Goal: Information Seeking & Learning: Find specific page/section

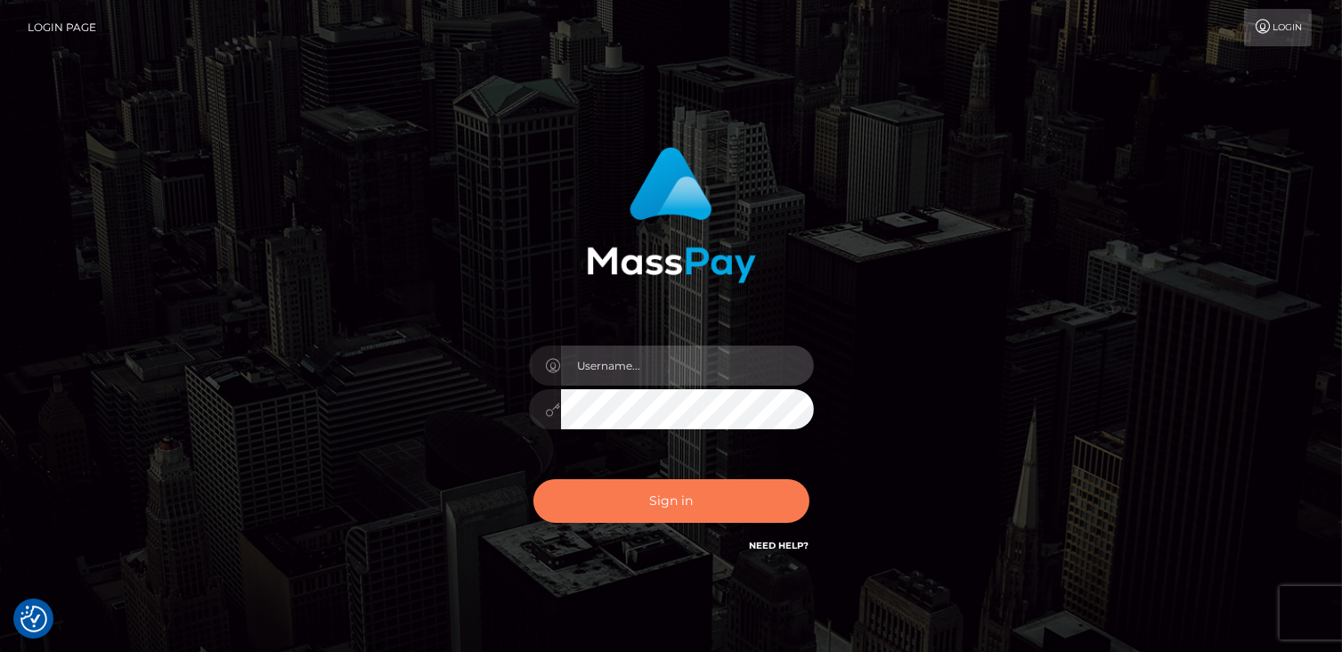
type input "catalinad"
click at [705, 496] on button "Sign in" at bounding box center [672, 501] width 276 height 44
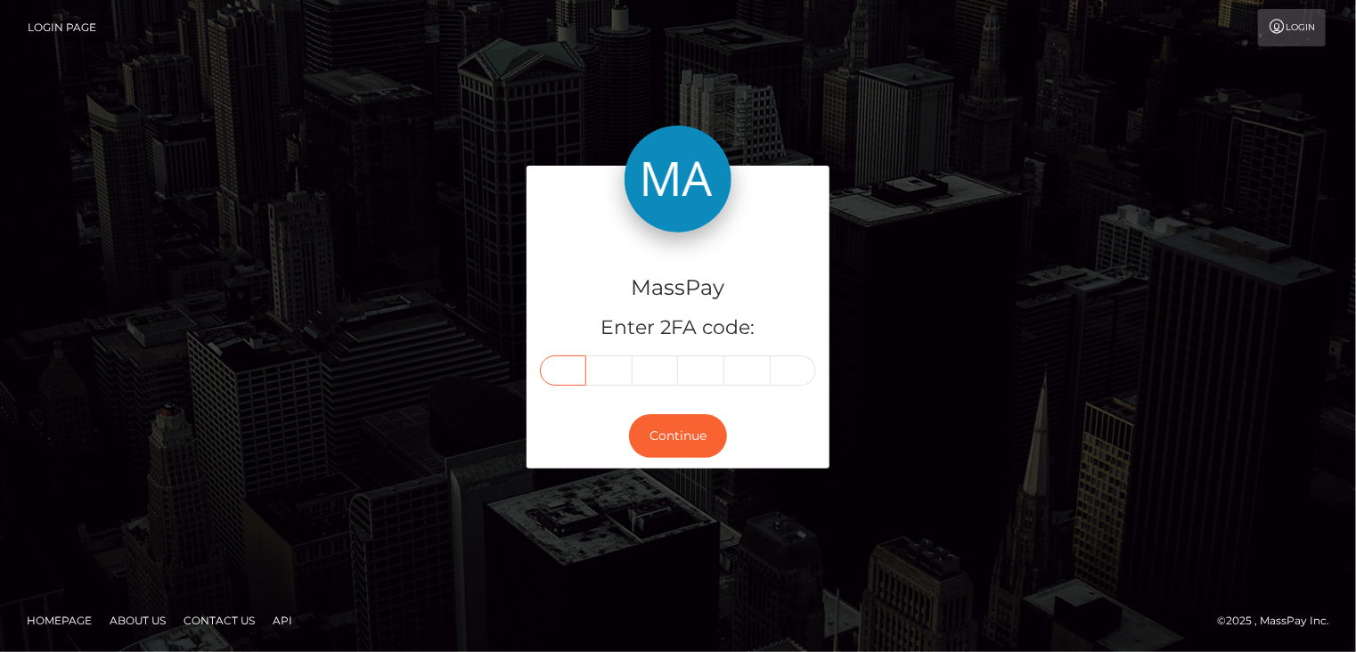
click at [567, 372] on input "text" at bounding box center [563, 370] width 46 height 30
type input "3"
type input "0"
type input "6"
type input "9"
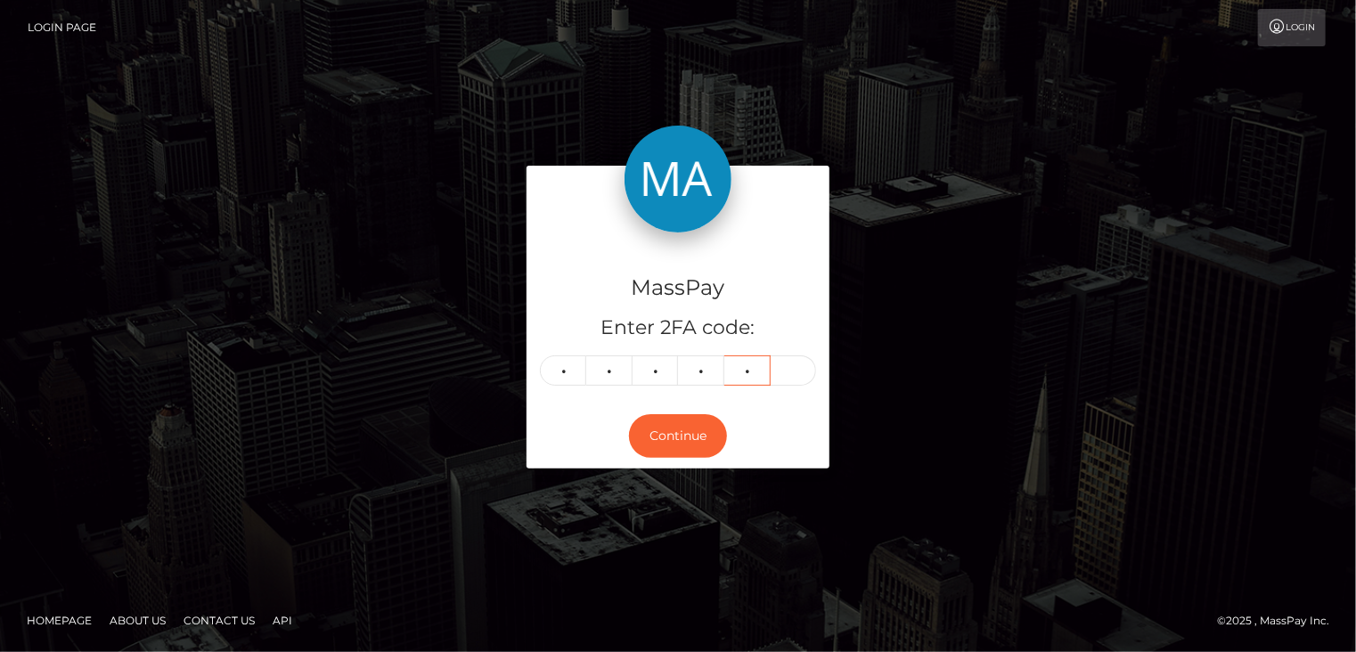
type input "4"
type input "2"
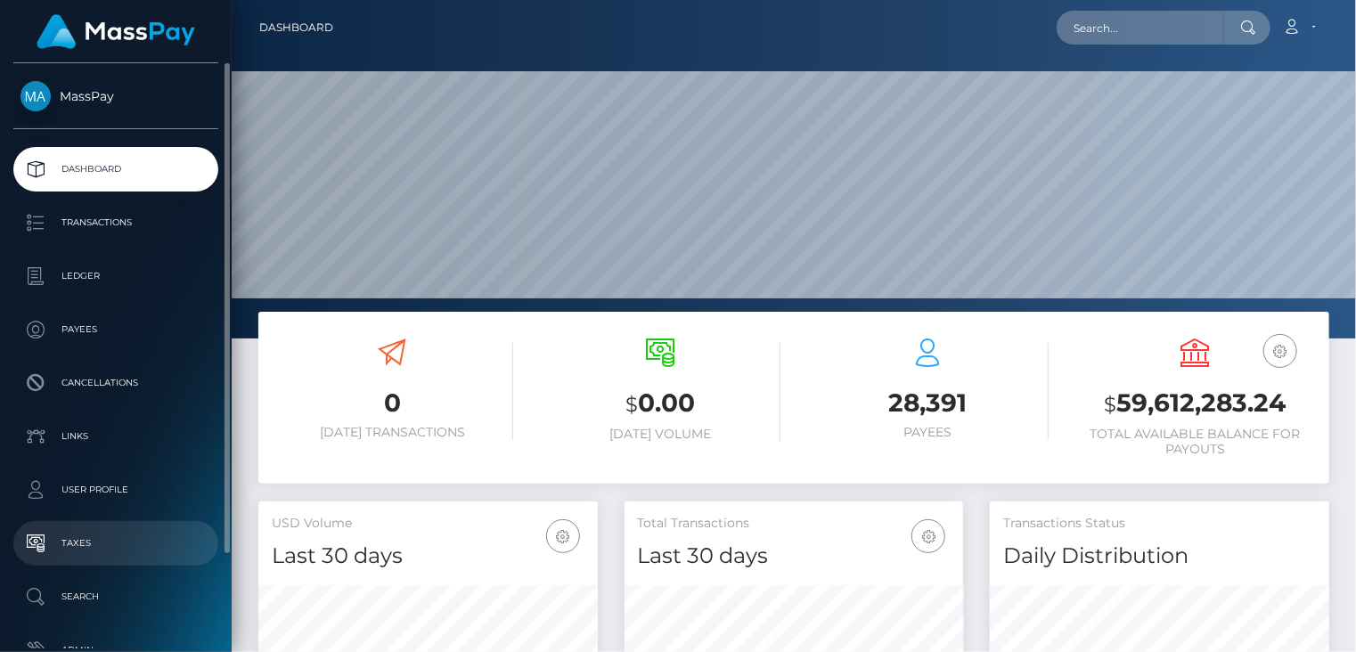
scroll to position [315, 338]
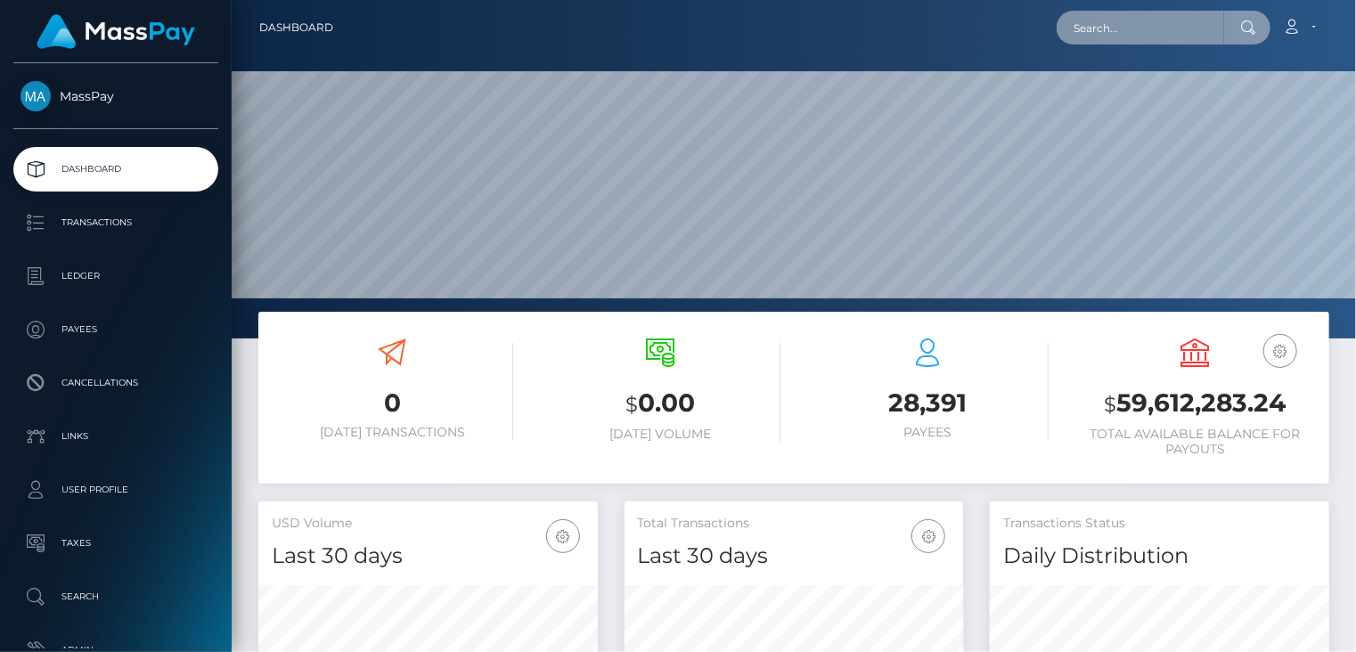
paste input "poact_MIIhiiUUk6W4"
type input "poact_MIIhiiUUk6W4"
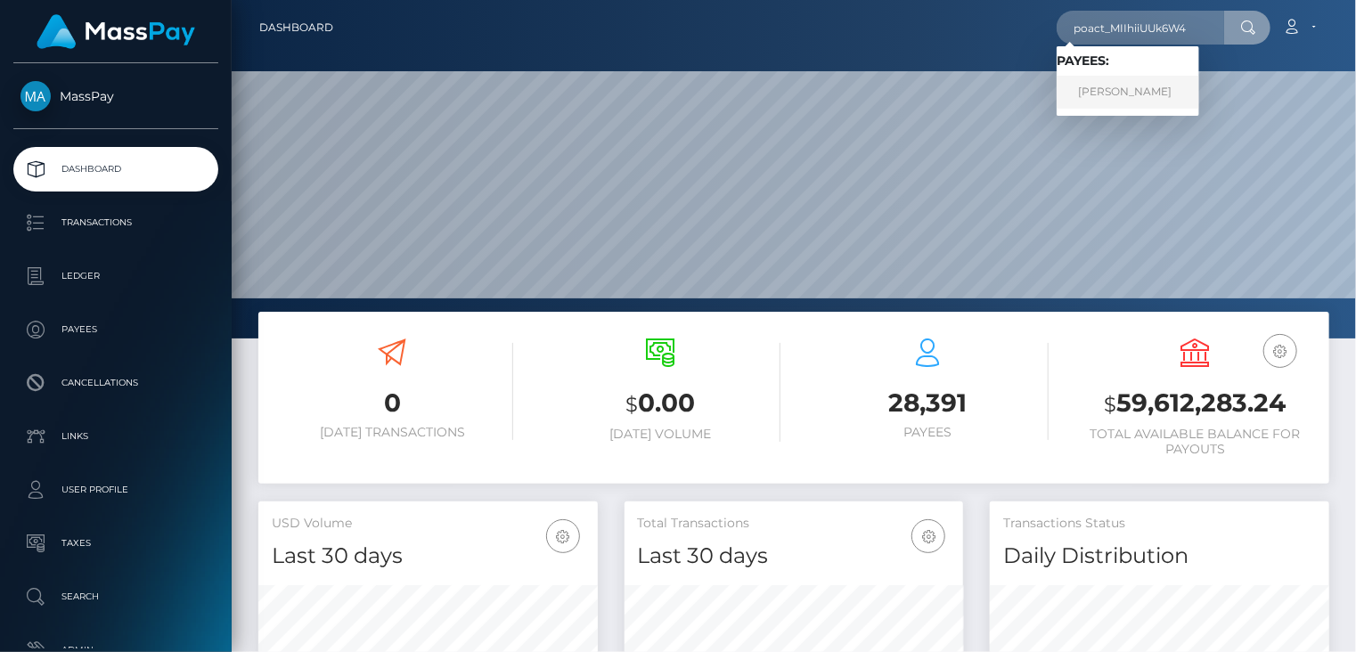
click at [1186, 96] on link "kyaw htay" at bounding box center [1127, 92] width 143 height 33
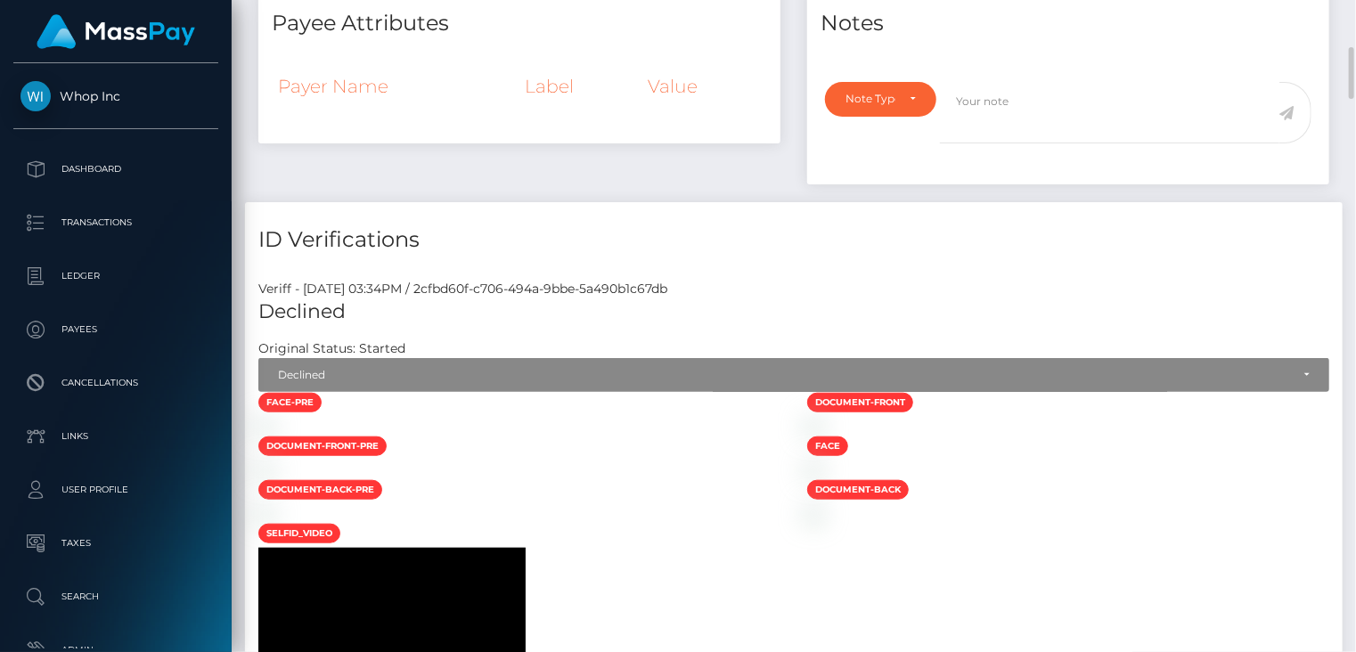
scroll to position [891, 0]
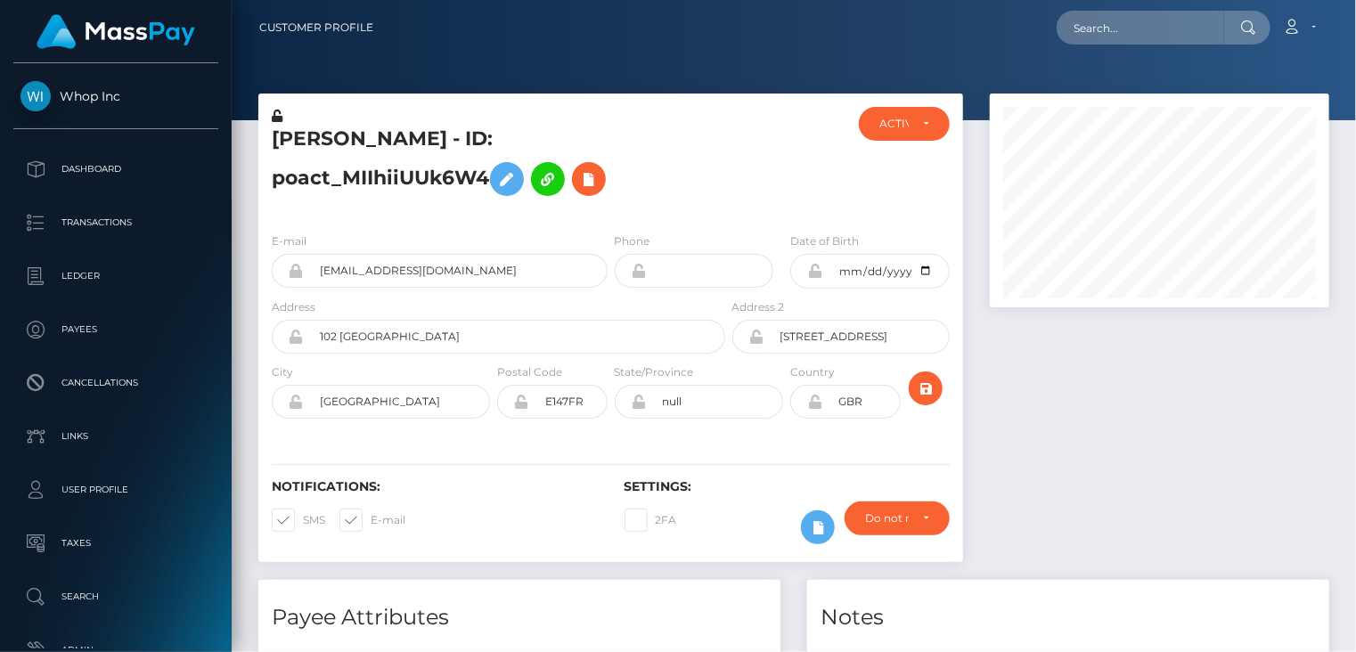
scroll to position [214, 338]
click at [506, 147] on h5 "kyaw htay - ID: poact_MIIhiiUUk6W4" at bounding box center [494, 165] width 444 height 79
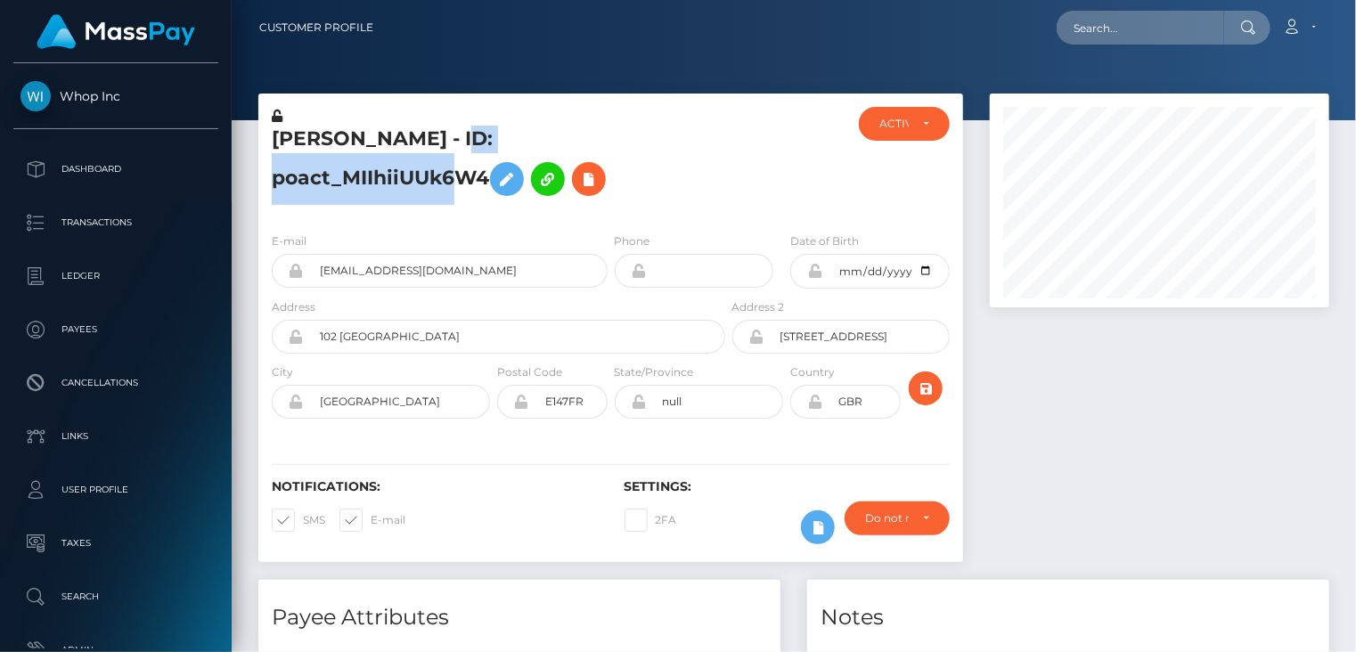
click at [506, 147] on h5 "kyaw htay - ID: poact_MIIhiiUUk6W4" at bounding box center [494, 165] width 444 height 79
copy h5 "kyaw htay - ID: poact_MIIhiiUUk6W4"
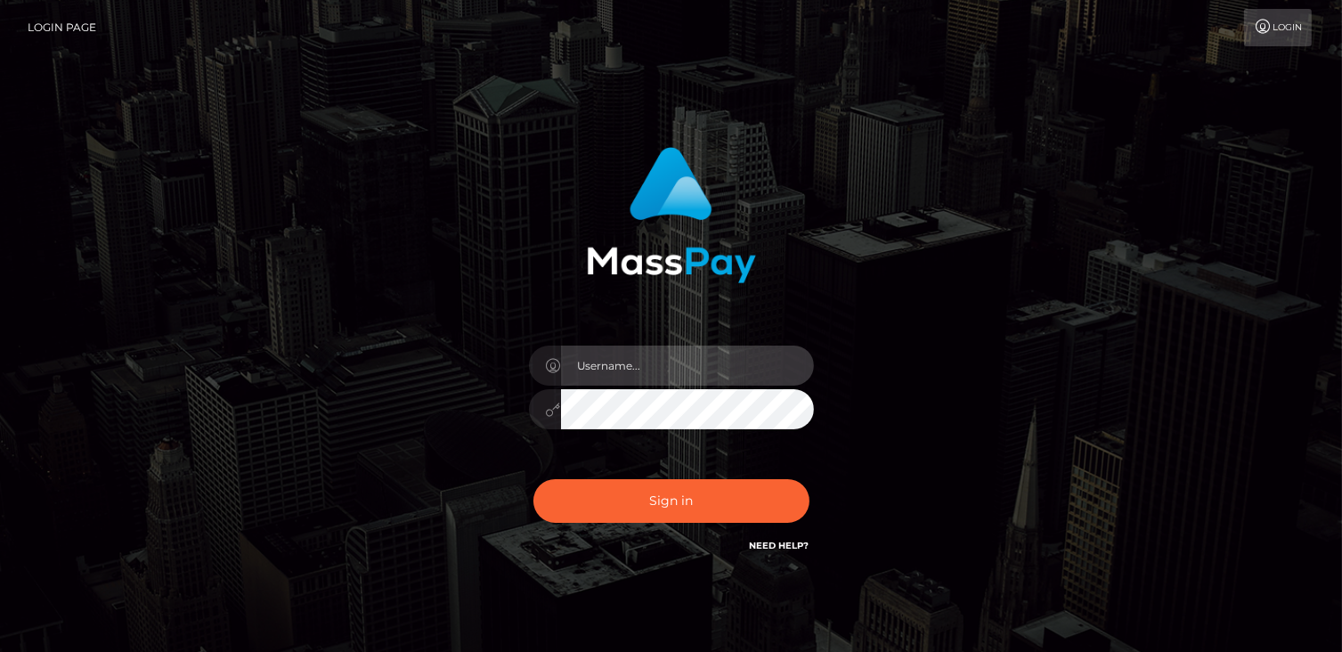
type input "catalinad"
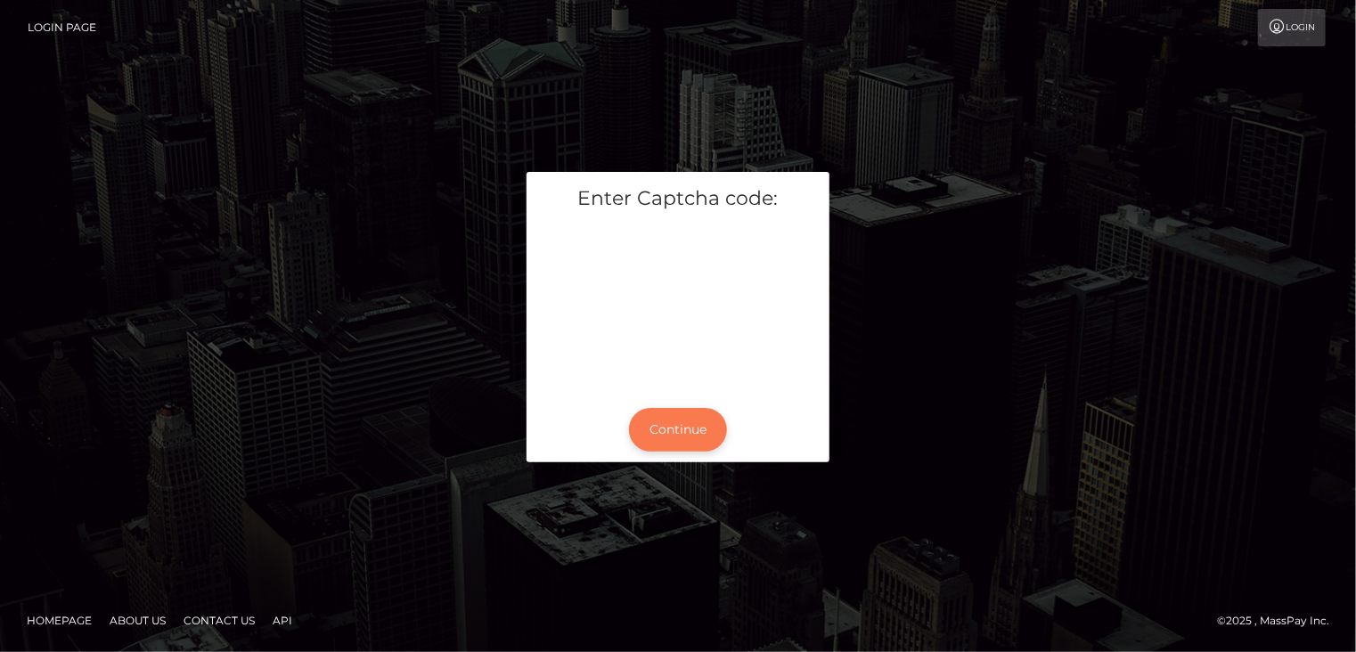
click at [678, 434] on button "Continue" at bounding box center [678, 430] width 98 height 44
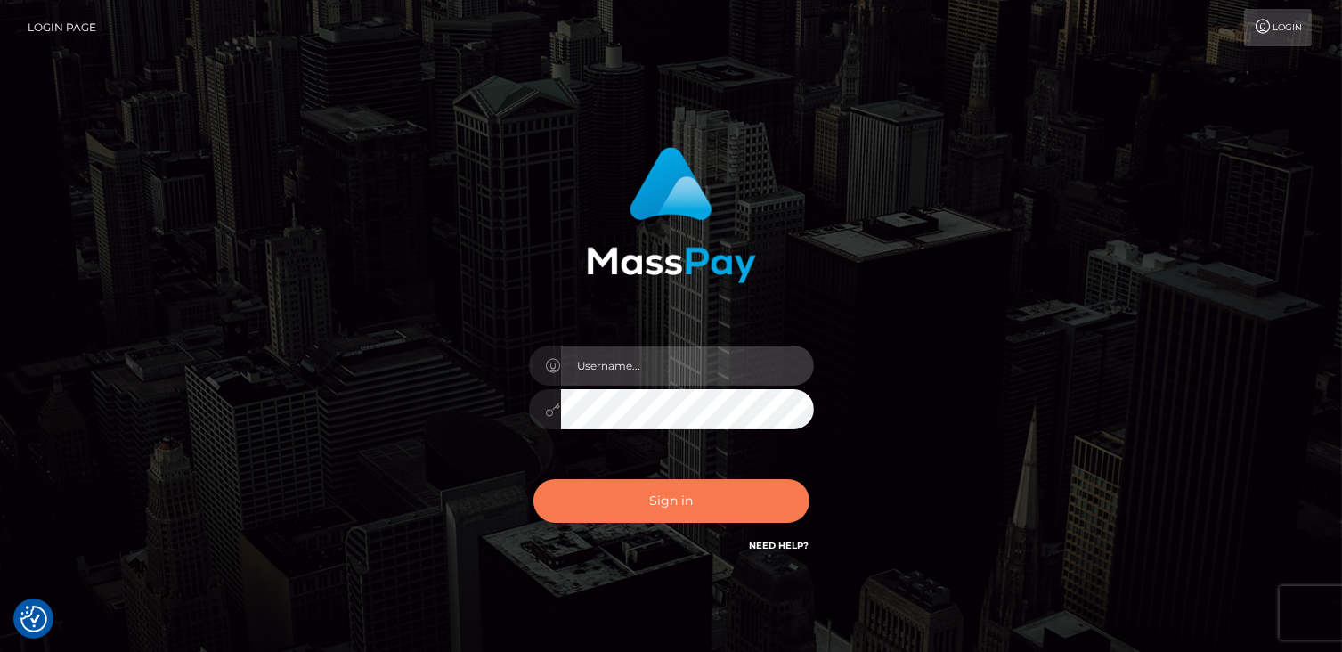
type input "catalinad"
click at [672, 489] on button "Sign in" at bounding box center [672, 501] width 276 height 44
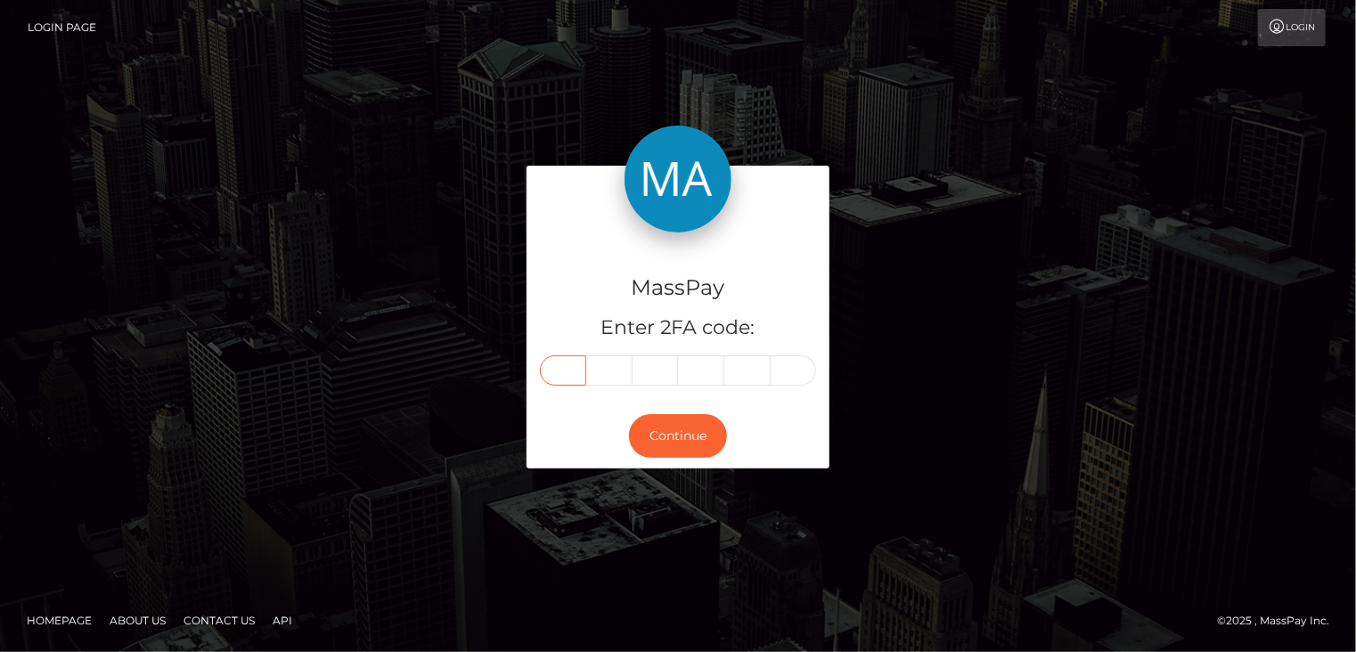
click at [576, 374] on input "text" at bounding box center [563, 370] width 46 height 30
type input "1"
type input "7"
type input "5"
type input "9"
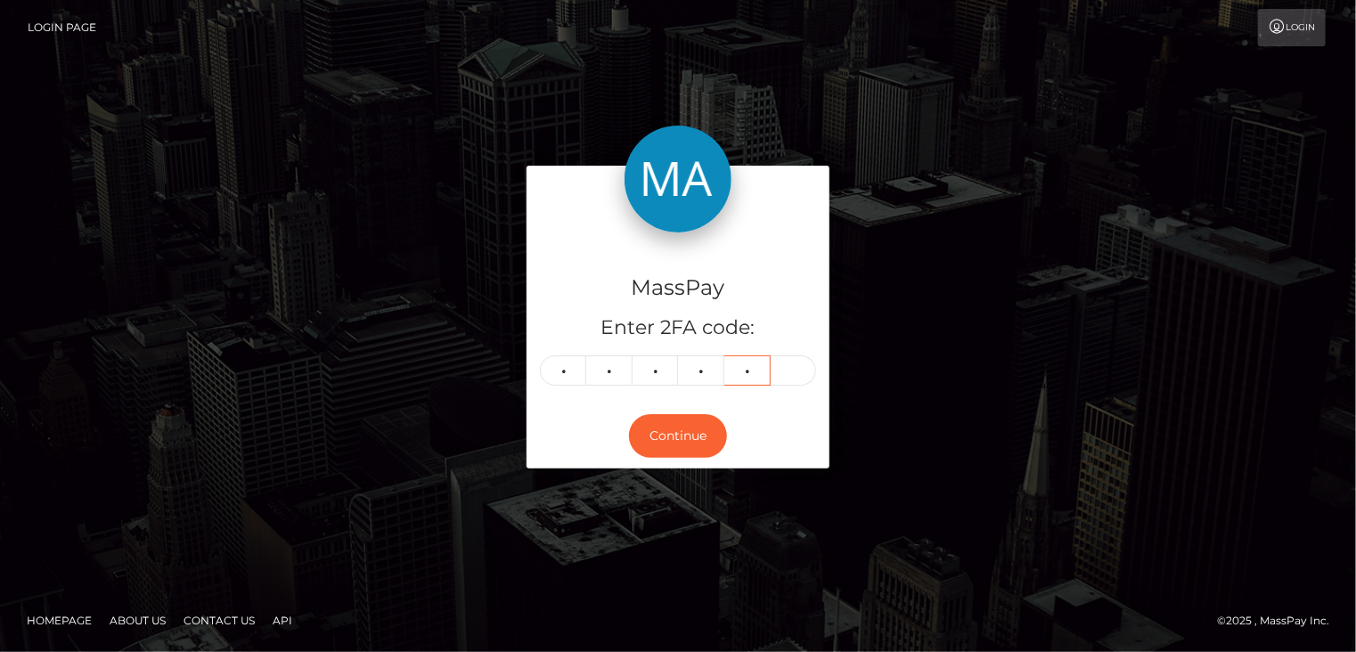
type input "8"
type input "7"
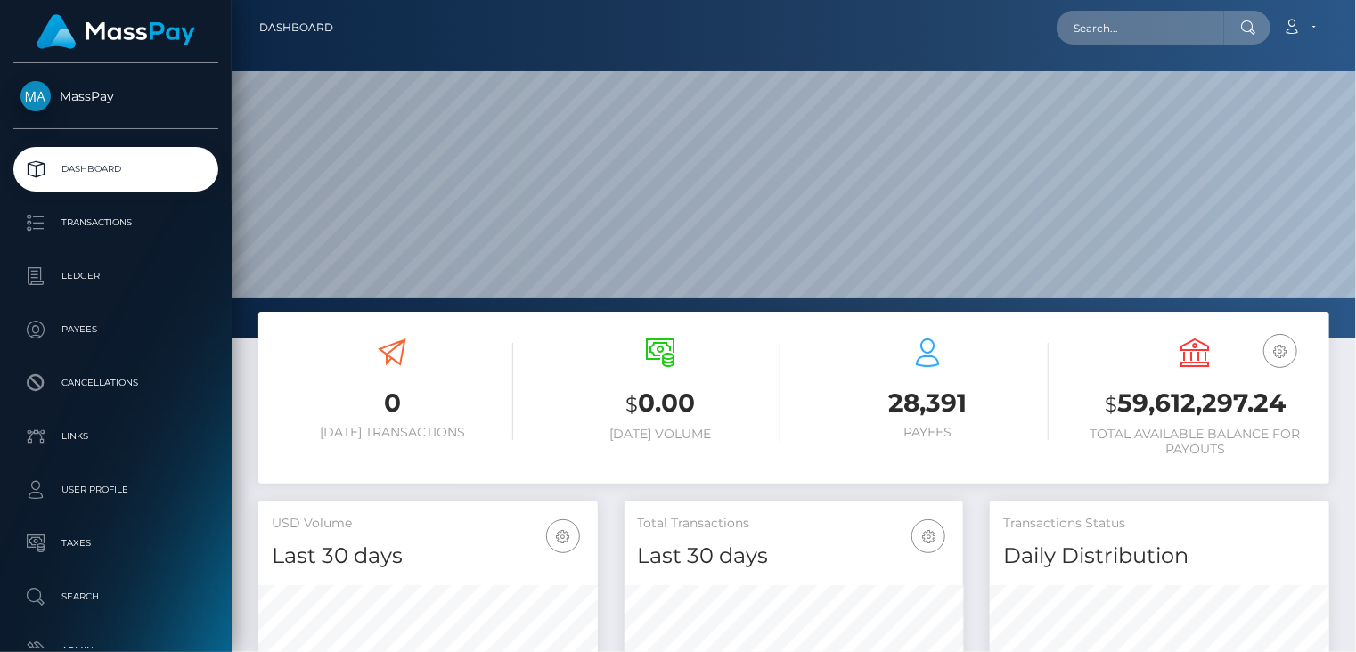
scroll to position [315, 338]
paste input "MSP0df60cea3a8545c"
type input "MSP0df60cea3a8545c"
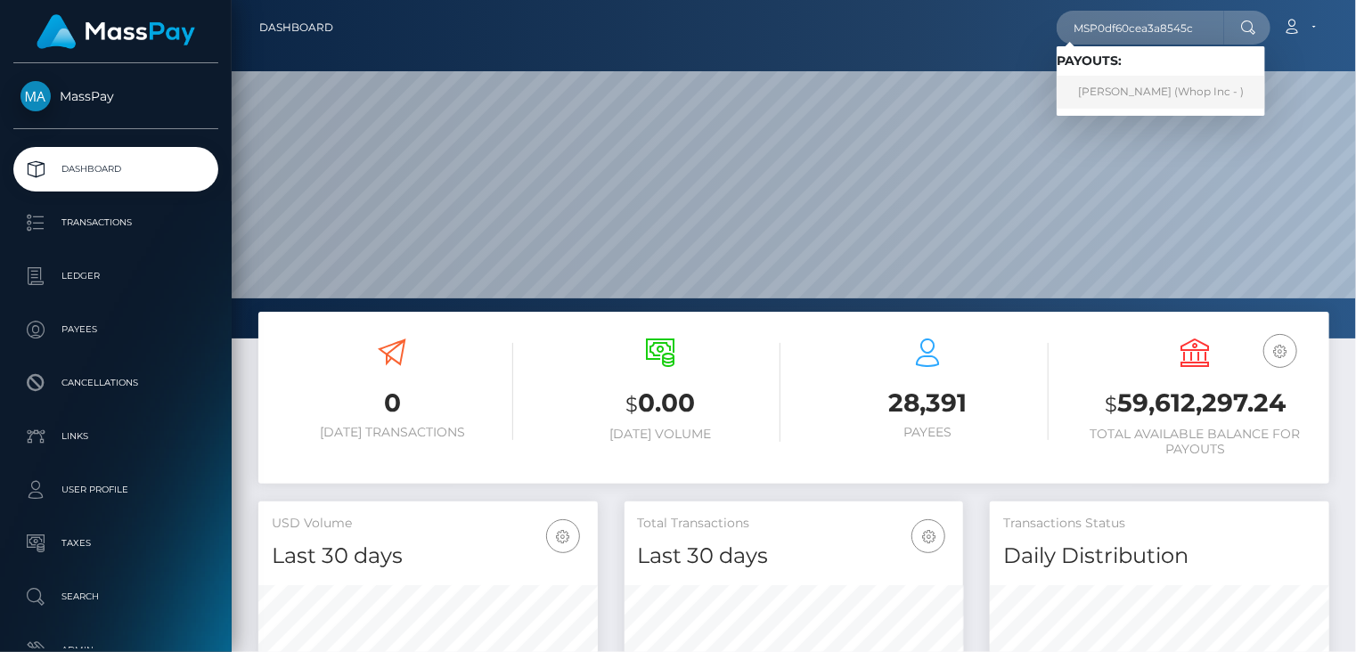
click at [1162, 103] on link "MAMOONA KASHIF (Whop Inc - )" at bounding box center [1160, 92] width 208 height 33
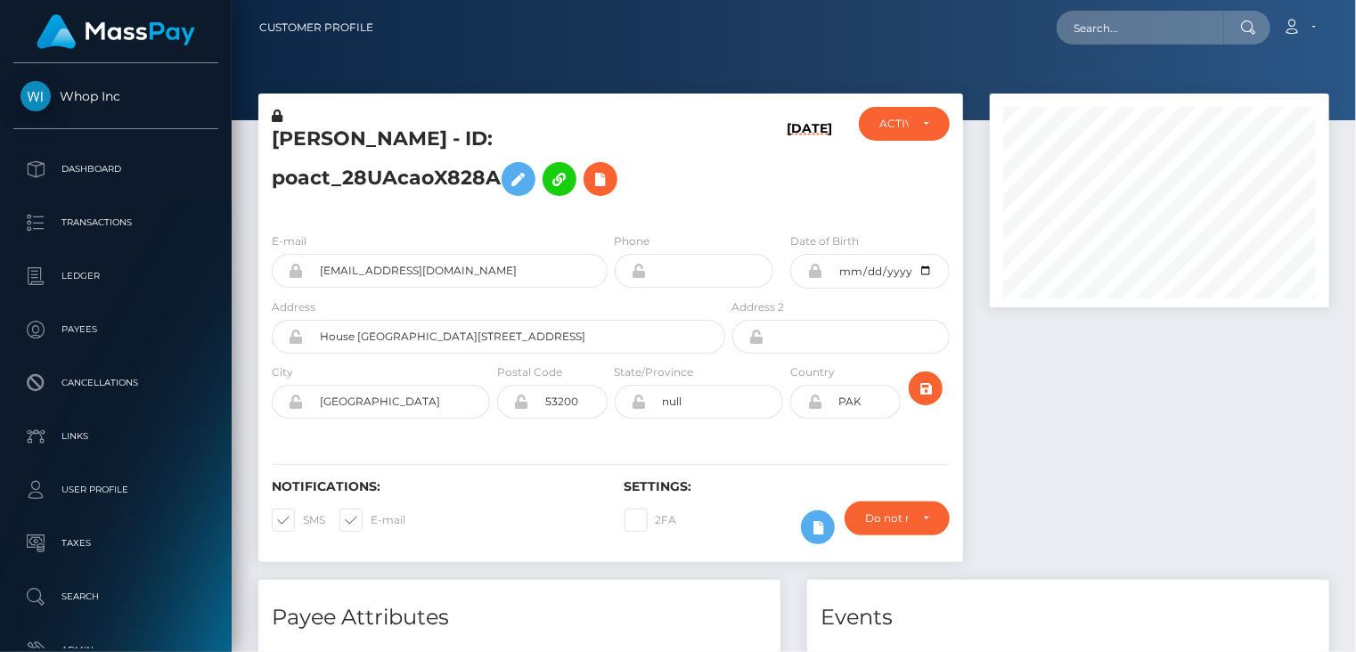
scroll to position [214, 338]
click at [425, 274] on input "daimkashif729+3ac422652c@gmail.com" at bounding box center [456, 271] width 304 height 34
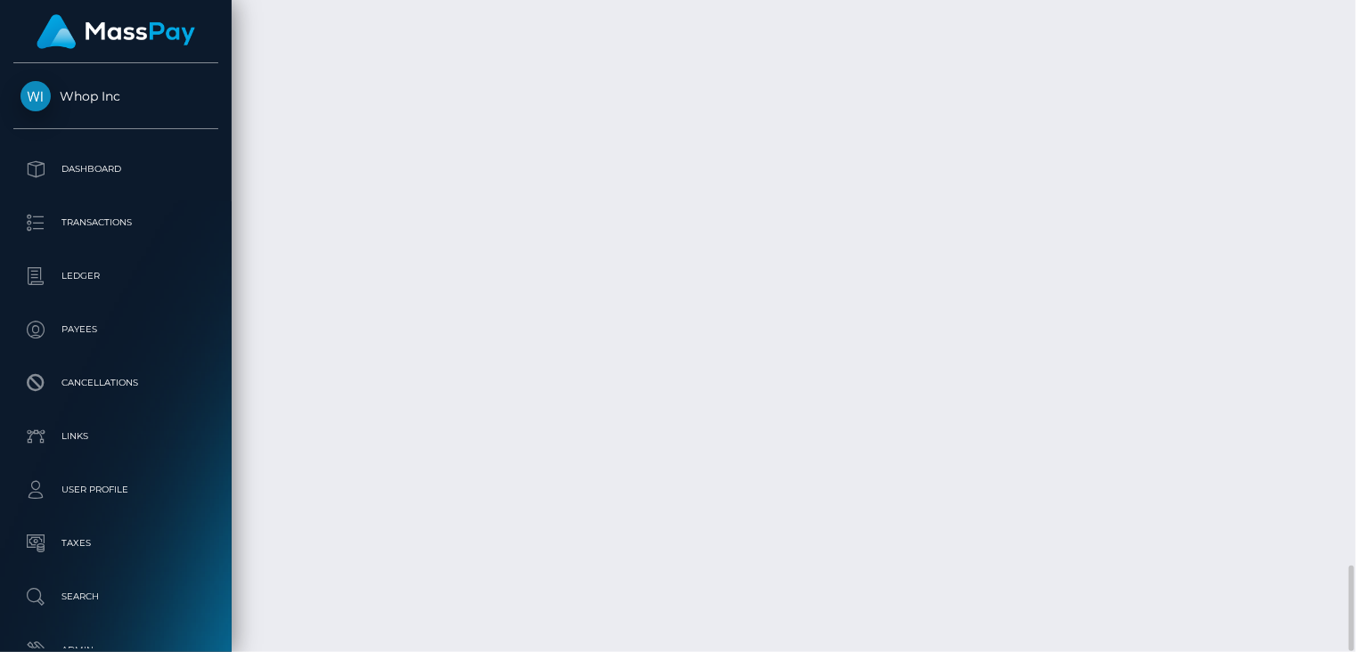
drag, startPoint x: 723, startPoint y: 383, endPoint x: 968, endPoint y: 383, distance: 245.0
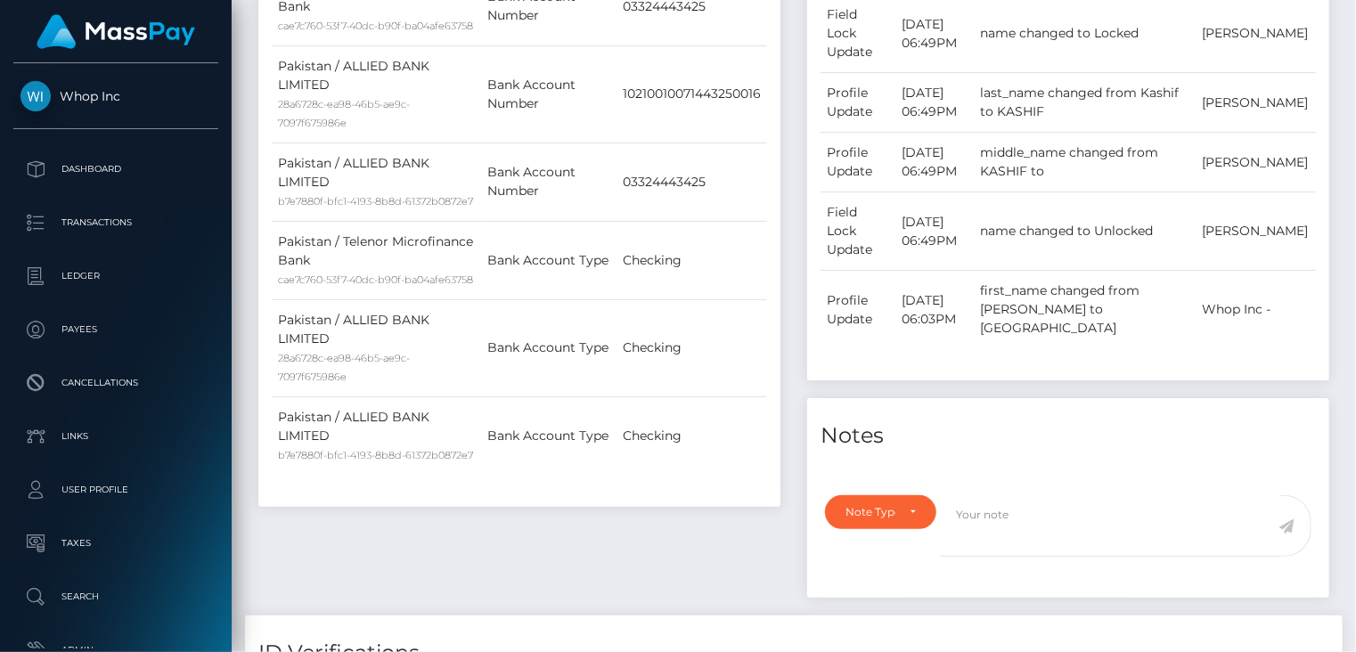
scroll to position [0, 0]
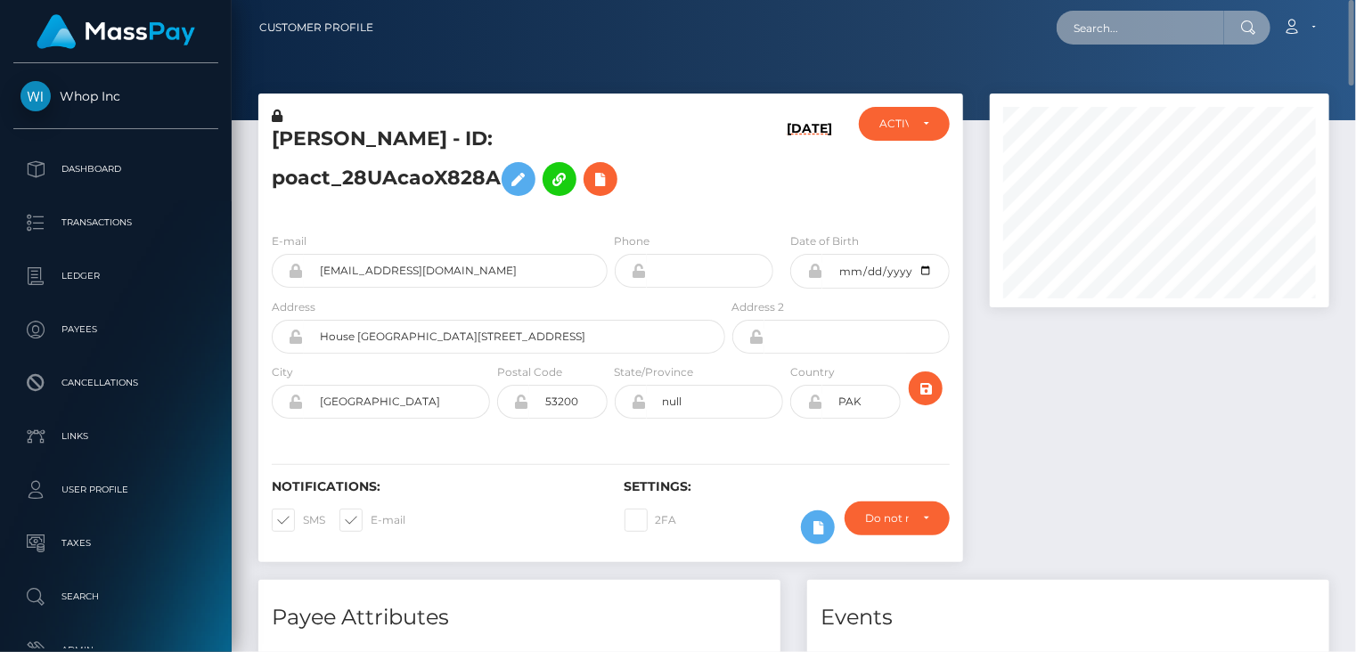
paste input "MSP268eeb046660f7a"
type input "MSP268eeb046660f7a"
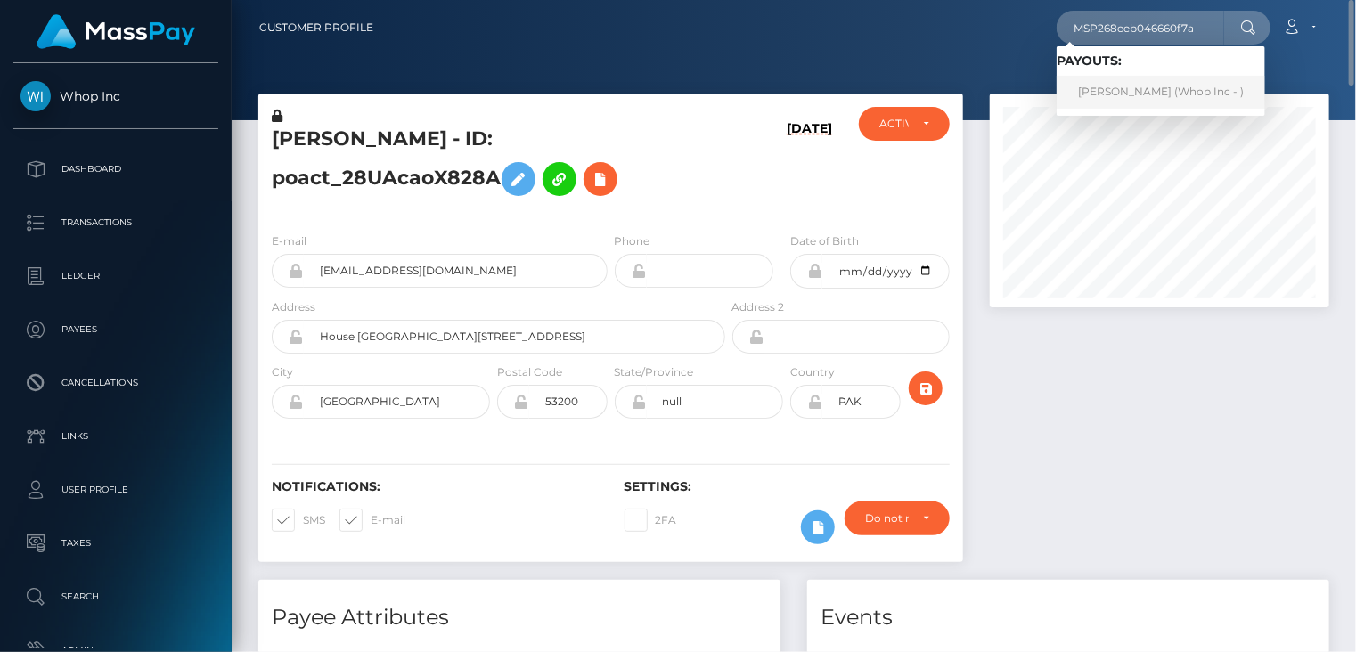
click at [1135, 88] on link "ABDULLAH ZUBAIR Zubair (Whop Inc - )" at bounding box center [1160, 92] width 208 height 33
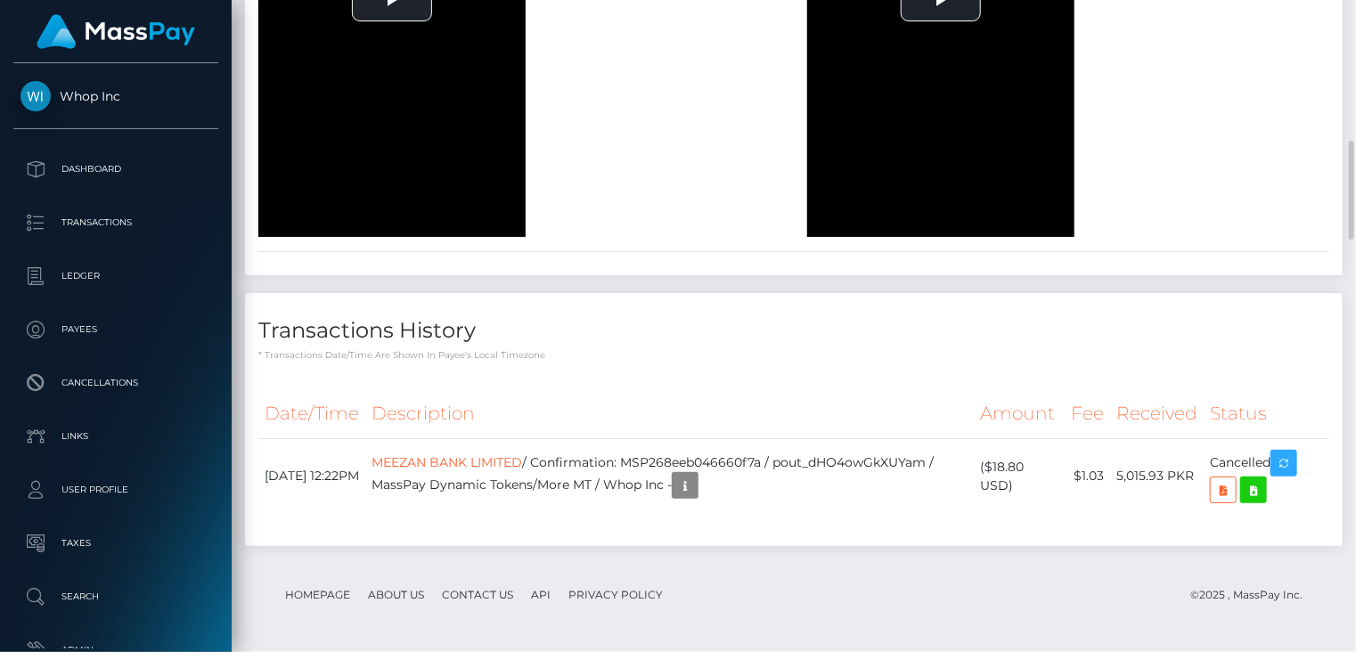
scroll to position [1782, 0]
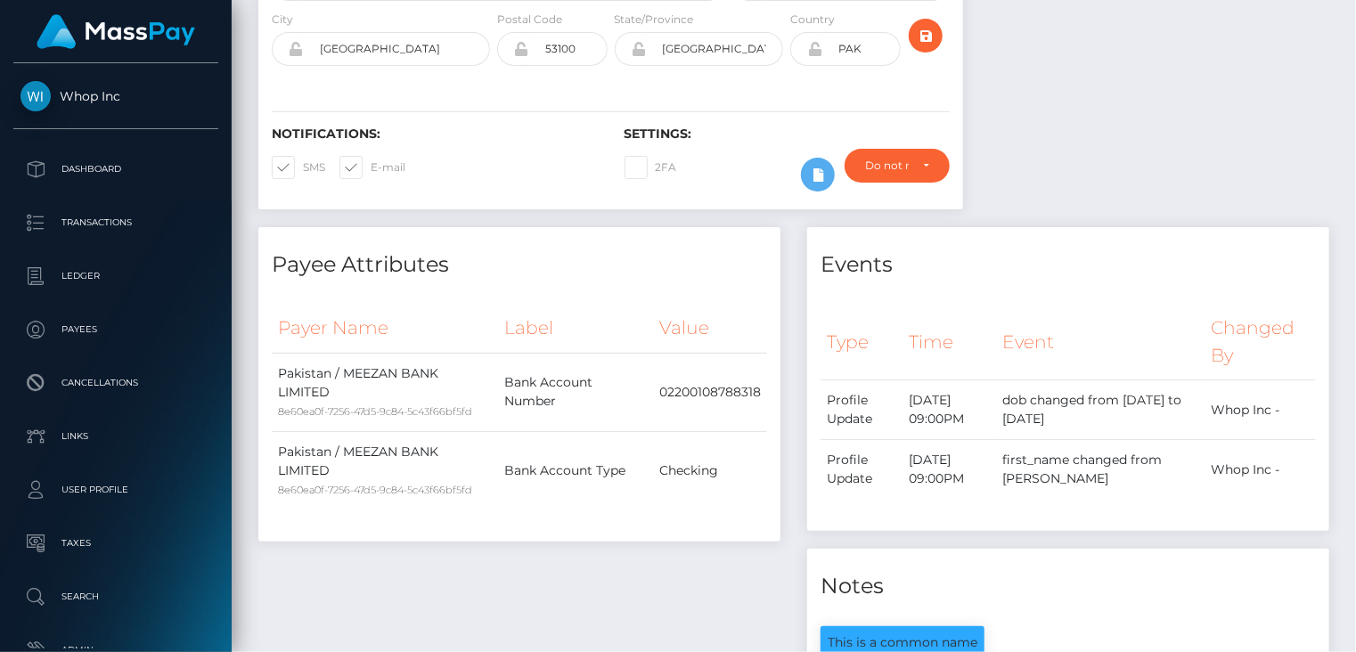
scroll to position [0, 0]
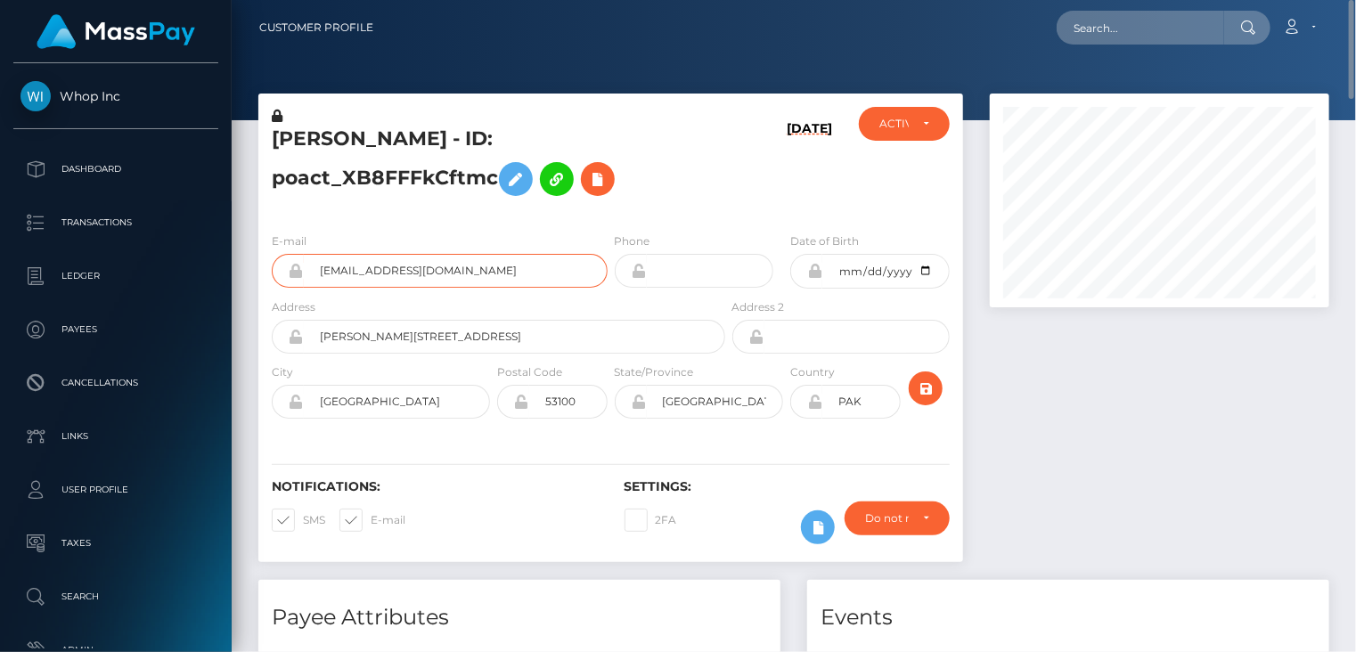
click at [388, 274] on input "[EMAIL_ADDRESS][DOMAIN_NAME]" at bounding box center [456, 271] width 304 height 34
click at [346, 131] on h5 "ABDULLAH ZUBAIR Zubair - ID: poact_XB8FFFkCftmc" at bounding box center [494, 165] width 444 height 79
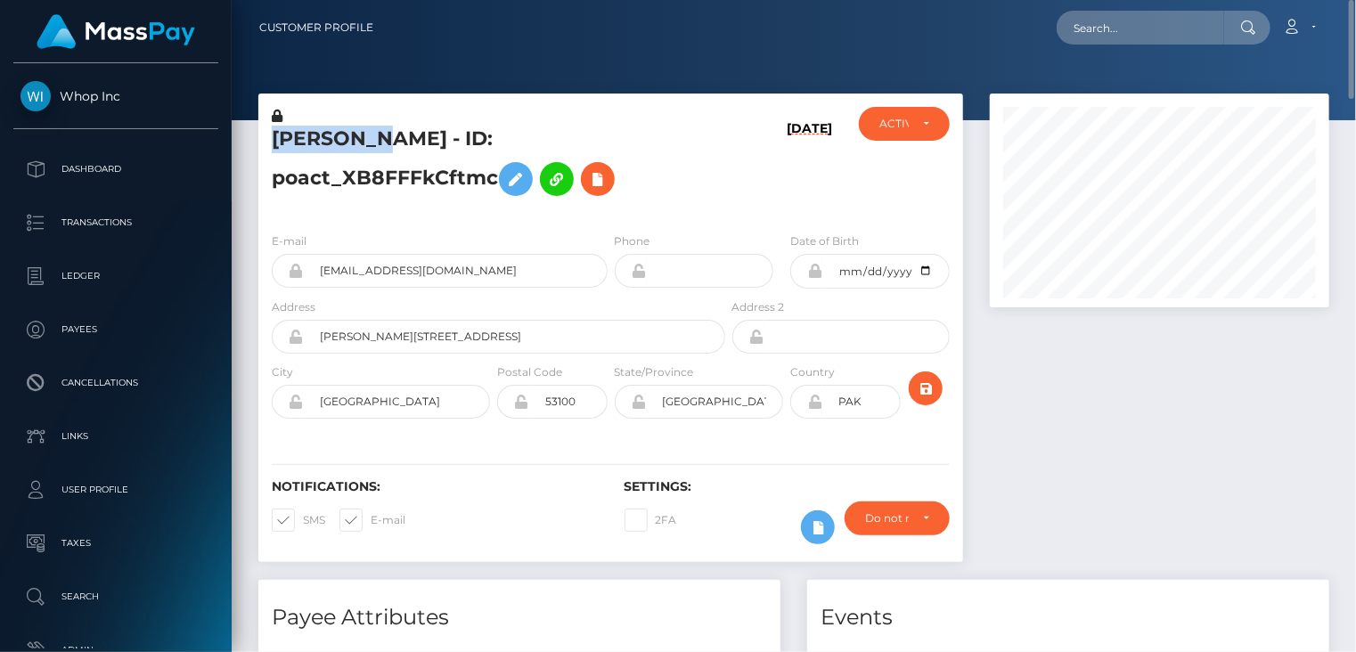
copy h5 "ABDULLAH"
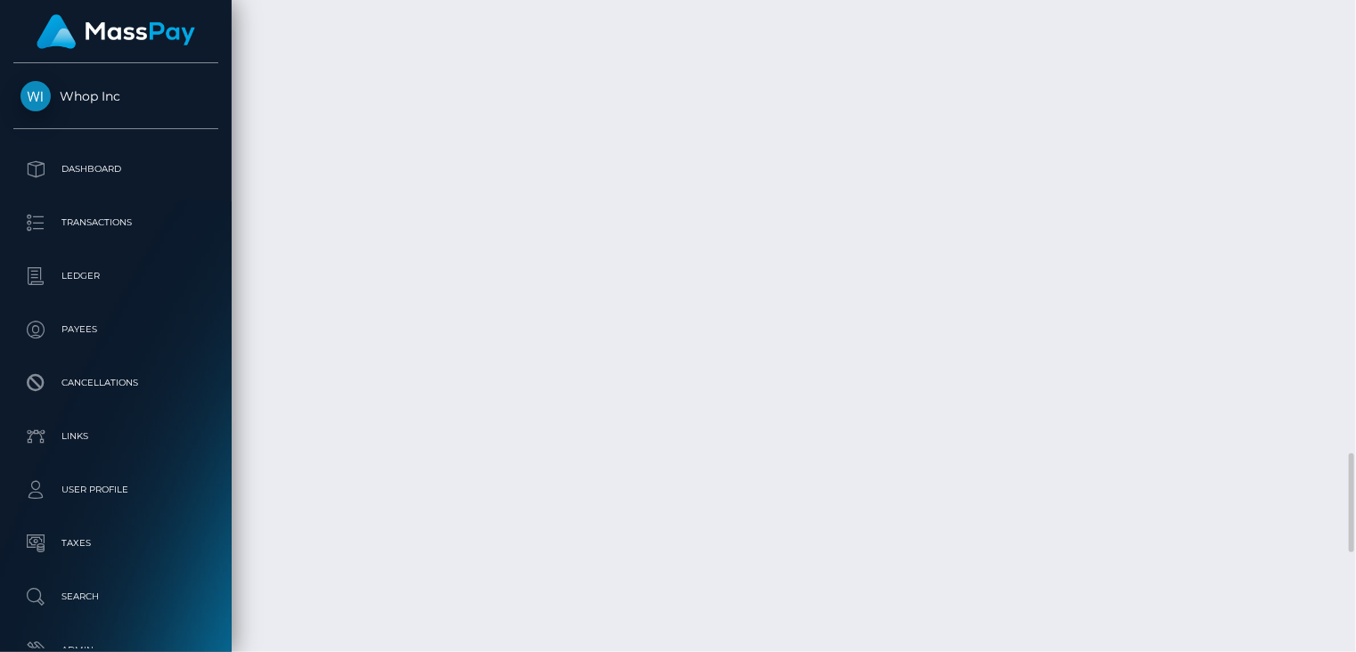
scroll to position [3566, 0]
drag, startPoint x: 665, startPoint y: 518, endPoint x: 966, endPoint y: 517, distance: 301.1
copy td "MSP268eeb046660f7a / pout_dHO4owGkXUYam"
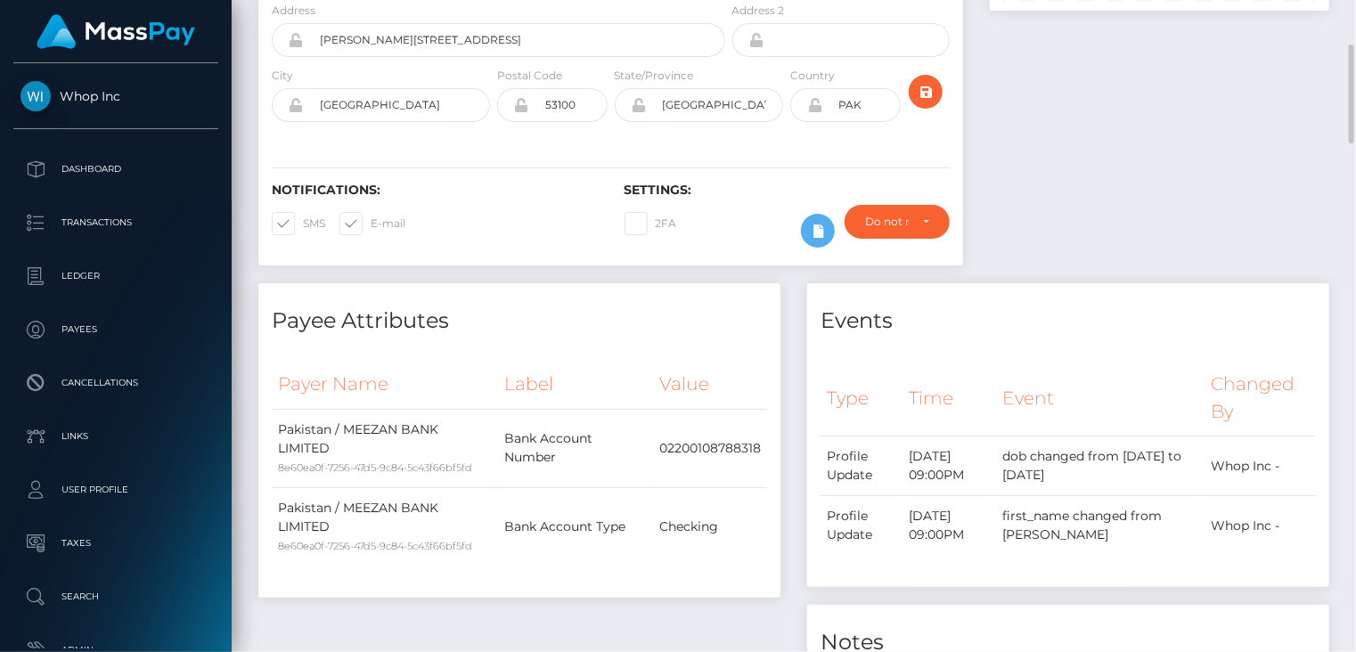
scroll to position [0, 0]
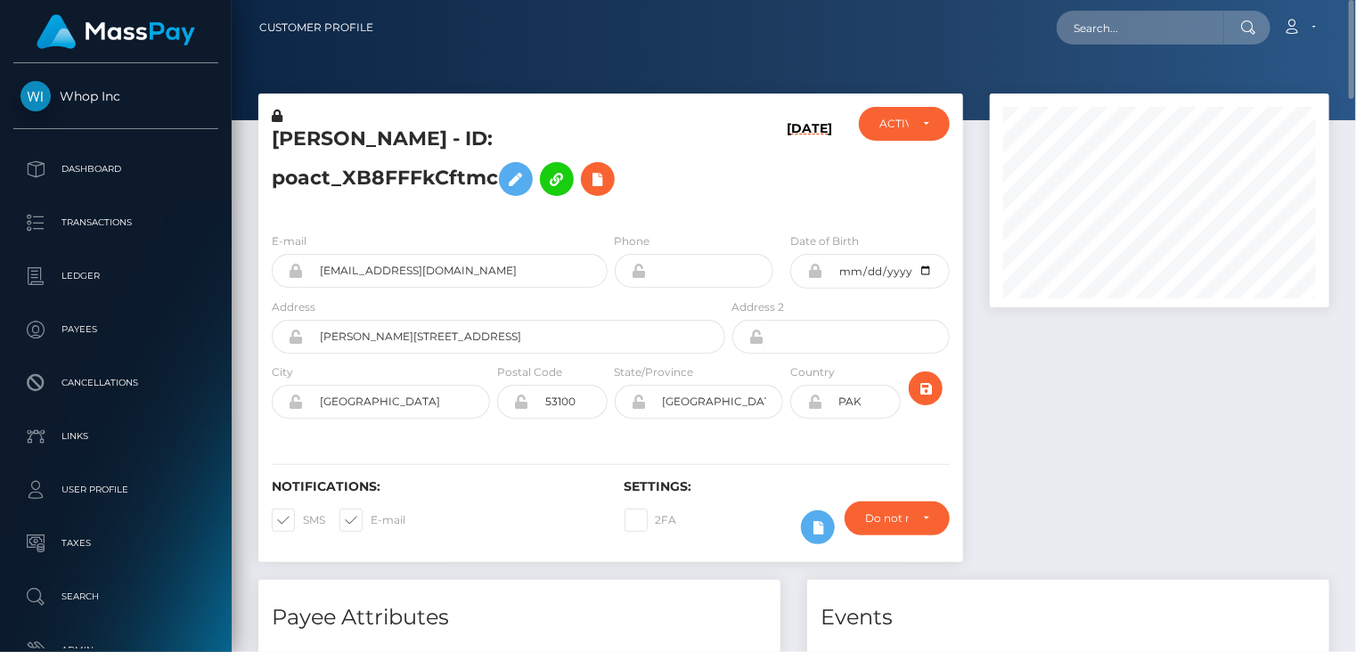
click at [400, 133] on h5 "ABDULLAH ZUBAIR Zubair - ID: poact_XB8FFFkCftmc" at bounding box center [494, 165] width 444 height 79
copy h5 "ABDULLAH ZUBAIR Zubair - ID: poact_XB8FFFkCftmc"
paste input "poact_n8mBifllmuAy"
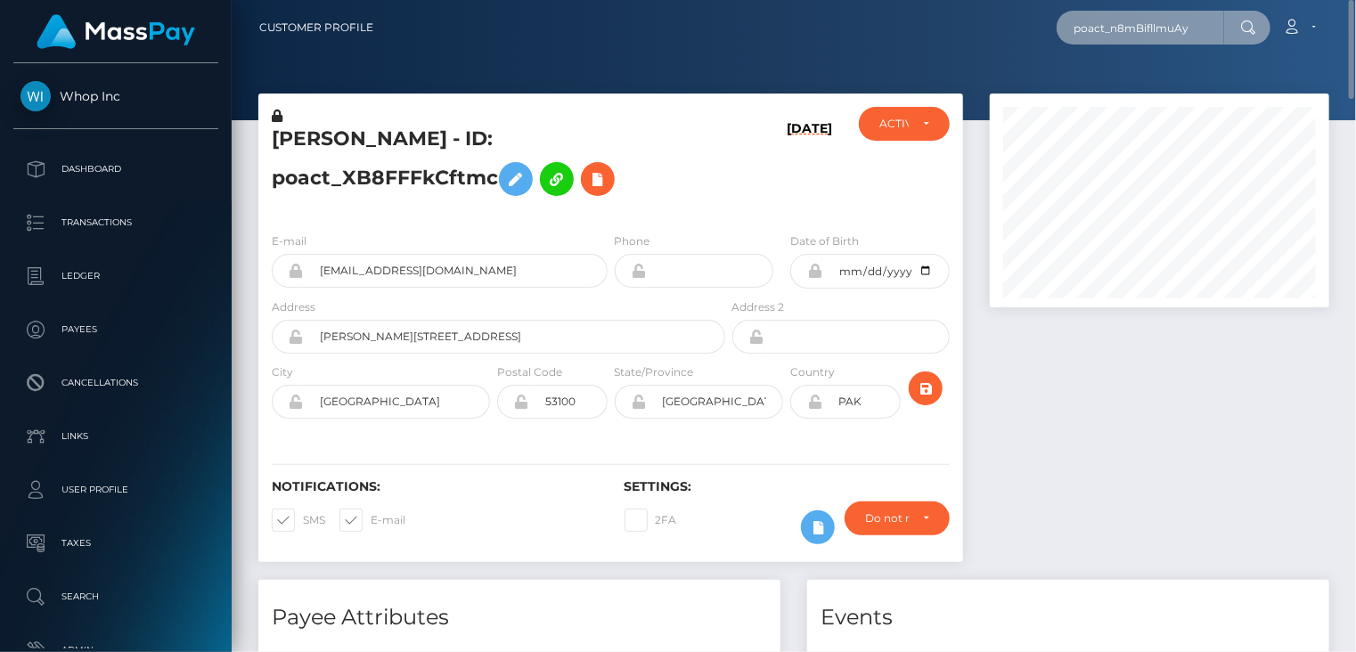
type input "poact_n8mBifllmuAy"
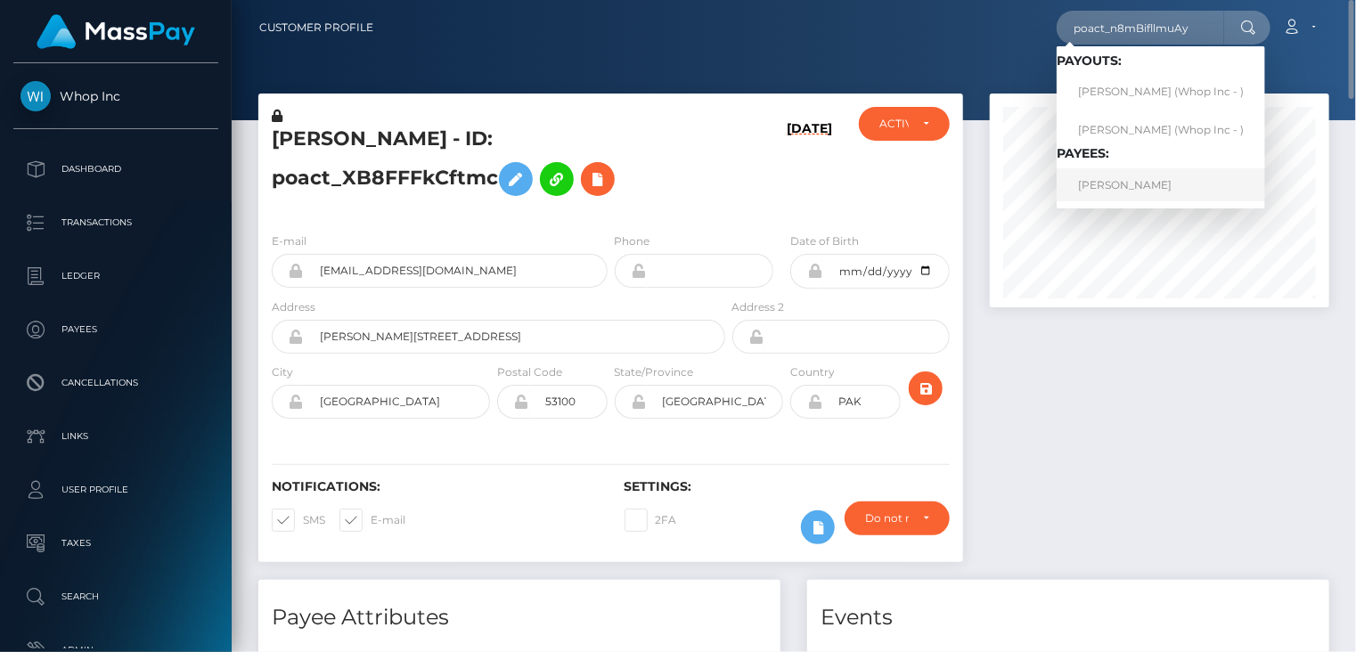
click at [1121, 191] on link "ISAIAH VALLE" at bounding box center [1160, 184] width 208 height 33
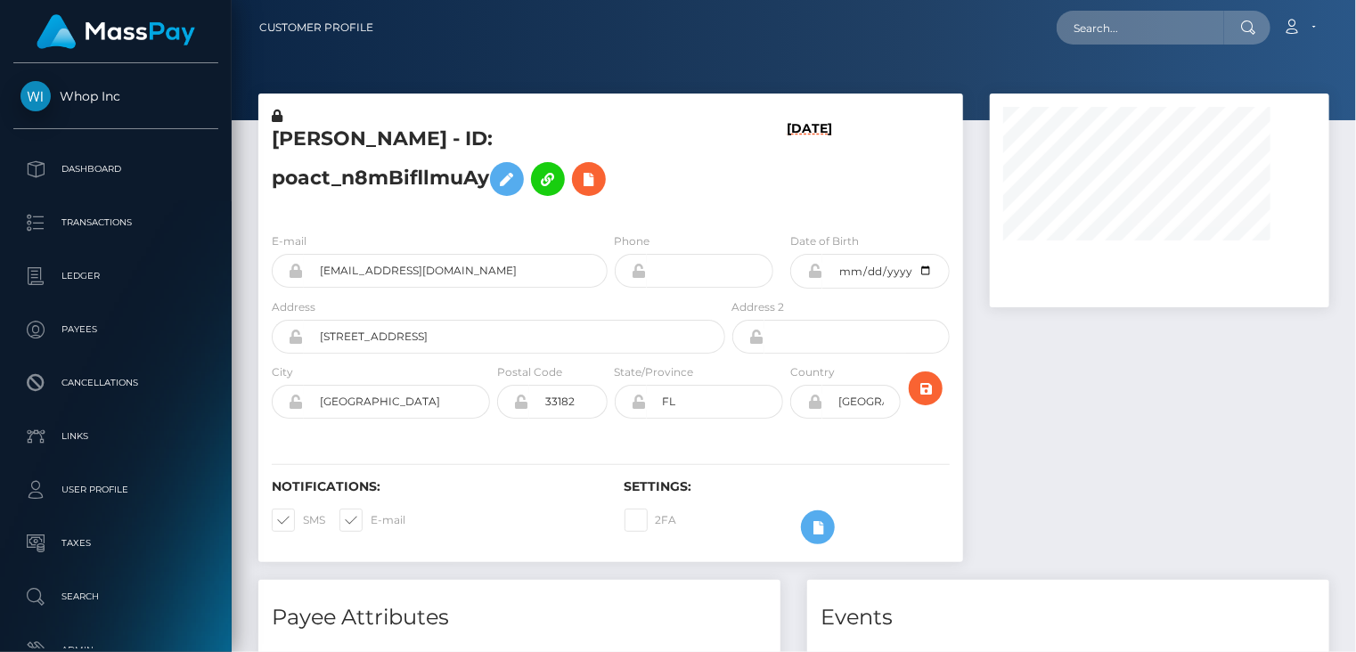
click at [406, 126] on h5 "[PERSON_NAME] - ID: poact_n8mBifllmuAy" at bounding box center [494, 165] width 444 height 79
copy h5 "ISAIAH VALLE - ID: poact_n8mBifllmuAy"
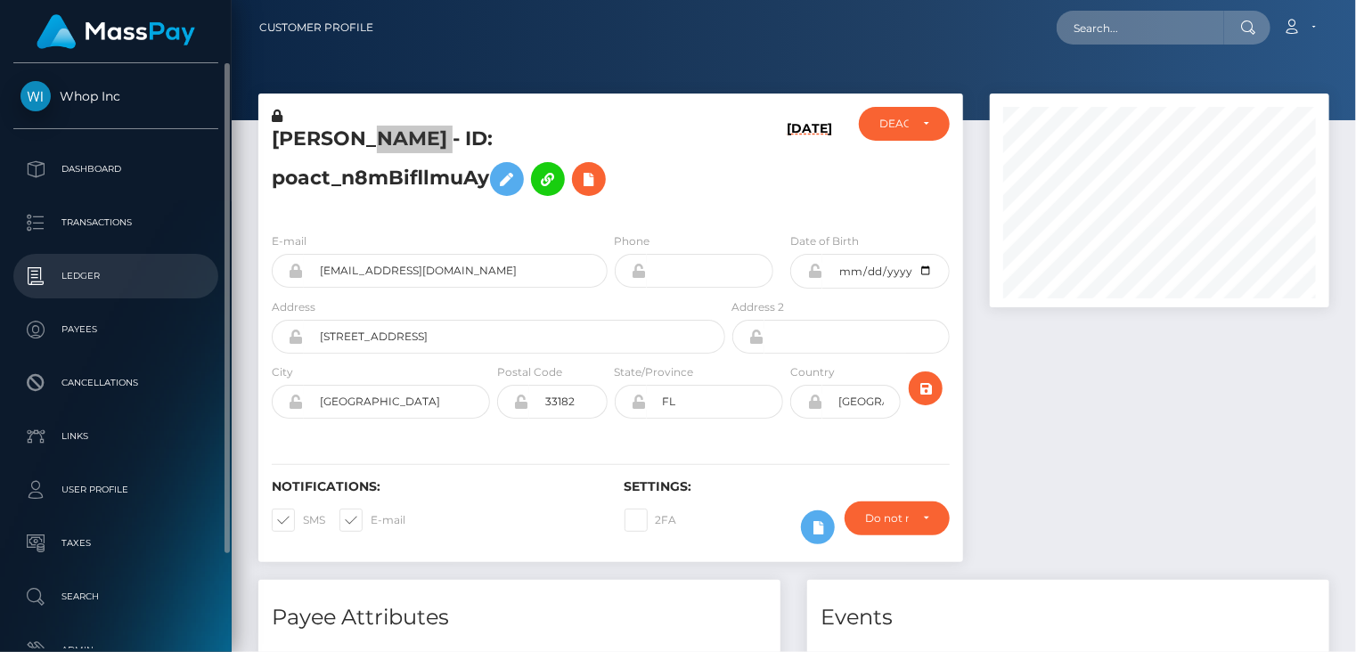
scroll to position [214, 338]
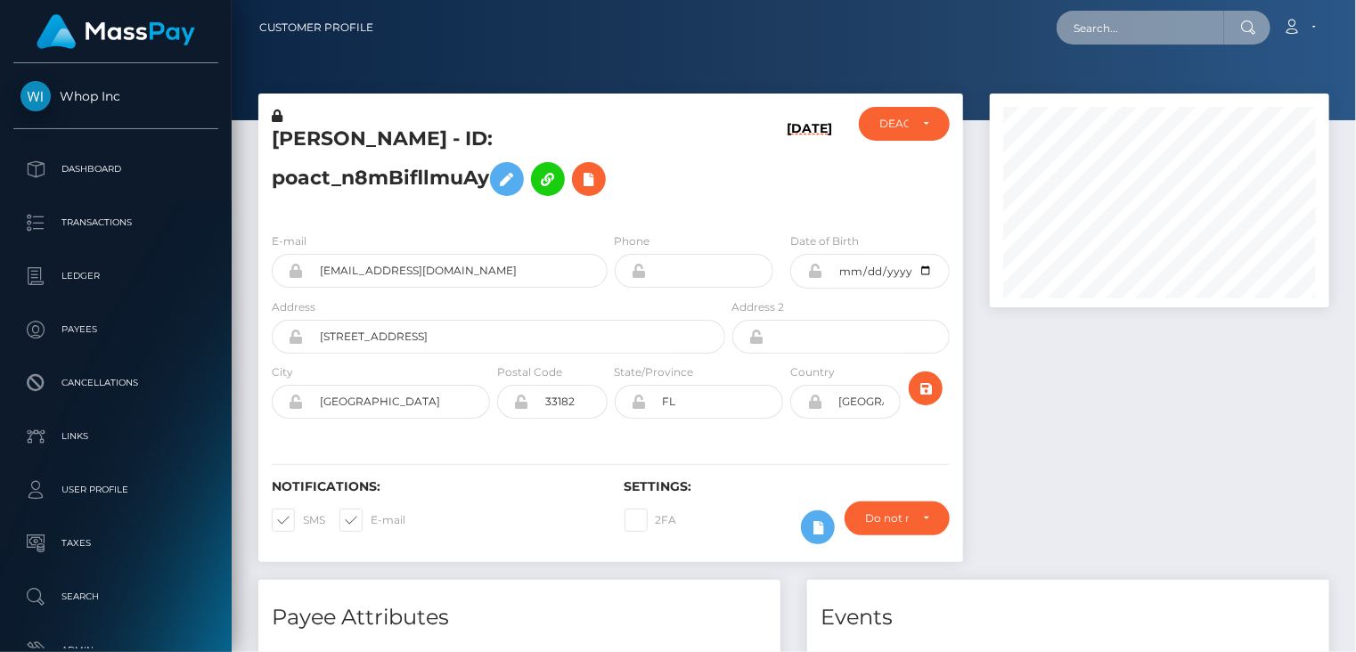
paste input "[EMAIL_ADDRESS][DOMAIN_NAME]"
type input "[EMAIL_ADDRESS][DOMAIN_NAME]"
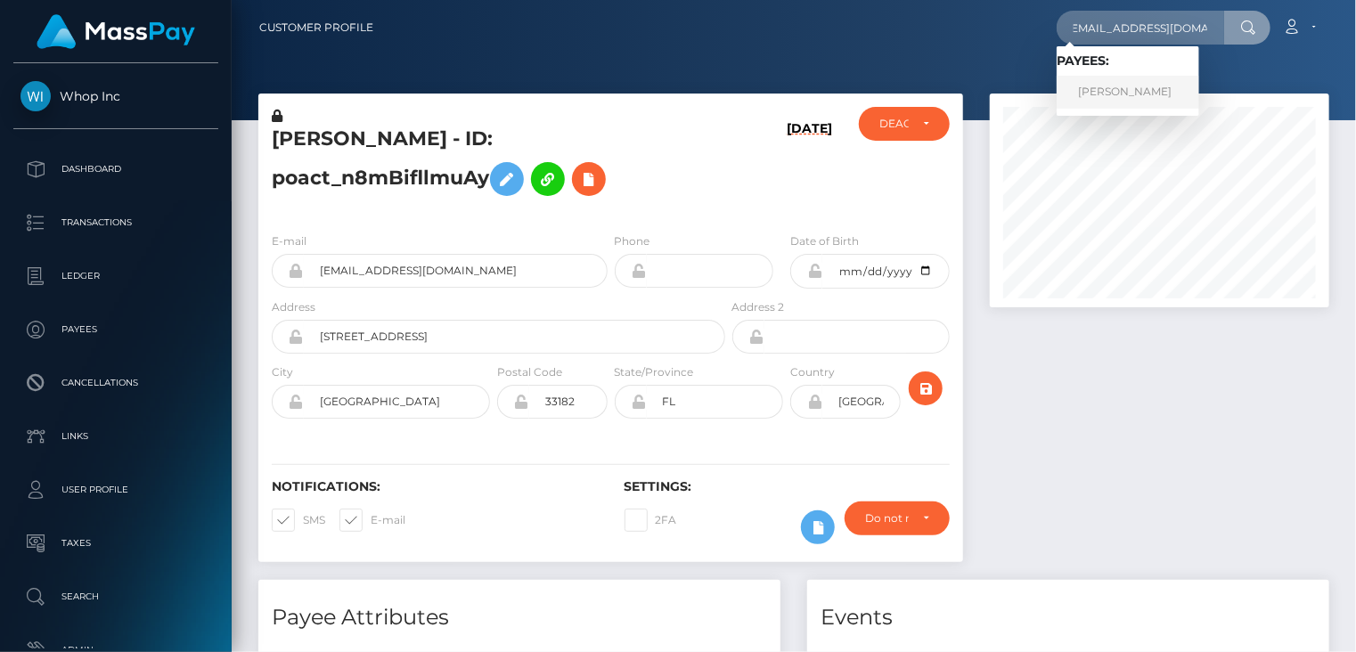
scroll to position [0, 0]
click at [1161, 101] on link "Nainoa Villierme" at bounding box center [1127, 92] width 143 height 33
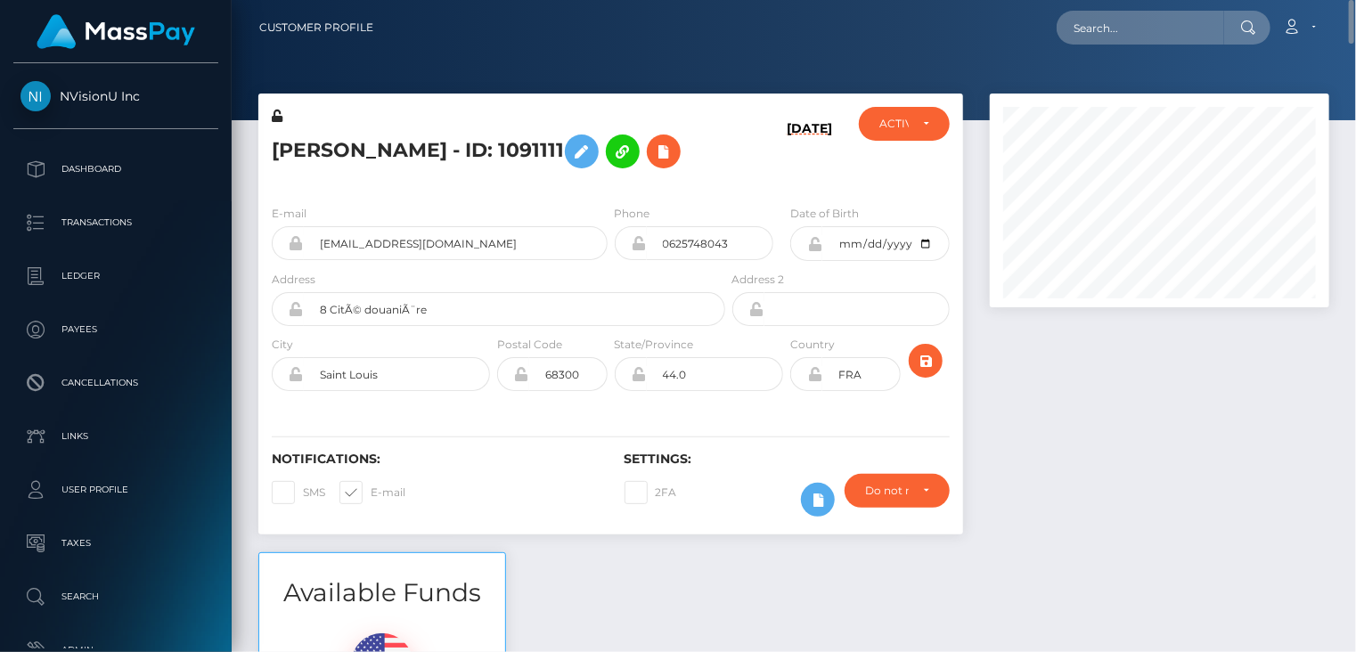
click at [331, 136] on h5 "[PERSON_NAME] - ID: 1091111" at bounding box center [494, 152] width 444 height 52
click at [335, 149] on h5 "[PERSON_NAME] - ID: 1091111" at bounding box center [494, 152] width 444 height 52
copy h5 "[PERSON_NAME] - ID: 1091111"
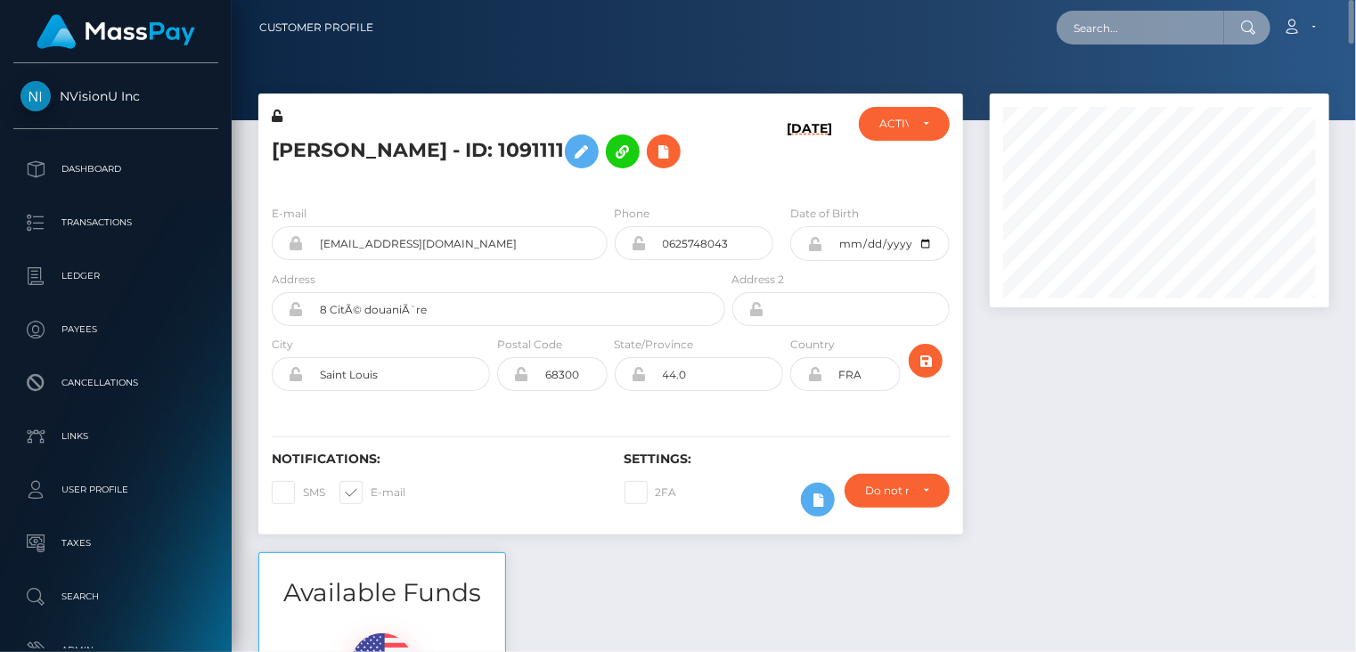
paste input "cba52e43-e411-4c7e-b621-0d4ff51bbfb5"
type input "cba52e43-e411-4c7e-b621-0d4ff51bbfb5"
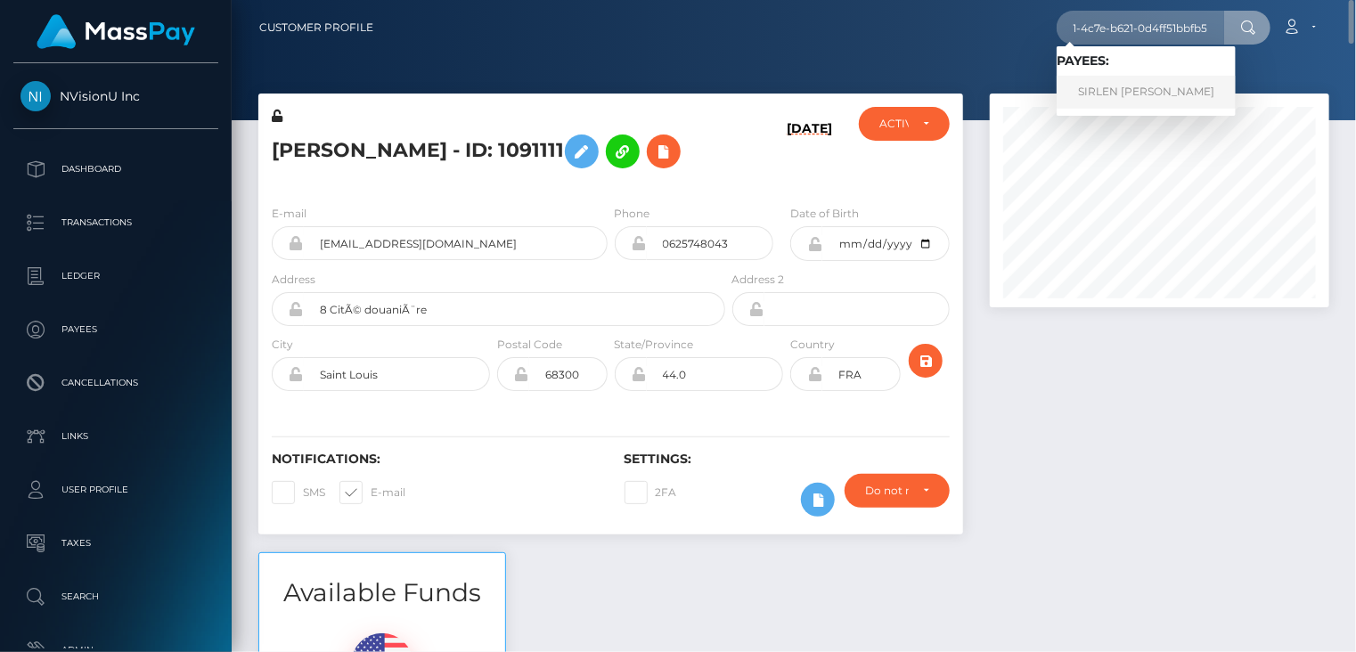
scroll to position [0, 0]
click at [1151, 89] on link "SIRLEN SOFIA ESPINAL VILORIO" at bounding box center [1145, 92] width 179 height 33
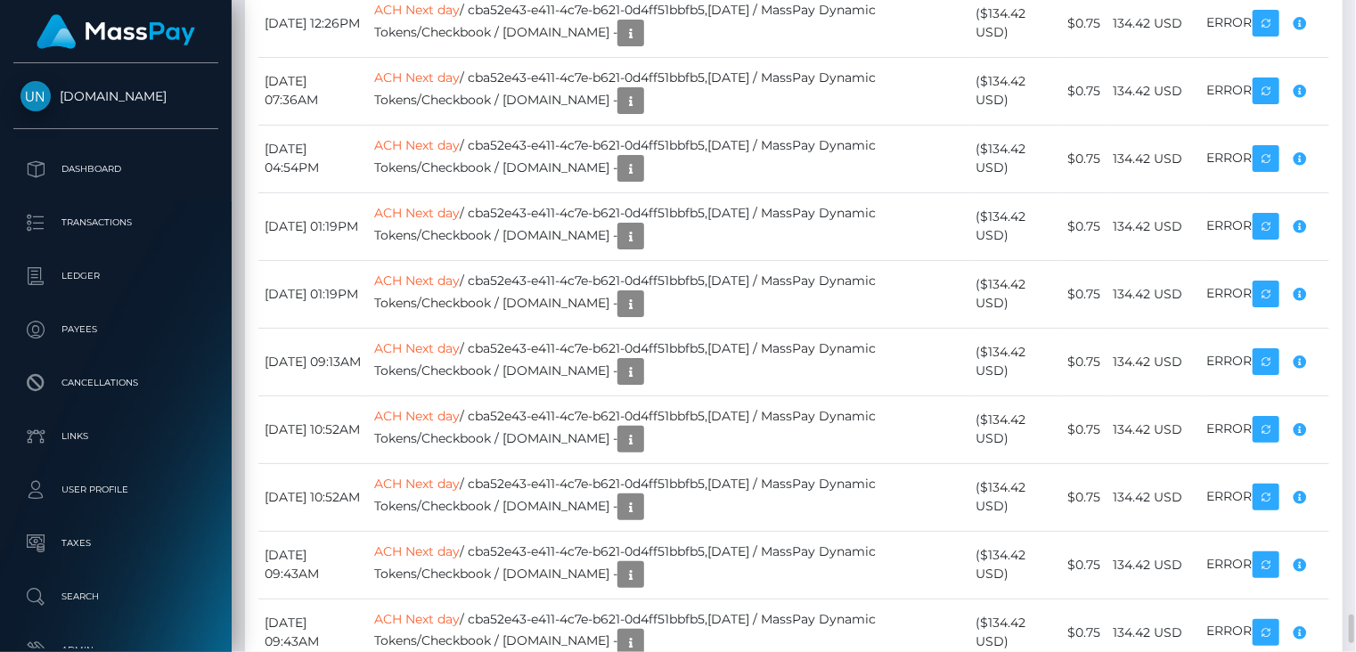
scroll to position [7131, 0]
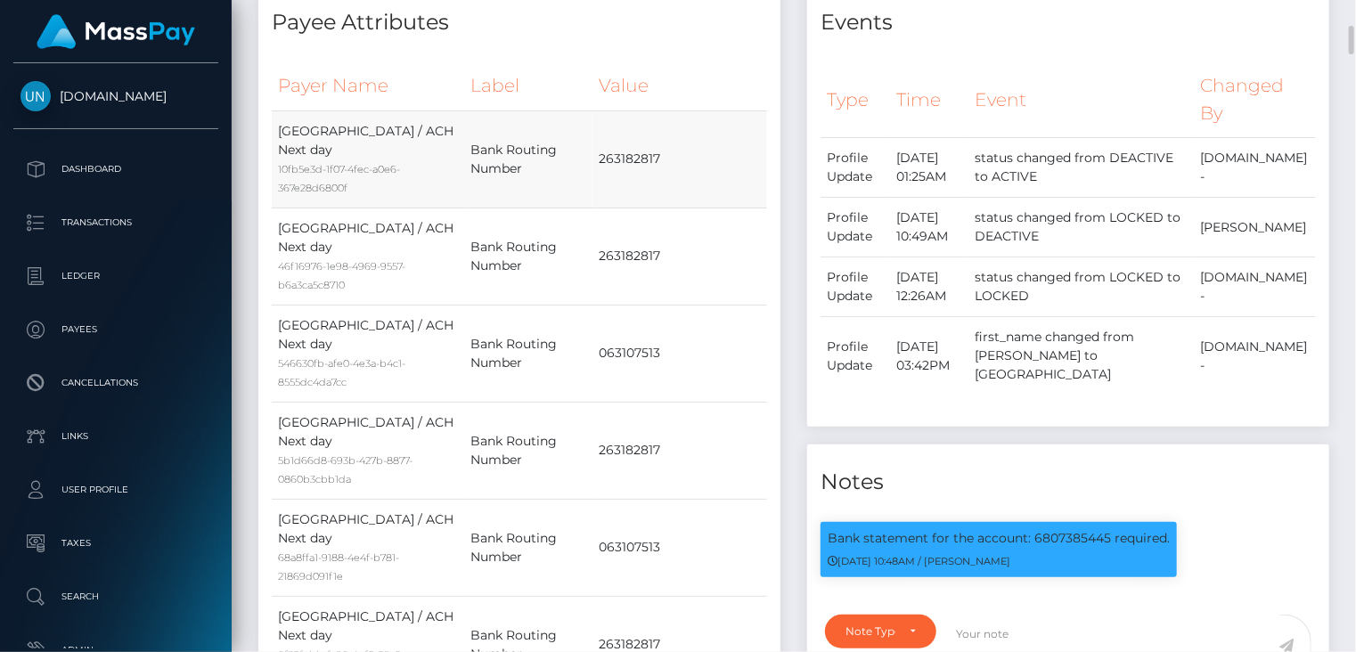
scroll to position [0, 0]
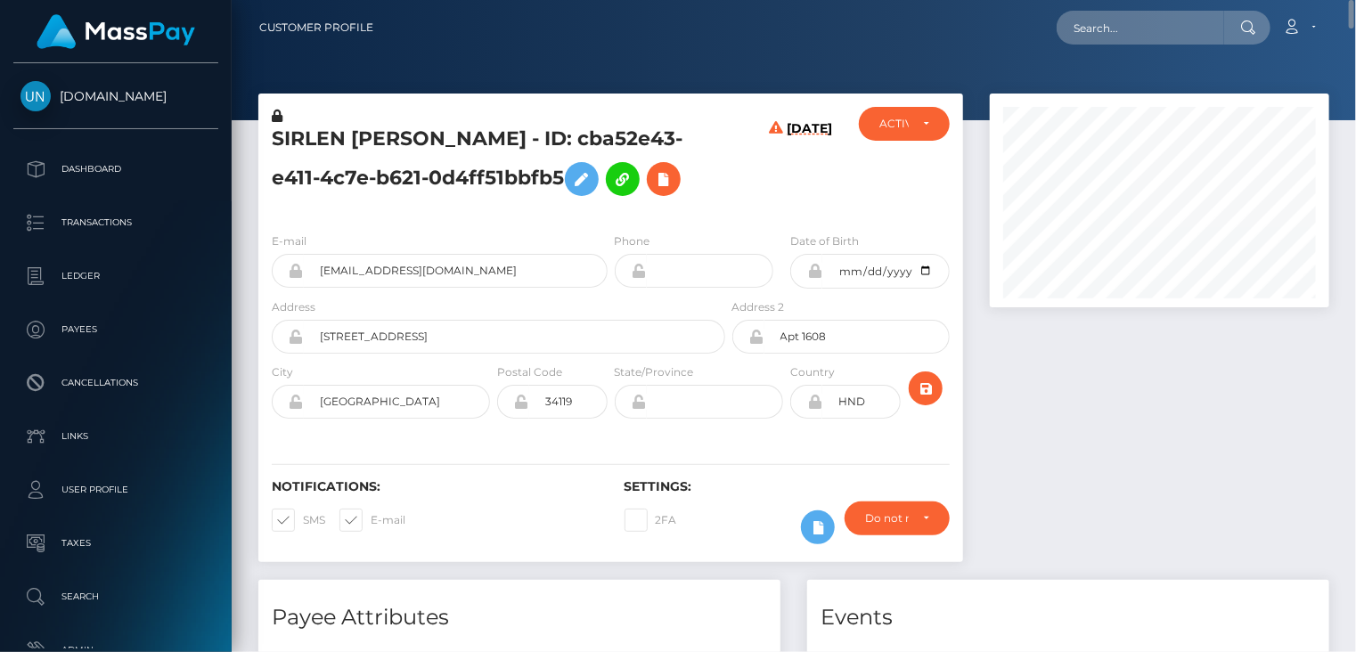
click at [417, 143] on h5 "SIRLEN SOFIA ESPINAL VILORIO - ID: cba52e43-e411-4c7e-b621-0d4ff51bbfb5" at bounding box center [494, 165] width 444 height 79
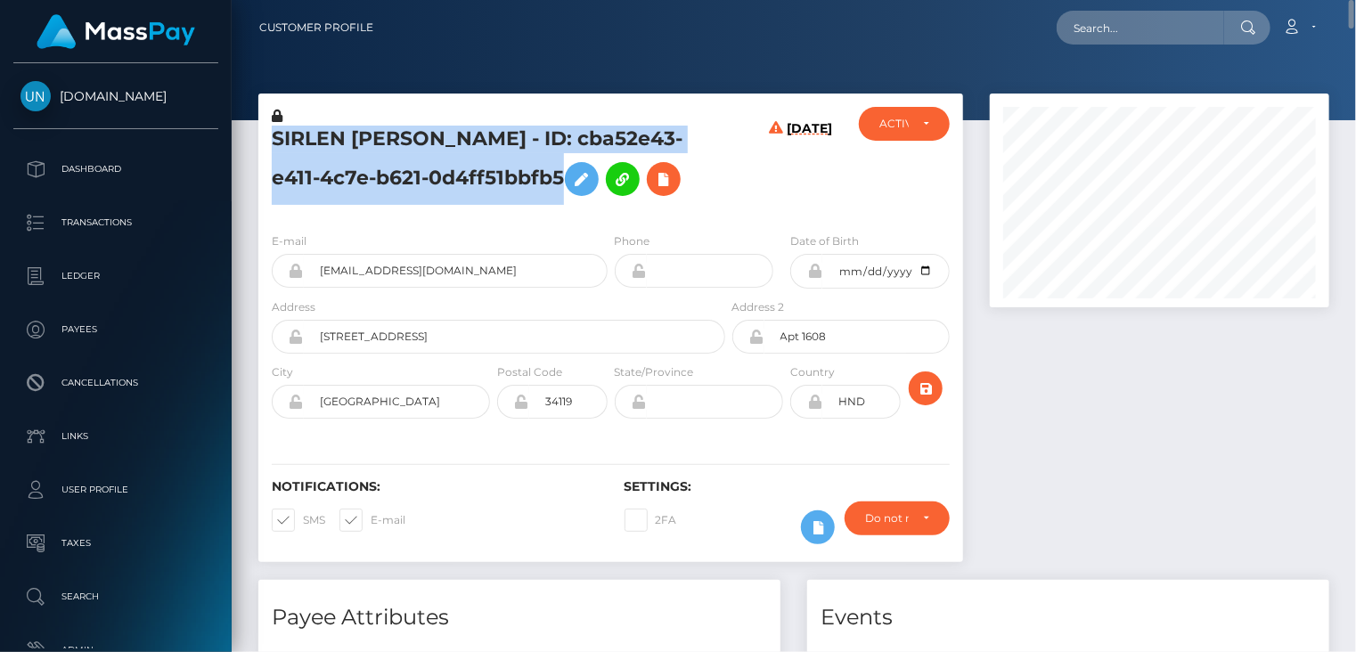
click at [417, 143] on h5 "SIRLEN SOFIA ESPINAL VILORIO - ID: cba52e43-e411-4c7e-b621-0d4ff51bbfb5" at bounding box center [494, 165] width 444 height 79
copy h5 "SIRLEN SOFIA ESPINAL VILORIO - ID: cba52e43-e411-4c7e-b621-0d4ff51bbfb5"
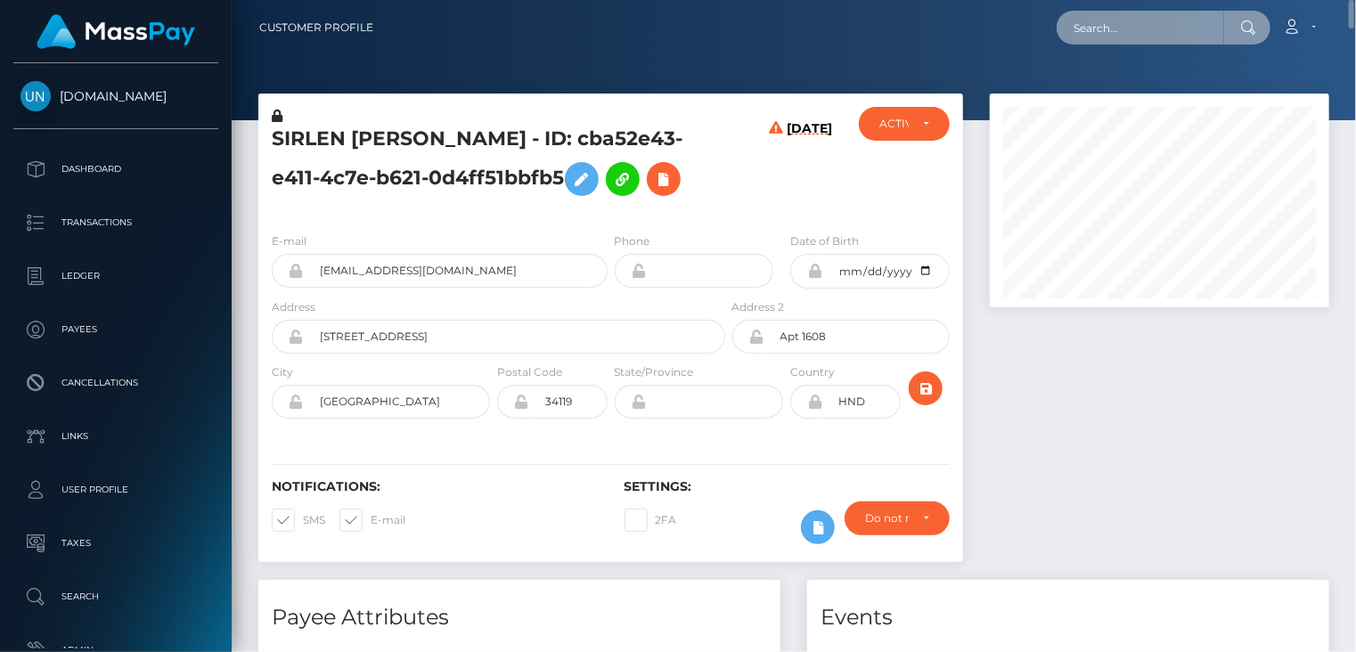
paste input "thoseprettytoes3@gmail.com"
type input "thoseprettytoes3@gmail.com"
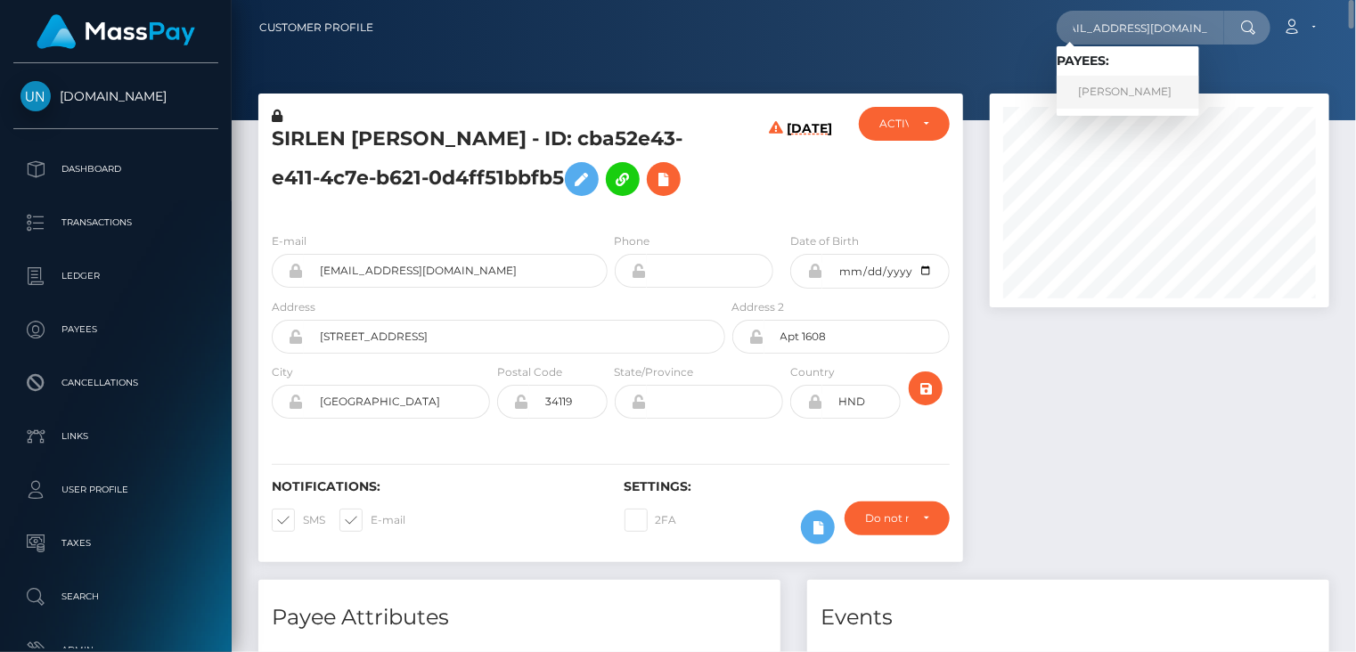
scroll to position [0, 0]
click at [1162, 89] on link "NATALIE REY" at bounding box center [1127, 92] width 143 height 33
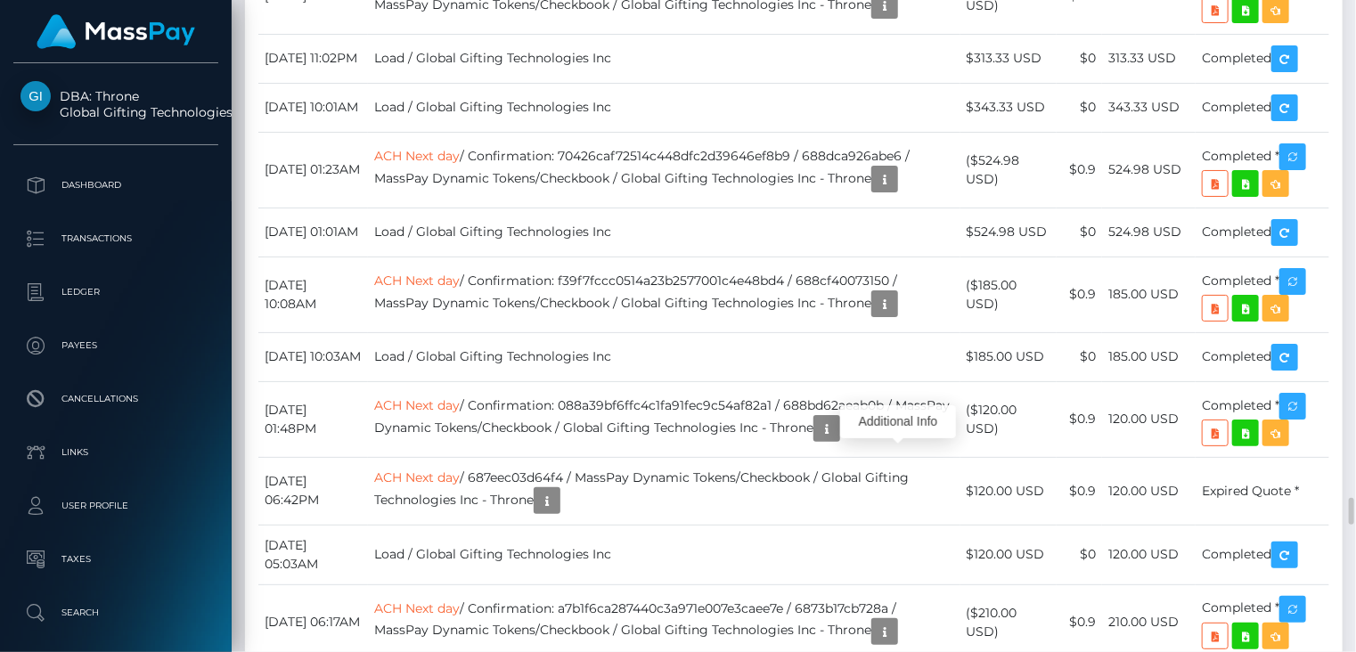
scroll to position [214, 338]
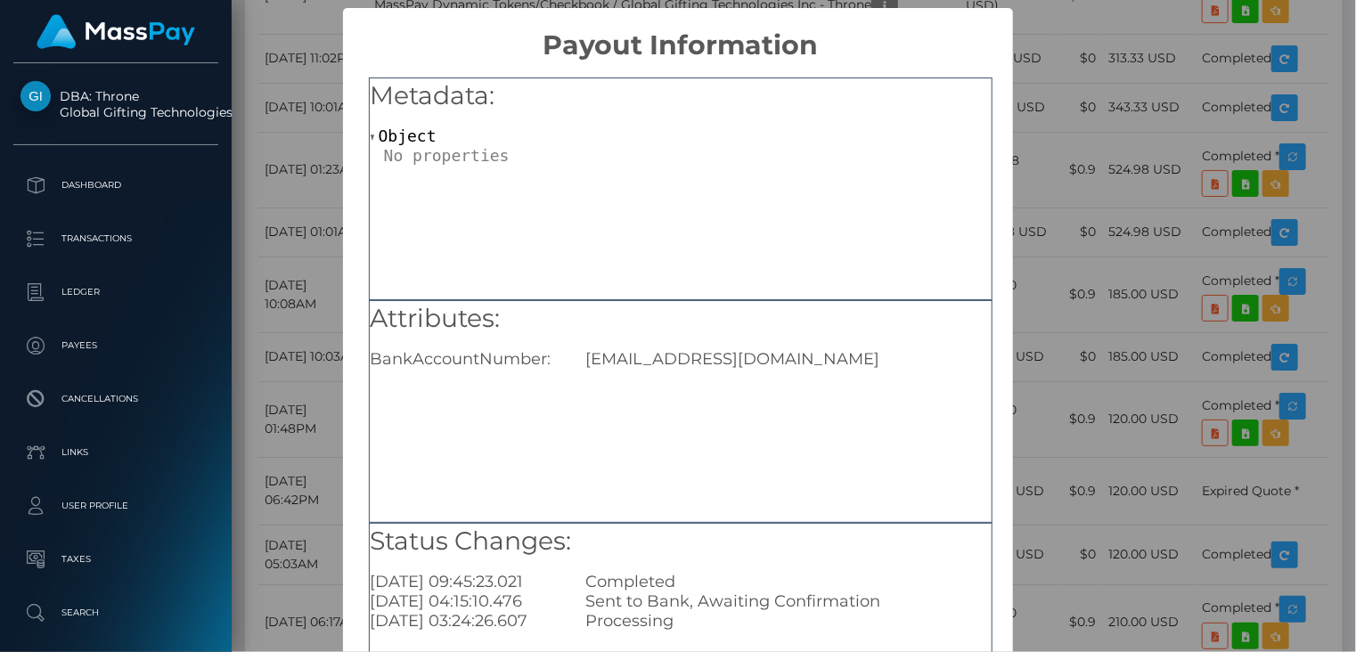
click at [1040, 147] on div "× Payout Information Metadata: Object Attributes: BankAccountNumber: businessbo…" at bounding box center [678, 326] width 1356 height 652
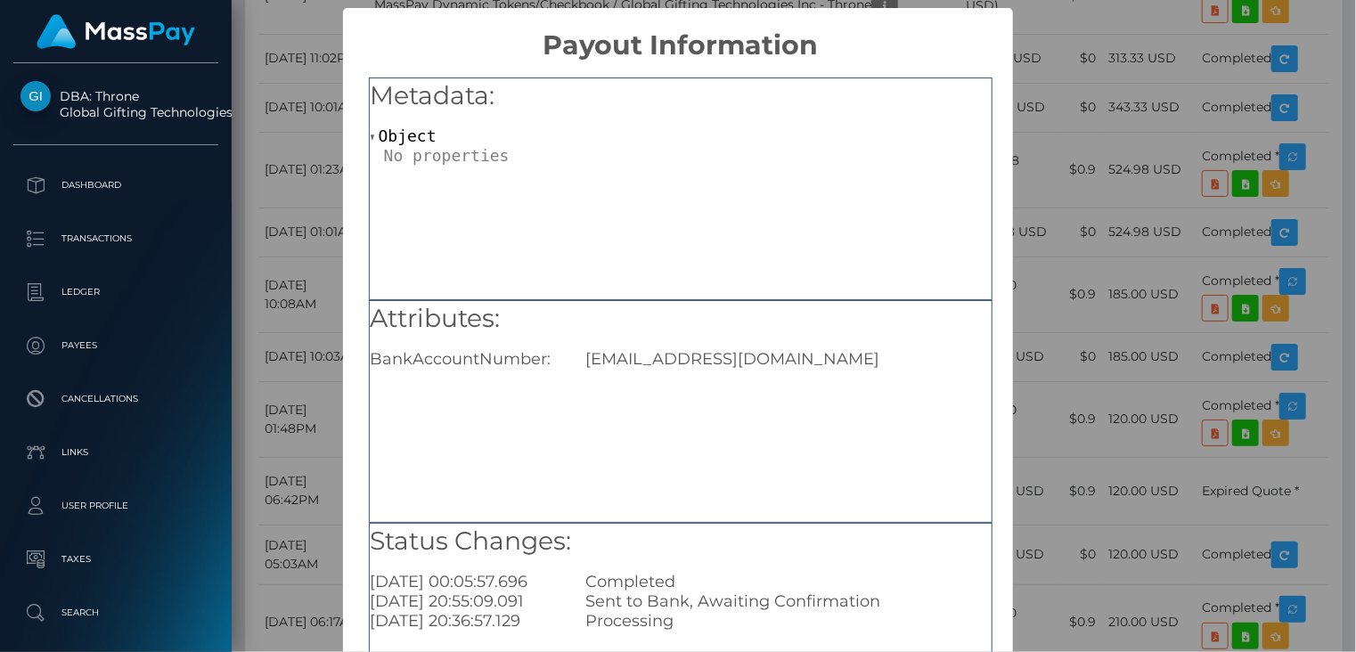
click at [1170, 183] on div "× Payout Information Metadata: Object Attributes: BankAccountNumber: nwochristi…" at bounding box center [678, 326] width 1356 height 652
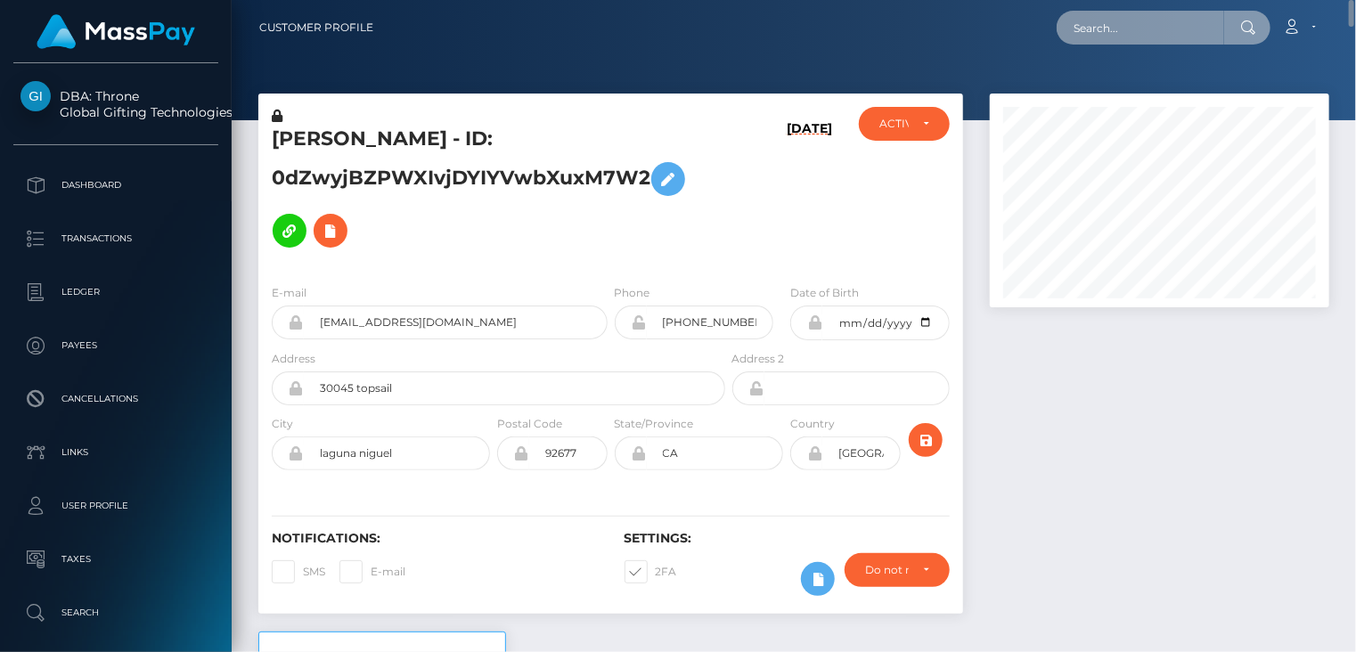
paste input "poact_o2iUExU2nL5n"
type input "poact_o2iUExU2nL5n"
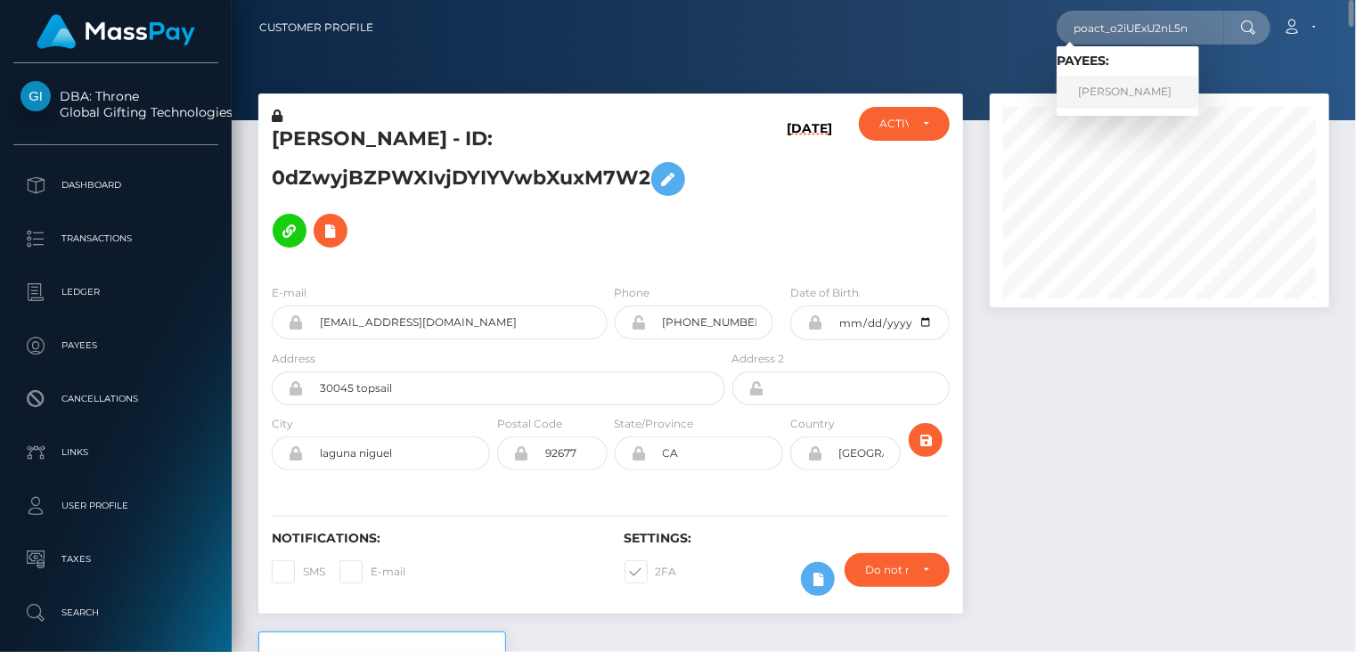
click at [1126, 89] on link "john reidinger" at bounding box center [1127, 92] width 143 height 33
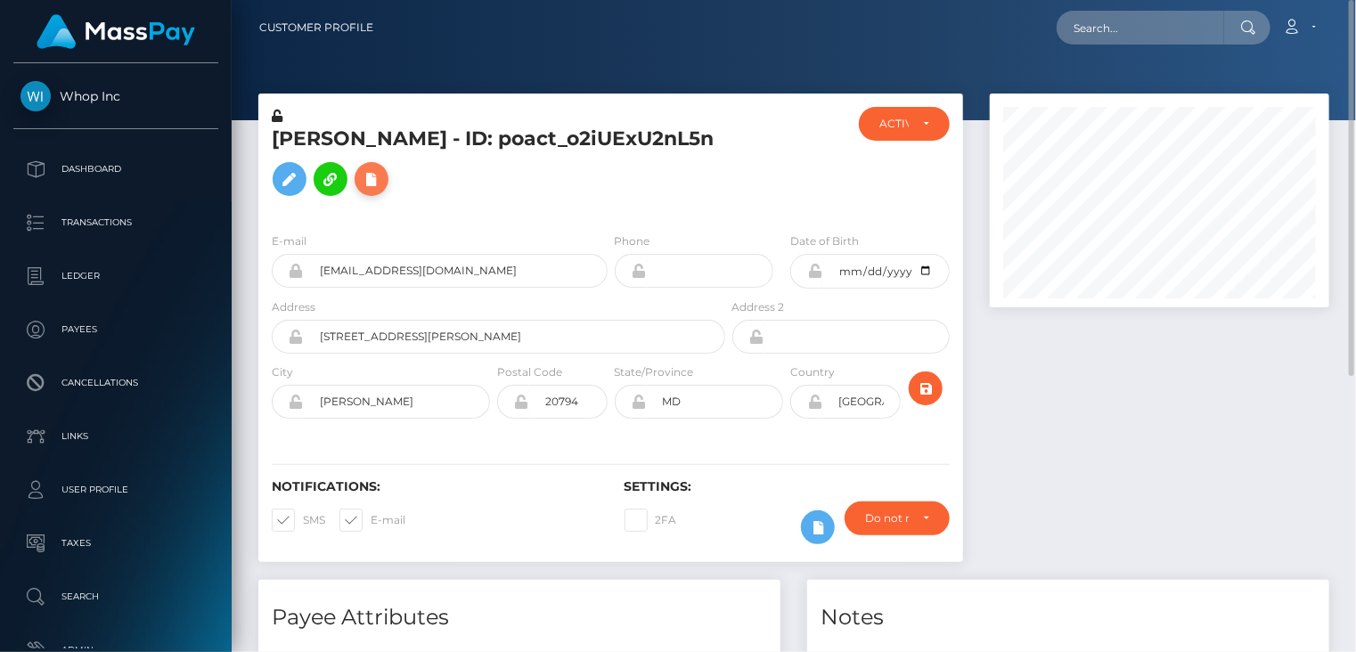
click at [378, 181] on icon at bounding box center [371, 179] width 21 height 22
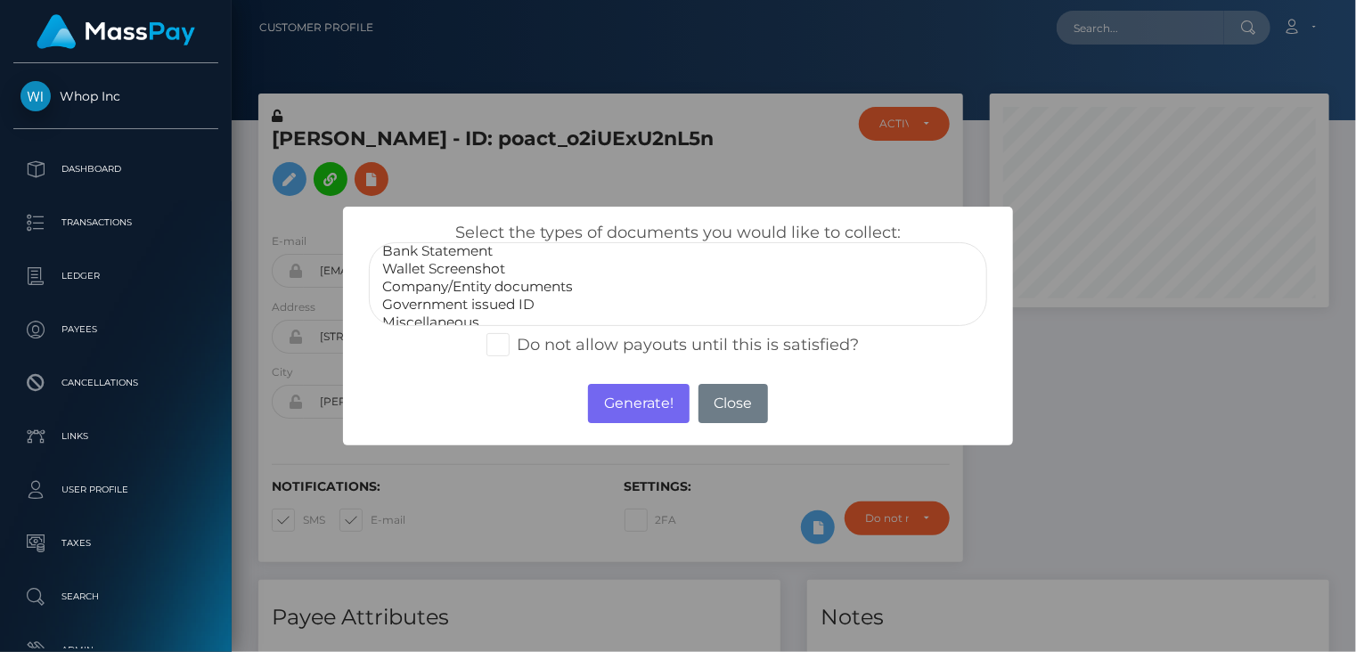
scroll to position [36, 0]
select select "Government issued ID"
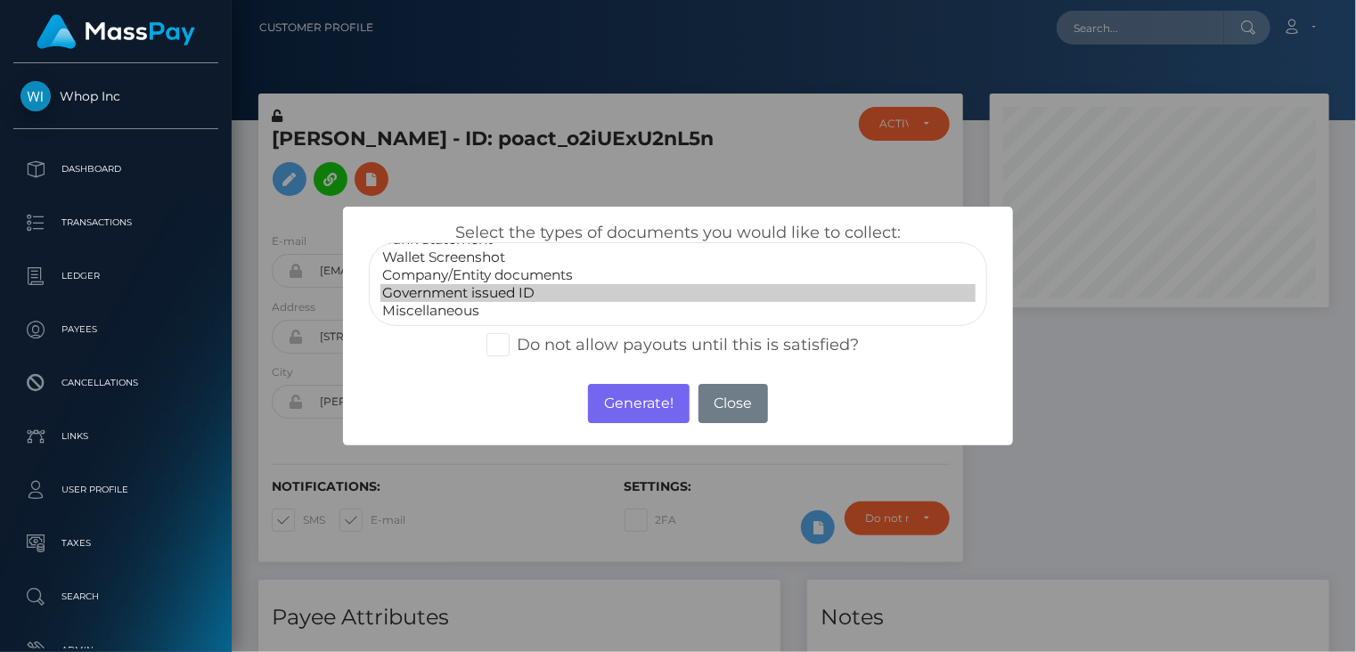
click at [505, 295] on option "Government issued ID" at bounding box center [678, 293] width 596 height 18
click at [645, 410] on button "Generate!" at bounding box center [638, 403] width 101 height 39
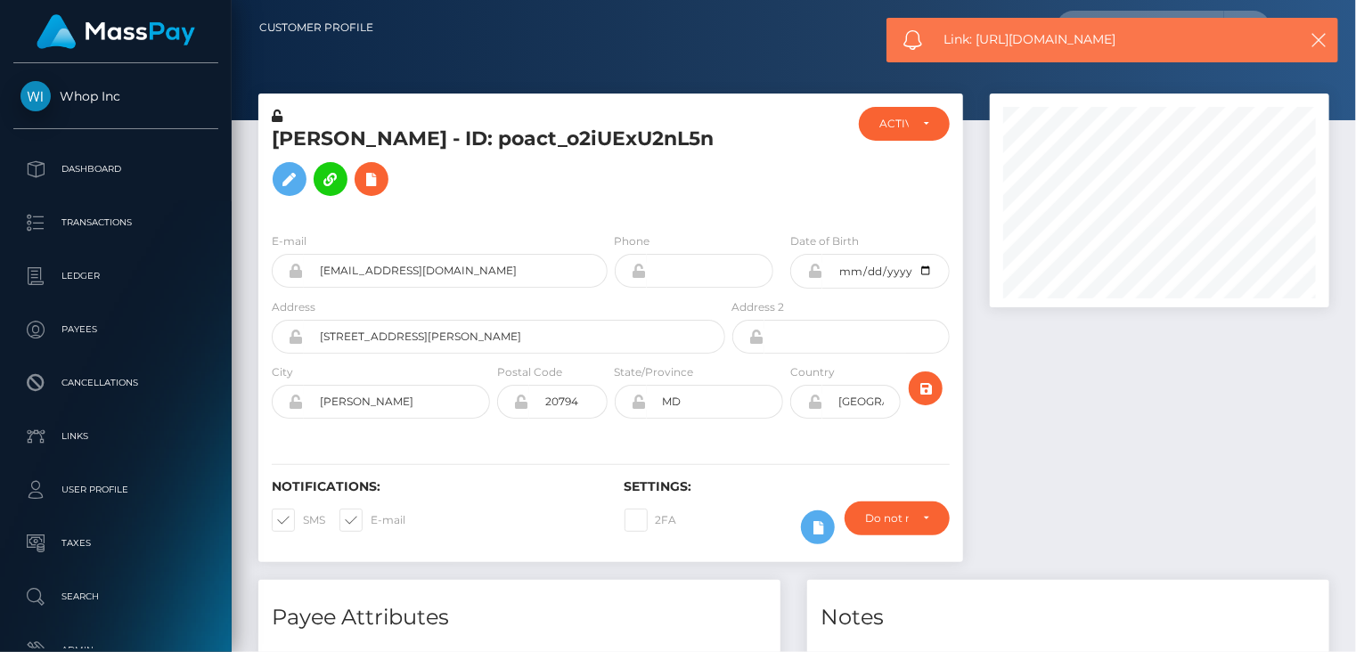
click at [1024, 41] on span "Link: [URL][DOMAIN_NAME]" at bounding box center [1111, 39] width 335 height 19
click at [1024, 41] on span "Link: https://l.maspay.io/2kAT1" at bounding box center [1111, 39] width 335 height 19
copy span "Link: https://l.maspay.io/2kAT1"
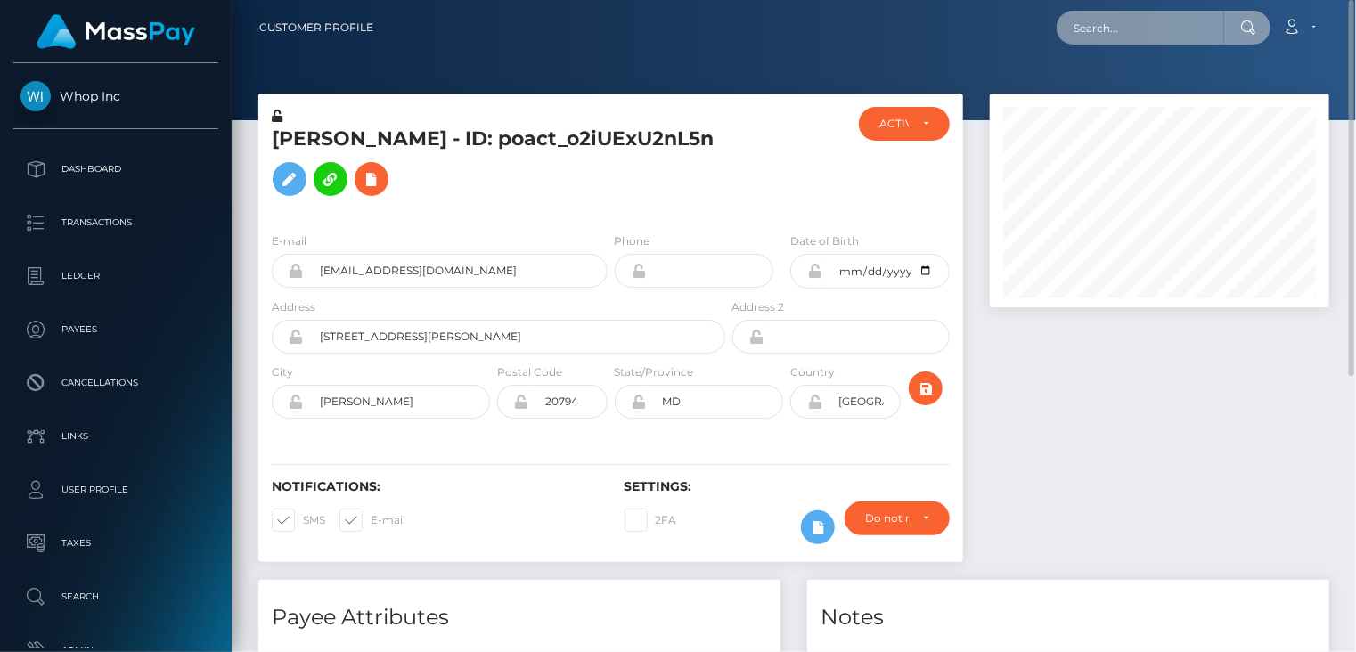
paste input "[EMAIL_ADDRESS][DOMAIN_NAME]"
type input "[EMAIL_ADDRESS][DOMAIN_NAME]"
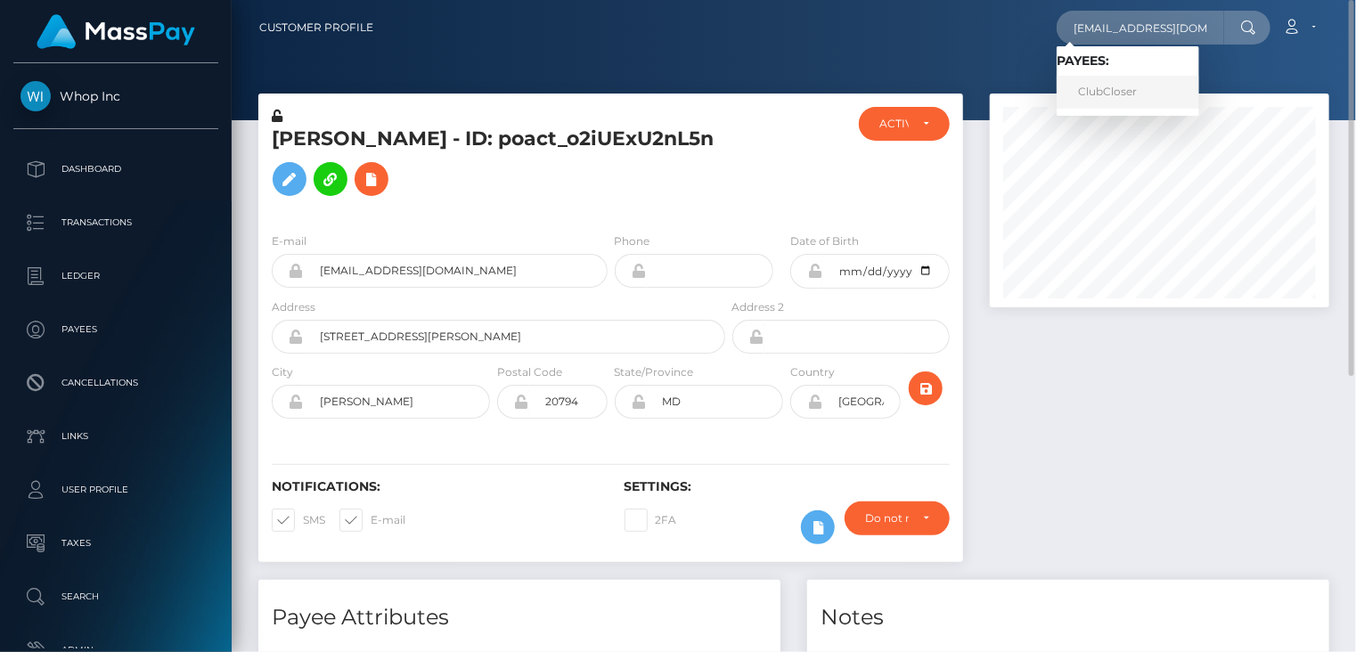
click at [1121, 98] on link "ClubCloser" at bounding box center [1127, 92] width 143 height 33
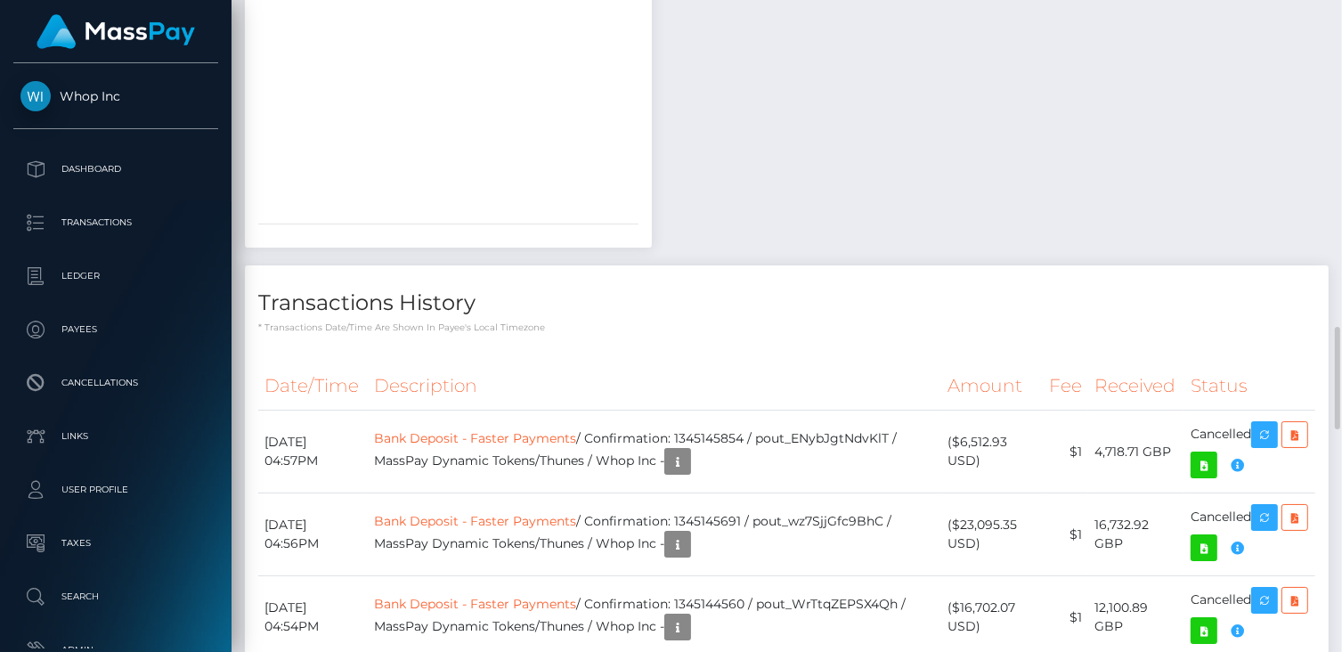
scroll to position [214, 338]
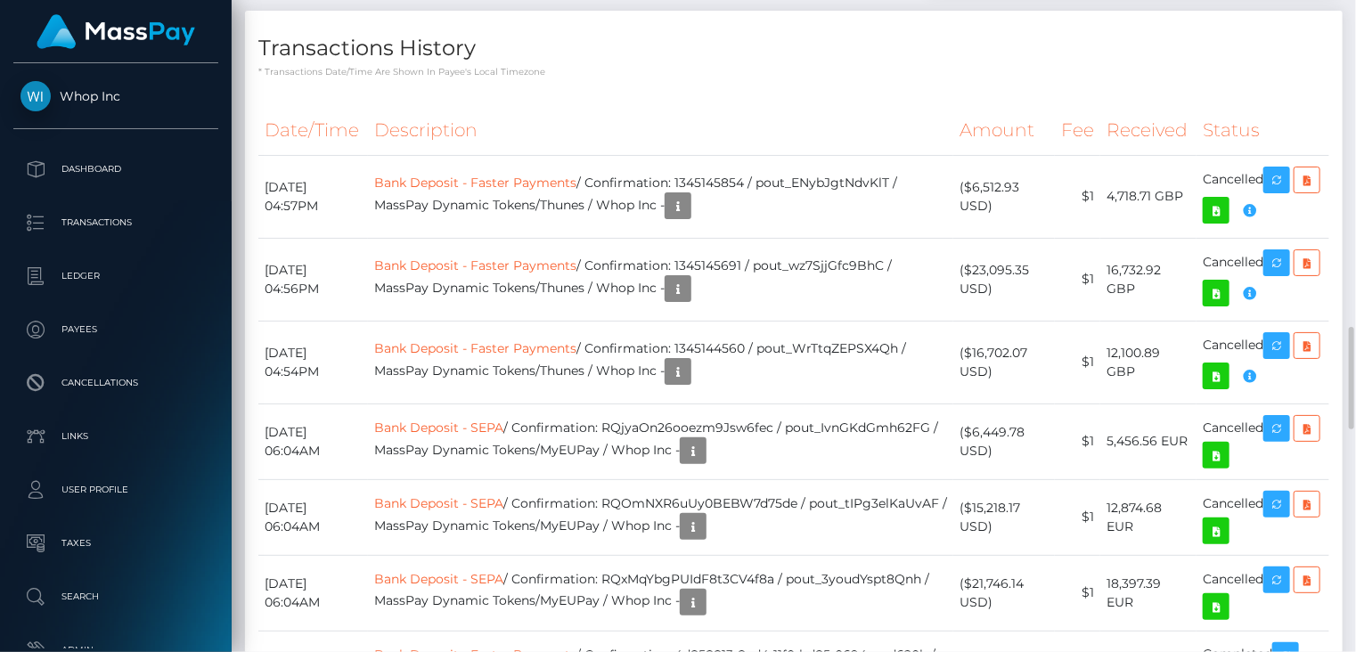
click at [1187, 79] on div "Transactions History * Transactions date/time are shown in payee's local timezo…" at bounding box center [793, 45] width 1097 height 69
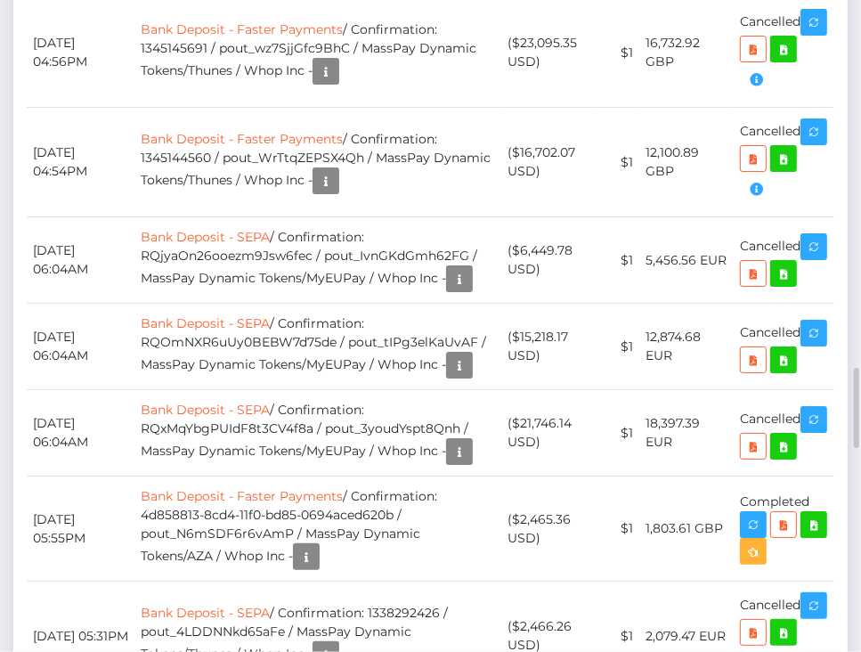
scroll to position [2376, 0]
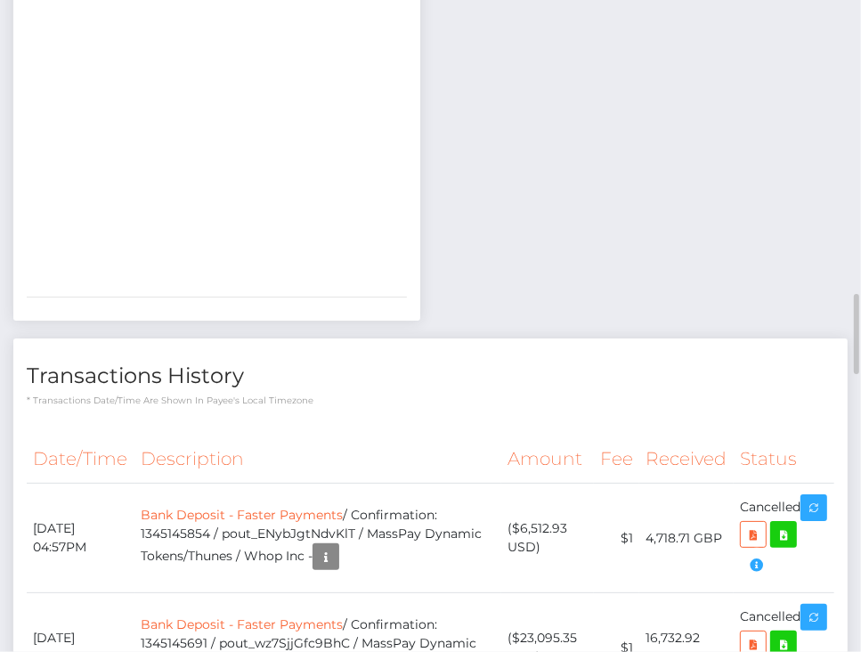
click at [185, 282] on div at bounding box center [160, 59] width 267 height 445
drag, startPoint x: 161, startPoint y: 393, endPoint x: 167, endPoint y: 418, distance: 25.5
click at [167, 282] on div at bounding box center [160, 59] width 267 height 445
drag, startPoint x: 189, startPoint y: 265, endPoint x: 369, endPoint y: 264, distance: 179.9
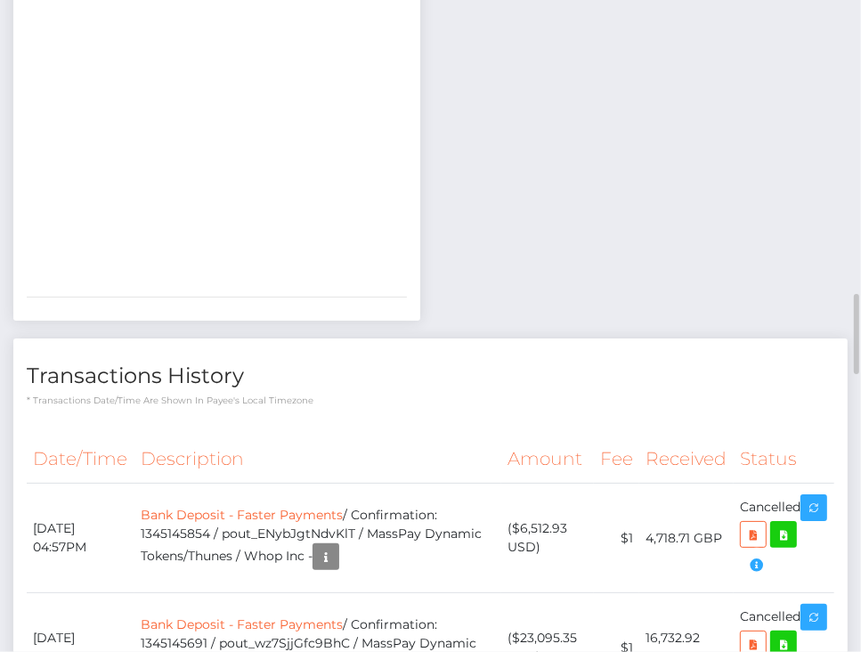
copy span "112031598_GBP_2025-08-09_2025-09-08"
click at [586, 322] on div "Payee Attributes Payer Name Label Value Global" at bounding box center [430, 333] width 835 height 4157
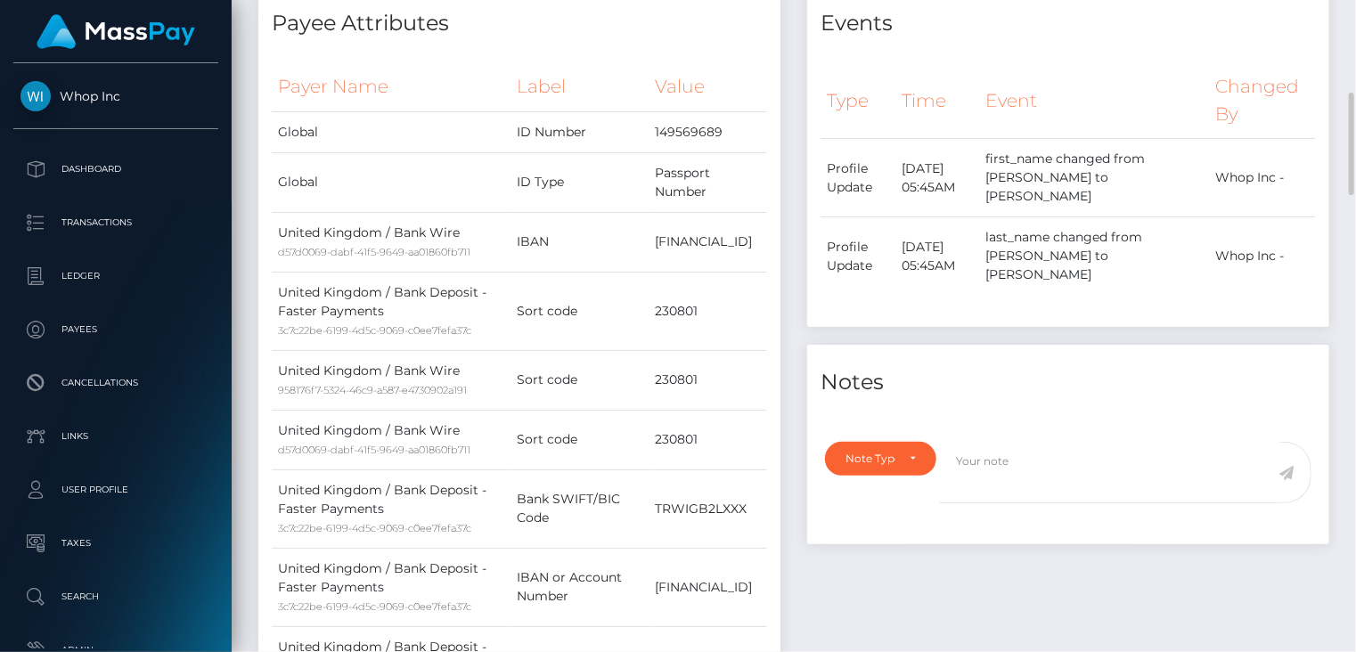
scroll to position [0, 0]
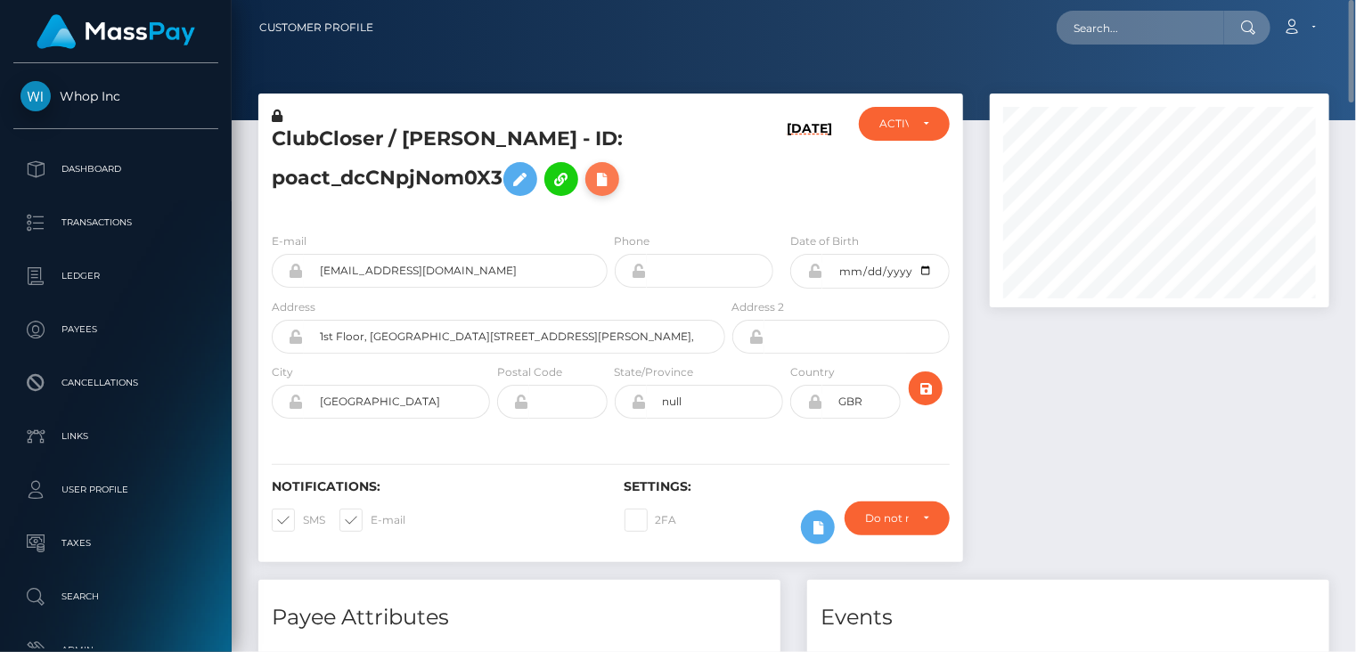
click at [591, 191] on icon at bounding box center [601, 179] width 21 height 22
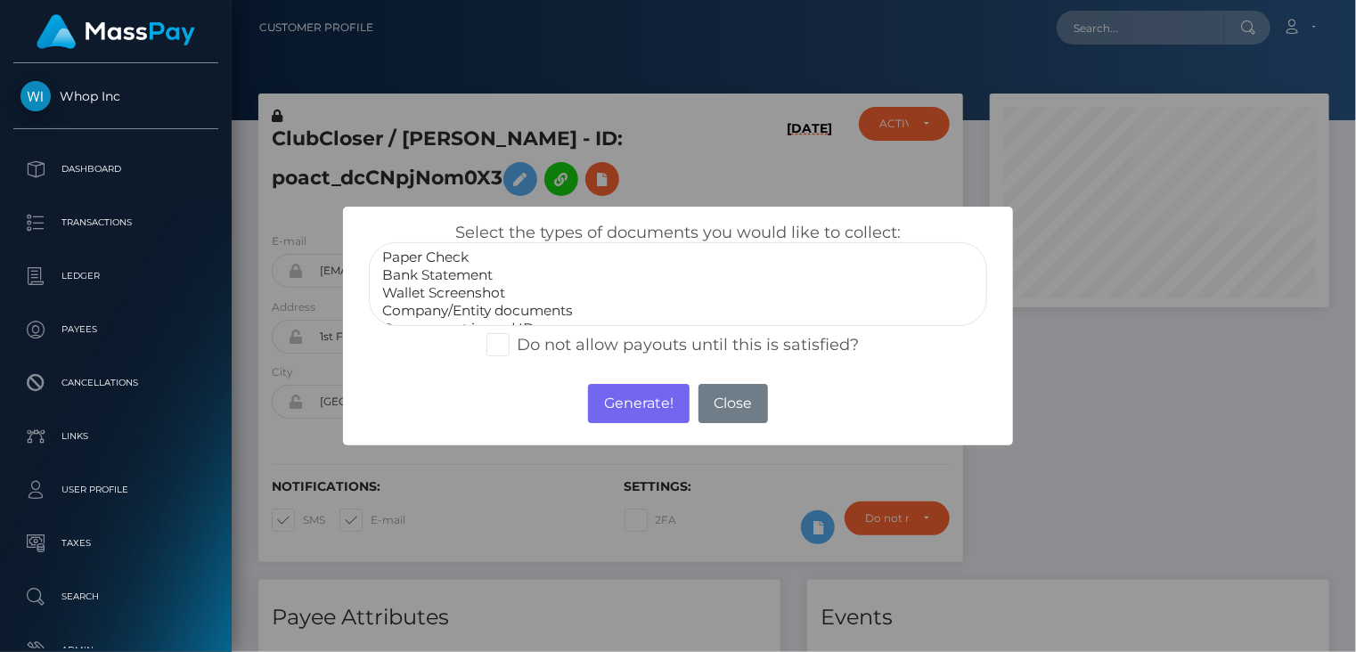
select select "Bank Statement"
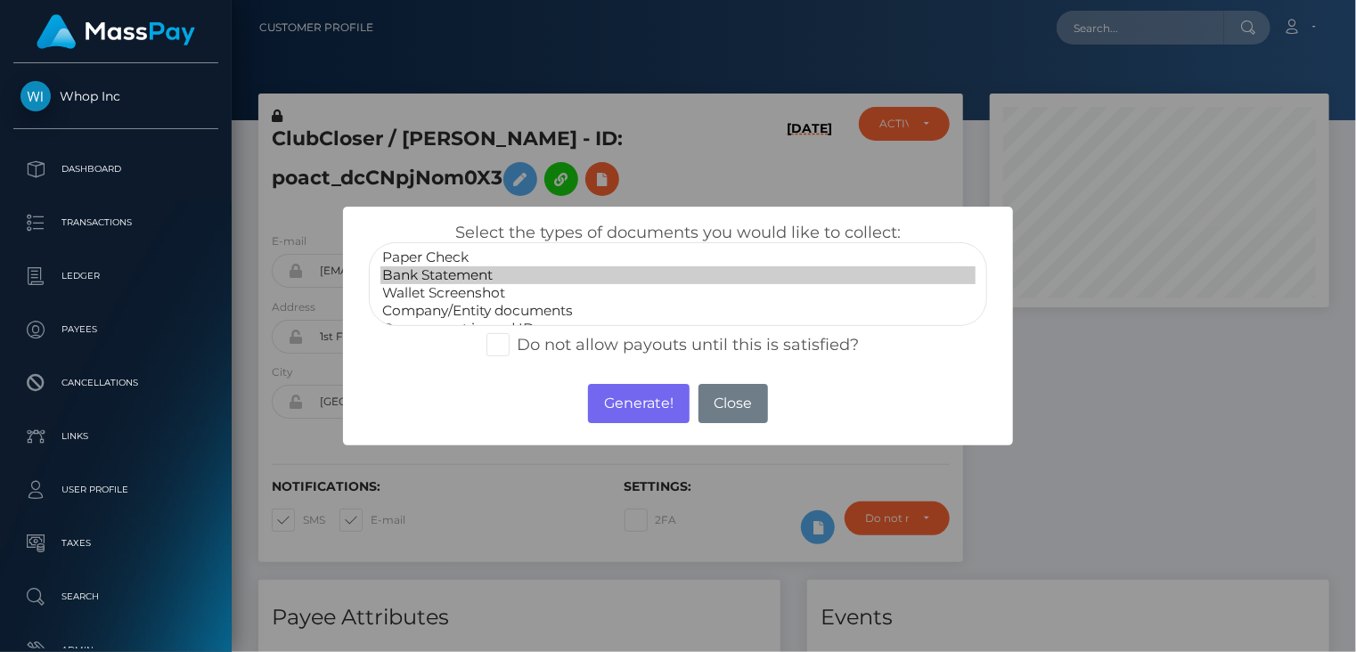
click at [452, 272] on option "Bank Statement" at bounding box center [678, 275] width 596 height 18
click at [647, 413] on button "Generate!" at bounding box center [638, 403] width 101 height 39
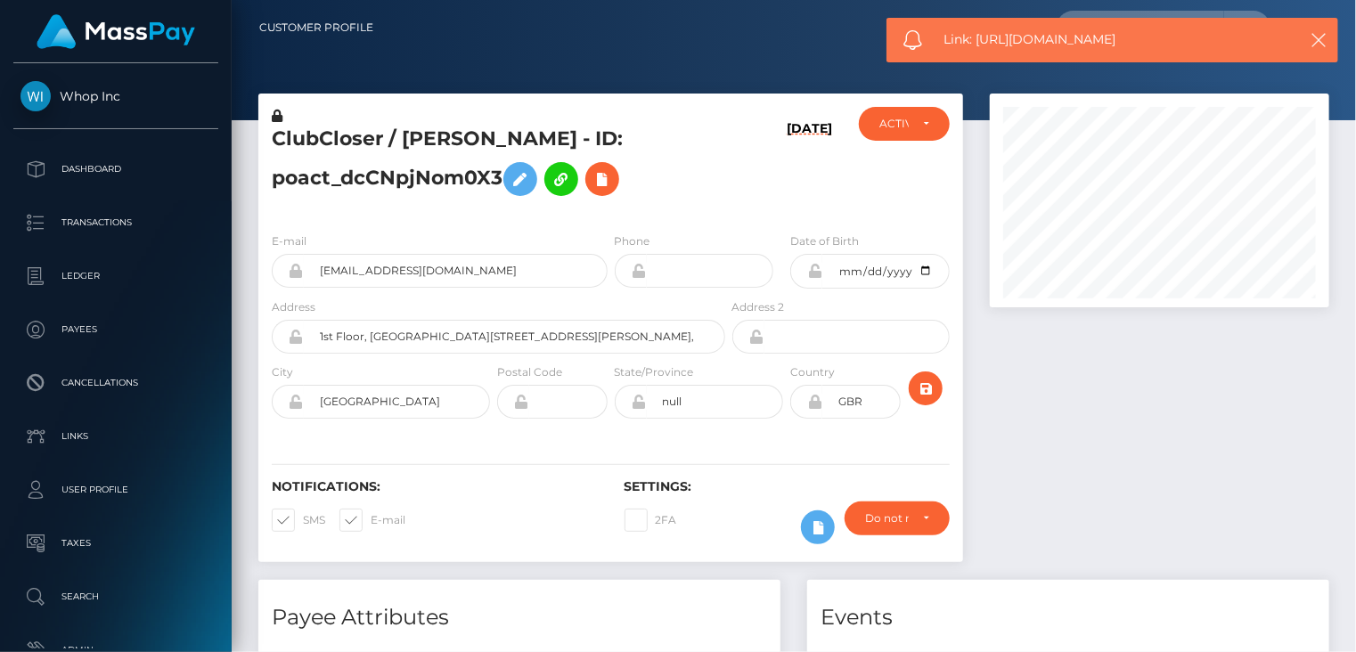
click at [1001, 44] on span "Link: [URL][DOMAIN_NAME]" at bounding box center [1111, 39] width 335 height 19
copy span "Link: [URL][DOMAIN_NAME]"
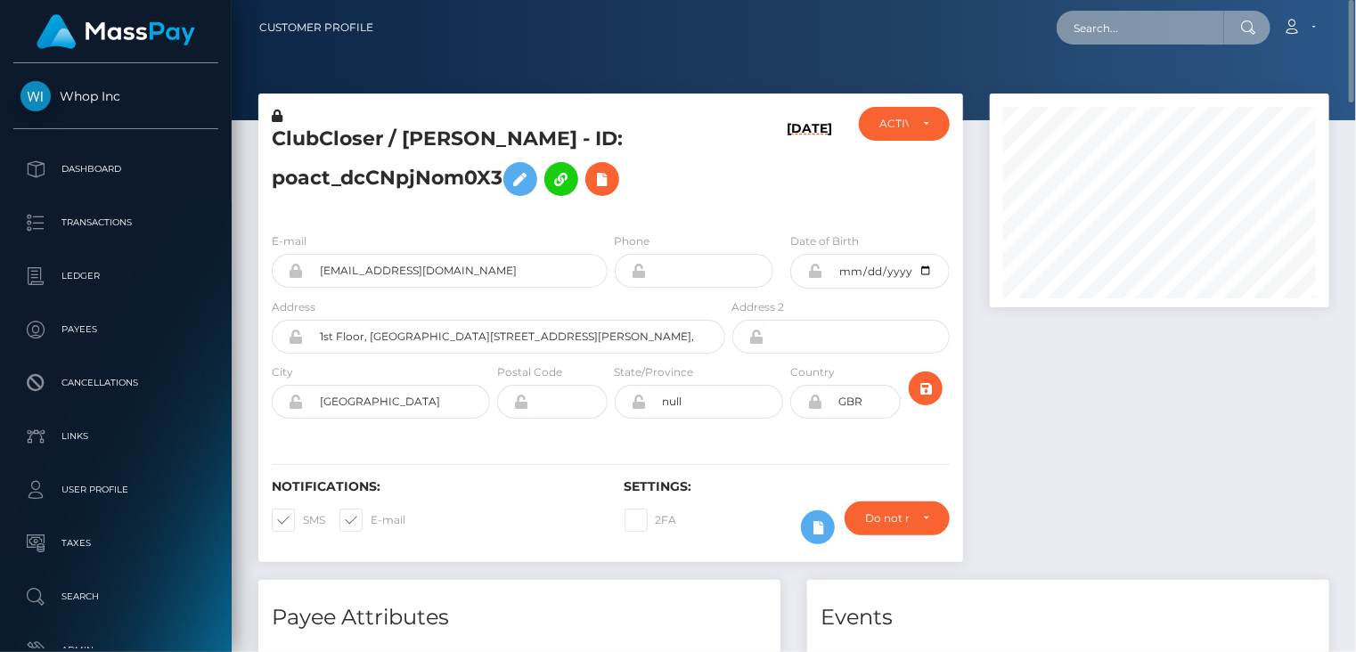
paste input "poact_4Eku8JEa3s6u"
type input "poact_4Eku8JEa3s6u"
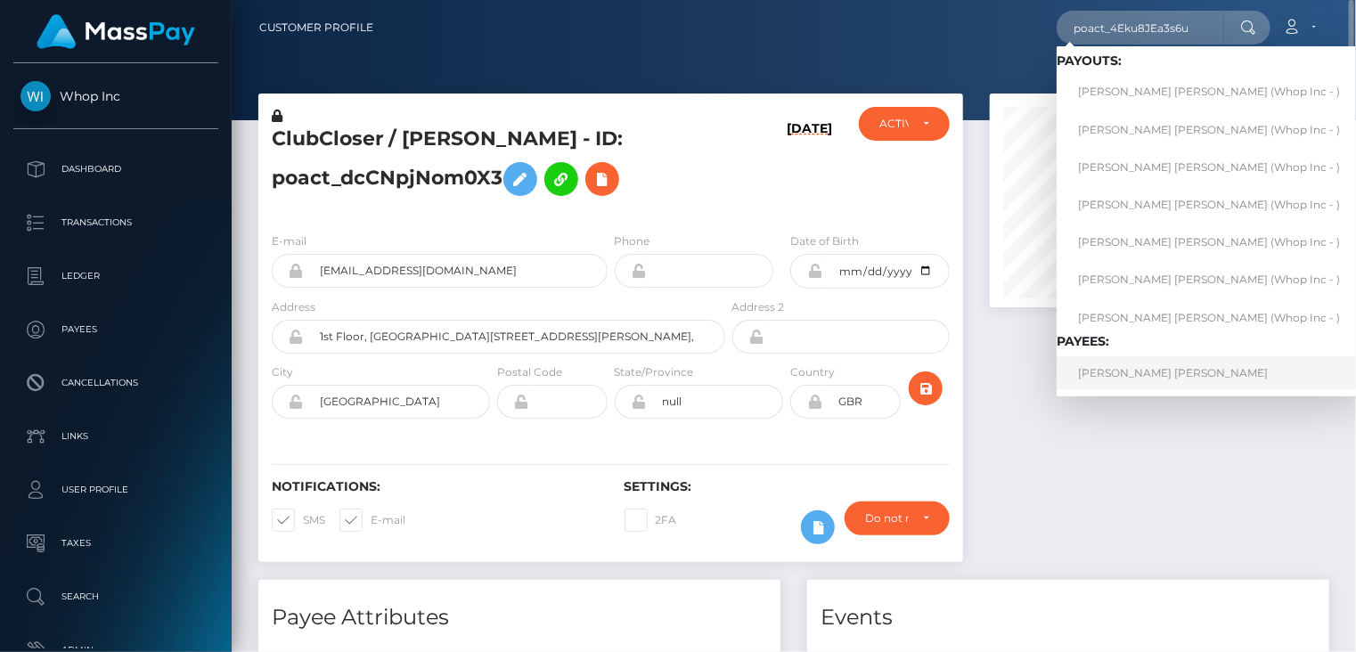
click at [1135, 371] on link "[PERSON_NAME] [PERSON_NAME]" at bounding box center [1208, 372] width 305 height 33
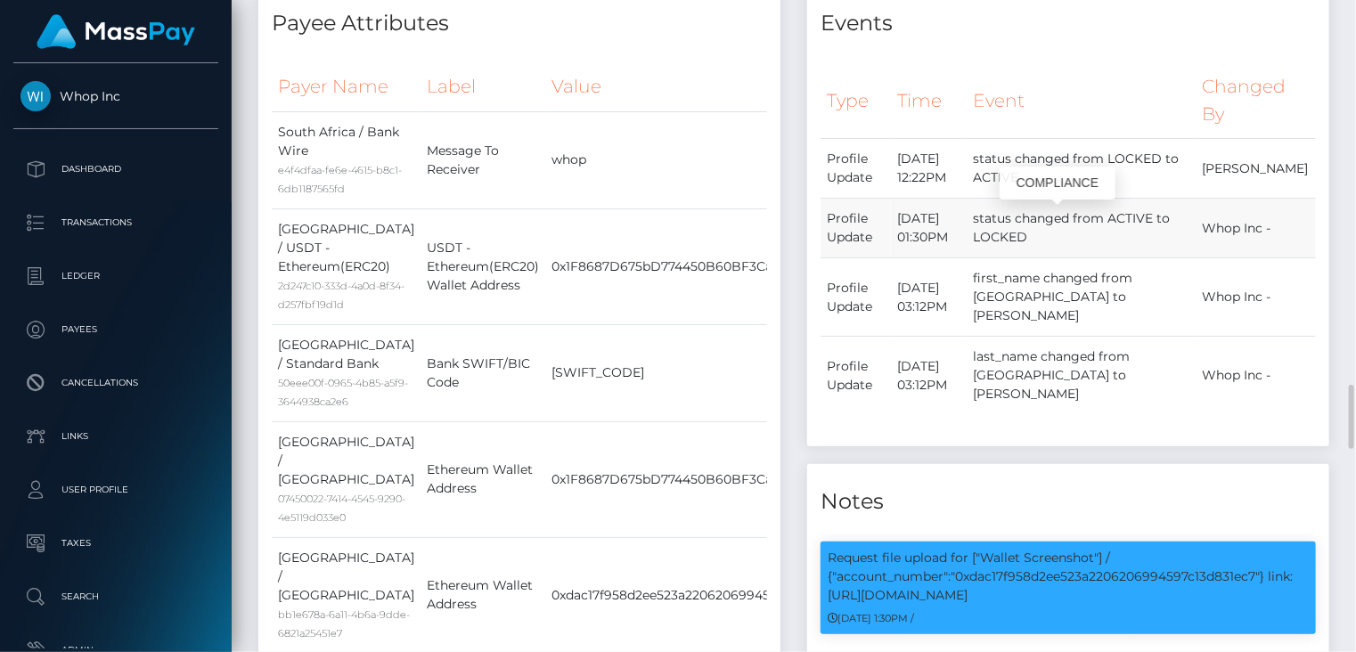
scroll to position [214, 338]
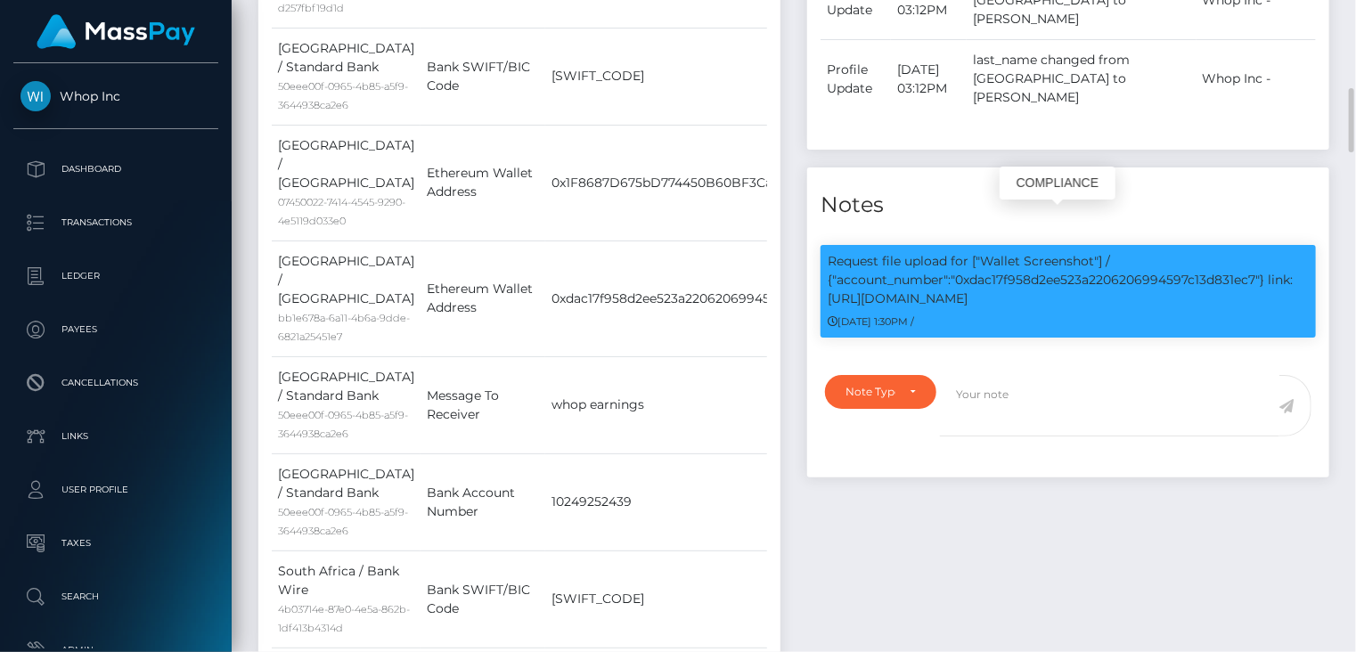
click at [1069, 252] on p "Request file upload for ["Wallet Screenshot"] / {"account_number":"0xdac17f958d…" at bounding box center [1067, 280] width 481 height 56
copy p "0xdac17f958d2ee523a2206206994597c13d831ec7"
drag, startPoint x: 1270, startPoint y: 240, endPoint x: 1282, endPoint y: 250, distance: 15.8
click at [1285, 252] on p "Request file upload for ["Wallet Screenshot"] / {"account_number":"0xdac17f958d…" at bounding box center [1067, 280] width 481 height 56
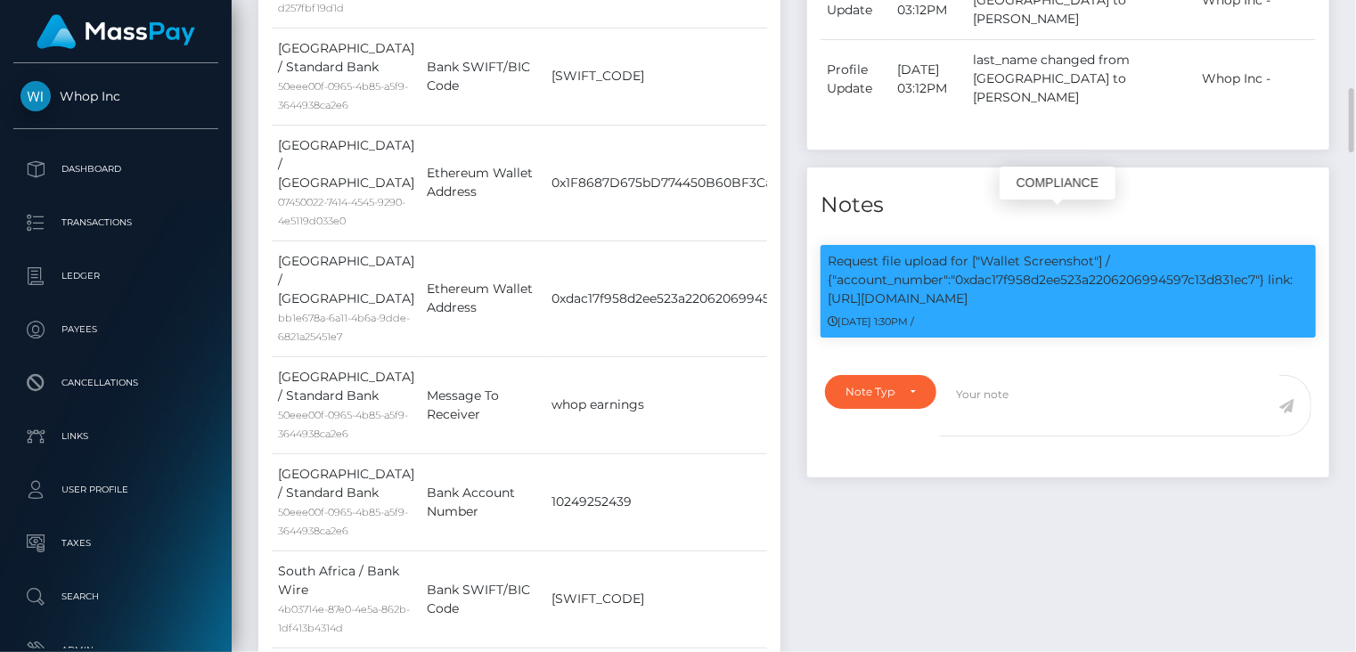
copy p "link: https://l.maspay.io/5jvWS"
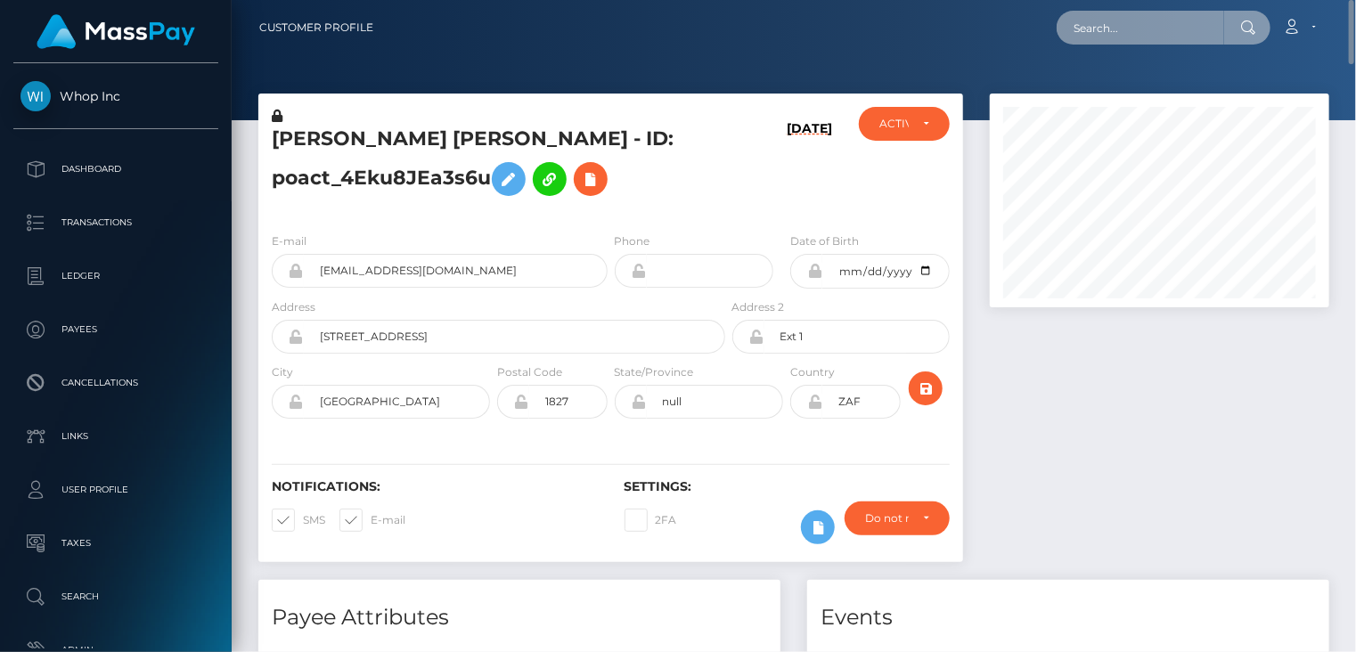
paste input "MSP268EEB046660F7A"
type input "MSP268EEB046660F7A"
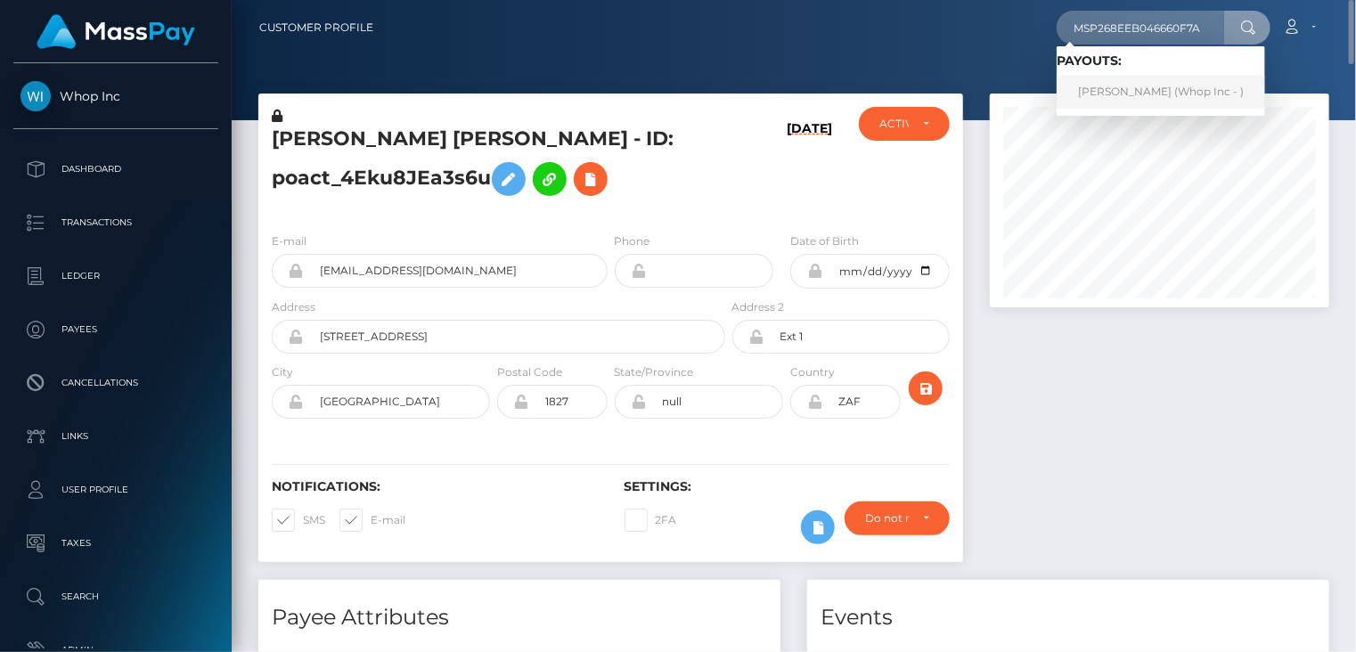
click at [1102, 93] on link "ABDULLAH ZUBAIR Zubair (Whop Inc - )" at bounding box center [1160, 92] width 208 height 33
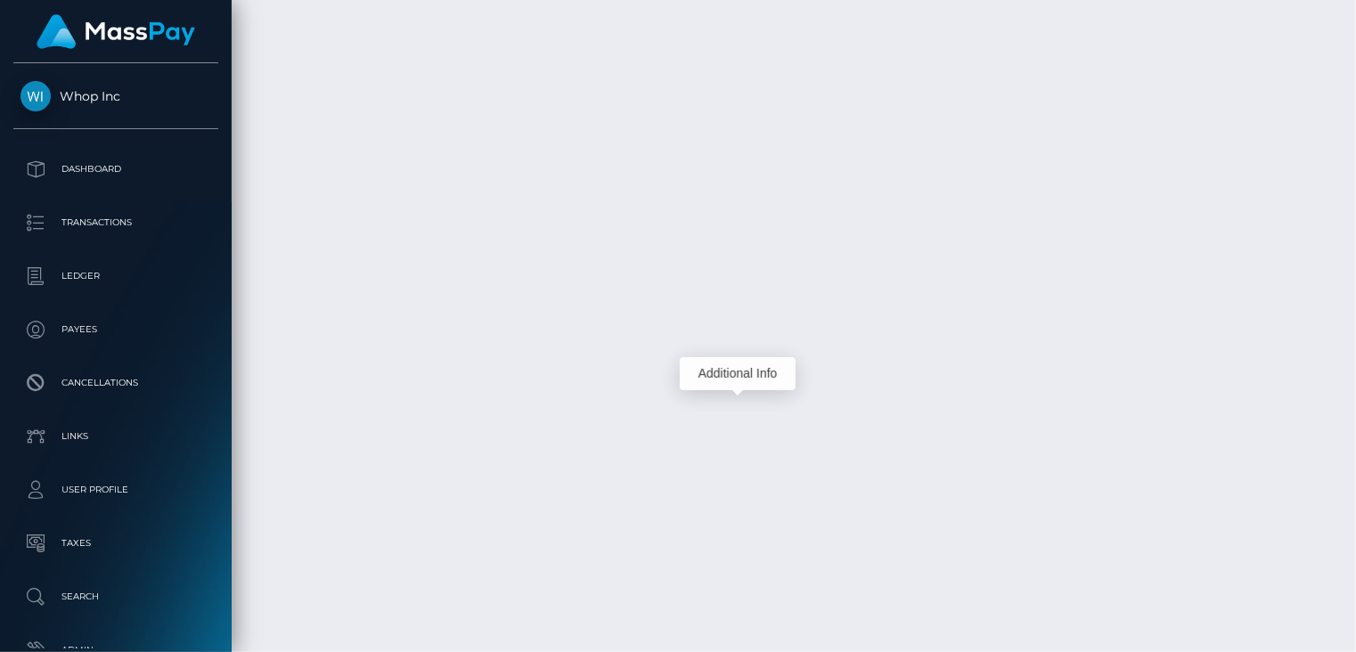
scroll to position [214, 338]
copy td "MSPcb35ac18f51d3e0"
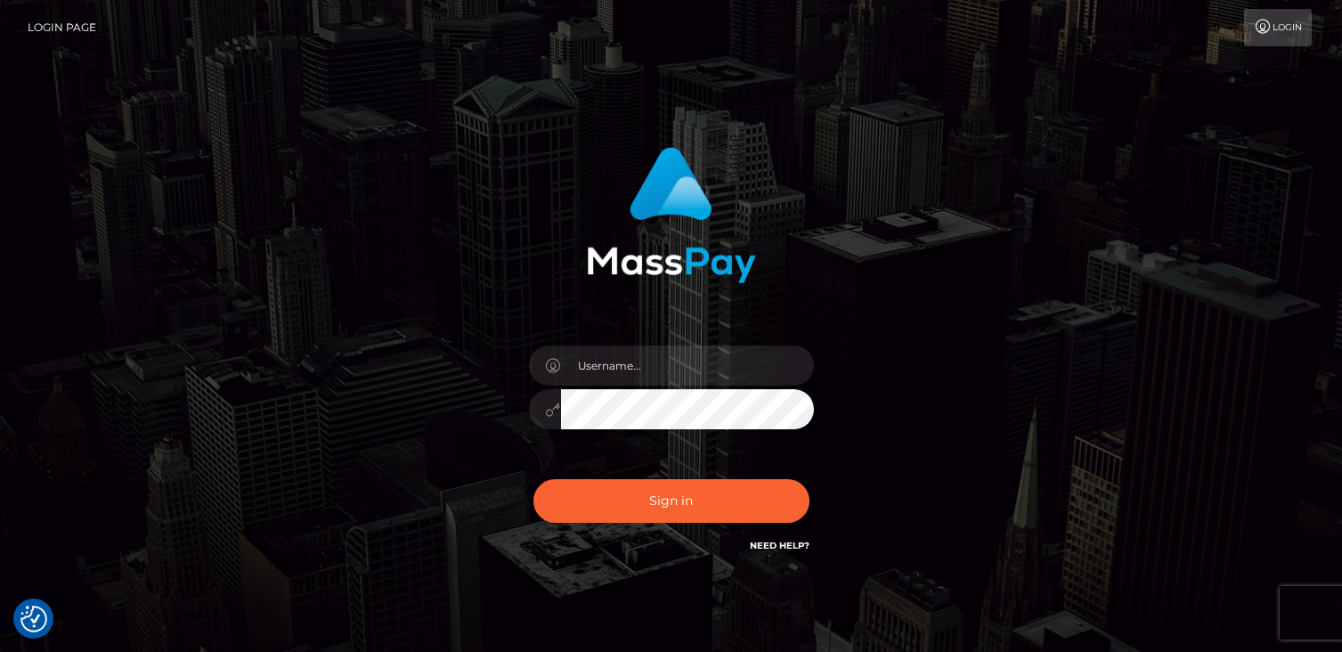
checkbox input "true"
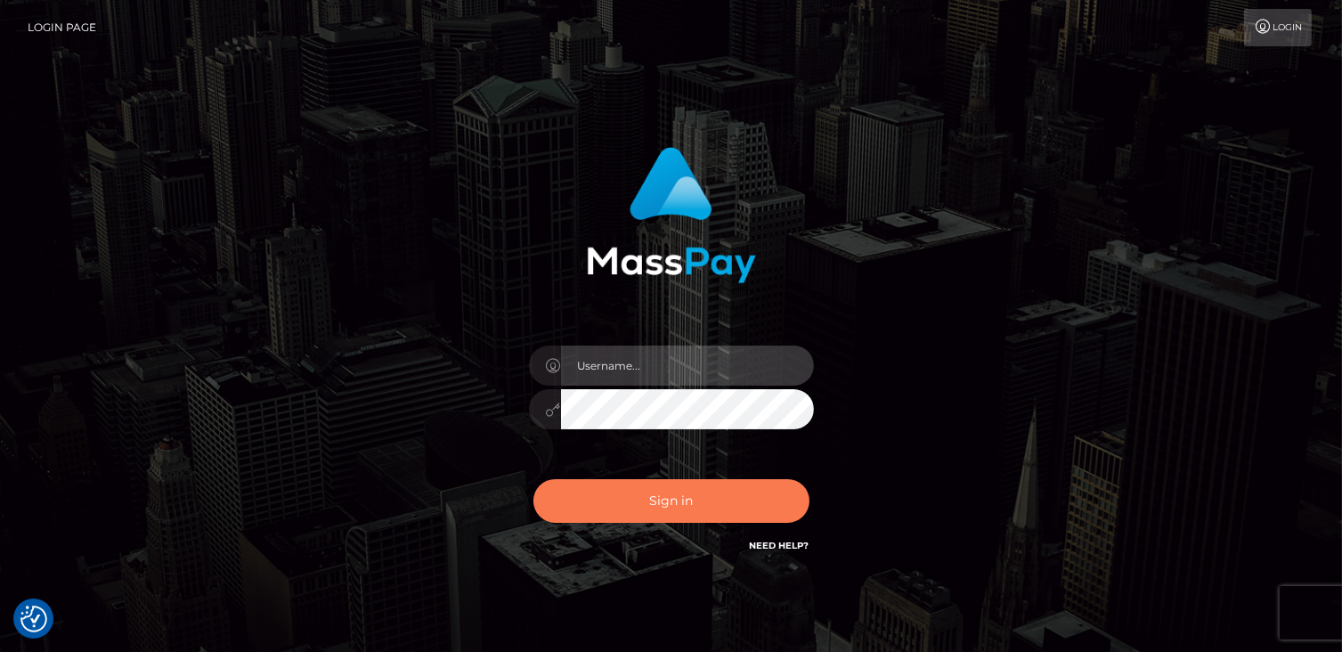
type input "catalinad"
click at [693, 503] on button "Sign in" at bounding box center [672, 501] width 276 height 44
type input "catalinad"
click at [644, 512] on button "Sign in" at bounding box center [672, 501] width 276 height 44
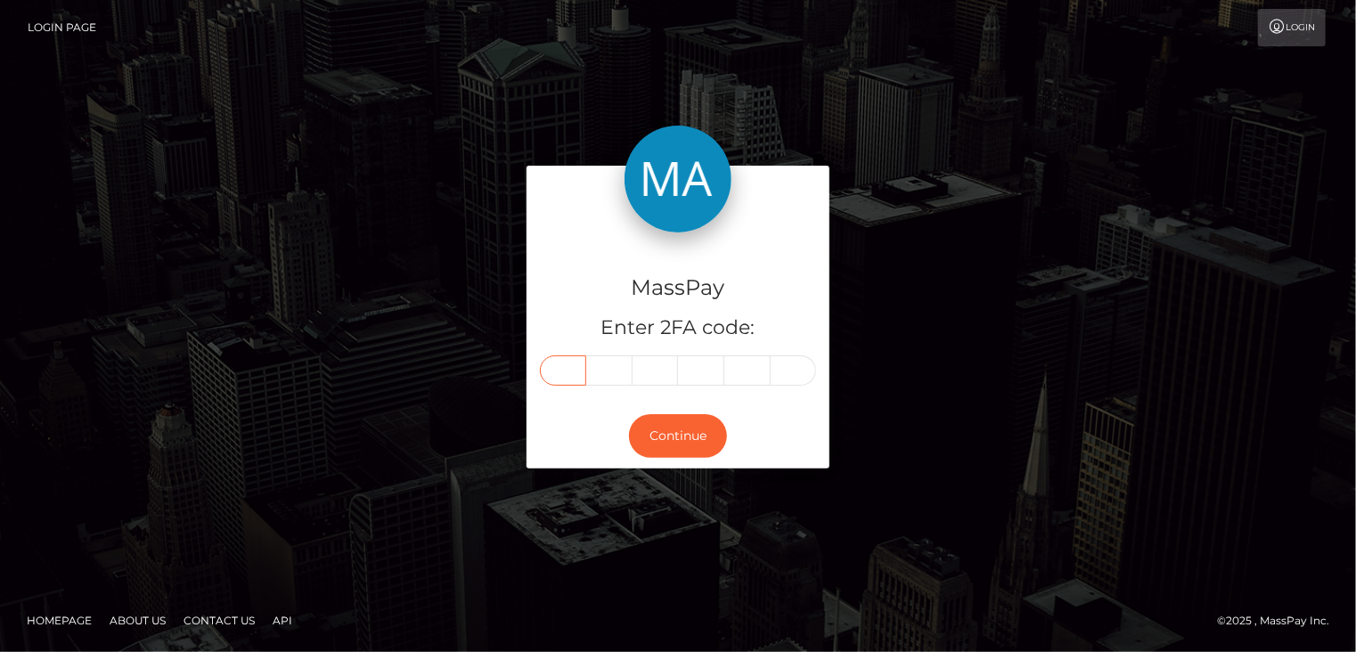
click at [569, 363] on input "text" at bounding box center [563, 370] width 46 height 30
type input "8"
type input "4"
type input "2"
type input "4"
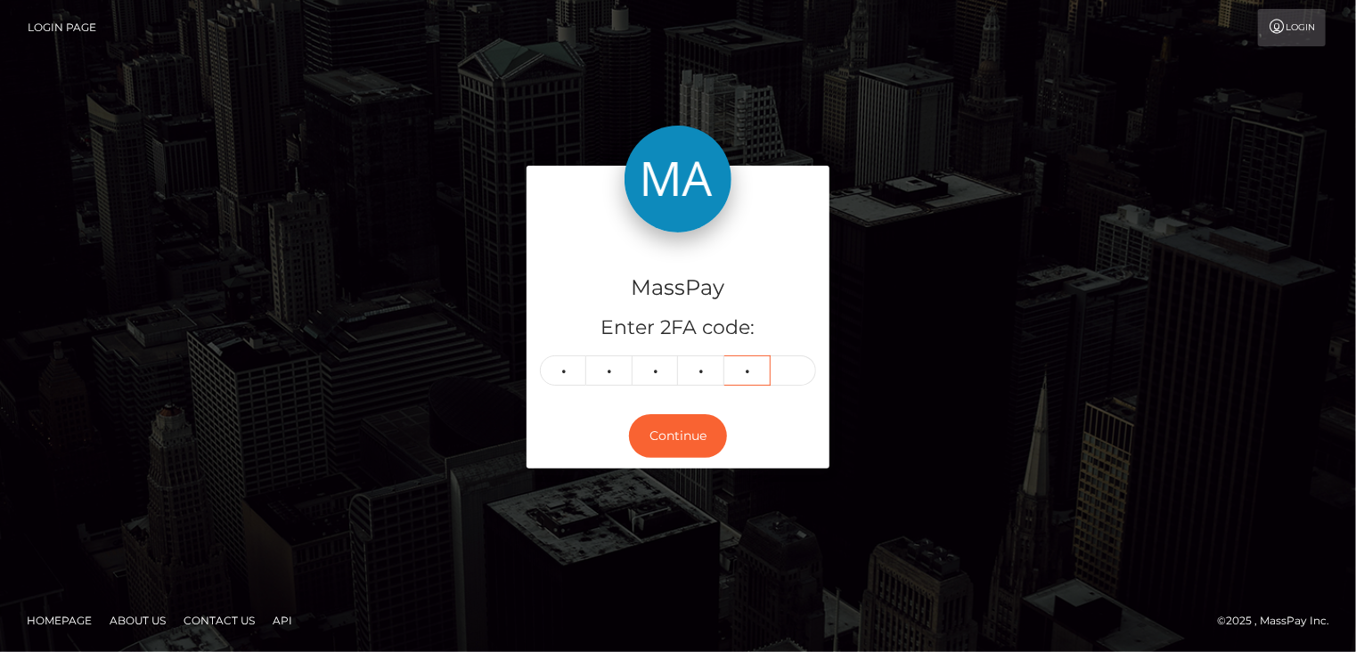
type input "2"
type input "4"
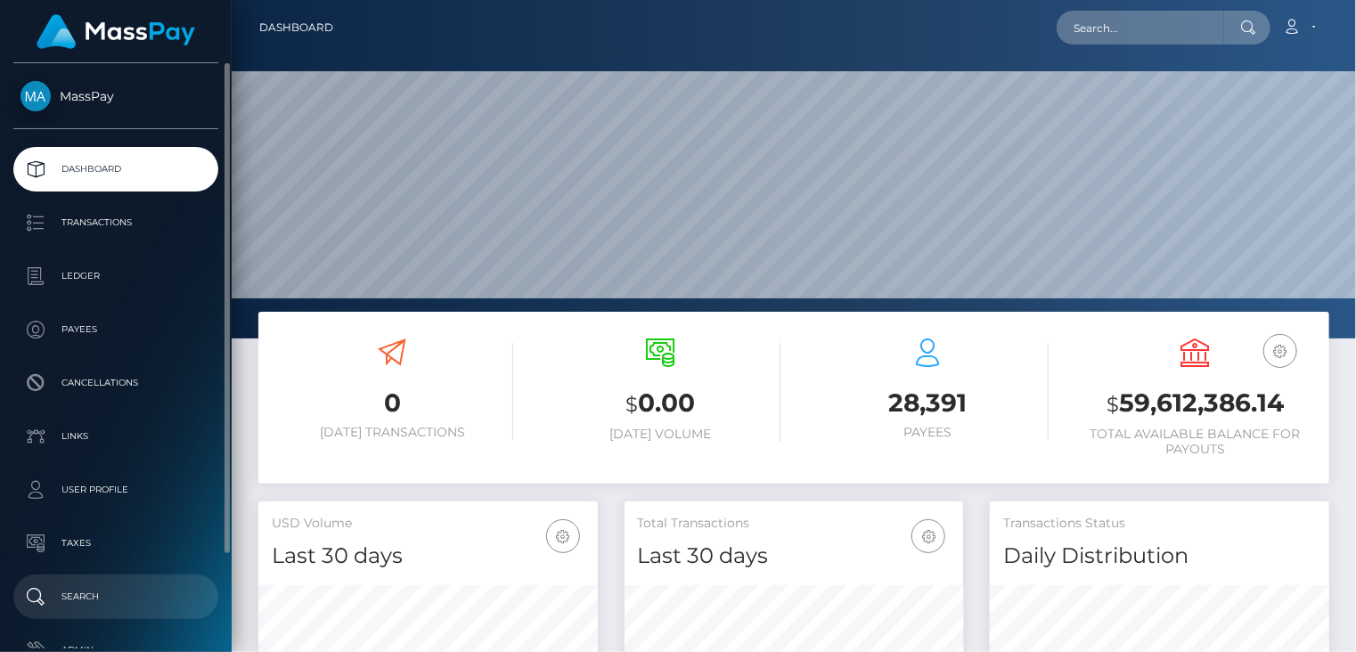
scroll to position [315, 338]
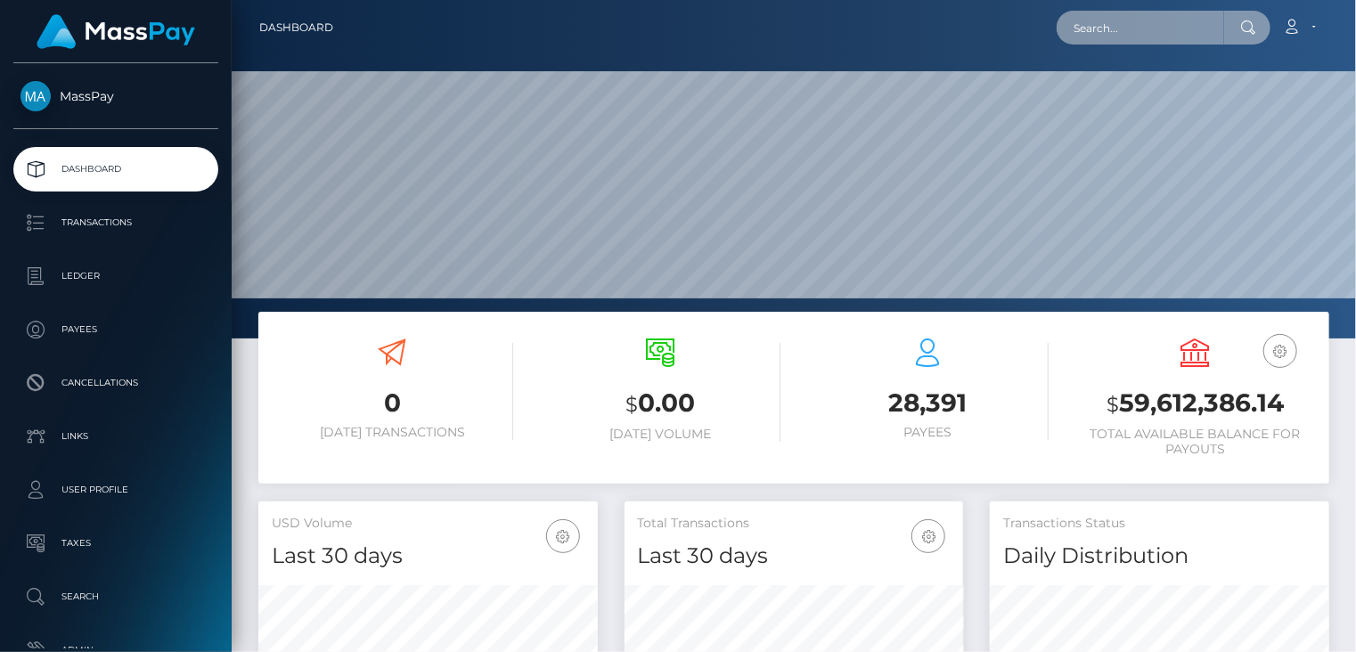
paste input "Please proceed with the reversal and cancellation, as our partner has confirmed…"
type input "P"
click at [1101, 28] on input "text" at bounding box center [1139, 28] width 167 height 34
paste input "MSP3c69da421ef8e5f"
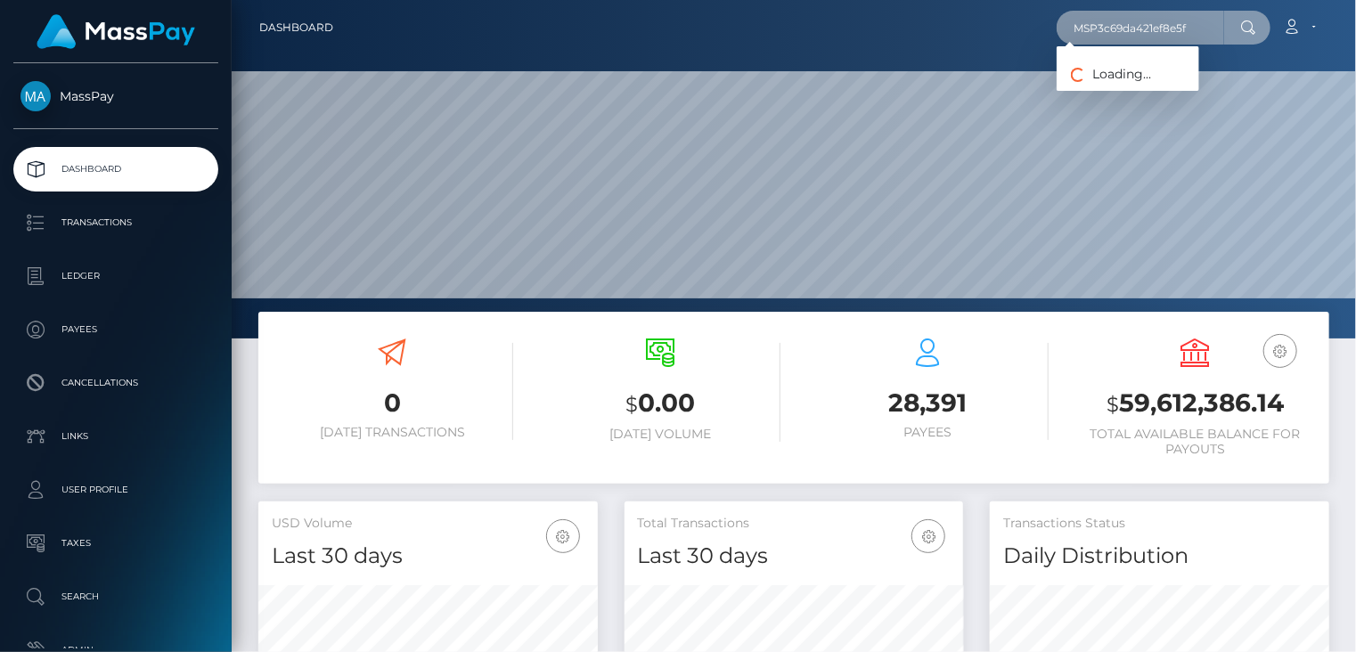
type input "MSP3c69da421ef8e5f"
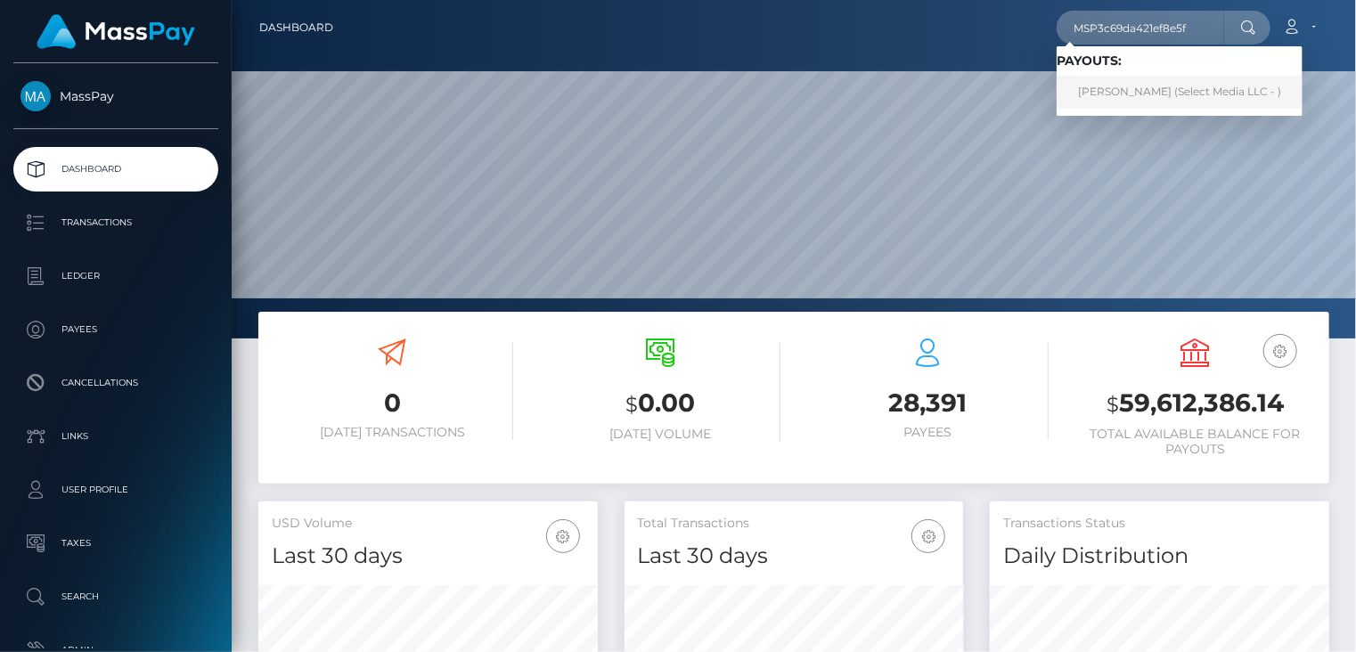
click at [1106, 97] on link "Valery Espinoza (Select Media LLC - )" at bounding box center [1179, 92] width 246 height 33
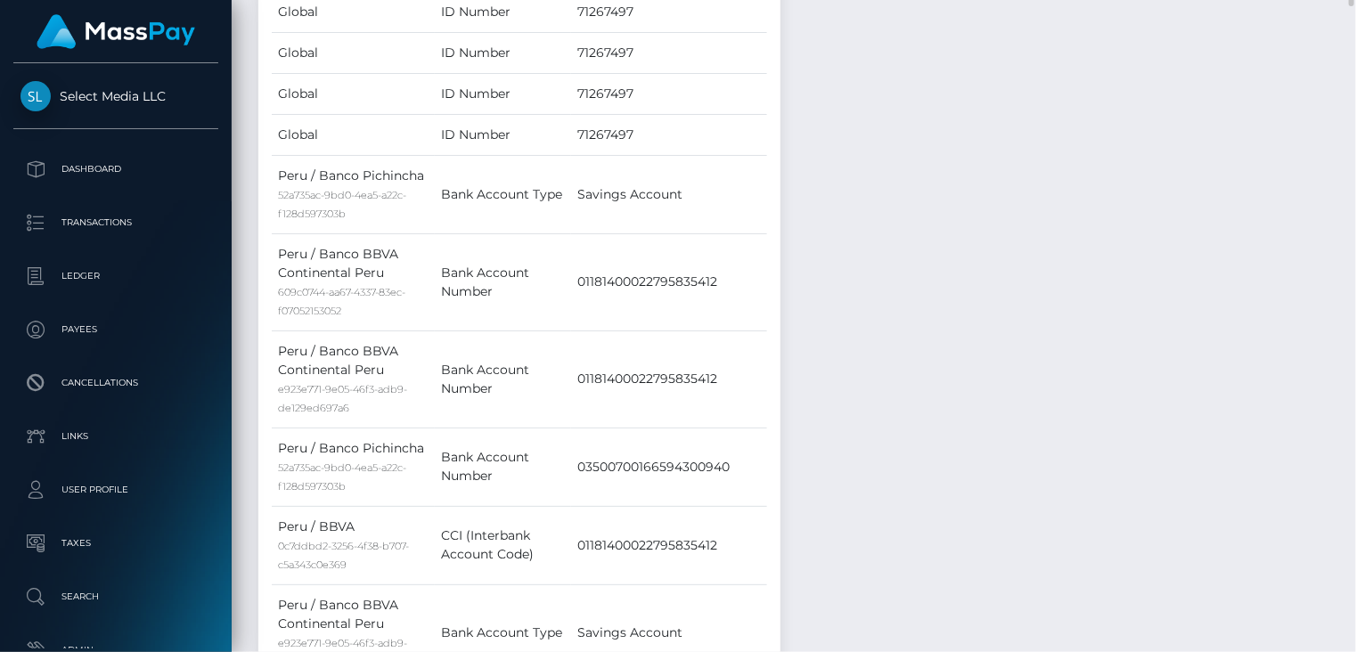
scroll to position [3565, 0]
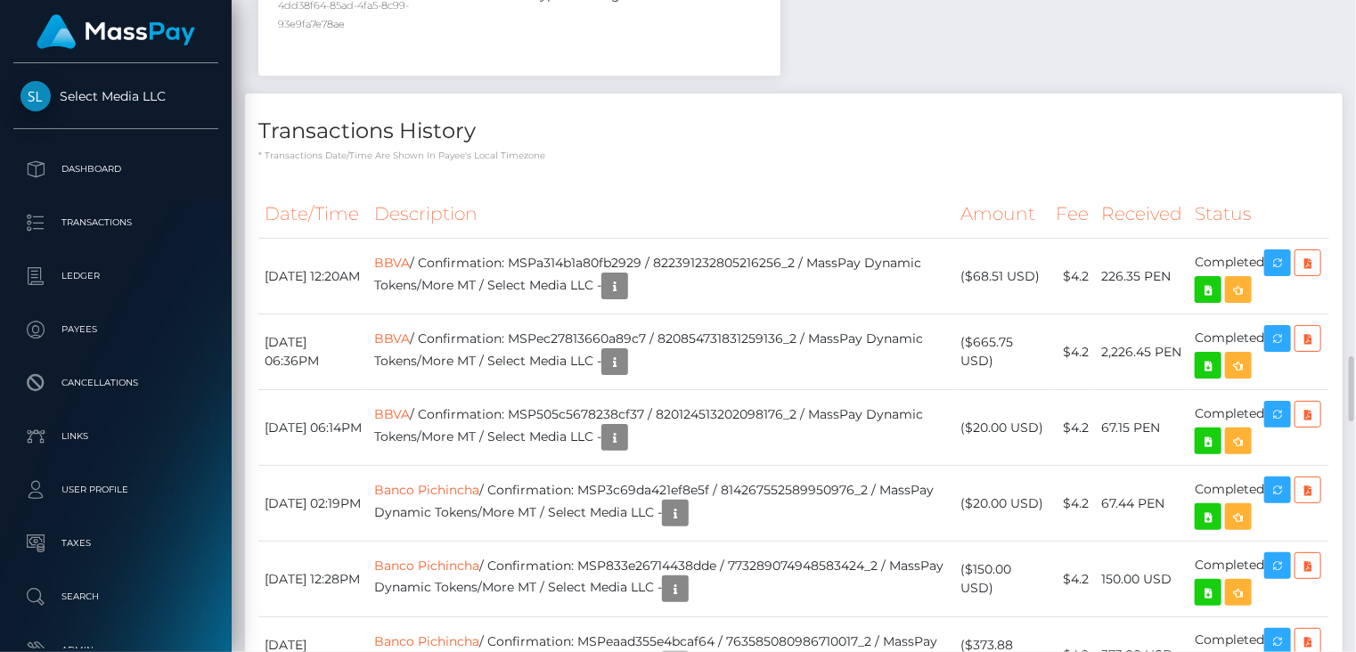
click at [813, 190] on th "Description" at bounding box center [660, 214] width 585 height 49
click at [1282, 489] on icon "button" at bounding box center [1277, 490] width 21 height 22
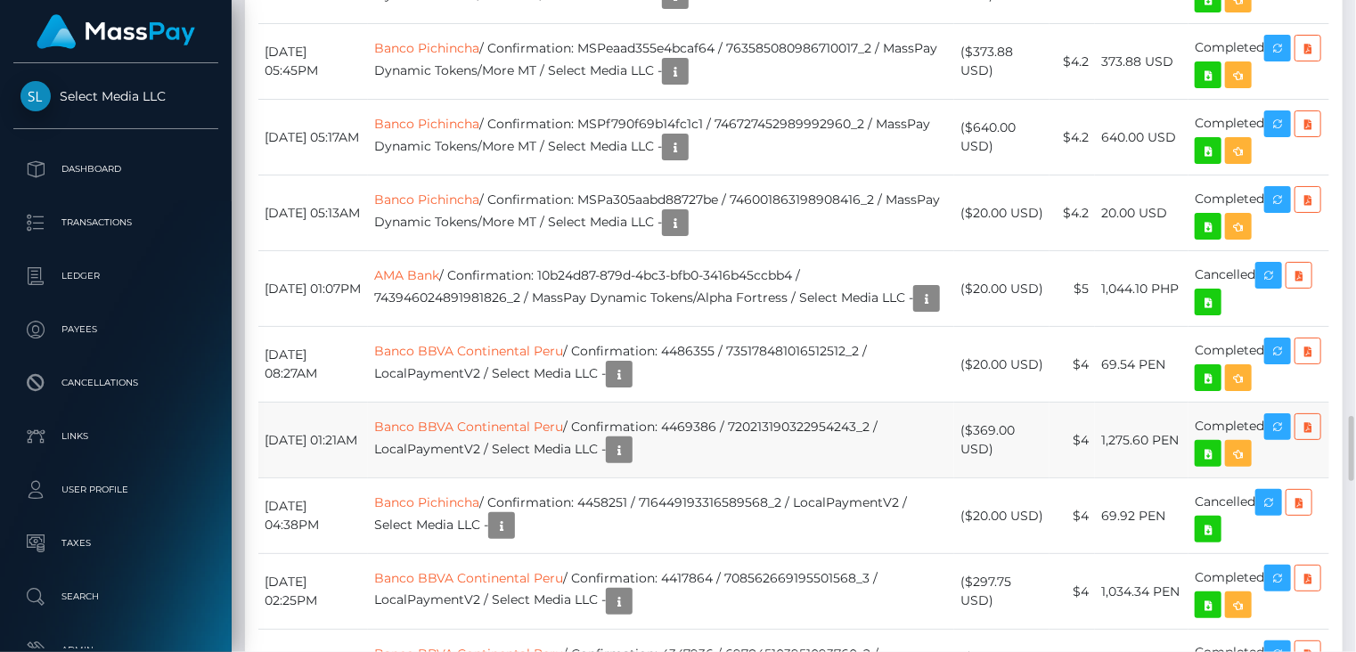
scroll to position [3861, 0]
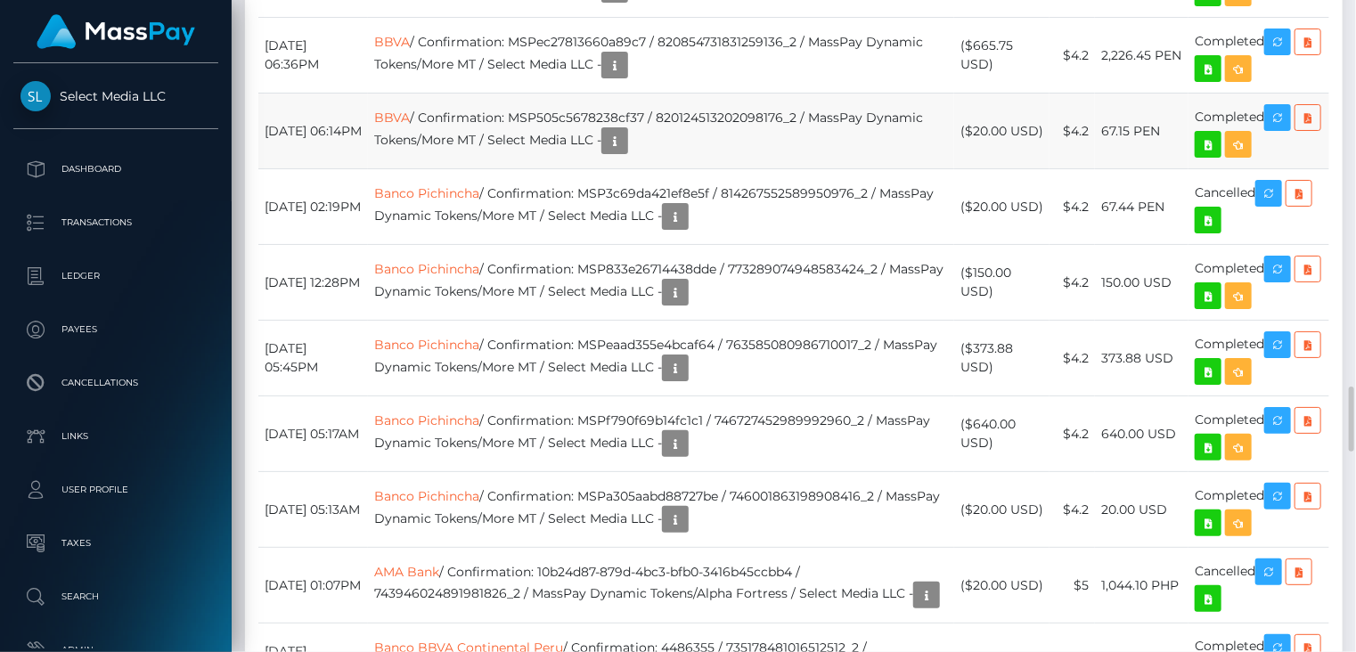
click at [870, 141] on td "BBVA / Confirmation: MSP505c5678238cf37 / 820124513202098176_2 / MassPay Dynami…" at bounding box center [660, 132] width 585 height 76
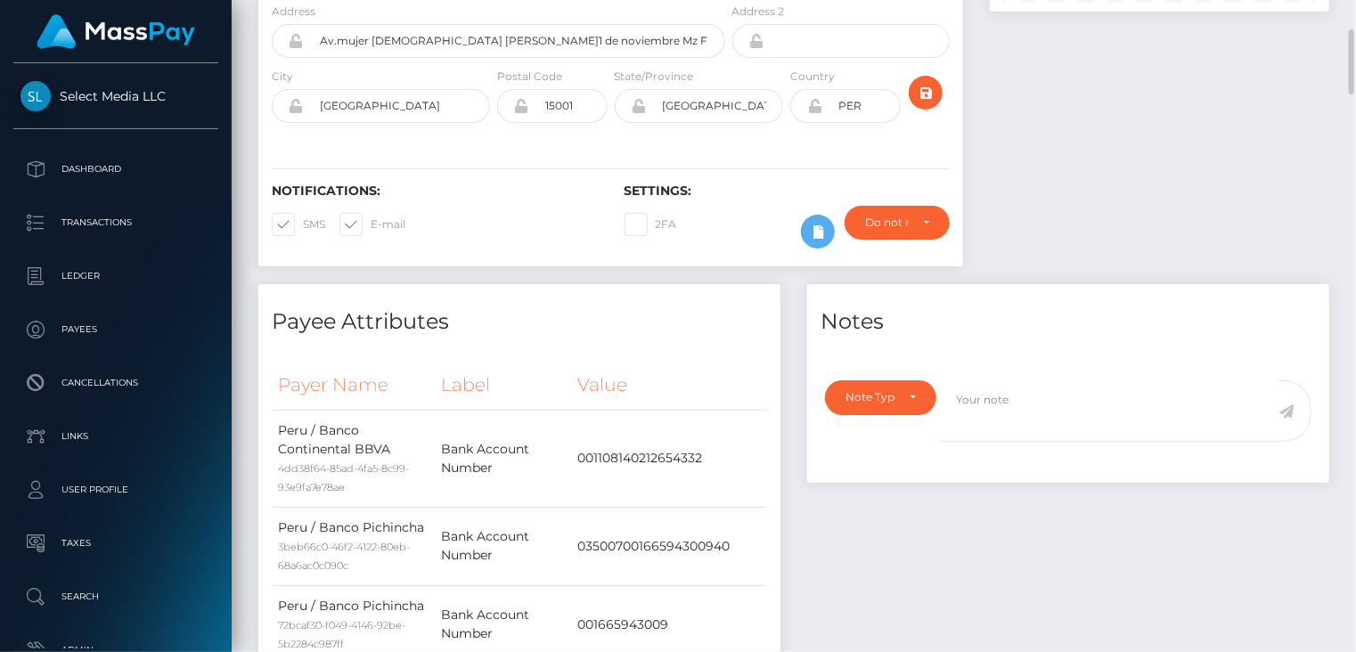
scroll to position [0, 0]
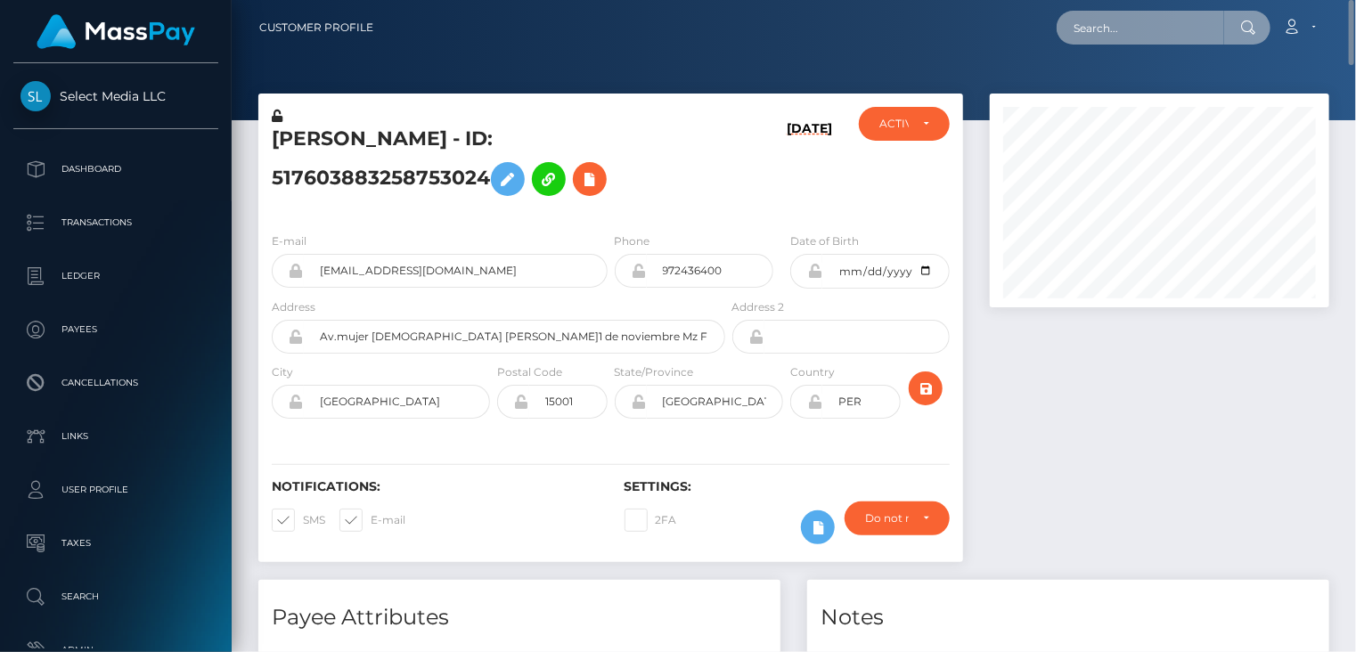
click at [1120, 27] on input "text" at bounding box center [1139, 28] width 167 height 34
paste input "MSP8d6a4461071adbc"
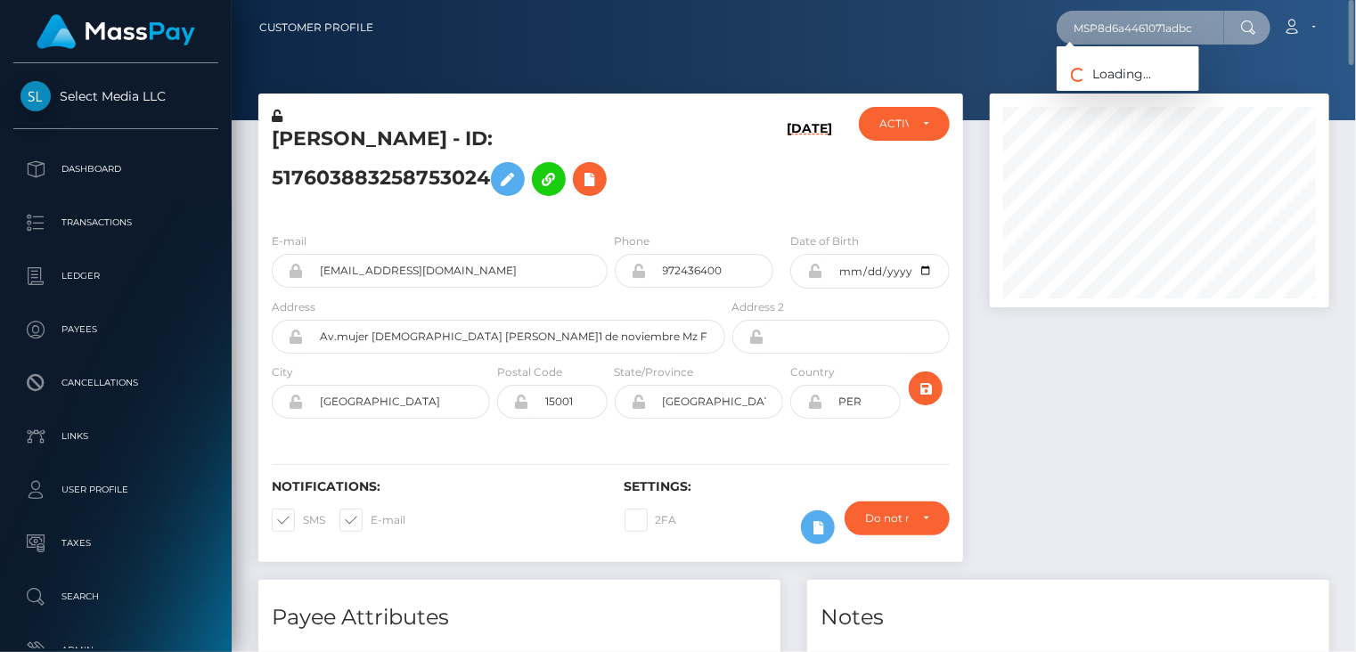
type input "MSP8d6a4461071adbc"
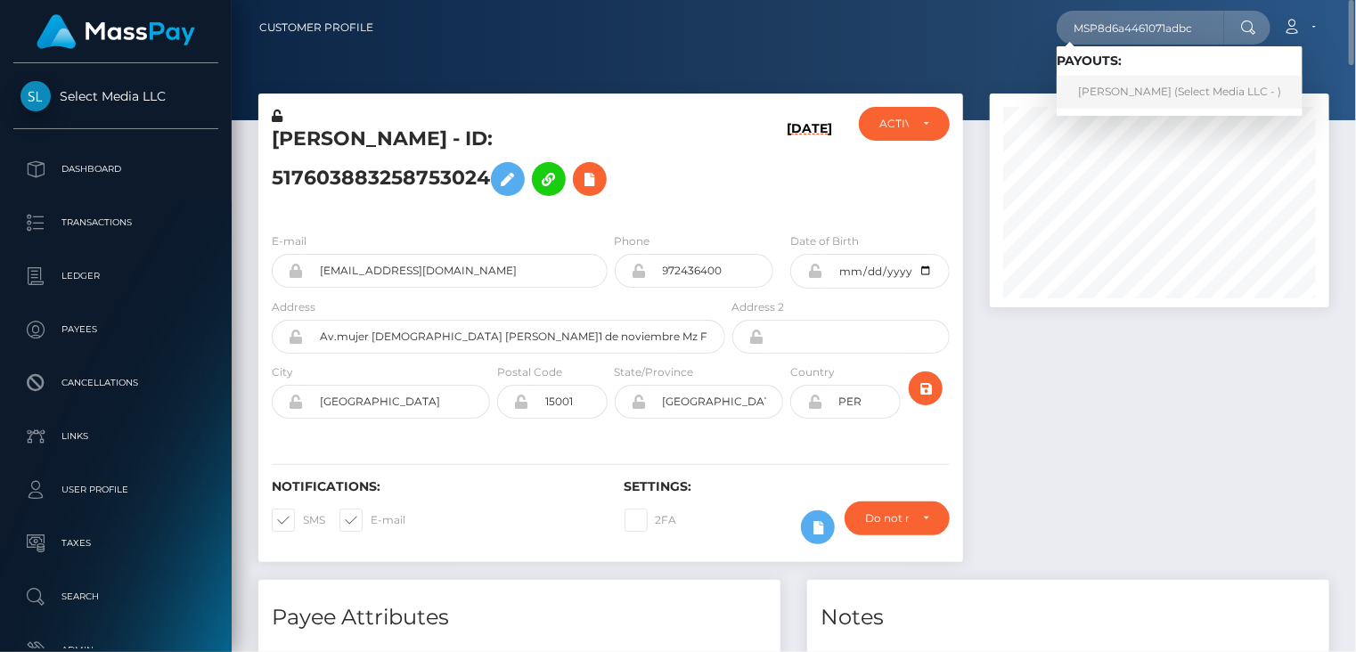
click at [1194, 102] on link "Ariana Nicole Rabanal Sanchez (Select Media LLC - )" at bounding box center [1179, 92] width 246 height 33
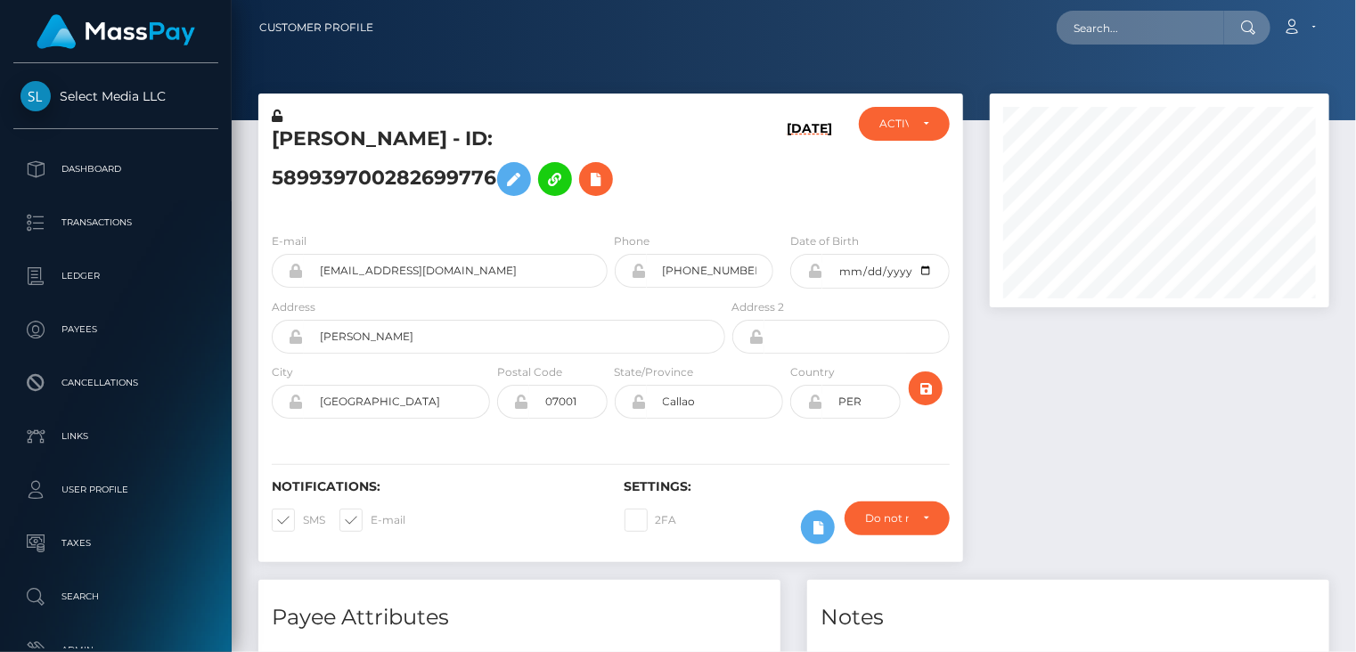
scroll to position [214, 338]
click at [1047, 416] on div at bounding box center [1159, 337] width 366 height 486
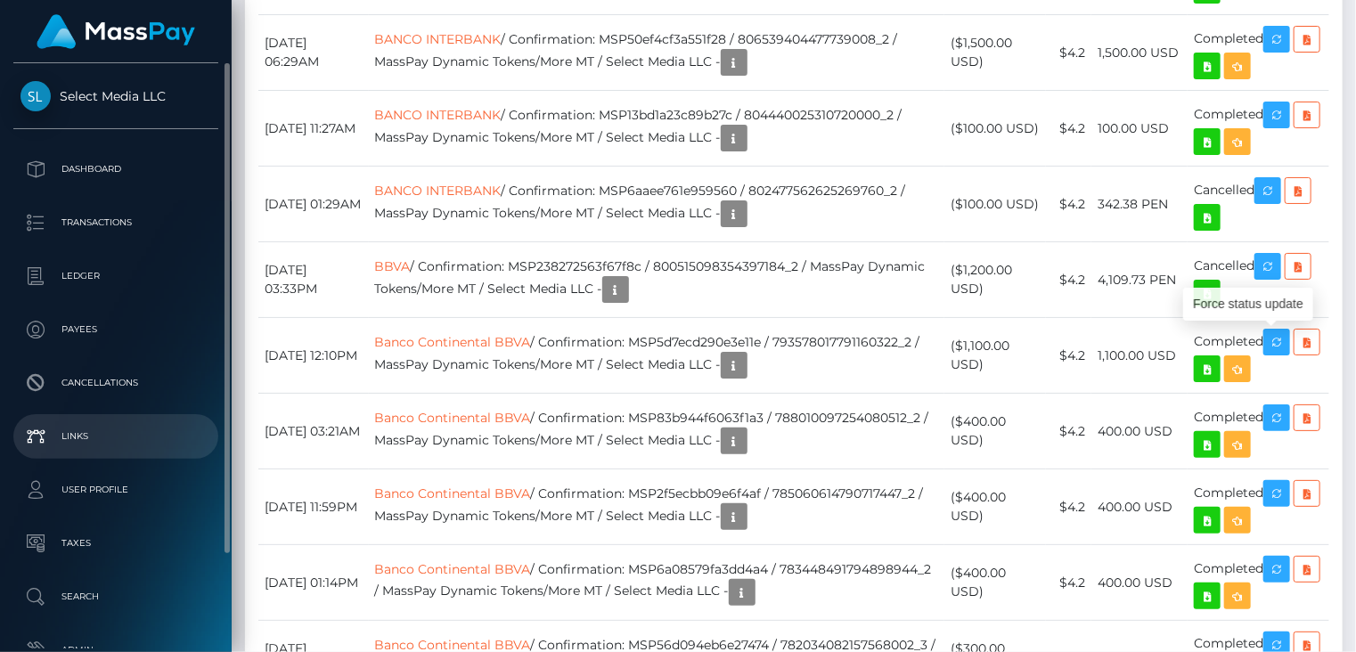
drag, startPoint x: 1284, startPoint y: 342, endPoint x: 31, endPoint y: 454, distance: 1258.3
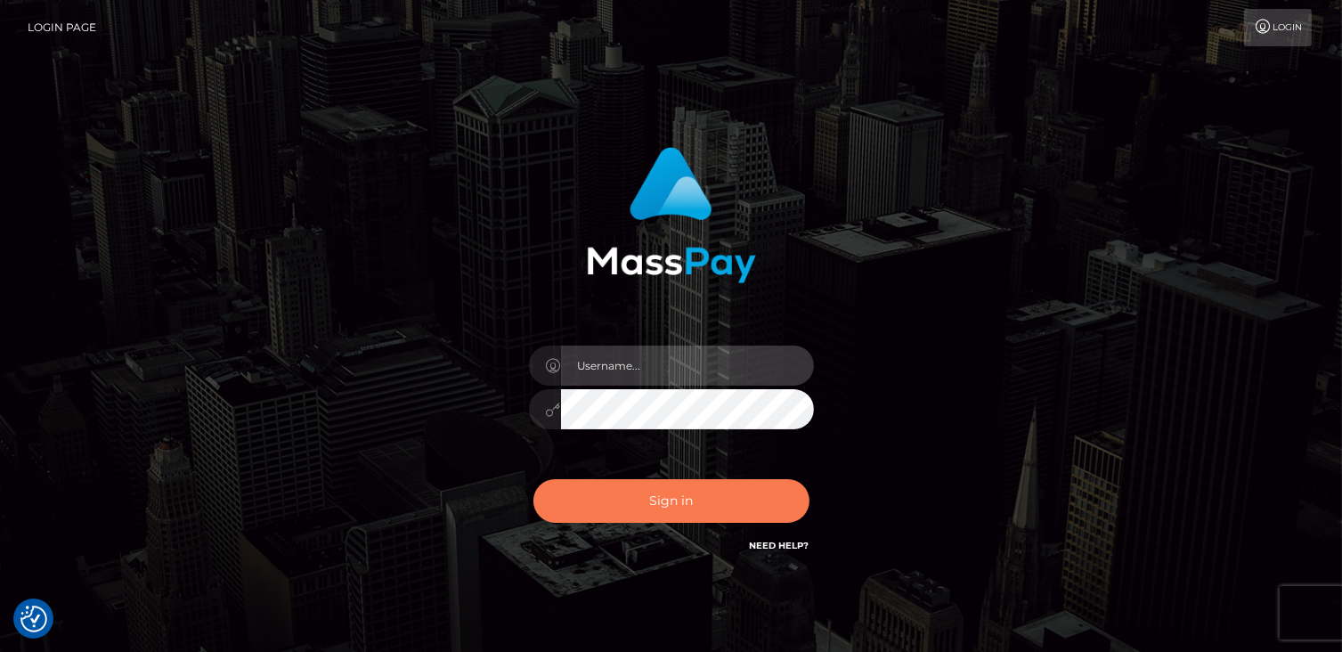
type input "catalinad"
click at [593, 503] on button "Sign in" at bounding box center [672, 501] width 276 height 44
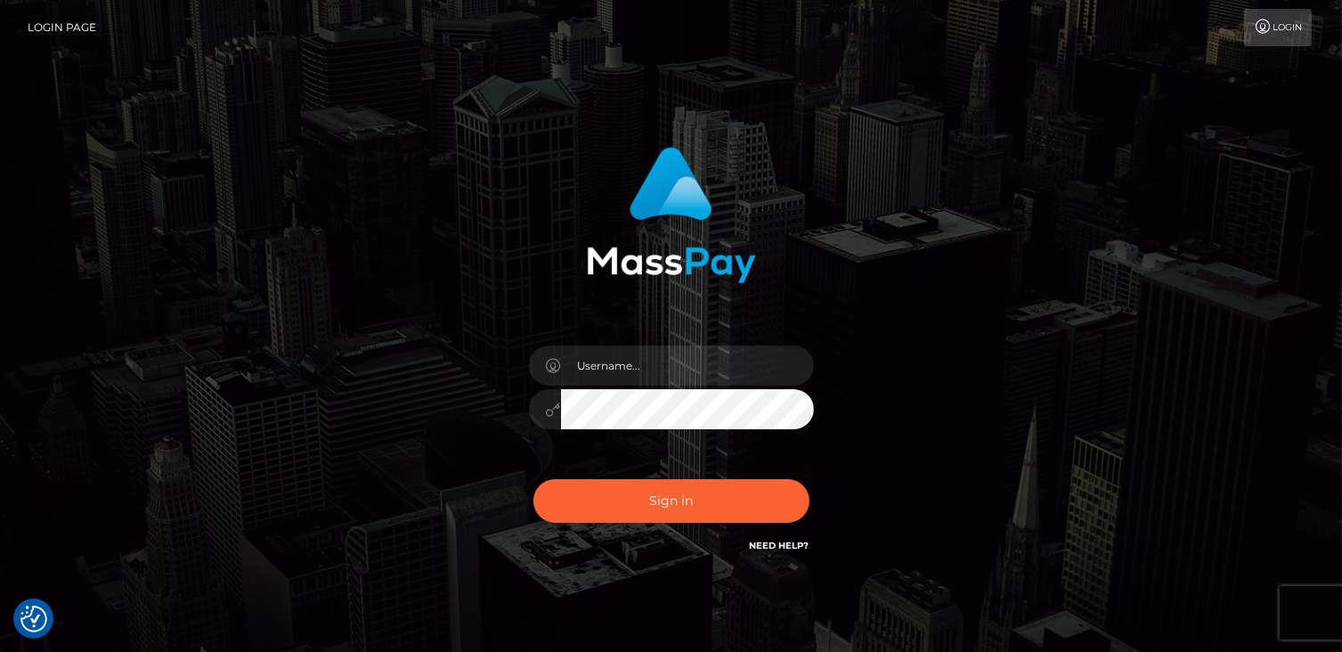
checkbox input "true"
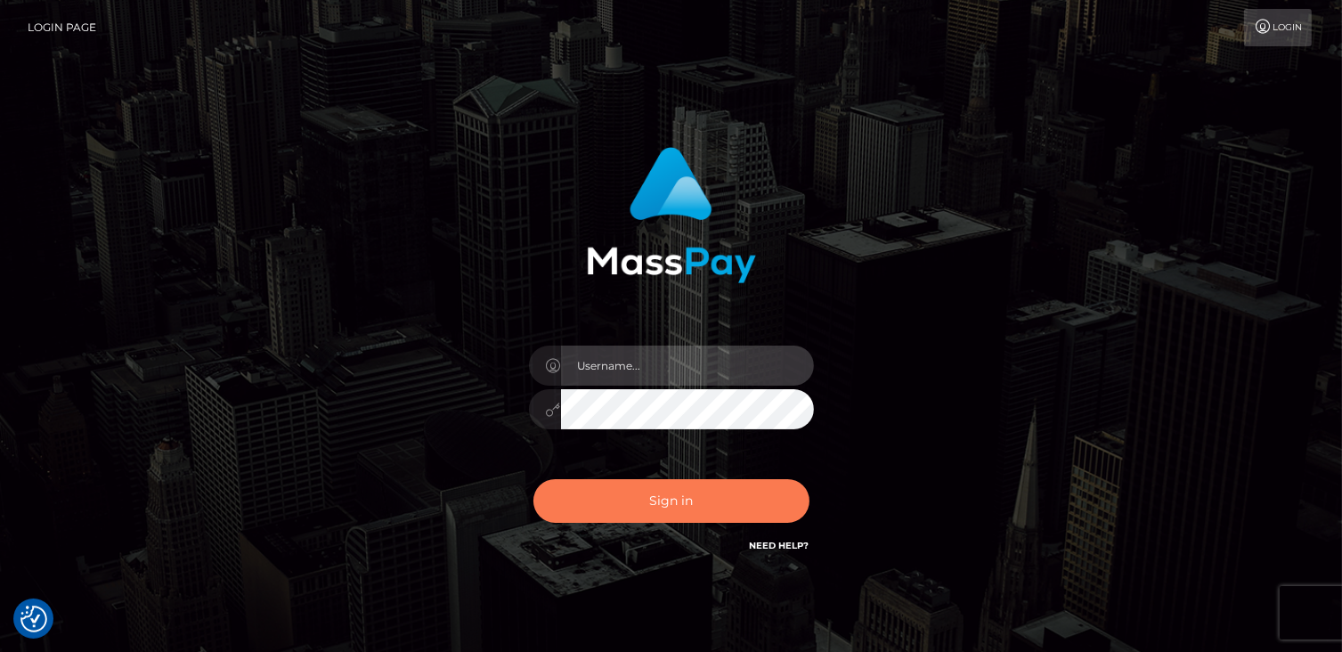
type input "catalinad"
click at [734, 501] on button "Sign in" at bounding box center [672, 501] width 276 height 44
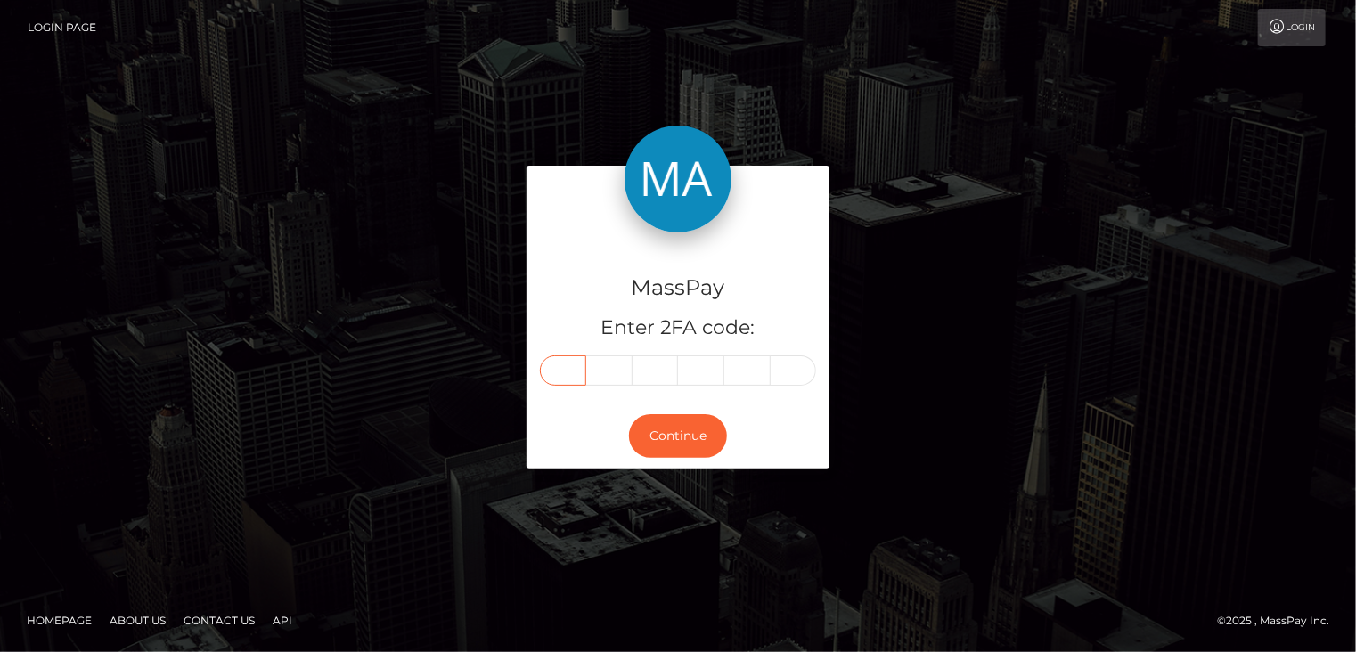
click at [548, 371] on input "text" at bounding box center [563, 370] width 46 height 30
type input "8"
type input "0"
type input "8"
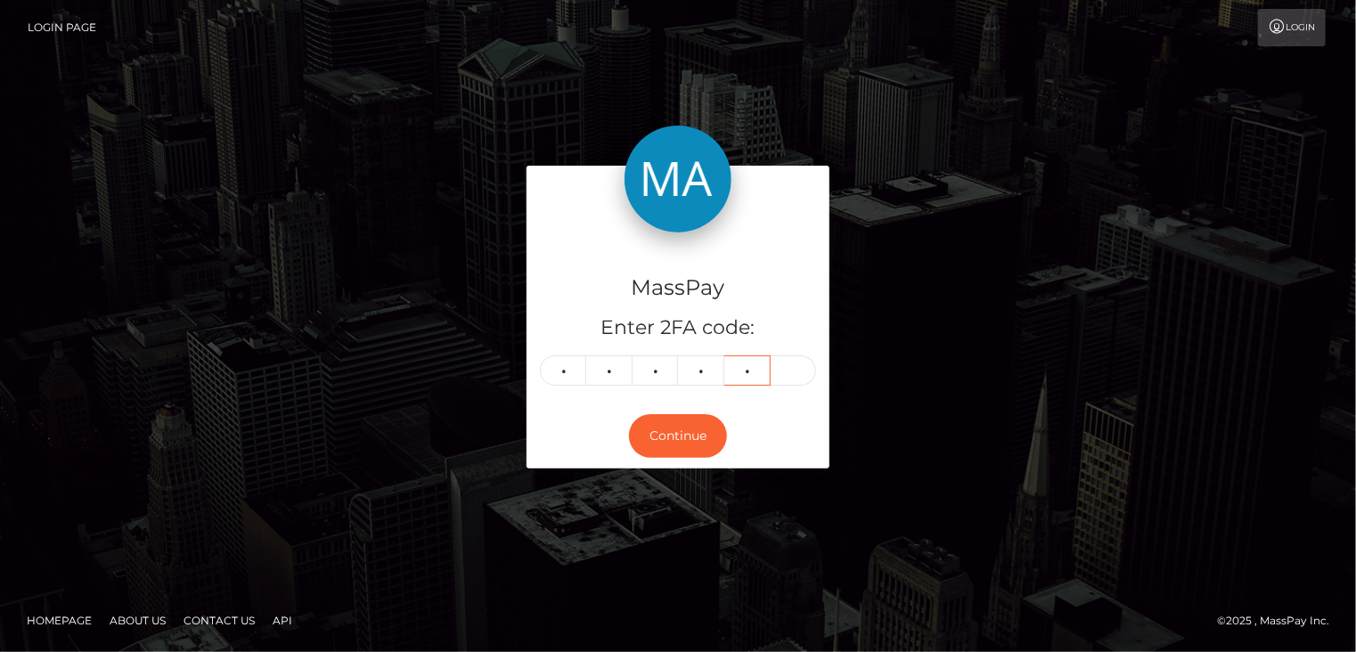
type input "9"
type input "0"
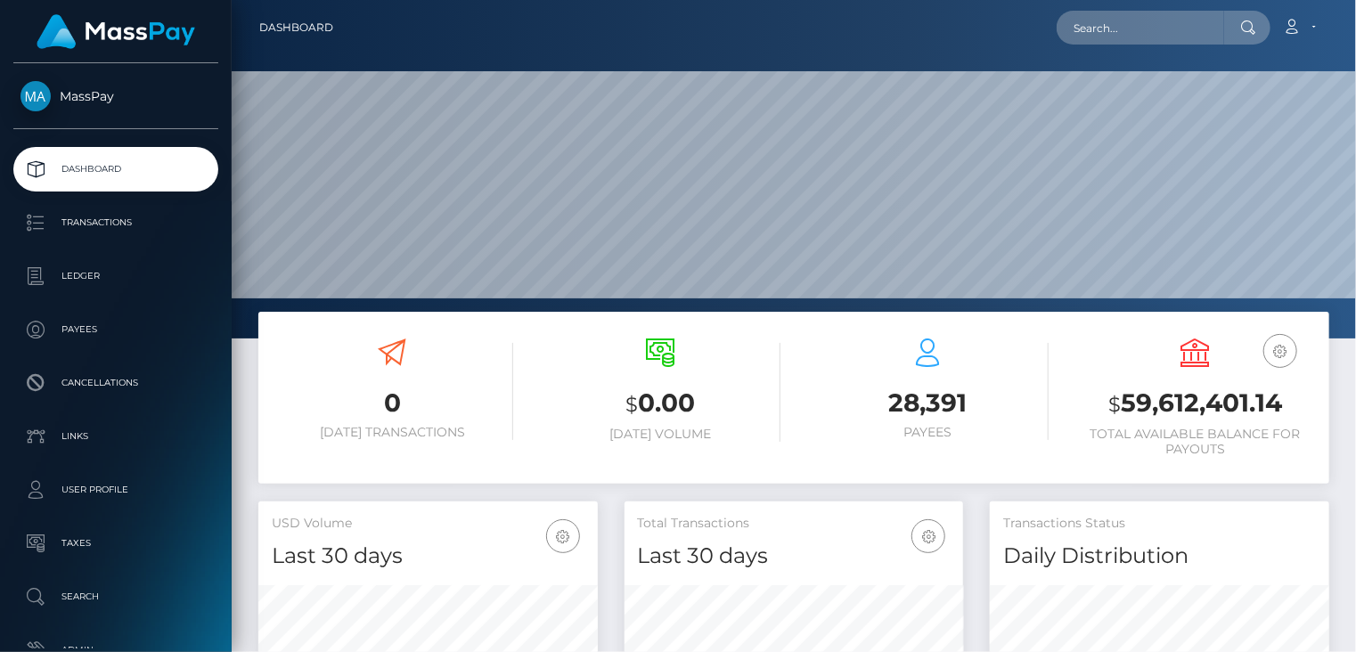
scroll to position [315, 338]
paste input "[EMAIL_ADDRESS][DOMAIN_NAME]"
type input "[EMAIL_ADDRESS][DOMAIN_NAME]"
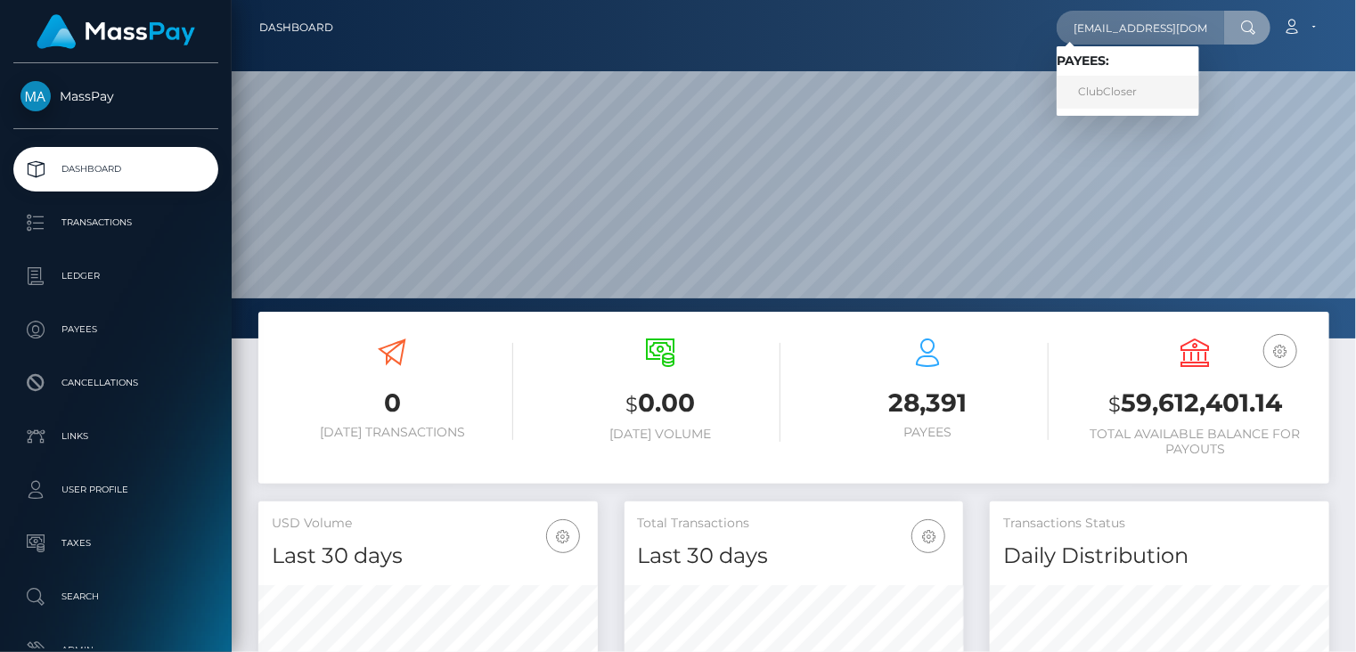
click at [1119, 92] on link "ClubCloser" at bounding box center [1127, 92] width 143 height 33
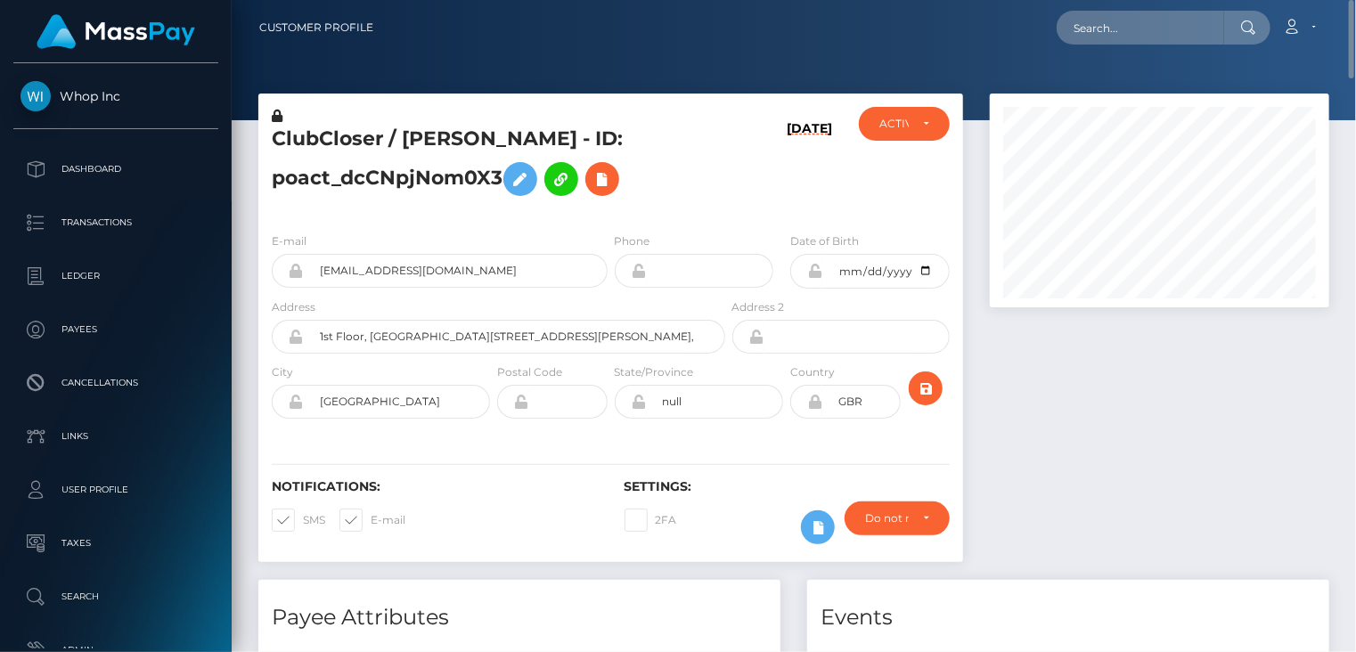
click at [420, 142] on h5 "ClubCloser / MARCUS FREDERICK GILHOOLEY - ID: poact_dcCNpjNom0X3" at bounding box center [494, 165] width 444 height 79
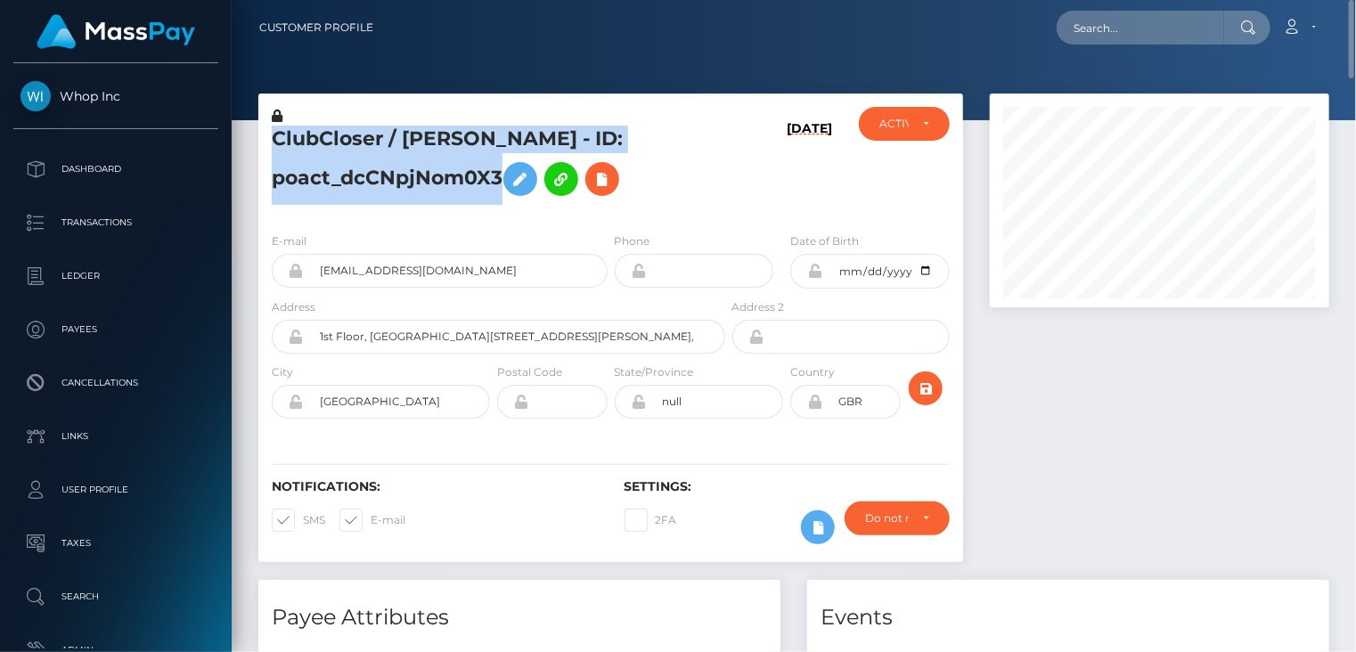
click at [420, 142] on h5 "ClubCloser / MARCUS FREDERICK GILHOOLEY - ID: poact_dcCNpjNom0X3" at bounding box center [494, 165] width 444 height 79
copy h5 "ClubCloser / MARCUS FREDERICK GILHOOLEY - ID: poact_dcCNpjNom0X3"
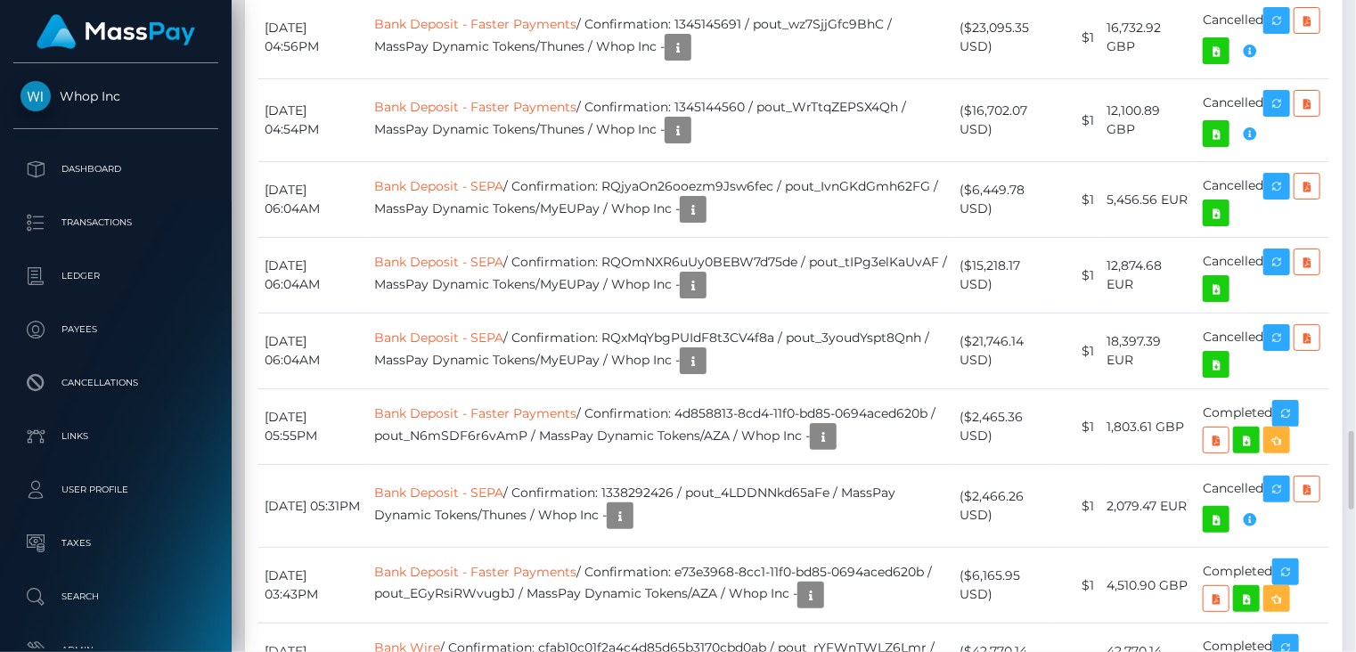
scroll to position [214, 338]
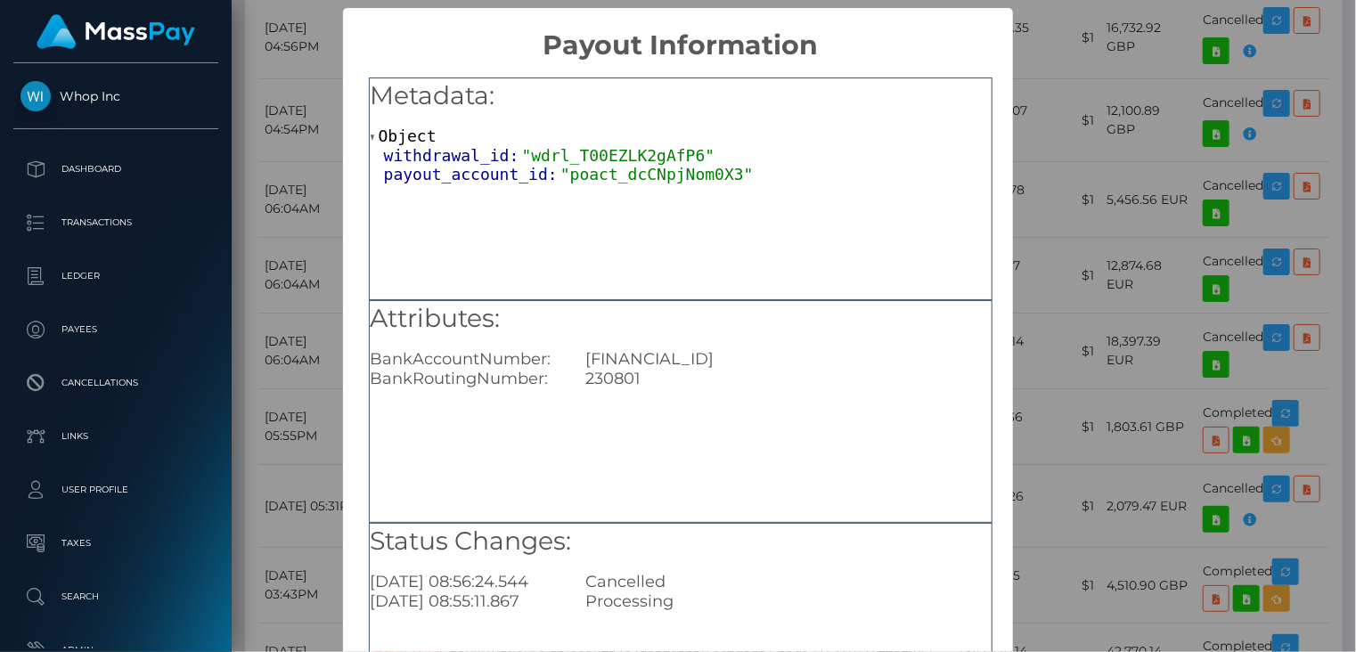
click at [1064, 108] on div "× Payout Information Metadata: Object withdrawal_id: "wdrl_T00EZLK2gAfP6" payou…" at bounding box center [678, 326] width 1356 height 652
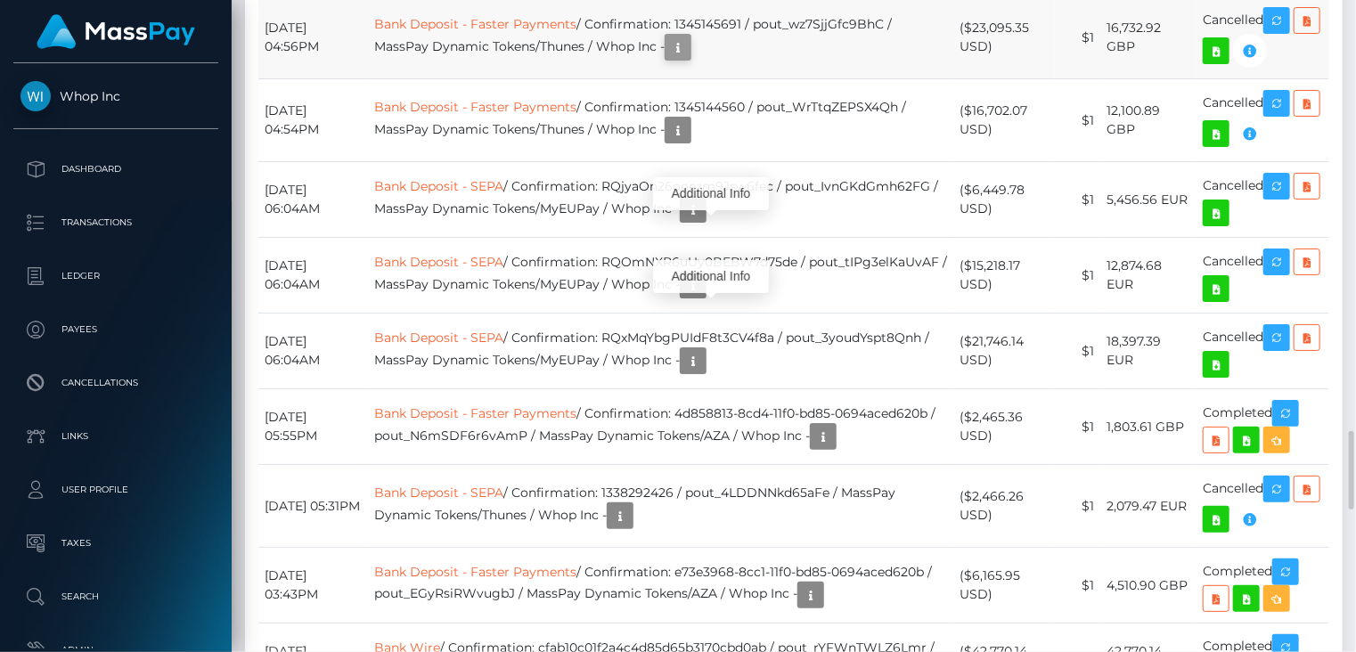
click at [689, 59] on icon "button" at bounding box center [677, 48] width 21 height 22
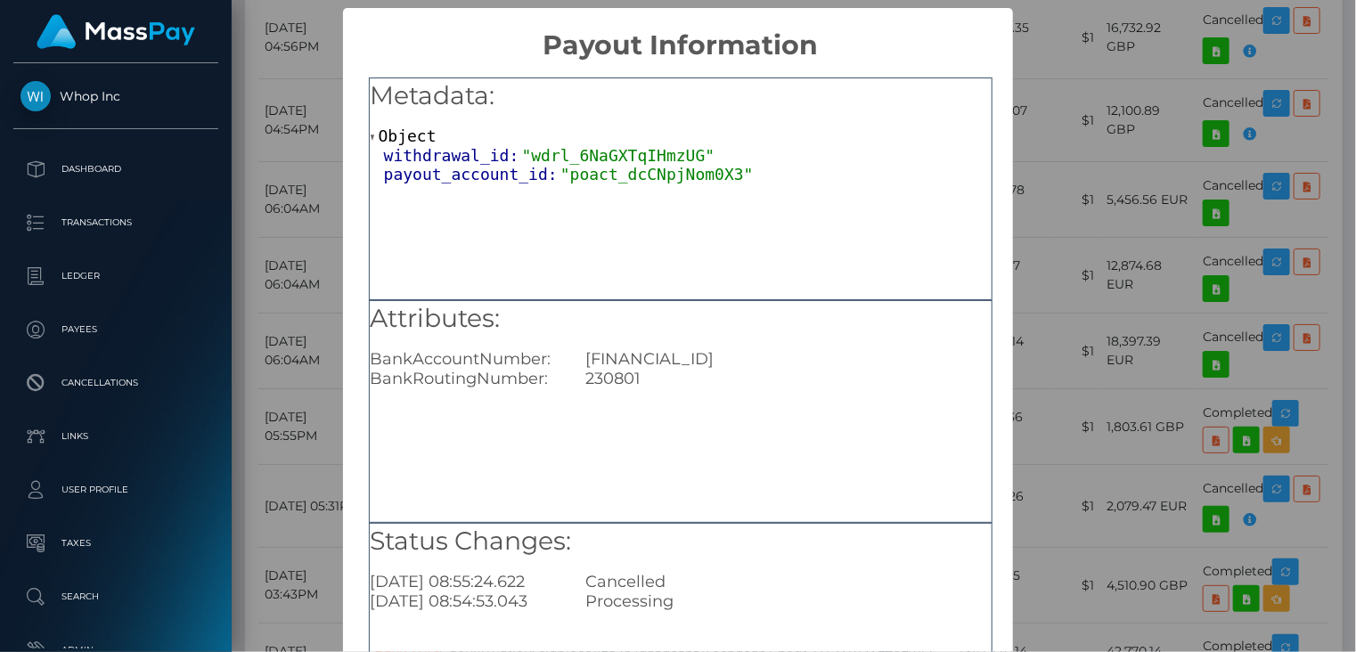
click at [1080, 118] on div "× Payout Information Metadata: Object withdrawal_id: "wdrl_6NaGXTqIHmzUG" payou…" at bounding box center [678, 326] width 1356 height 652
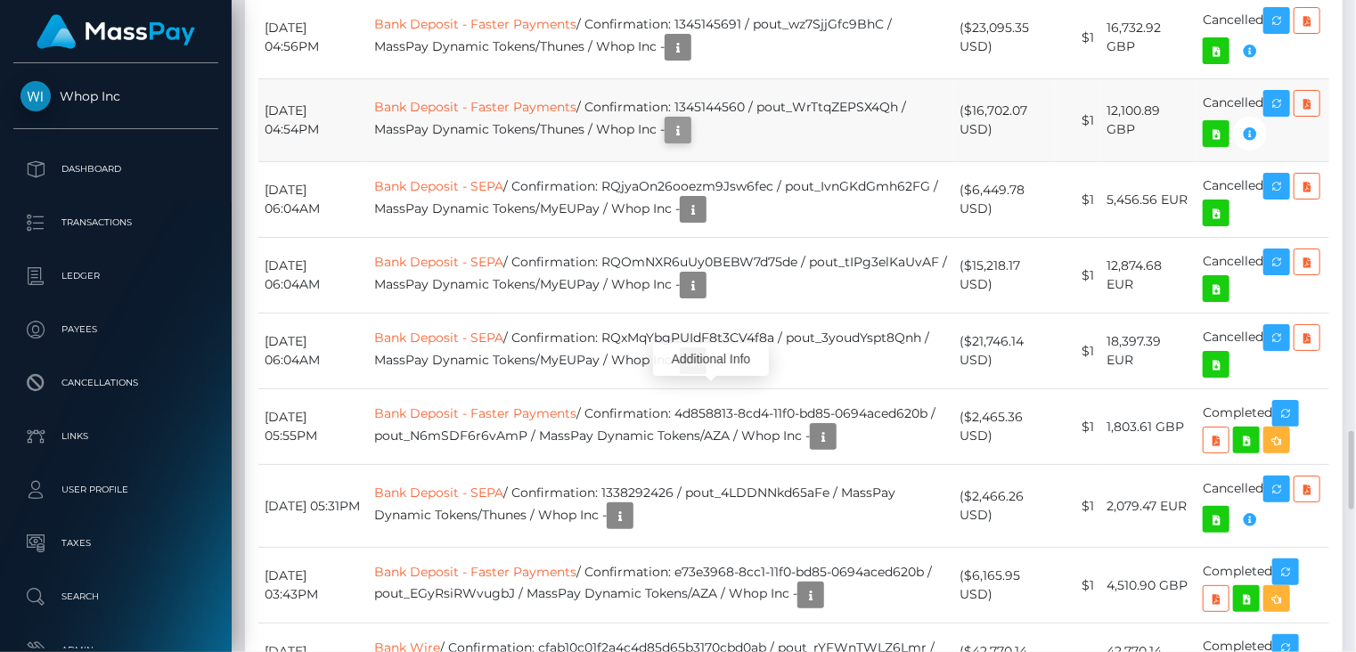
click at [689, 142] on icon "button" at bounding box center [677, 130] width 21 height 22
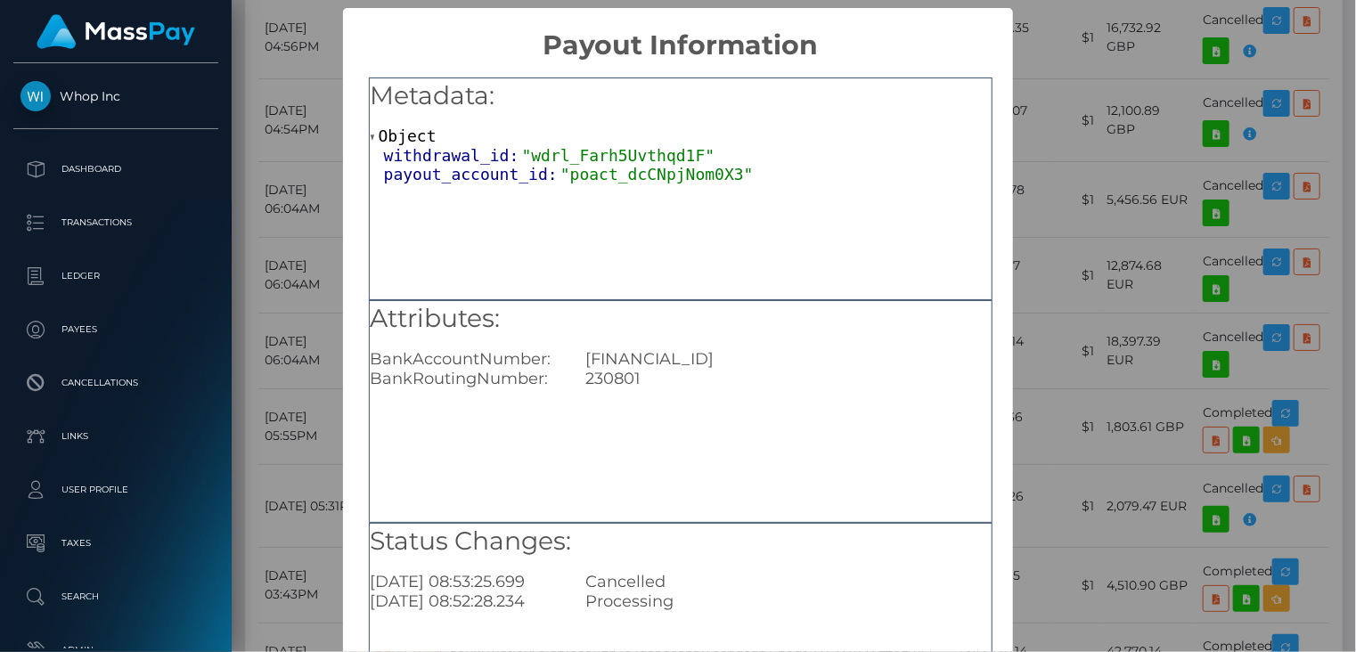
click at [1145, 81] on div "× Payout Information Metadata: Object withdrawal_id: "wdrl_Farh5Uvthqd1F" payou…" at bounding box center [678, 326] width 1356 height 652
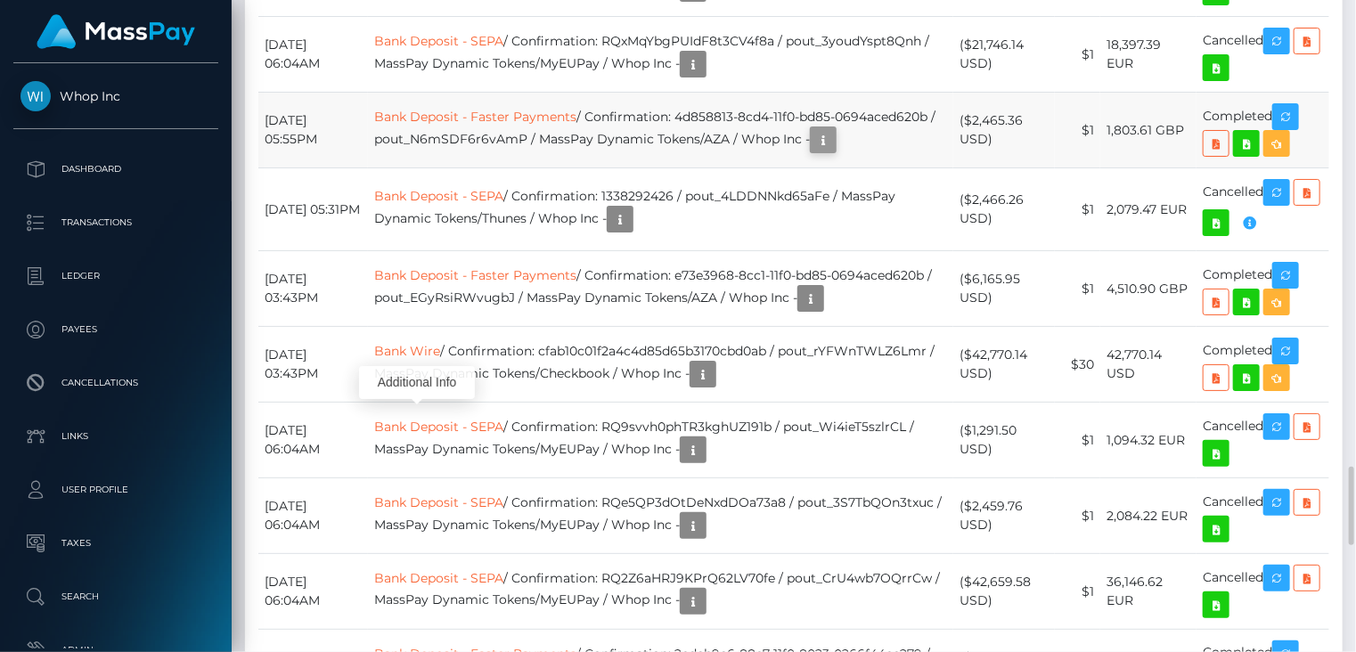
click at [812, 151] on icon "button" at bounding box center [822, 140] width 21 height 22
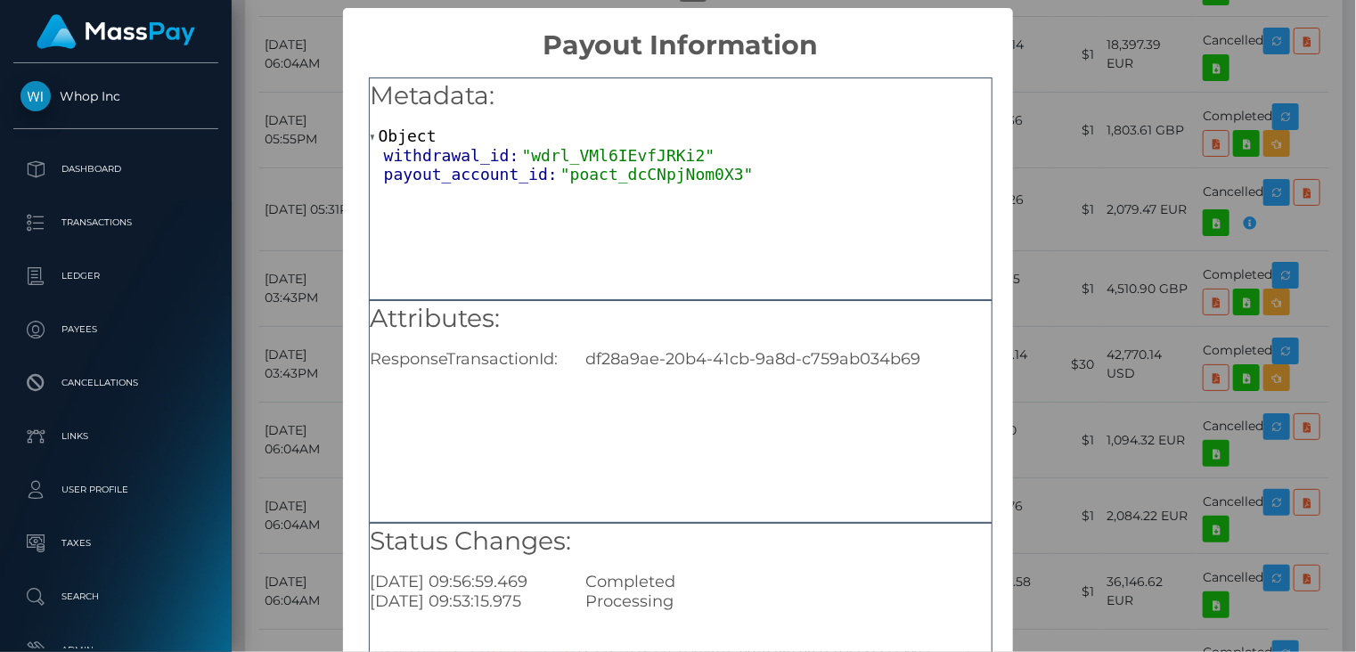
click at [1019, 52] on div "× Payout Information Metadata: Object withdrawal_id: "wdrl_VMl6IEvfJRKi2" payou…" at bounding box center [678, 326] width 1356 height 652
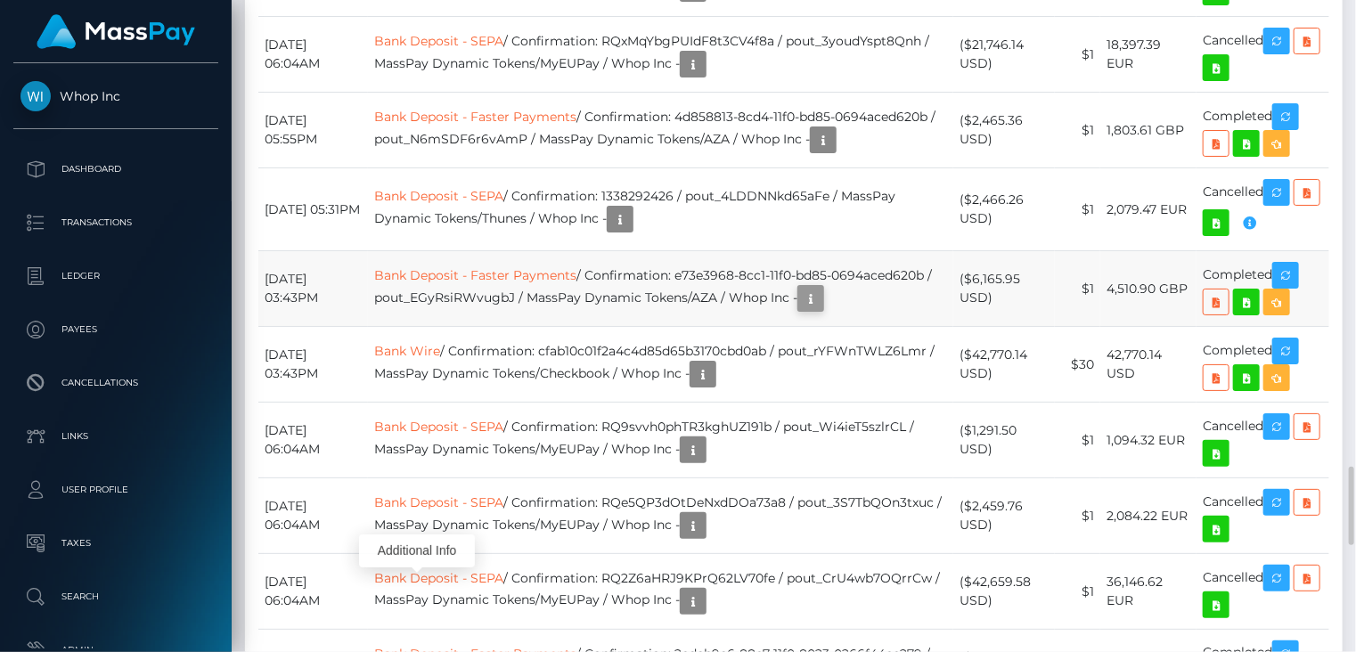
click at [800, 310] on icon "button" at bounding box center [810, 299] width 21 height 22
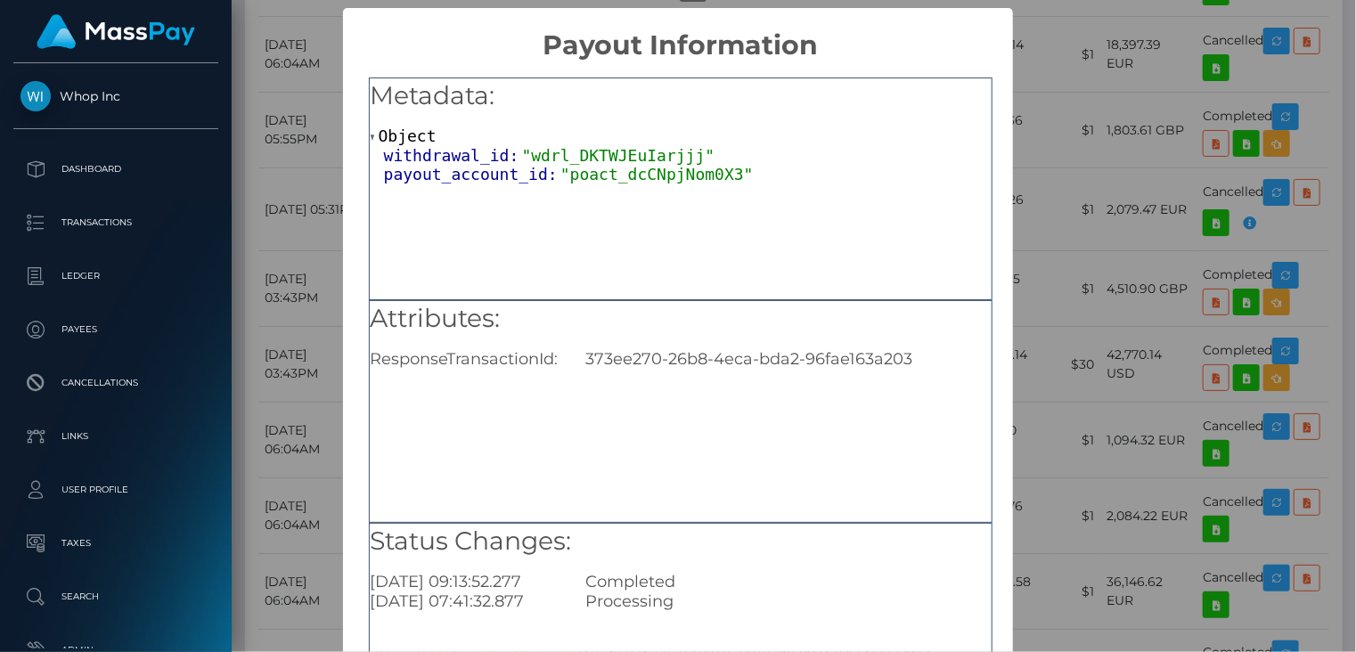
click at [1056, 157] on div "× Payout Information Metadata: Object withdrawal_id: "wdrl_DKTWJEuIarjjj" payou…" at bounding box center [678, 326] width 1356 height 652
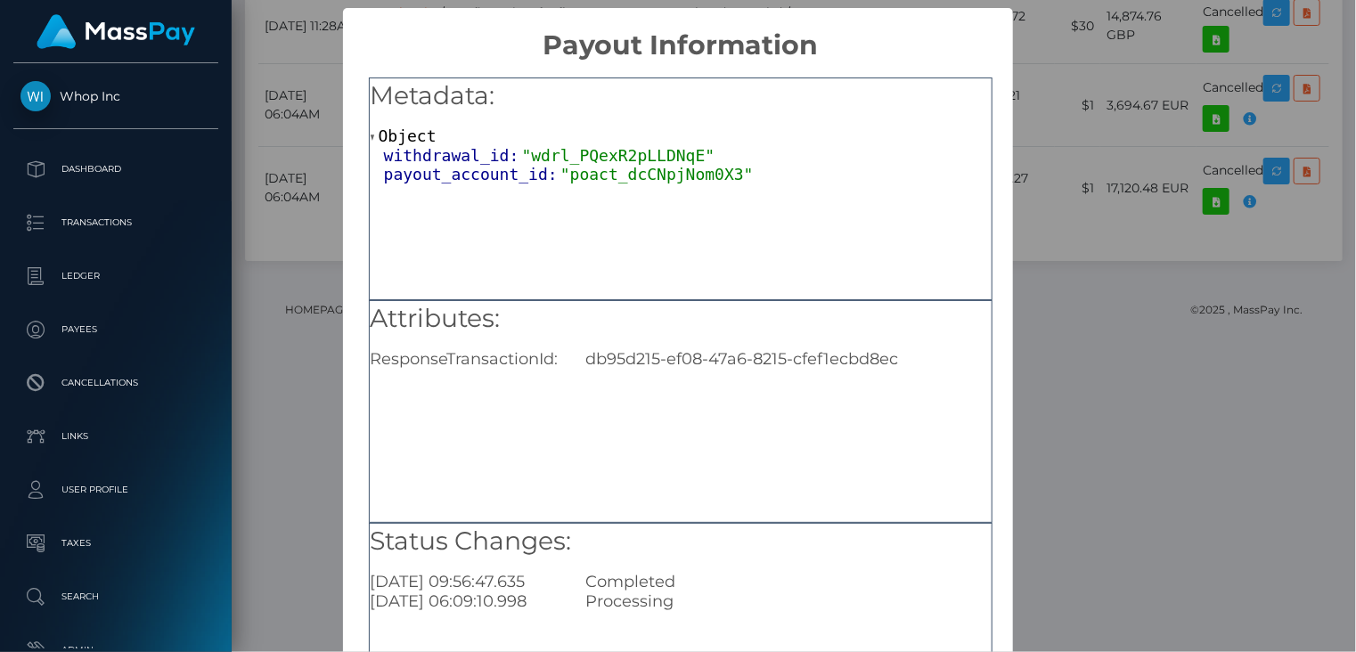
click at [1041, 47] on div "× Payout Information Metadata: Object withdrawal_id: "wdrl_PQexR2pLLDNqE" payou…" at bounding box center [678, 326] width 1356 height 652
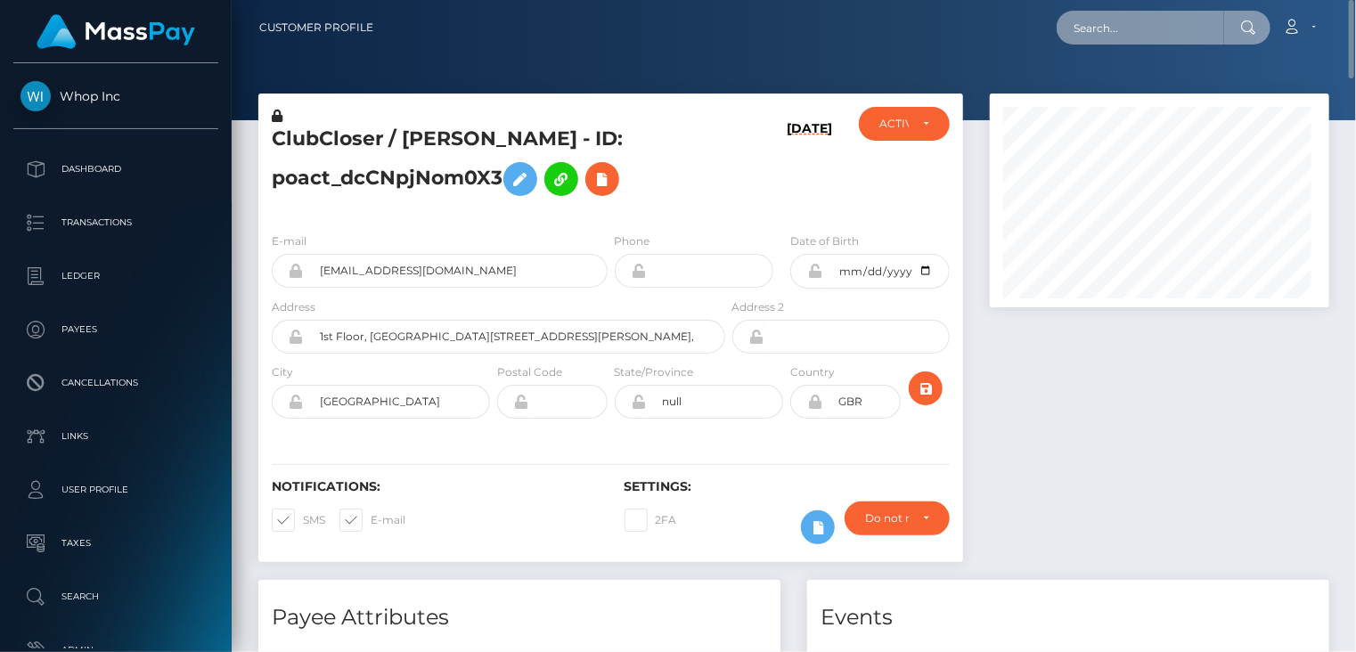
scroll to position [890519, 890394]
paste input "poact_hWeMON1jlYz5"
type input "poact_hWeMON1jlYz5"
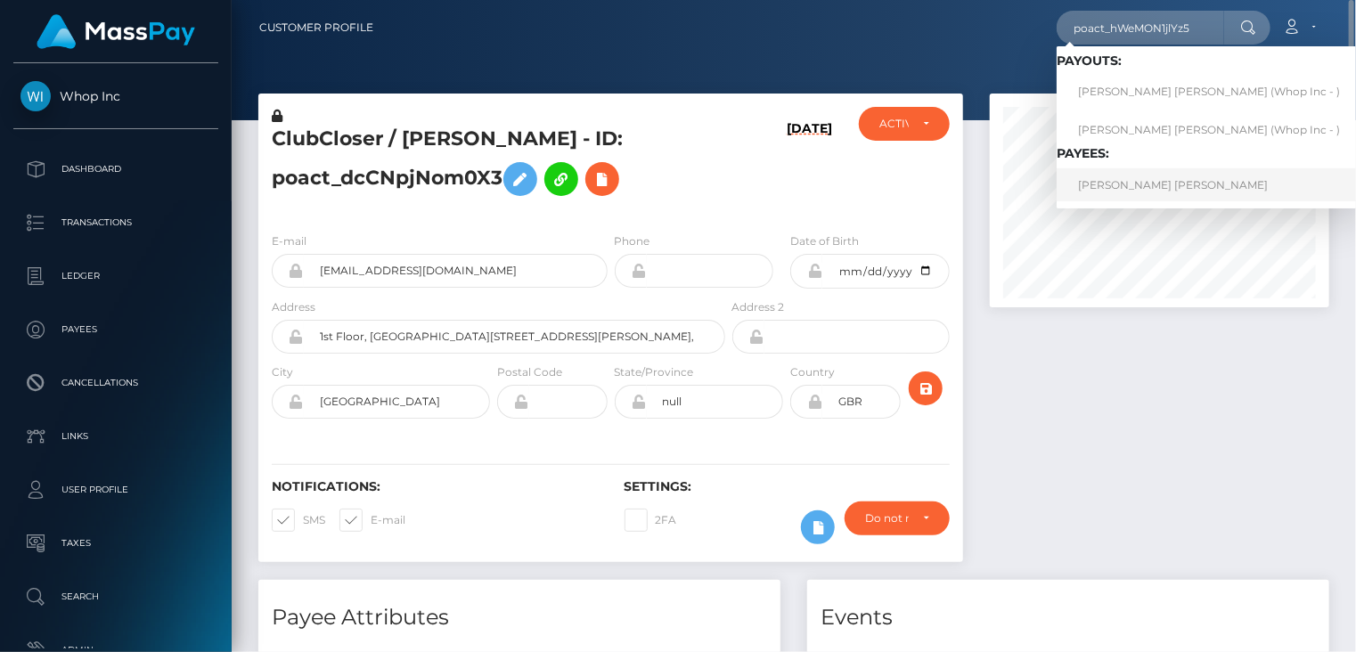
click at [1147, 191] on link "ABDUL HAFIZ ABDUL ARIF" at bounding box center [1208, 184] width 305 height 33
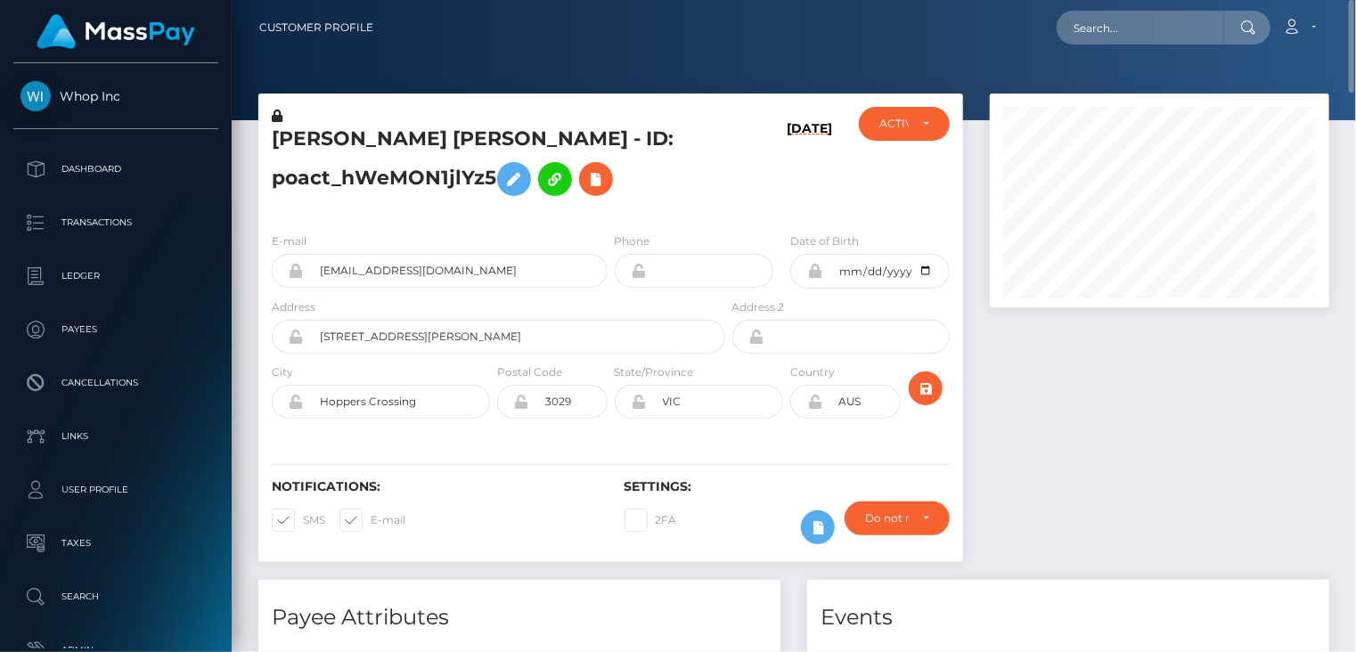
click at [430, 145] on h5 "ABDUL HAFIZ ABDUL ARIF - ID: poact_hWeMON1jlYz5" at bounding box center [494, 165] width 444 height 79
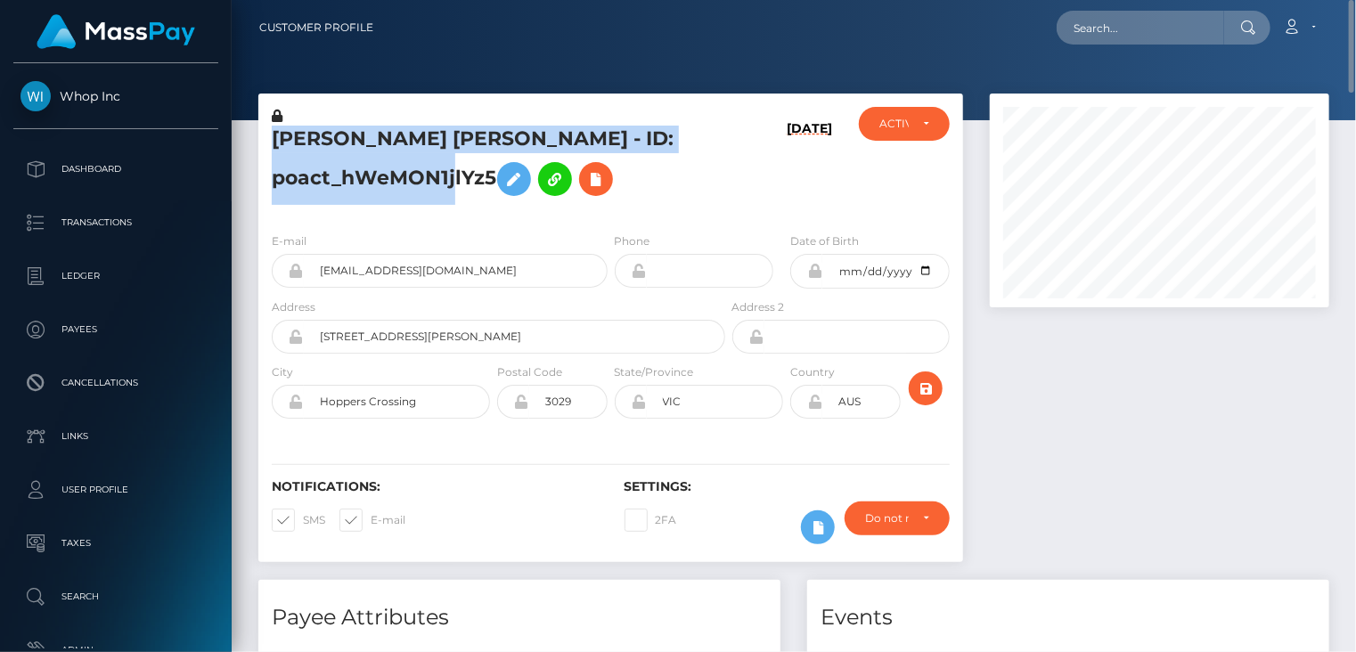
click at [430, 145] on h5 "ABDUL HAFIZ ABDUL ARIF - ID: poact_hWeMON1jlYz5" at bounding box center [494, 165] width 444 height 79
copy h5 "ABDUL HAFIZ ABDUL ARIF - ID: poact_hWeMON1jlYz5"
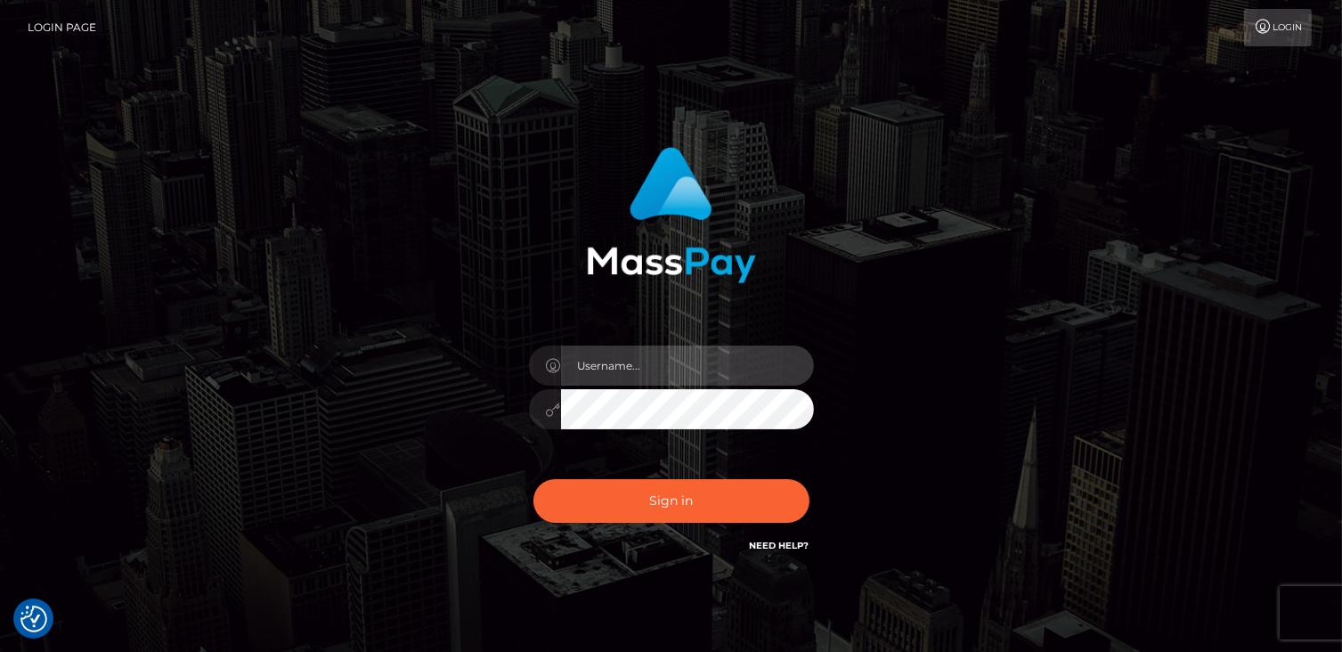
type input "catalinad"
click at [666, 525] on div "Sign in Need Help?" at bounding box center [672, 508] width 312 height 79
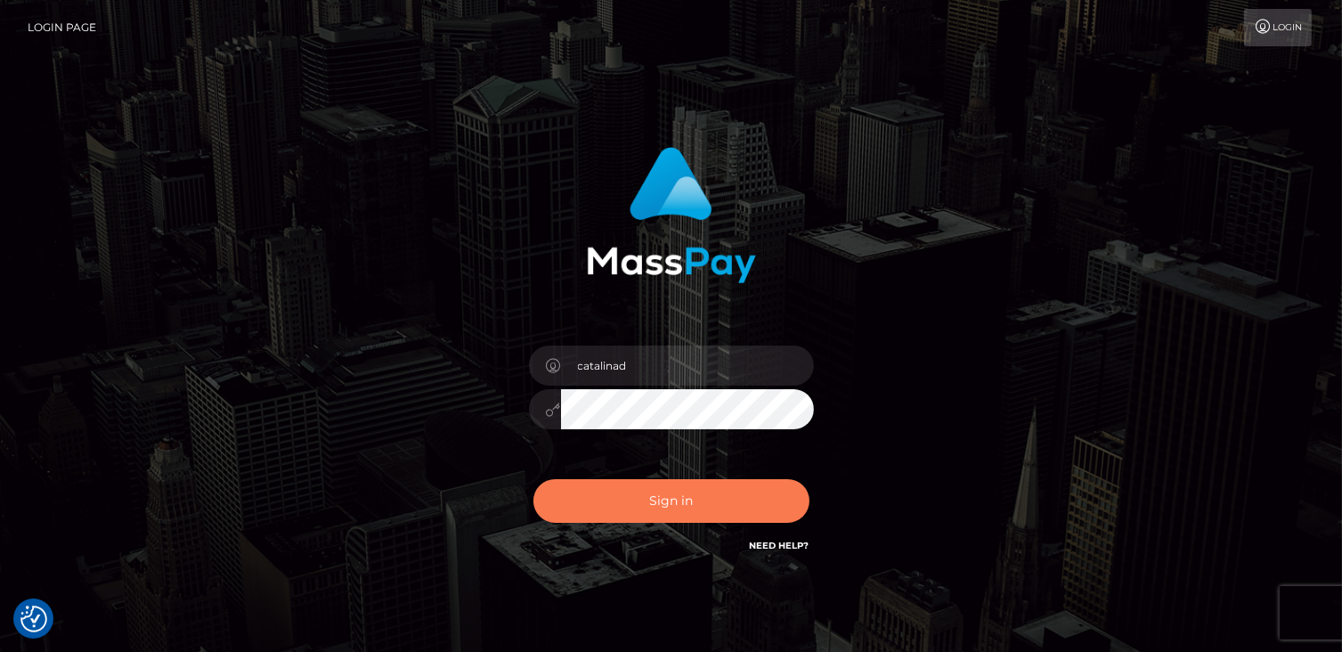
click at [556, 507] on button "Sign in" at bounding box center [672, 501] width 276 height 44
type input "catalinad"
click at [717, 514] on button "Sign in" at bounding box center [672, 501] width 276 height 44
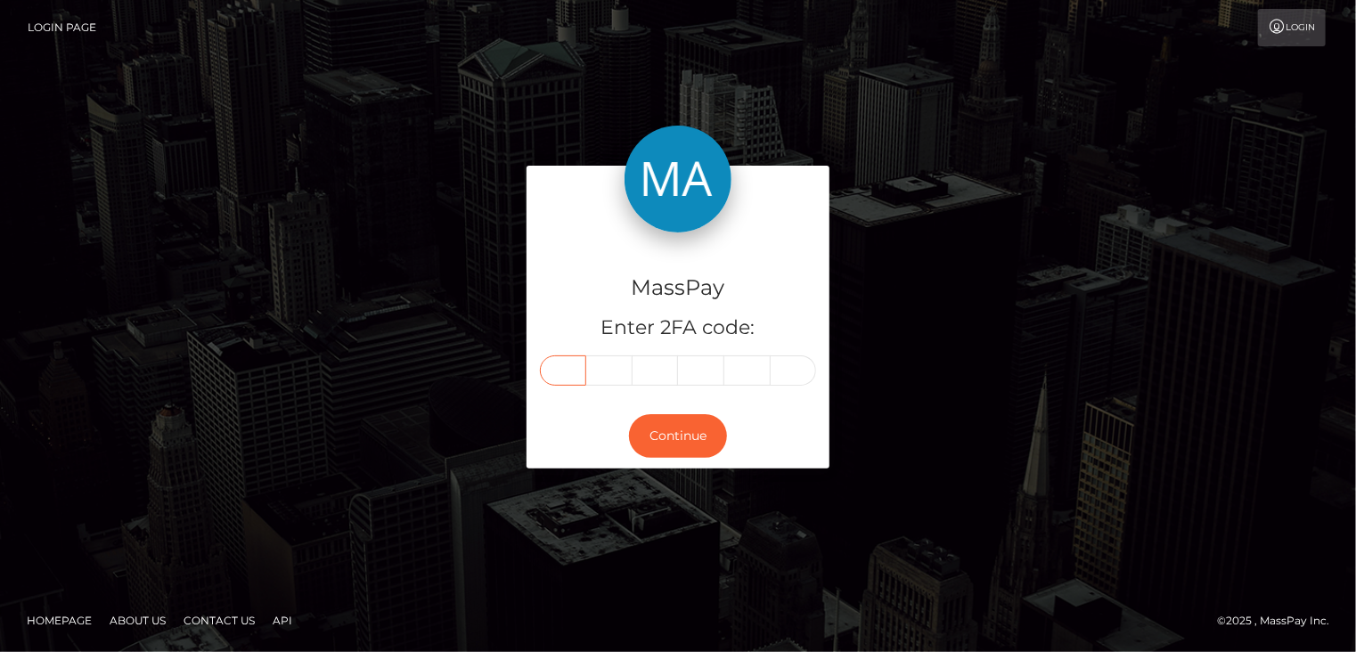
click at [571, 371] on input "text" at bounding box center [563, 370] width 46 height 30
type input "7"
type input "1"
type input "8"
type input "9"
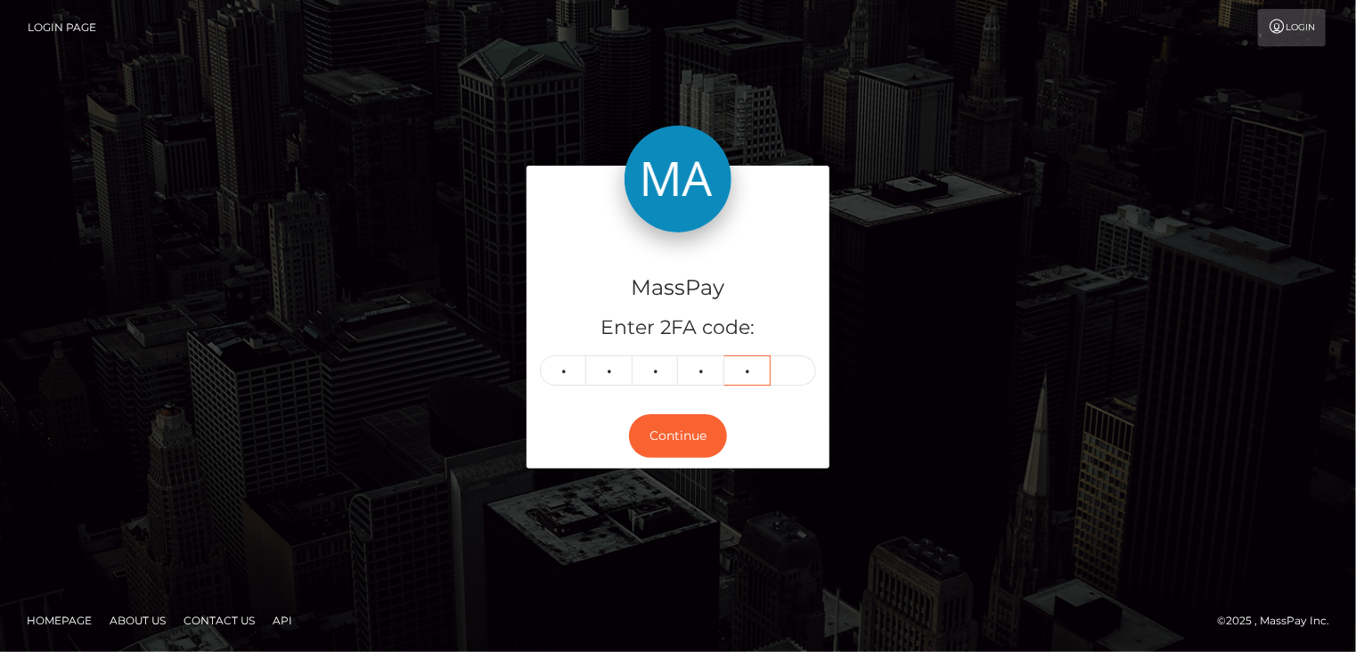
type input "8"
type input "7"
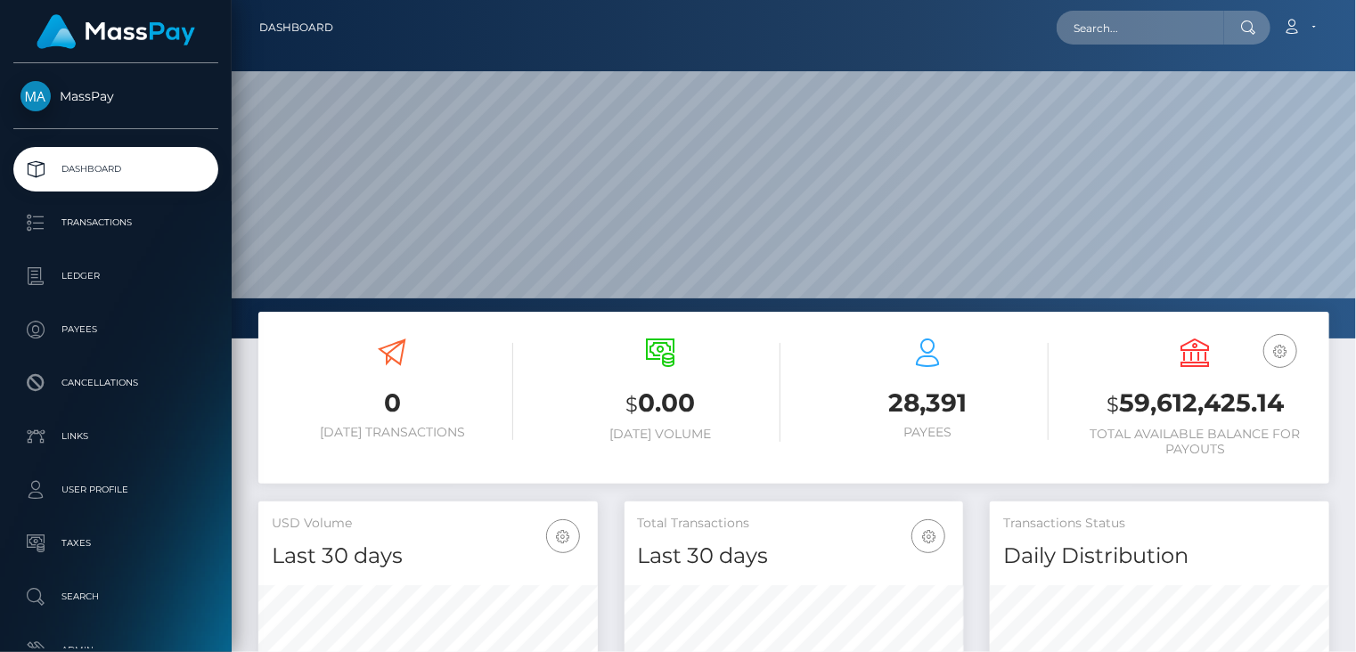
scroll to position [315, 338]
paste input "MSPe7cf38d79685be0"
type input "MSPe7cf38d79685be0"
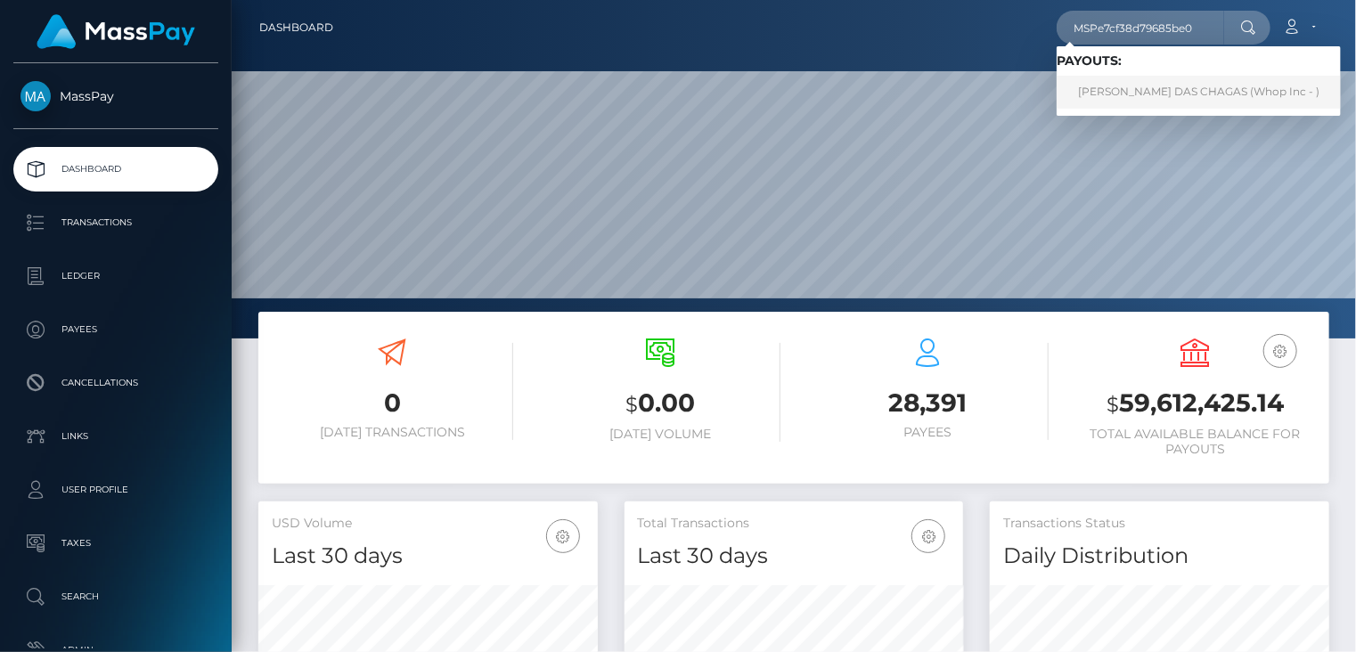
click at [1131, 86] on link "[PERSON_NAME] DAS CHAGAS (Whop Inc - )" at bounding box center [1198, 92] width 284 height 33
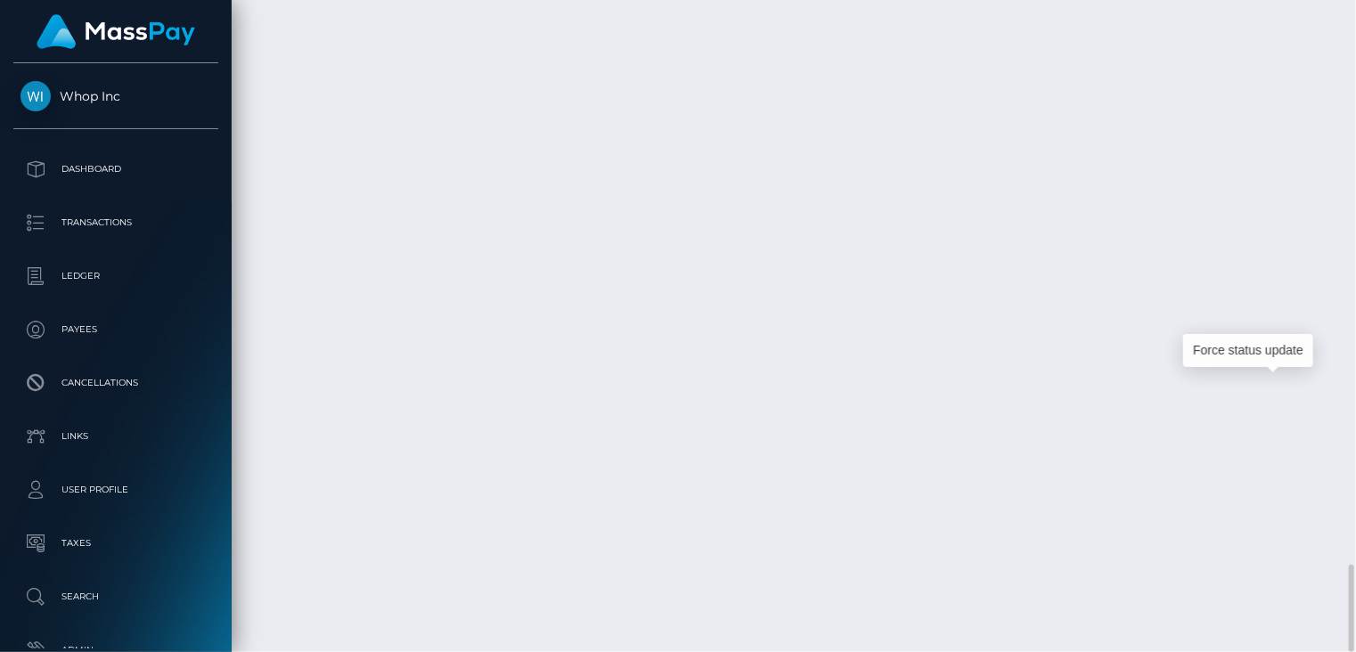
scroll to position [214, 338]
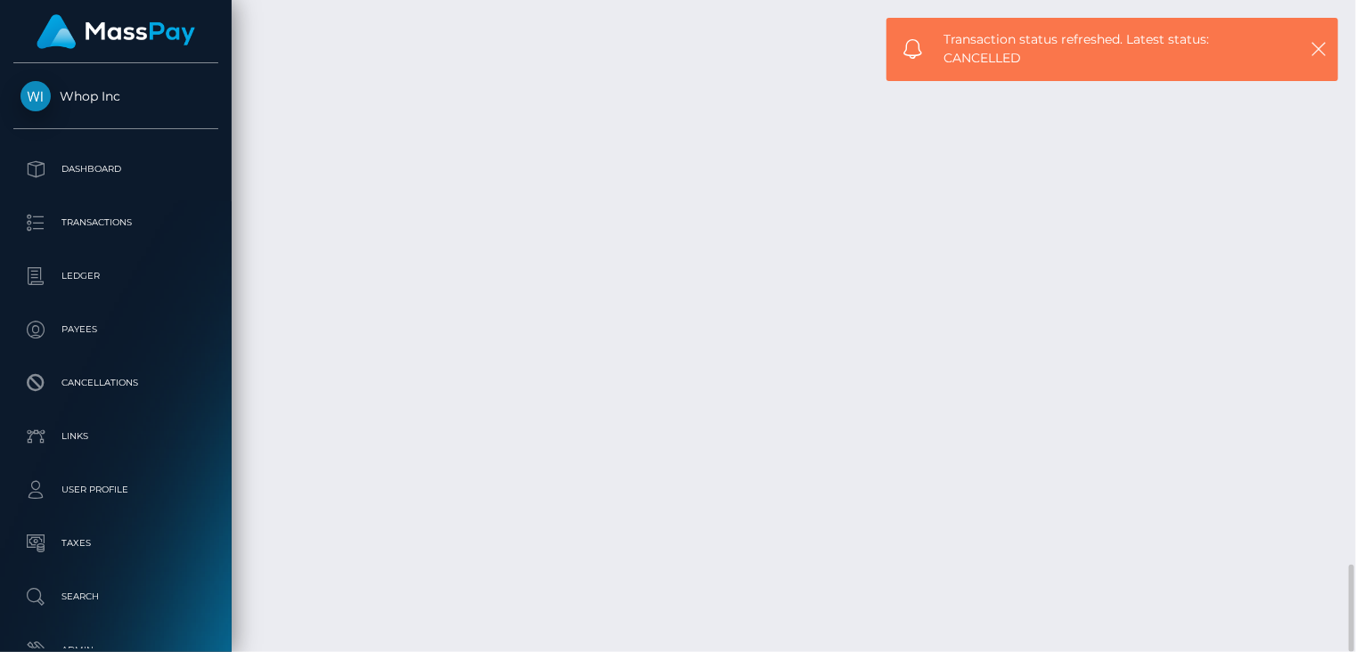
drag, startPoint x: 607, startPoint y: 386, endPoint x: 894, endPoint y: 375, distance: 287.9
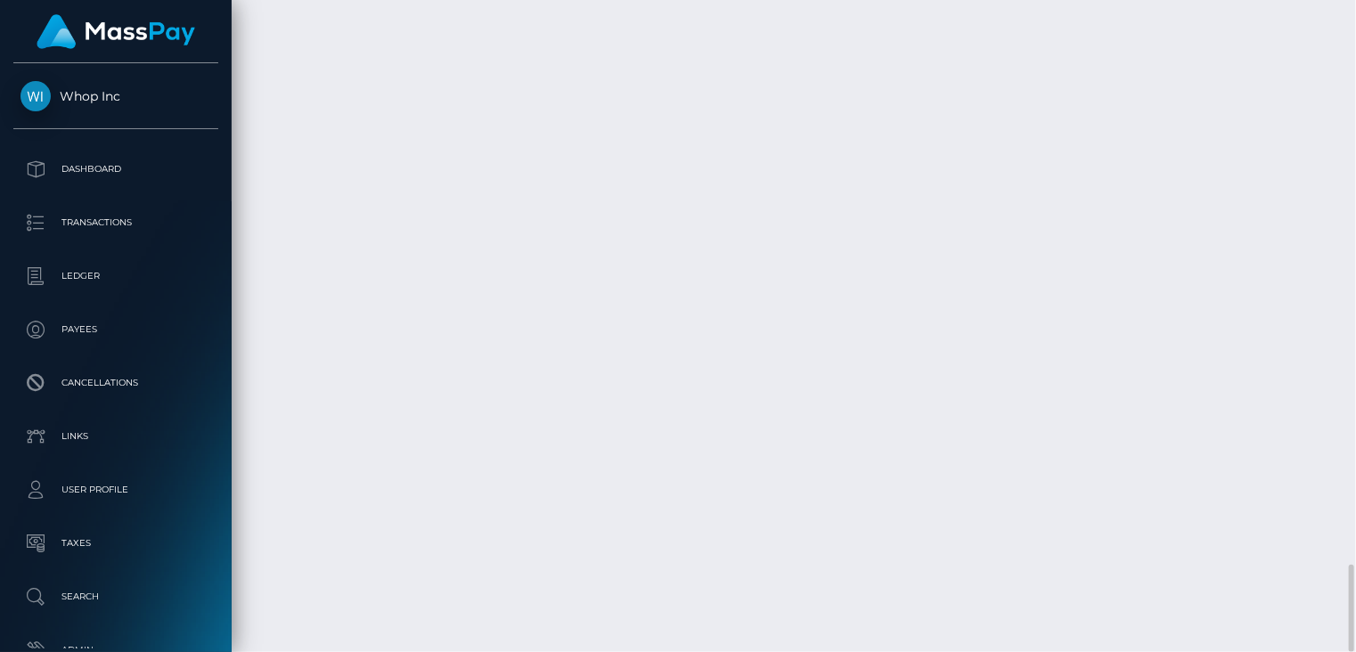
copy td "MSPe7cf38d79685be0 / pout_udBK4Nh1lzOqZ"
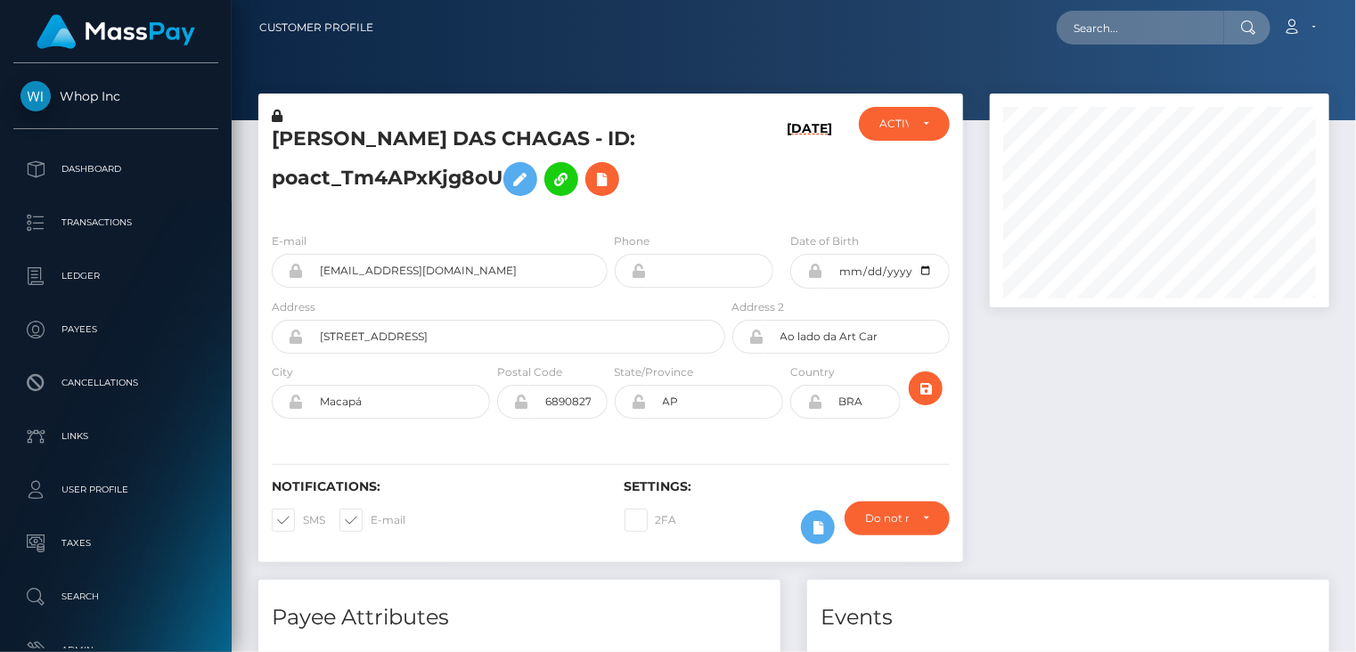
scroll to position [214, 338]
paste input "MSPb10111380df437a"
type input "MSPb10111380df437a"
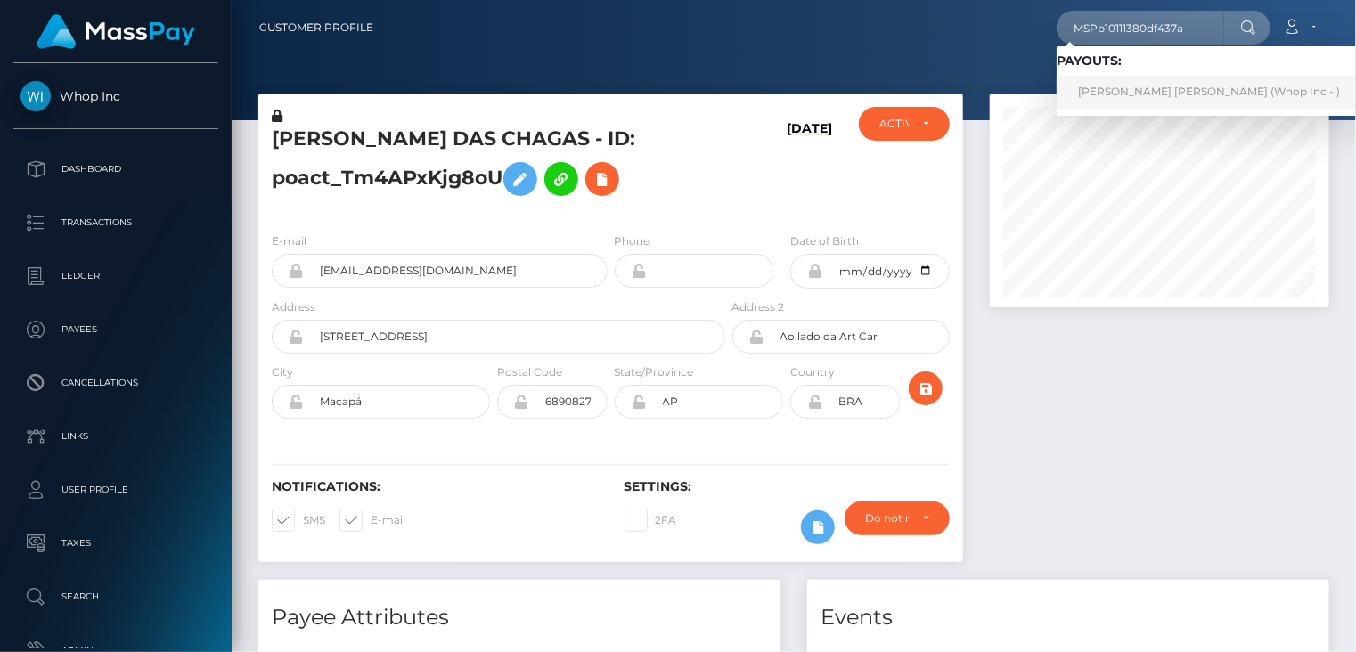
click at [1183, 94] on link "JOHANA MARIA ECHAVARRIA LONDONO (Whop Inc - )" at bounding box center [1208, 92] width 305 height 33
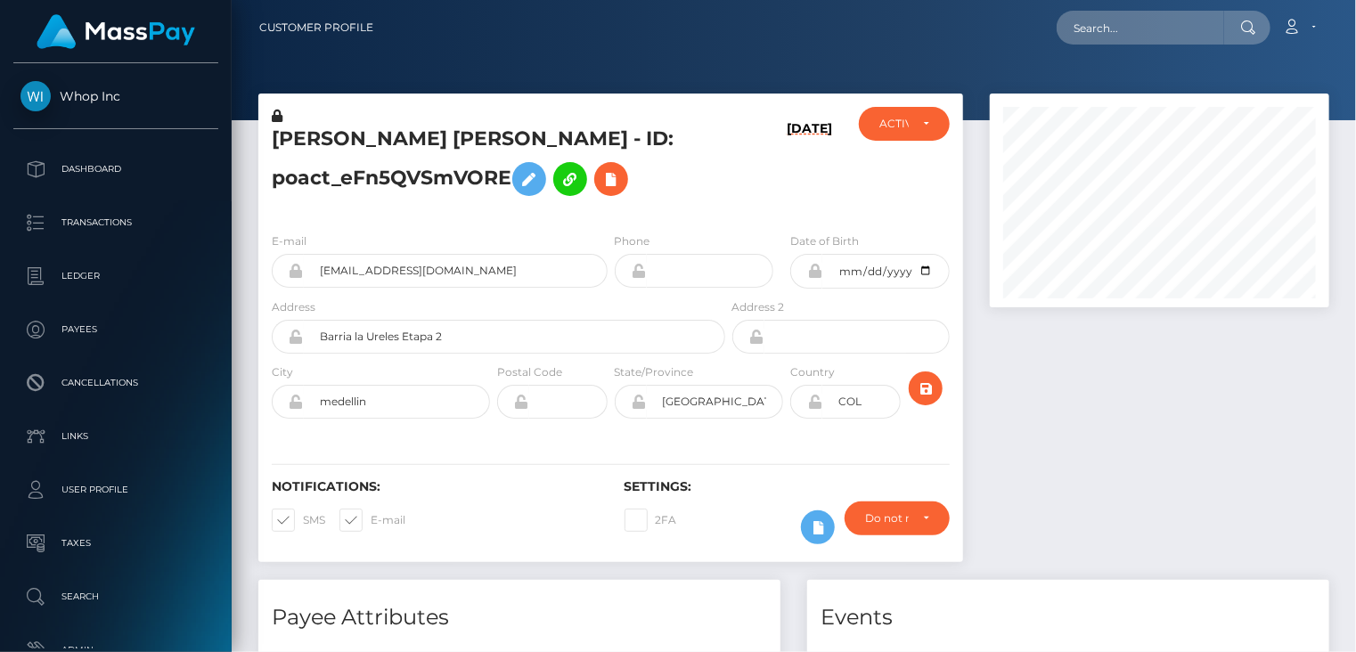
scroll to position [214, 338]
click at [404, 266] on input "[EMAIL_ADDRESS][DOMAIN_NAME]" at bounding box center [456, 271] width 304 height 34
click at [1013, 395] on div at bounding box center [1159, 337] width 366 height 486
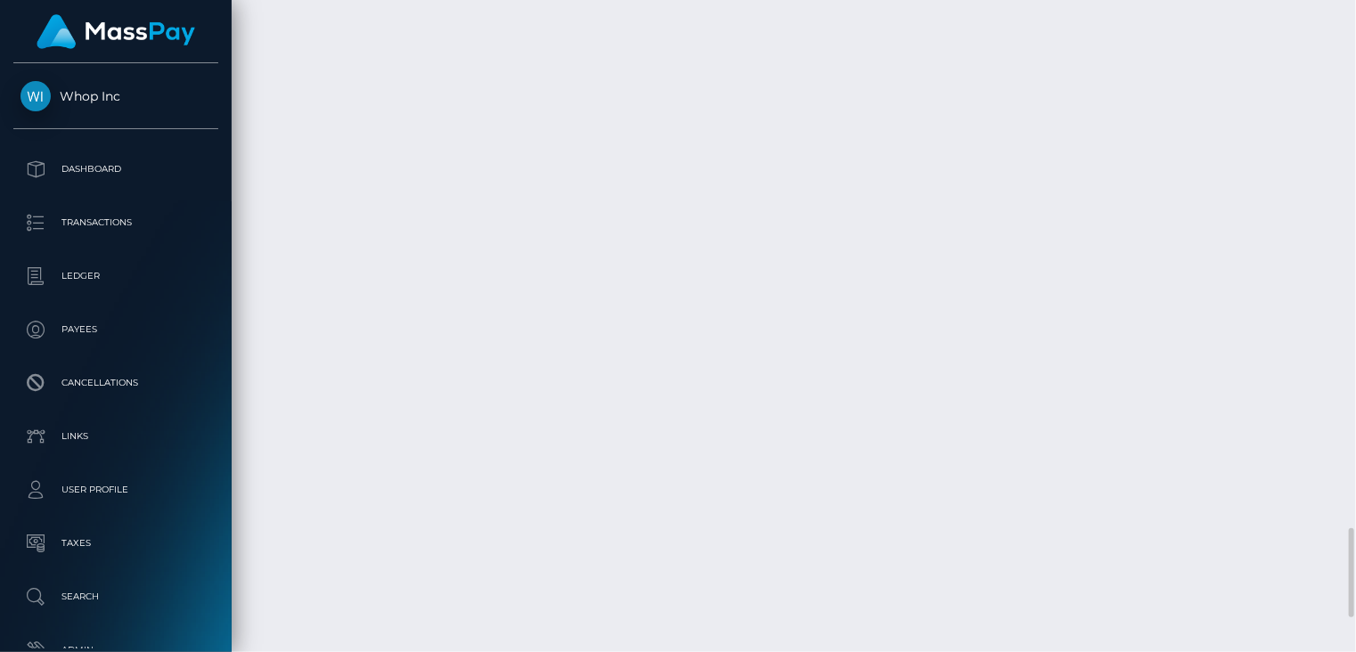
drag, startPoint x: 613, startPoint y: 185, endPoint x: 893, endPoint y: 182, distance: 280.6
copy td "MSPb10111380df437a / pout_idQbFOamrnidG"
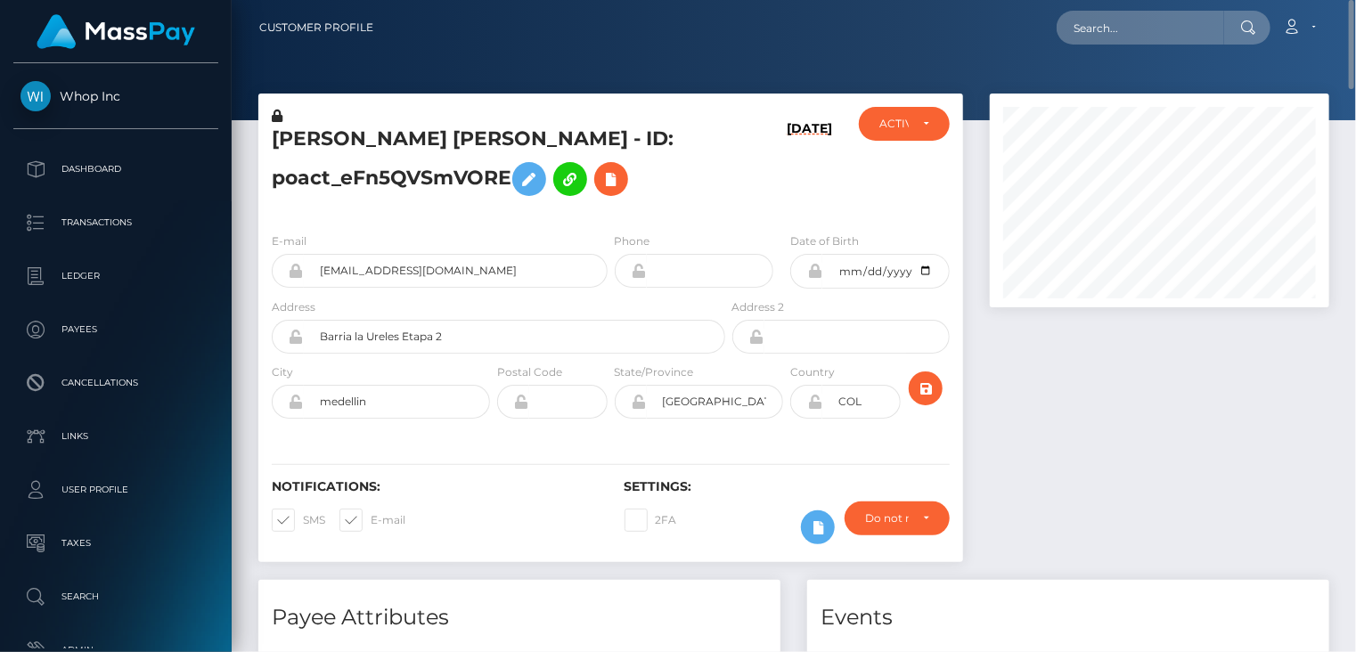
scroll to position [0, 0]
paste input "poact_MTutThTdTkc4"
type input "poact_MTutThTdTkc4"
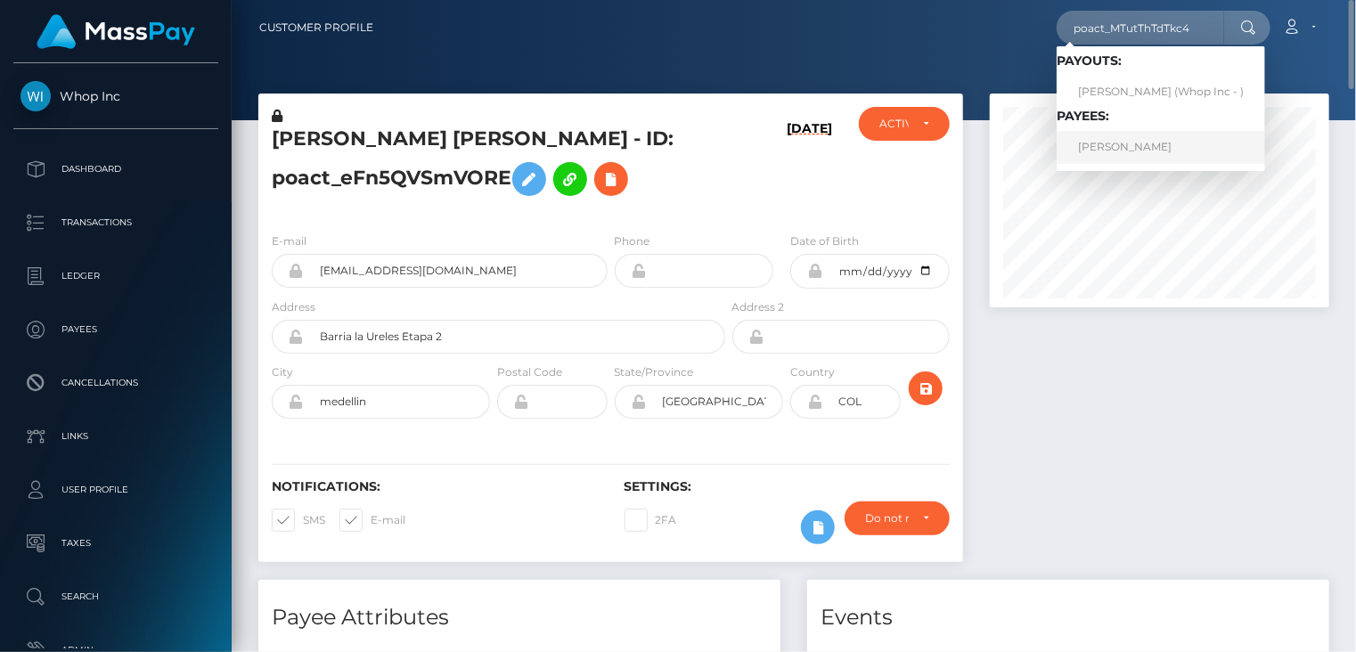
click at [1135, 149] on link "[PERSON_NAME]" at bounding box center [1160, 147] width 208 height 33
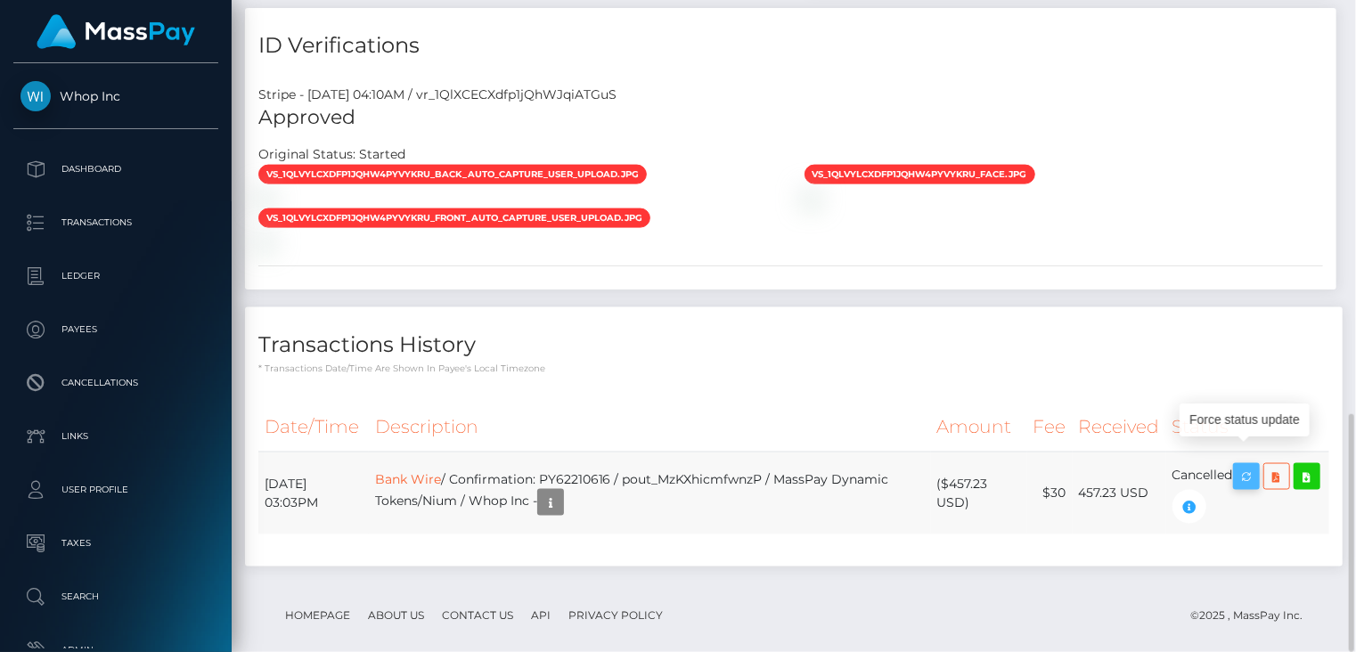
scroll to position [214, 338]
click at [1257, 466] on icon "button" at bounding box center [1245, 477] width 21 height 22
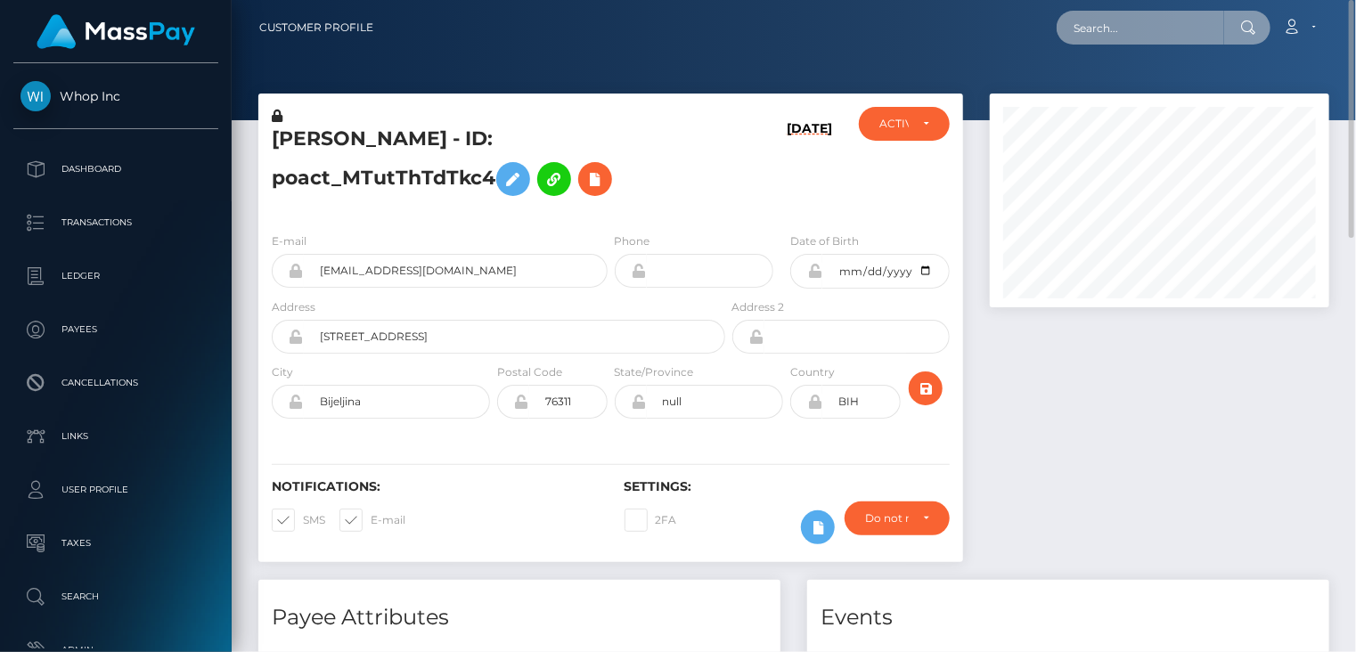
paste input "MSPa9255fbd1580d90"
type input "MSPa9255fbd1580d90"
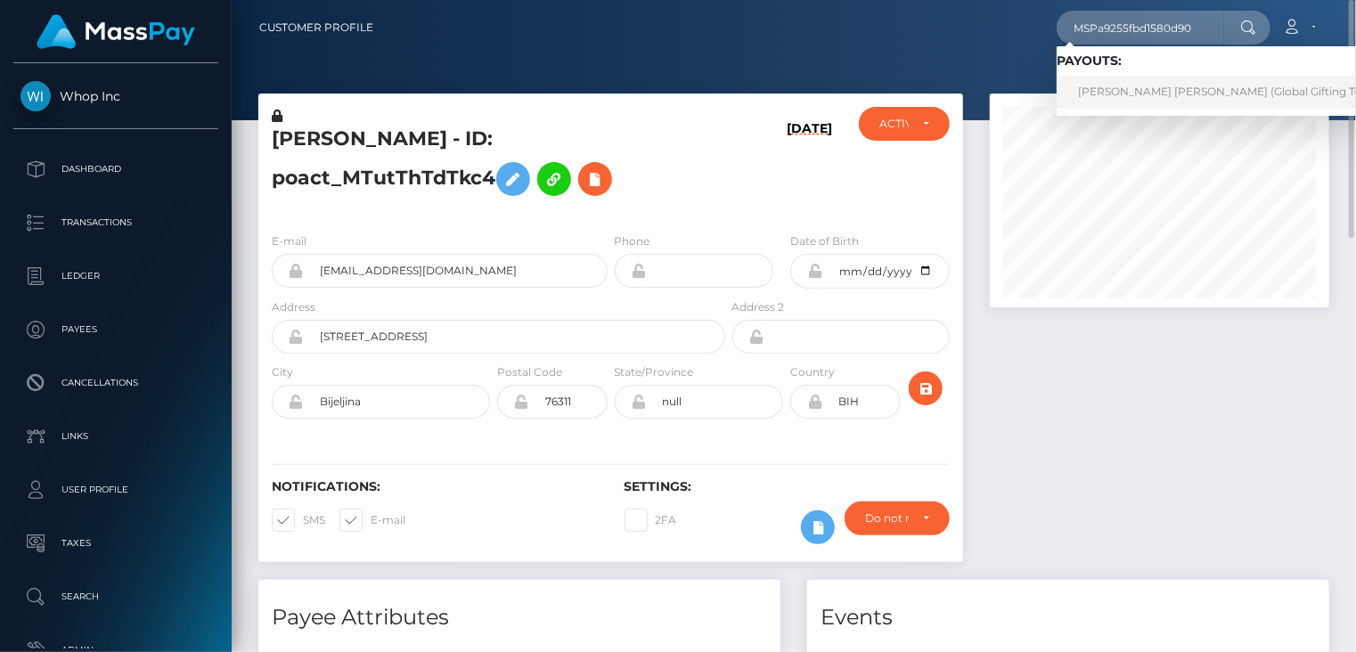
click at [1124, 98] on link "[PERSON_NAME] [PERSON_NAME] (Global Gifting Technologies Inc - Throne)" at bounding box center [1283, 92] width 455 height 33
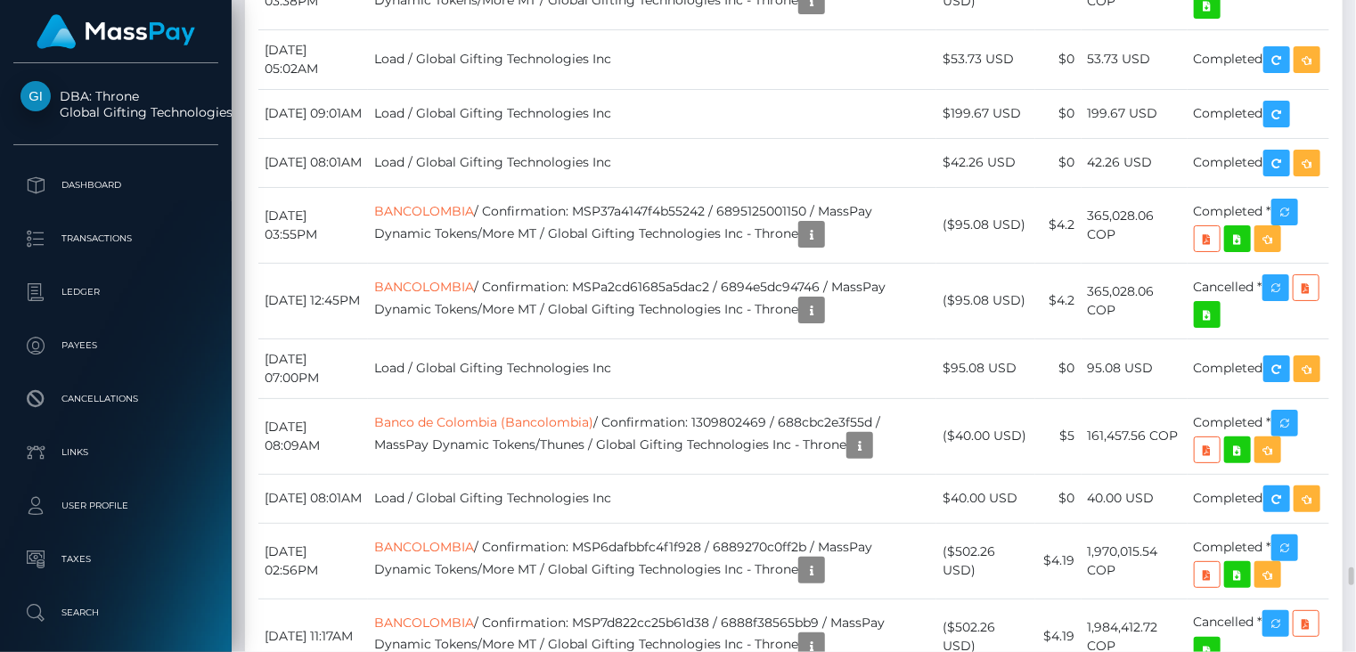
scroll to position [9804, 0]
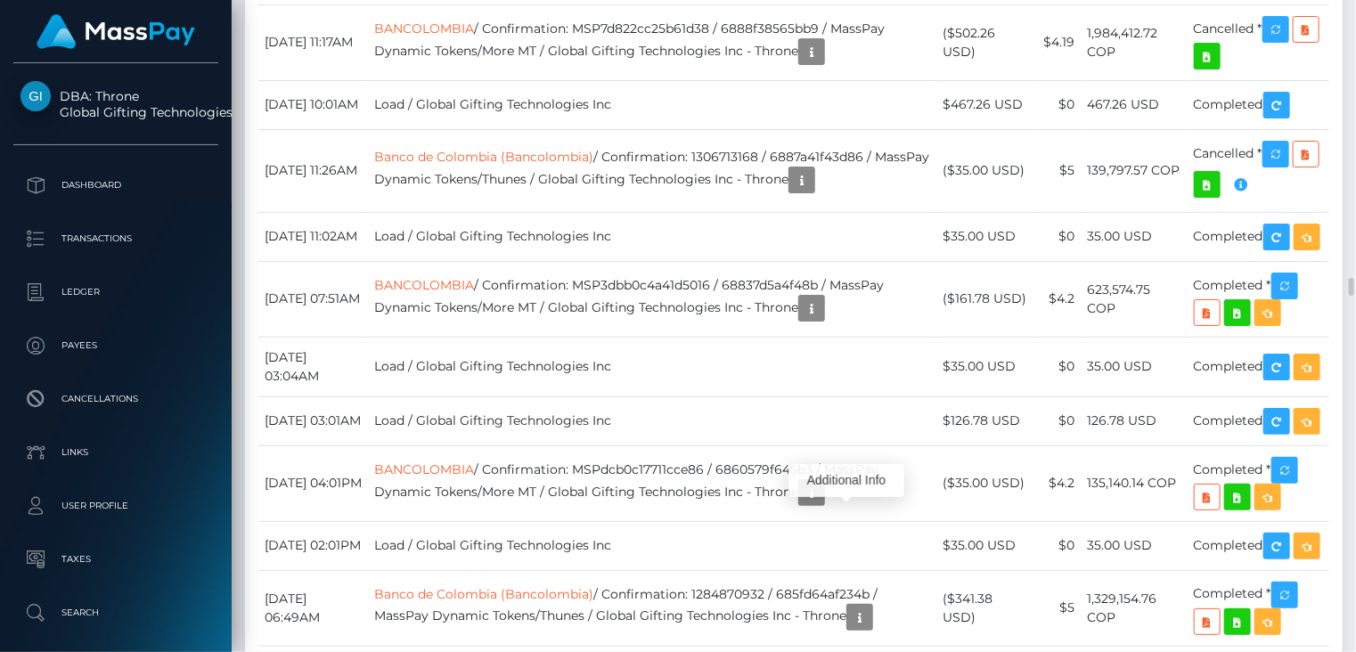
scroll to position [214, 338]
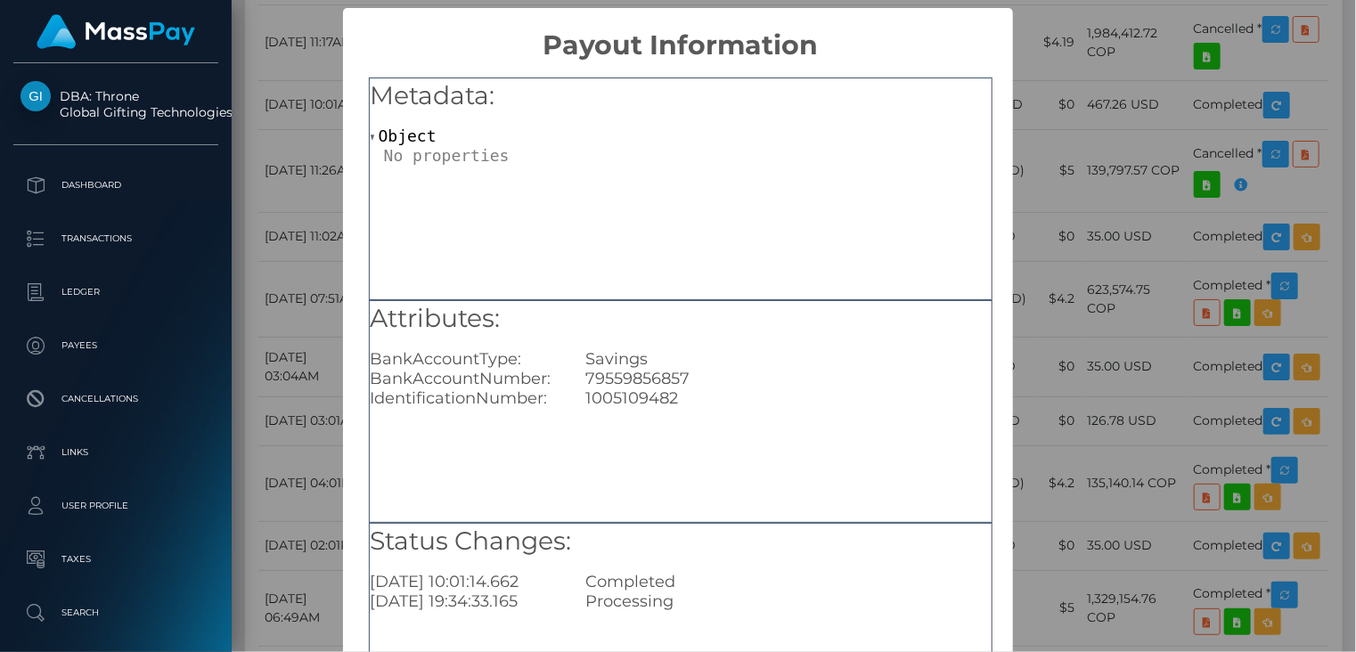
click at [302, 219] on div "× Payout Information Metadata: Object Attributes: BankAccountType: Savings Bank…" at bounding box center [678, 326] width 1356 height 652
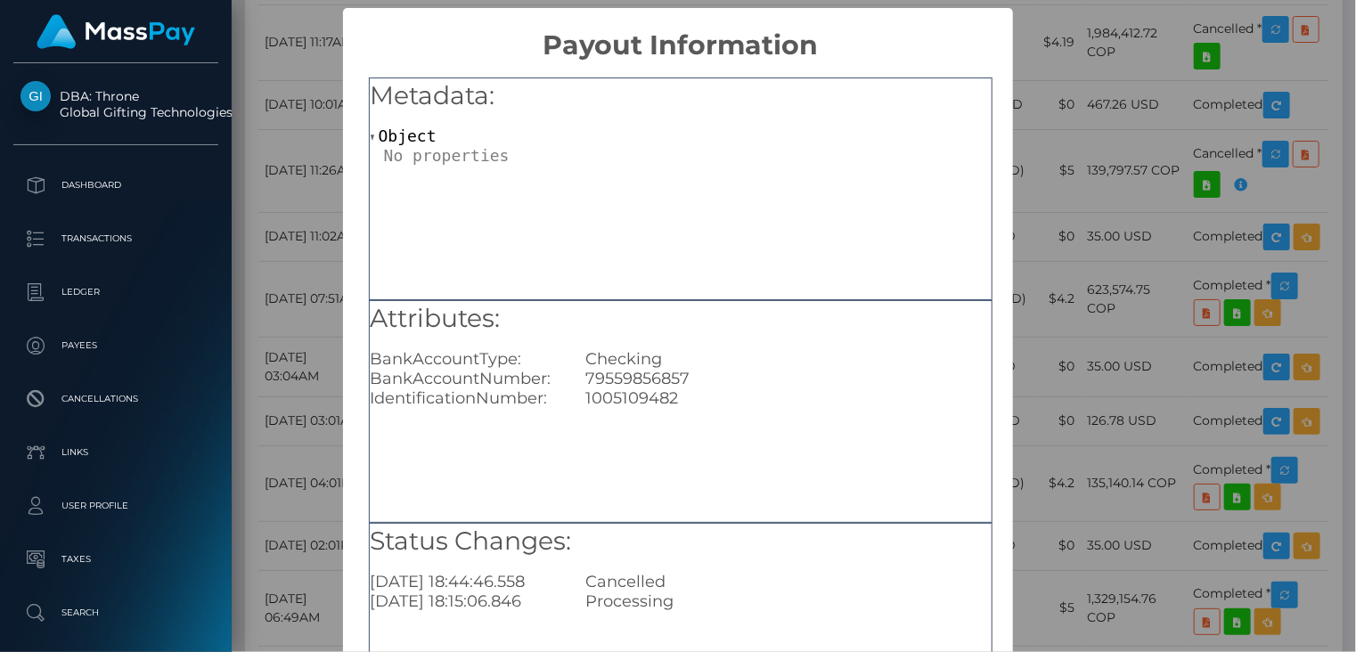
click at [298, 154] on div "× Payout Information Metadata: Object Attributes: BankAccountType: Checking Ban…" at bounding box center [678, 326] width 1356 height 652
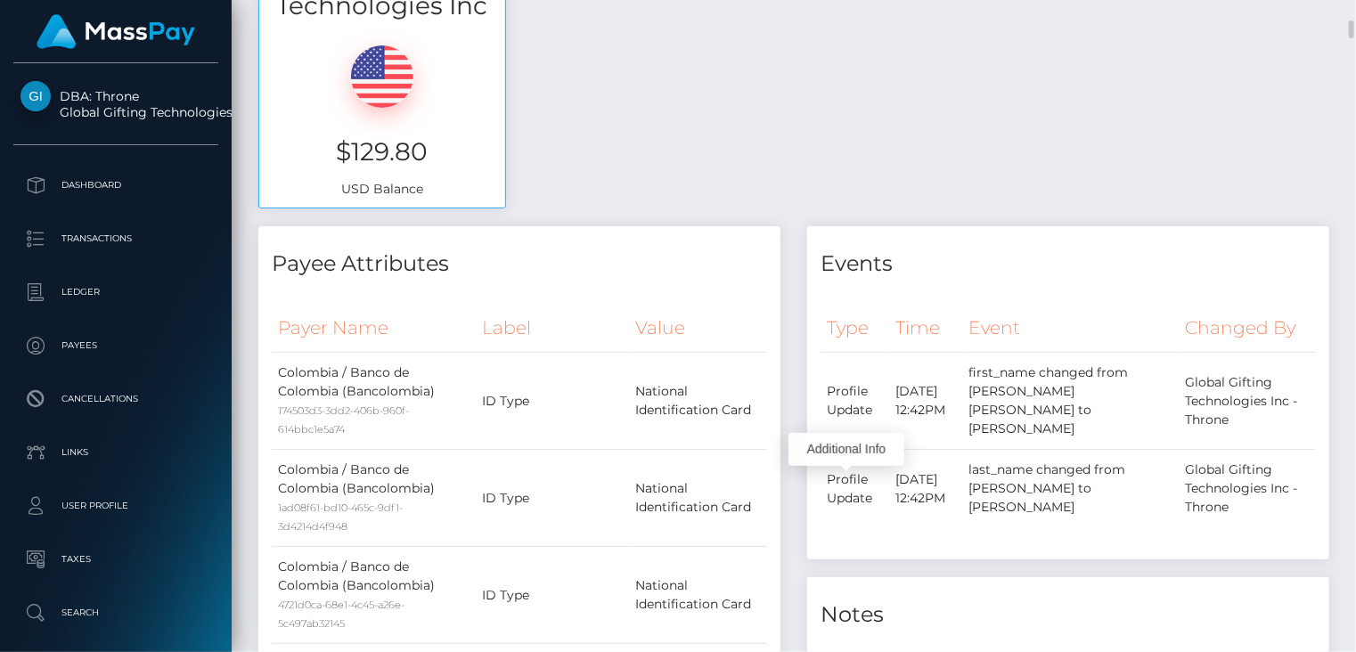
scroll to position [0, 0]
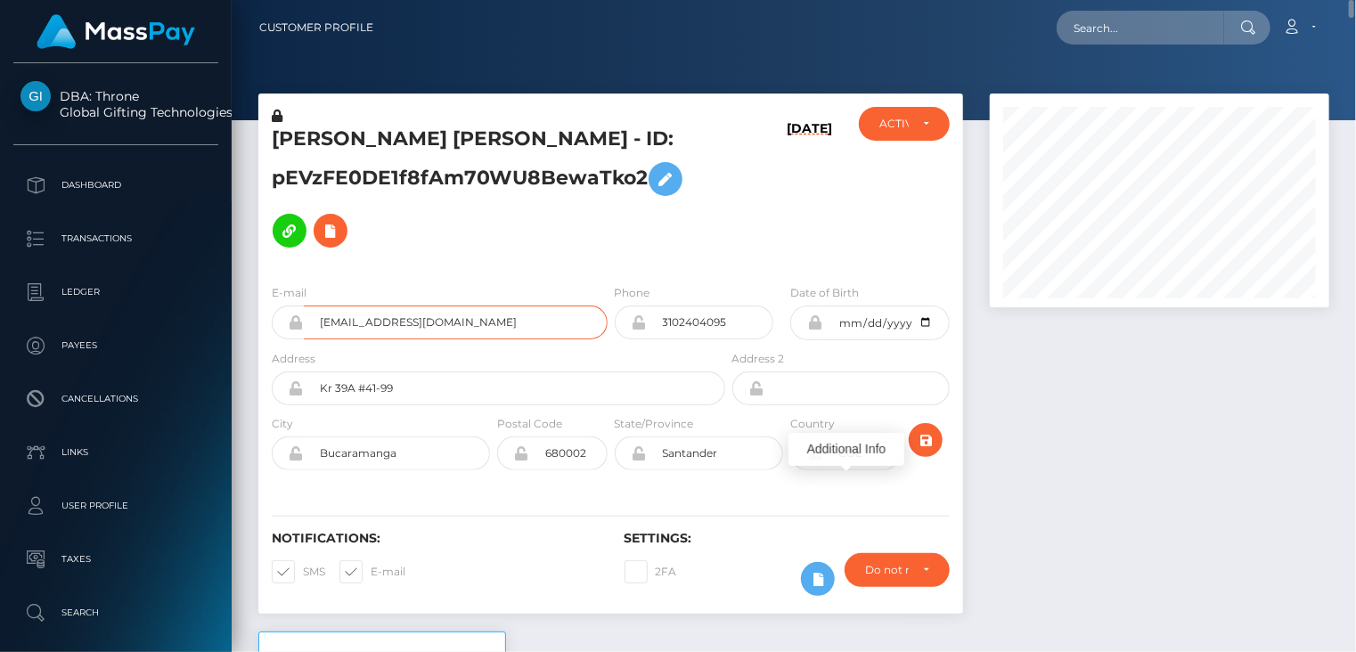
click at [379, 325] on input "[EMAIL_ADDRESS][DOMAIN_NAME]" at bounding box center [456, 323] width 304 height 34
click at [379, 325] on input "josepenalozaplata@gmail.com" at bounding box center [456, 323] width 304 height 34
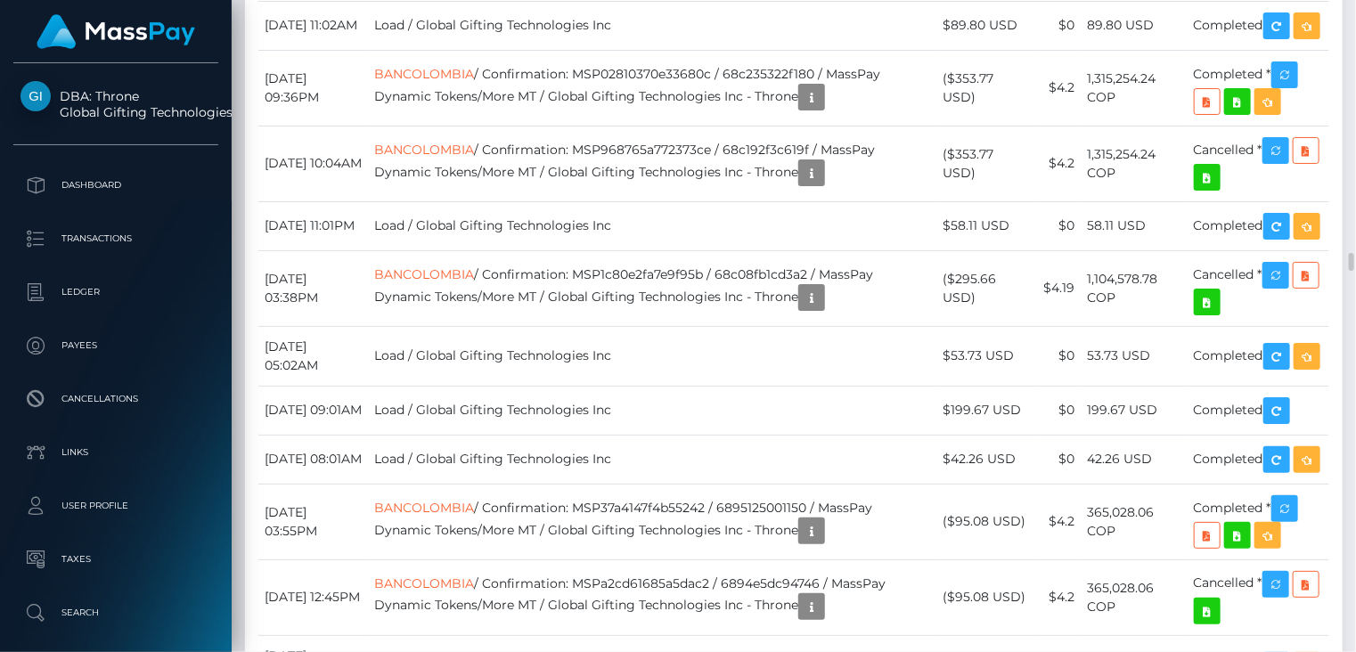
scroll to position [9805, 0]
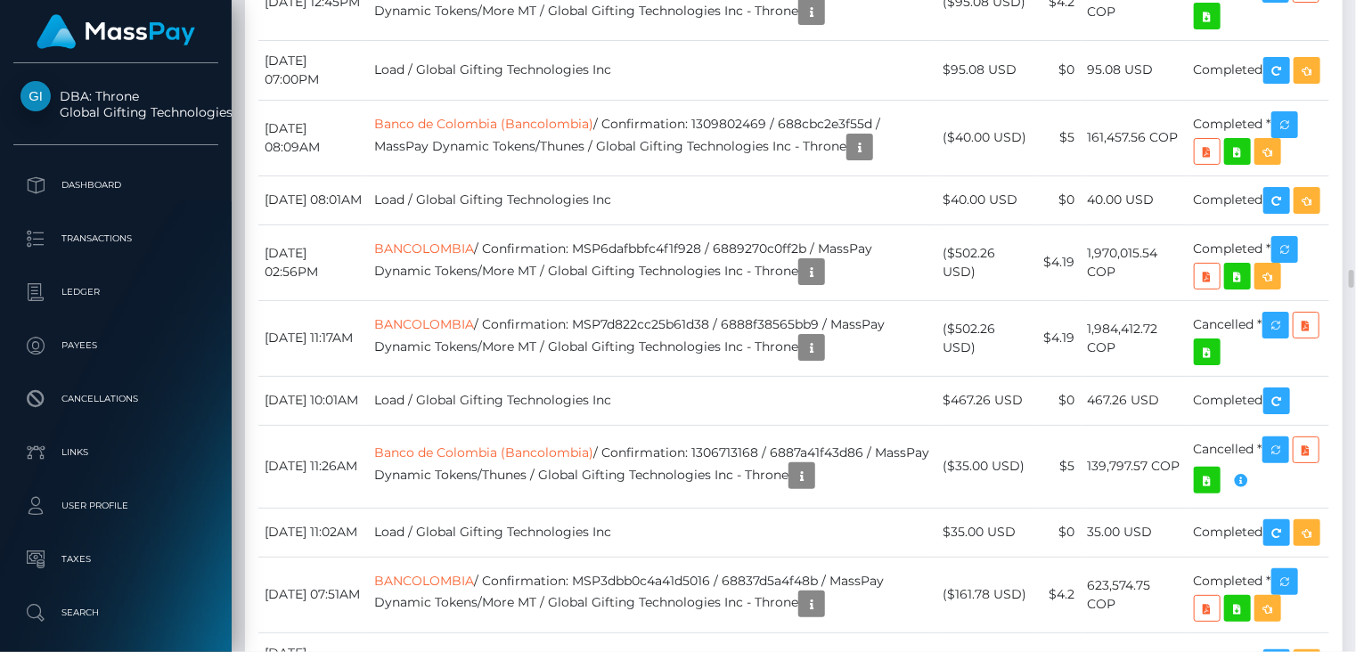
drag, startPoint x: 607, startPoint y: 480, endPoint x: 851, endPoint y: 475, distance: 243.2
copy td "MSPa9255fbd1580d90 / 68ca0b932e726"
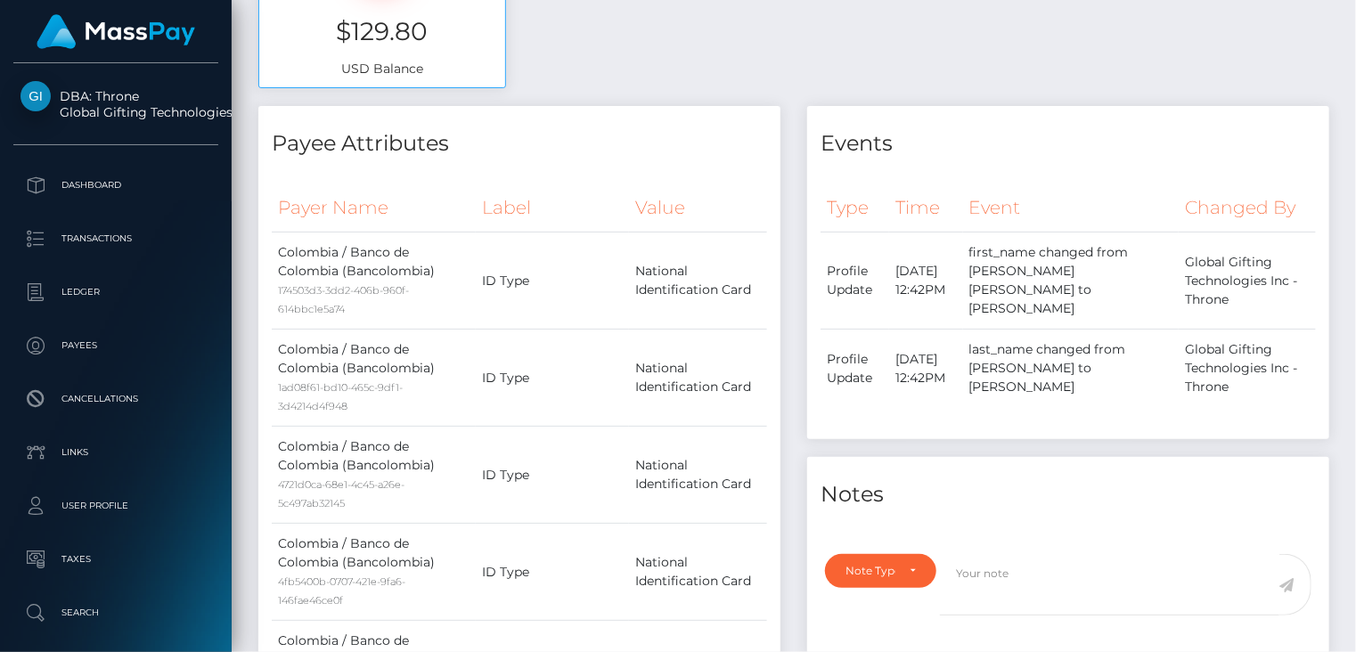
scroll to position [0, 0]
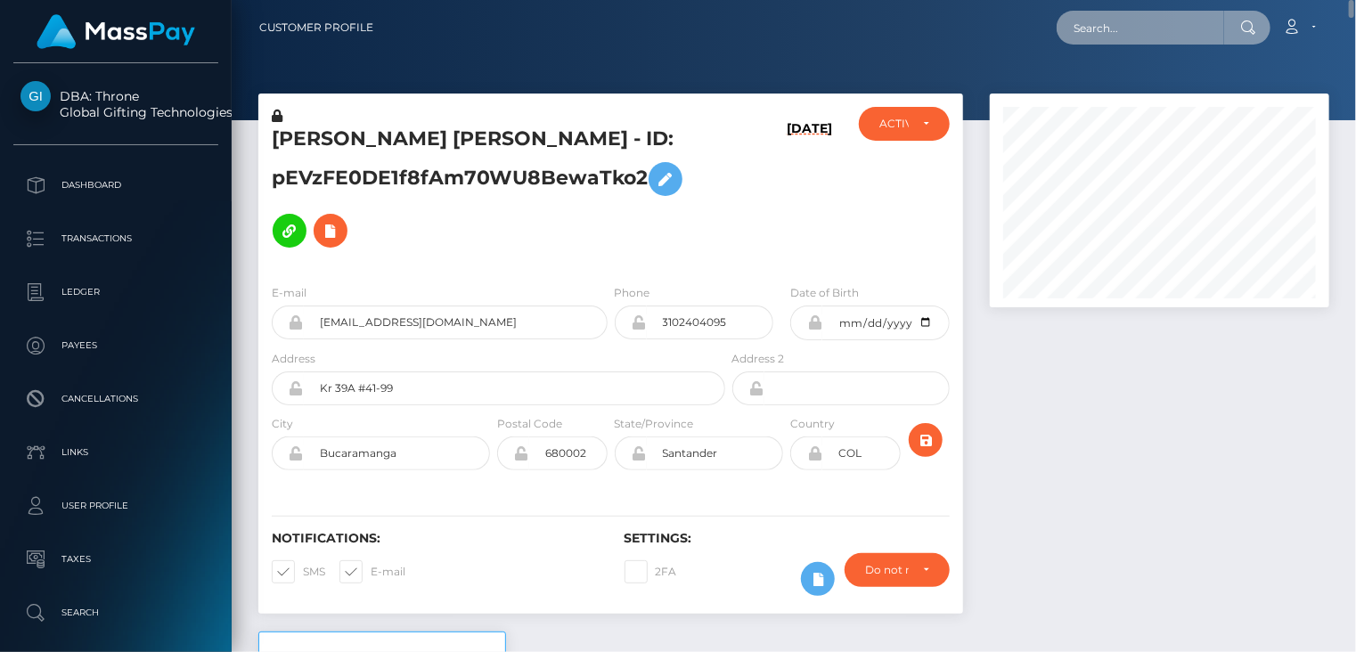
paste input "MSP701ff26babac146"
type input "MSP701ff26babac146"
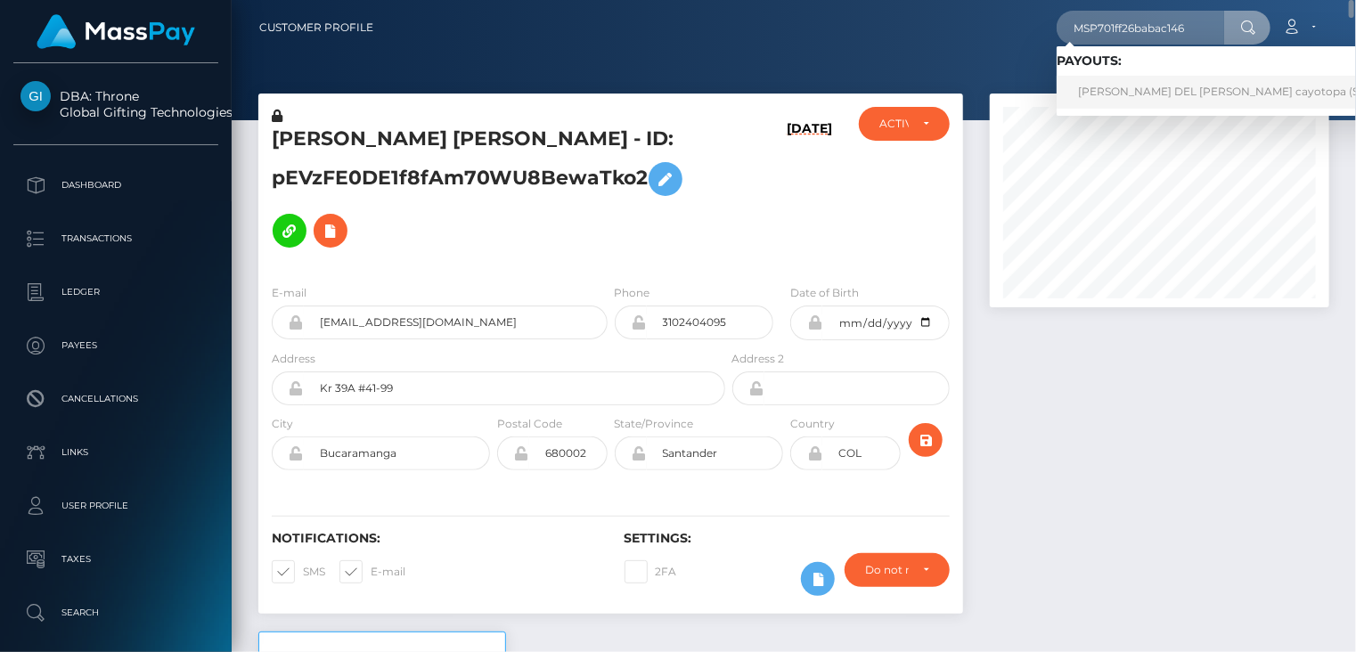
click at [1102, 99] on link "EULALIA DEL PILAR Ccallocunto cayotopa (Select Media LLC - )" at bounding box center [1266, 92] width 420 height 33
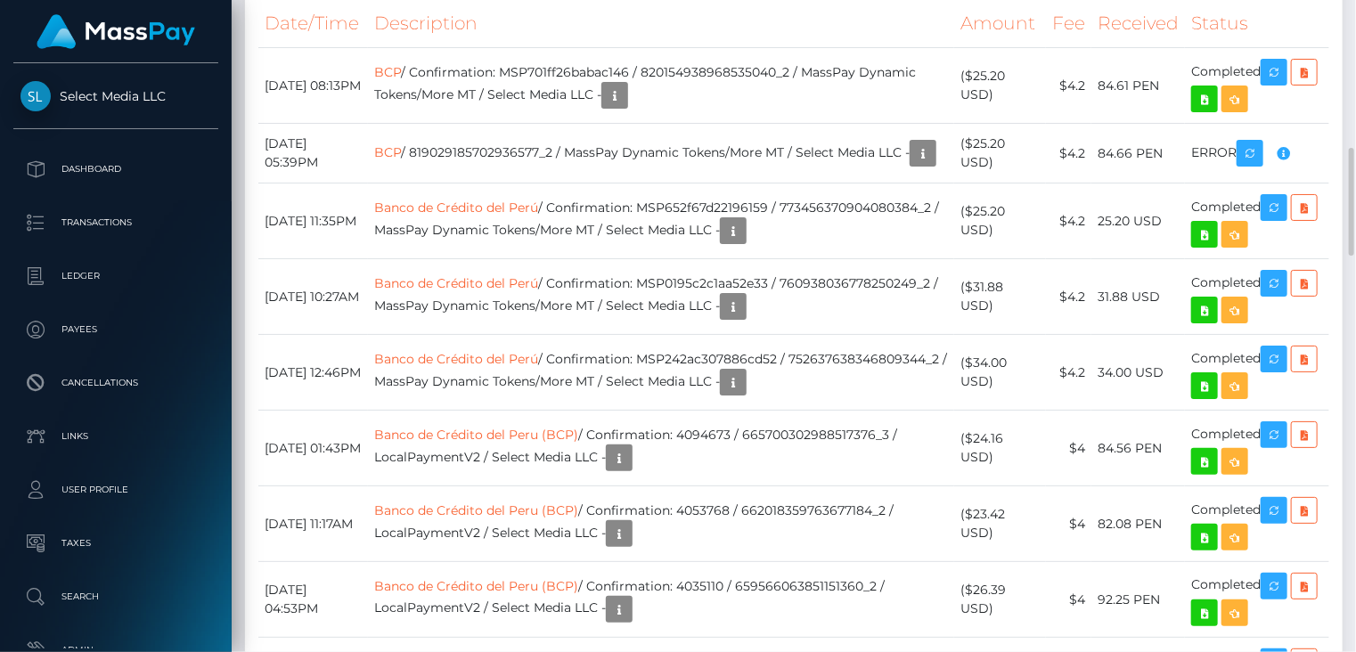
scroll to position [2674, 0]
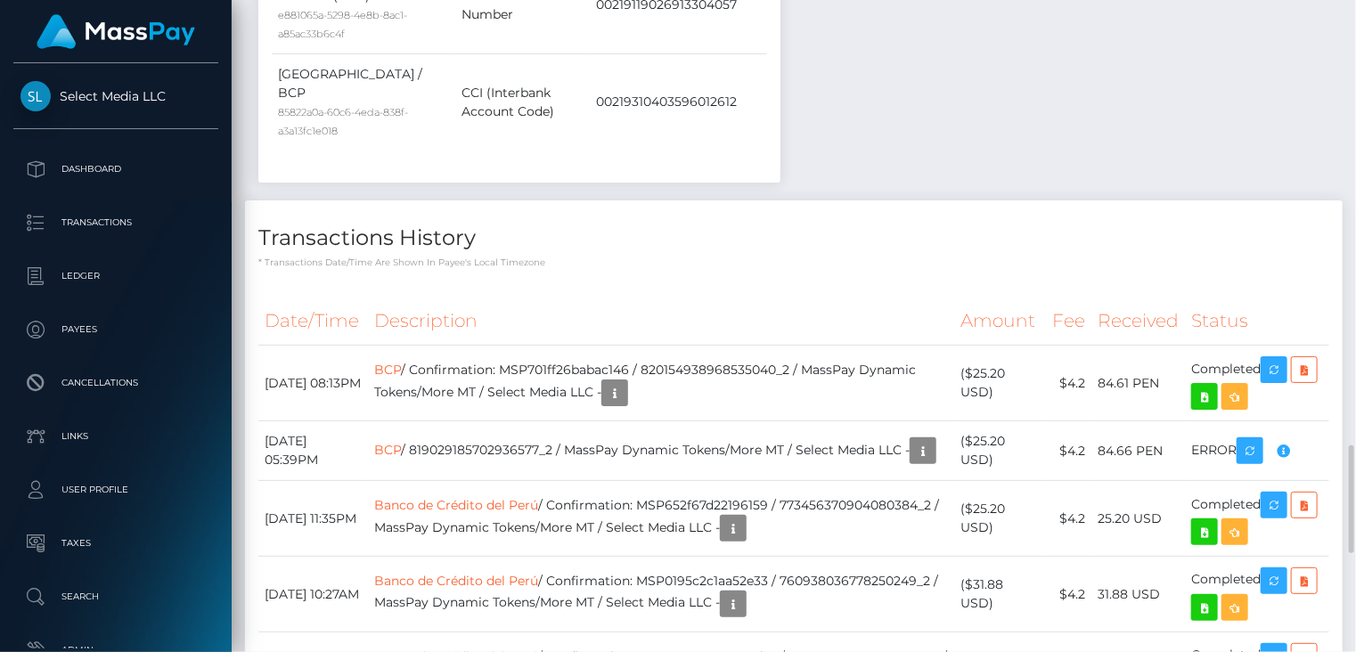
click at [891, 297] on th "Description" at bounding box center [661, 321] width 586 height 49
click at [1279, 359] on icon "button" at bounding box center [1273, 370] width 21 height 22
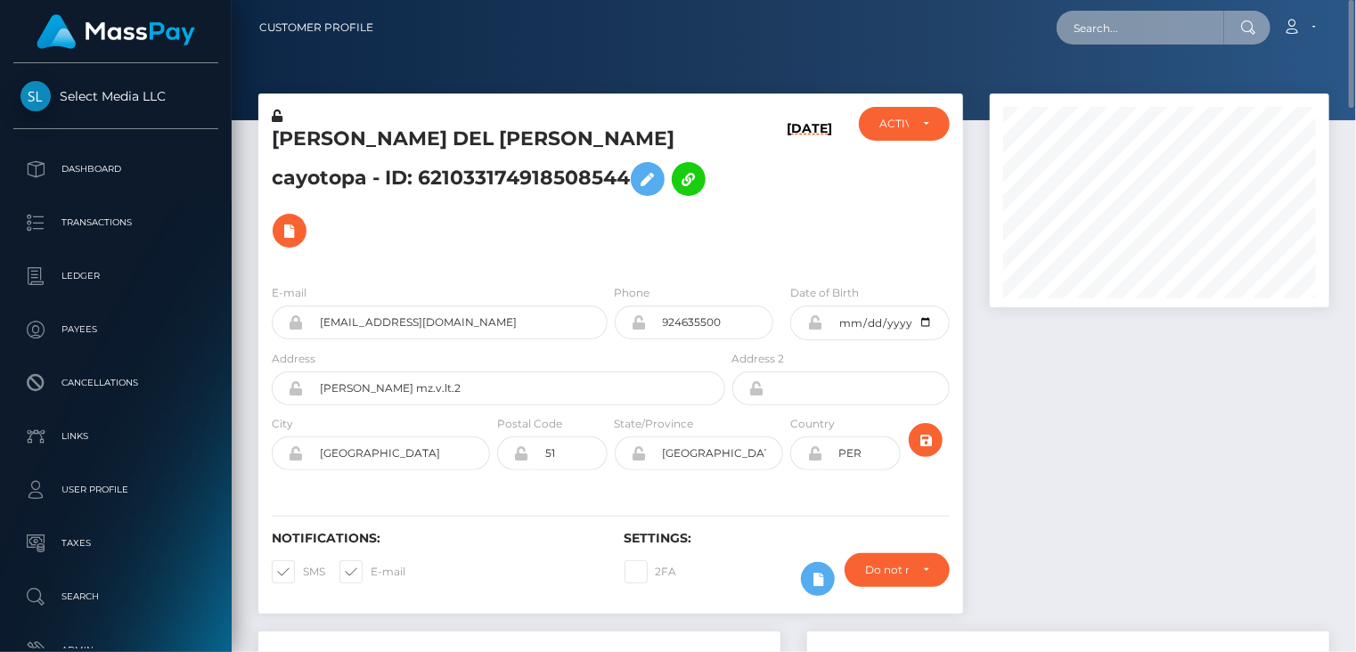
paste input "MSPca701d700b621f4"
type input "MSPca701d700b621f4"
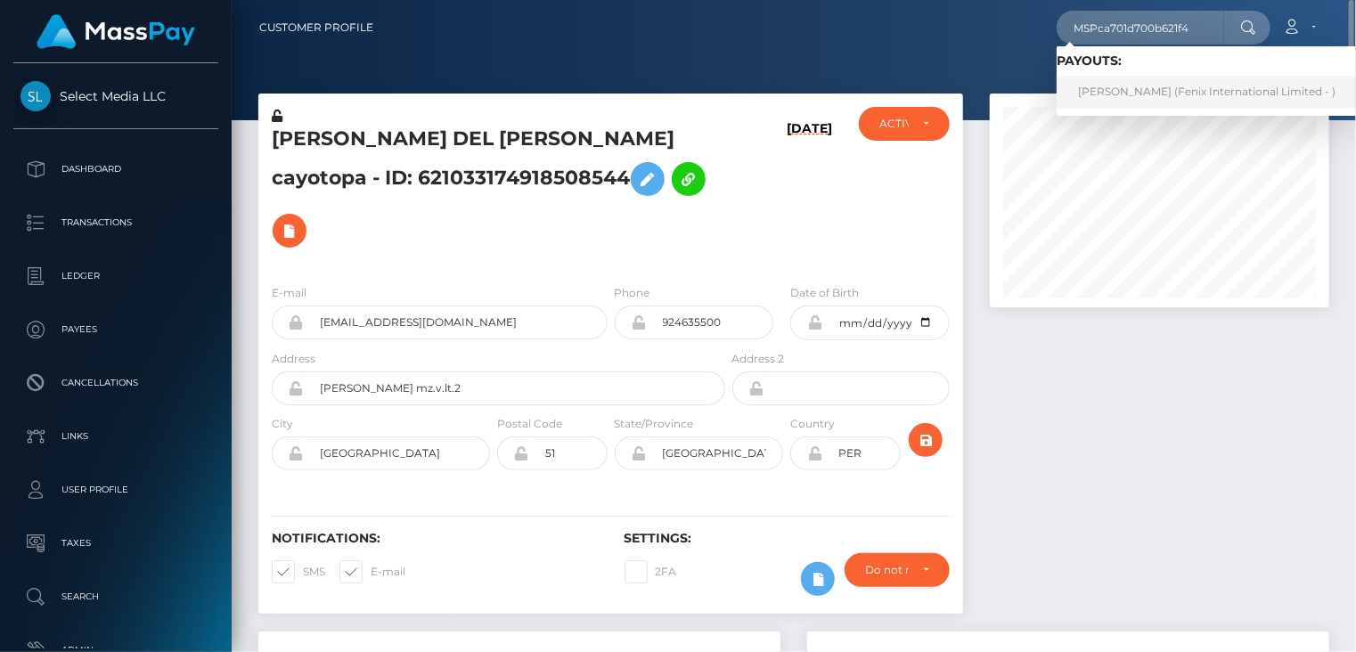
click at [1128, 97] on link "Stephen Hogan (Fenix International Limited - )" at bounding box center [1206, 92] width 300 height 33
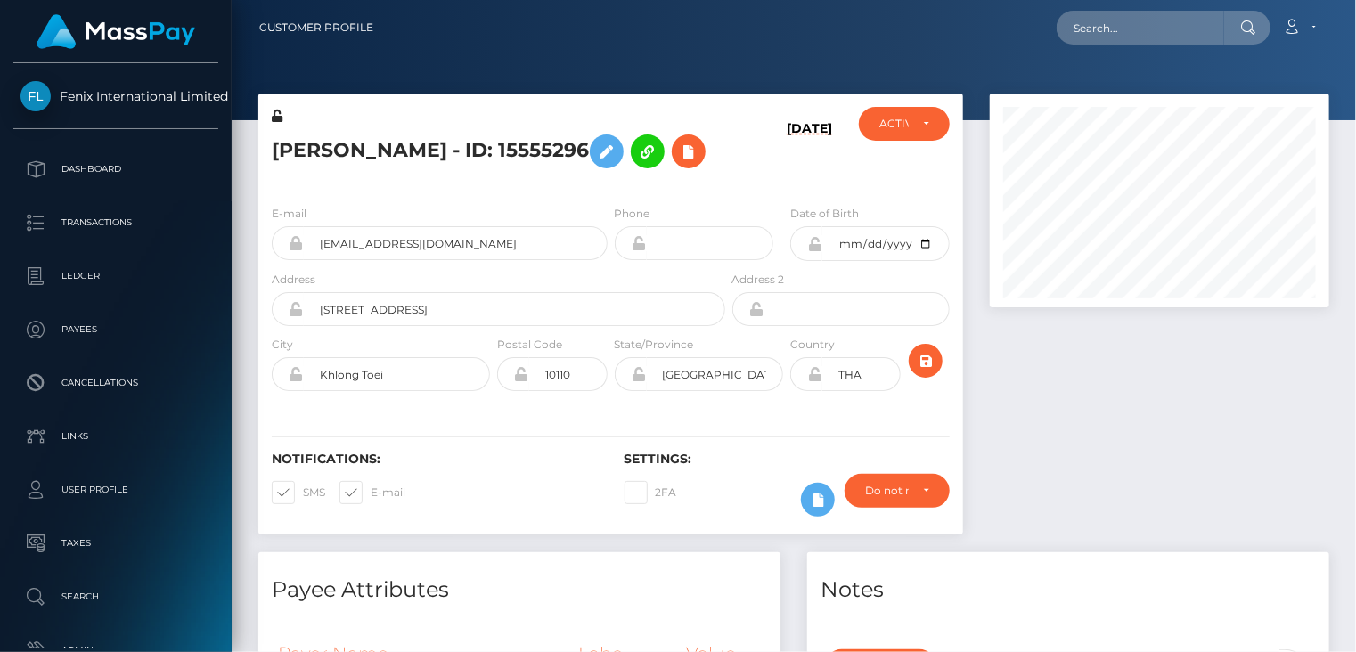
scroll to position [214, 338]
click at [1136, 431] on div at bounding box center [1159, 323] width 366 height 459
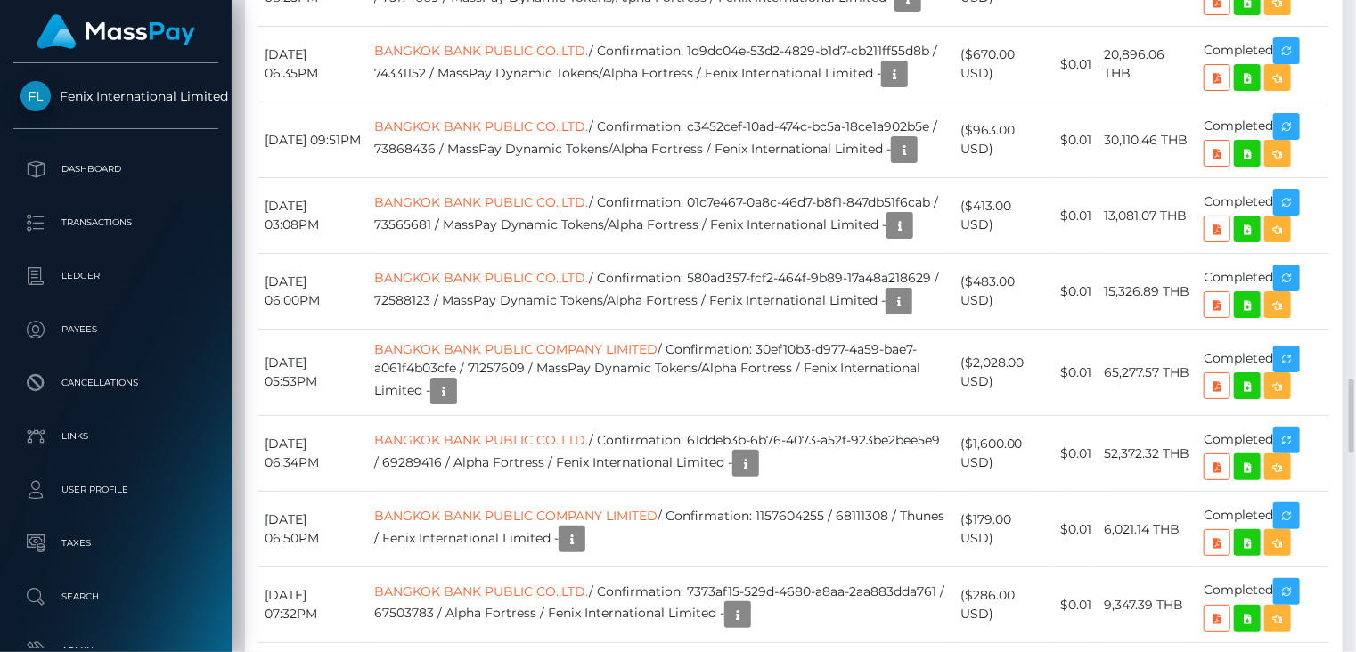
scroll to position [2674, 0]
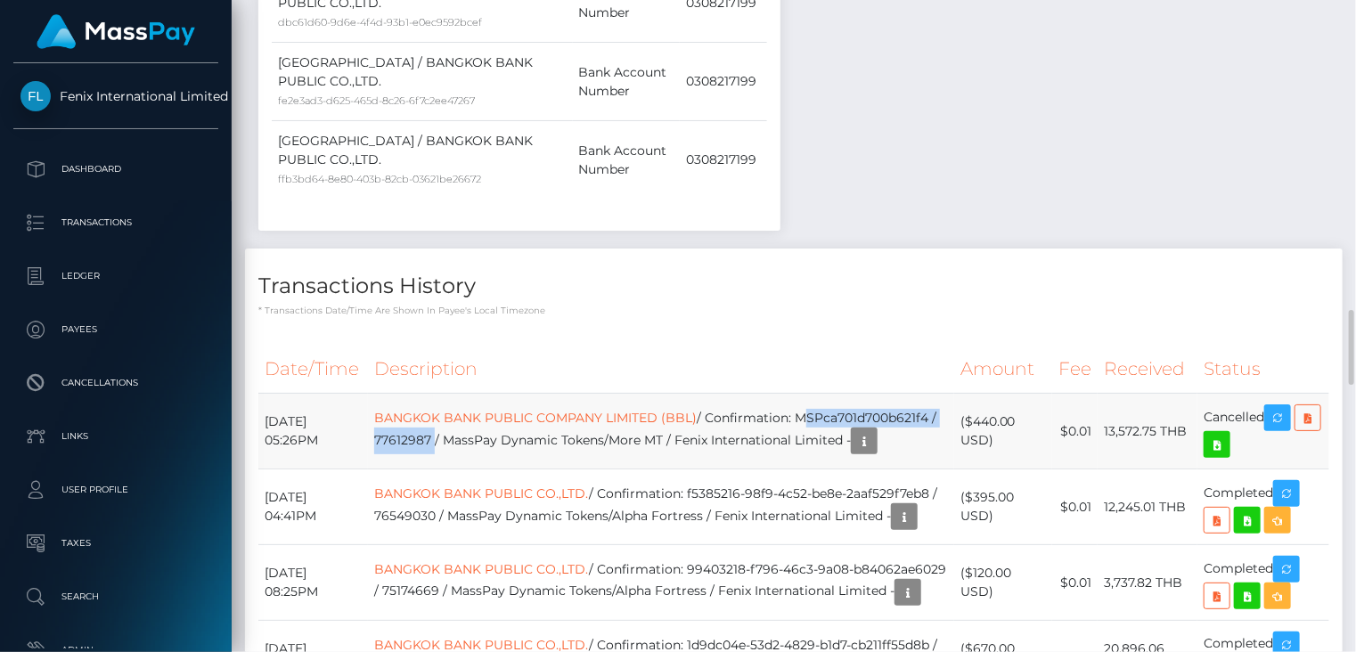
drag, startPoint x: 403, startPoint y: 425, endPoint x: 602, endPoint y: 424, distance: 199.5
click at [602, 424] on td "BANGKOK BANK PUBLIC COMPANY LIMITED (BBL) / Confirmation: MSPca701d700b621f4 / …" at bounding box center [661, 432] width 586 height 76
copy td "MSPca701d700b621f4 / 77612987"
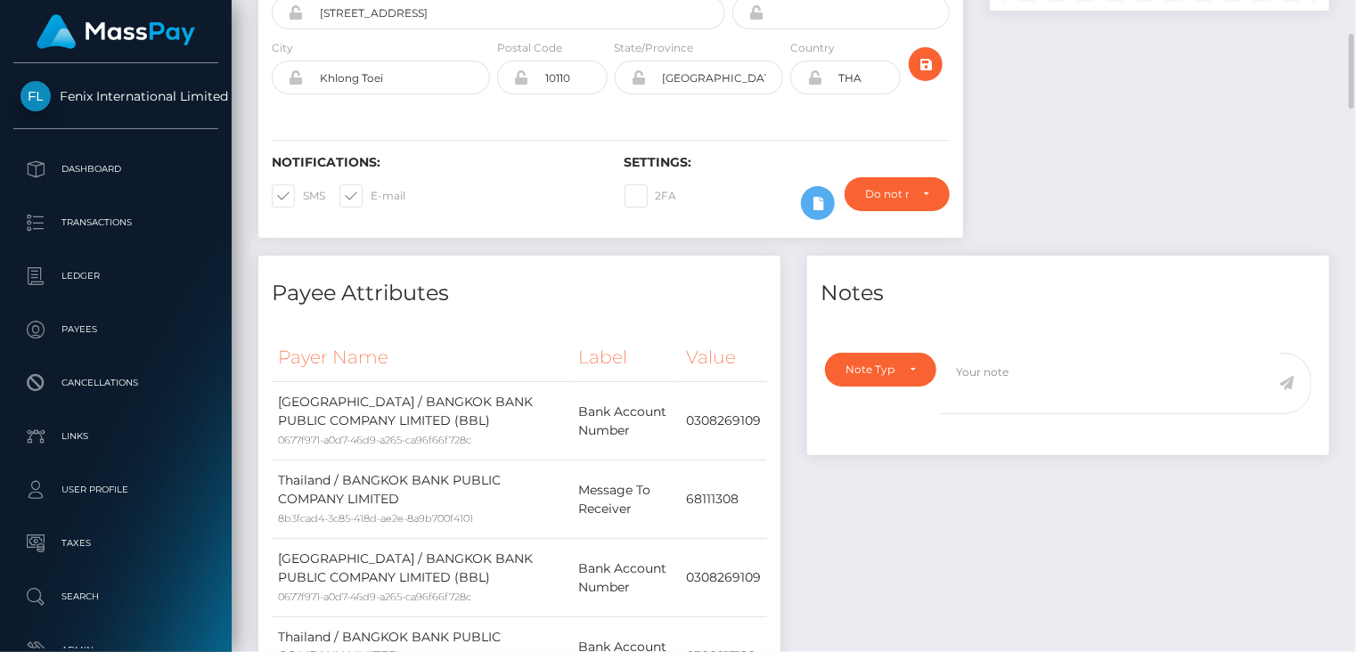
scroll to position [0, 0]
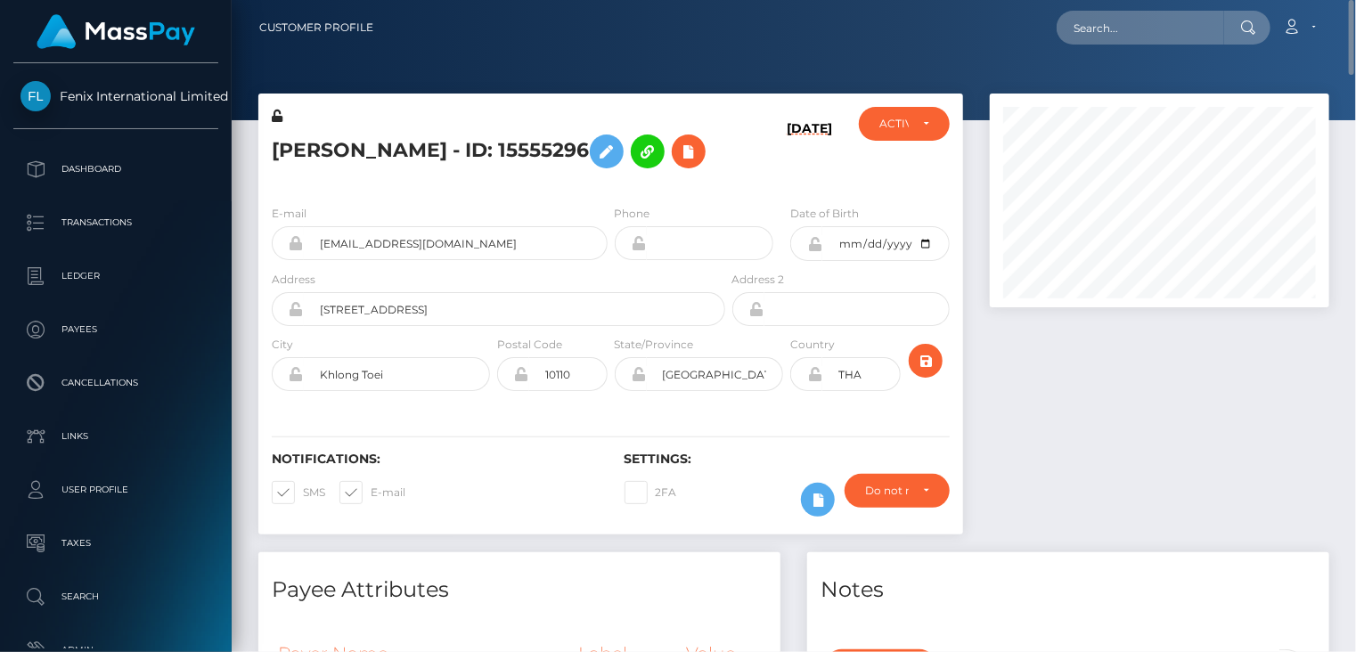
click at [423, 153] on h5 "Stephen Hogan - ID: 15555296" at bounding box center [494, 152] width 444 height 52
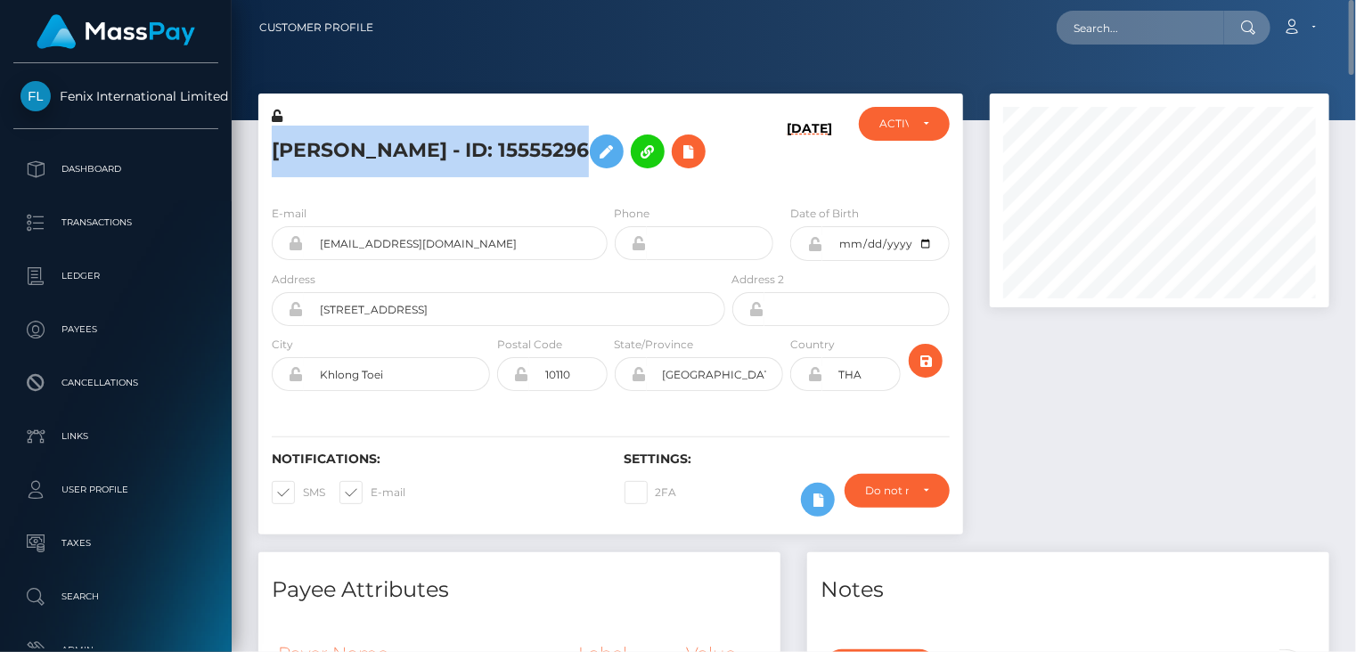
copy h5 "Stephen Hogan - ID: 15555296"
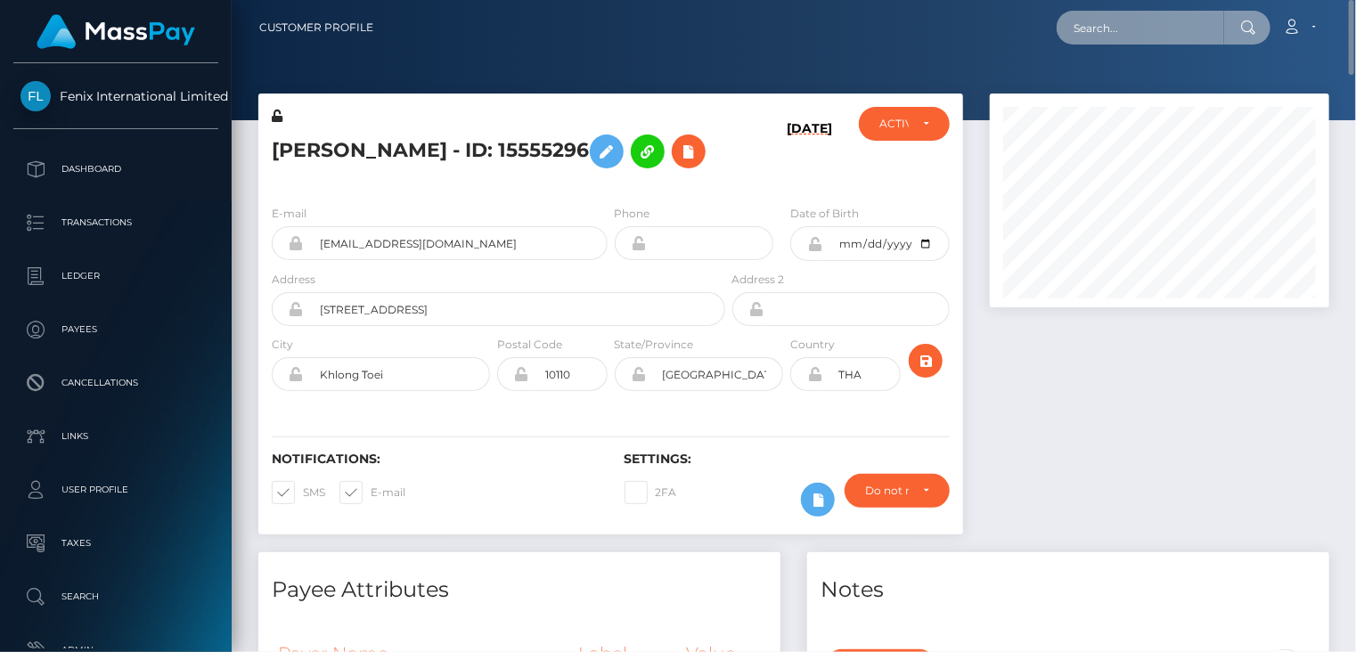
paste input "poact_iH7mipfZH9qx"
type input "poact_iH7mipfZH9qx"
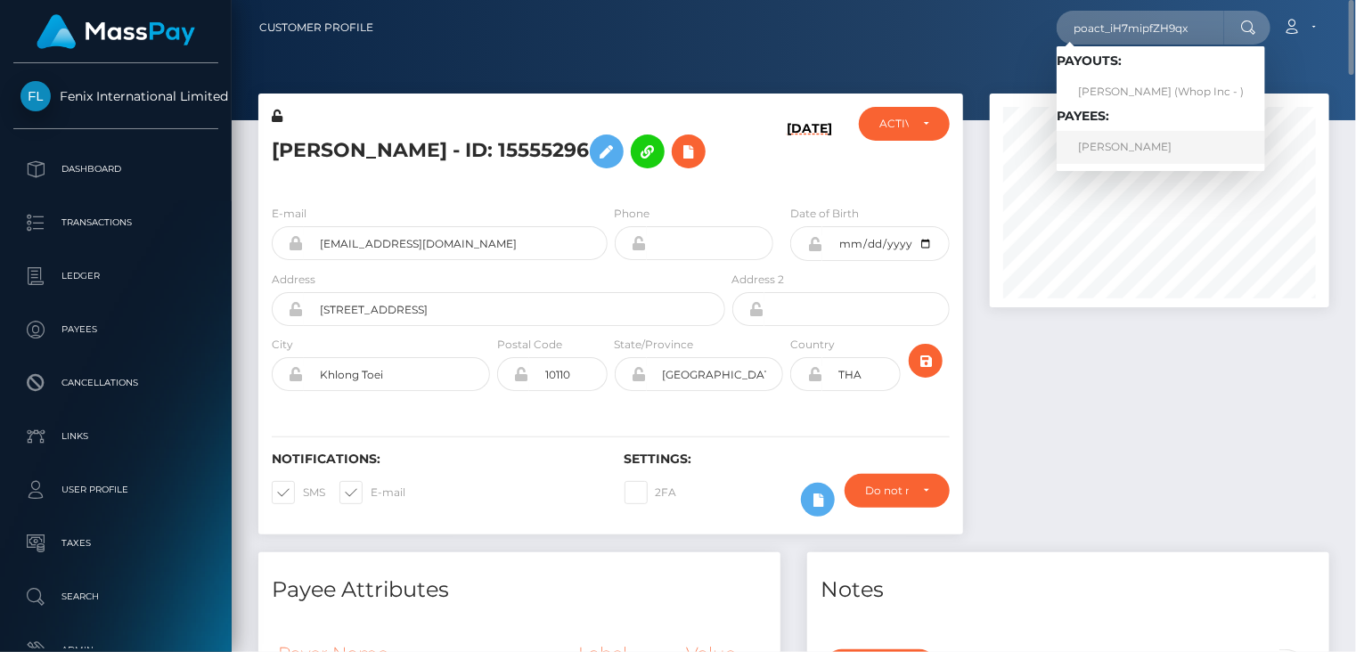
click at [1133, 161] on link "HASSAN ALI" at bounding box center [1160, 147] width 208 height 33
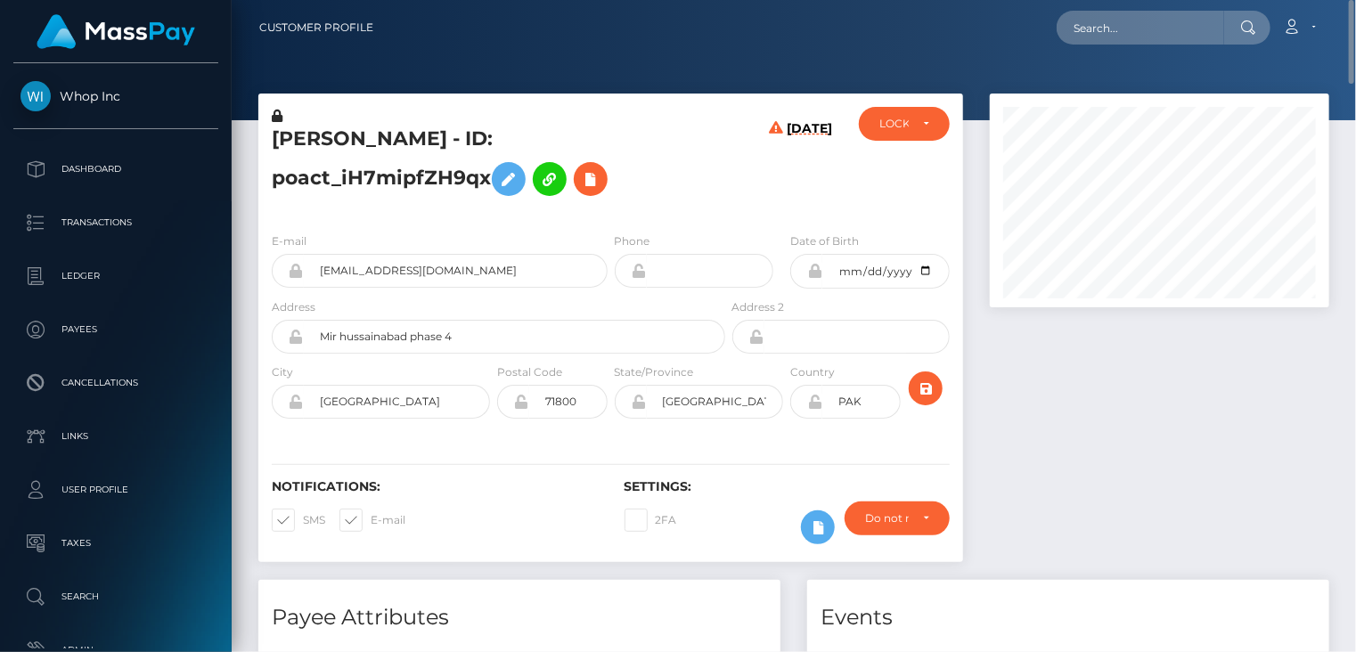
click at [406, 141] on h5 "[PERSON_NAME] - ID: poact_iH7mipfZH9qx" at bounding box center [494, 165] width 444 height 79
click at [409, 142] on h5 "[PERSON_NAME] - ID: poact_iH7mipfZH9qx" at bounding box center [494, 165] width 444 height 79
click at [409, 142] on h5 "HASSAN ALI - ID: poact_iH7mipfZH9qx" at bounding box center [494, 165] width 444 height 79
drag, startPoint x: 409, startPoint y: 143, endPoint x: 388, endPoint y: 153, distance: 22.7
click at [388, 153] on h5 "HASSAN ALI - ID: poact_iH7mipfZH9qx" at bounding box center [494, 165] width 444 height 79
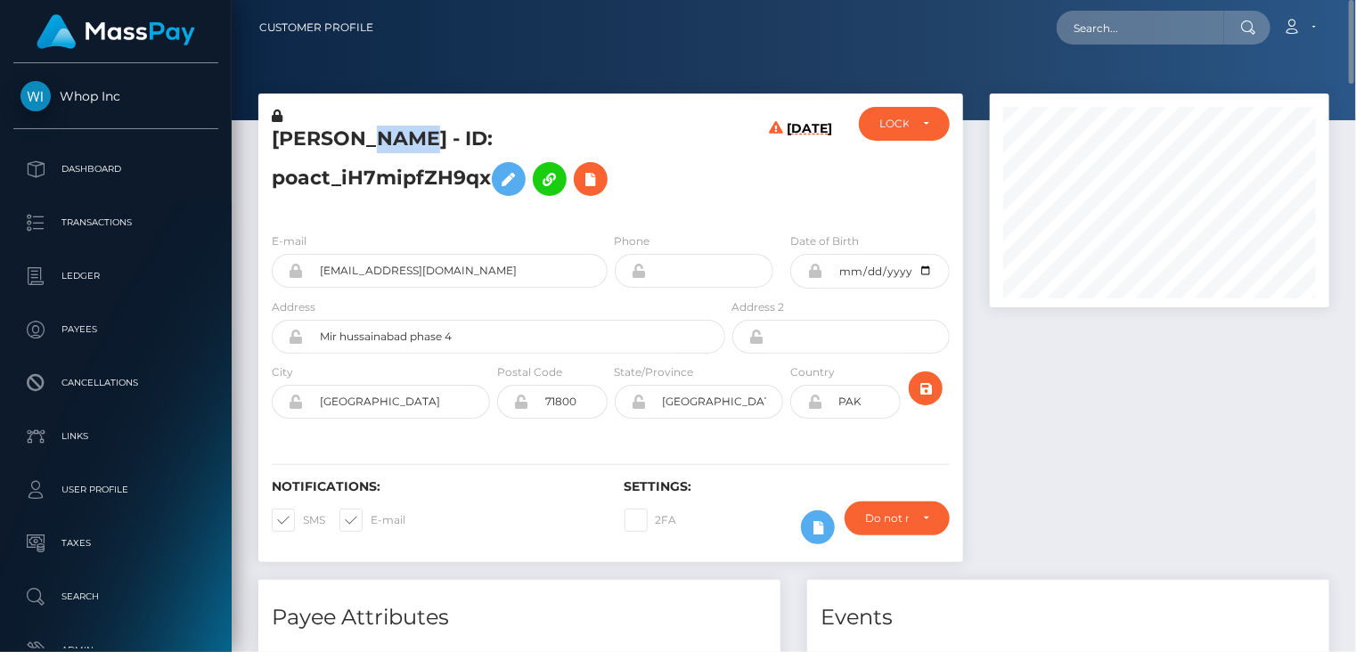
click at [388, 153] on h5 "HASSAN ALI - ID: poact_iH7mipfZH9qx" at bounding box center [494, 165] width 444 height 79
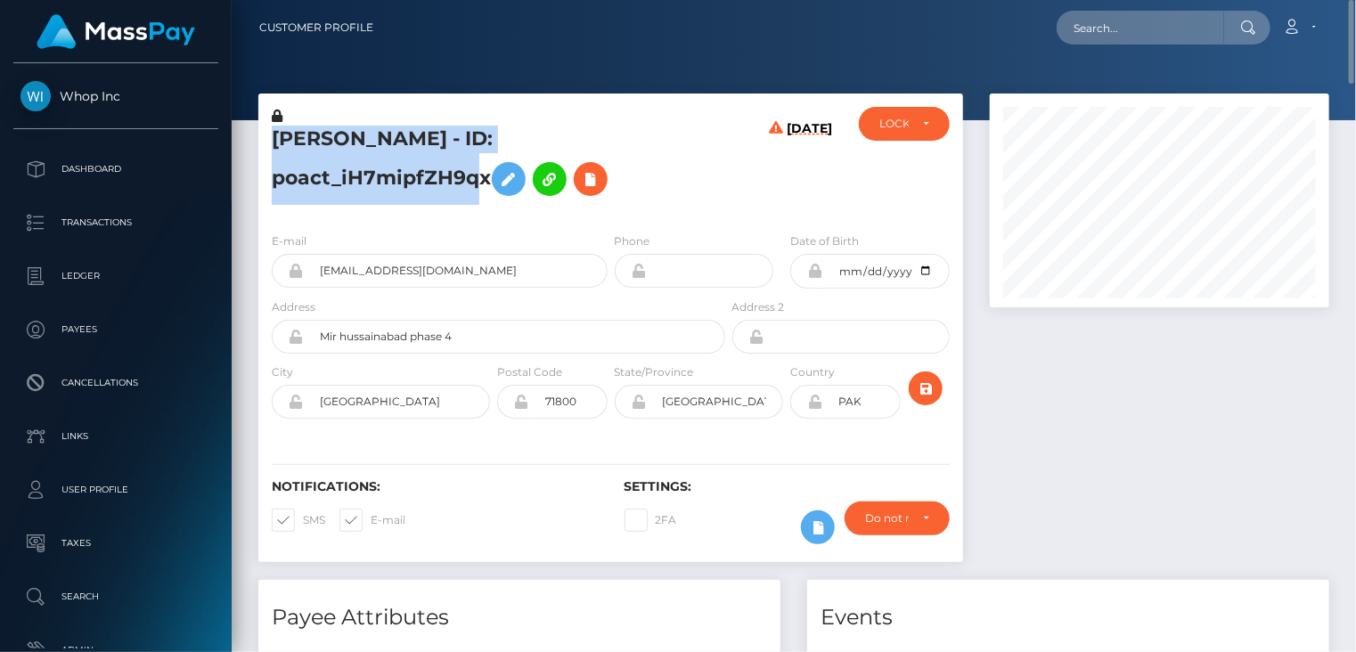
click at [388, 153] on h5 "HASSAN ALI - ID: poact_iH7mipfZH9qx" at bounding box center [494, 165] width 444 height 79
copy h5 "HASSAN ALI - ID: poact_iH7mipfZH9qx"
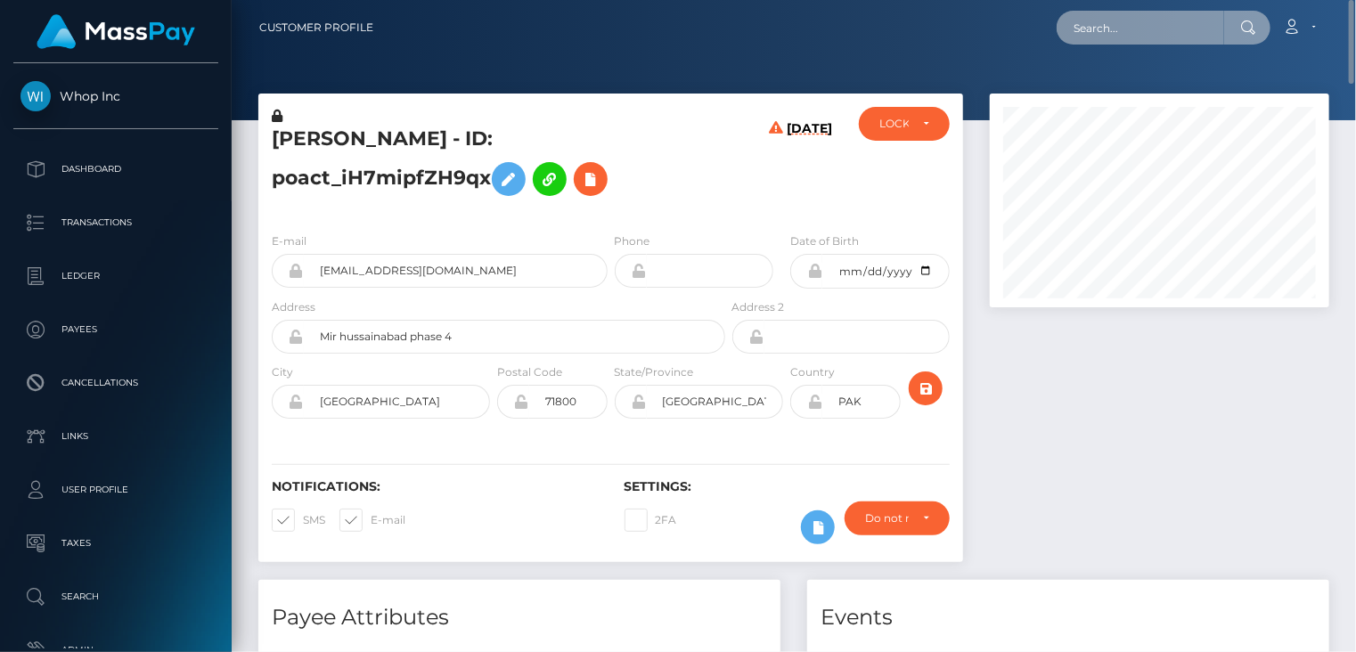
paste input "MSP8cb60dbff0fa44c"
type input "MSP8cb60dbff0fa44c"
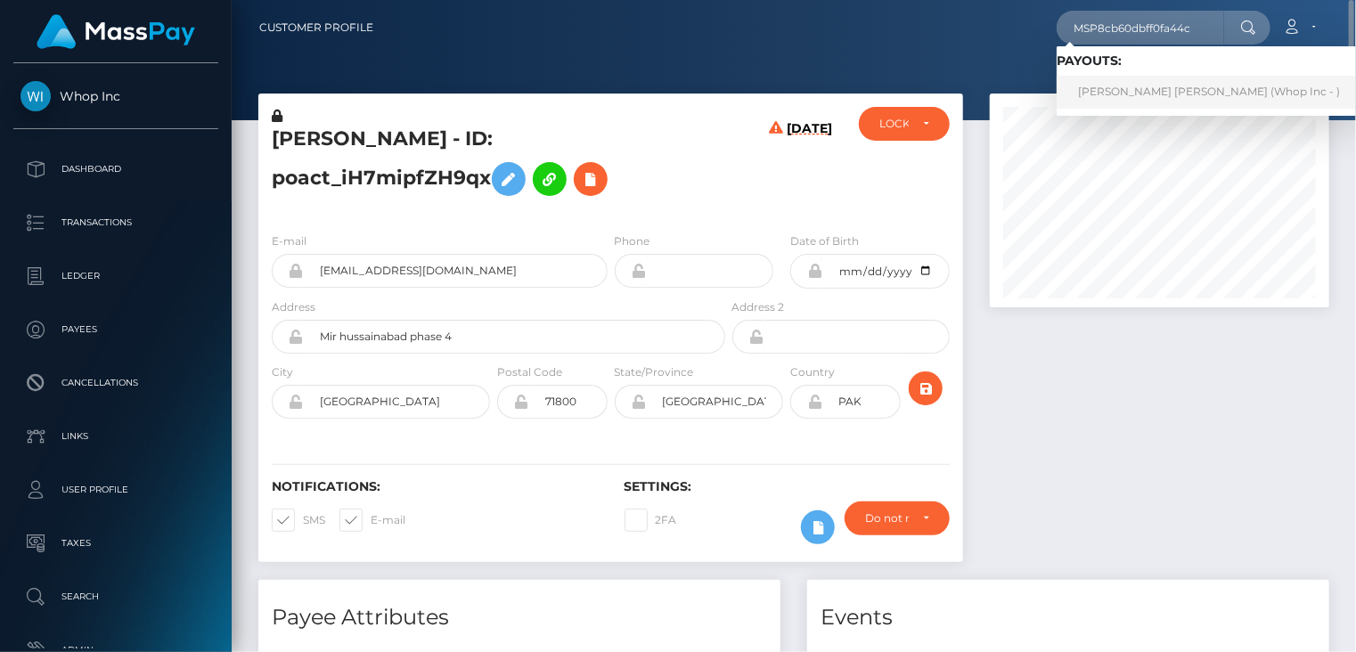
click at [1146, 99] on link "JOHANA MARIA ECHAVARRIA LONDONO (Whop Inc - )" at bounding box center [1208, 92] width 305 height 33
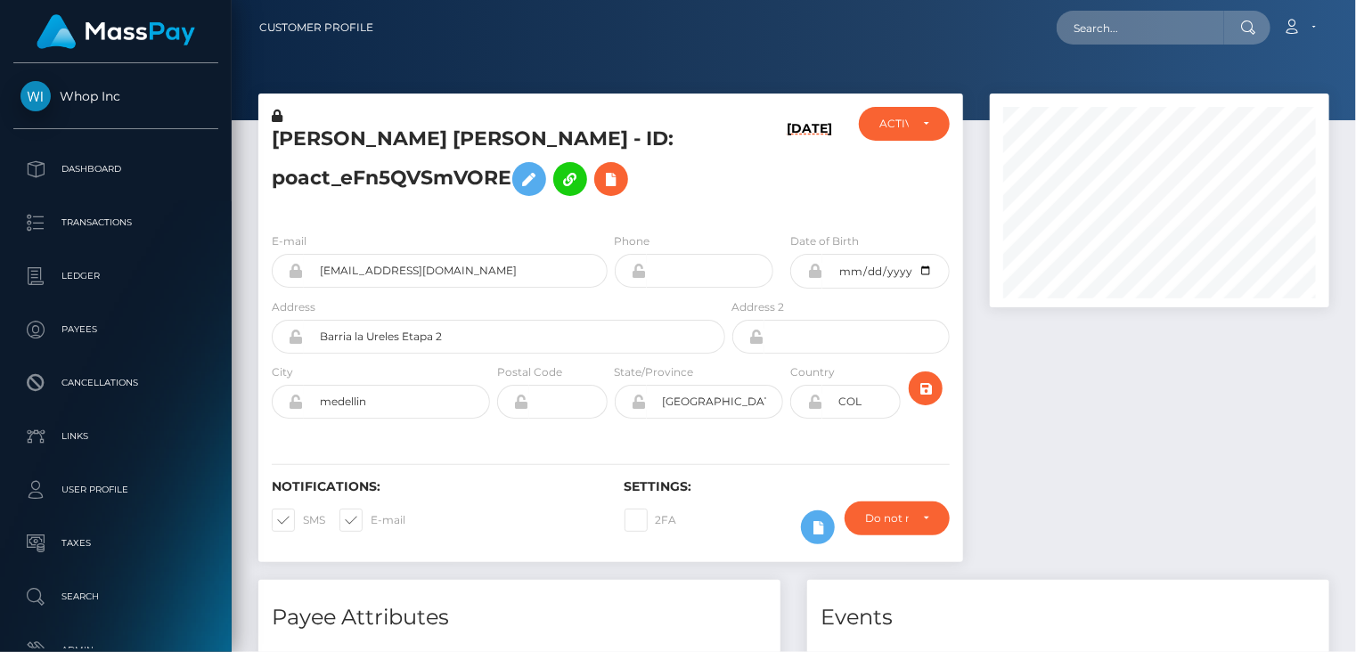
scroll to position [214, 338]
drag, startPoint x: 1112, startPoint y: 475, endPoint x: 1106, endPoint y: 487, distance: 13.6
click at [1112, 475] on div at bounding box center [1159, 337] width 366 height 486
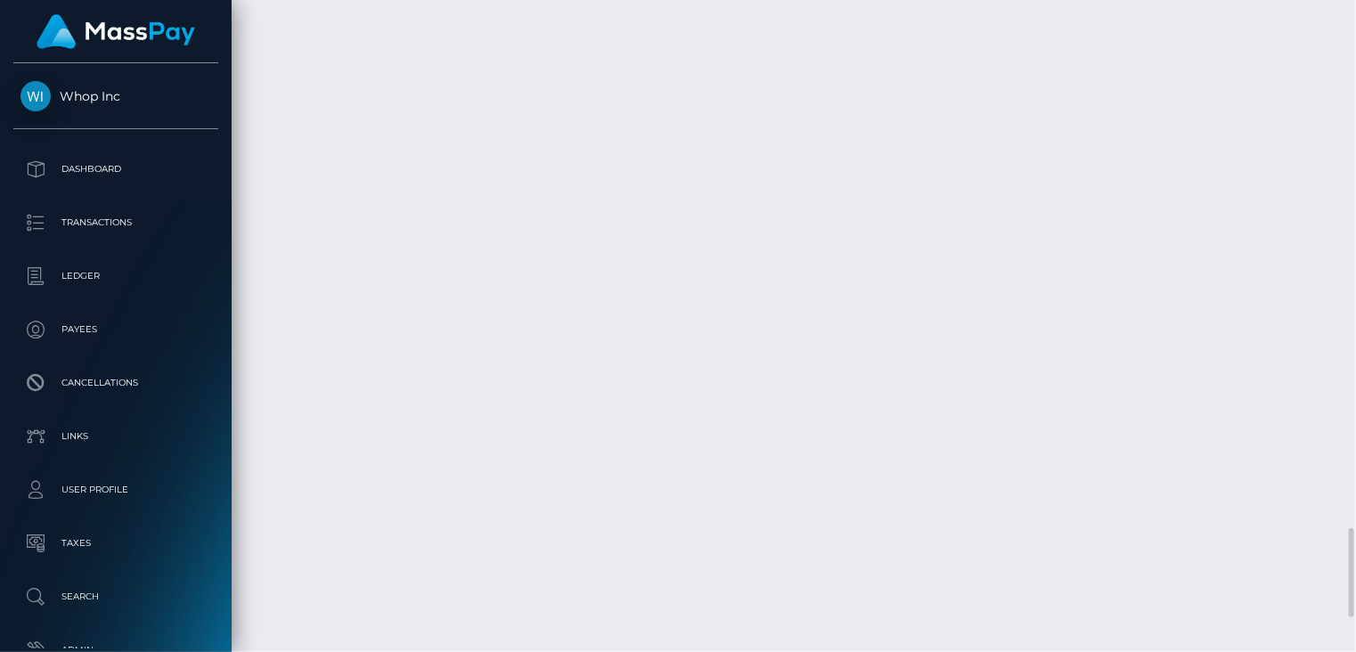
drag, startPoint x: 616, startPoint y: 265, endPoint x: 909, endPoint y: 261, distance: 292.2
copy td "MSP8cb60dbff0fa44c / pout_yDV4WLpoegBu8"
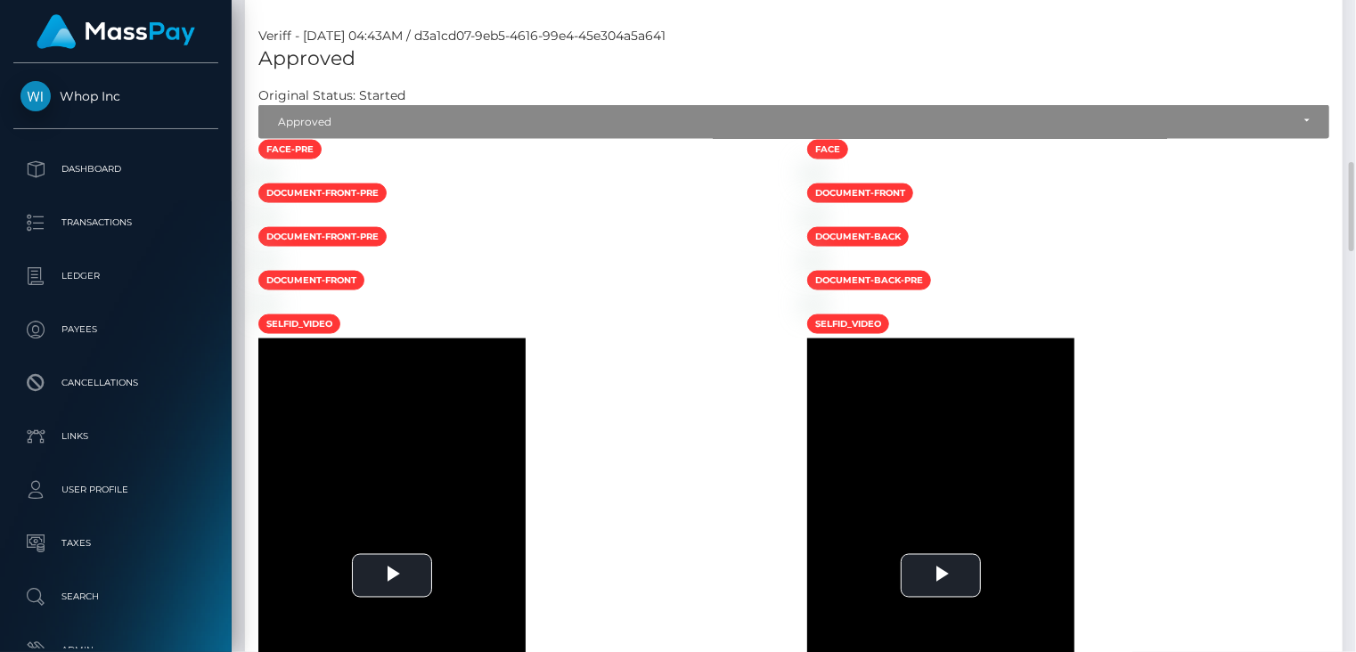
scroll to position [0, 0]
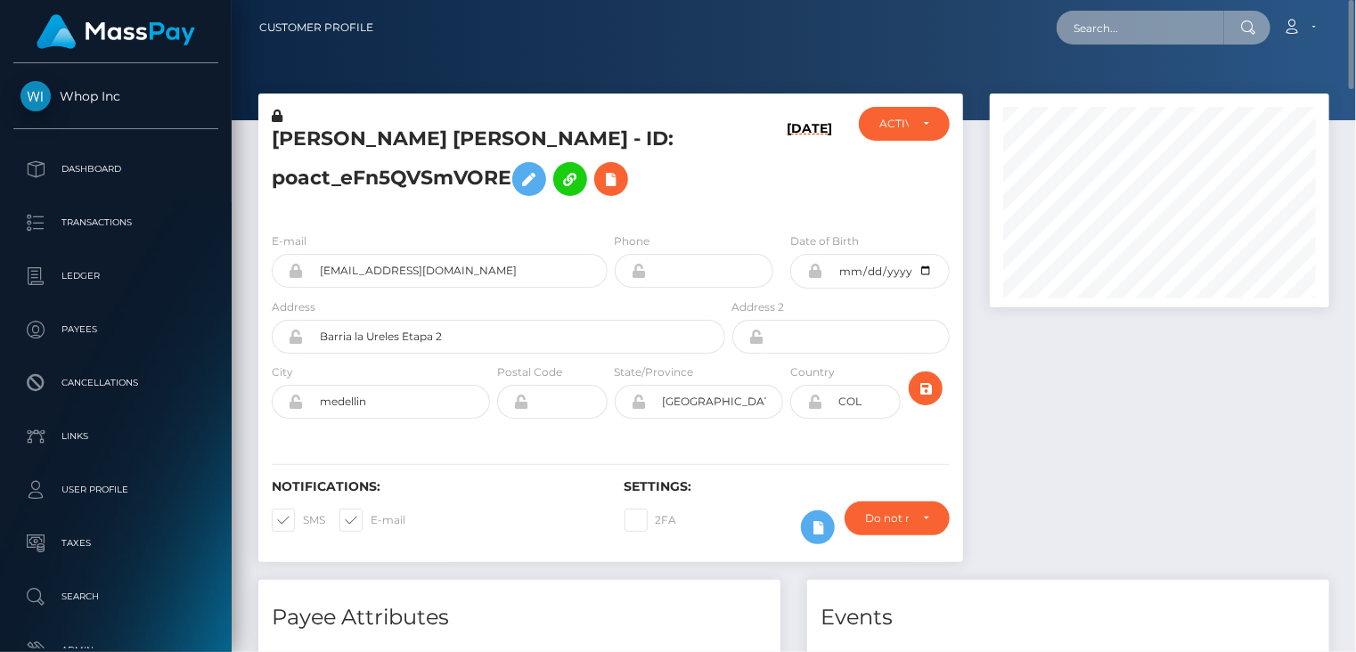
paste input "MSPc88c35f27f41bea"
type input "MSPc88c35f27f41bea"
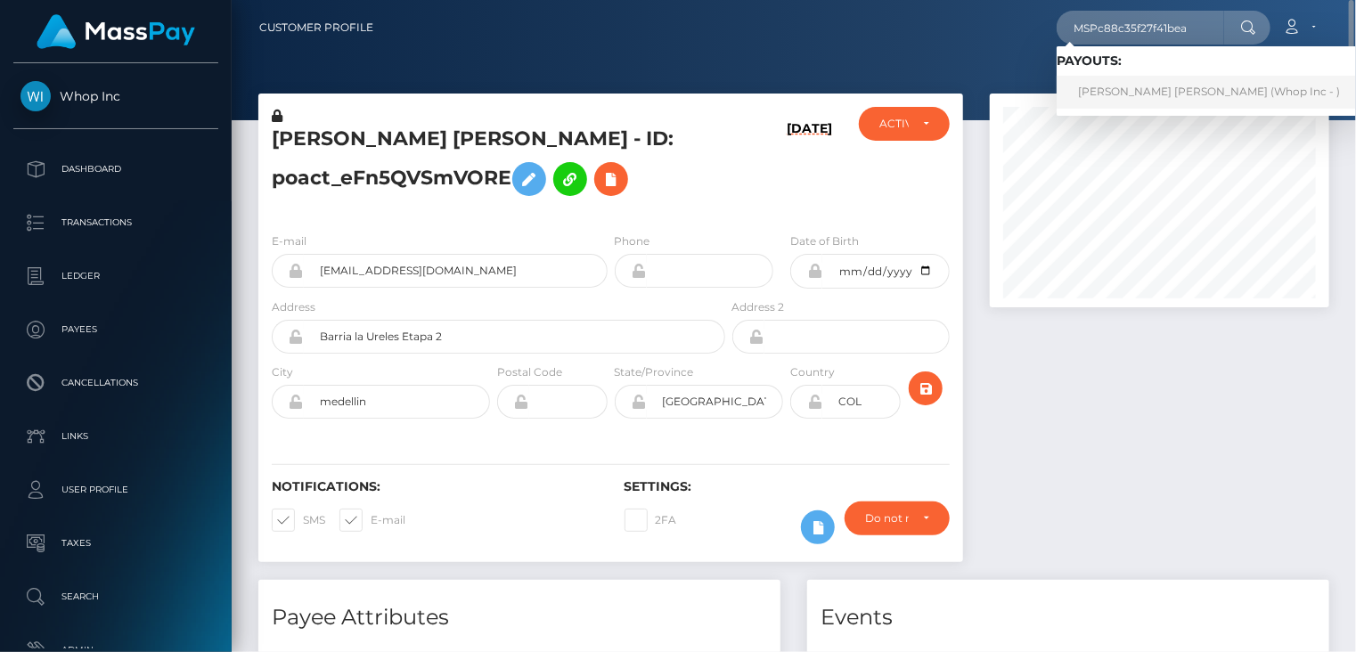
click at [1121, 94] on link "IMRAN ALI Ali (Whop Inc - )" at bounding box center [1208, 92] width 305 height 33
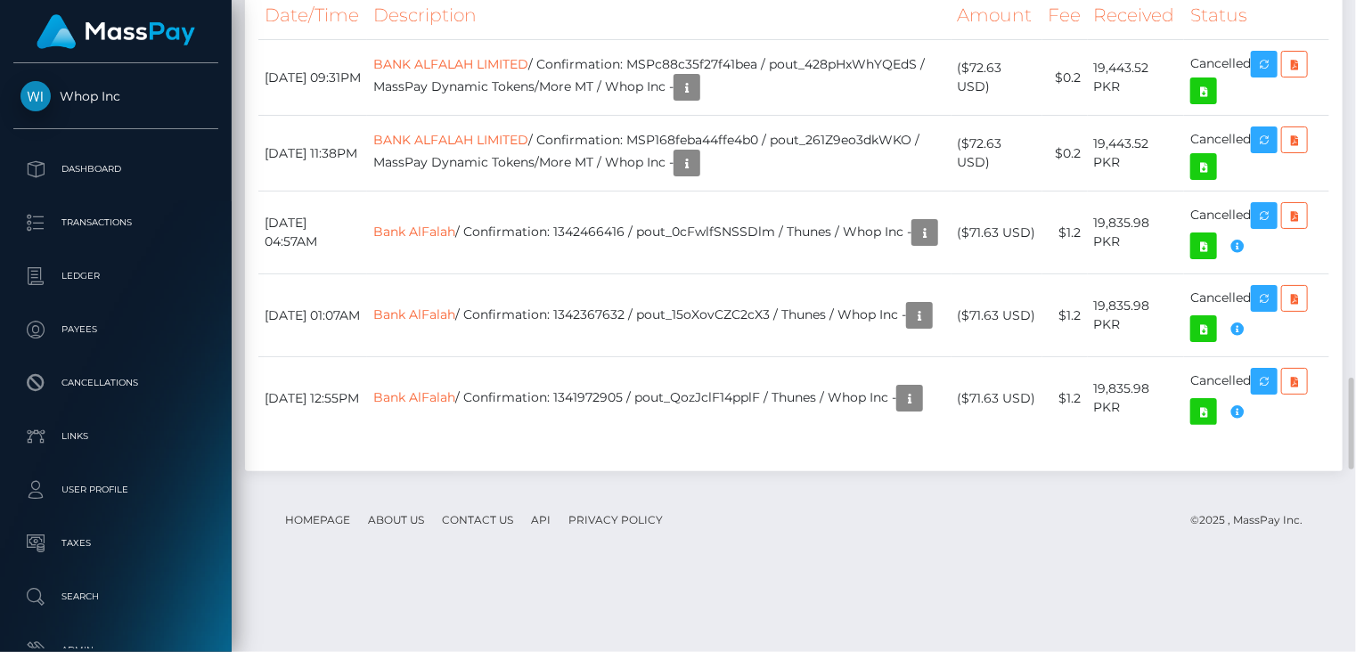
scroll to position [3862, 0]
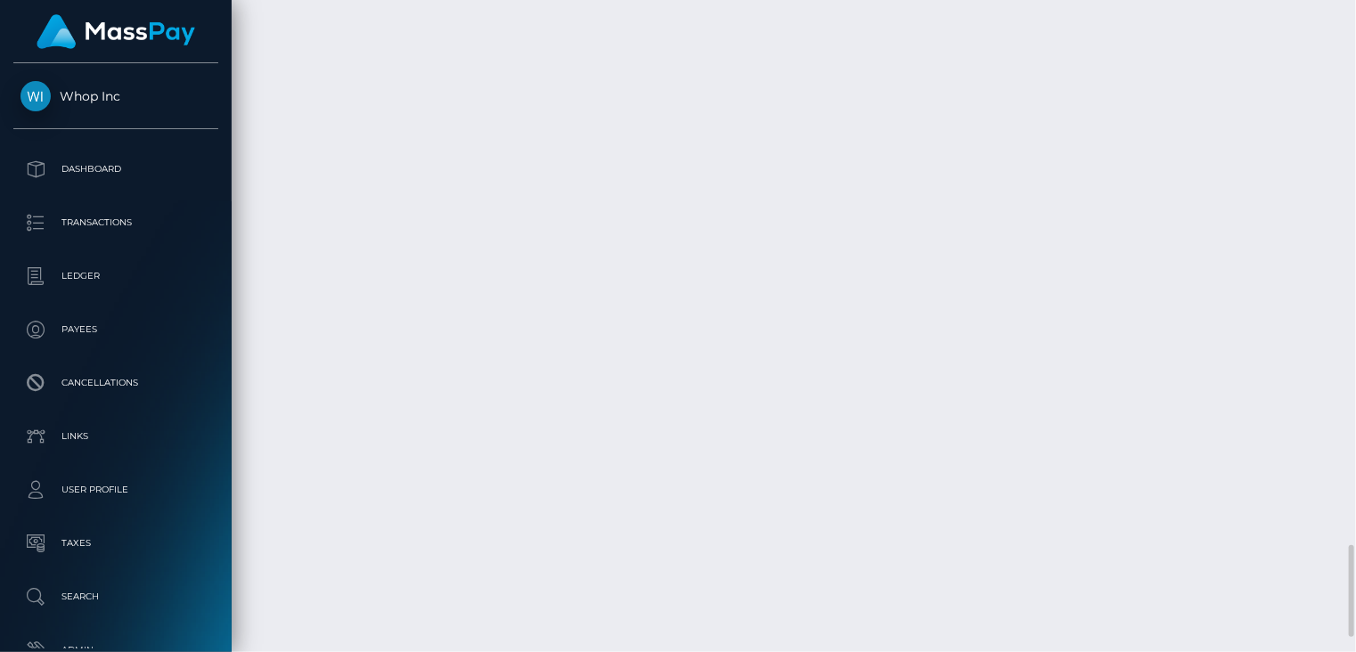
drag, startPoint x: 672, startPoint y: 237, endPoint x: 562, endPoint y: 264, distance: 112.8
copy td "MSPc88c35f27f41bea / pout_428pHxWhYQEdS"
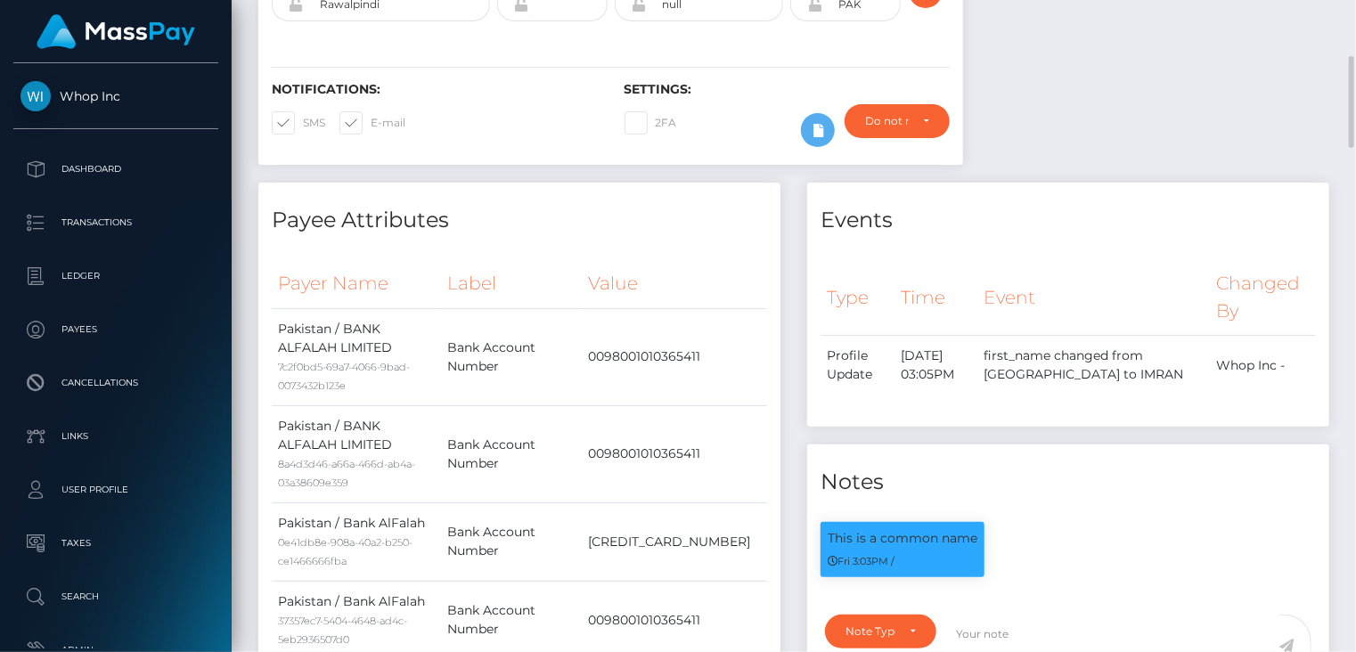
scroll to position [0, 0]
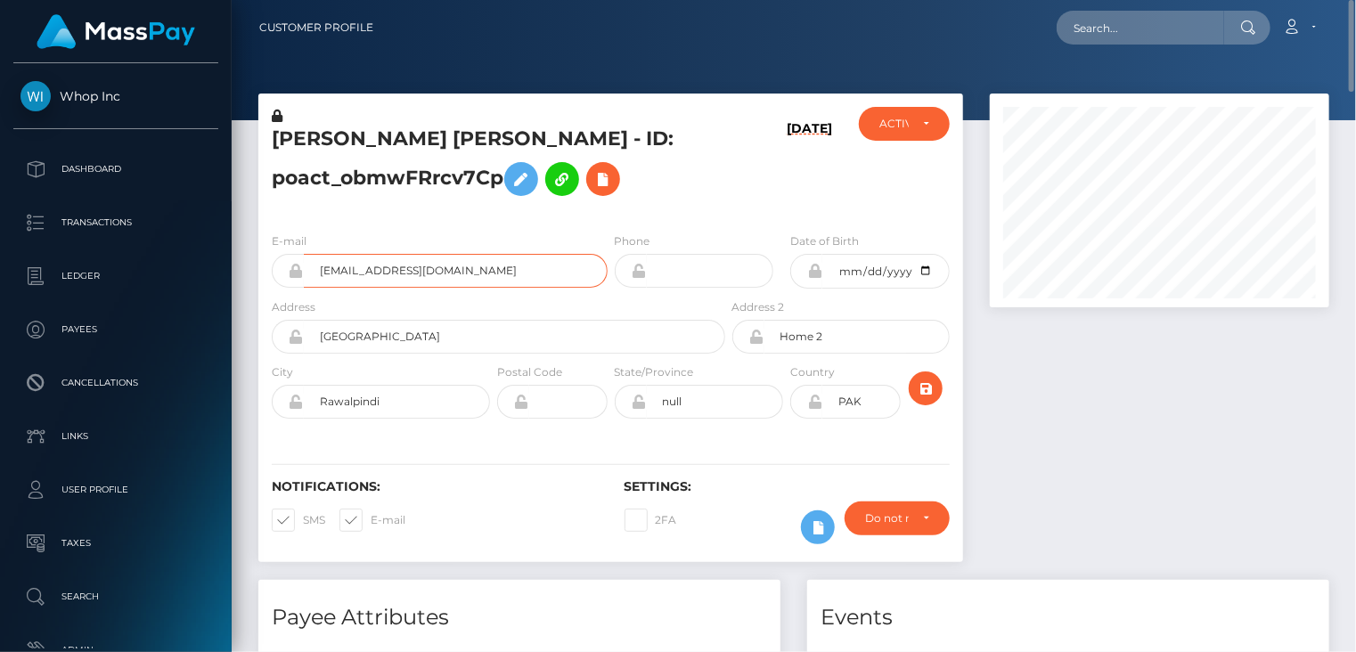
click at [376, 278] on input "[EMAIL_ADDRESS][DOMAIN_NAME]" at bounding box center [456, 271] width 304 height 34
click at [403, 138] on h5 "[PERSON_NAME] [PERSON_NAME] - ID: poact_obmwFRrcv7Cp" at bounding box center [494, 165] width 444 height 79
click at [403, 139] on h5 "[PERSON_NAME] [PERSON_NAME] - ID: poact_obmwFRrcv7Cp" at bounding box center [494, 165] width 444 height 79
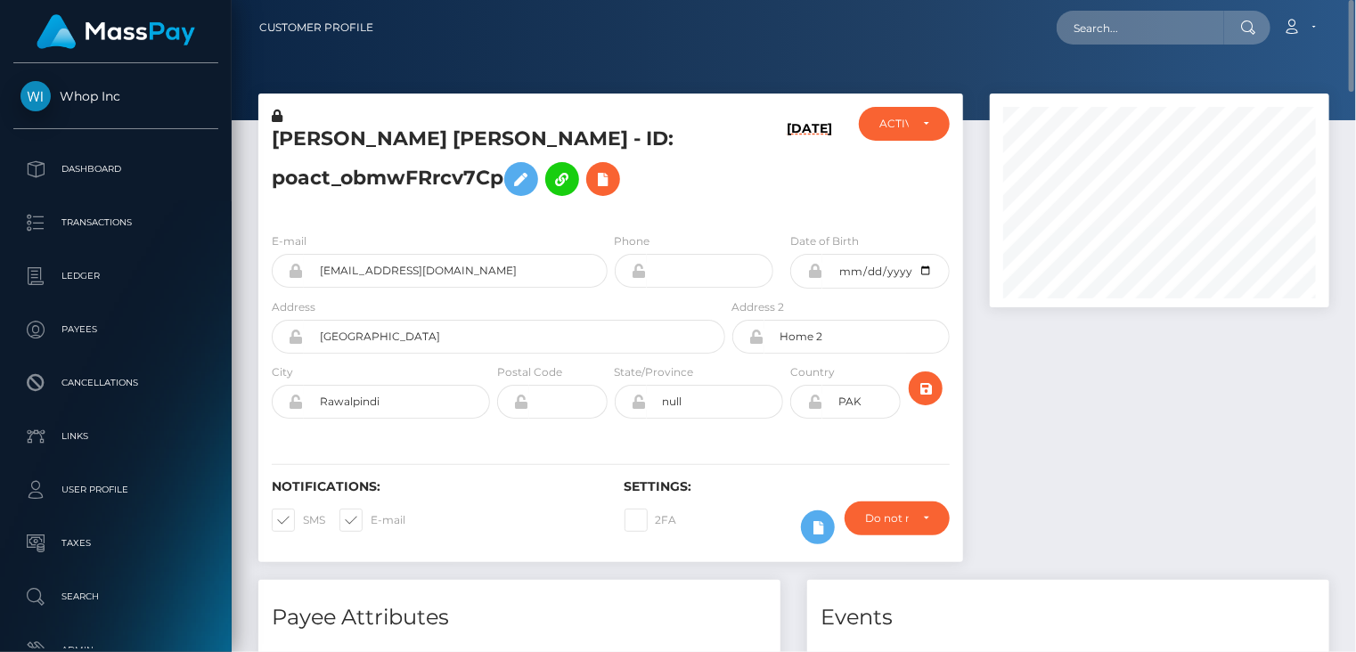
click at [419, 146] on h5 "[PERSON_NAME] [PERSON_NAME] - ID: poact_obmwFRrcv7Cp" at bounding box center [494, 165] width 444 height 79
click at [420, 144] on h5 "[PERSON_NAME] [PERSON_NAME] - ID: poact_obmwFRrcv7Cp" at bounding box center [494, 165] width 444 height 79
drag, startPoint x: 420, startPoint y: 143, endPoint x: 404, endPoint y: 133, distance: 19.3
click at [404, 133] on h5 "[PERSON_NAME] [PERSON_NAME] - ID: poact_obmwFRrcv7Cp" at bounding box center [494, 165] width 444 height 79
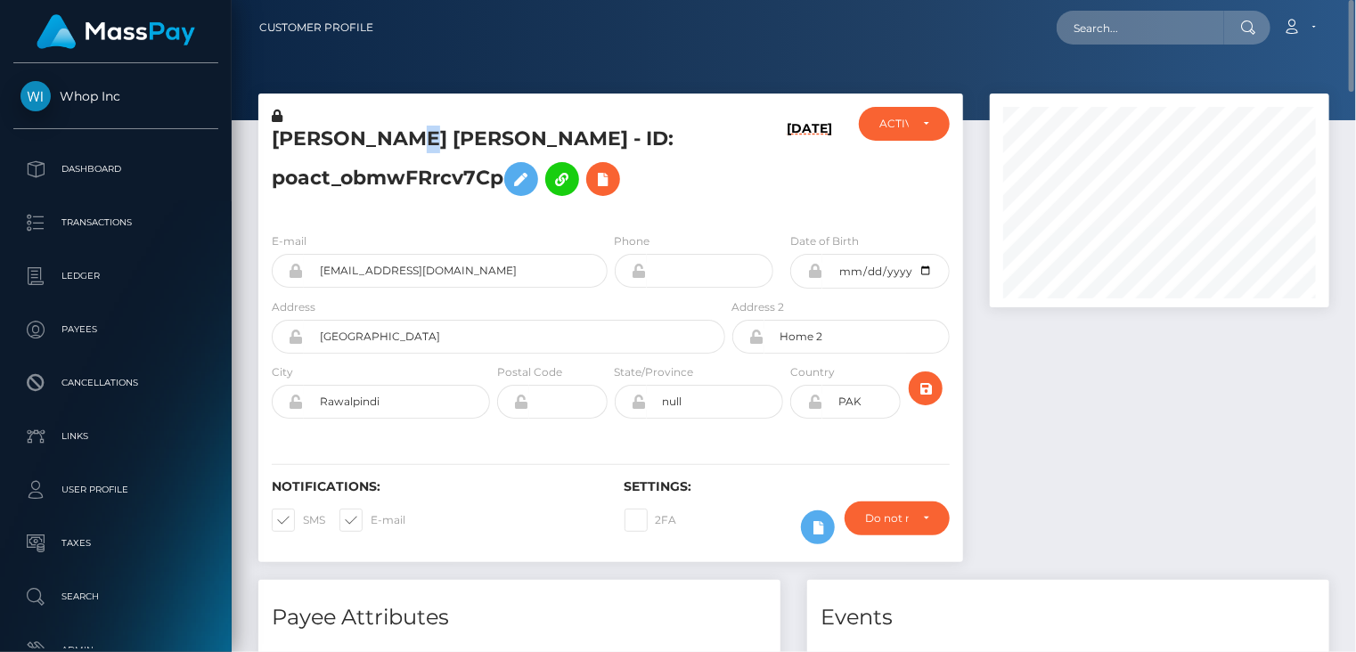
click at [404, 133] on h5 "[PERSON_NAME] [PERSON_NAME] - ID: poact_obmwFRrcv7Cp" at bounding box center [494, 165] width 444 height 79
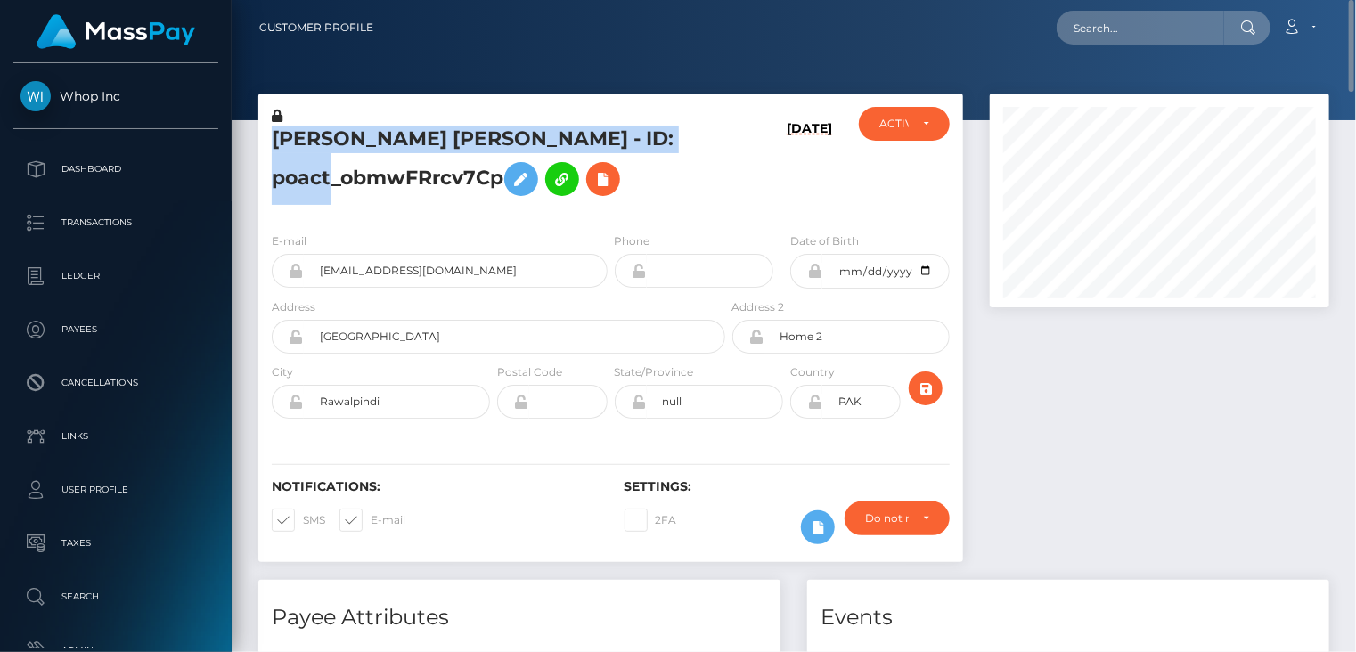
click at [404, 133] on h5 "[PERSON_NAME] [PERSON_NAME] - ID: poact_obmwFRrcv7Cp" at bounding box center [494, 165] width 444 height 79
copy h5 "[PERSON_NAME] [PERSON_NAME] - ID: poact_obmwFRrcv7Cp"
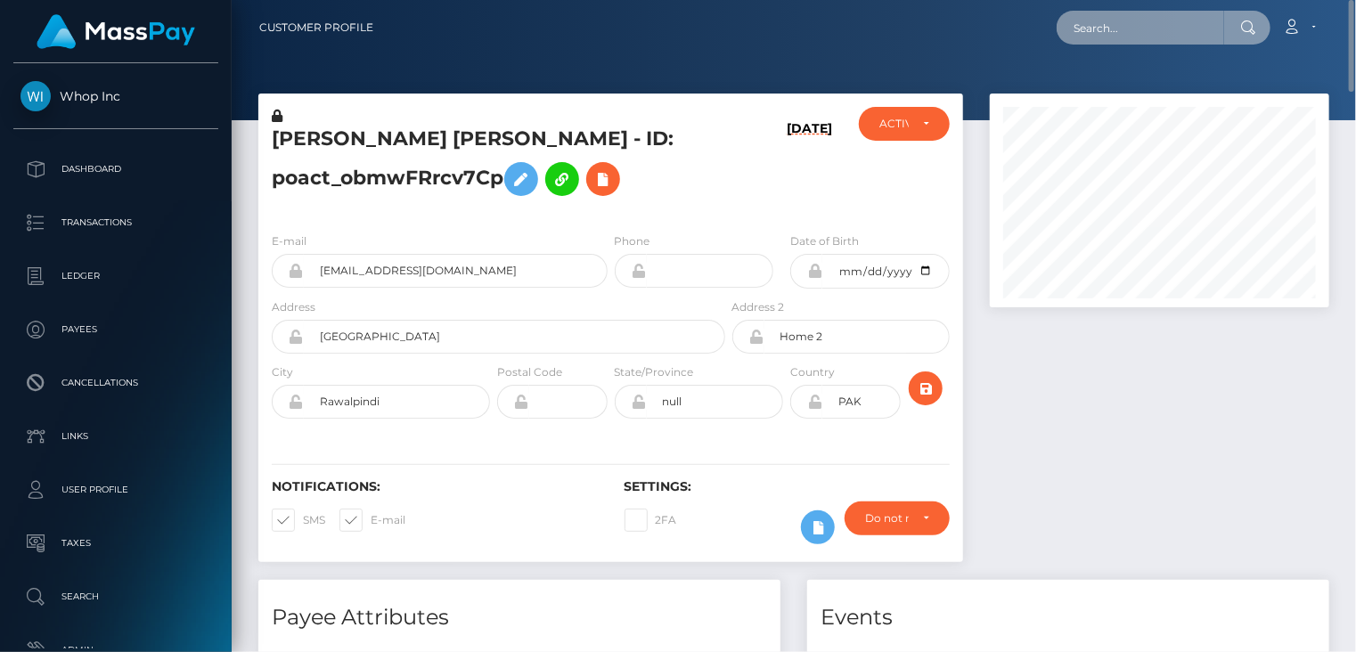
paste input "220498440"
type input "220498440"
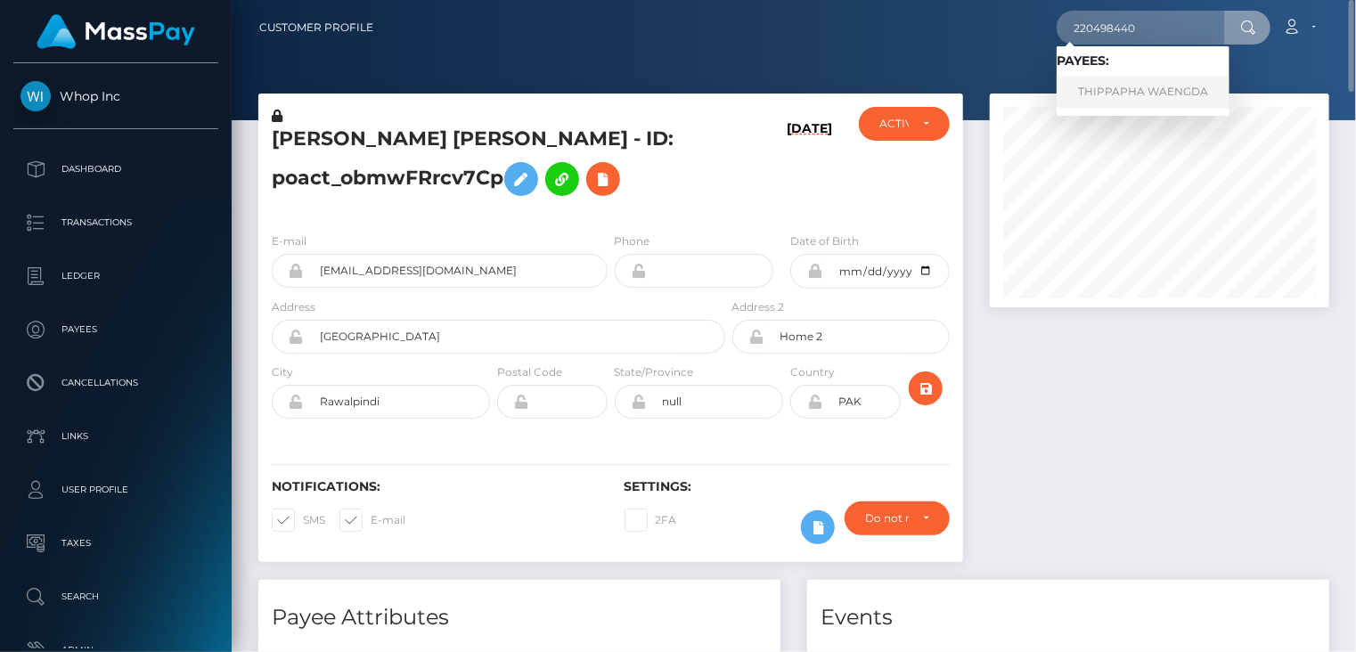
click at [1121, 95] on link "THIPPAPHA WAENGDA" at bounding box center [1142, 92] width 173 height 33
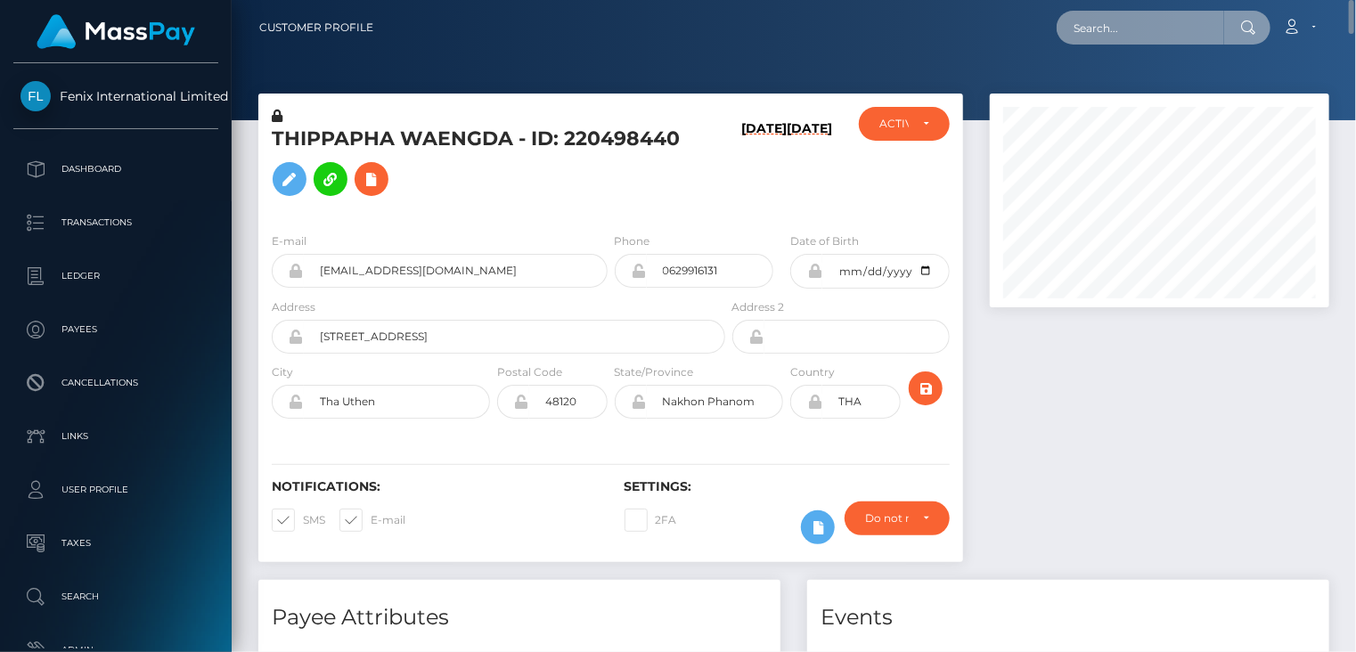
paste input "nguyenhoa6623@gmail.com"
type input "nguyenhoa6623@gmail.com"
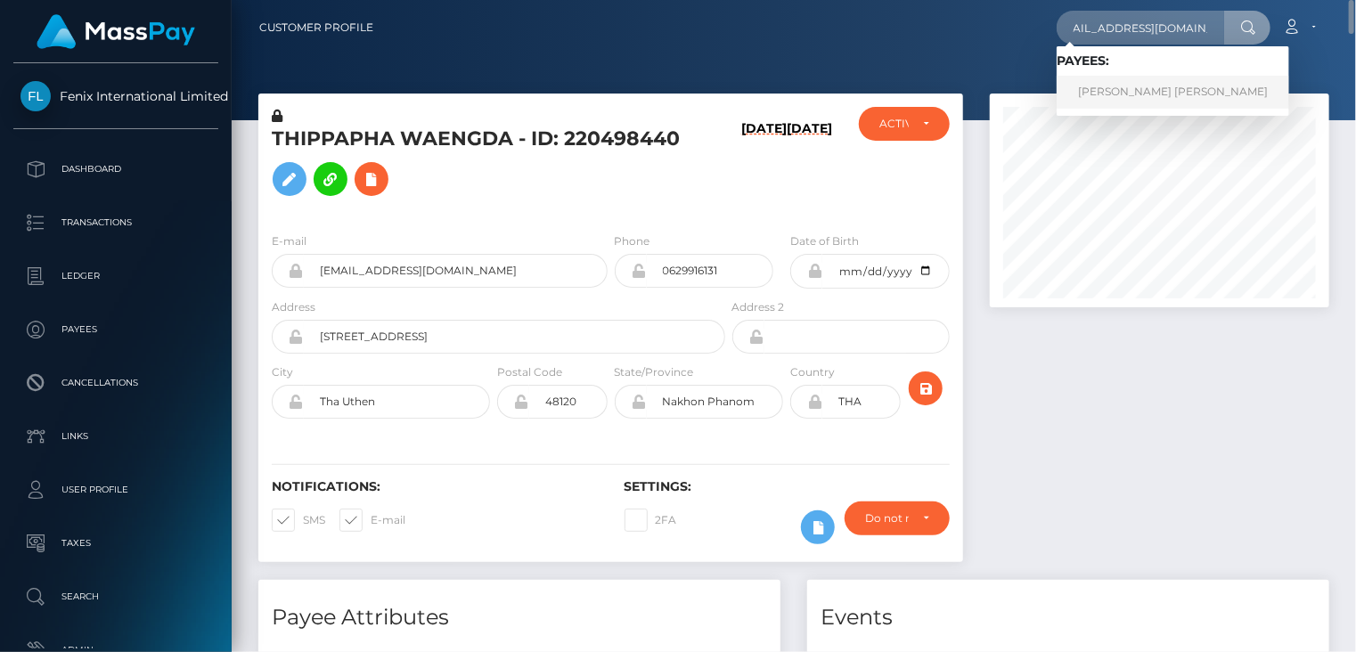
click at [1137, 99] on link "Tuyet Thi Tran" at bounding box center [1172, 92] width 232 height 33
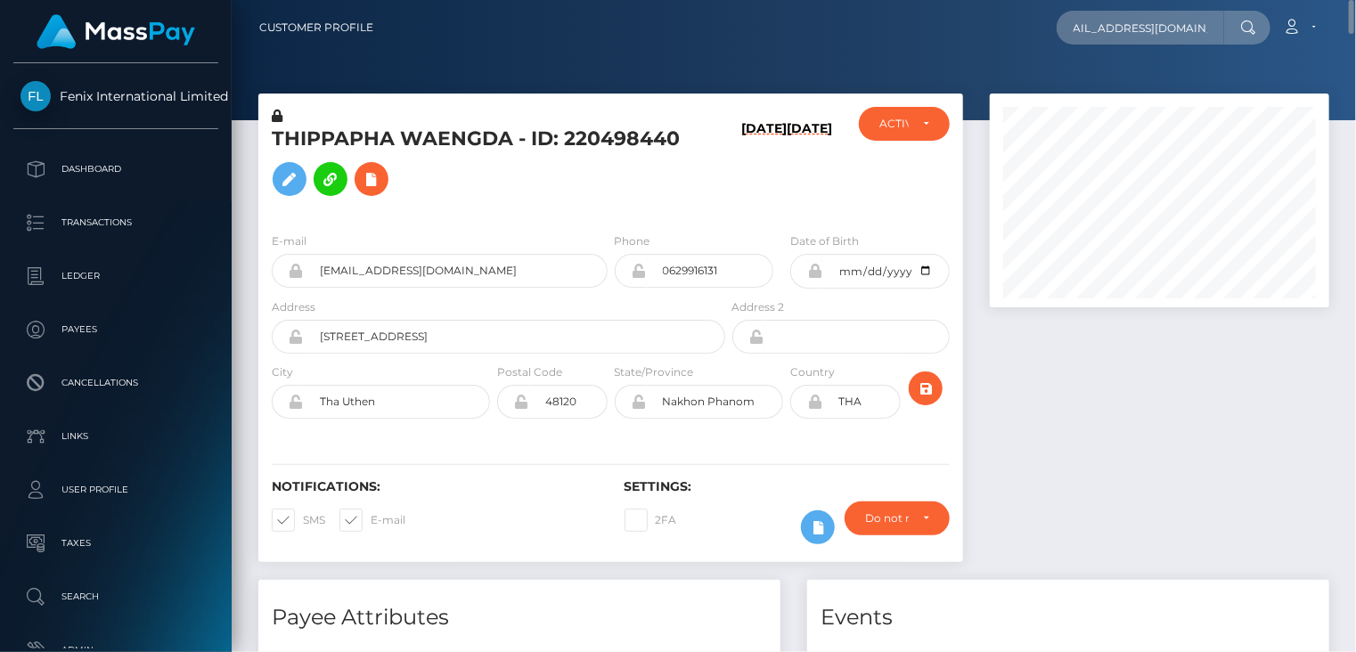
scroll to position [0, 0]
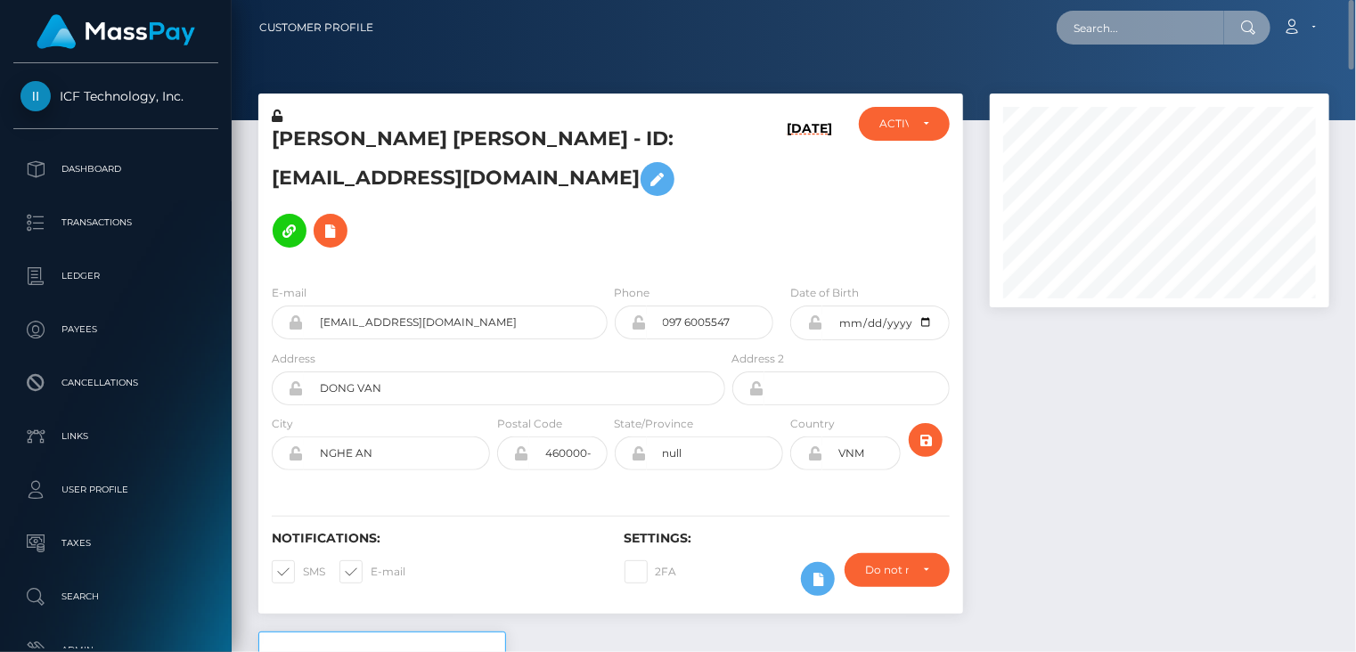
paste input "poact_hWeMON1jlYz5"
type input "poact_hWeMON1jlYz5"
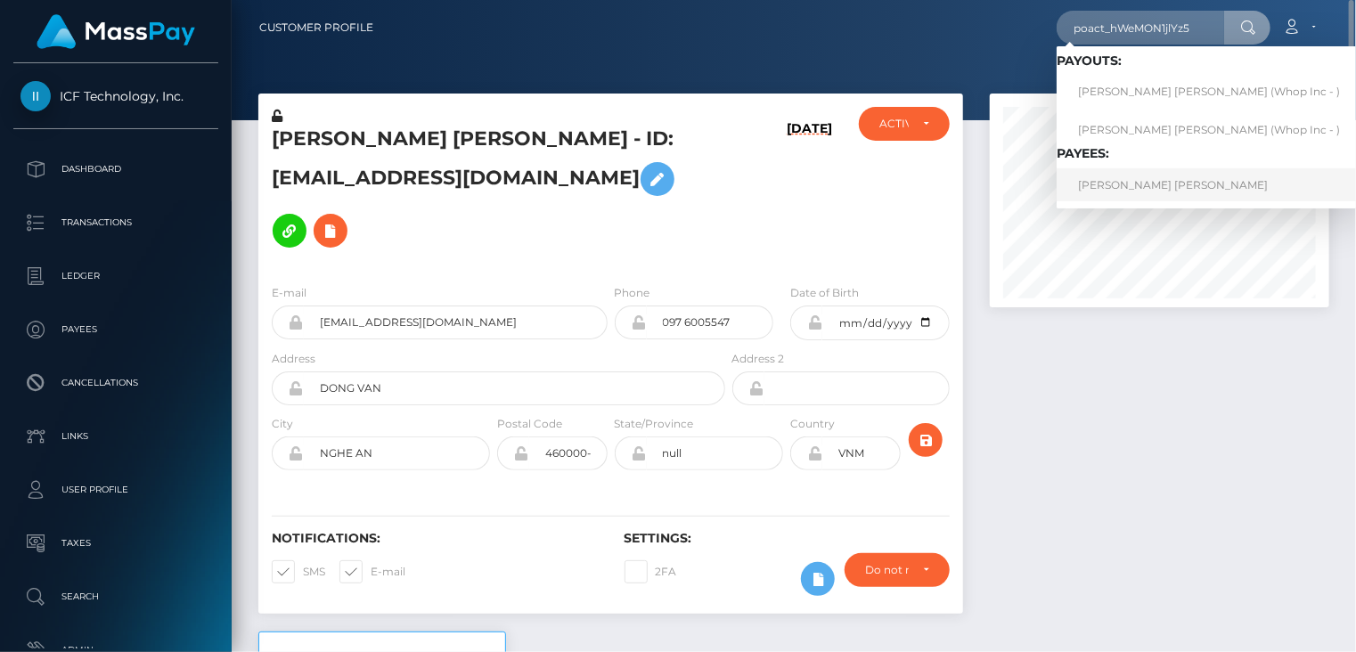
click at [1129, 191] on link "ABDUL HAFIZ ABDUL ARIF" at bounding box center [1208, 184] width 305 height 33
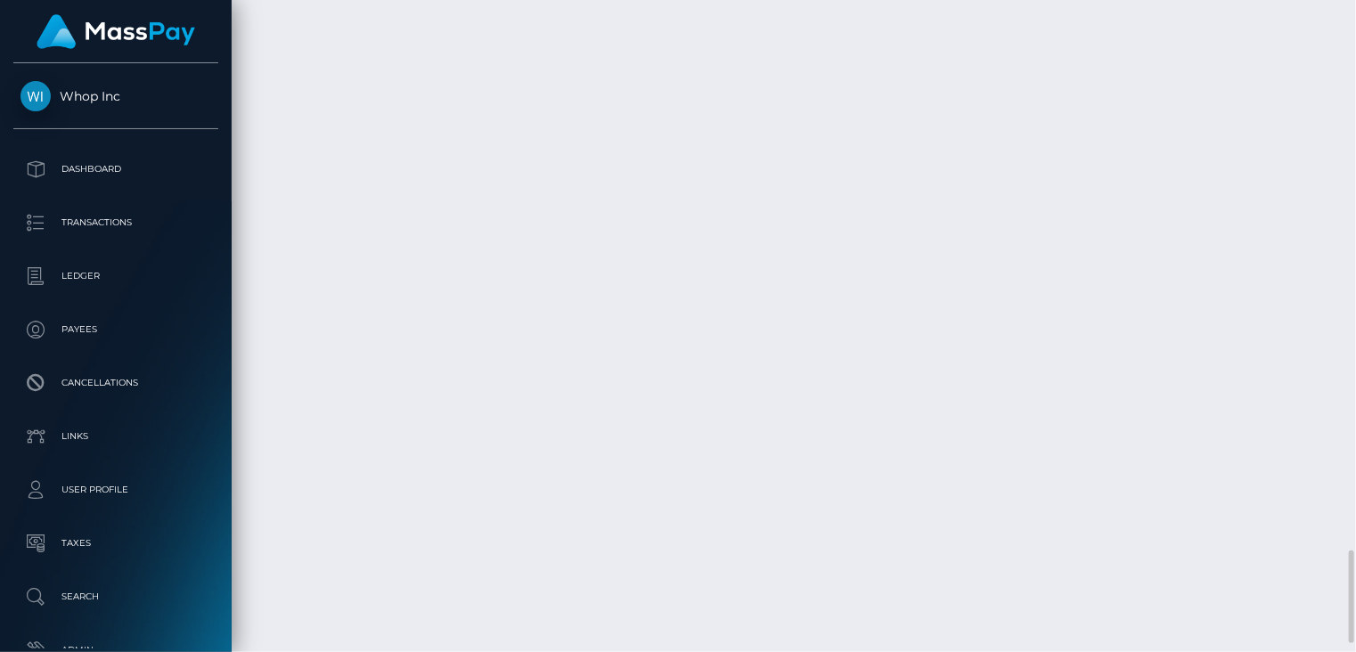
scroll to position [3923, 0]
drag, startPoint x: 723, startPoint y: 463, endPoint x: 974, endPoint y: 462, distance: 251.2
copy td "395cf072-a838-4a6b-bfb0-49d097f1fce3"
drag, startPoint x: 730, startPoint y: 386, endPoint x: 977, endPoint y: 383, distance: 247.6
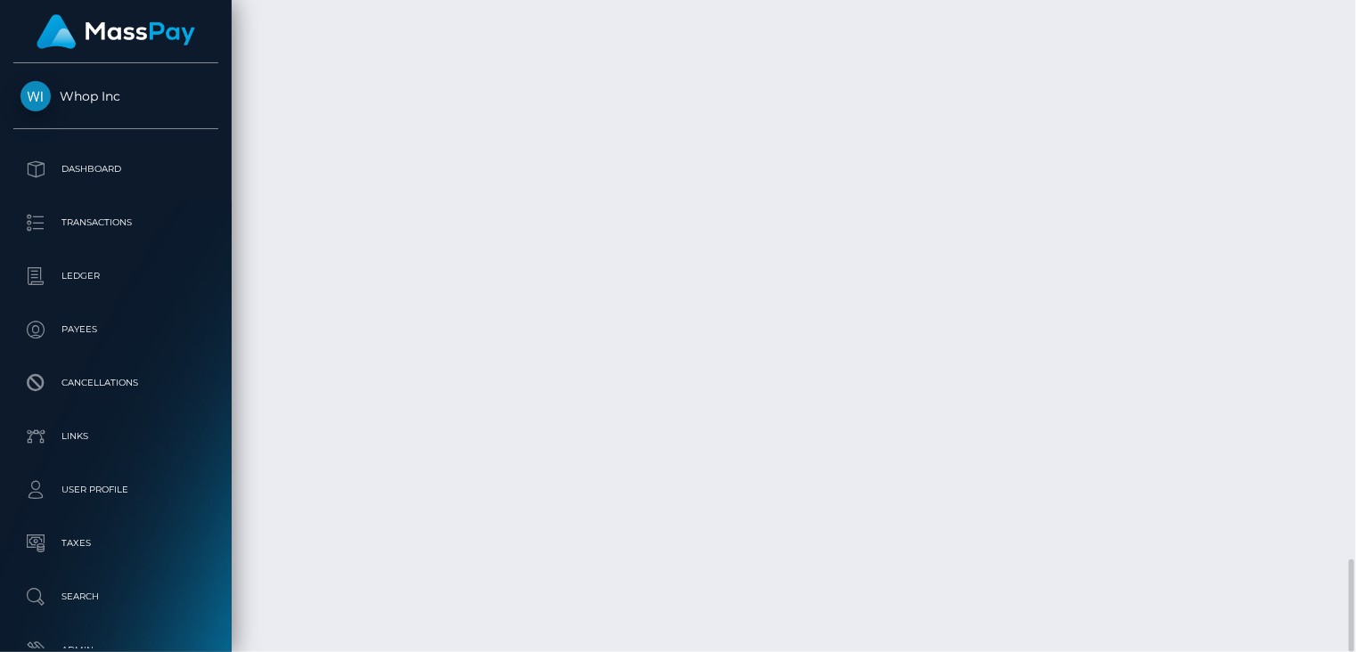
copy td "e7e54f7f-e38b-481c-a466-893750c964cb"
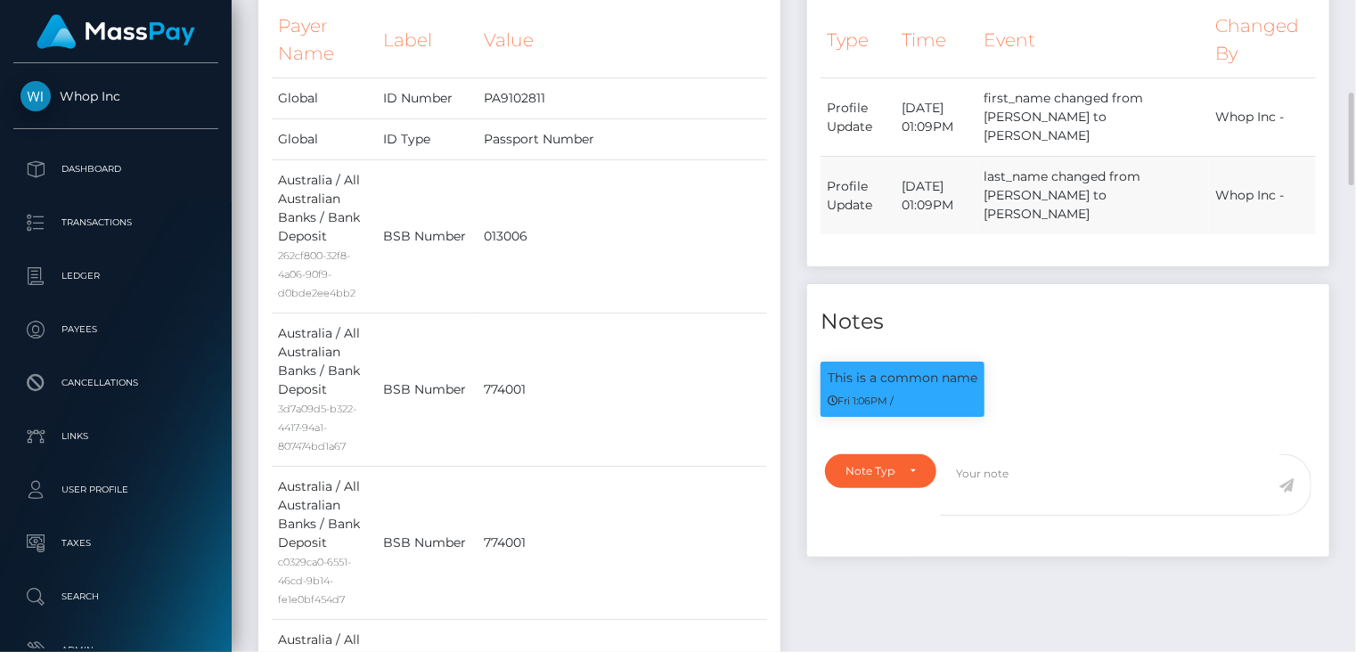
scroll to position [0, 0]
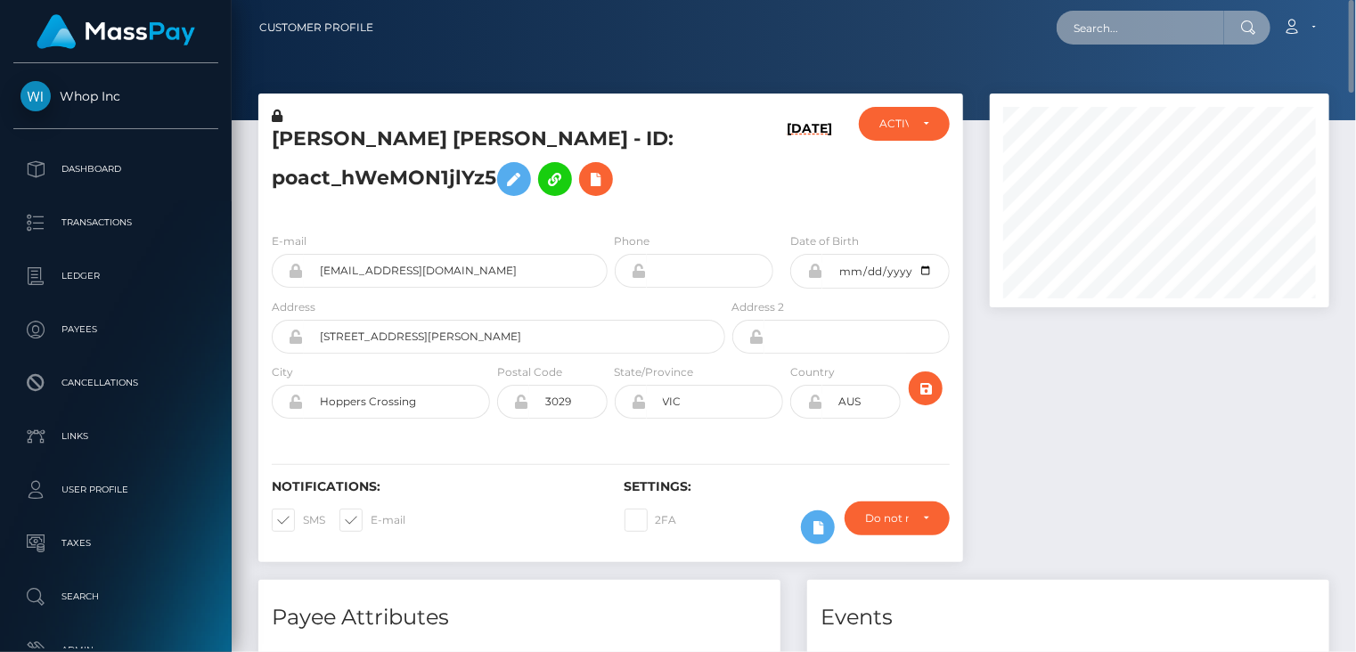
paste input "poact_4Eku8JEa3s6u"
type input "poact_4Eku8JEa3s6u"
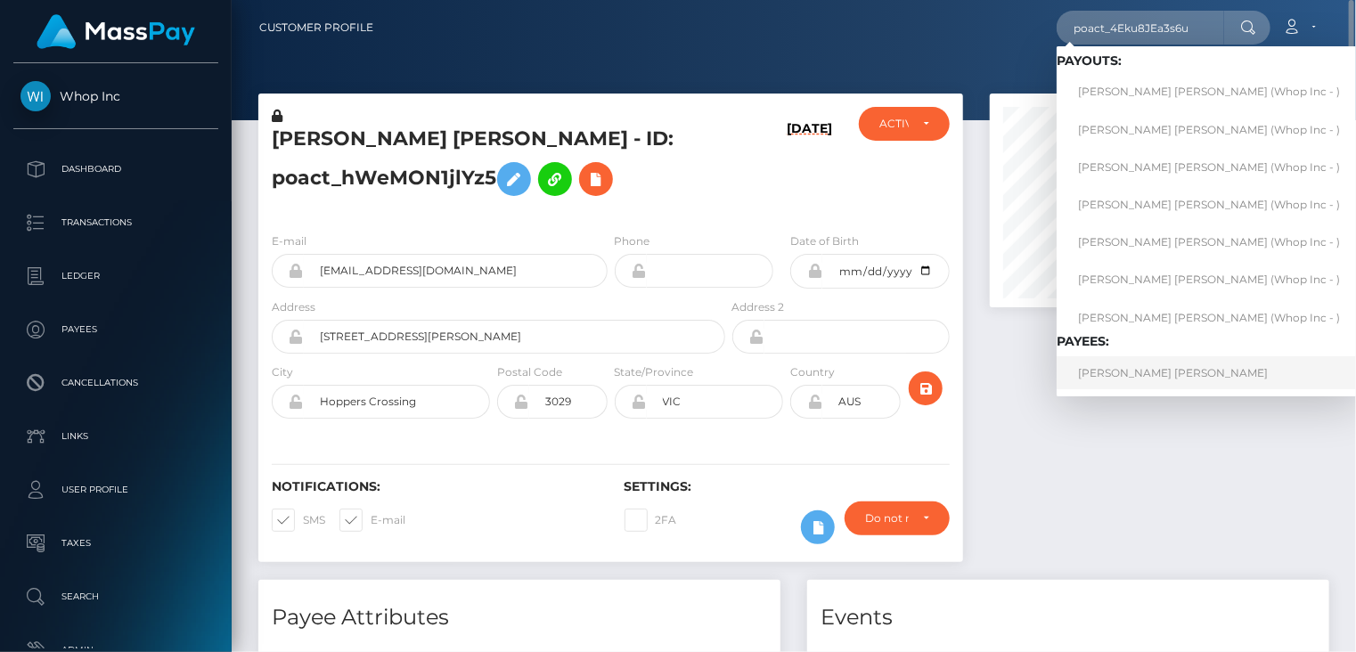
click at [1128, 377] on link "TAAHA MAKSUD USMANI" at bounding box center [1208, 372] width 305 height 33
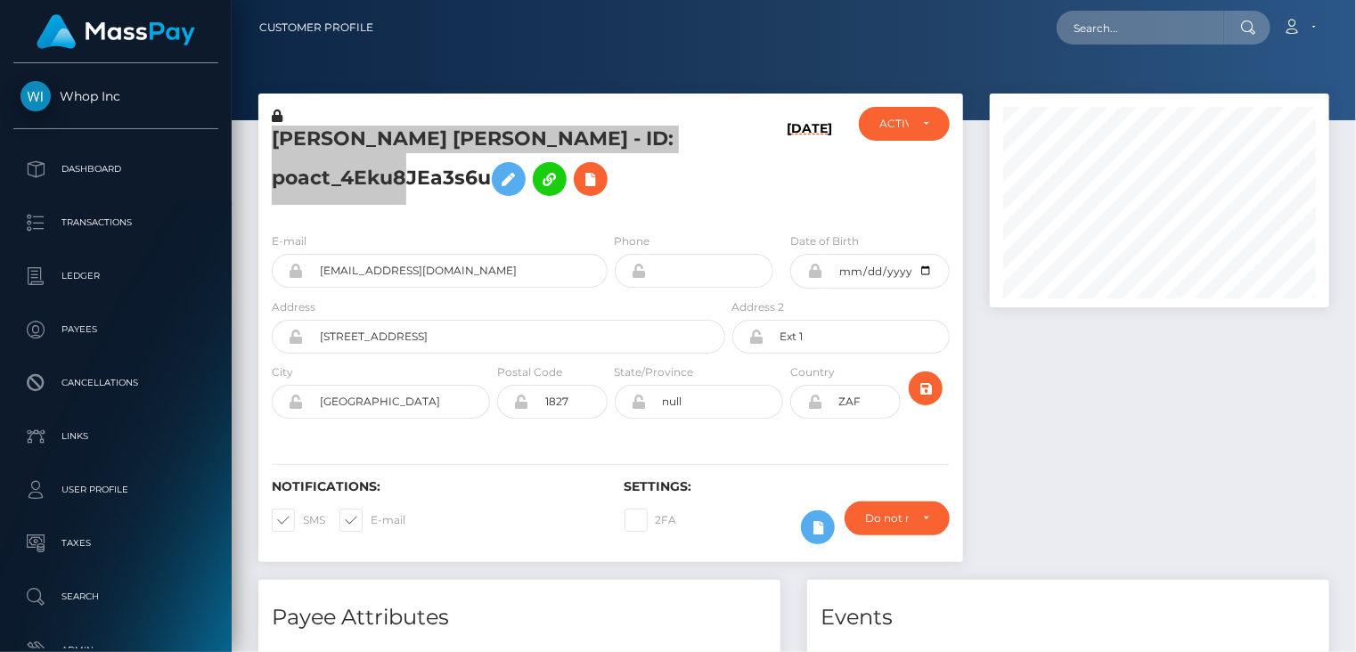
scroll to position [214, 338]
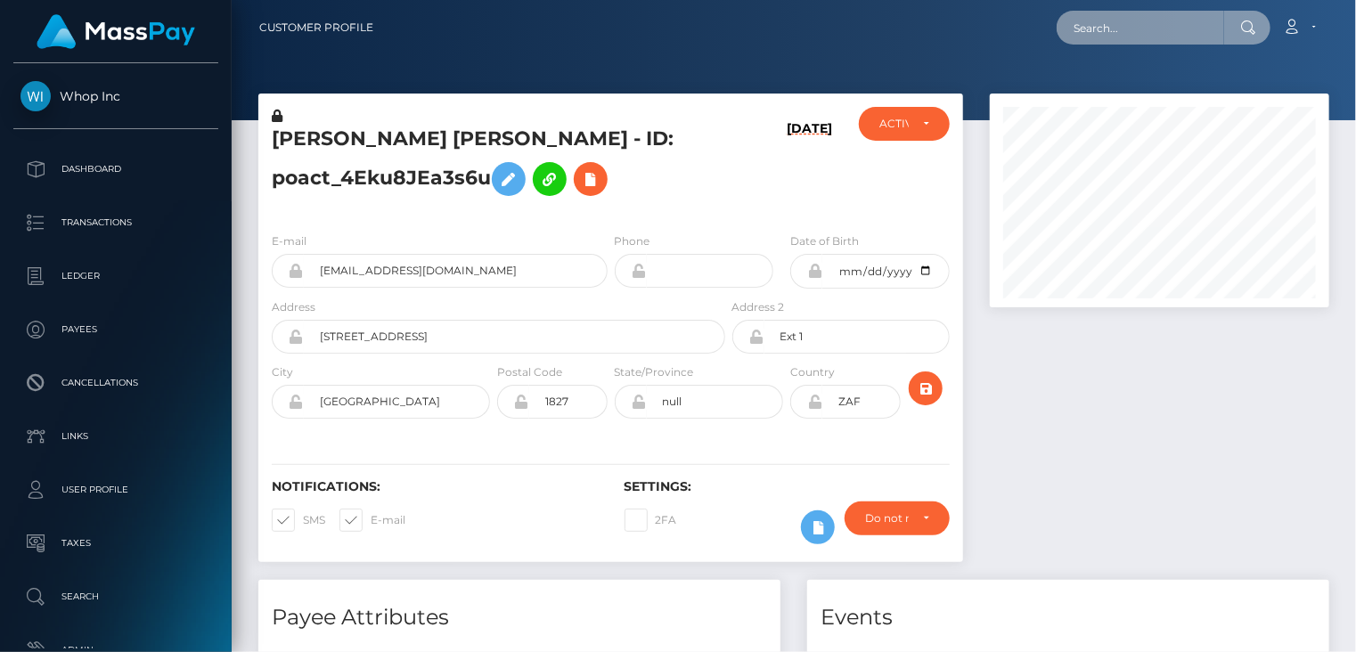
paste input "payout_3883109a-8e6a-11f0-bd85-0694aced620b"
drag, startPoint x: 1076, startPoint y: 35, endPoint x: 1275, endPoint y: 30, distance: 198.7
click at [1275, 30] on div "payout_3883109a-8e6a-11f0-bd85-0694aced620b Loading... Loading... Account Edit …" at bounding box center [857, 27] width 941 height 37
paste input "out_iEw7ygYAqO0OL"
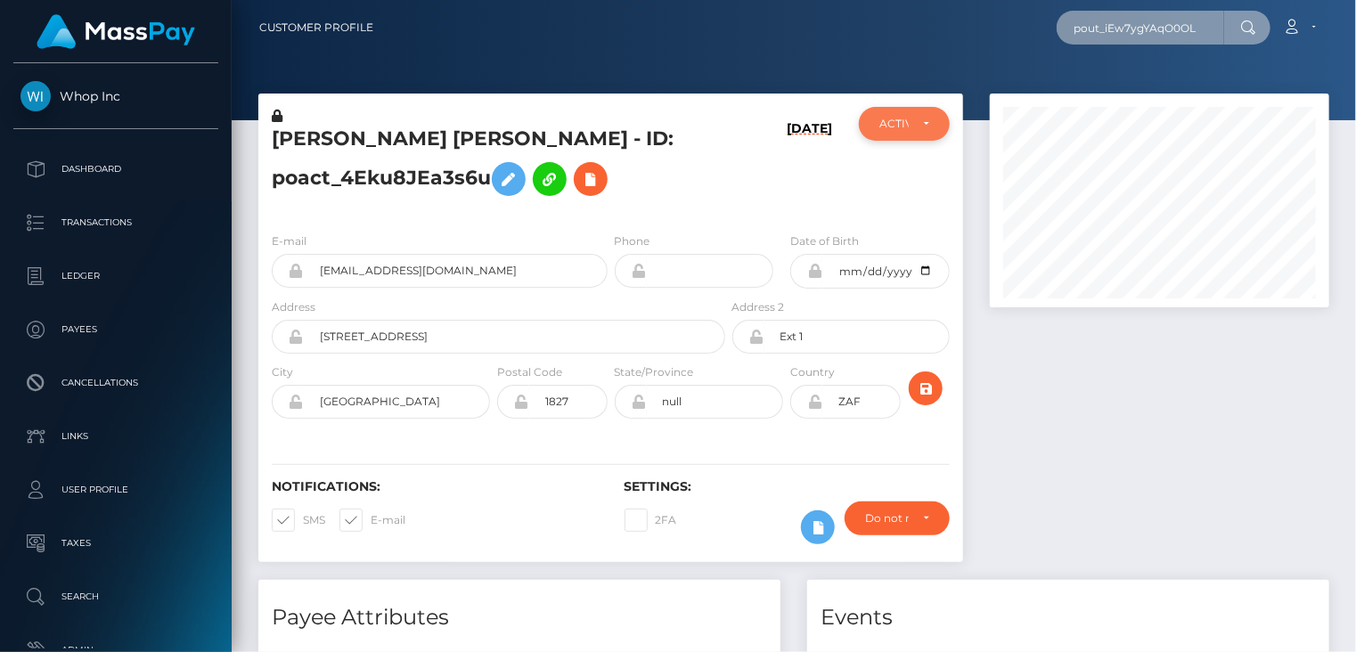
scroll to position [0, 0]
type input "pout_iEw7ygYAqO0OL"
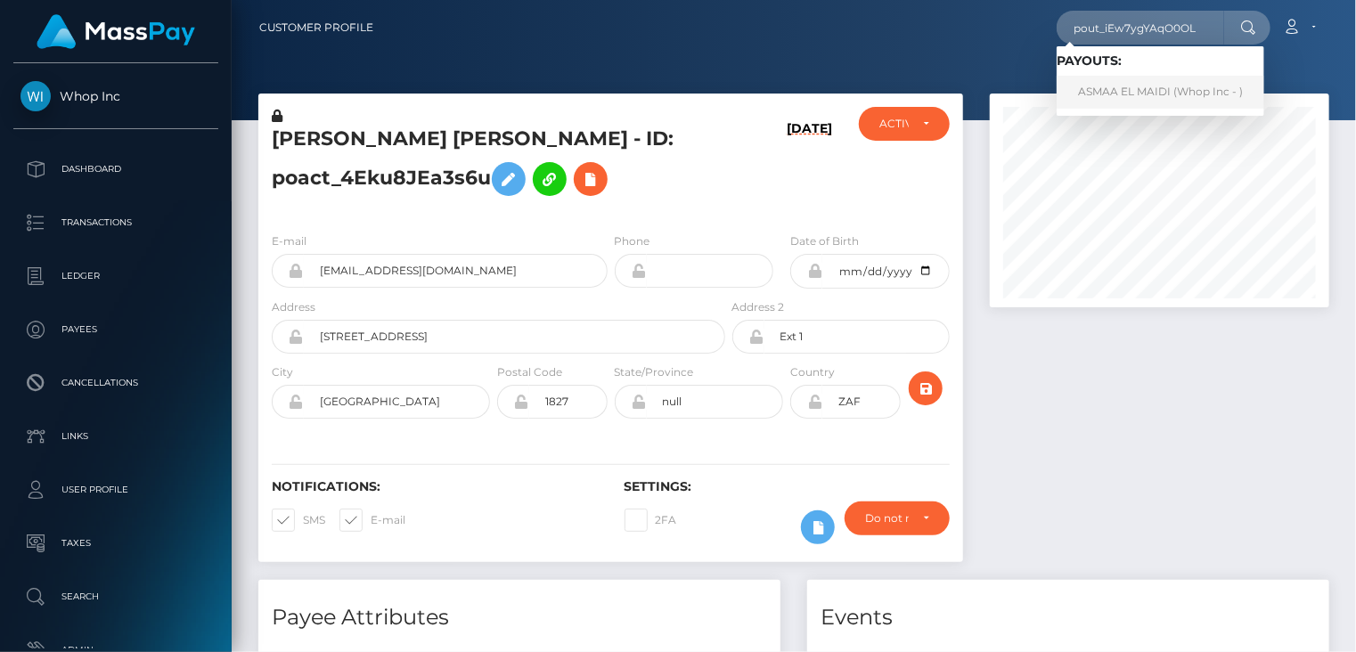
click at [1133, 98] on link "ASMAA EL MAIDI (Whop Inc - )" at bounding box center [1160, 92] width 208 height 33
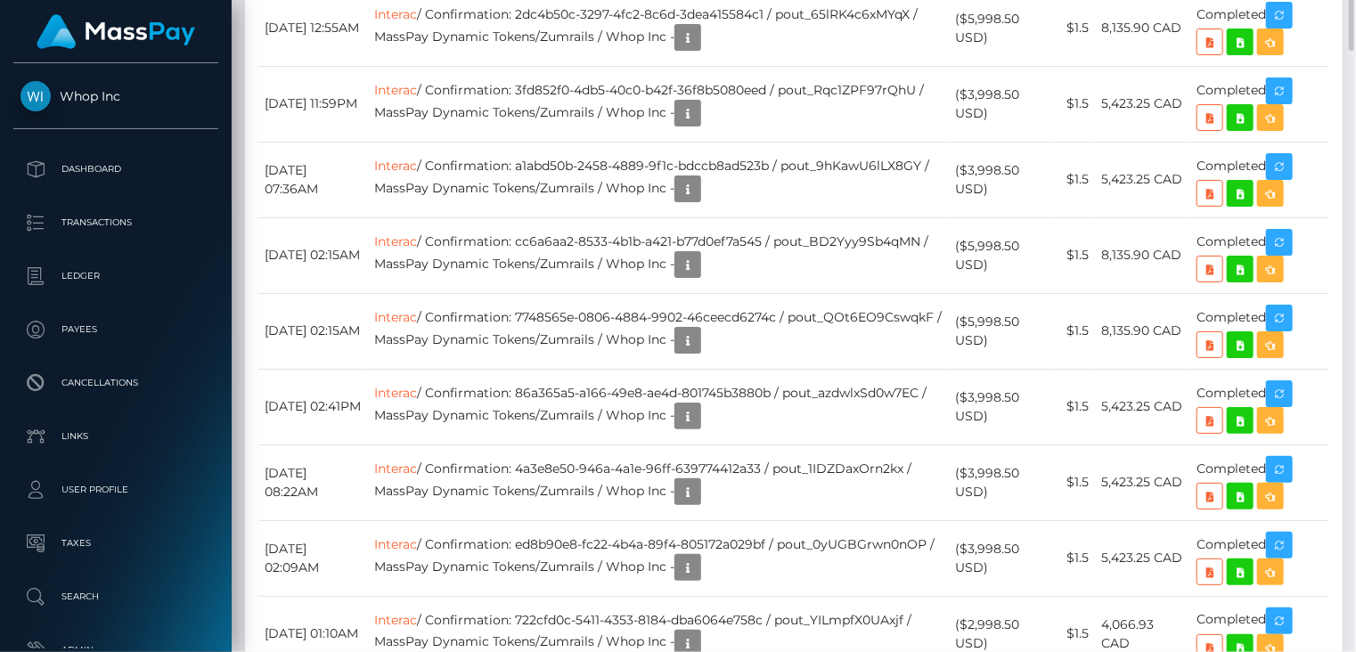
scroll to position [2376, 0]
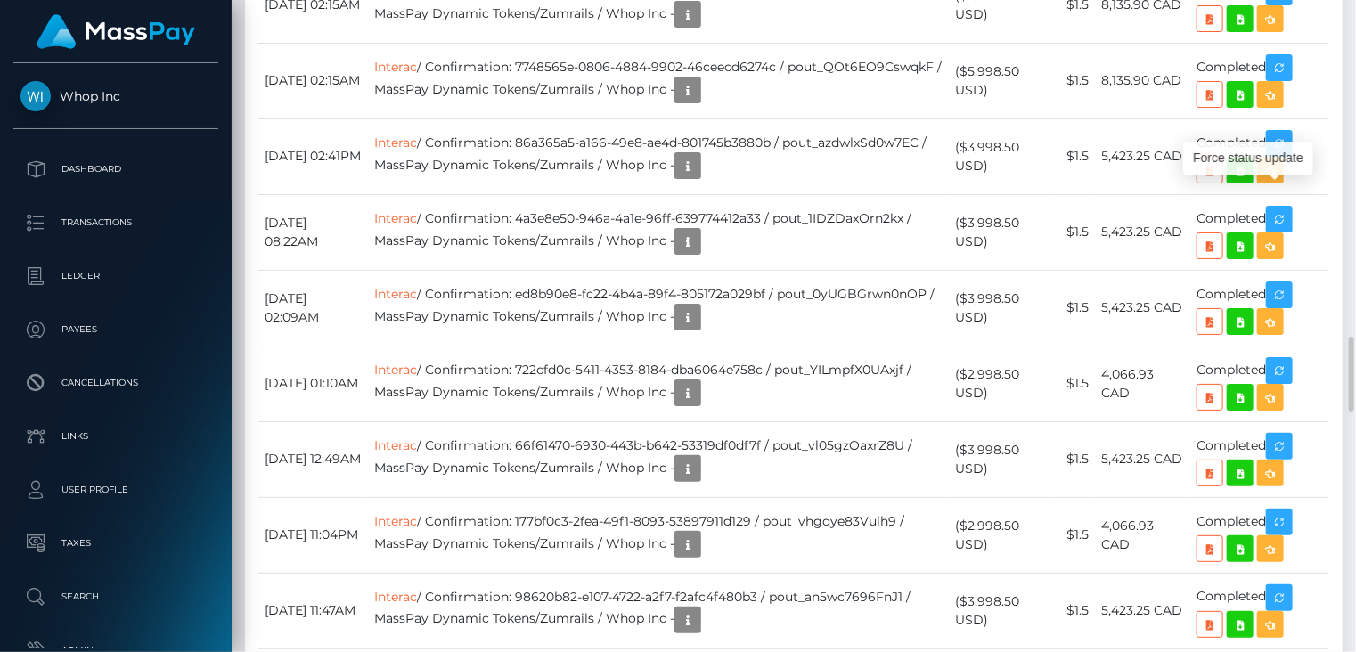
scroll to position [214, 338]
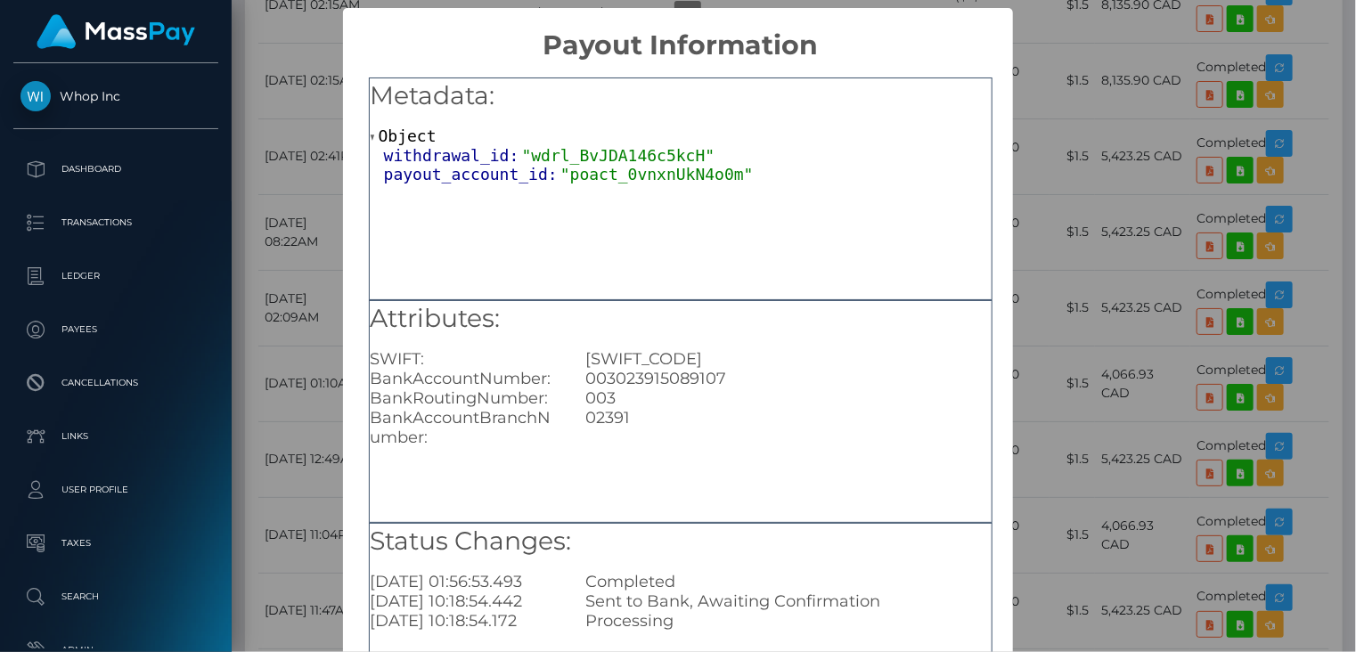
click at [287, 169] on div "× Payout Information Metadata: Object withdrawal_id: "wdrl_BvJDA146c5kcH" payou…" at bounding box center [678, 326] width 1356 height 652
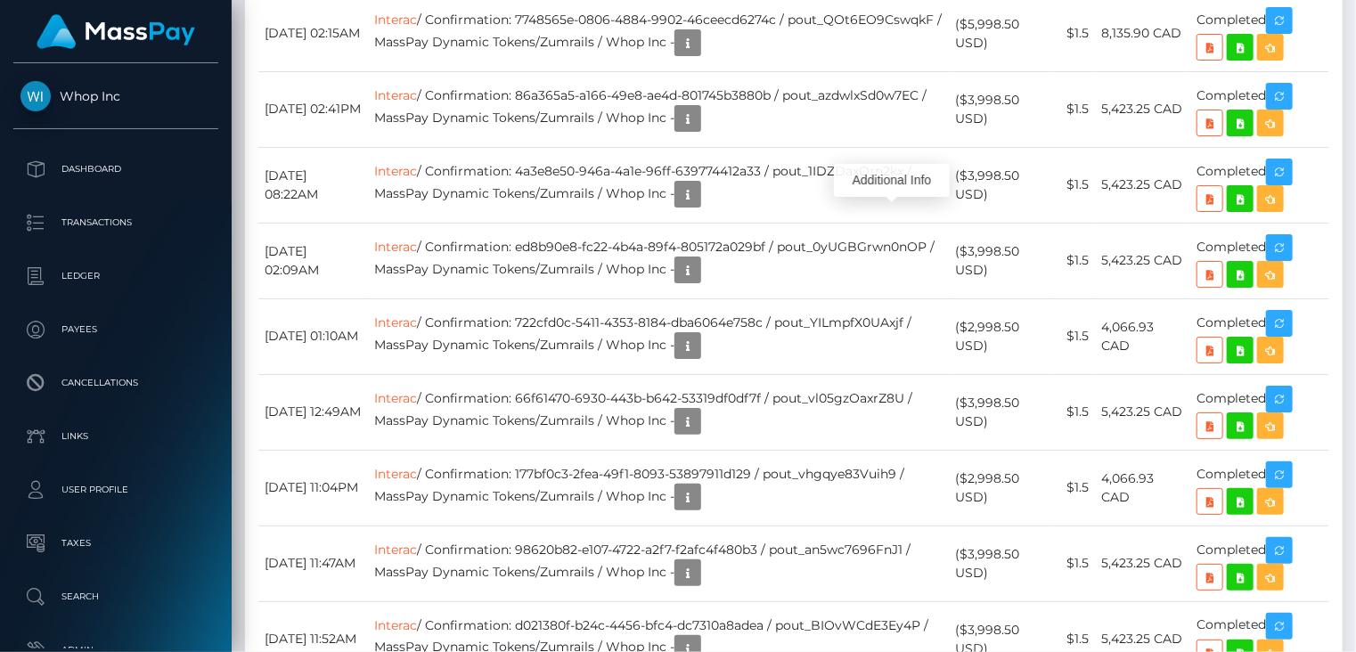
click at [893, 161] on div "Additional Info" at bounding box center [892, 181] width 116 height 45
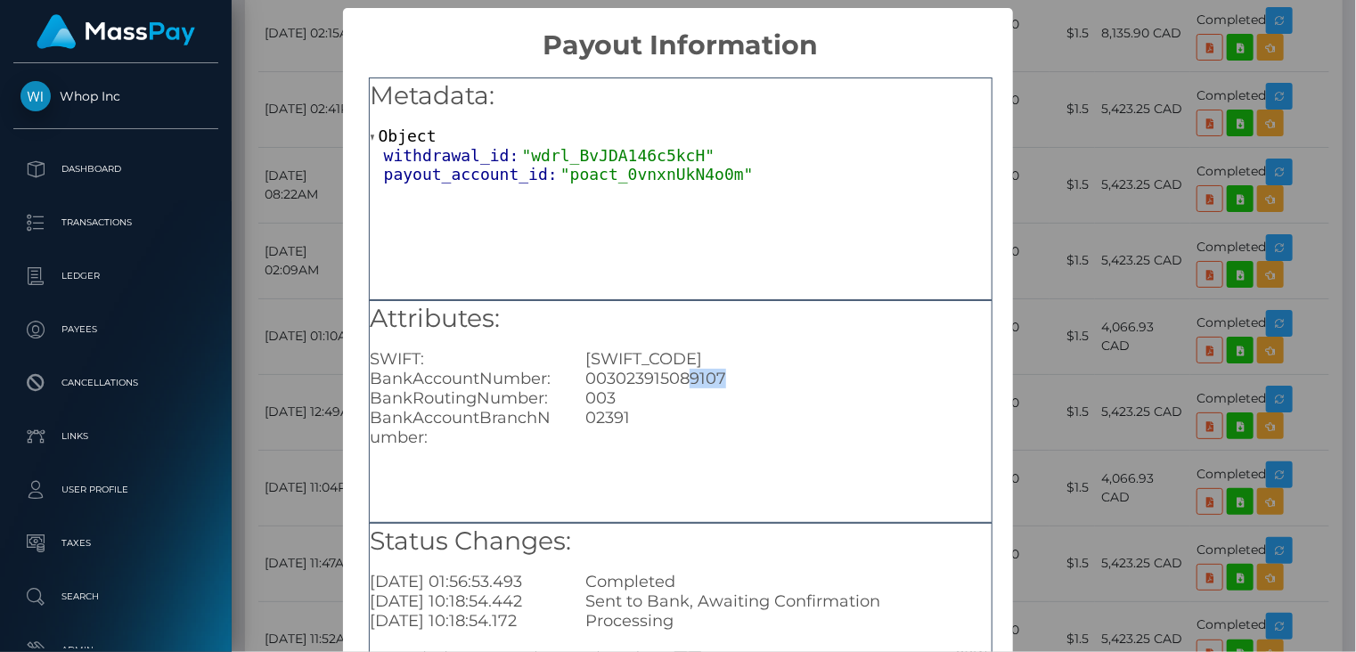
drag, startPoint x: 687, startPoint y: 380, endPoint x: 730, endPoint y: 383, distance: 42.8
click at [730, 383] on div "003023915089107" at bounding box center [788, 379] width 432 height 20
copy div "9107"
click at [1072, 69] on div "× Payout Information Metadata: Object withdrawal_id: "wdrl_BvJDA146c5kcH" payou…" at bounding box center [678, 326] width 1356 height 652
click at [1105, 44] on div "× Payout Information Metadata: Object withdrawal_id: "wdrl_BvJDA146c5kcH" payou…" at bounding box center [678, 326] width 1356 height 652
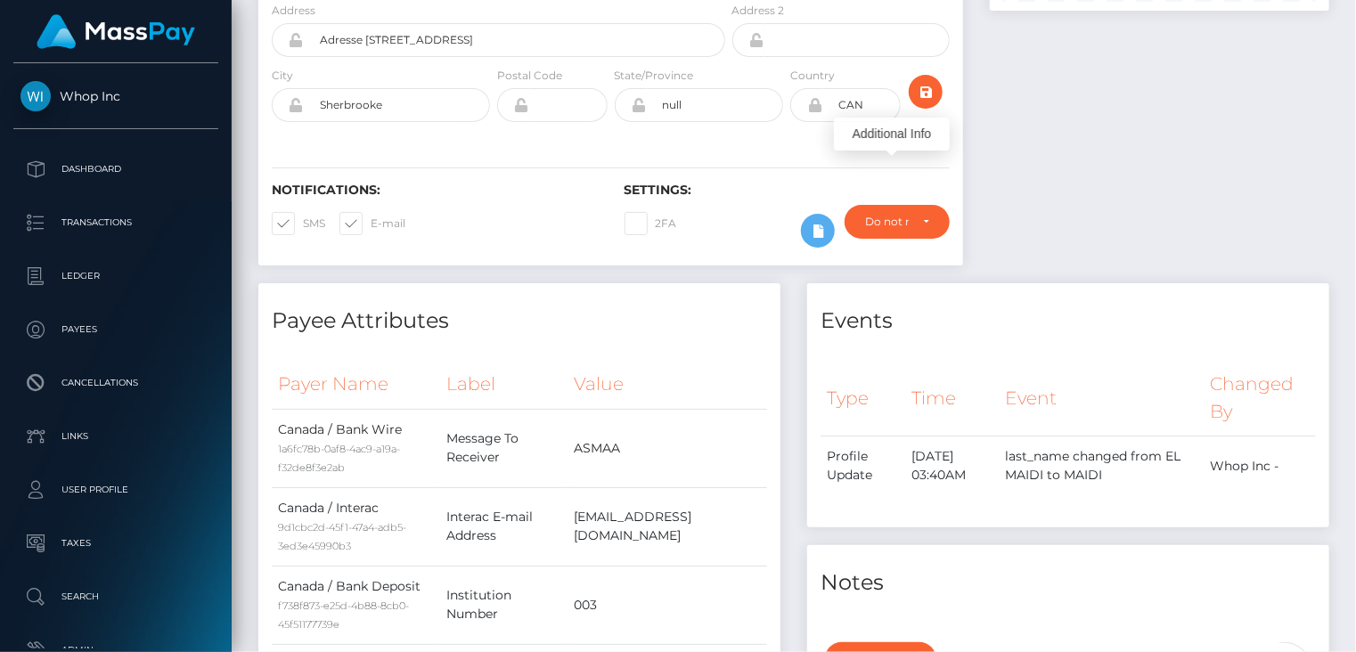
scroll to position [0, 0]
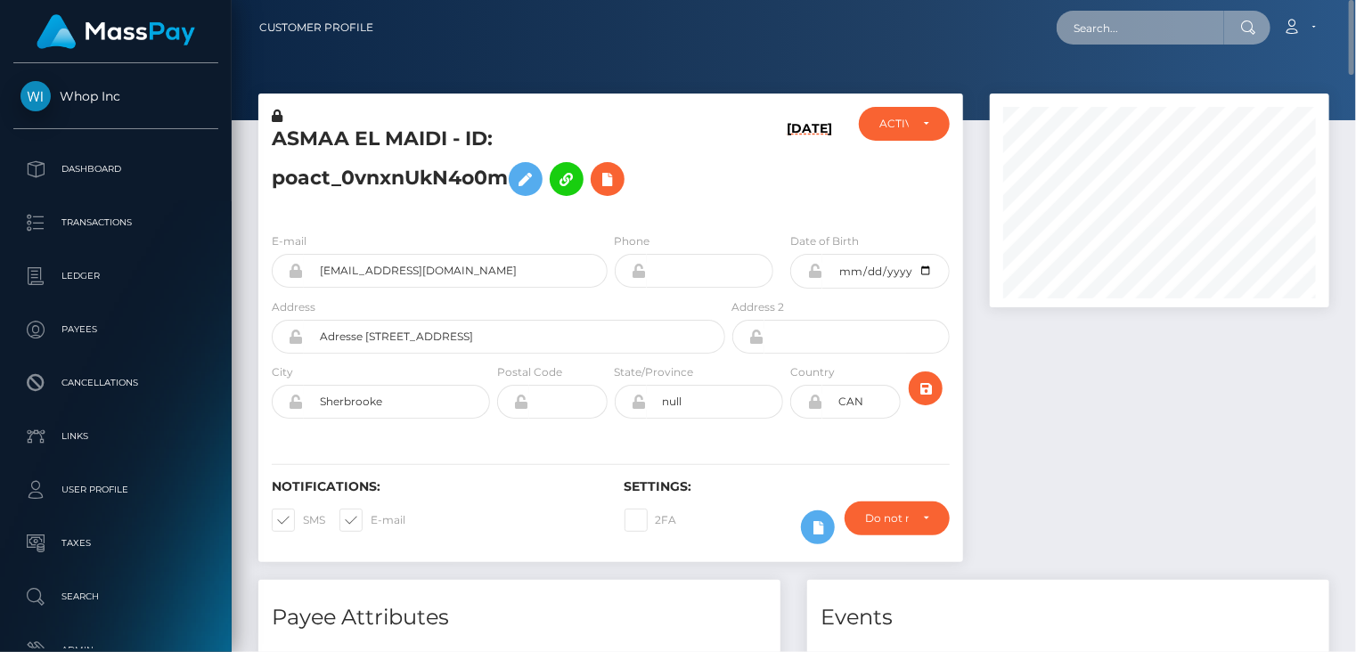
paste input "ace-23941923"
type input "ace-23941923"
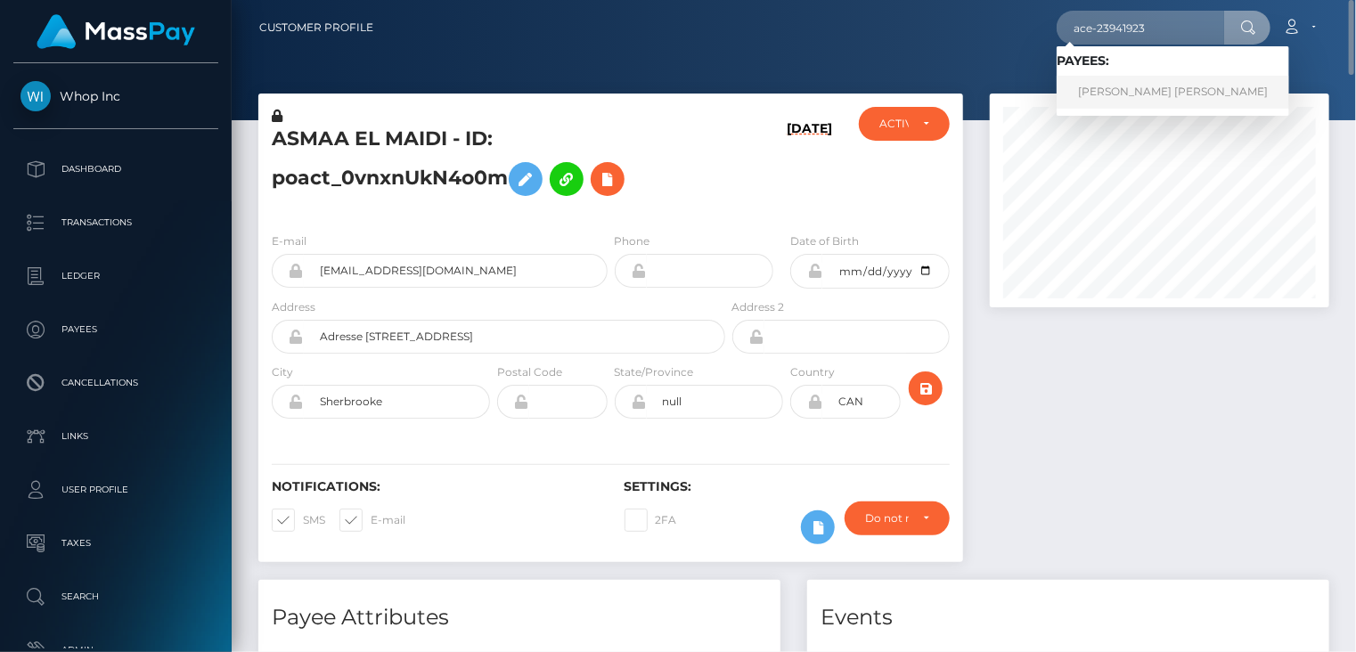
click at [1145, 104] on link "ANDREW WARREN ESTRADA" at bounding box center [1172, 92] width 232 height 33
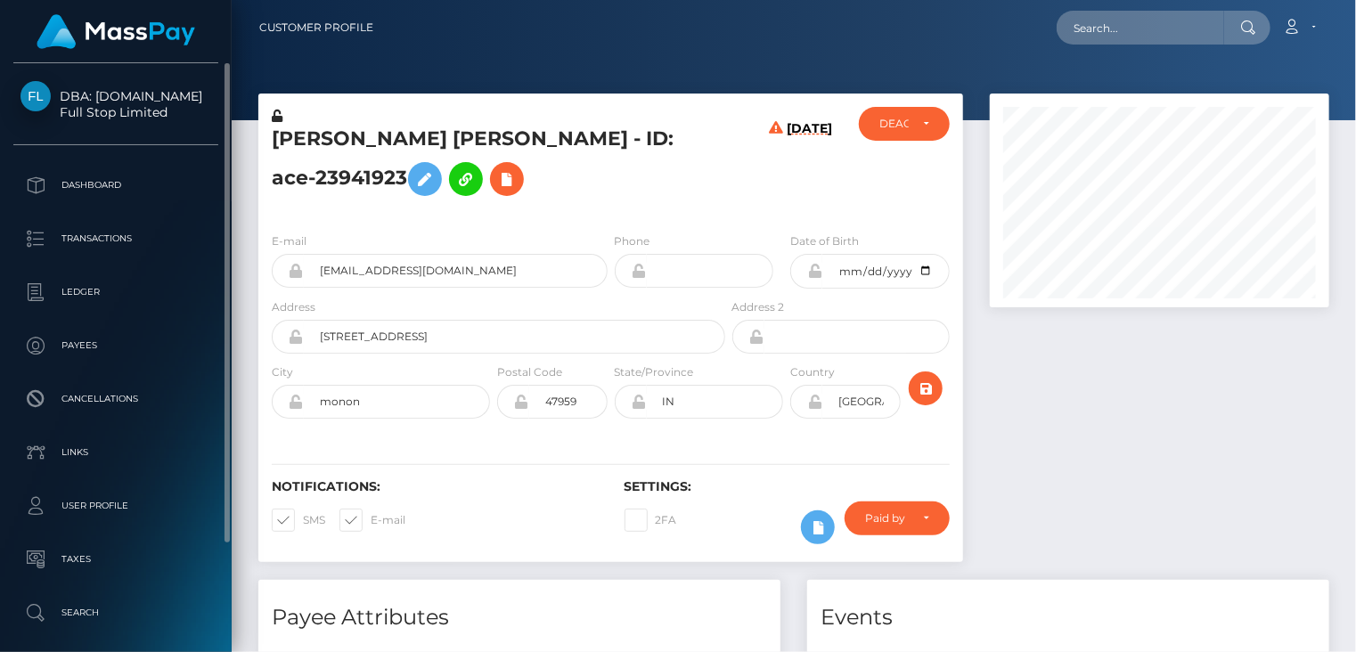
drag, startPoint x: 61, startPoint y: 76, endPoint x: 167, endPoint y: 115, distance: 113.0
click at [168, 118] on div "DBA: [DOMAIN_NAME] Full Stop Limited Dashboard Transactions Ledger Payees" at bounding box center [116, 355] width 232 height 585
copy span "DBA: [DOMAIN_NAME] Full Stop Limited"
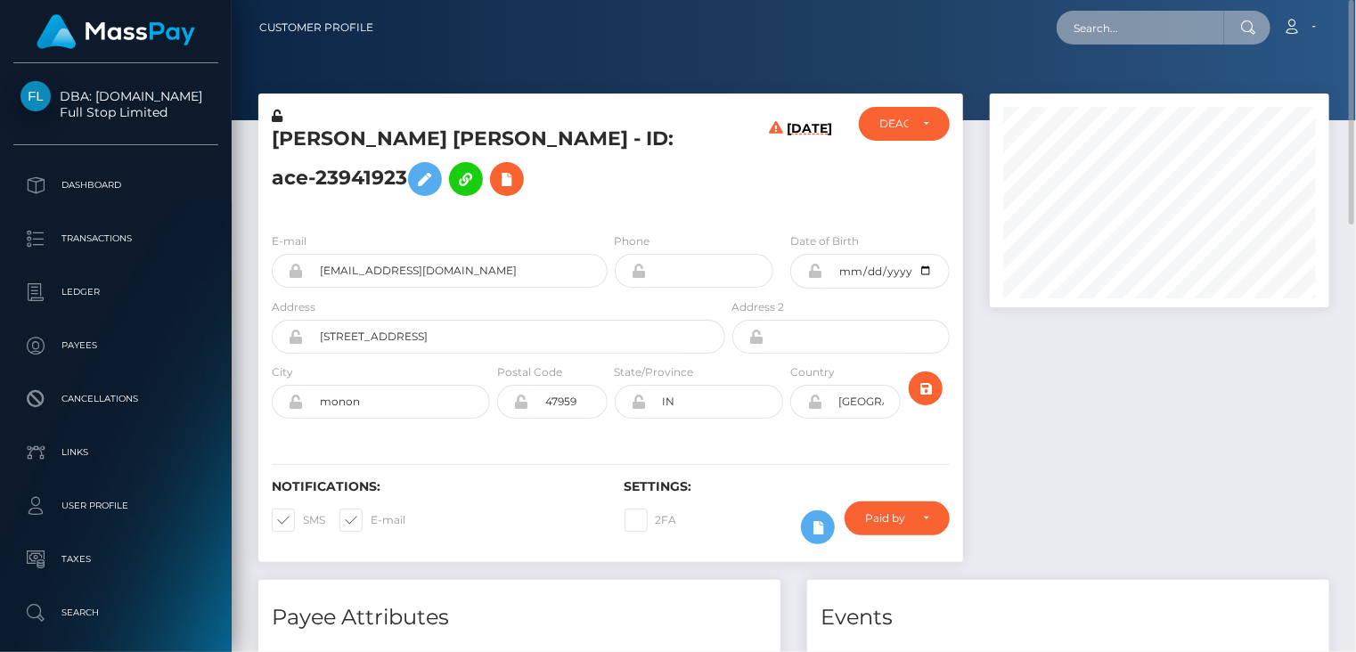
paste input "348578"
type input "348578"
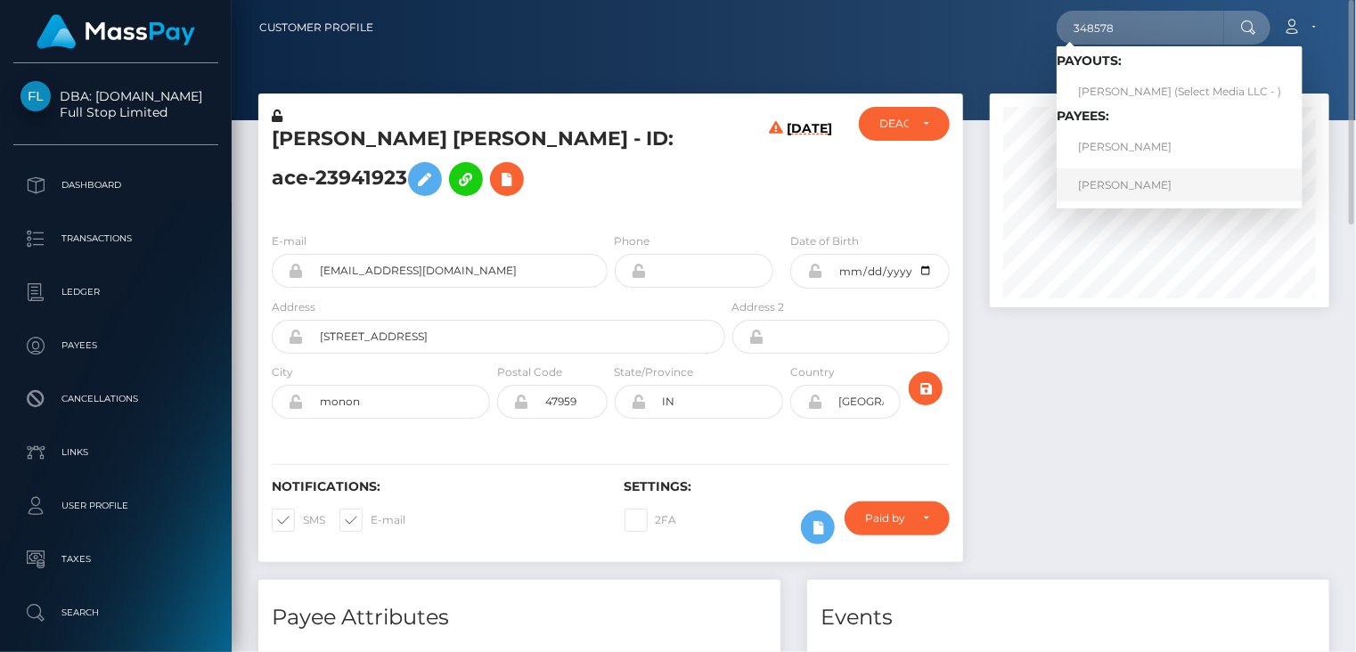
click at [1140, 192] on link "Shahenur Begom" at bounding box center [1179, 184] width 246 height 33
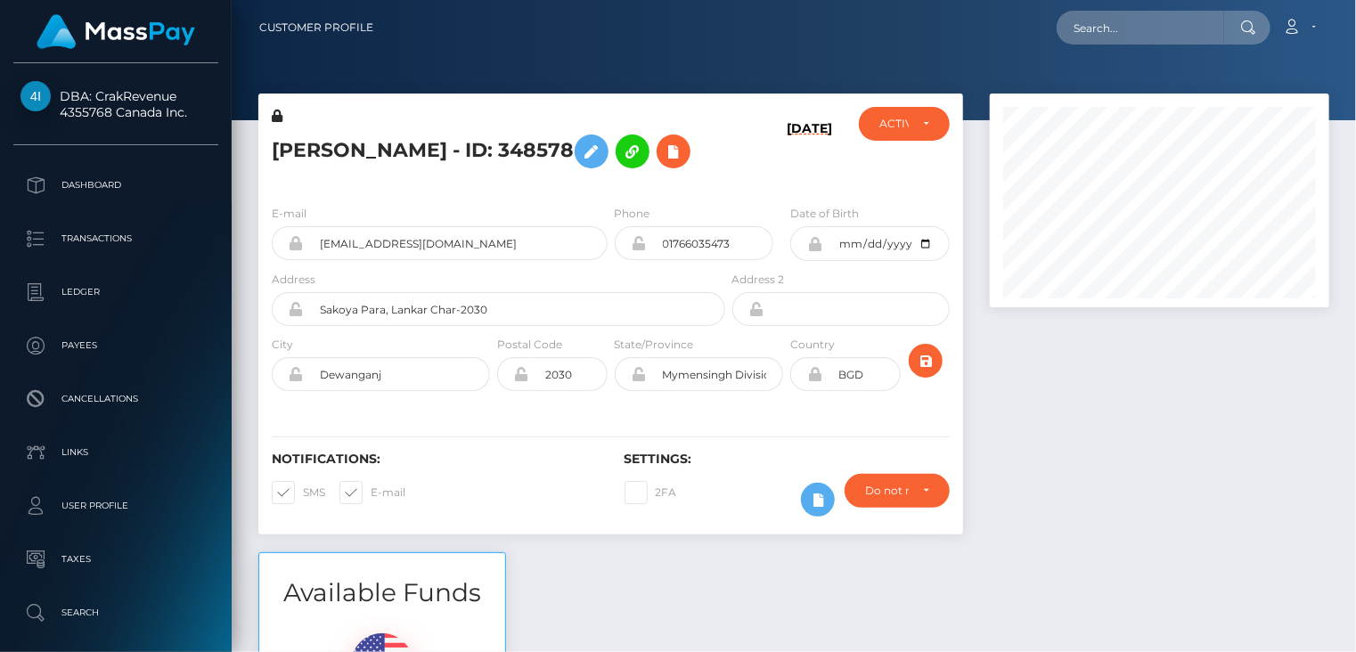
scroll to position [214, 338]
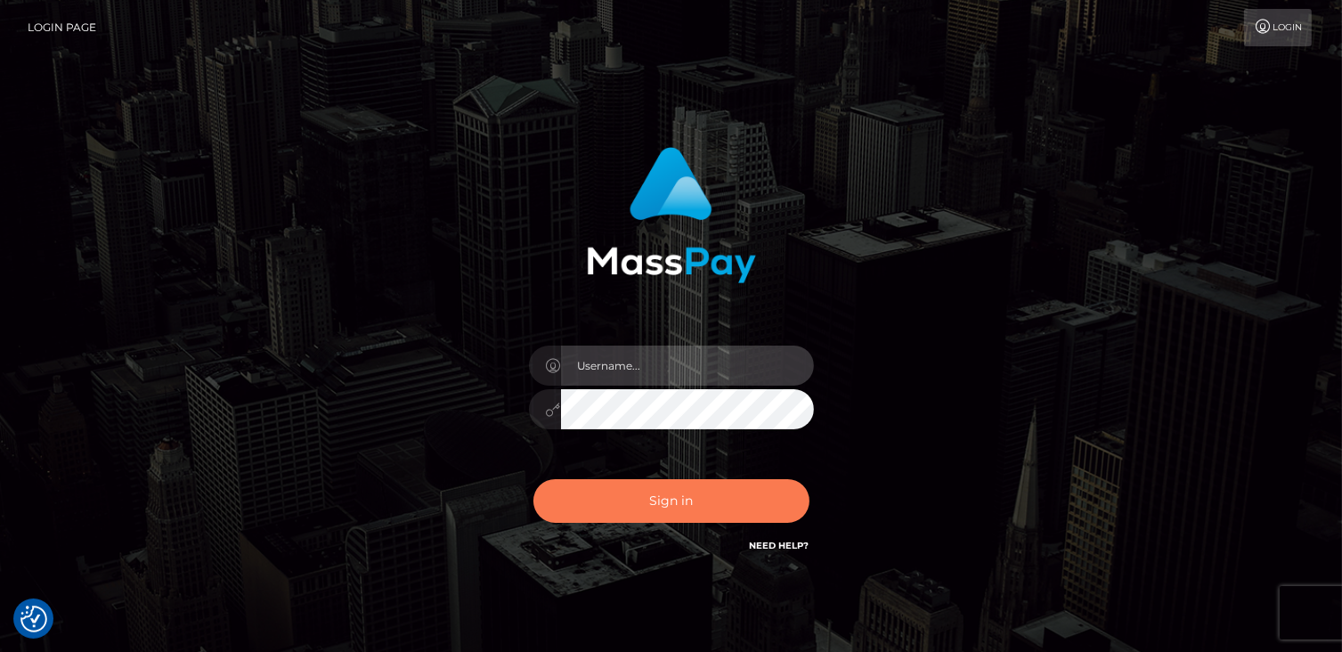
type input "catalinad"
click at [671, 517] on button "Sign in" at bounding box center [672, 501] width 276 height 44
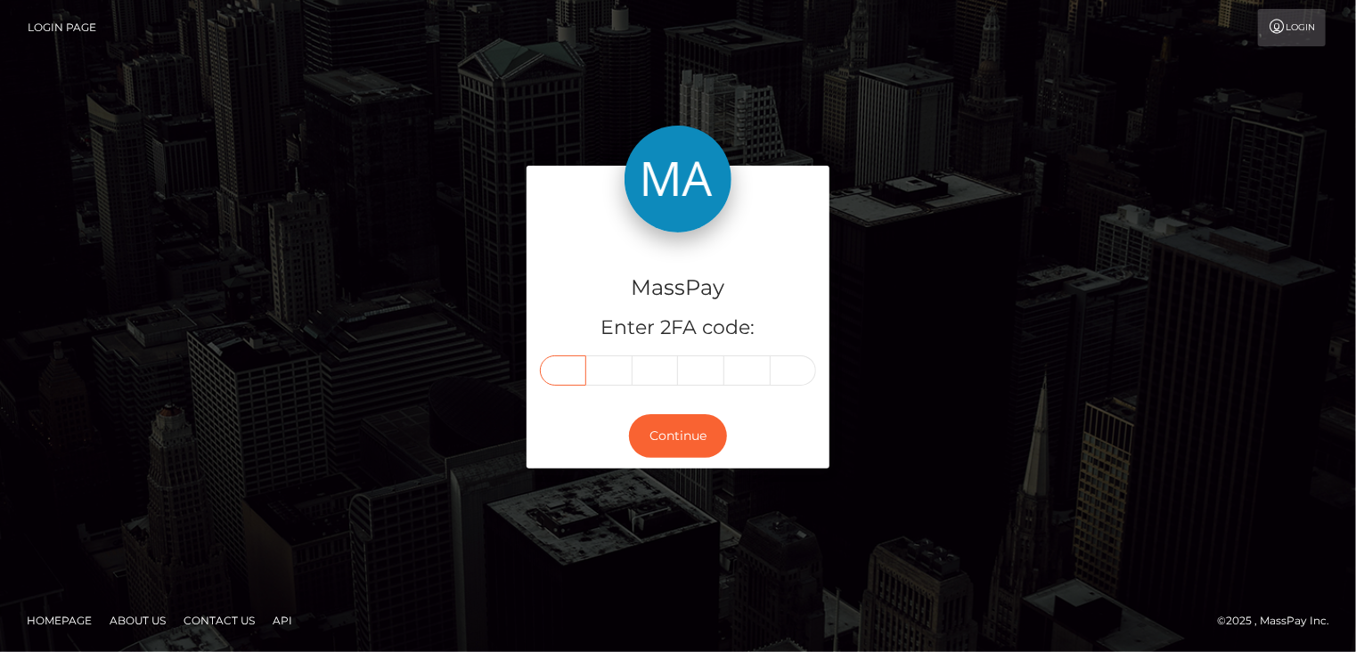
click at [567, 366] on input "text" at bounding box center [563, 370] width 46 height 30
type input "5"
type input "3"
type input "1"
type input "8"
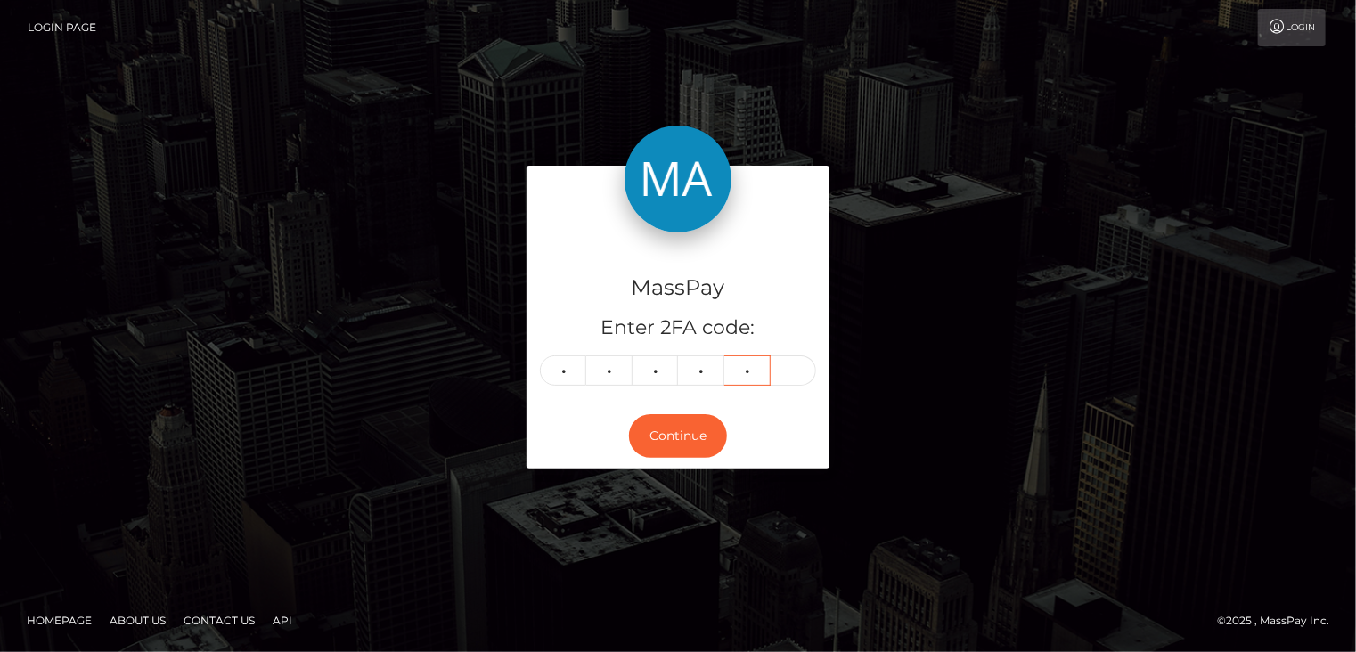
type input "3"
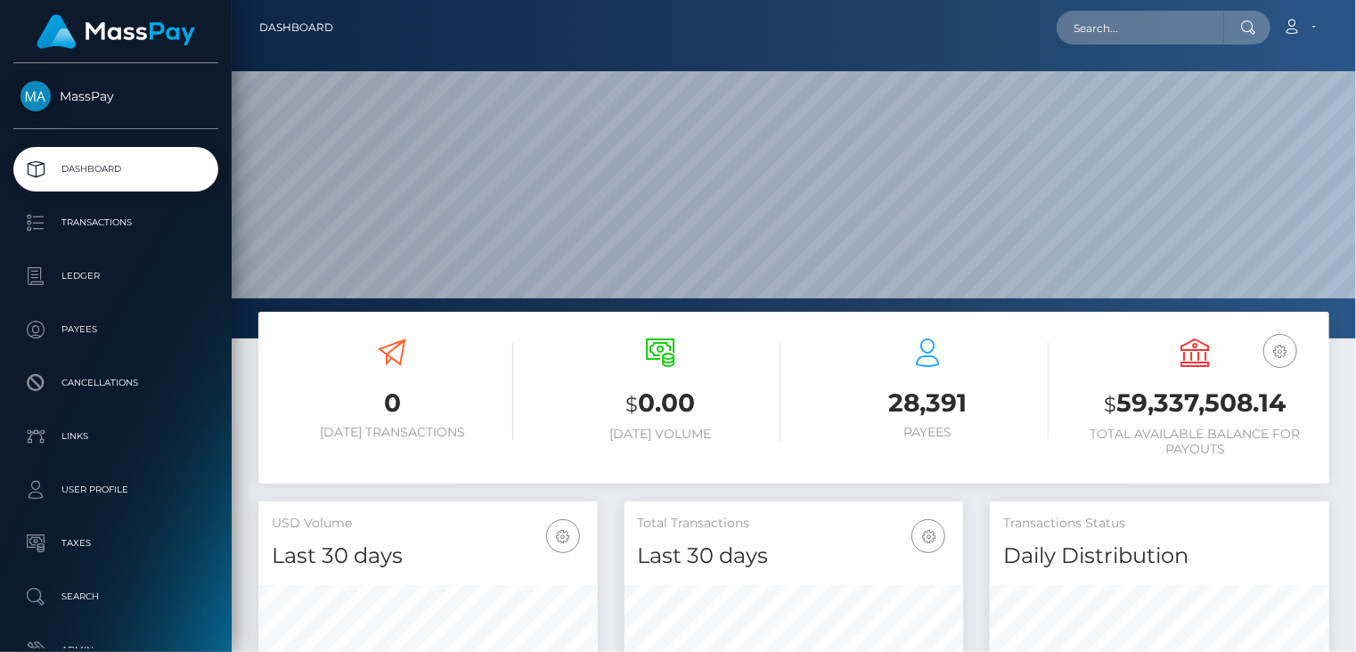
scroll to position [315, 338]
click at [1126, 24] on input "text" at bounding box center [1139, 28] width 167 height 34
paste input "poact_cM3EquU6R1NI"
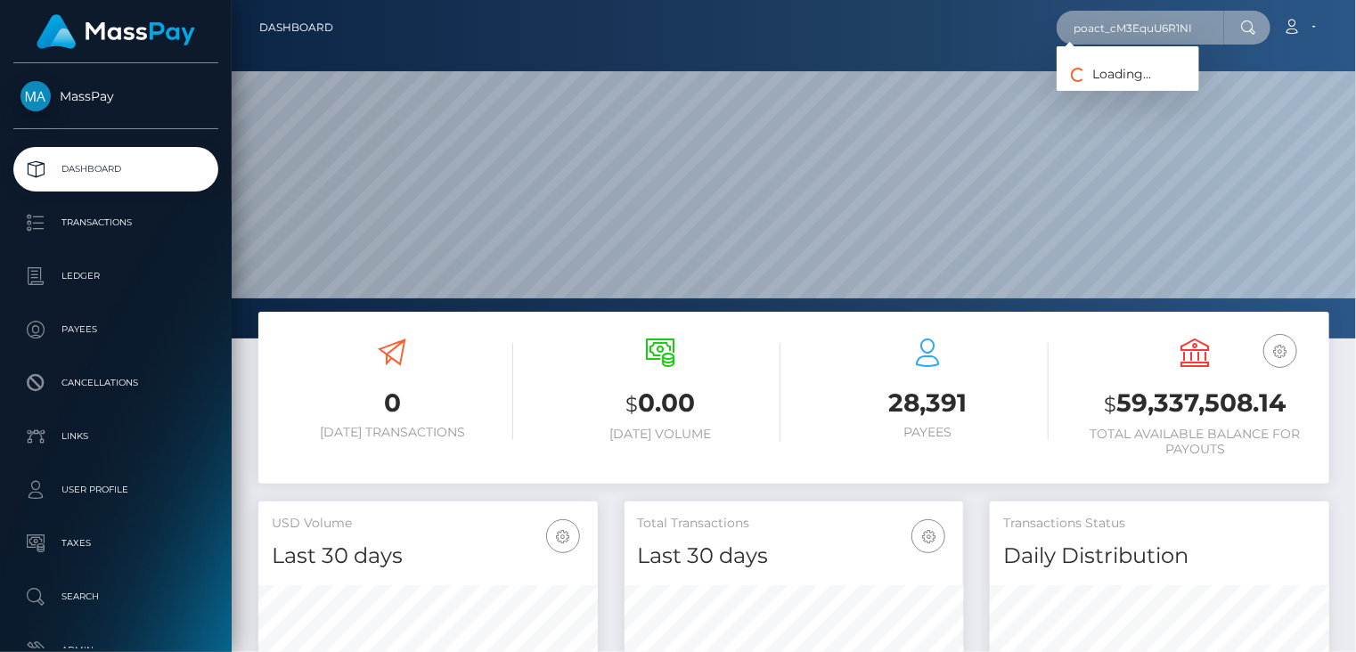
type input "poact_cM3EquU6R1NI"
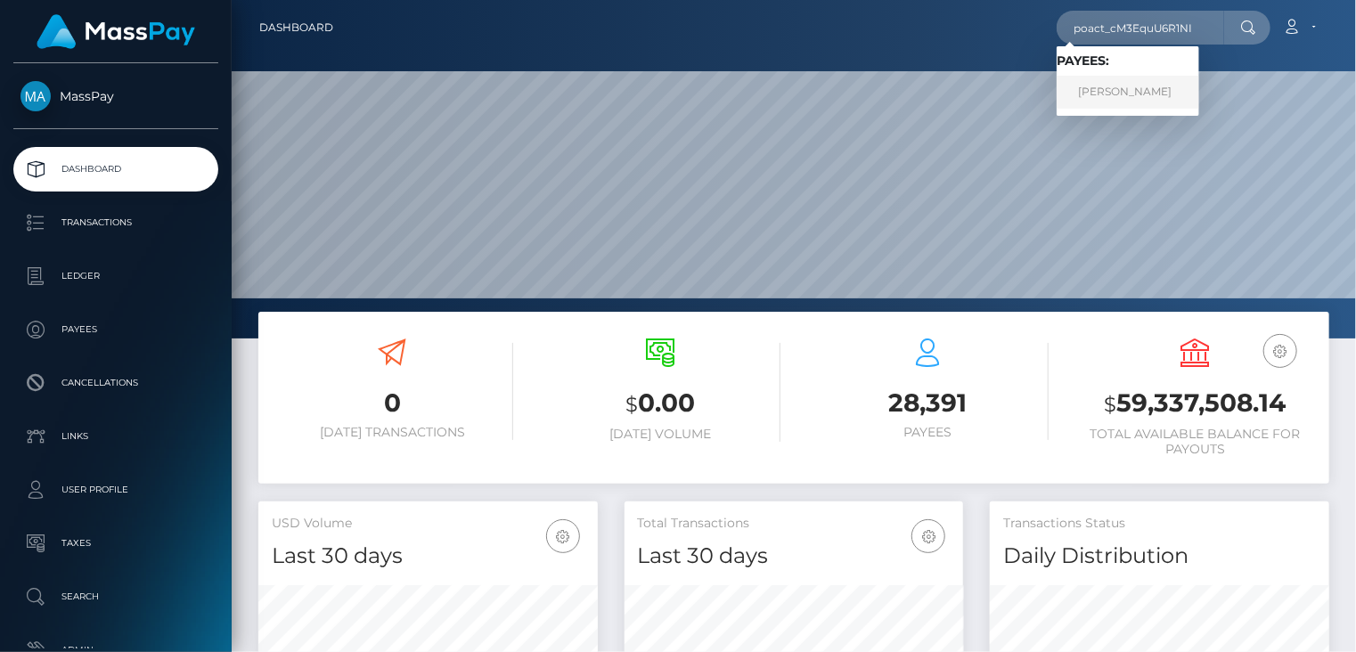
click at [1115, 92] on link "[PERSON_NAME]" at bounding box center [1127, 92] width 143 height 33
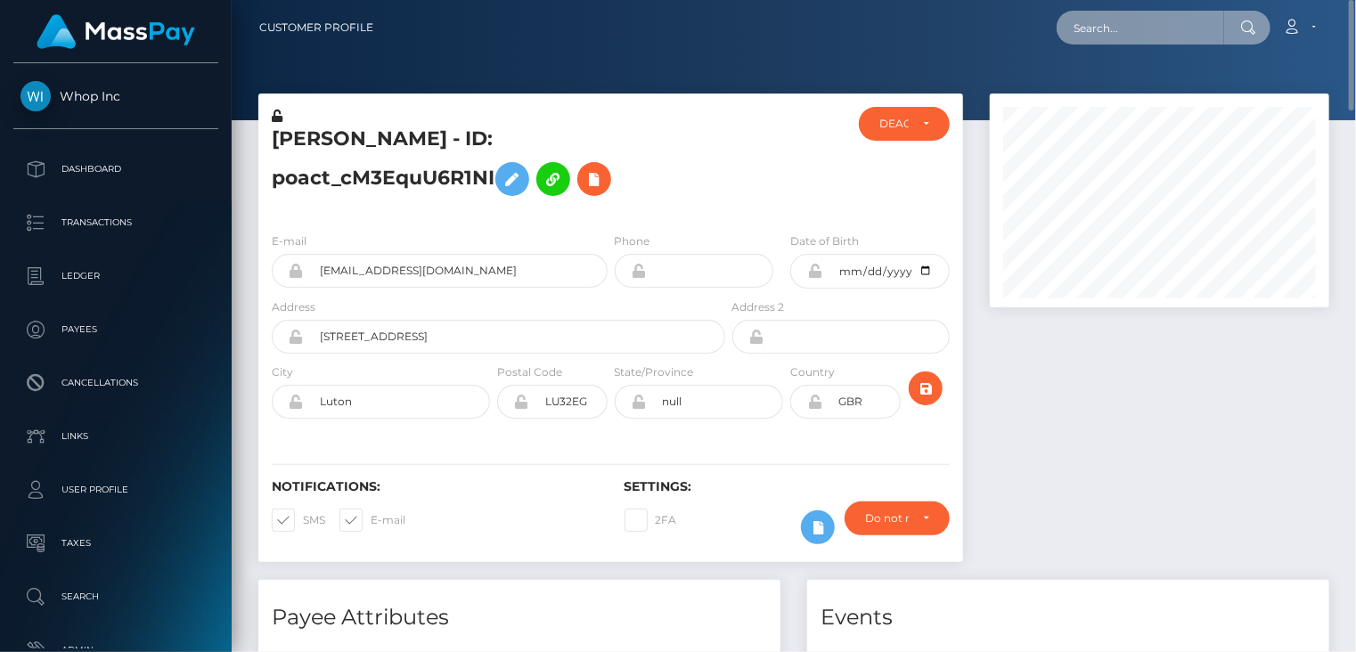
paste input "348578"
type input "348578"
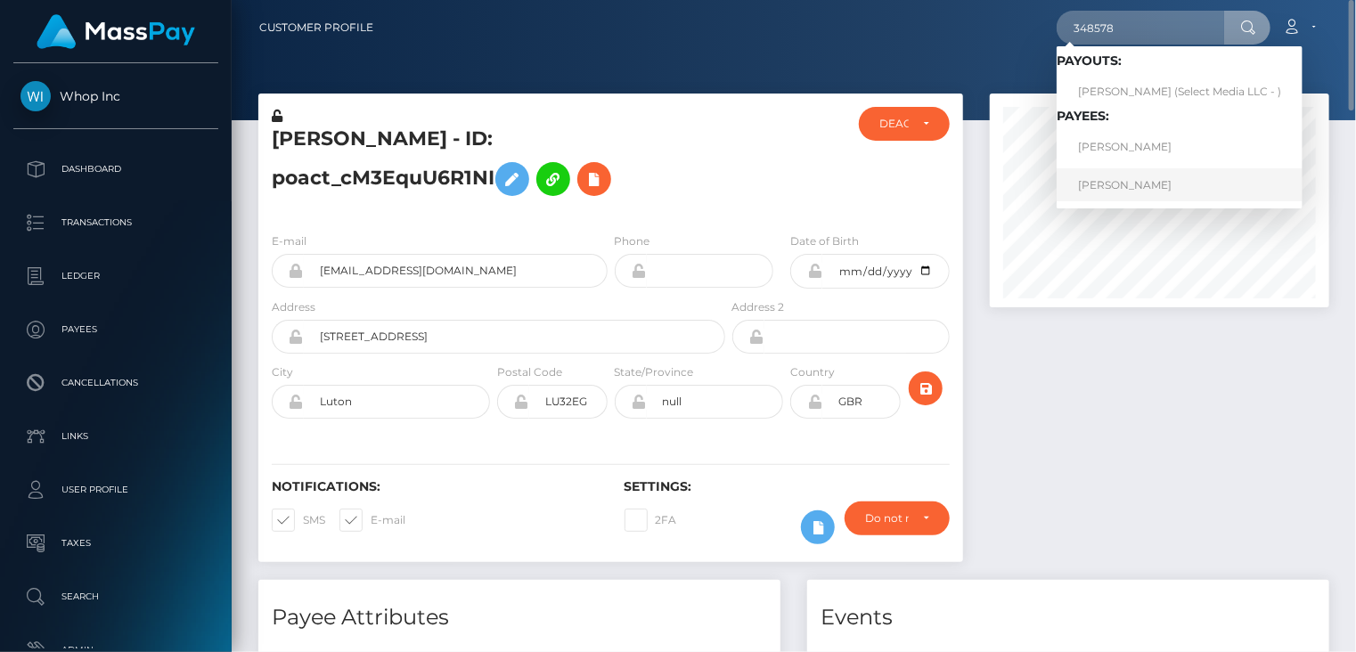
click at [1135, 183] on link "[PERSON_NAME]" at bounding box center [1179, 184] width 246 height 33
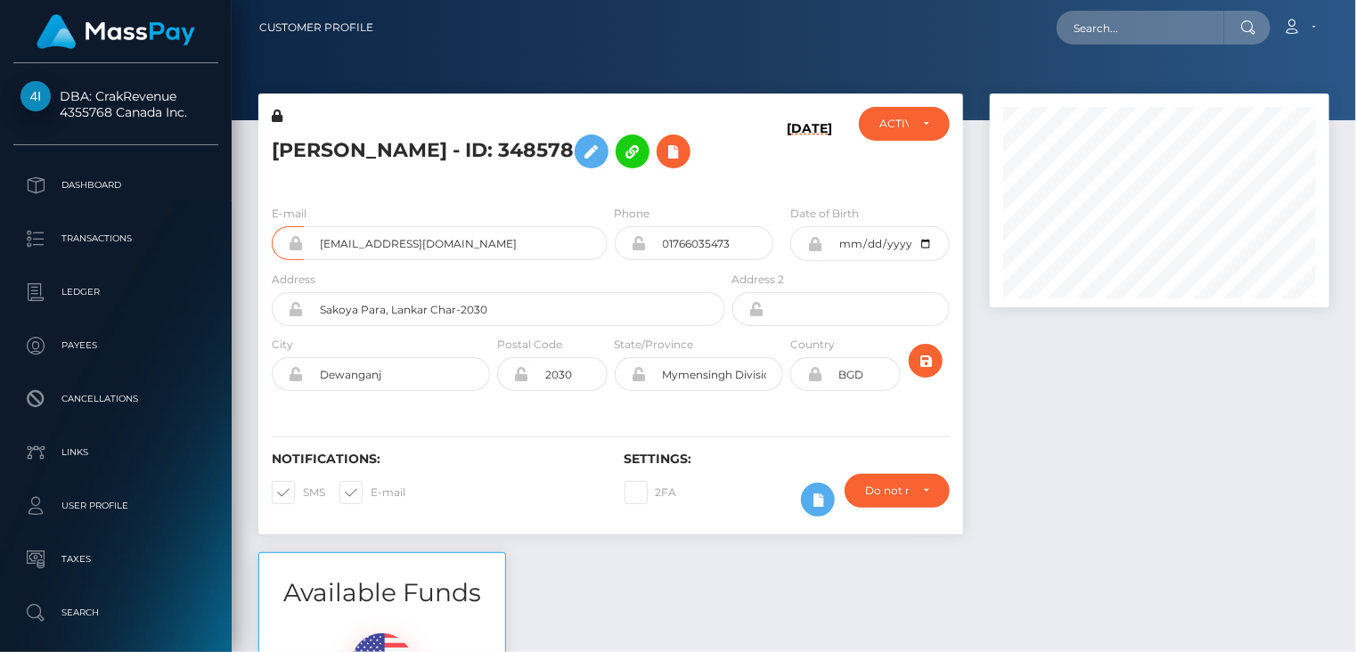
click at [401, 242] on input "[EMAIL_ADDRESS][DOMAIN_NAME]" at bounding box center [456, 243] width 304 height 34
drag, startPoint x: 0, startPoint y: 0, endPoint x: 401, endPoint y: 242, distance: 468.4
click at [401, 242] on input "shahenur23118@gmail.com" at bounding box center [456, 243] width 304 height 34
paste input "spree-1116780"
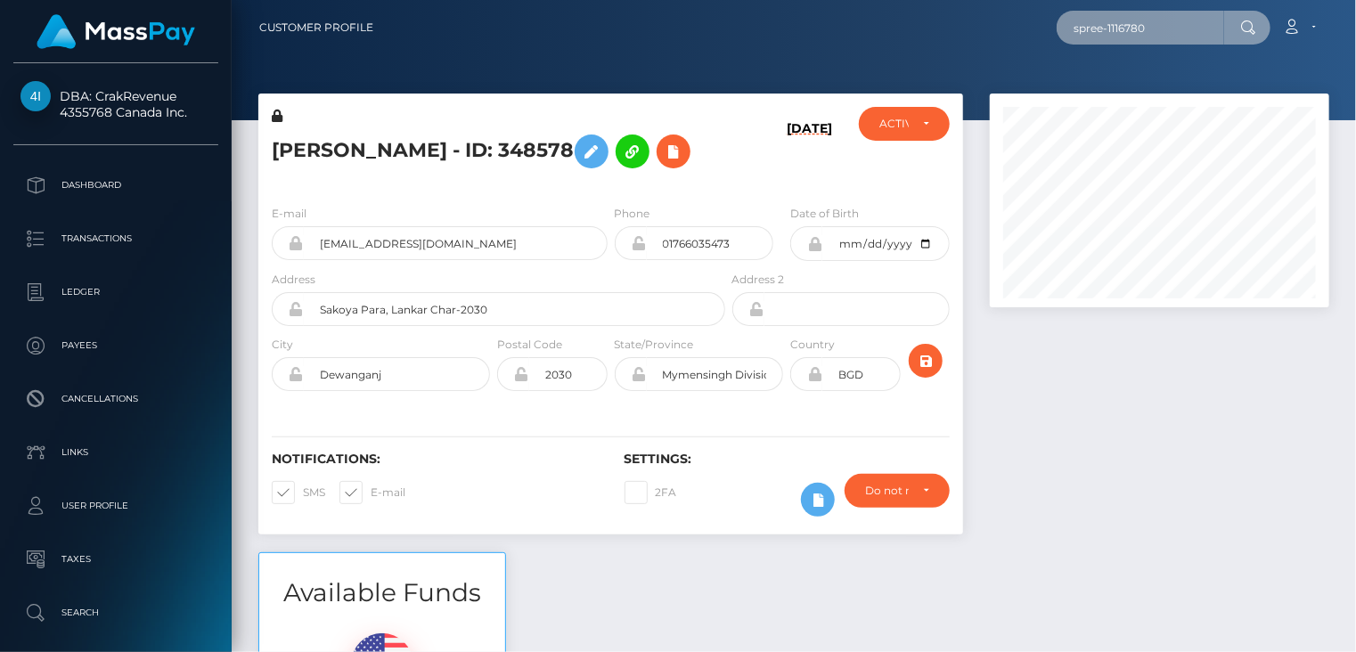
type input "spree-1116780"
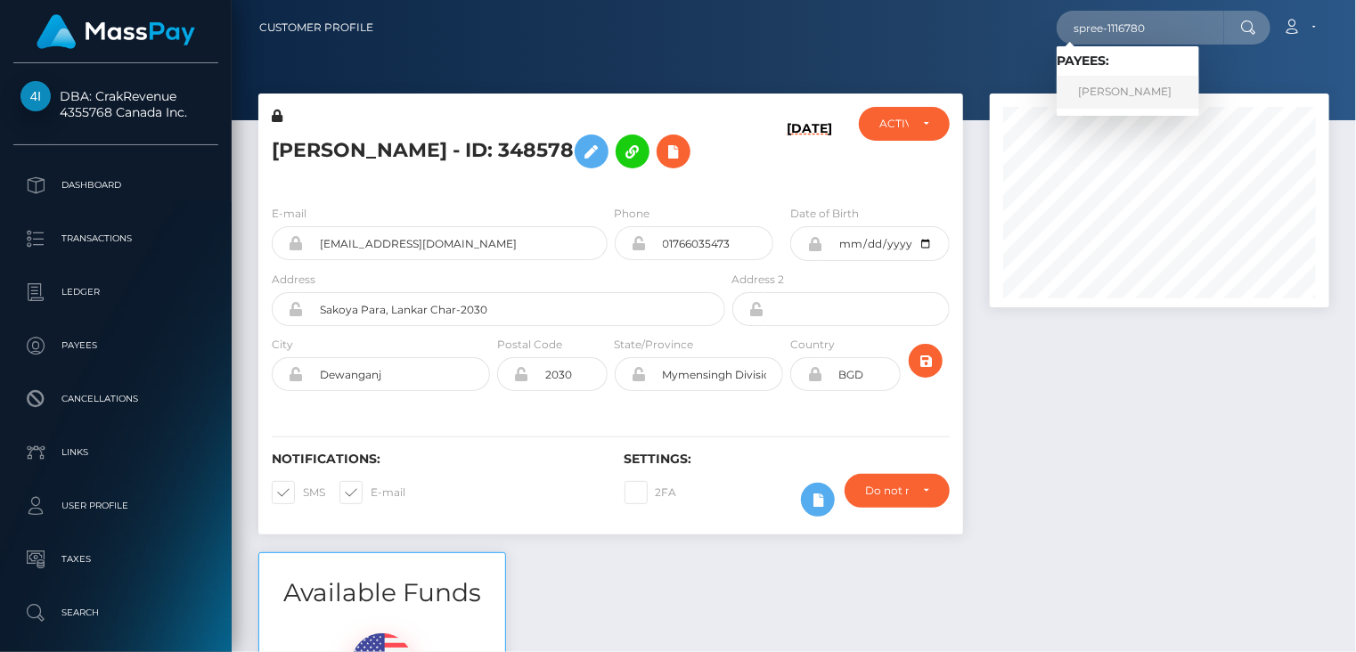
click at [1140, 90] on link "DAVIT STEPANYAN" at bounding box center [1127, 92] width 143 height 33
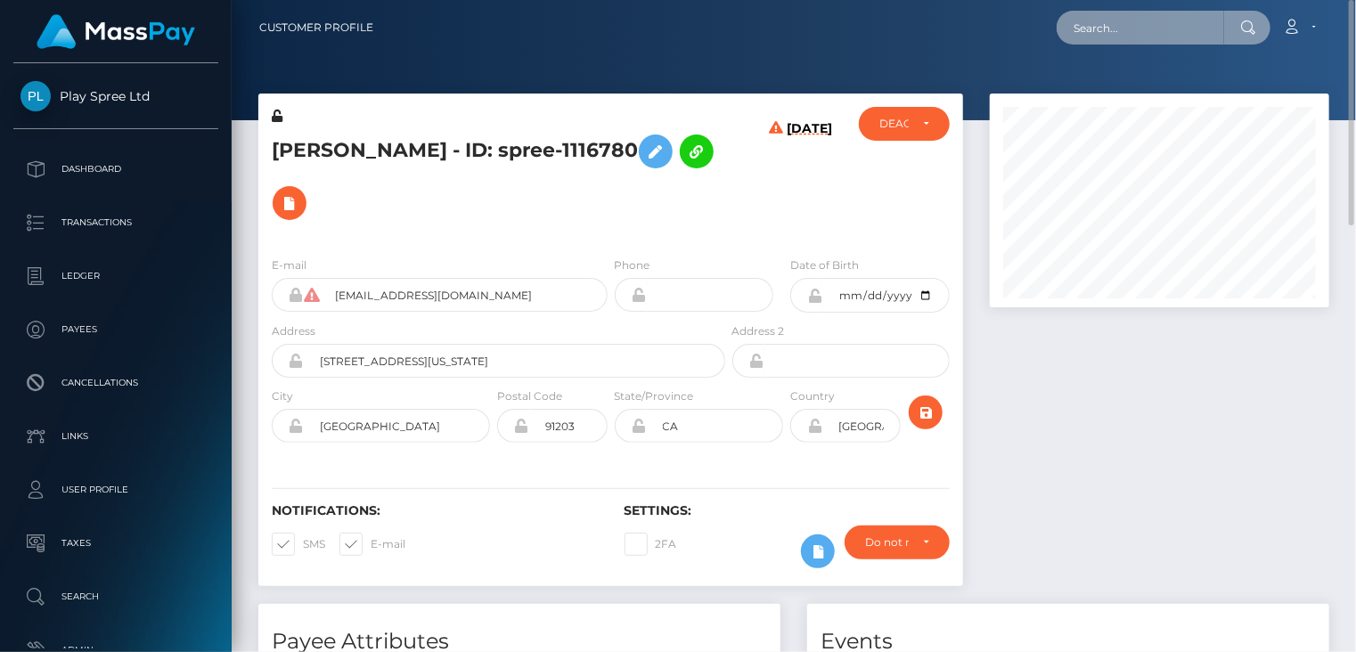
paste input "MSP301F301687ACE0E"
type input "MSP301F301687ACE0E"
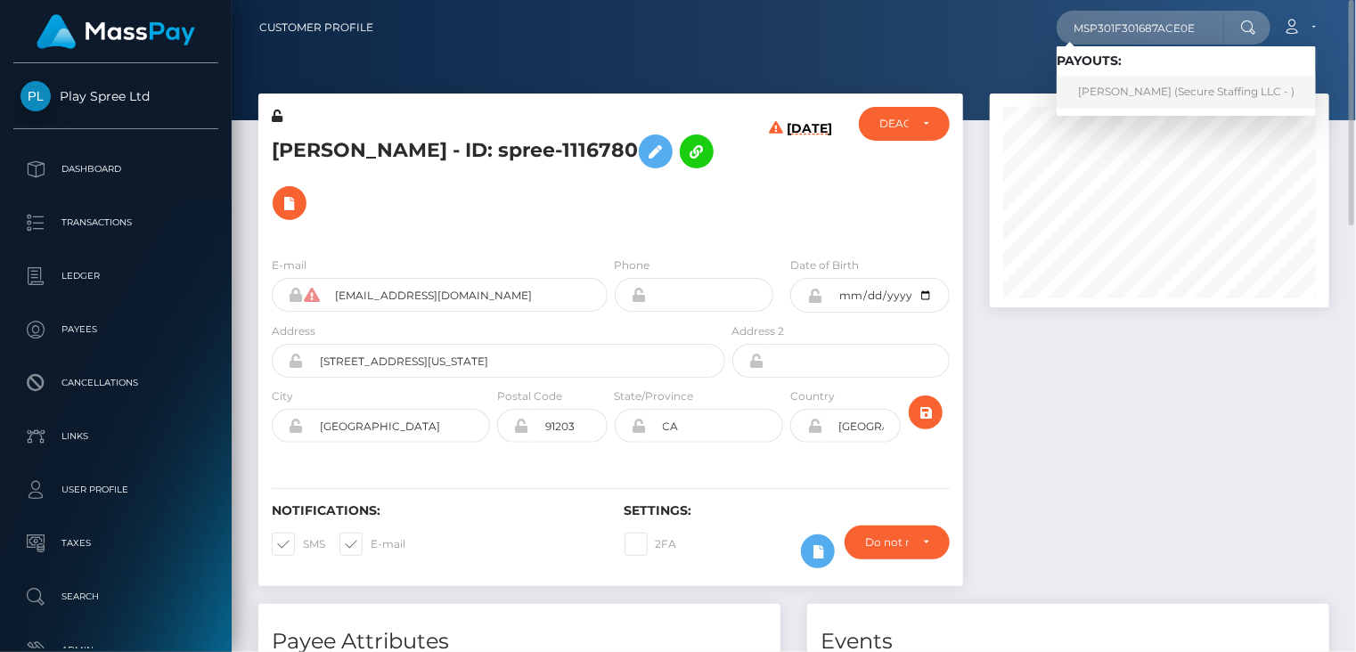
click at [1117, 89] on link "Gati Julius (Secure Staffing LLC - )" at bounding box center [1185, 92] width 259 height 33
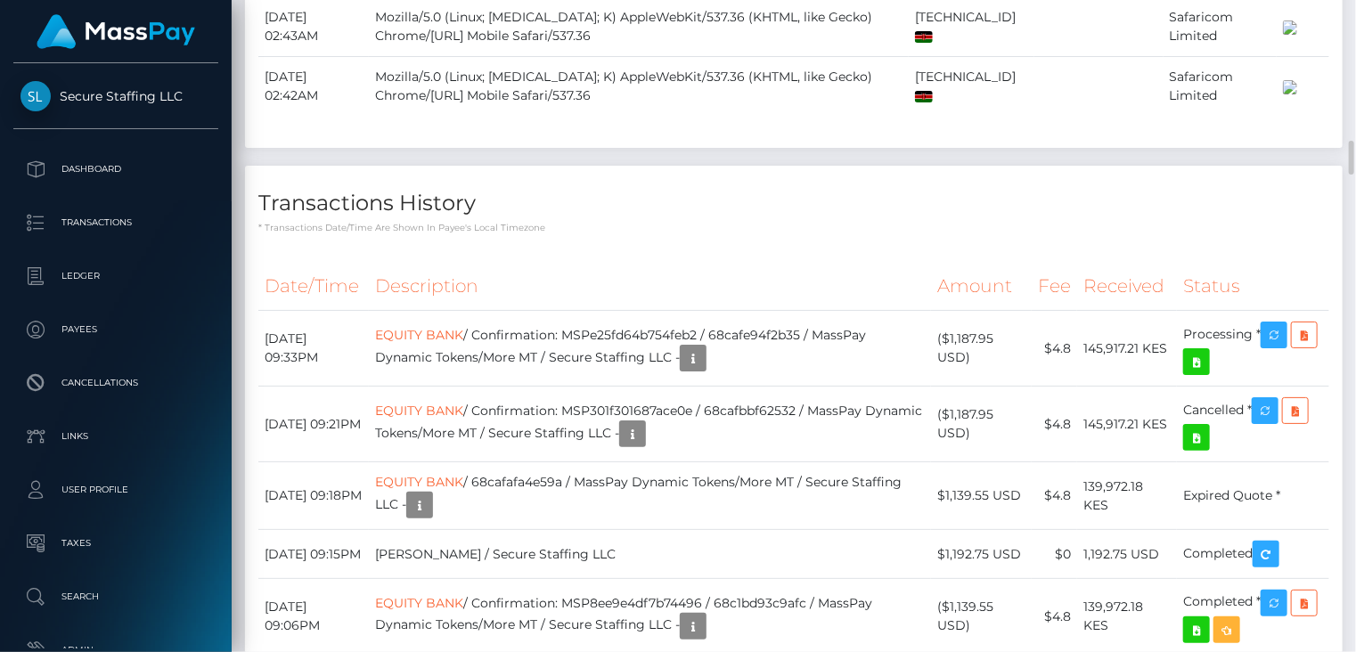
scroll to position [2971, 0]
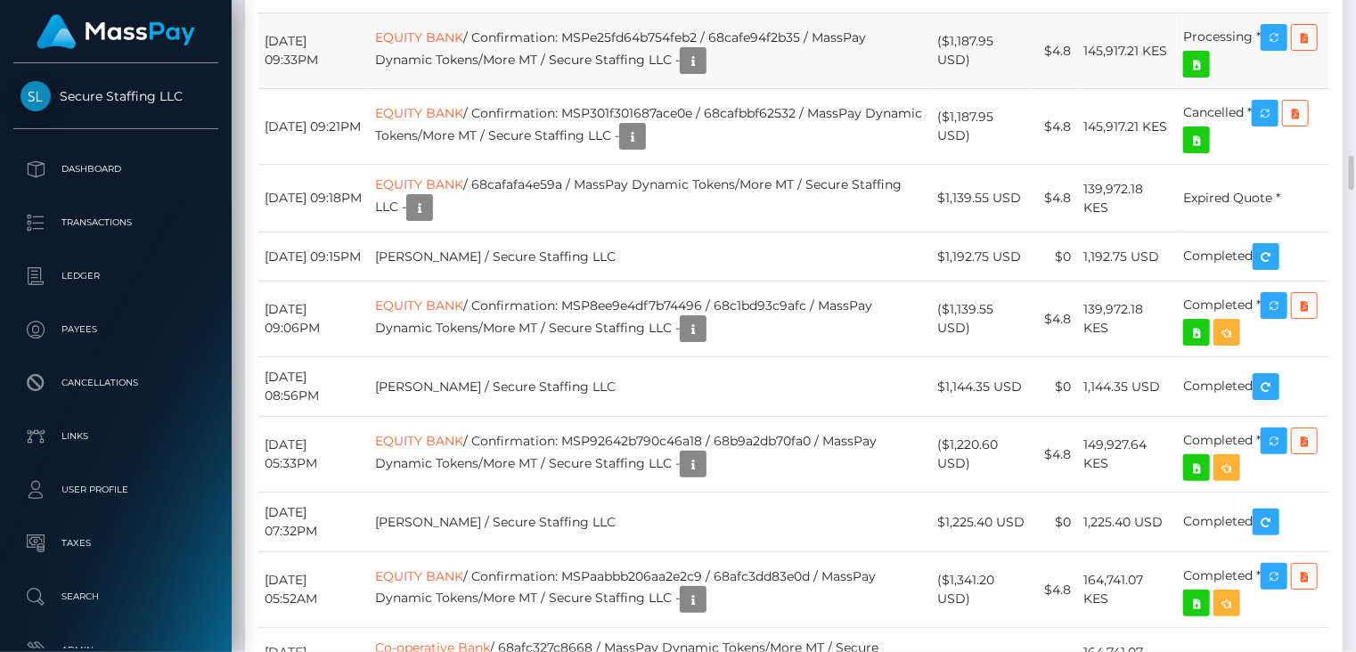
click at [658, 89] on td "EQUITY BANK / Confirmation: MSPe25fd64b754feb2 / 68cafe94f2b35 / MassPay Dynami…" at bounding box center [650, 51] width 562 height 76
copy td "MSPe25fd64b754feb2"
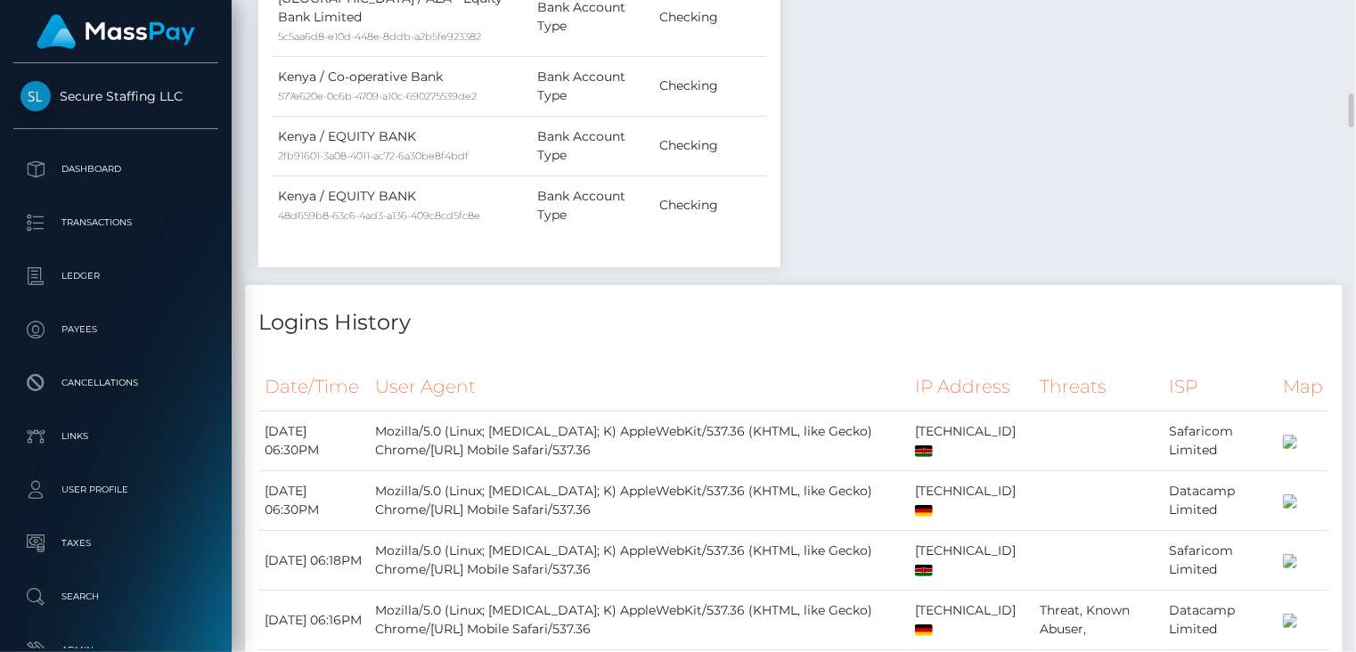
scroll to position [891, 0]
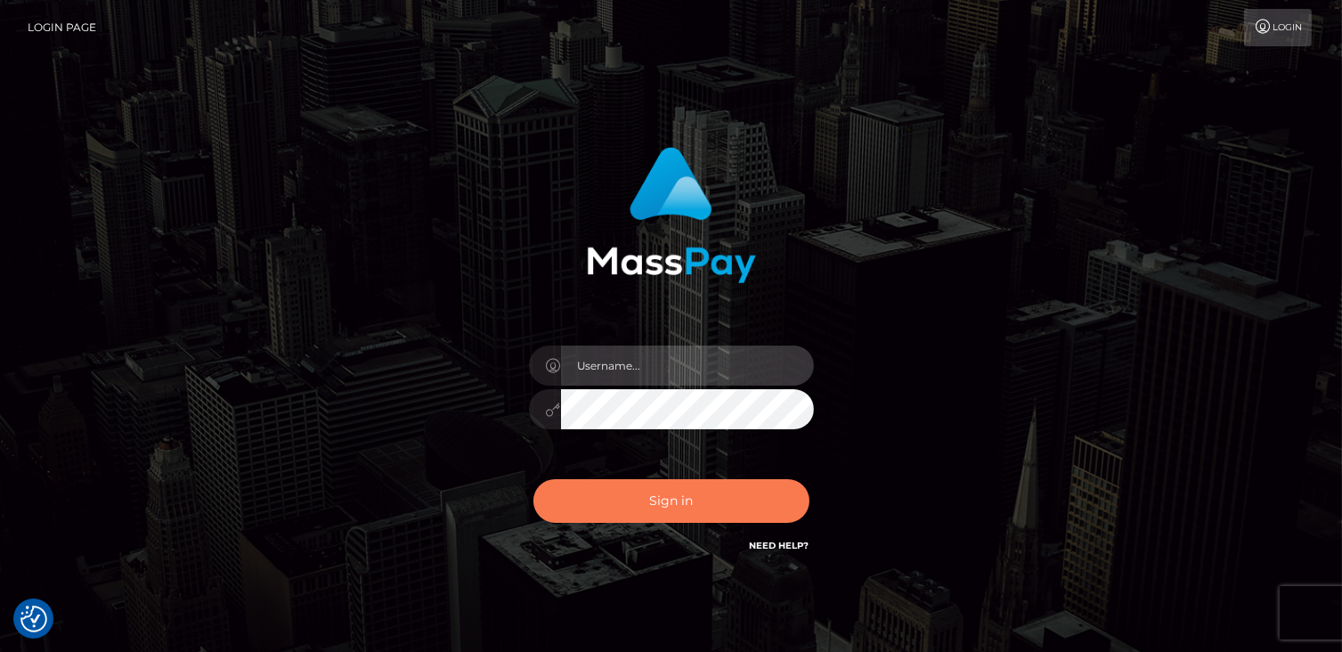
type input "catalinad"
click at [688, 502] on button "Sign in" at bounding box center [672, 501] width 276 height 44
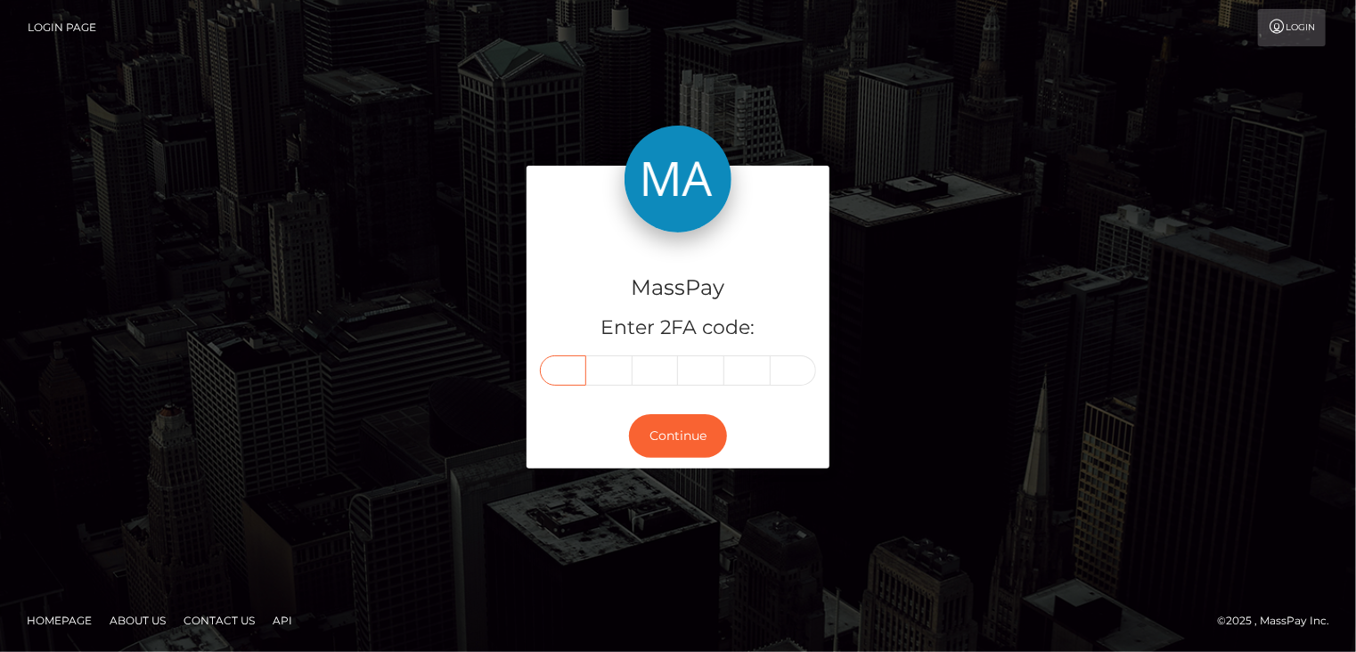
click at [574, 375] on input "text" at bounding box center [563, 370] width 46 height 30
type input "4"
type input "6"
type input "0"
type input "2"
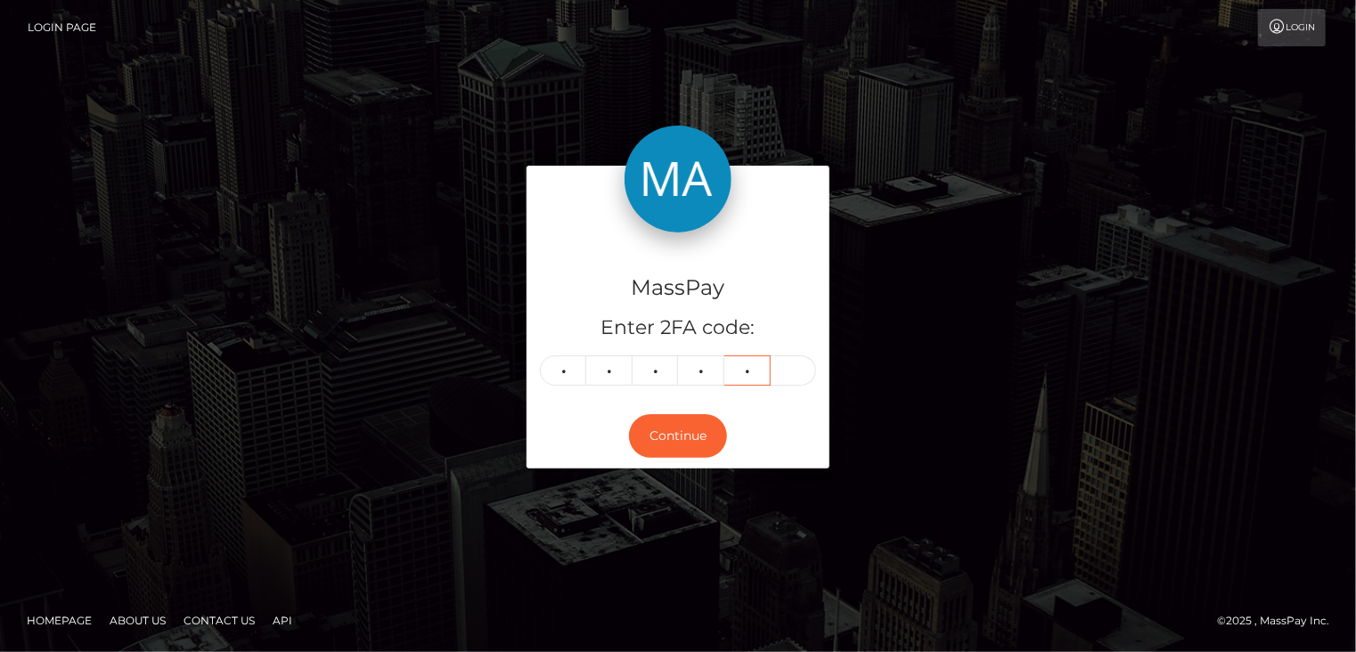
type input "6"
type input "1"
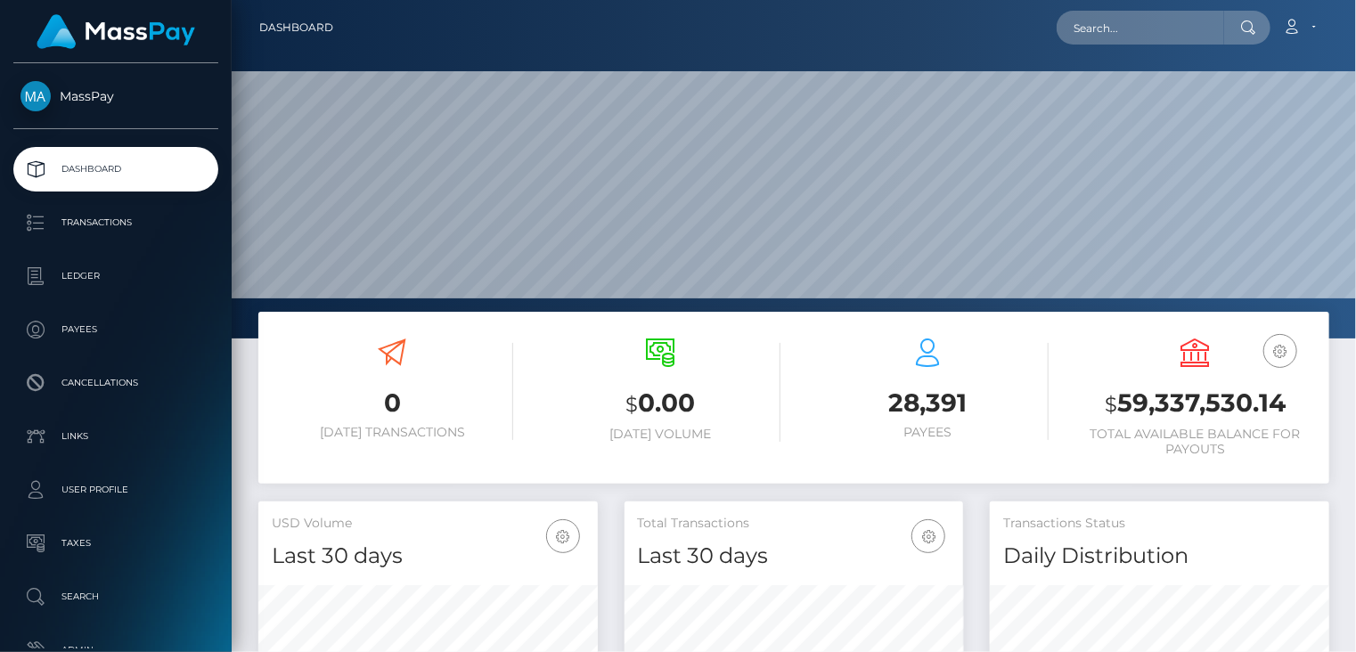
scroll to position [315, 338]
paste input "1357997"
type input "1357997"
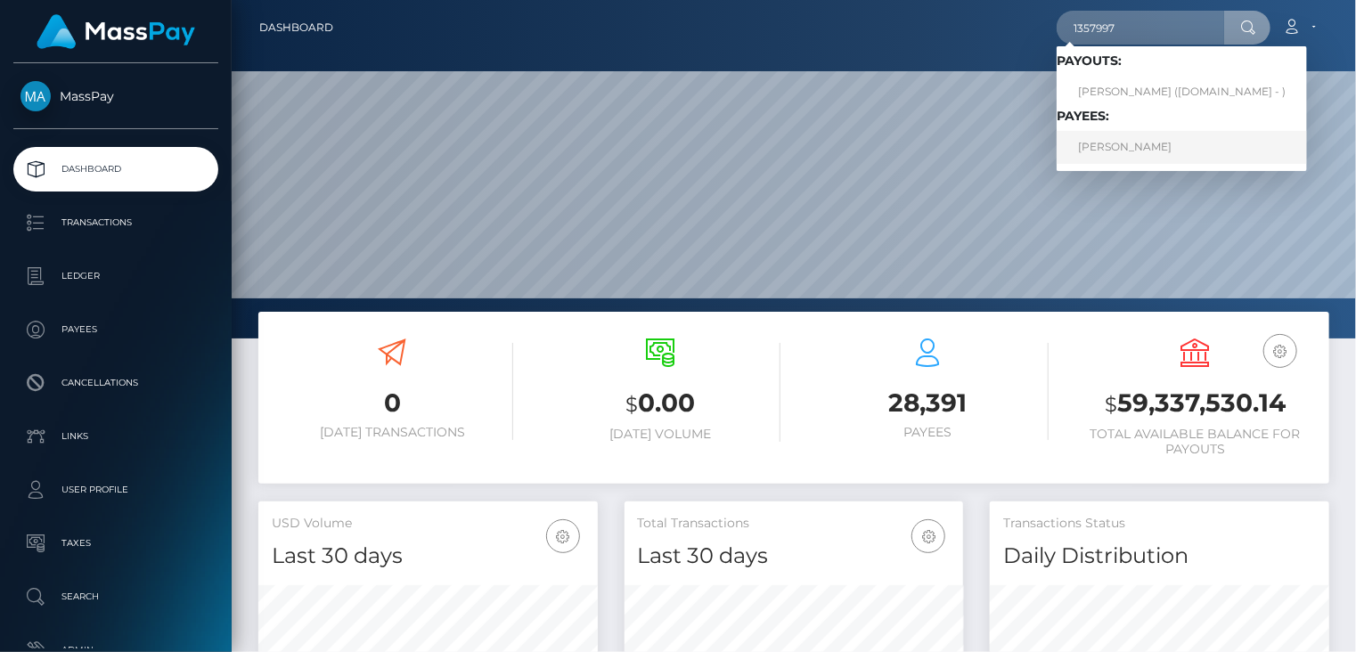
click at [1107, 159] on link "Alex Garcia" at bounding box center [1181, 147] width 250 height 33
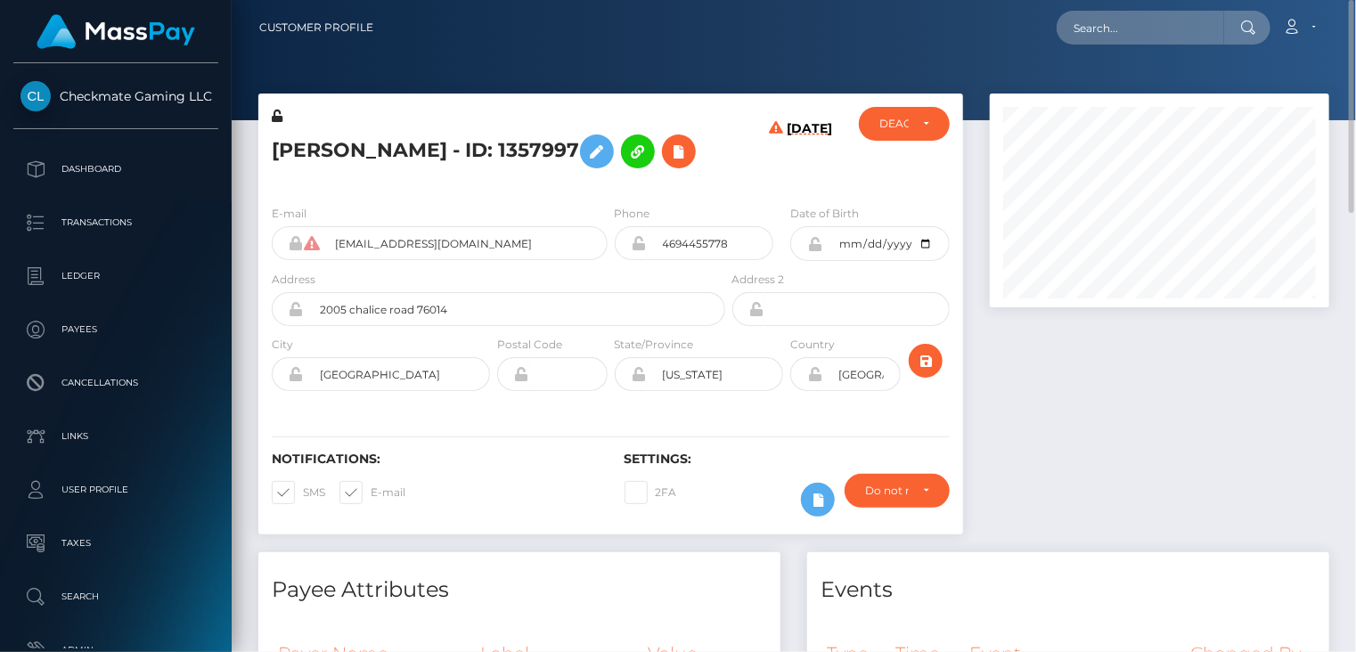
click at [444, 151] on h5 "Alex Garcia - ID: 1357997" at bounding box center [494, 152] width 444 height 52
drag, startPoint x: 406, startPoint y: 151, endPoint x: 513, endPoint y: 151, distance: 106.9
click at [513, 151] on h5 "Alex Garcia - ID: 1357997" at bounding box center [494, 152] width 444 height 52
copy h5 "ID: 1357997"
click at [369, 143] on h5 "Alex Garcia - ID: 1357997" at bounding box center [494, 152] width 444 height 52
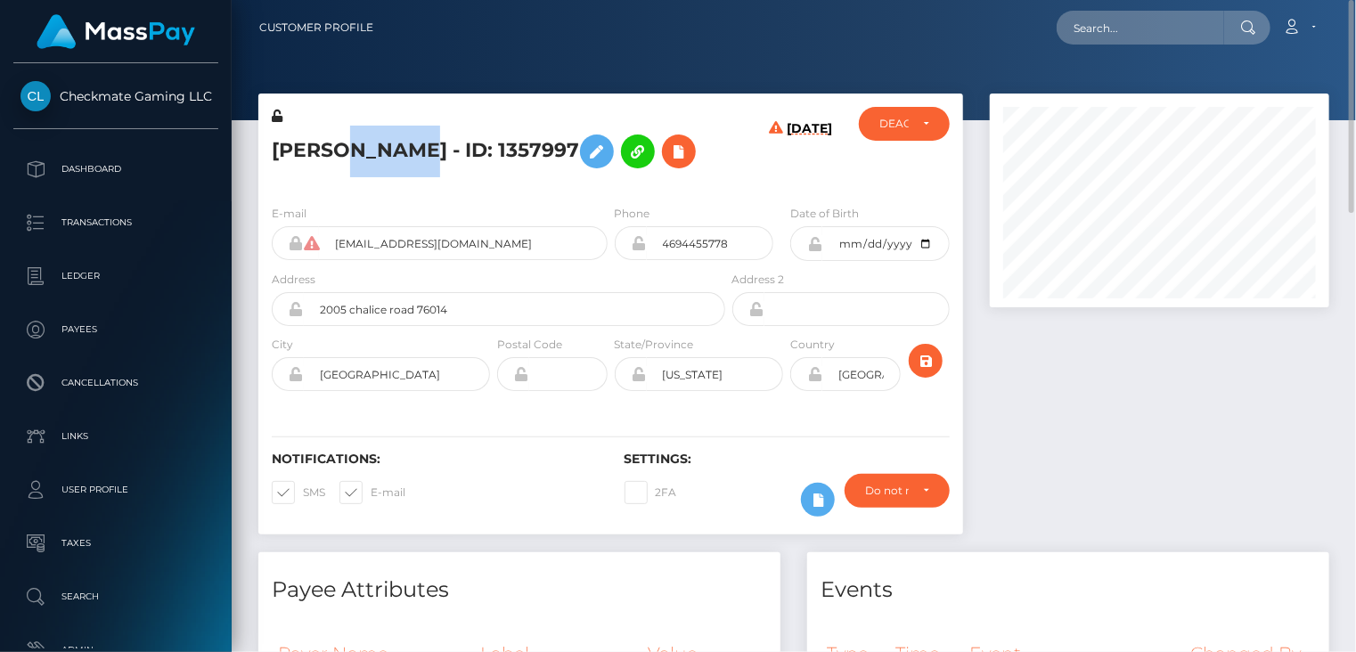
click at [369, 143] on h5 "Alex Garcia - ID: 1357997" at bounding box center [494, 152] width 444 height 52
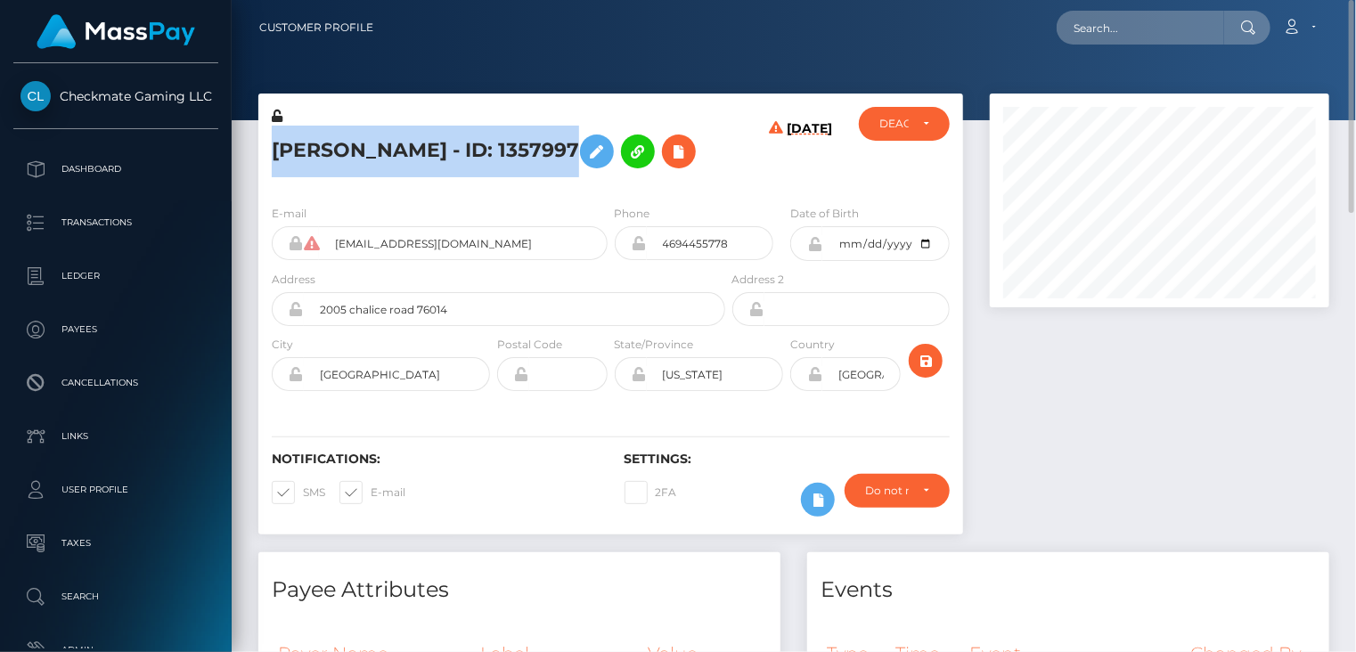
click at [369, 143] on h5 "Alex Garcia - ID: 1357997" at bounding box center [494, 152] width 444 height 52
copy h5 "Alex Garcia - ID: 1357997"
click at [668, 154] on icon at bounding box center [678, 152] width 21 height 22
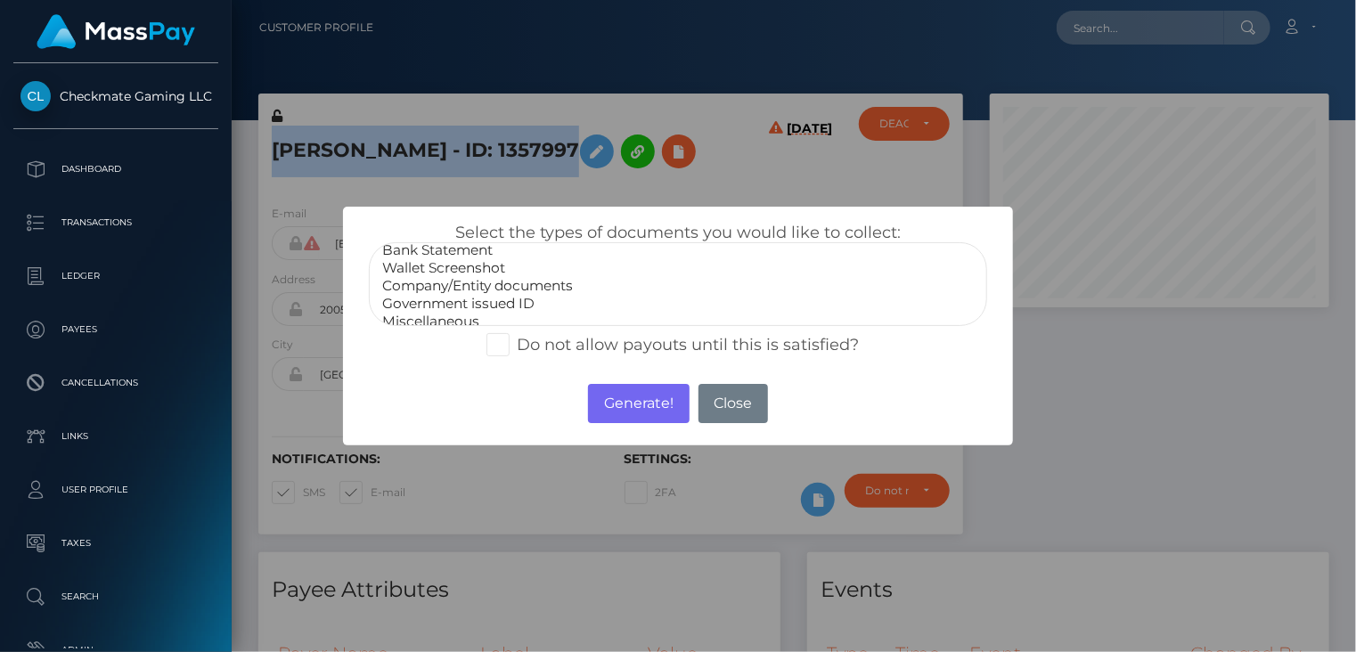
scroll to position [36, 0]
select select "Government issued ID"
click at [498, 296] on option "Government issued ID" at bounding box center [678, 293] width 596 height 18
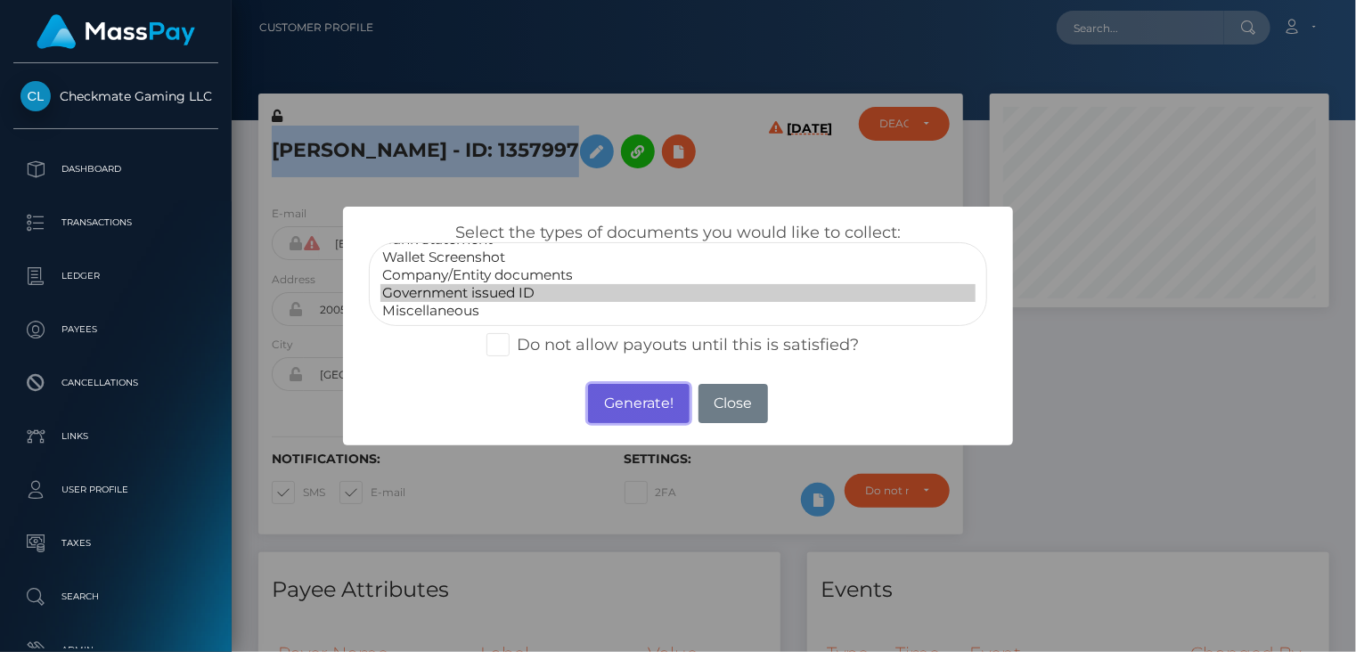
click at [602, 413] on button "Generate!" at bounding box center [638, 403] width 101 height 39
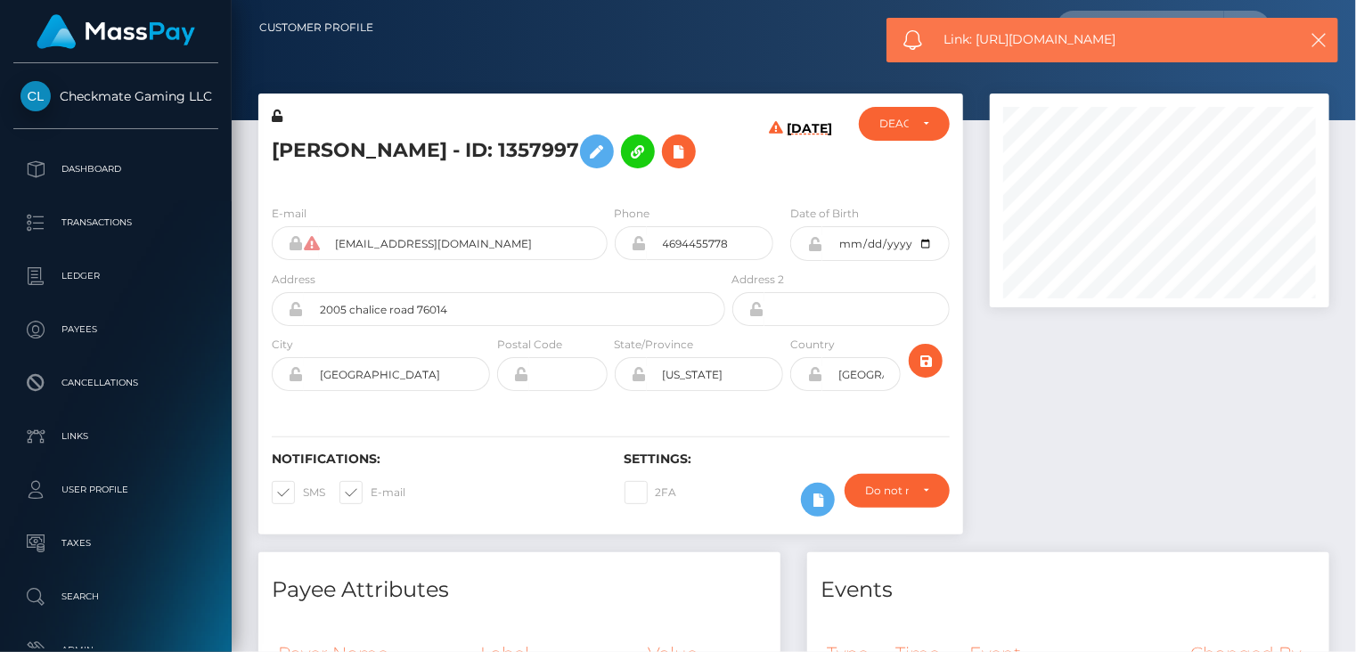
click at [1055, 30] on span "Link: https://l.maspay.io/AkA8R" at bounding box center [1111, 39] width 335 height 19
copy span "Link: https://l.maspay.io/AkA8R"
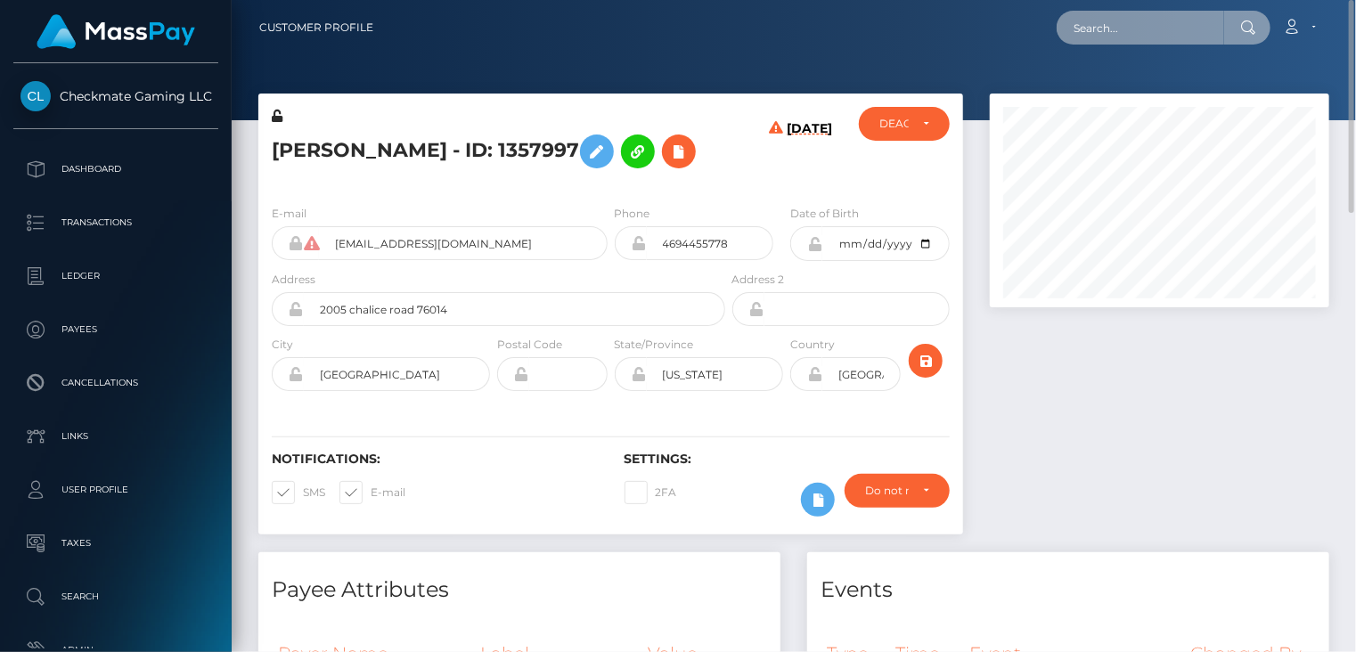
paste input "ytM1y6WX4xeJQK91FXhlYJRPtf22"
type input "ytM1y6WX4xeJQK91FXhlYJRPtf22"
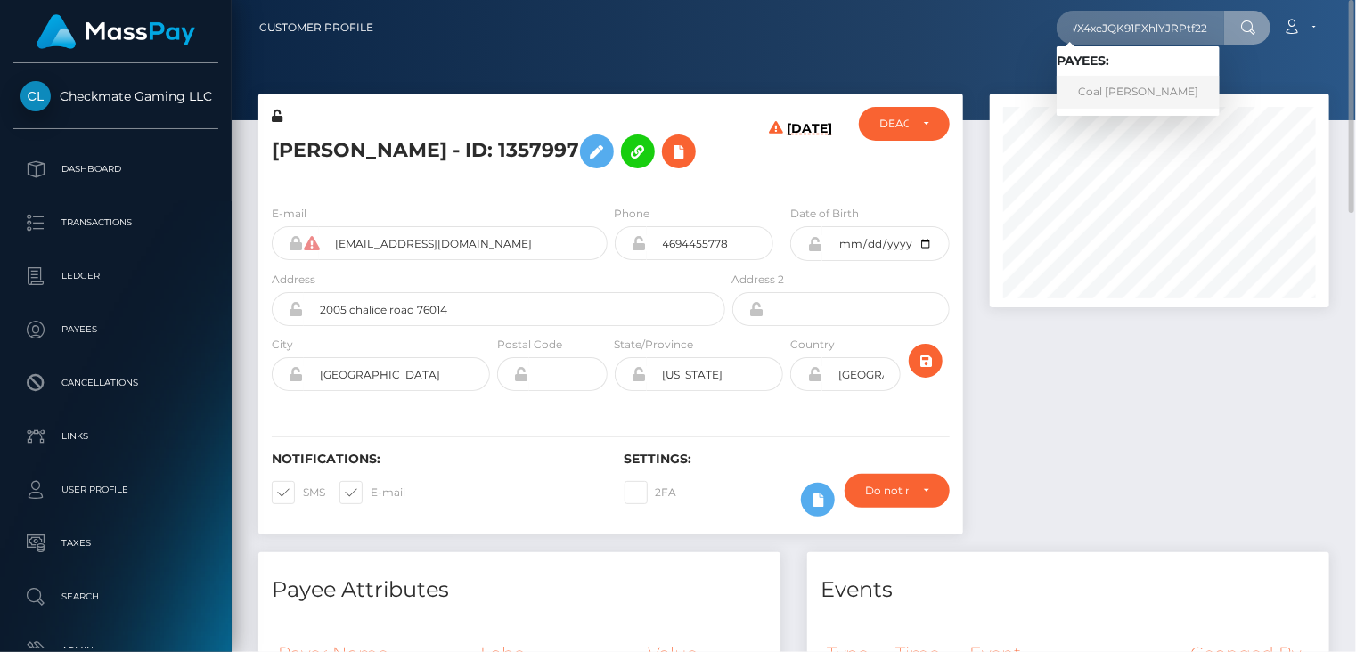
scroll to position [0, 0]
click at [1135, 86] on link "Coal Barnett" at bounding box center [1137, 92] width 163 height 33
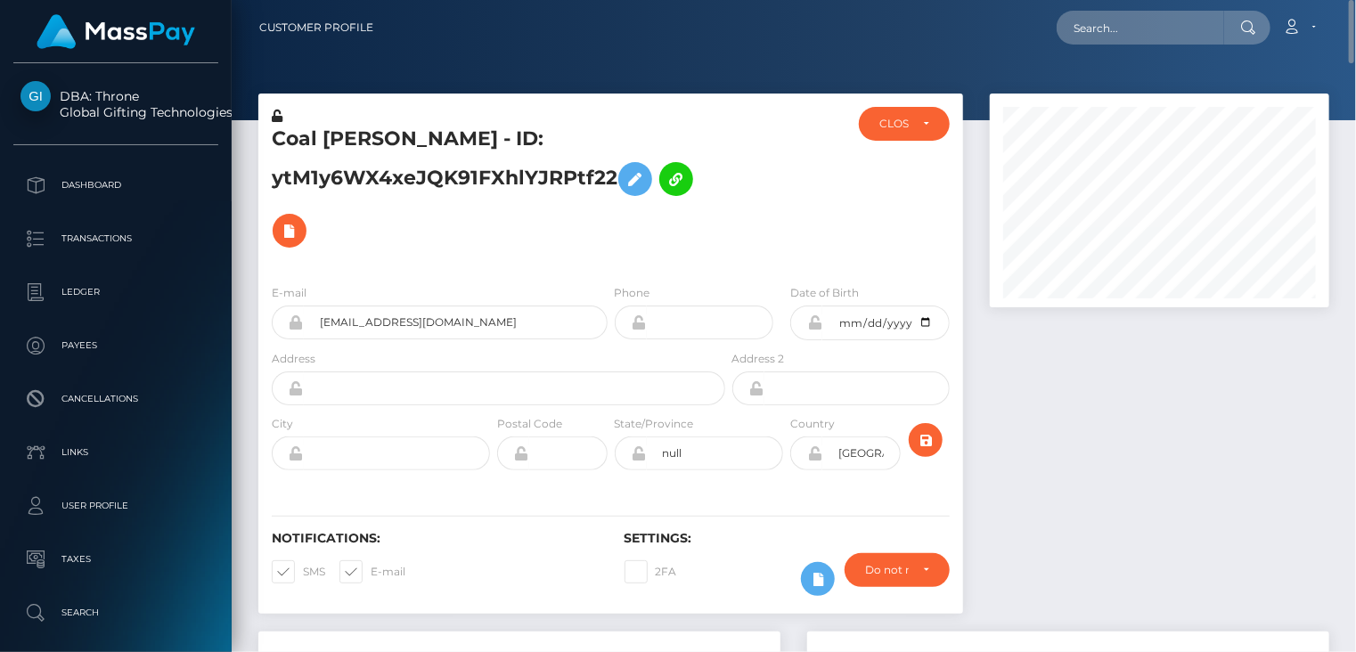
click at [399, 144] on h5 "Coal Barnett - ID: ytM1y6WX4xeJQK91FXhlYJRPtf22" at bounding box center [494, 191] width 444 height 131
click at [399, 143] on h5 "Coal Barnett - ID: ytM1y6WX4xeJQK91FXhlYJRPtf22" at bounding box center [494, 191] width 444 height 131
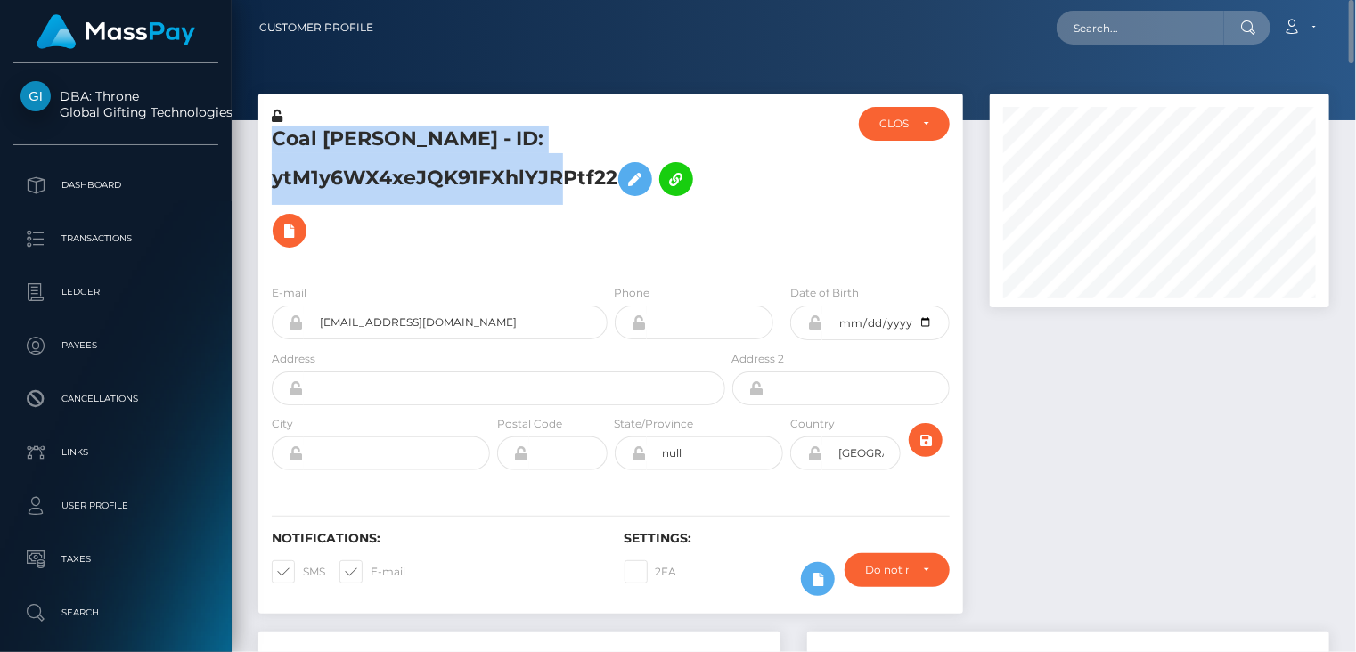
copy h5 "Coal Barnett - ID: ytM1y6WX4xeJQK91FXhlYJRPtf22"
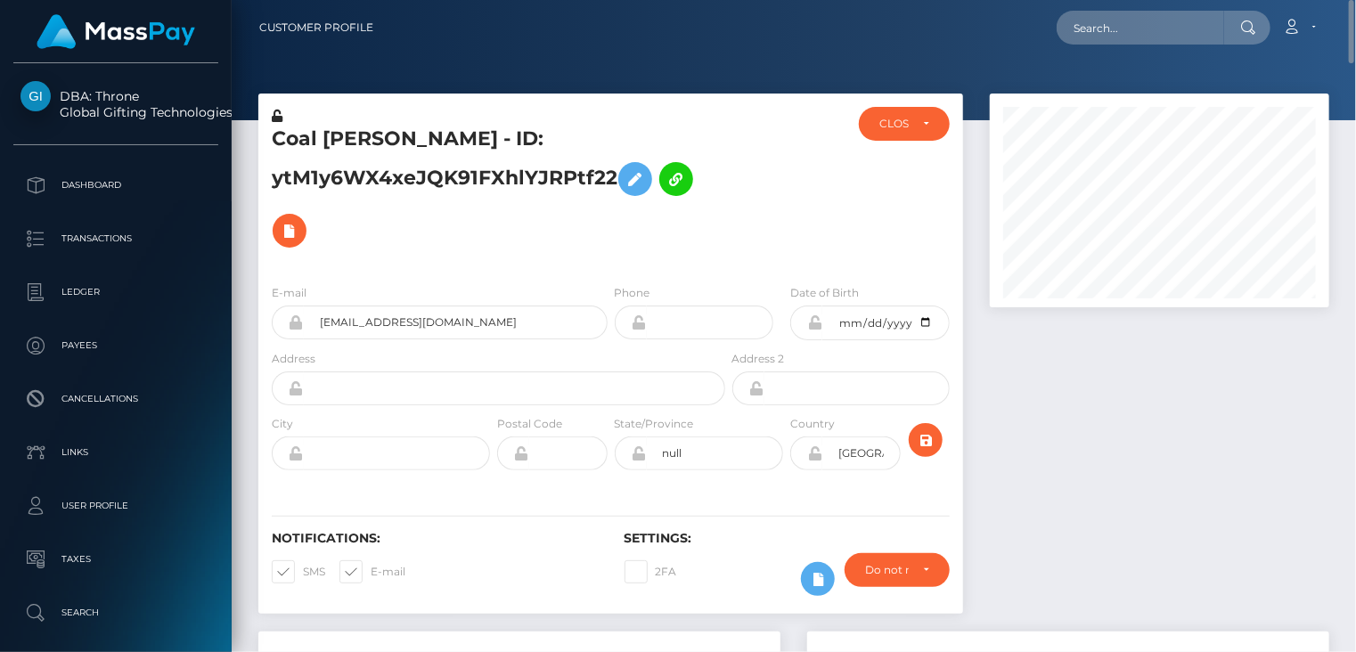
click at [400, 235] on h5 "Coal Barnett - ID: ytM1y6WX4xeJQK91FXhlYJRPtf22" at bounding box center [494, 191] width 444 height 131
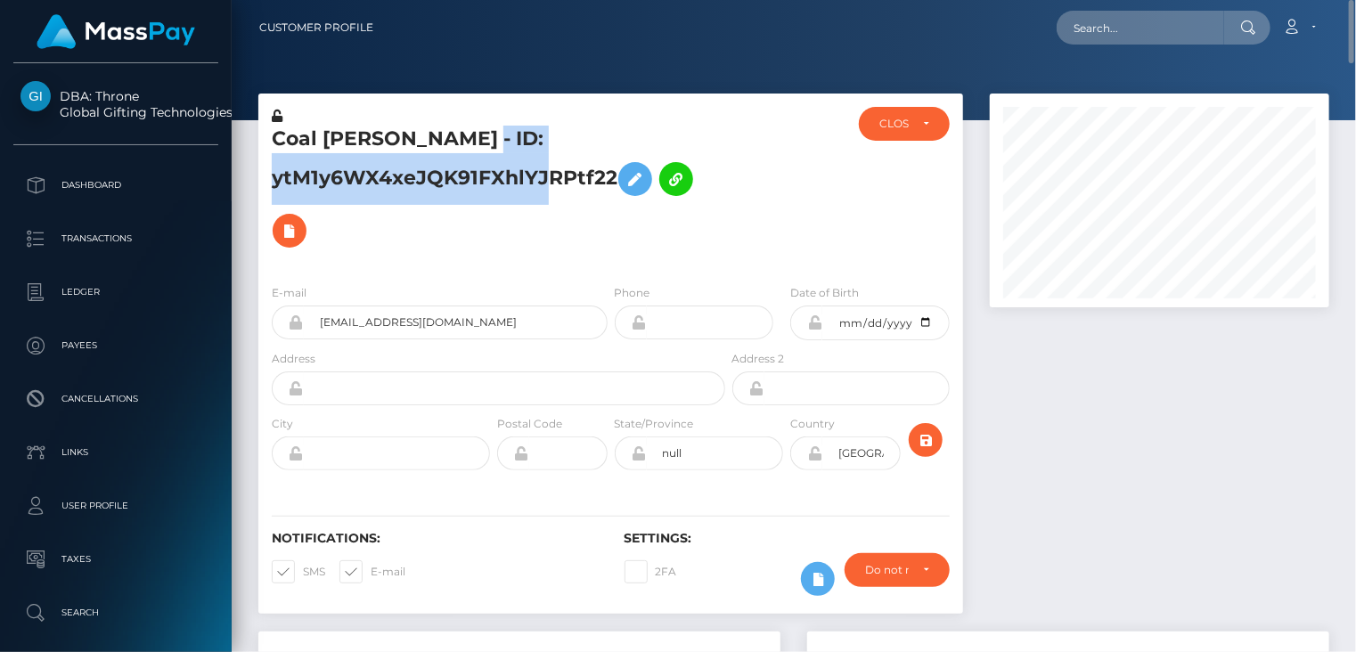
drag, startPoint x: 419, startPoint y: 139, endPoint x: 610, endPoint y: 185, distance: 197.0
click at [610, 185] on h5 "Coal Barnett - ID: ytM1y6WX4xeJQK91FXhlYJRPtf22" at bounding box center [494, 191] width 444 height 131
copy h5 "ID: ytM1y6WX4xeJQK91FXhlYJRPtf22"
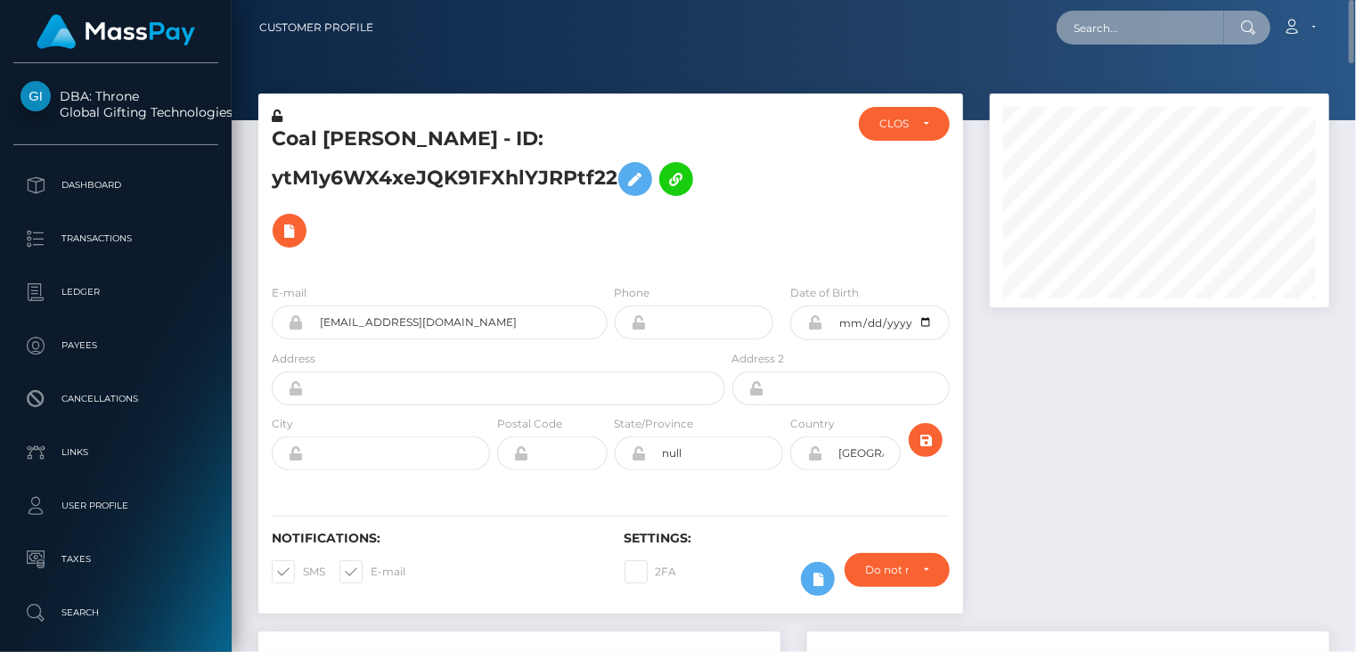
paste input "poact_uyTEOxtsBg8H"
type input "poact_uyTEOxtsBg8H"
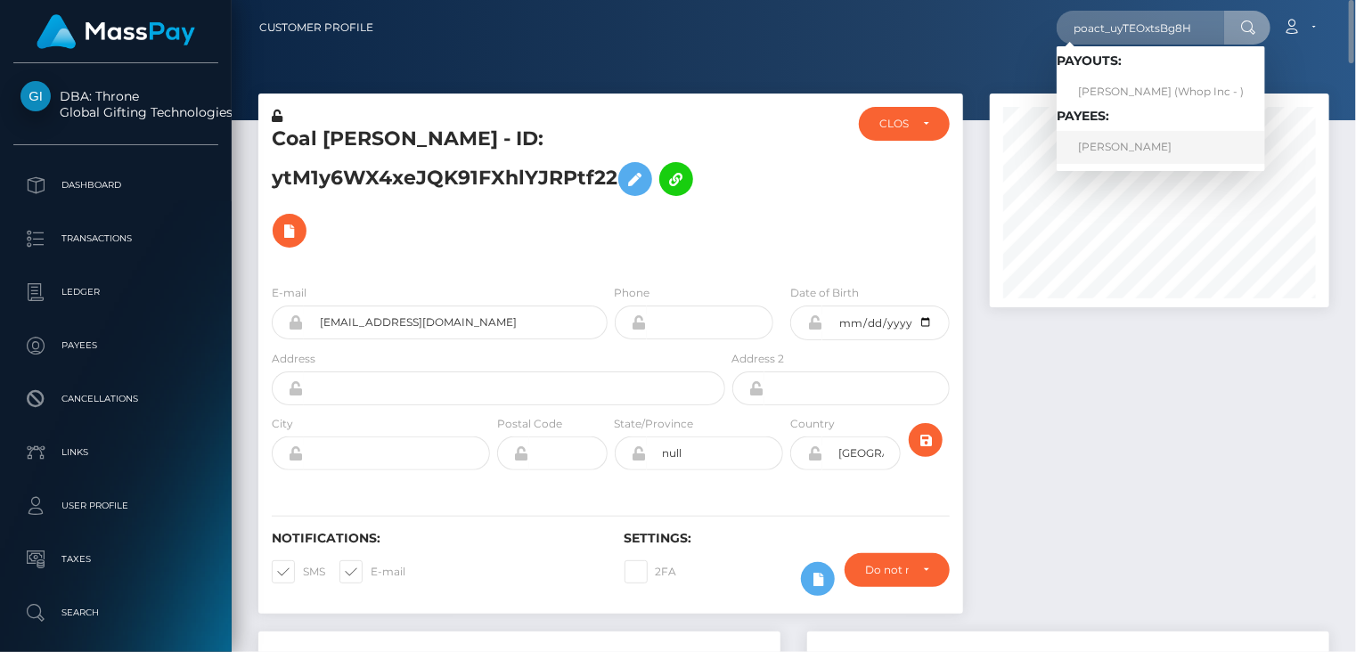
click at [1107, 151] on link "RUTH HENRY IGWE" at bounding box center [1160, 147] width 208 height 33
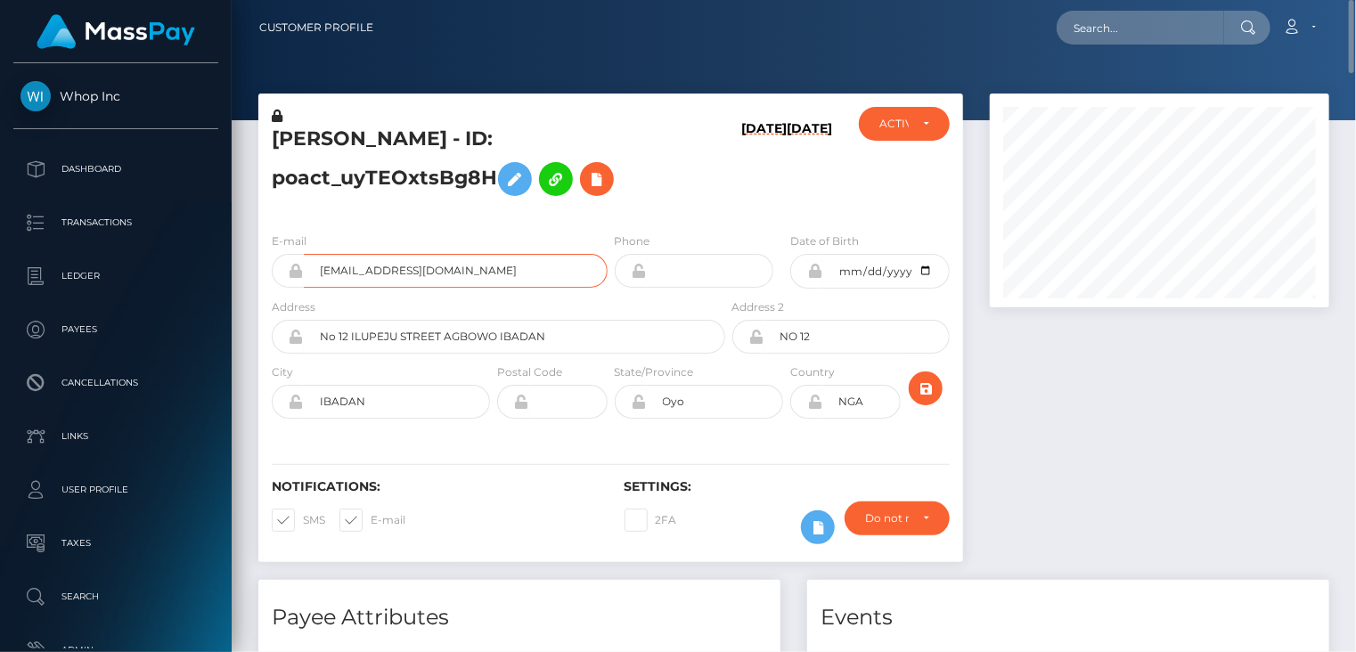
click at [448, 261] on input "[EMAIL_ADDRESS][DOMAIN_NAME]" at bounding box center [456, 271] width 304 height 34
click at [300, 136] on h5 "RUTH HENRY IGWE - ID: poact_uyTEOxtsBg8H" at bounding box center [494, 165] width 444 height 79
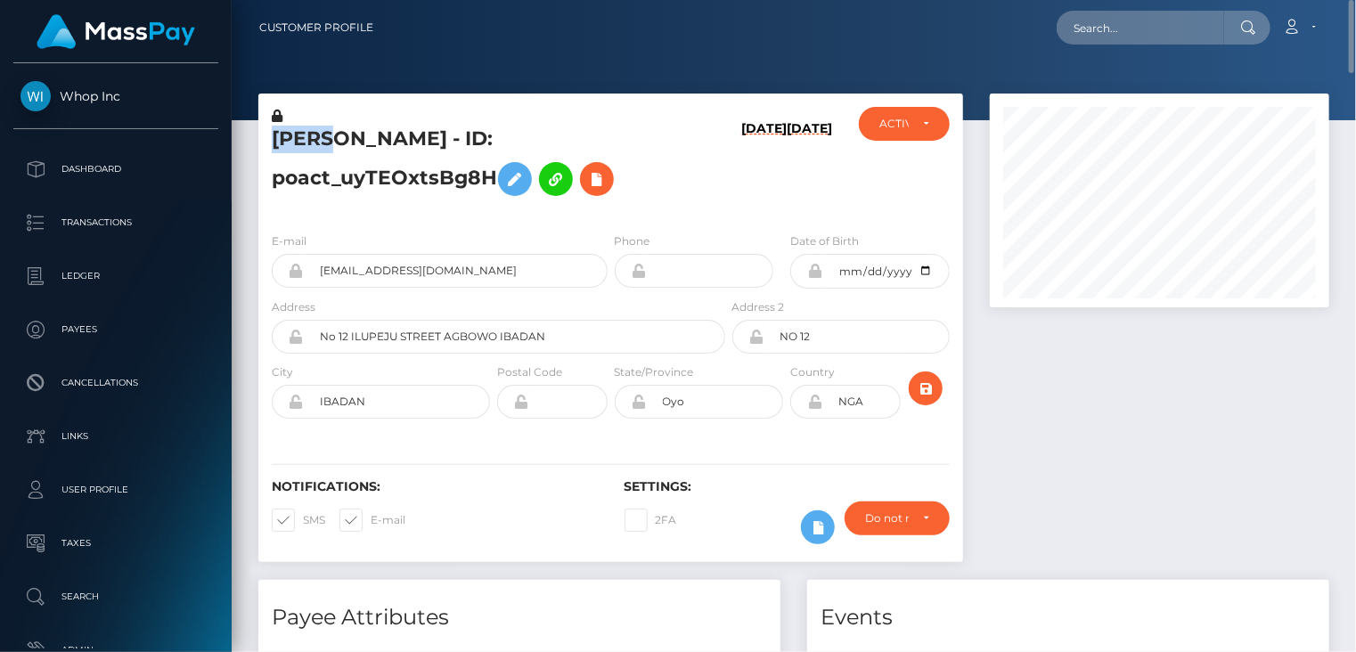
click at [300, 136] on h5 "RUTH HENRY IGWE - ID: poact_uyTEOxtsBg8H" at bounding box center [494, 165] width 444 height 79
copy h5 "RUTH"
click at [600, 182] on icon at bounding box center [596, 179] width 21 height 22
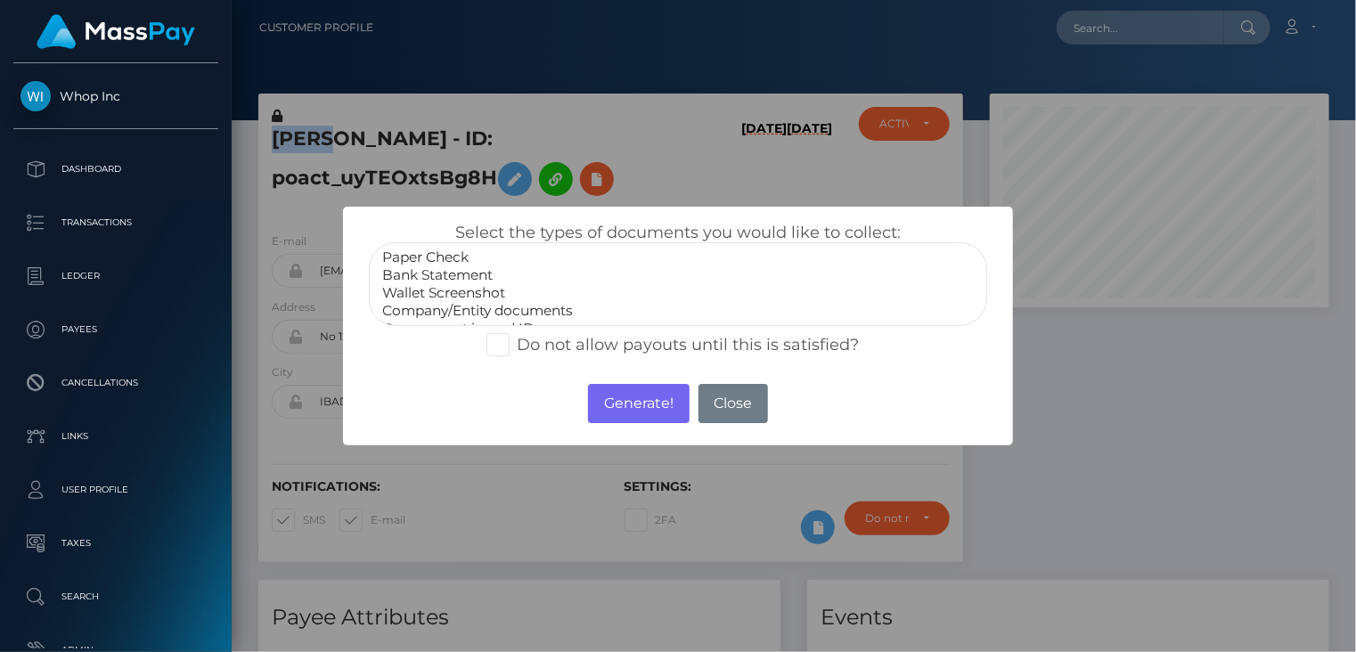
select select "Wallet Screenshot"
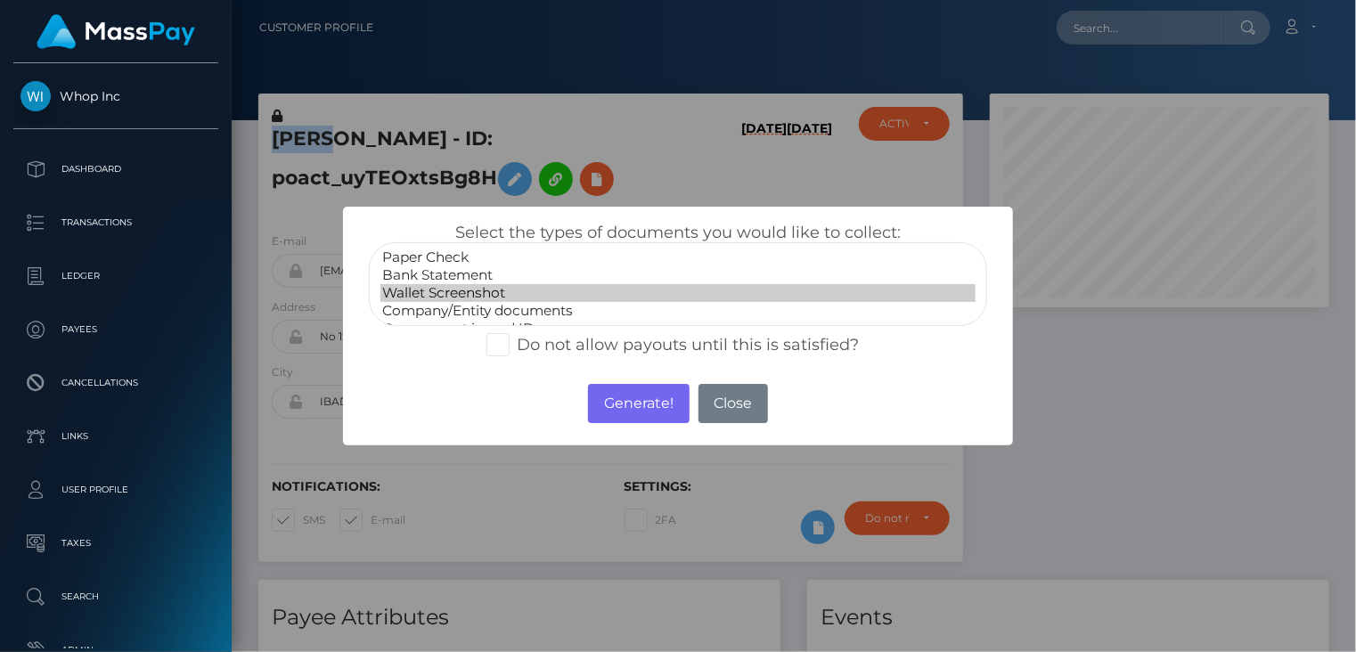
click at [462, 293] on option "Wallet Screenshot" at bounding box center [678, 293] width 596 height 18
click at [636, 404] on button "Generate!" at bounding box center [638, 403] width 101 height 39
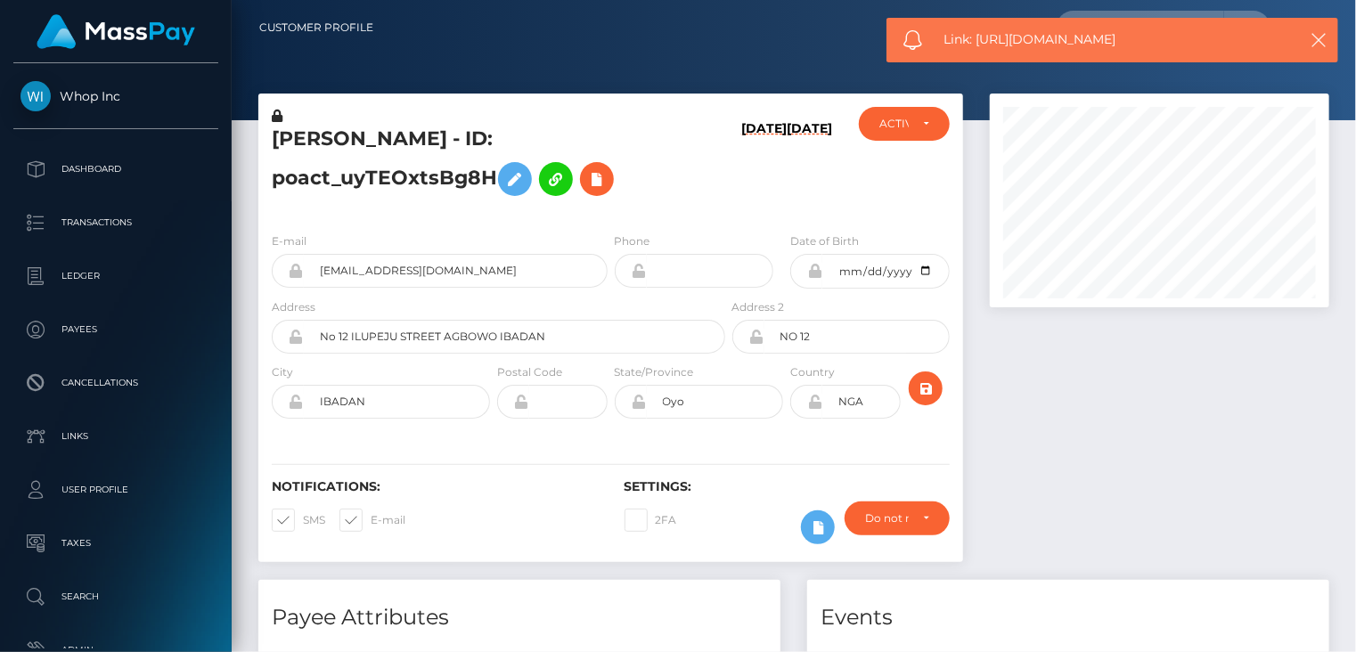
click at [1020, 43] on span "Link: https://l.maspay.io/IkSq8" at bounding box center [1111, 39] width 335 height 19
click at [1020, 44] on span "Link: https://l.maspay.io/IkSq8" at bounding box center [1111, 39] width 335 height 19
copy span "Link: https://l.maspay.io/IkSq8"
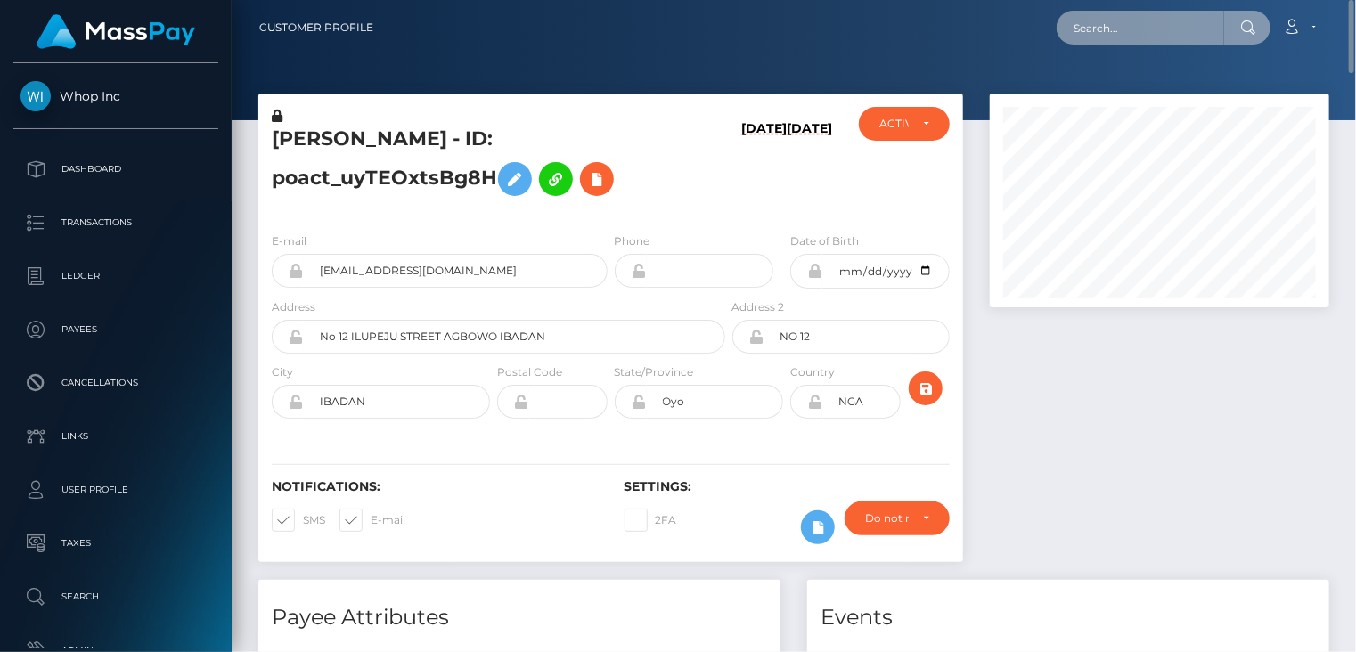
paste input "poact_9F5RleFBBXCU"
type input "poact_9F5RleFBBXCU"
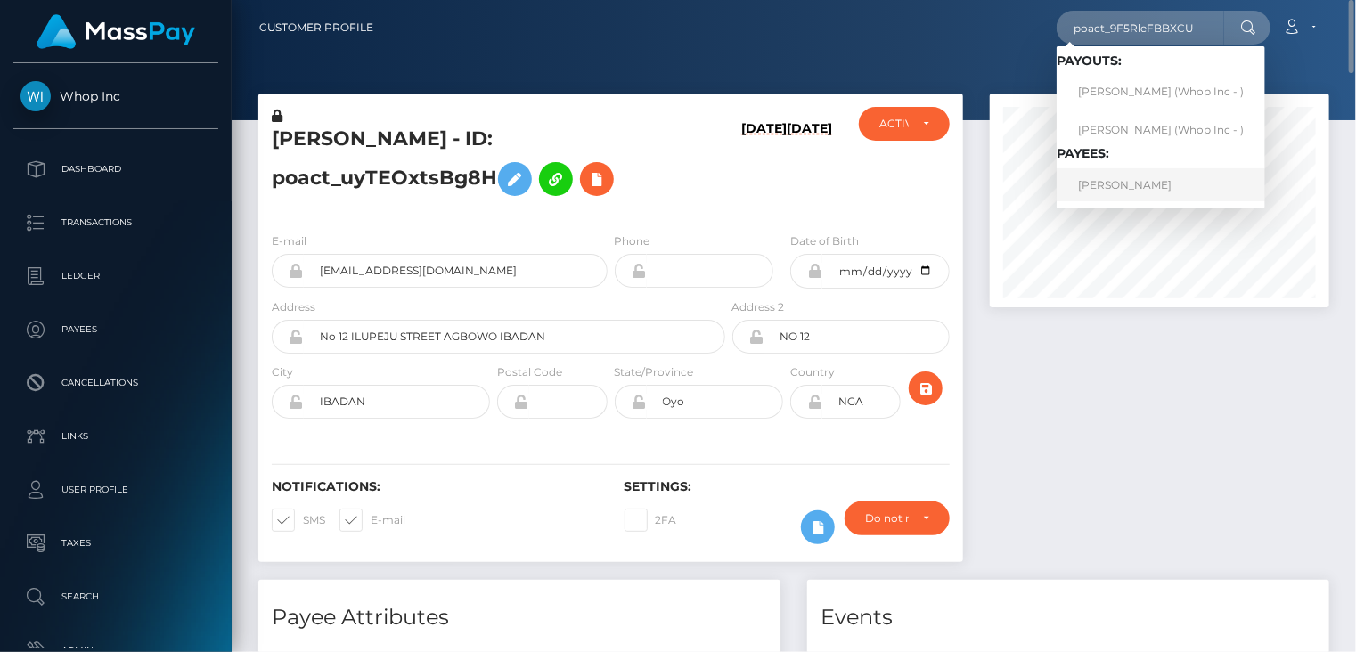
click at [1128, 192] on link "HAMZA MUKHTAR" at bounding box center [1160, 184] width 208 height 33
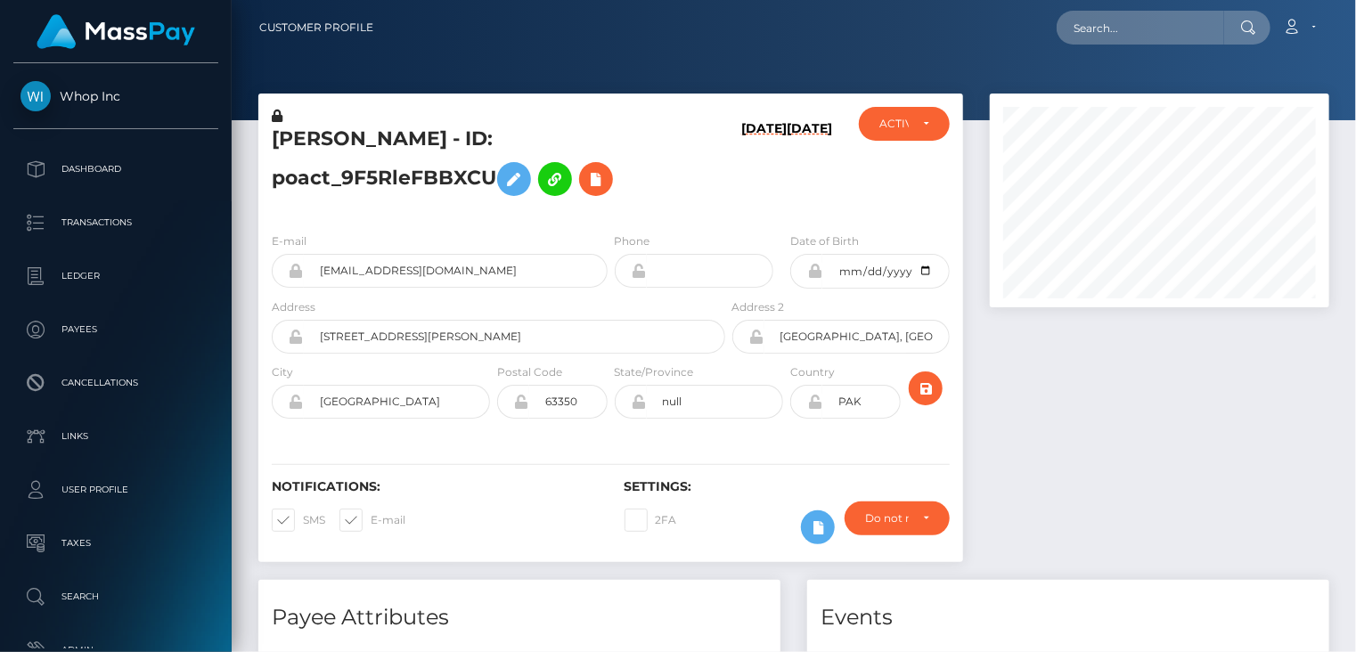
scroll to position [214, 338]
click at [360, 272] on input "[EMAIL_ADDRESS][DOMAIN_NAME]" at bounding box center [456, 271] width 304 height 34
paste input "poact_weUwbQZIVfLi"
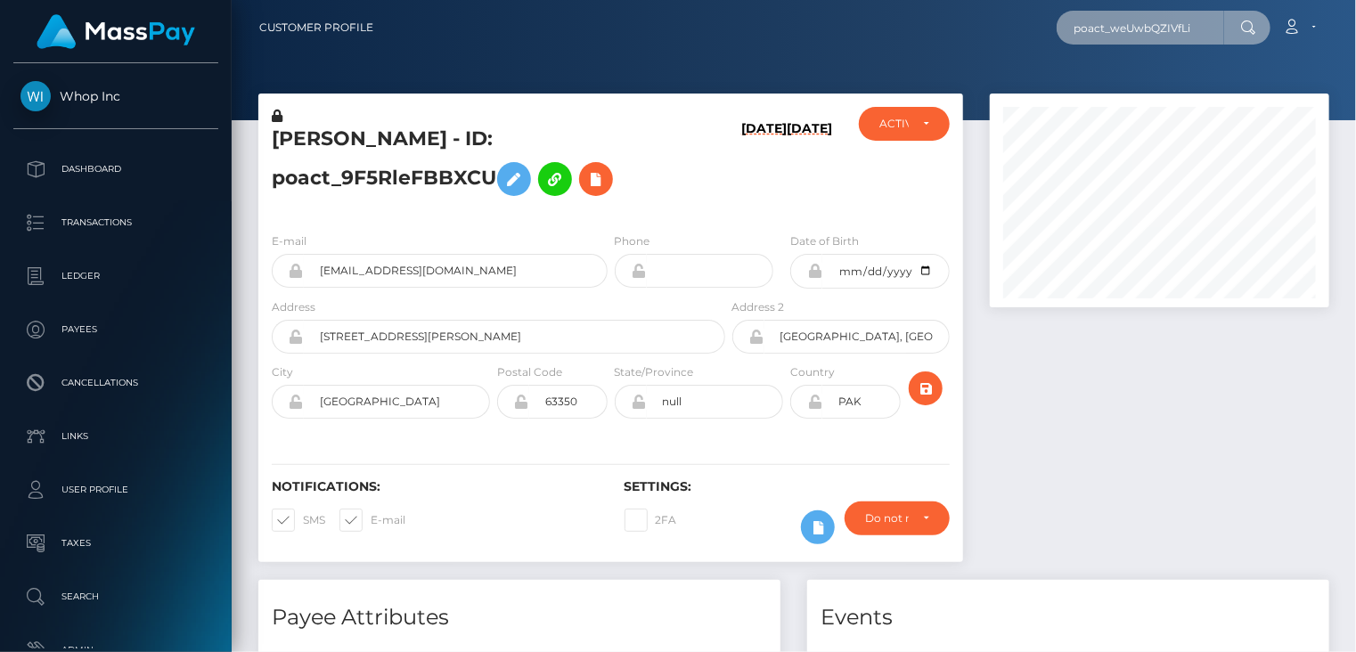
type input "poact_weUwbQZIVfLi"
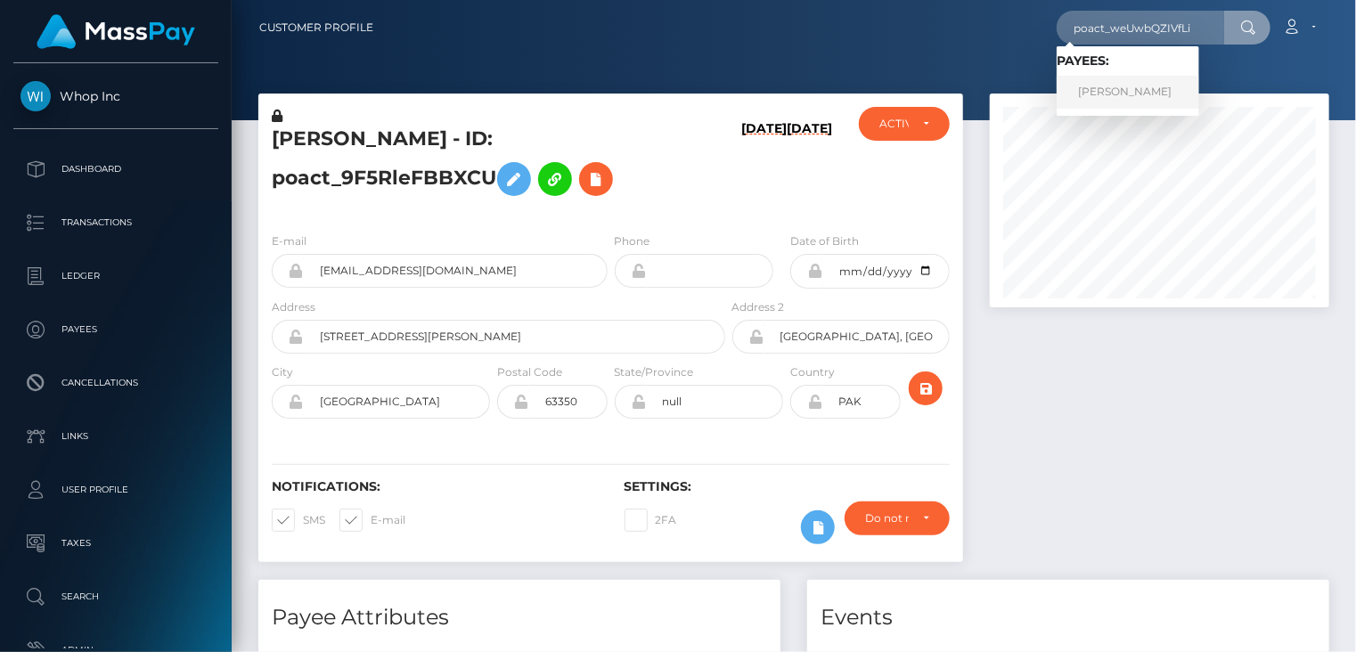
click at [1146, 86] on link "[PERSON_NAME]" at bounding box center [1127, 92] width 143 height 33
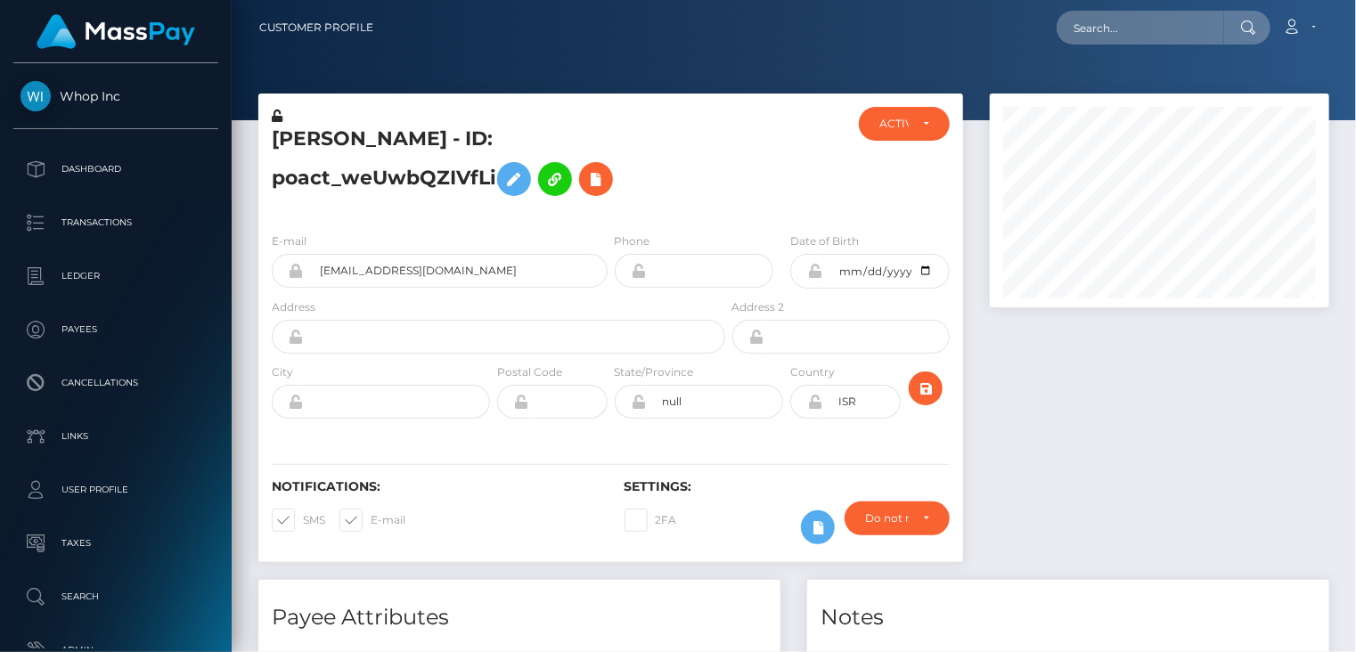
scroll to position [214, 338]
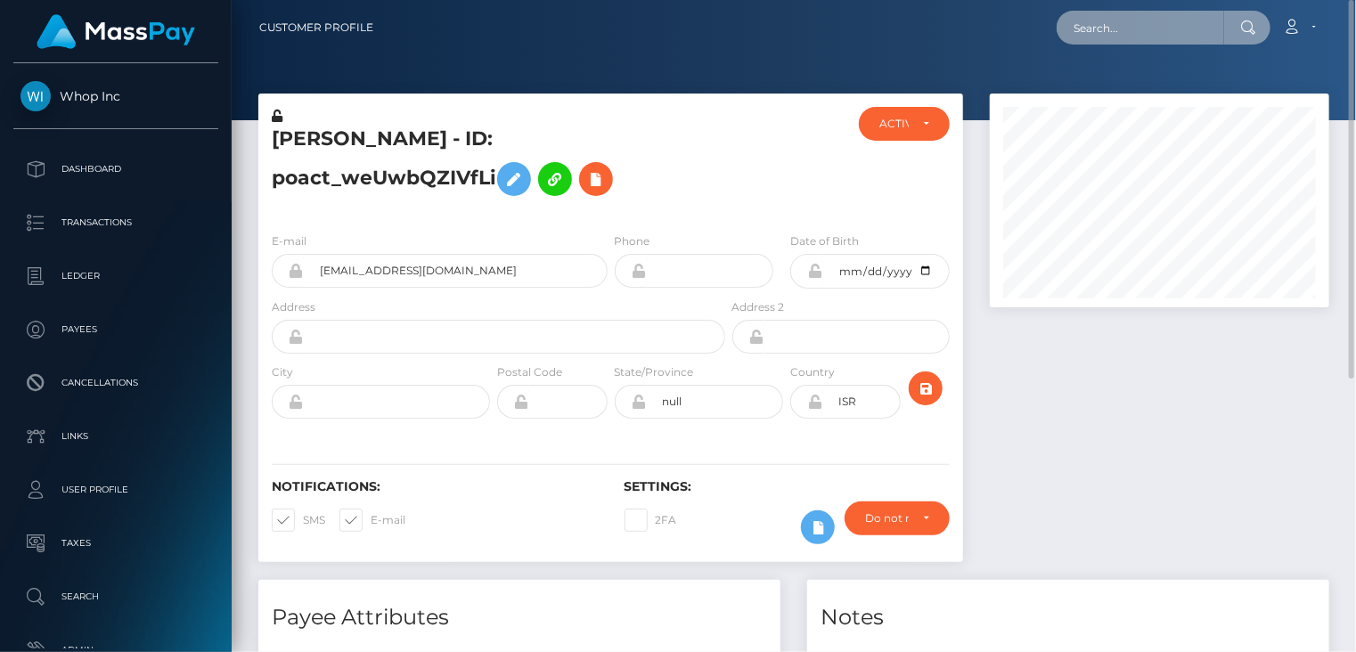
paste input "poact_OSszqMJTufbX"
type input "poact_OSszqMJTufbX"
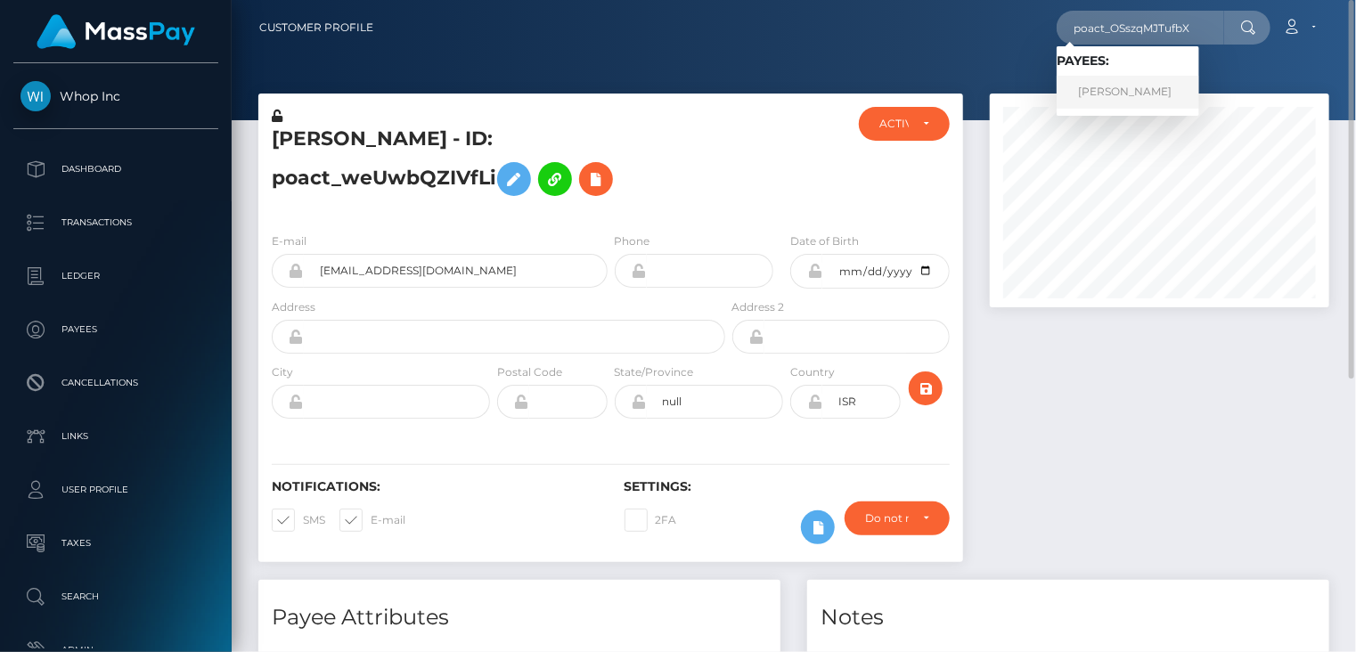
click at [1137, 104] on link "HASSAN KOMAIL" at bounding box center [1127, 92] width 143 height 33
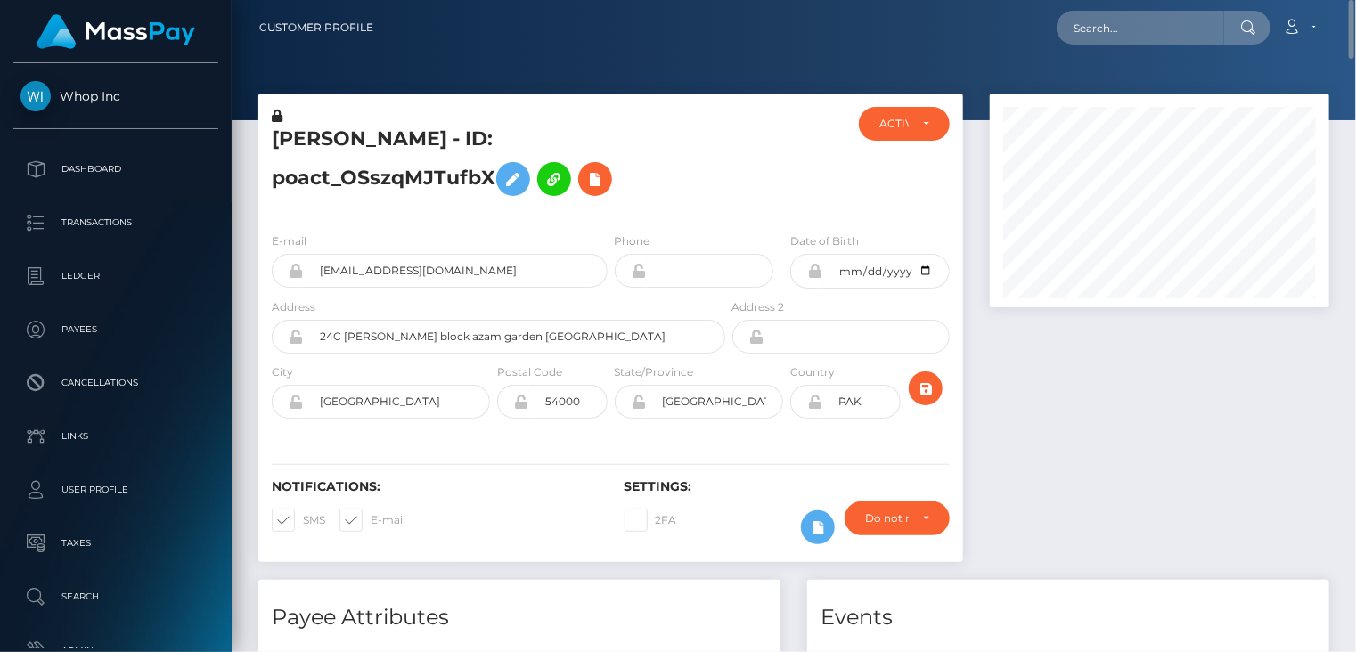
click at [410, 143] on h5 "HASSAN KOMAIL - ID: poact_OSszqMJTufbX" at bounding box center [494, 165] width 444 height 79
copy h5 "HASSAN KOMAIL - ID: poact_OSszqMJTufbX"
paste input "poact_KhTFY4hvir6P"
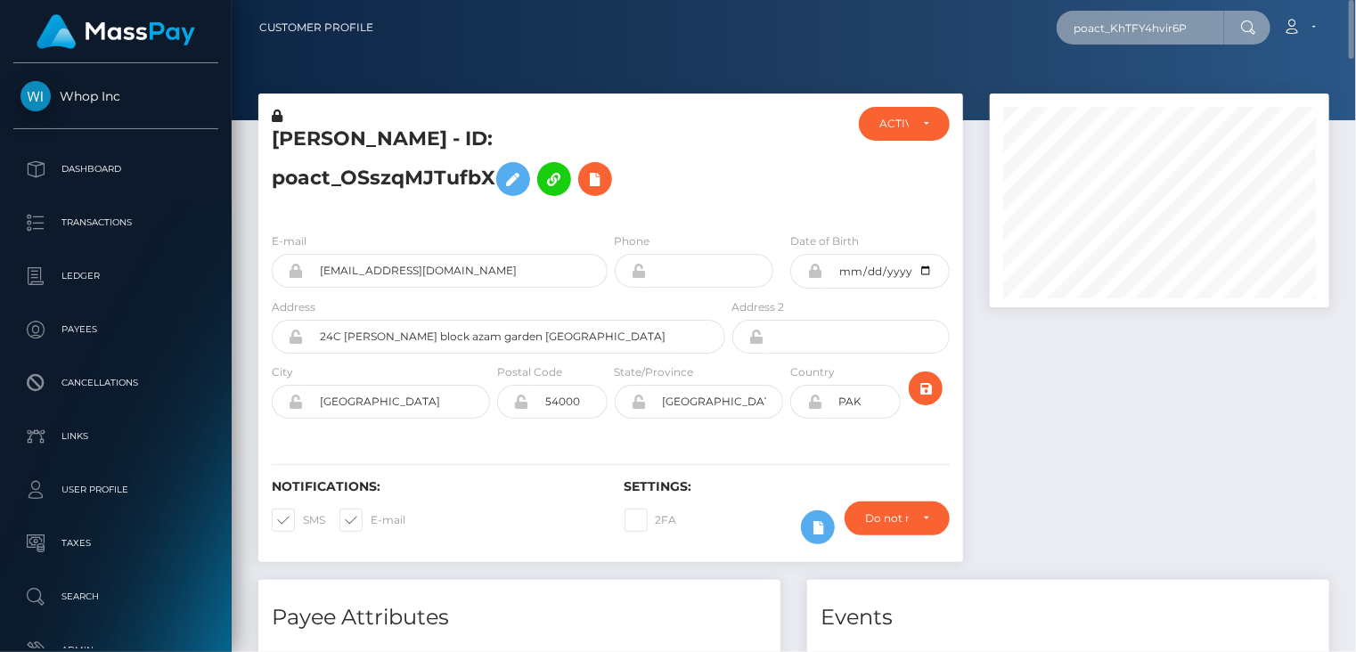
type input "poact_KhTFY4hvir6P"
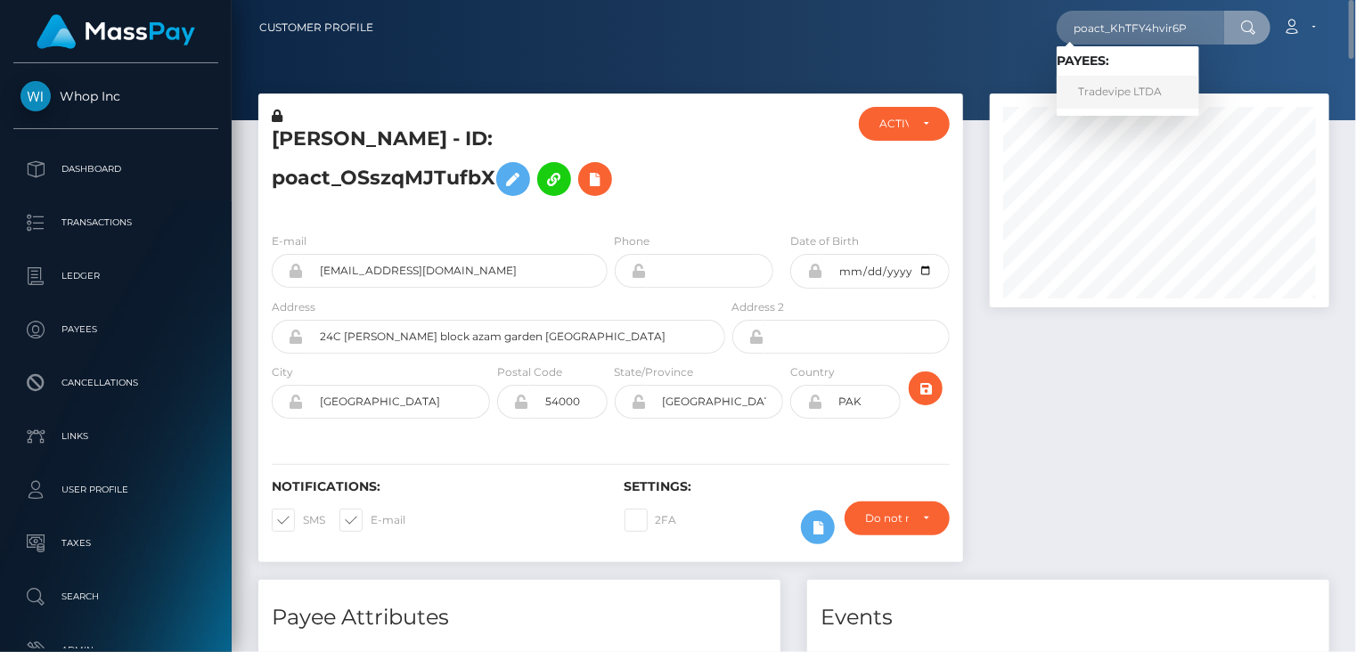
click at [1119, 97] on link "Tradevipe LTDA" at bounding box center [1127, 92] width 143 height 33
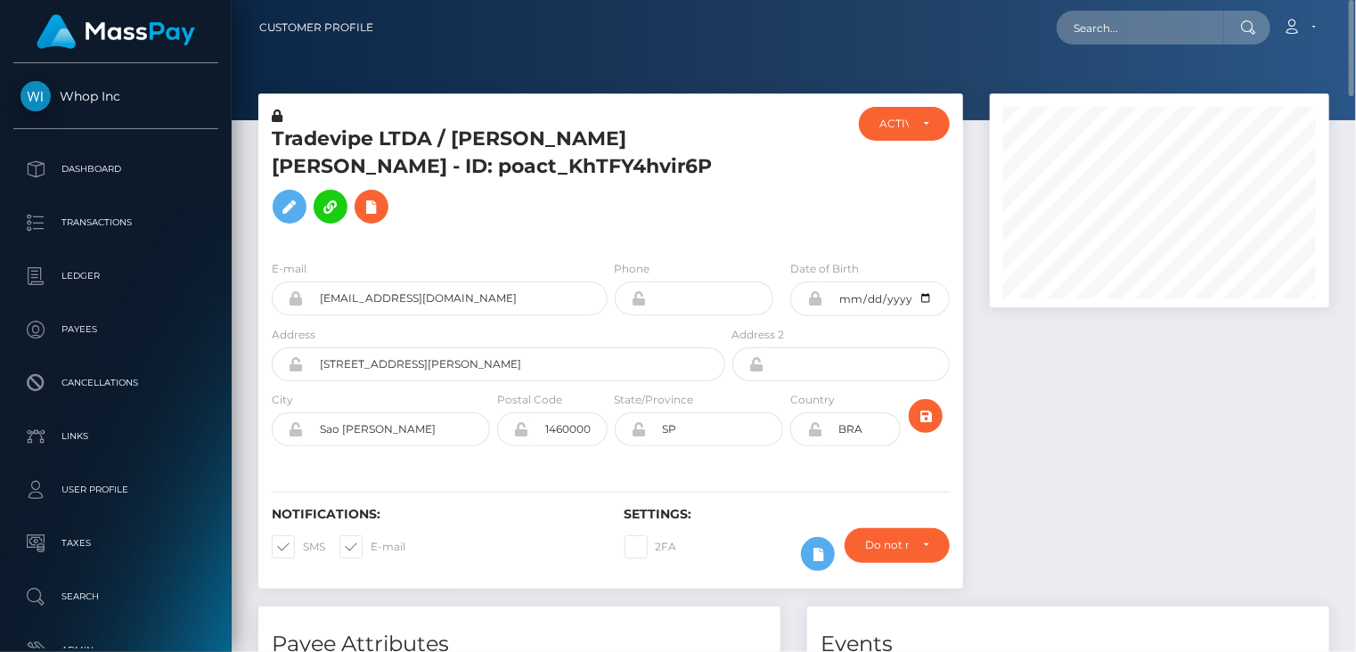
click at [501, 158] on h5 "Tradevipe LTDA / JULIO VILELA PETRIN Petrin - ID: poact_KhTFY4hvir6P" at bounding box center [494, 179] width 444 height 107
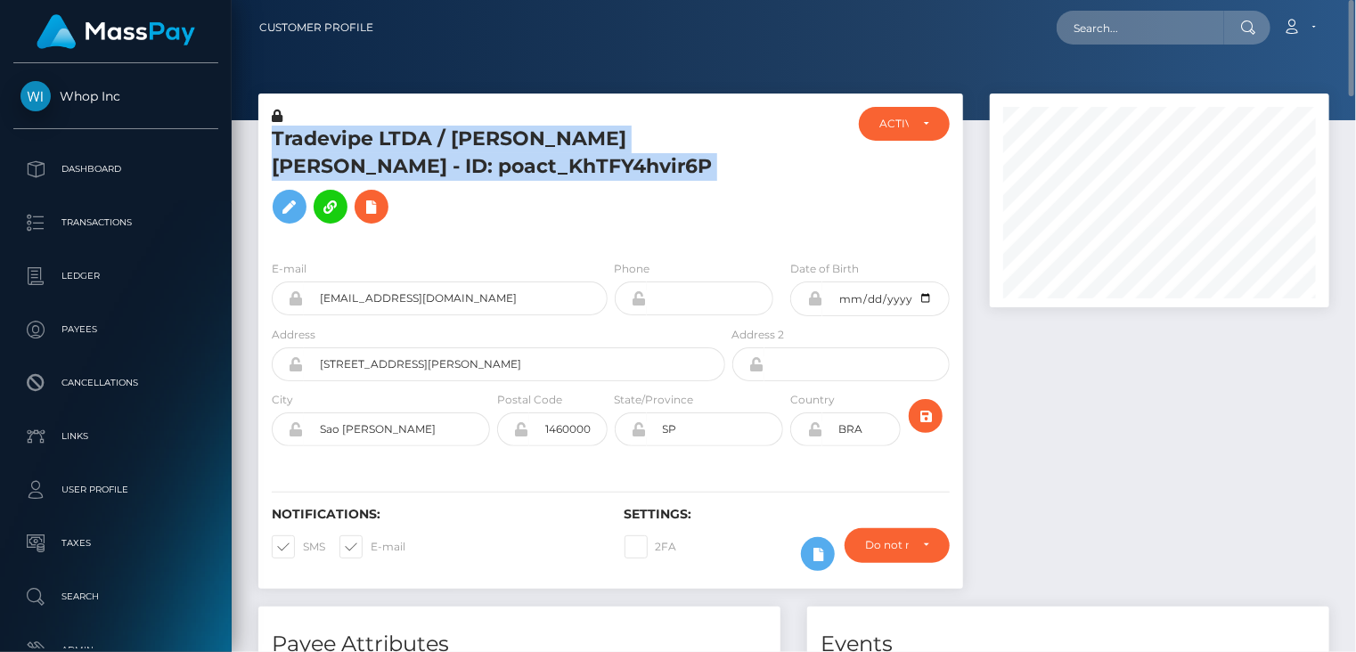
click at [501, 158] on h5 "Tradevipe LTDA / JULIO VILELA PETRIN Petrin - ID: poact_KhTFY4hvir6P" at bounding box center [494, 179] width 444 height 107
copy h5 "Tradevipe LTDA / JULIO VILELA PETRIN Petrin - ID: poact_KhTFY4hvir6P"
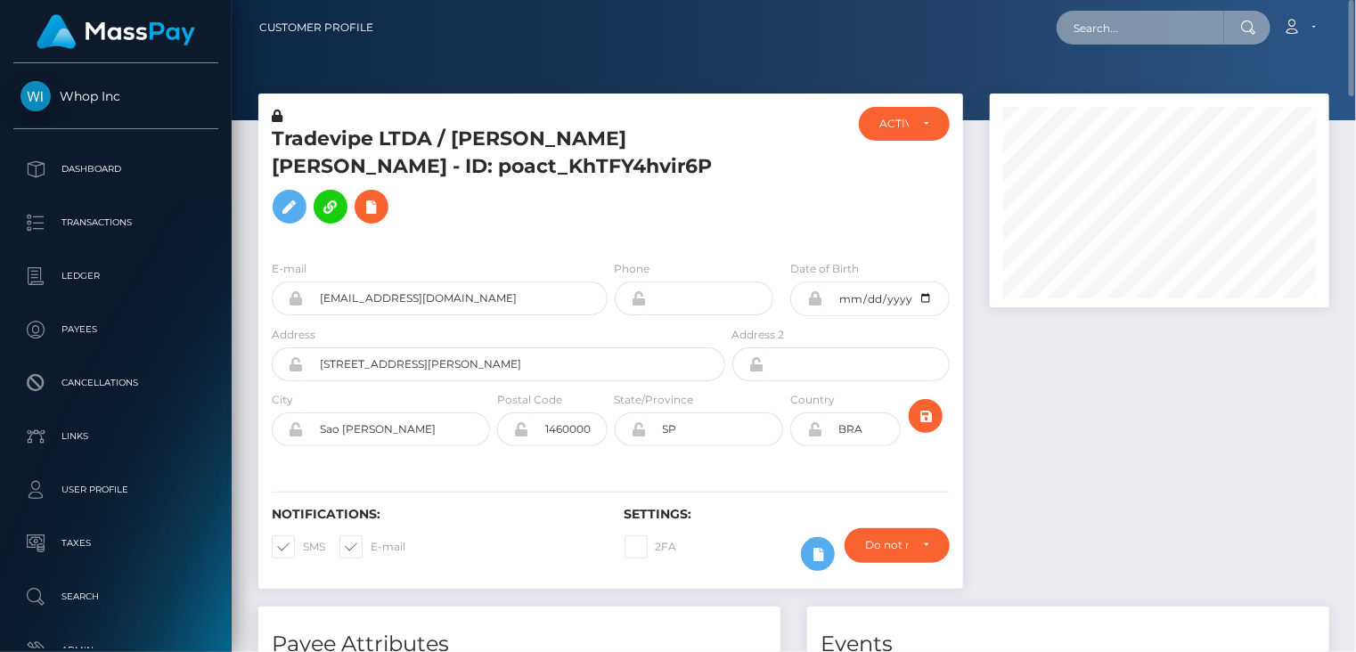
paste input "poact_9F5RleFBBXCU"
type input "poact_9F5RleFBBXCU"
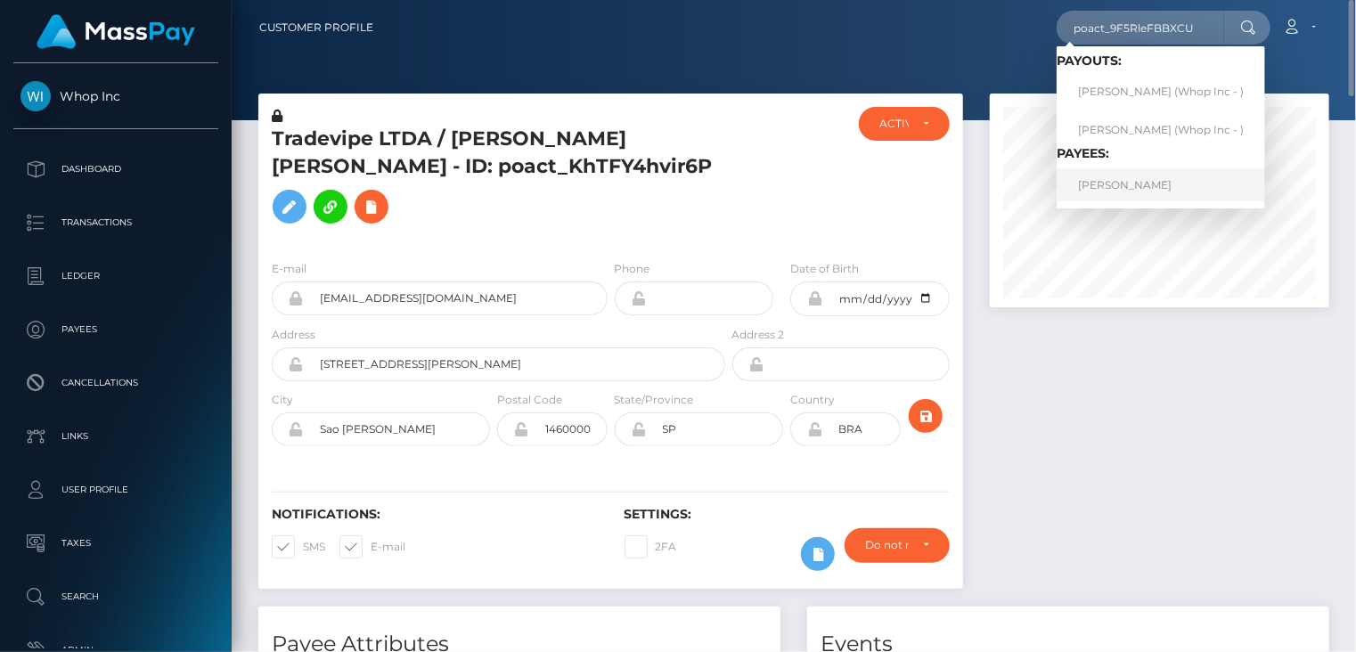
click at [1137, 183] on link "HAMZA MUKHTAR" at bounding box center [1160, 184] width 208 height 33
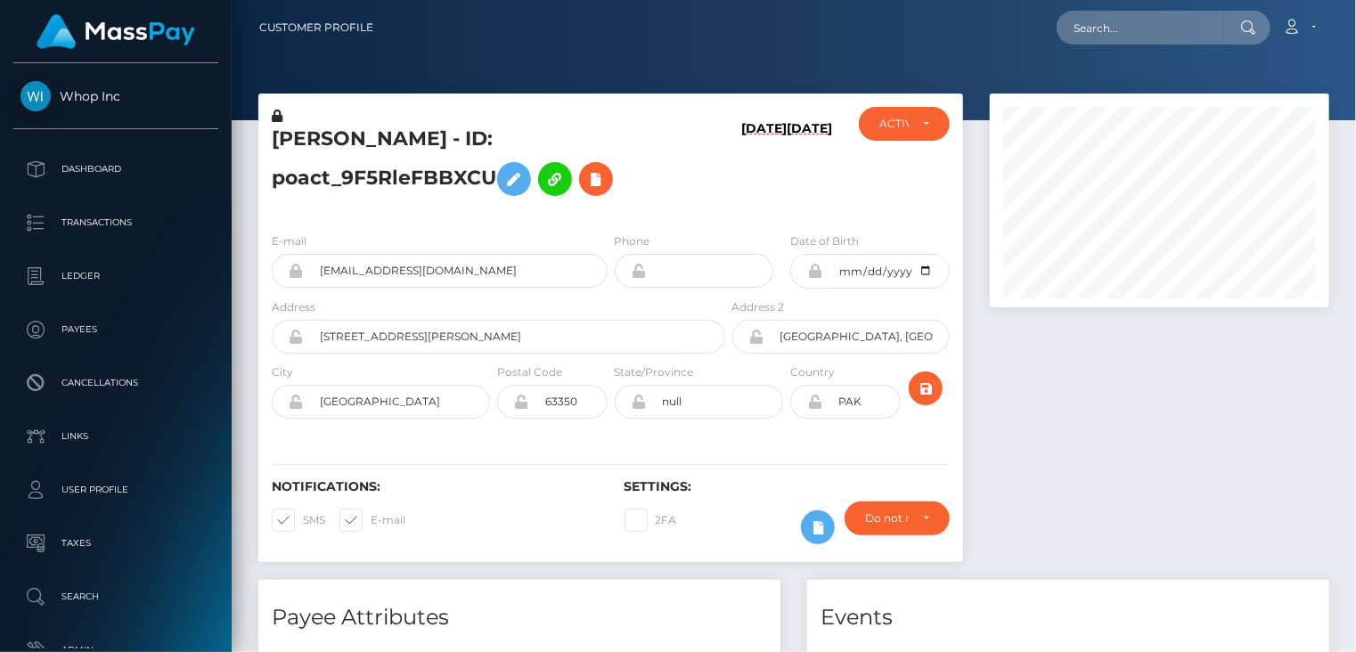
scroll to position [214, 338]
click at [395, 266] on input "[EMAIL_ADDRESS][DOMAIN_NAME]" at bounding box center [456, 271] width 304 height 34
click at [395, 266] on input "johnysinsx0@gmail.com" at bounding box center [456, 271] width 304 height 34
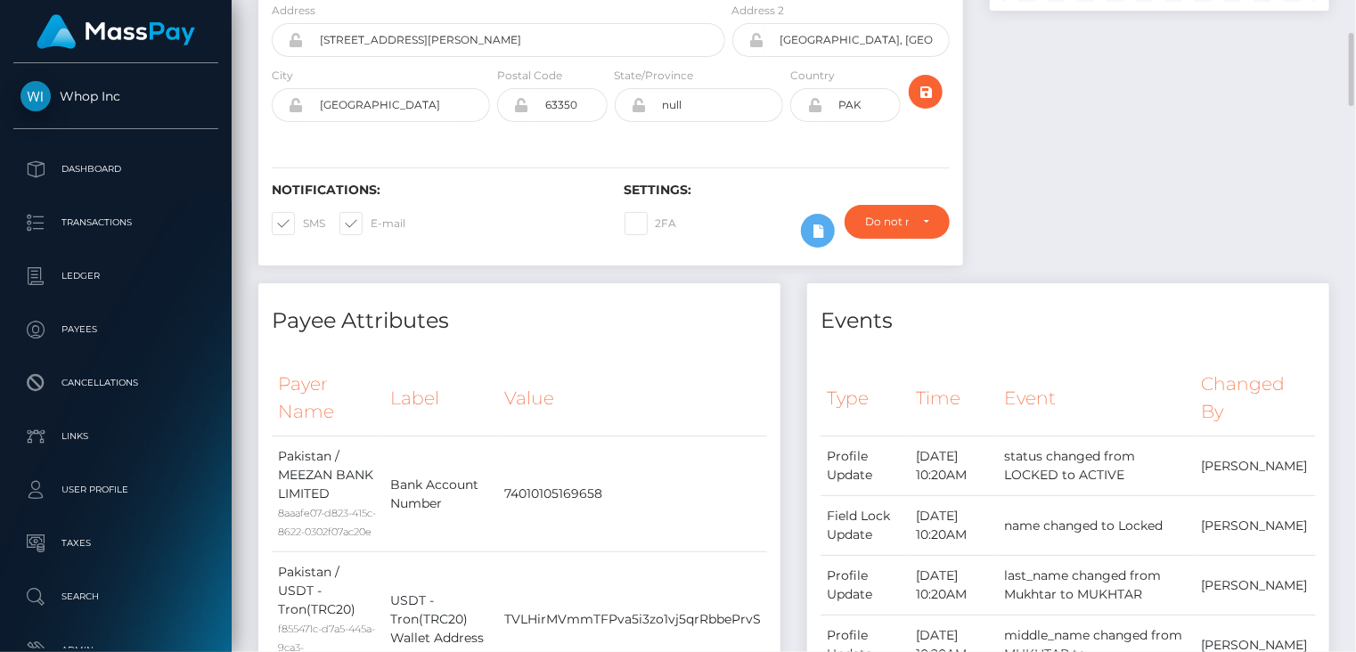
scroll to position [0, 0]
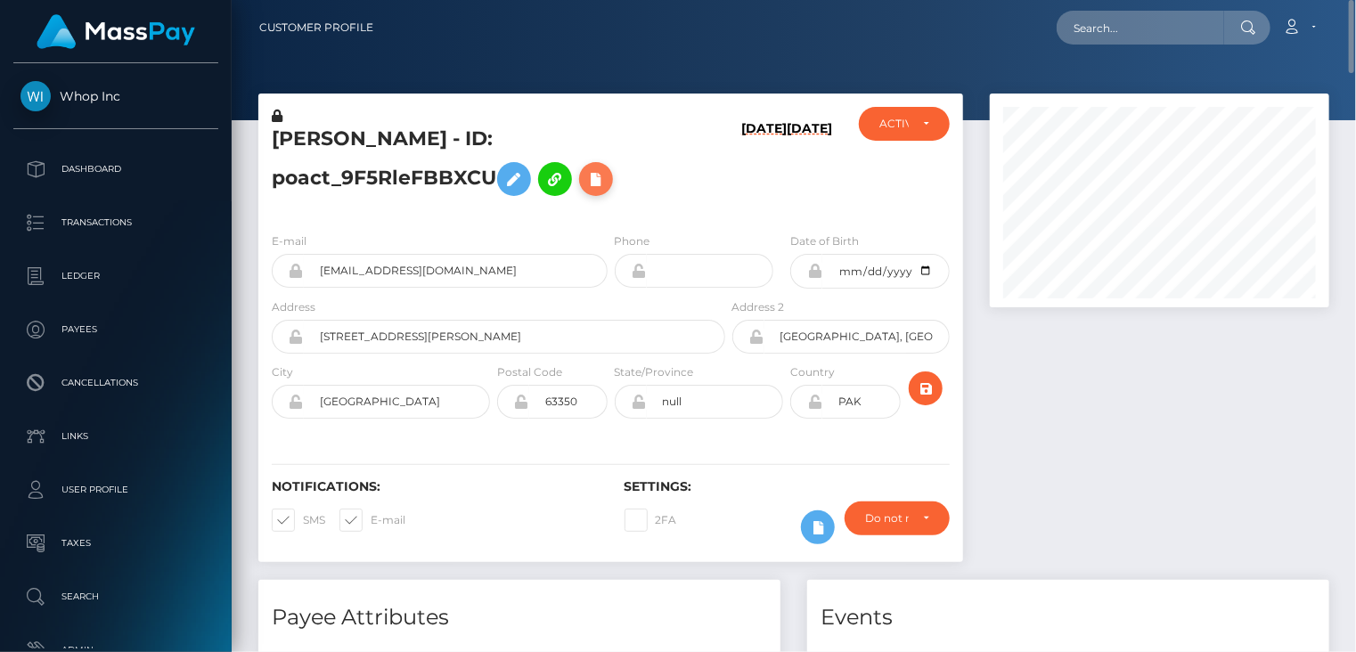
click at [602, 190] on icon at bounding box center [595, 179] width 21 height 22
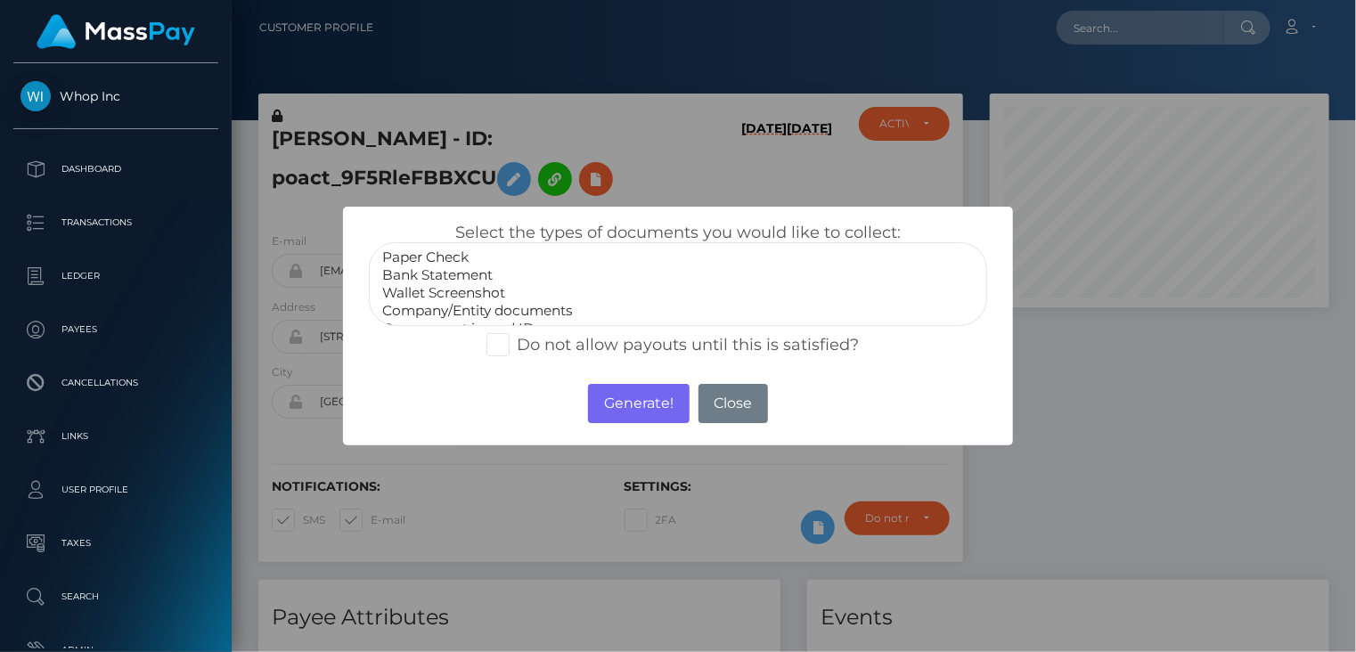
select select "Wallet Screenshot"
click at [472, 297] on option "Wallet Screenshot" at bounding box center [678, 293] width 596 height 18
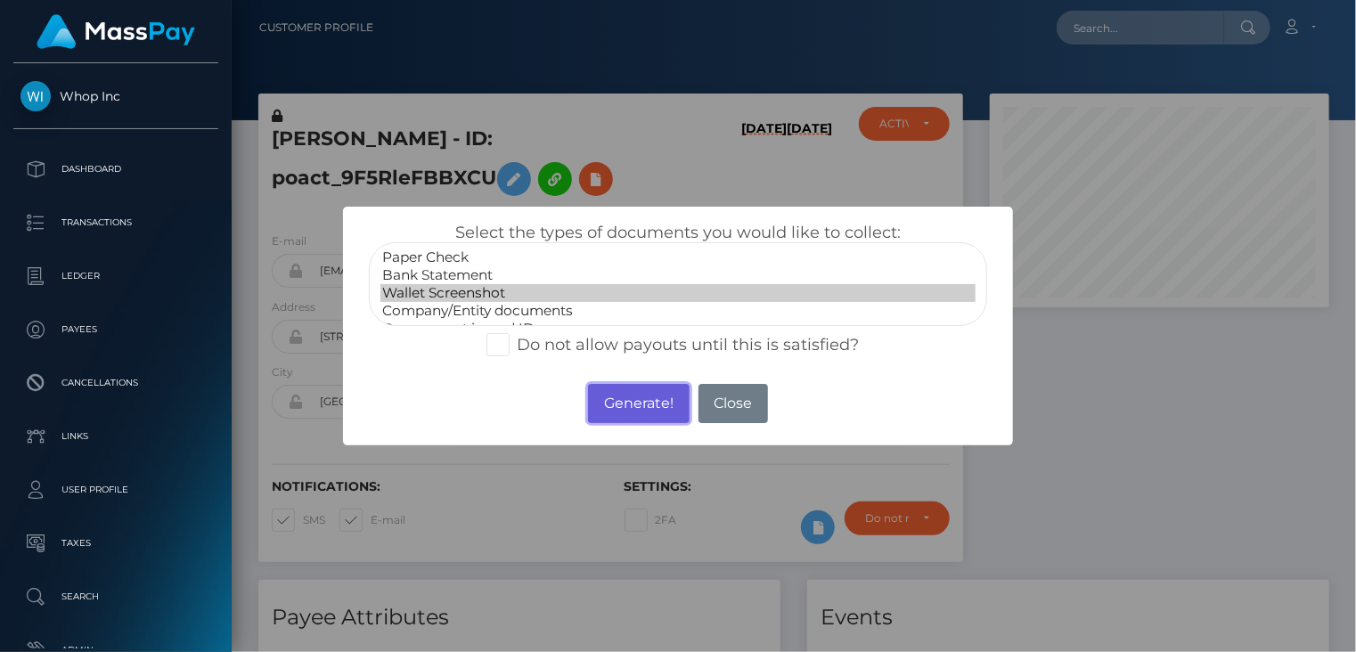
click at [620, 407] on button "Generate!" at bounding box center [638, 403] width 101 height 39
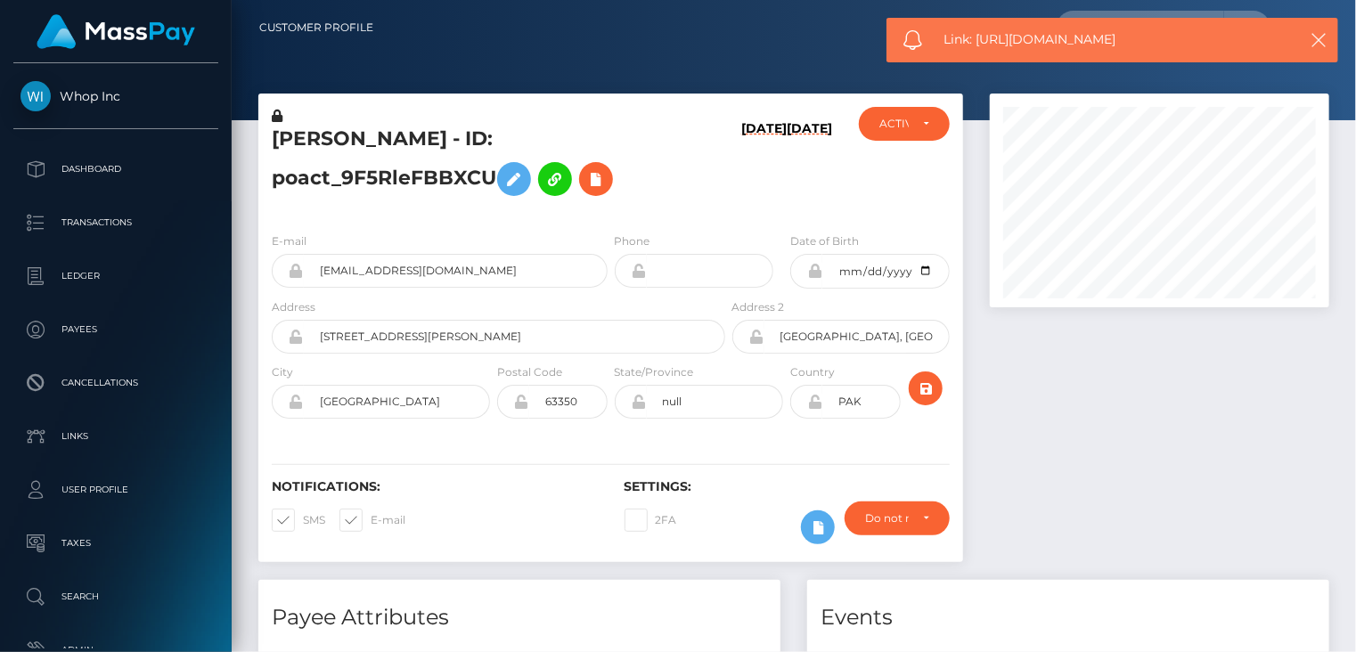
click at [1033, 40] on span "Link: https://l.maspay.io/RkSwt" at bounding box center [1111, 39] width 335 height 19
copy span "Link: https://l.maspay.io/RkSwt"
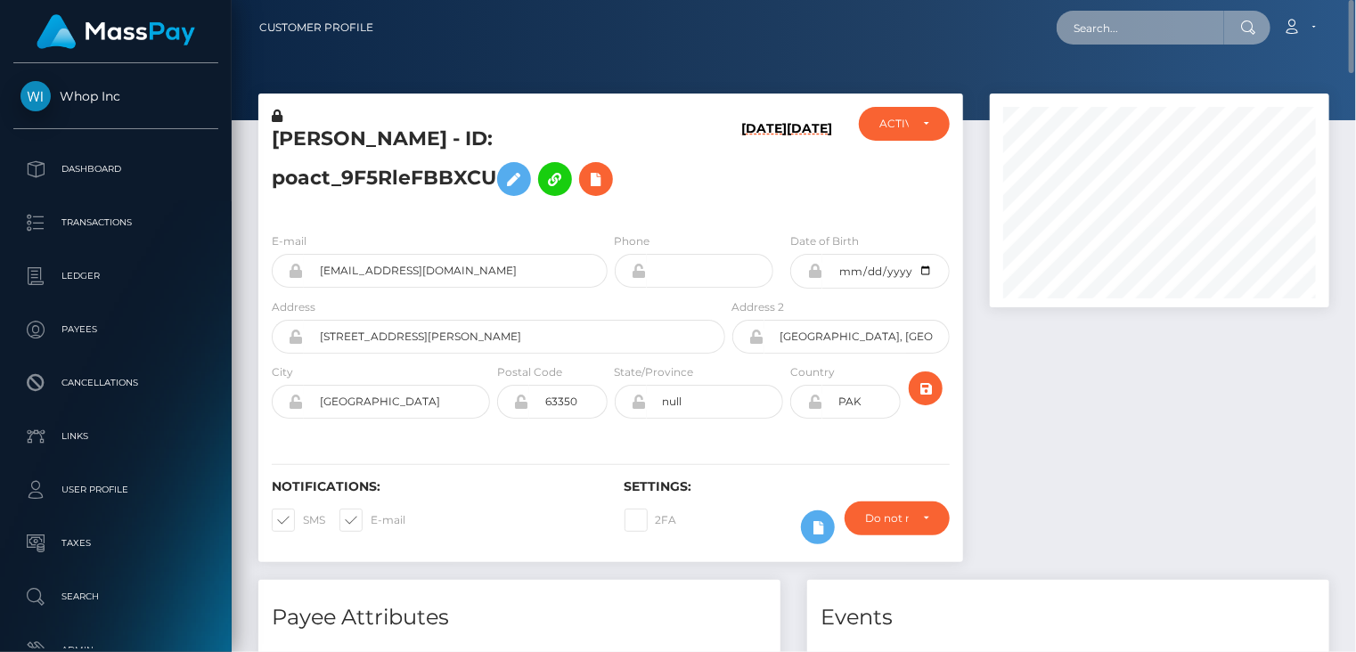
paste input "poact_qr1czMPOc8J1"
type input "poact_qr1czMPOc8J1"
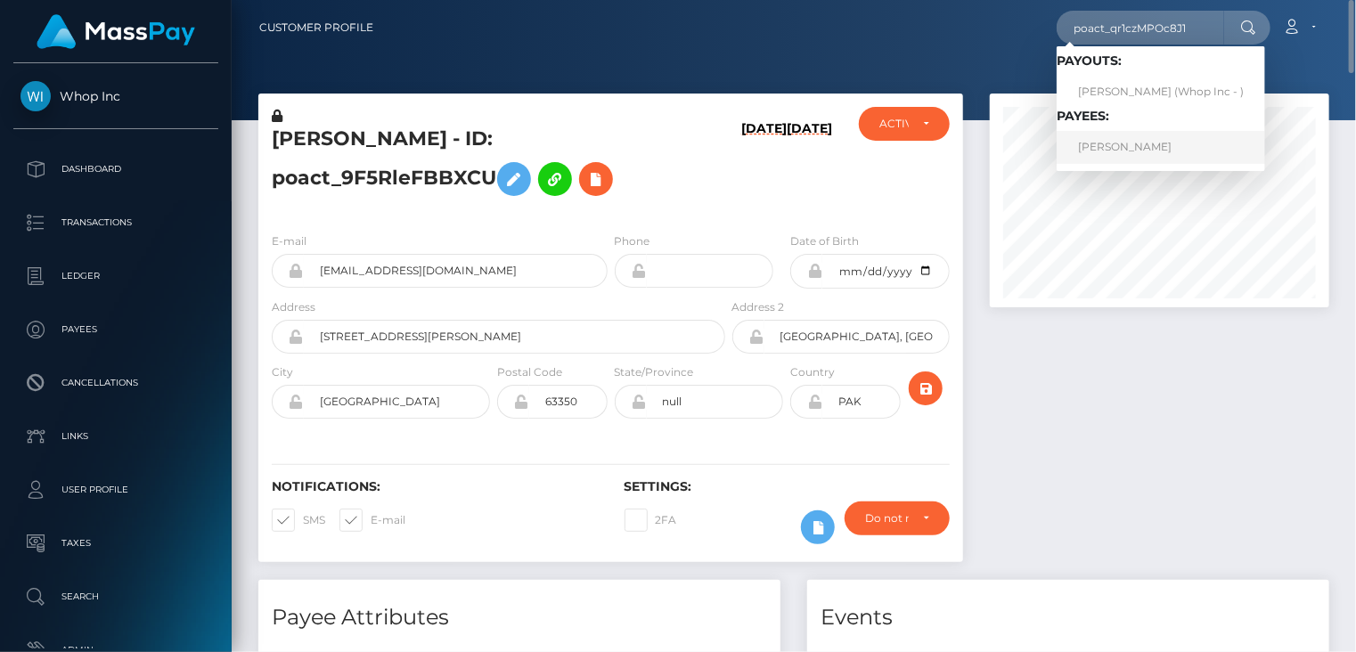
click at [1137, 150] on link "SPYROS SIDERATOS" at bounding box center [1160, 147] width 208 height 33
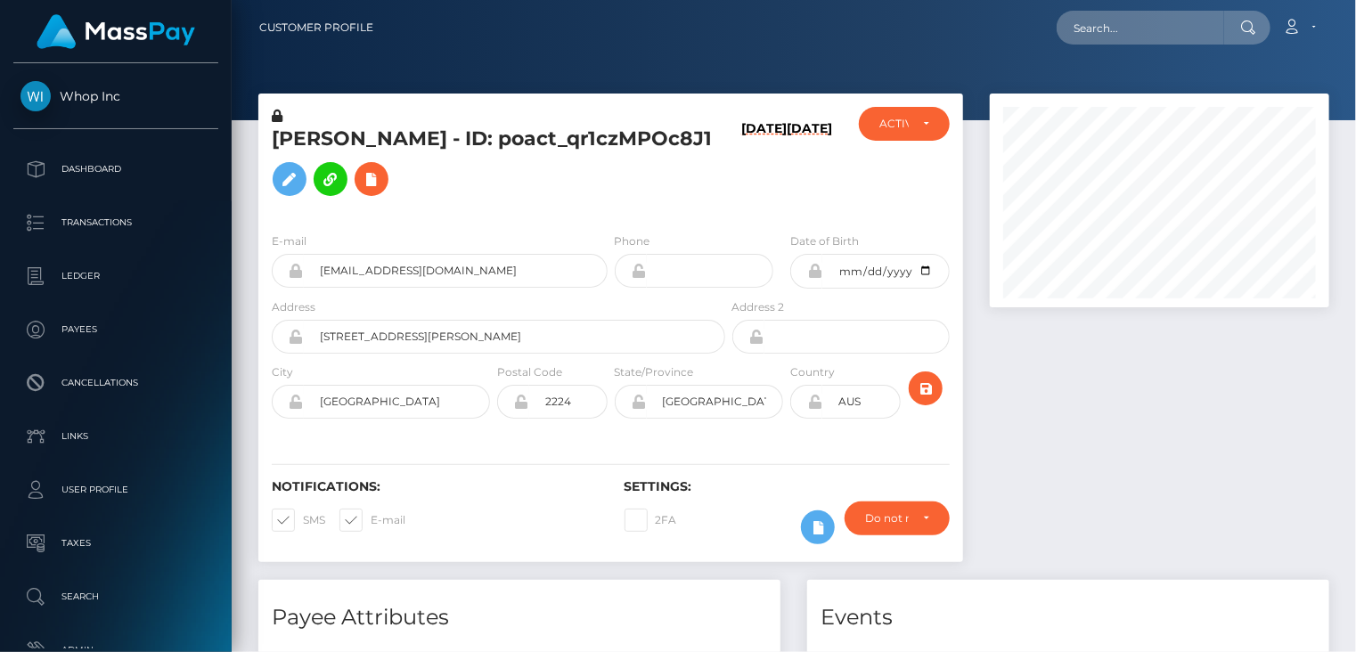
scroll to position [214, 338]
click at [382, 182] on icon at bounding box center [371, 179] width 21 height 22
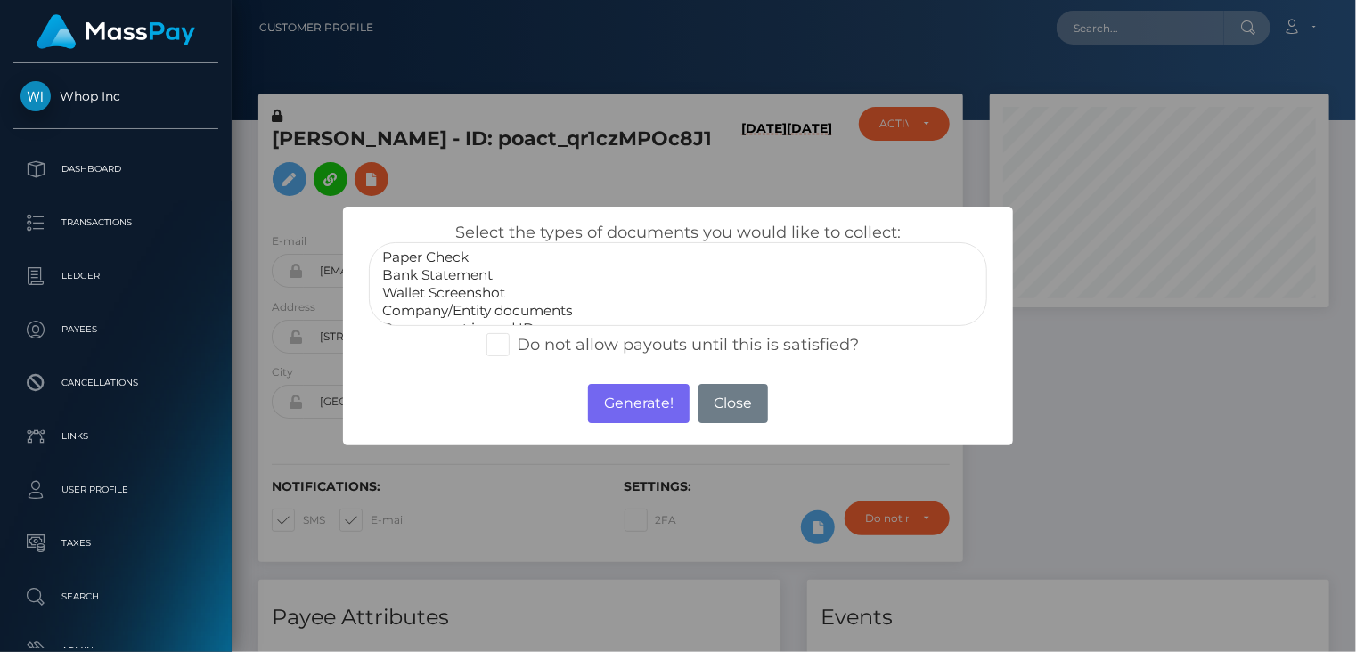
select select "Wallet Screenshot"
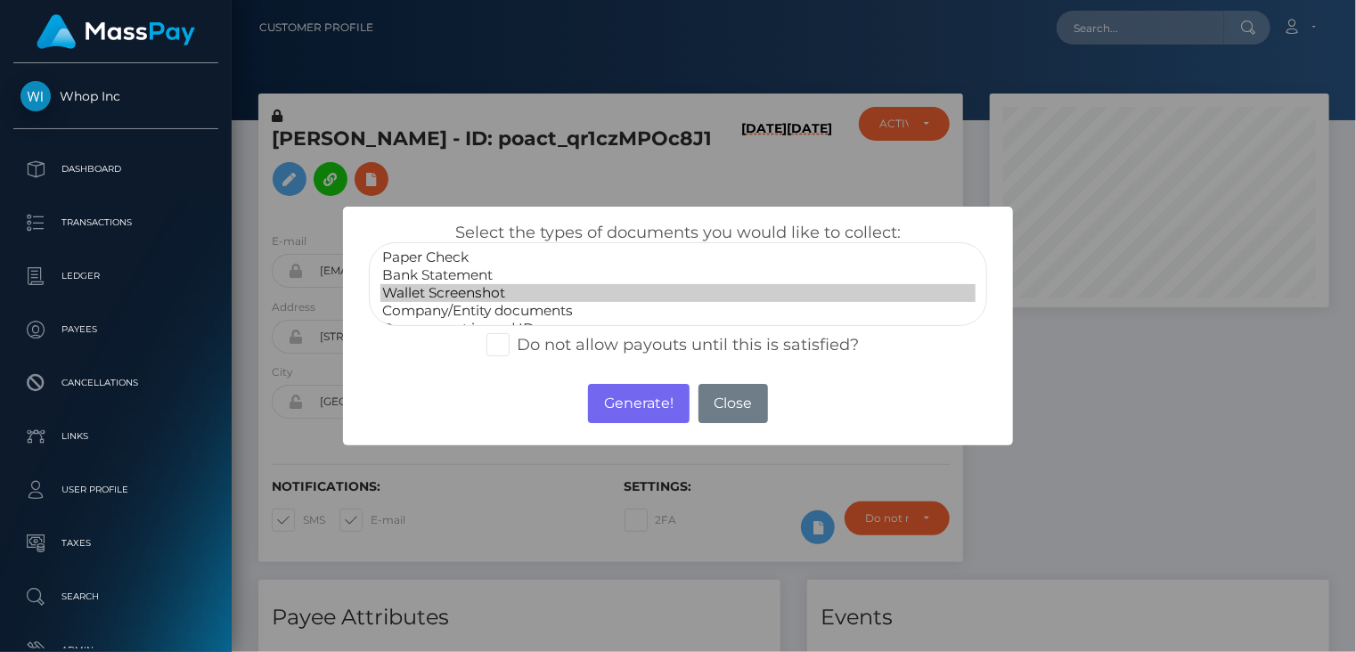
click at [482, 296] on option "Wallet Screenshot" at bounding box center [678, 293] width 596 height 18
click at [637, 413] on button "Generate!" at bounding box center [638, 403] width 101 height 39
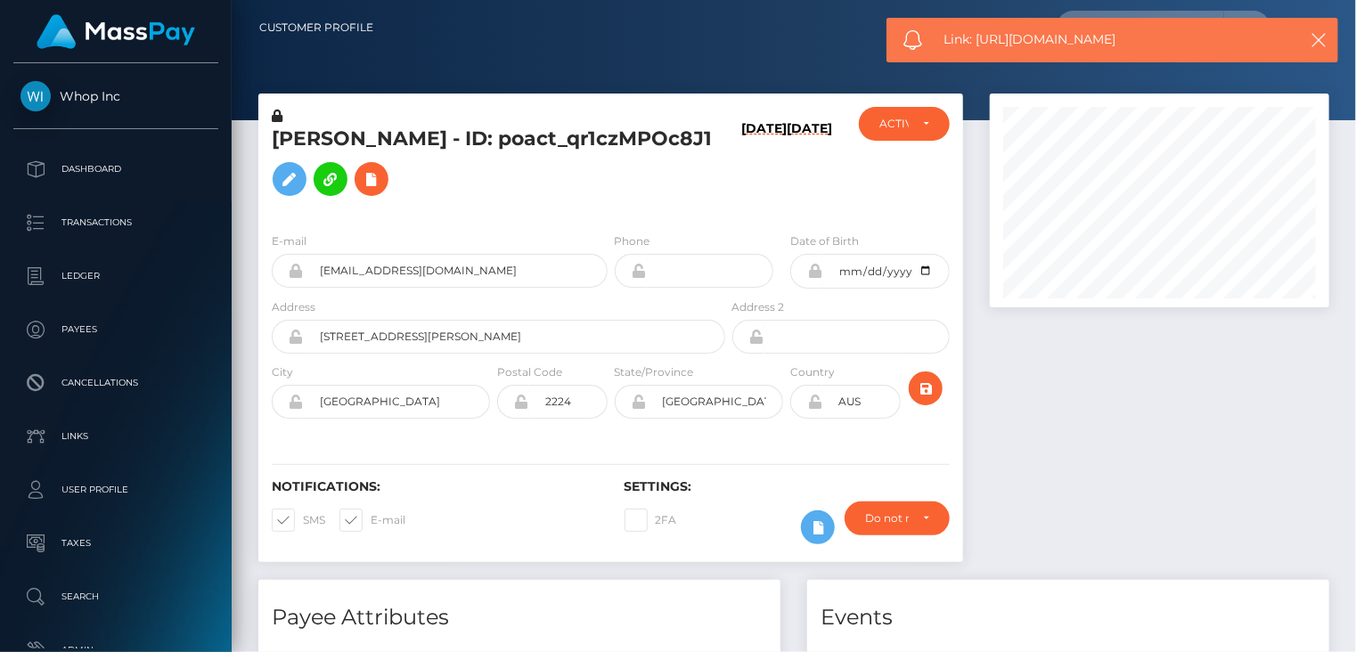
click at [1031, 43] on span "Link: https://l.maspay.io/kkSeD" at bounding box center [1111, 39] width 335 height 19
copy span "Link: https://l.maspay.io/kkSeD"
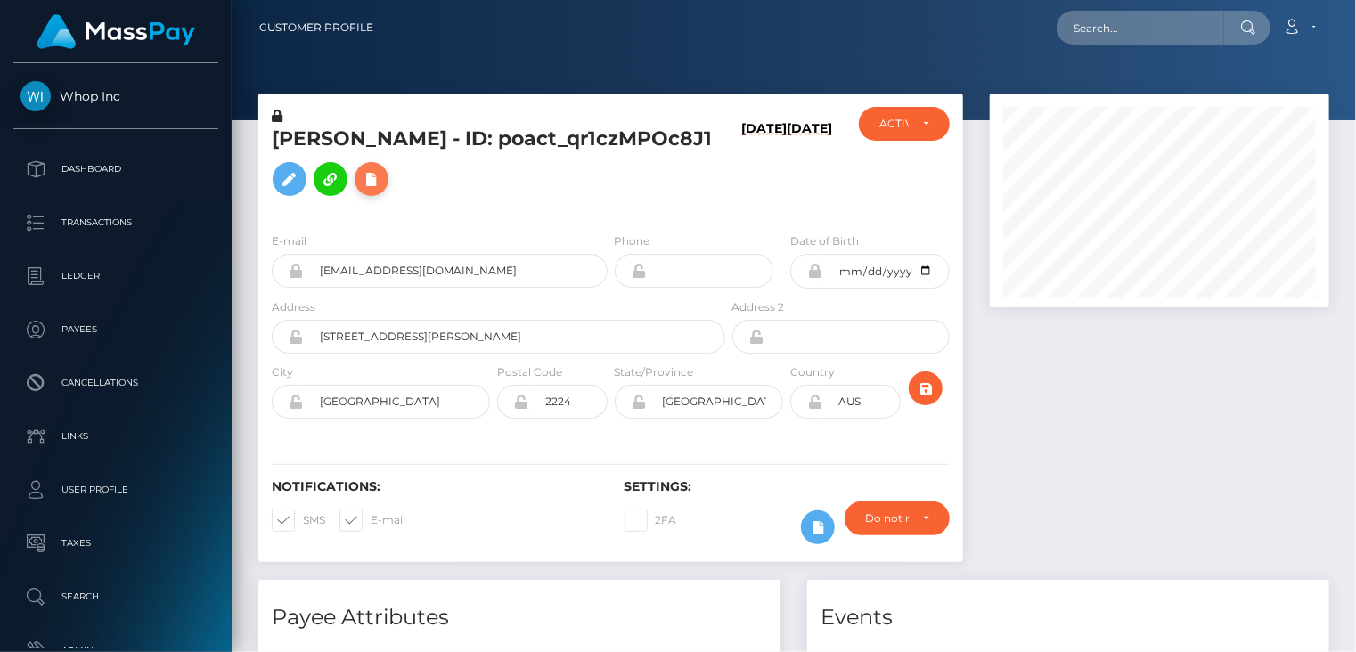
click at [382, 175] on icon at bounding box center [371, 179] width 21 height 22
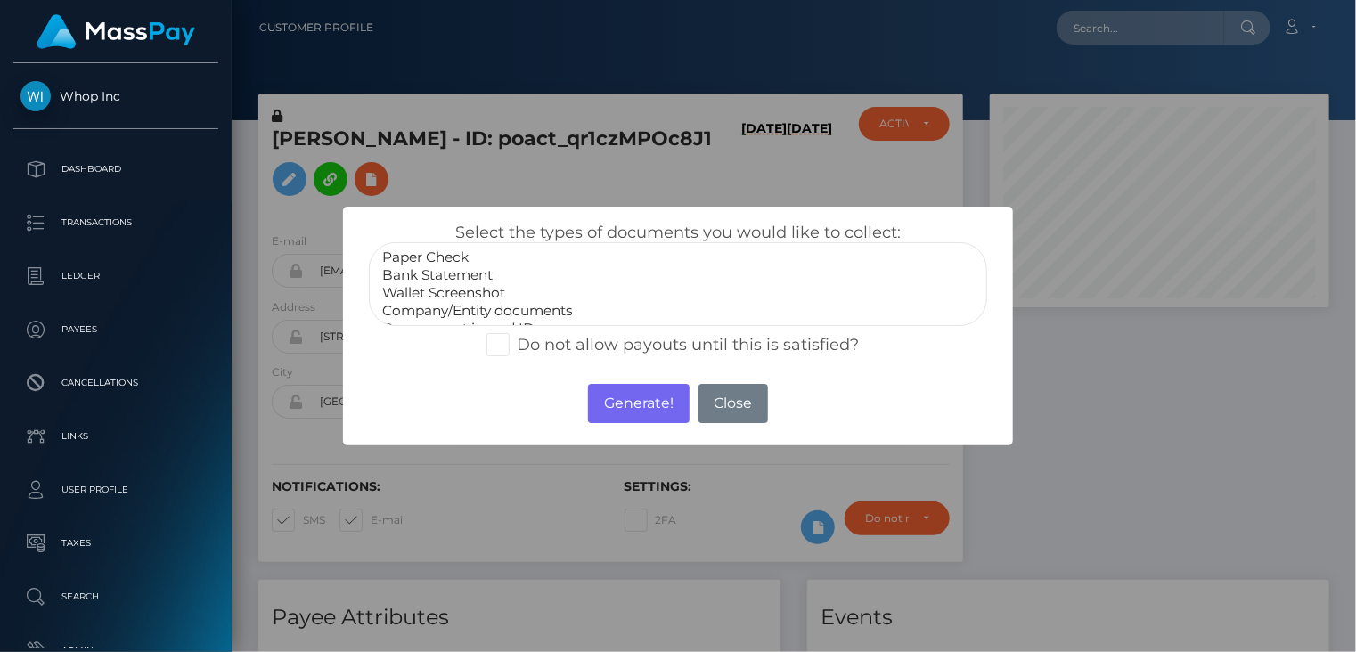
select select "Wallet Screenshot"
click at [456, 288] on option "Wallet Screenshot" at bounding box center [678, 293] width 596 height 18
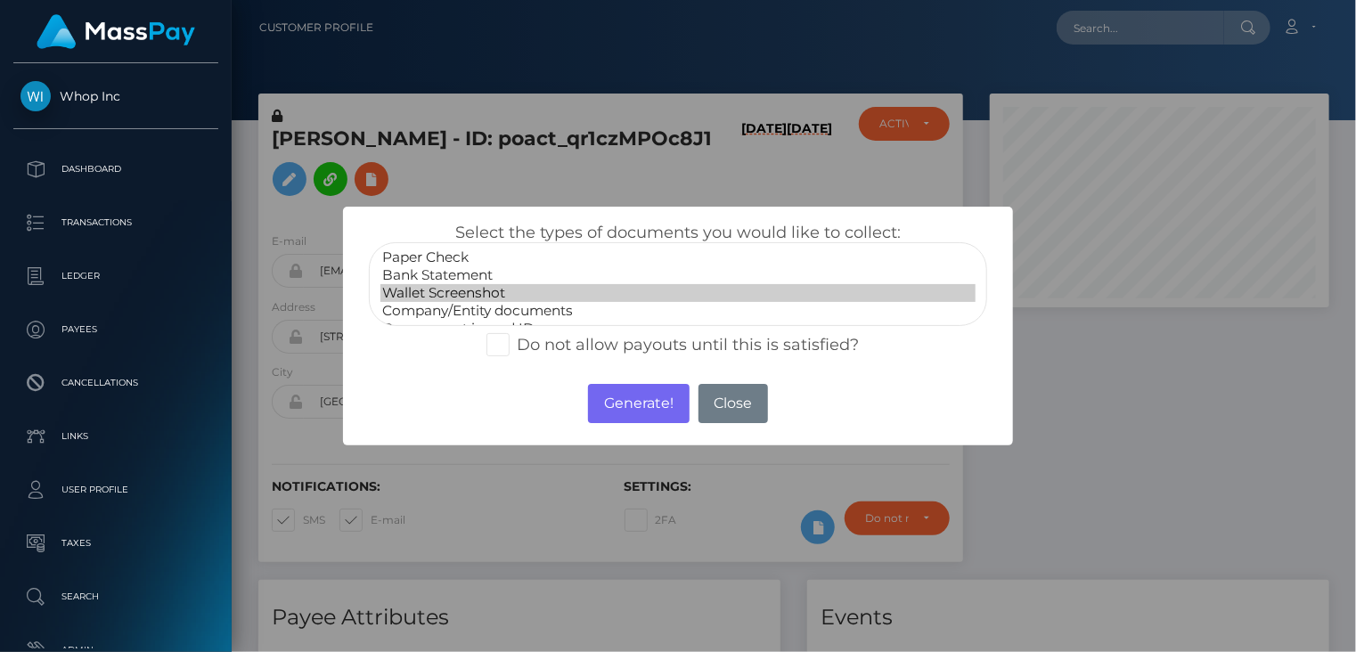
click at [1105, 356] on div "× Select the types of documents you would like to collect: Paper Check Bank Sta…" at bounding box center [678, 326] width 1356 height 652
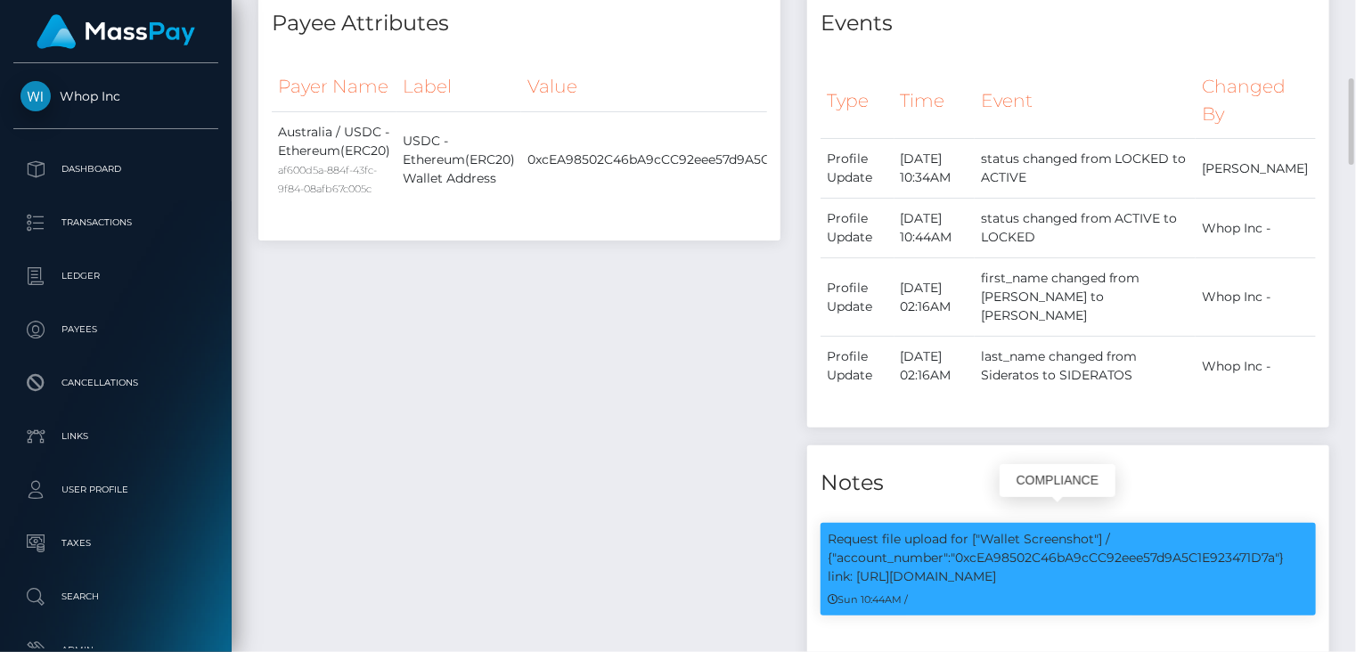
click at [1144, 537] on p "Request file upload for ["Wallet Screenshot"] / {"account_number":"0xcEA98502C4…" at bounding box center [1067, 558] width 481 height 56
copy p "0xcEA98502C46bA9cCC92eee57d9A5C1E923471D7a"
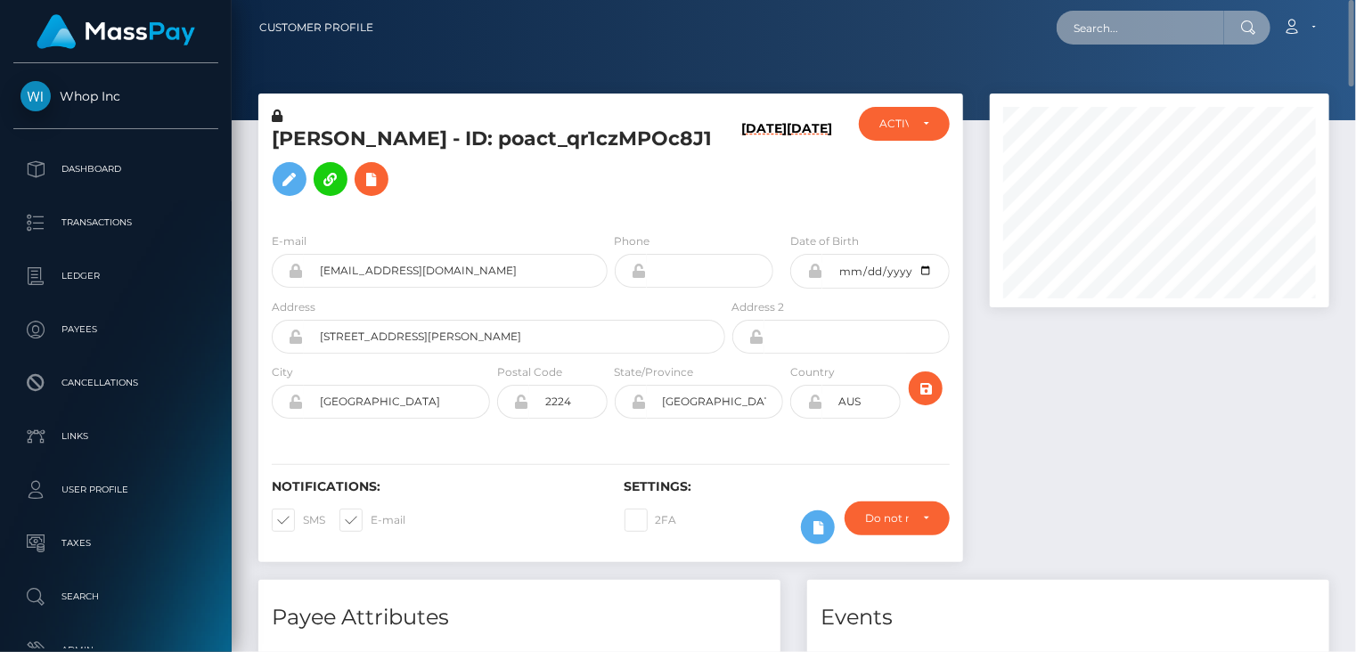
paste input "poact_ggT5M2OafOzl"
type input "poact_ggT5M2OafOzl"
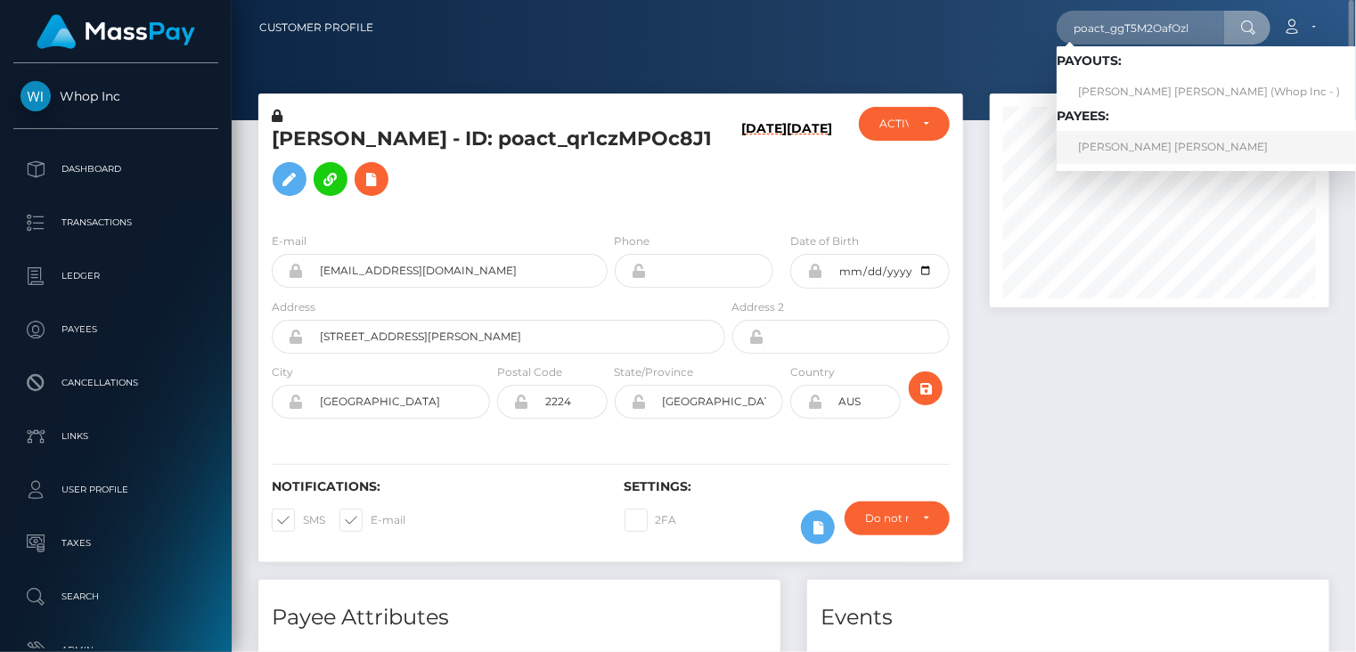
click at [1122, 151] on link "LOGAN TYLER GENAW" at bounding box center [1208, 147] width 305 height 33
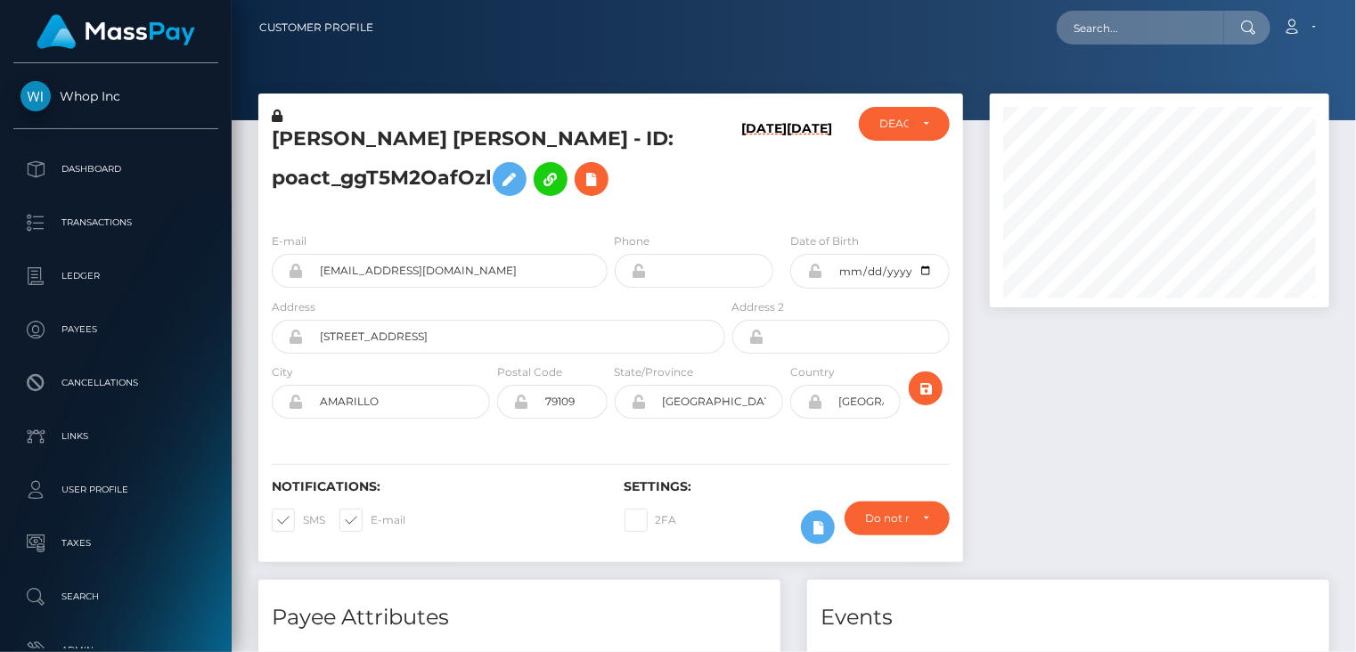
scroll to position [214, 338]
click at [377, 273] on input "logangenaw@gmail.com" at bounding box center [456, 271] width 304 height 34
paste input "poact_E3NLhC8uZ1ft"
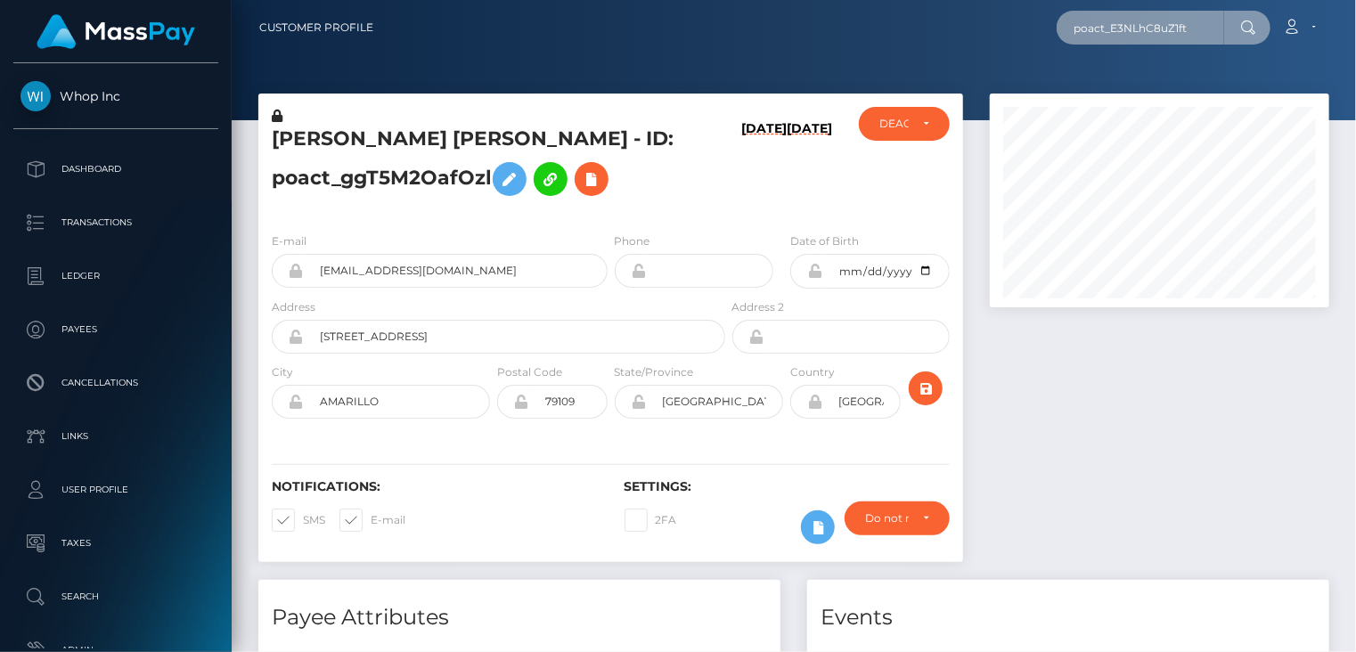
type input "poact_E3NLhC8uZ1ft"
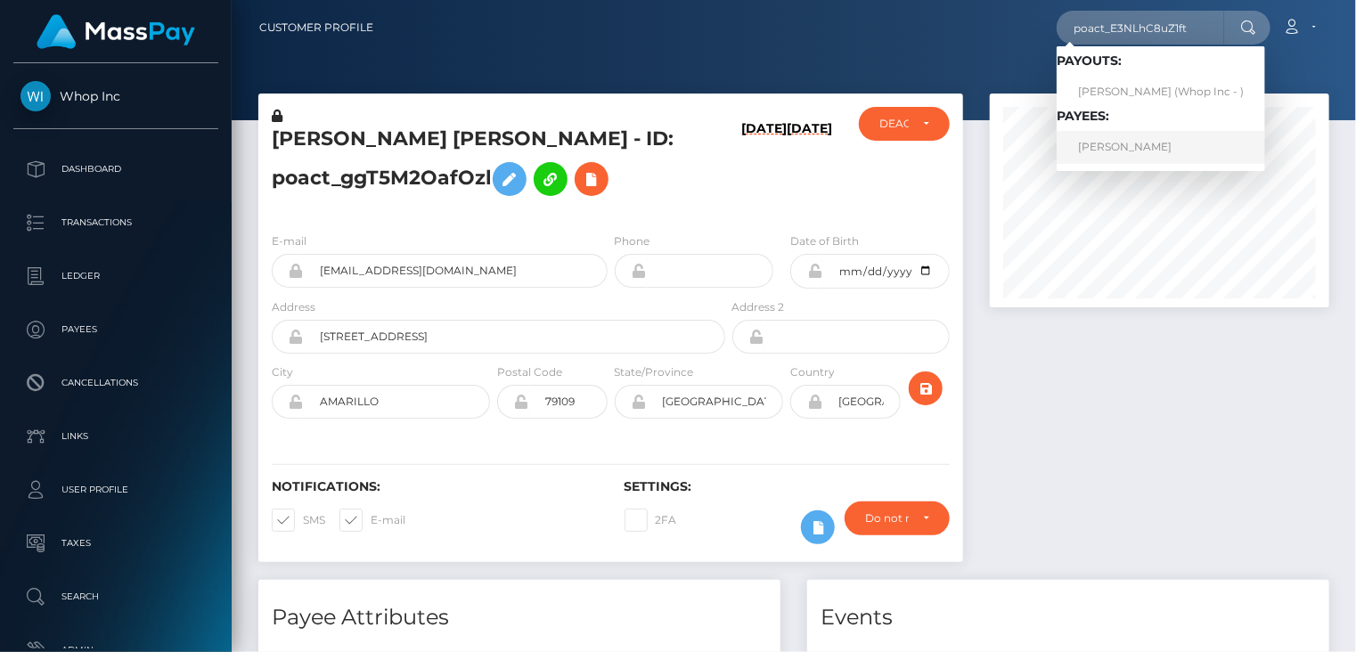
click at [1119, 143] on link "ALBAN HYSENI" at bounding box center [1160, 147] width 208 height 33
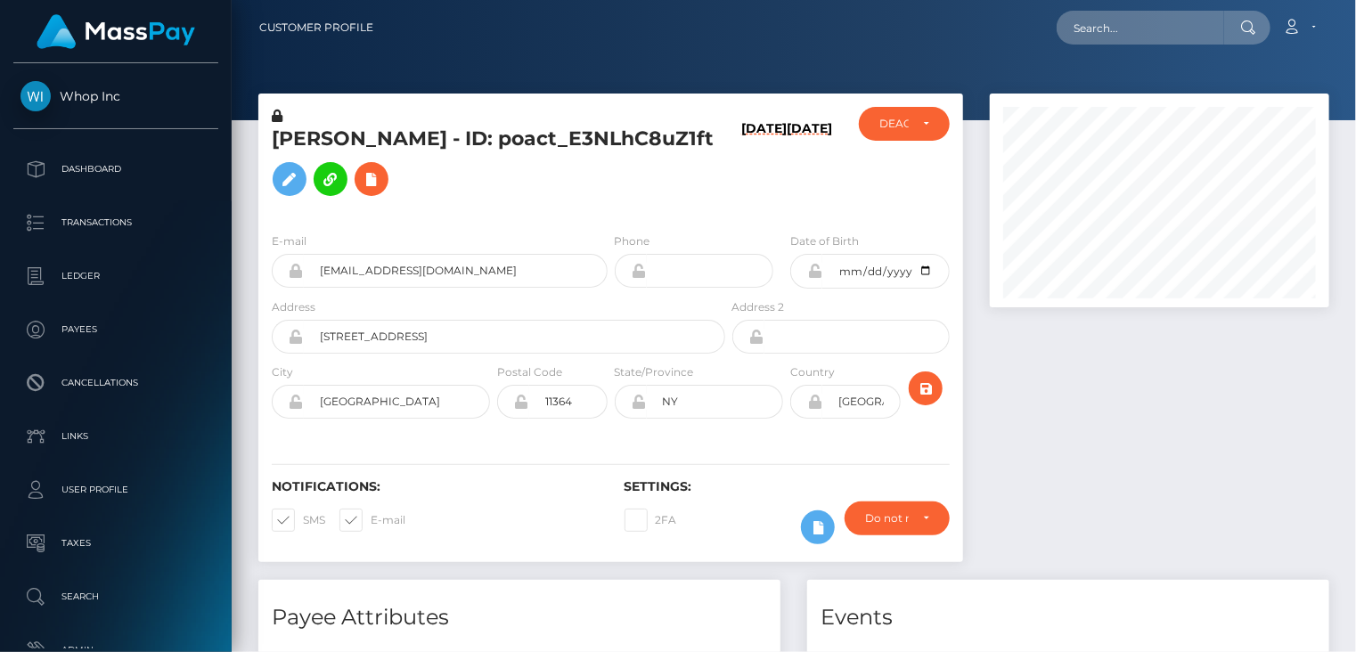
scroll to position [214, 338]
click at [323, 138] on h5 "[PERSON_NAME] - ID: poact_E3NLhC8uZ1ft" at bounding box center [494, 165] width 444 height 79
copy h5 "ALBAN"
paste input "poact_ioTJuzCWoNsW"
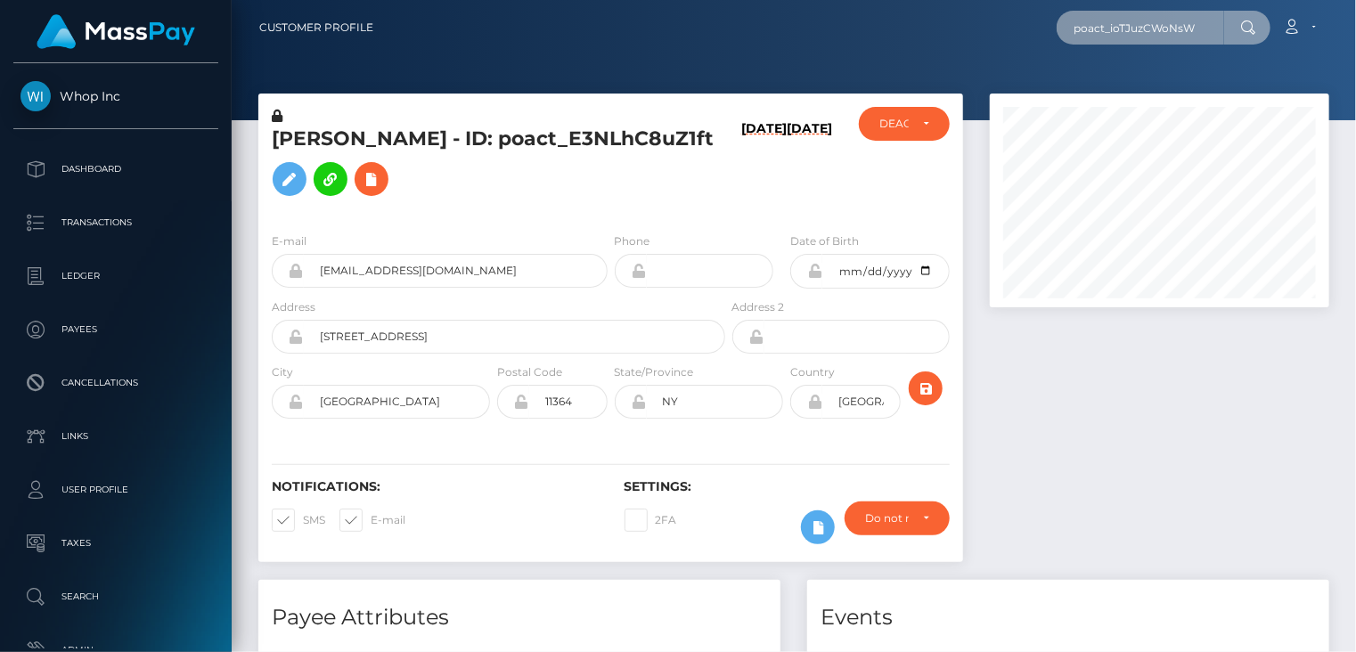
type input "poact_ioTJuzCWoNsW"
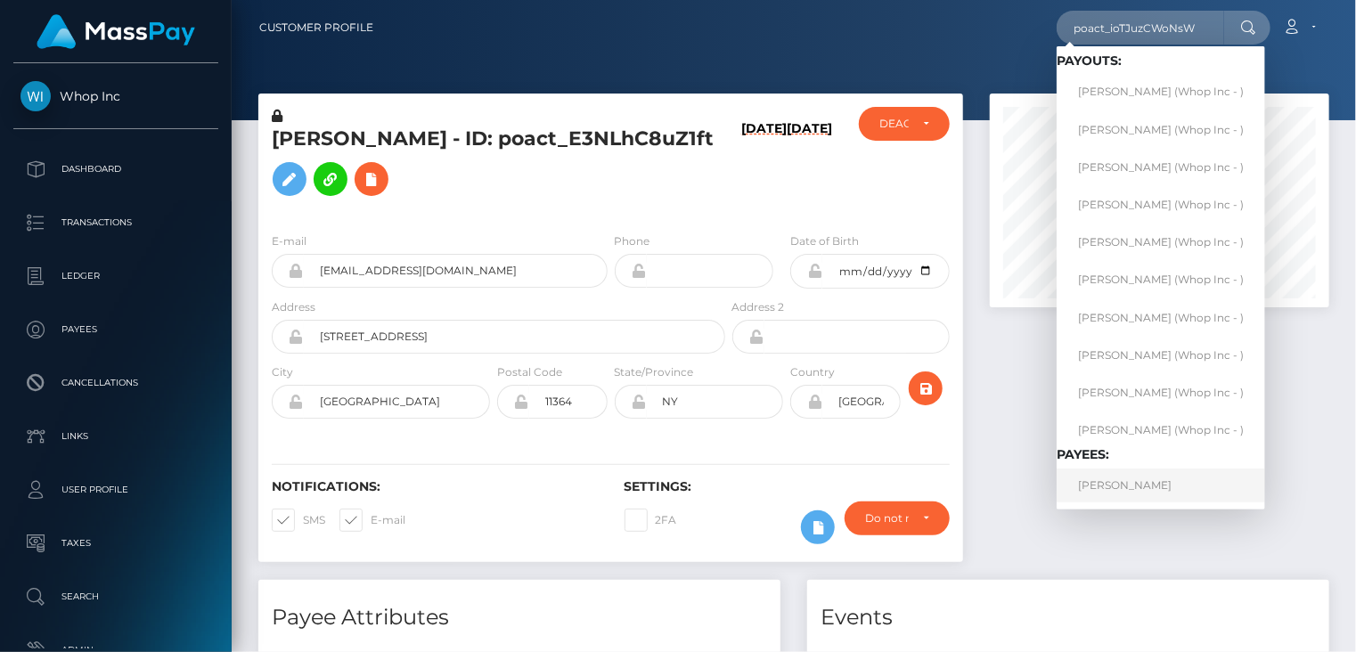
click at [1153, 480] on link "[PERSON_NAME]" at bounding box center [1160, 485] width 208 height 33
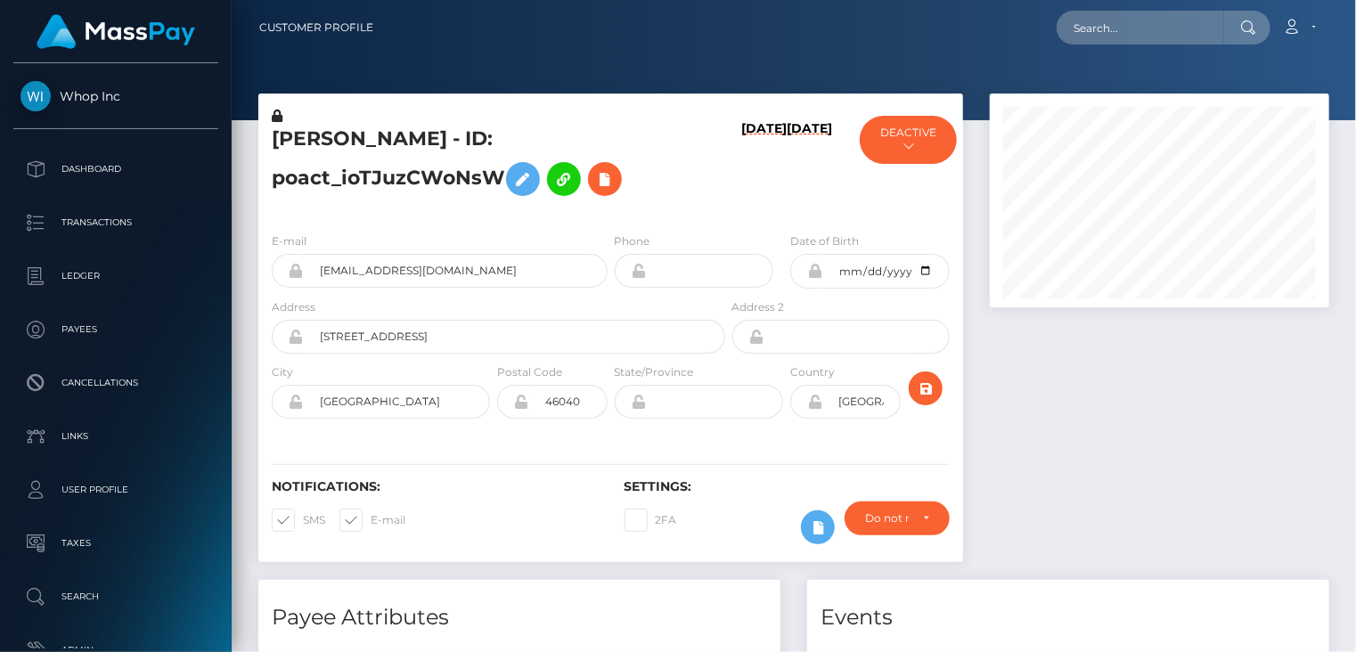
scroll to position [214, 338]
click at [389, 273] on input "[EMAIL_ADDRESS][DOMAIN_NAME]" at bounding box center [456, 271] width 304 height 34
click at [324, 132] on h5 "MOUAD DAHMANI - ID: poact_ioTJuzCWoNsW" at bounding box center [494, 165] width 444 height 79
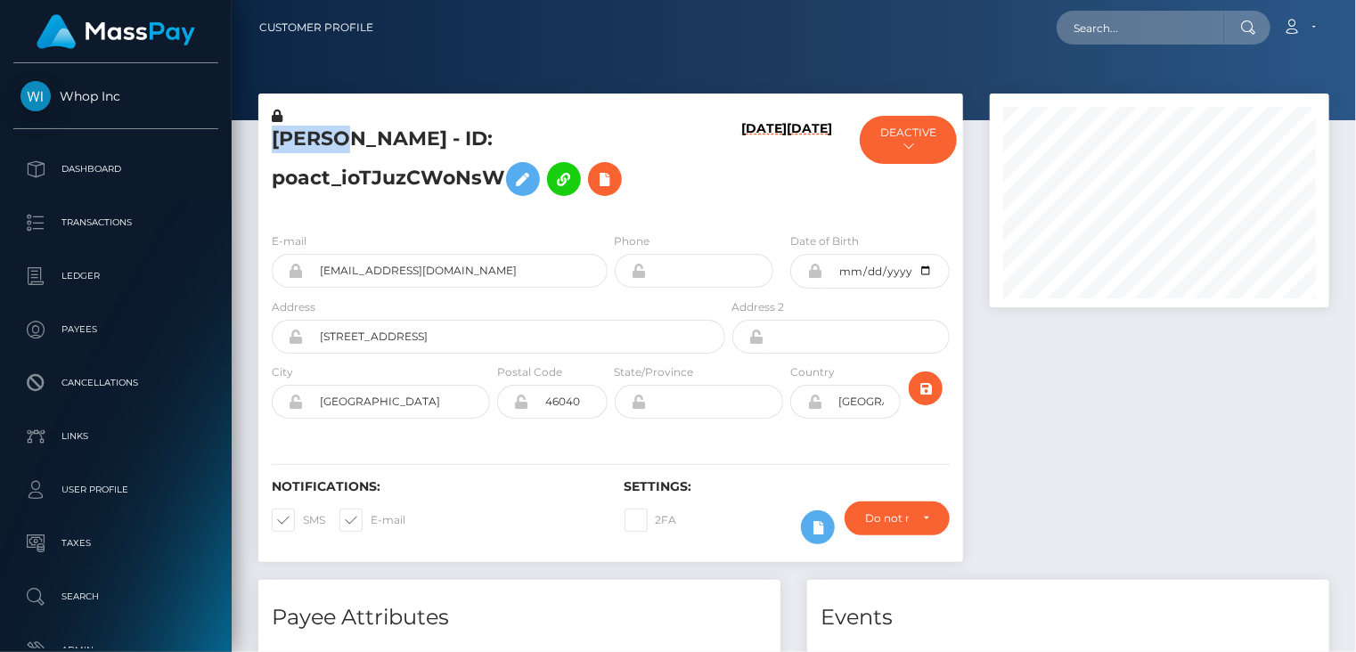
click at [324, 132] on h5 "MOUAD DAHMANI - ID: poact_ioTJuzCWoNsW" at bounding box center [494, 165] width 444 height 79
copy h5 "MOUAD"
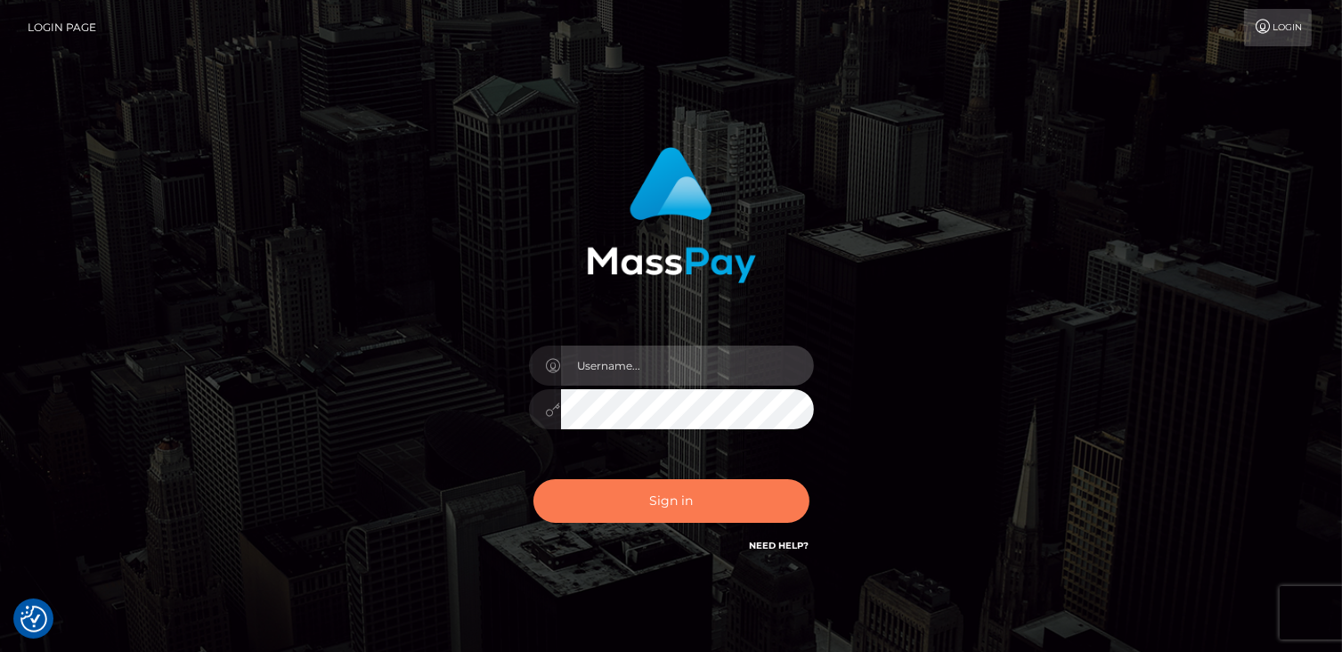
type input "catalinad"
click at [621, 495] on button "Sign in" at bounding box center [672, 501] width 276 height 44
type input "catalinad"
click at [681, 491] on button "Sign in" at bounding box center [672, 501] width 276 height 44
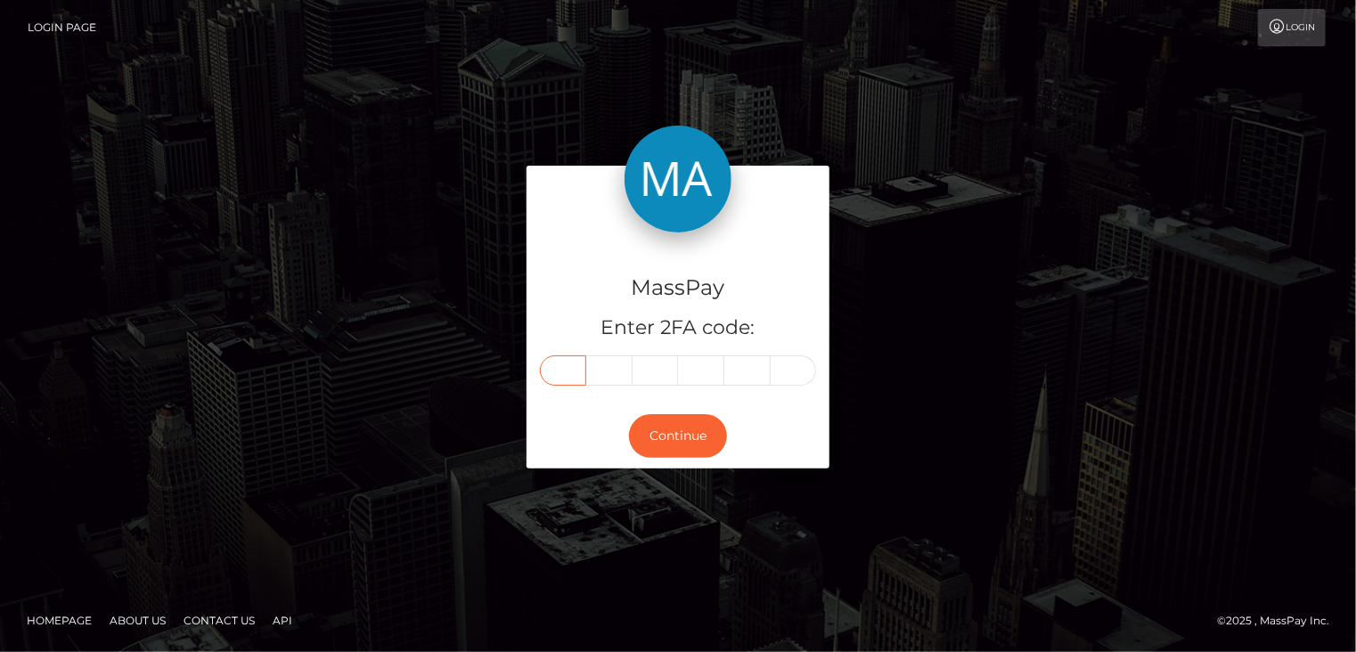
click at [578, 370] on input "text" at bounding box center [563, 370] width 46 height 30
type input "8"
type input "9"
type input "4"
type input "0"
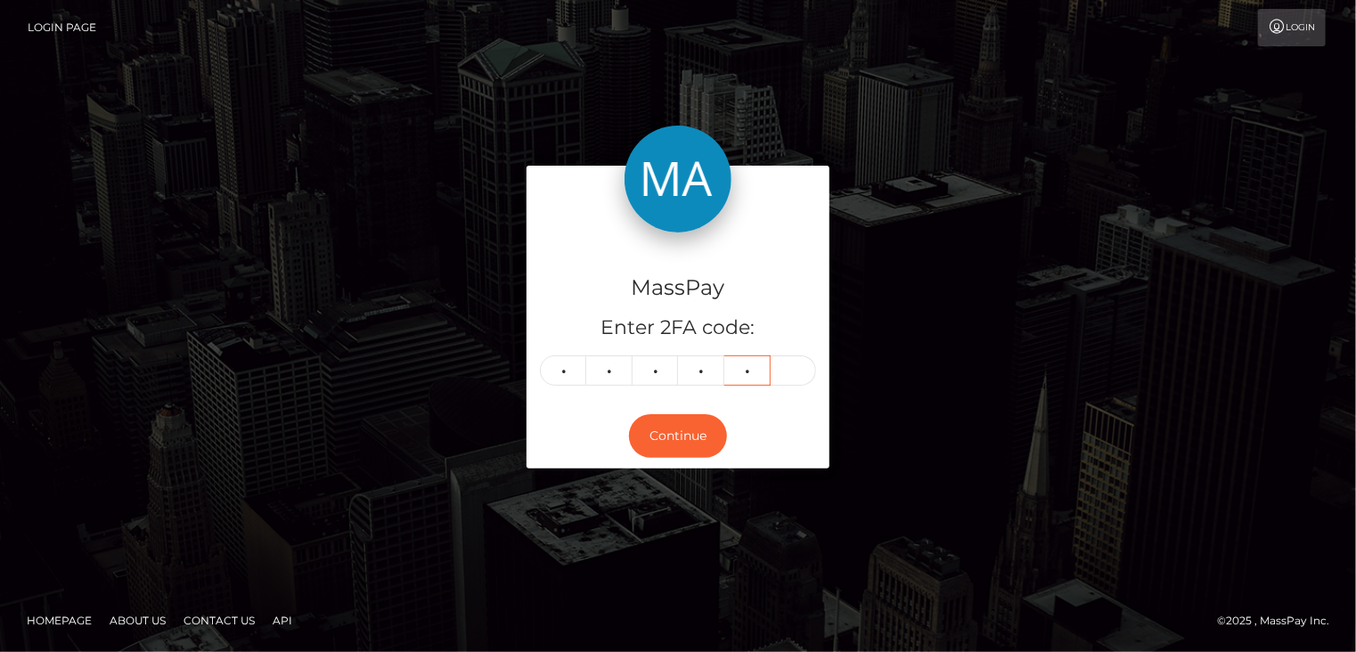
type input "0"
type input "1"
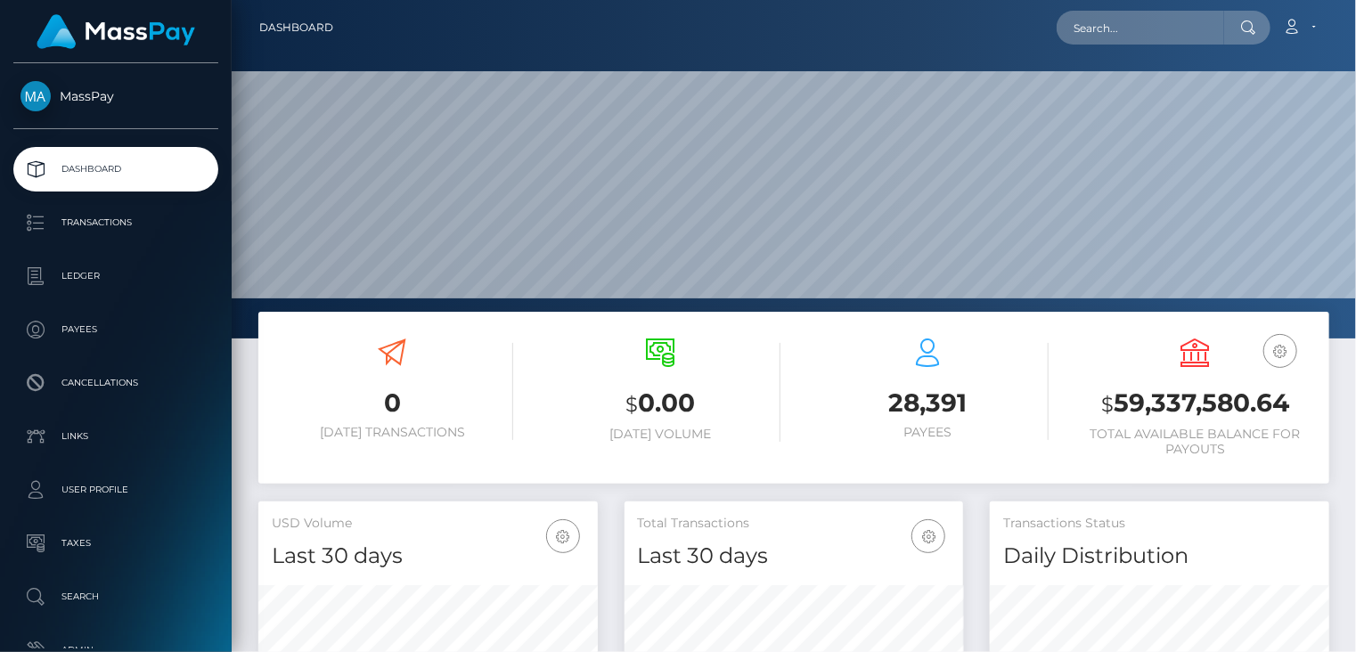
scroll to position [315, 338]
paste input "mcluck-1741098200"
type input "mcluck-1741098200"
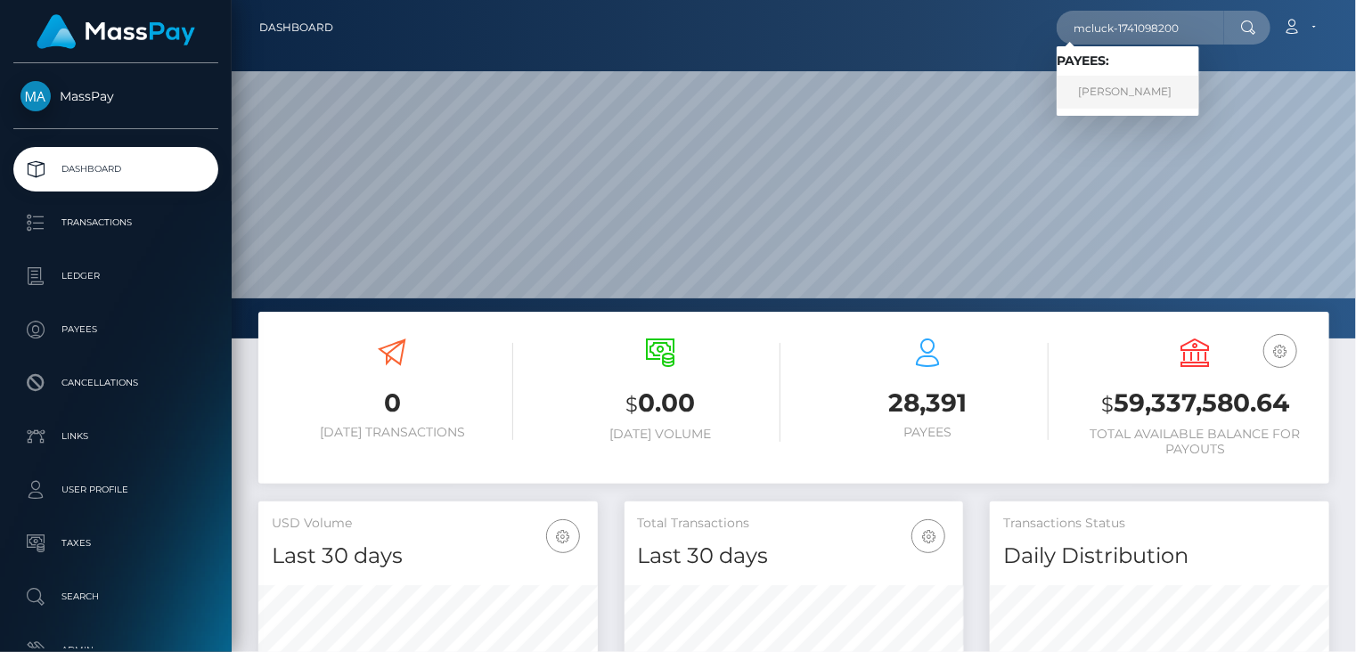
click at [1129, 89] on link "DAVID LEE MATHEWS" at bounding box center [1127, 92] width 143 height 33
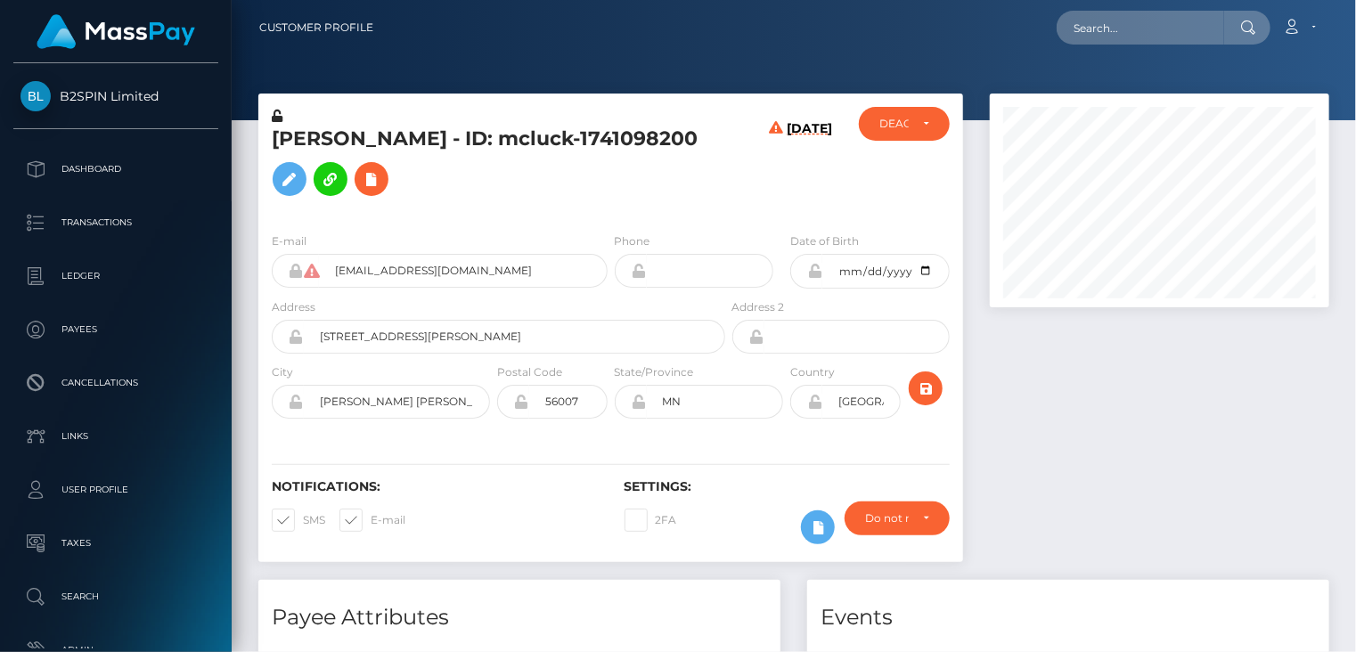
scroll to position [214, 338]
click at [382, 190] on icon at bounding box center [371, 179] width 21 height 22
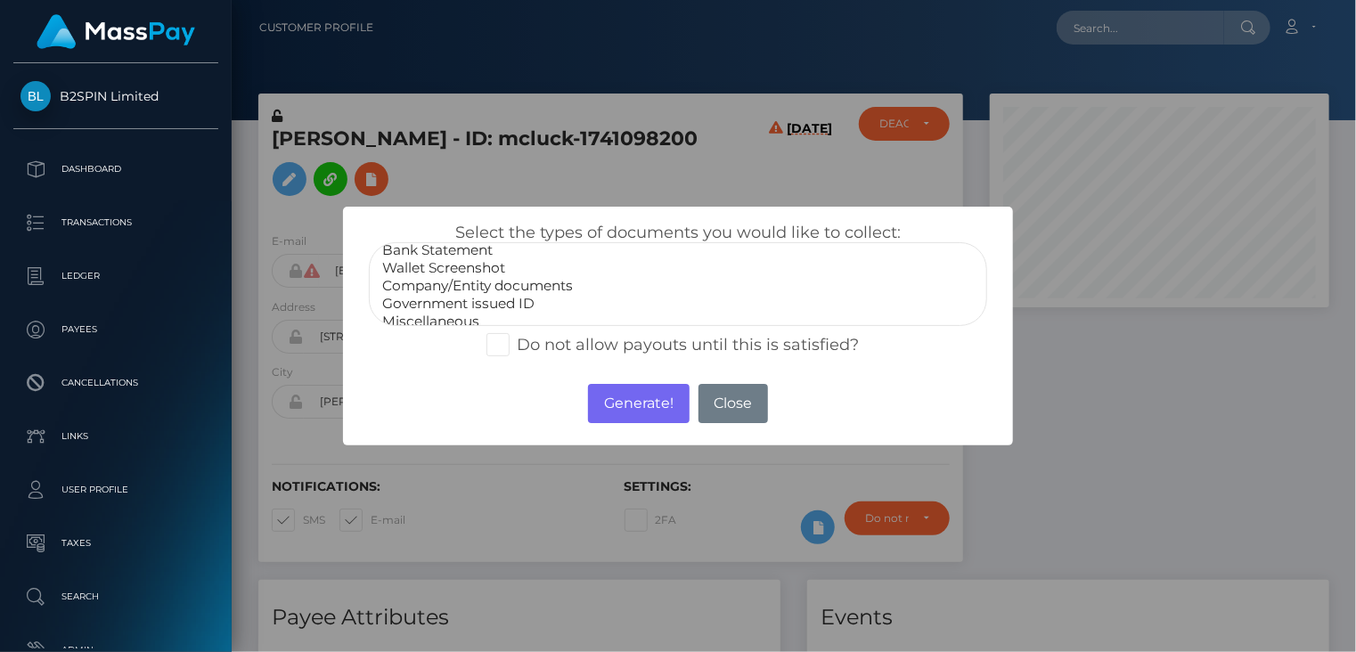
scroll to position [36, 0]
click at [473, 302] on option "Miscellaneous" at bounding box center [678, 311] width 596 height 18
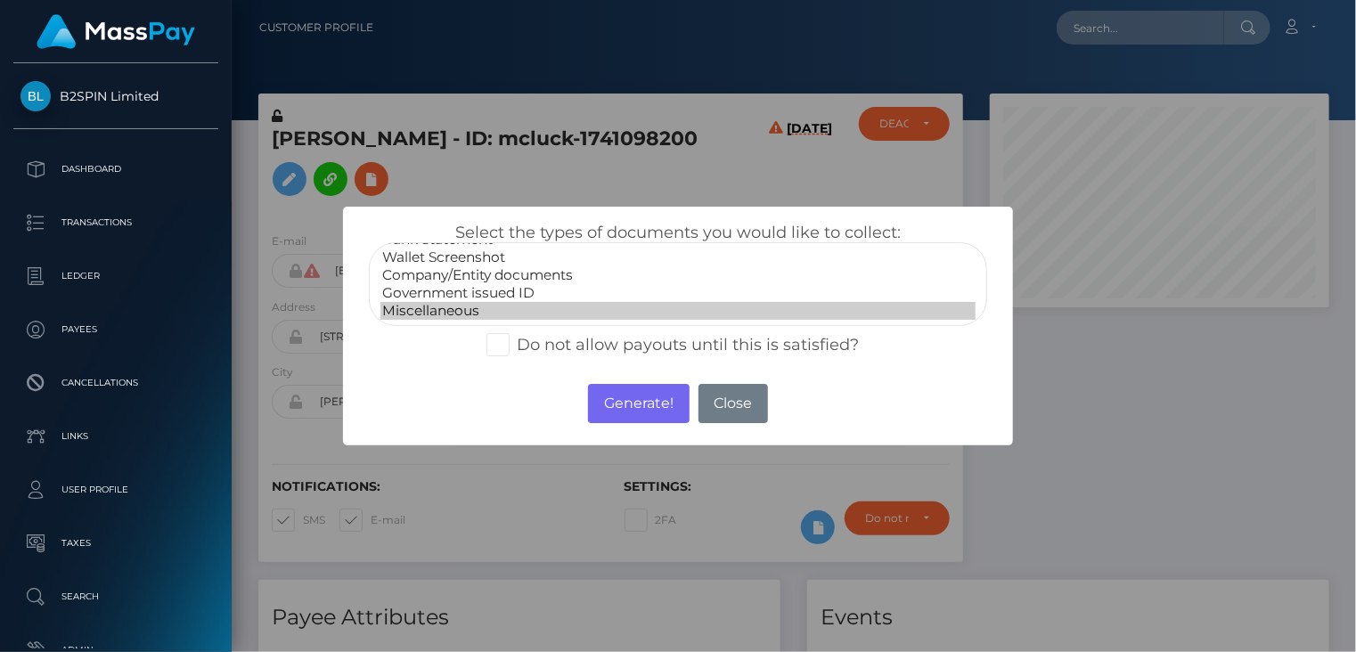
select select "Government issued ID"
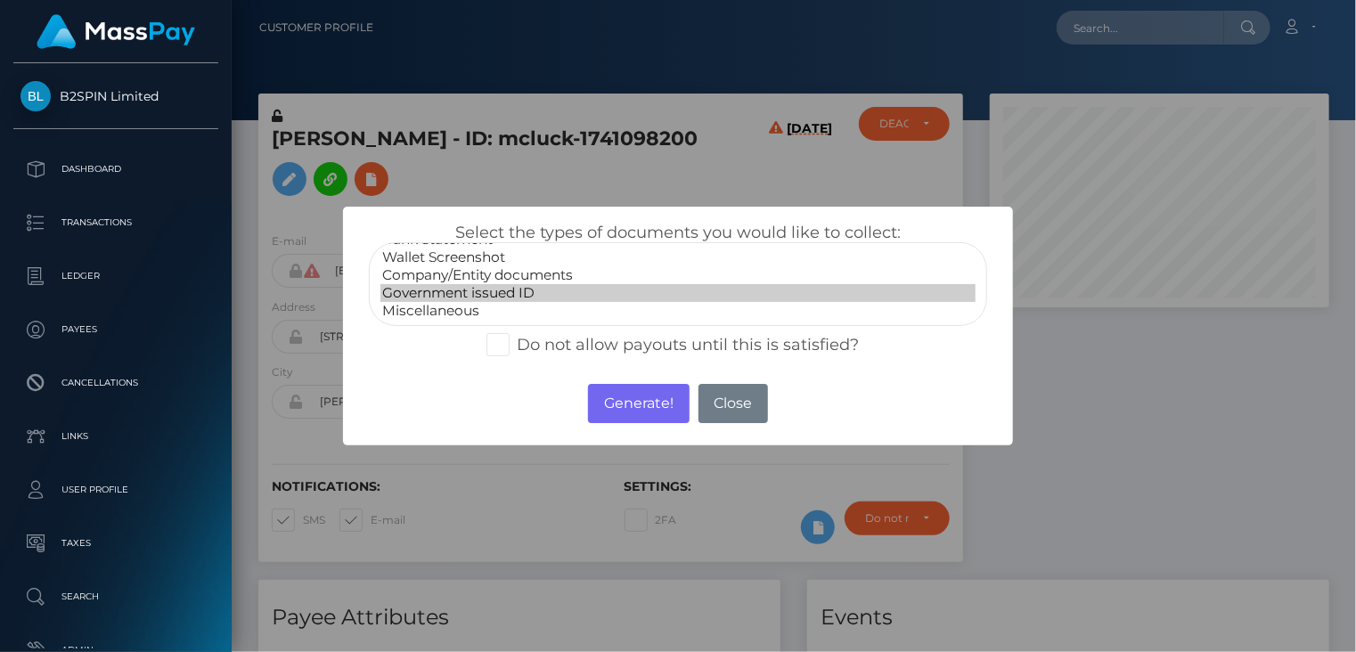
click at [481, 289] on option "Government issued ID" at bounding box center [678, 293] width 596 height 18
click at [615, 398] on button "Generate!" at bounding box center [638, 403] width 101 height 39
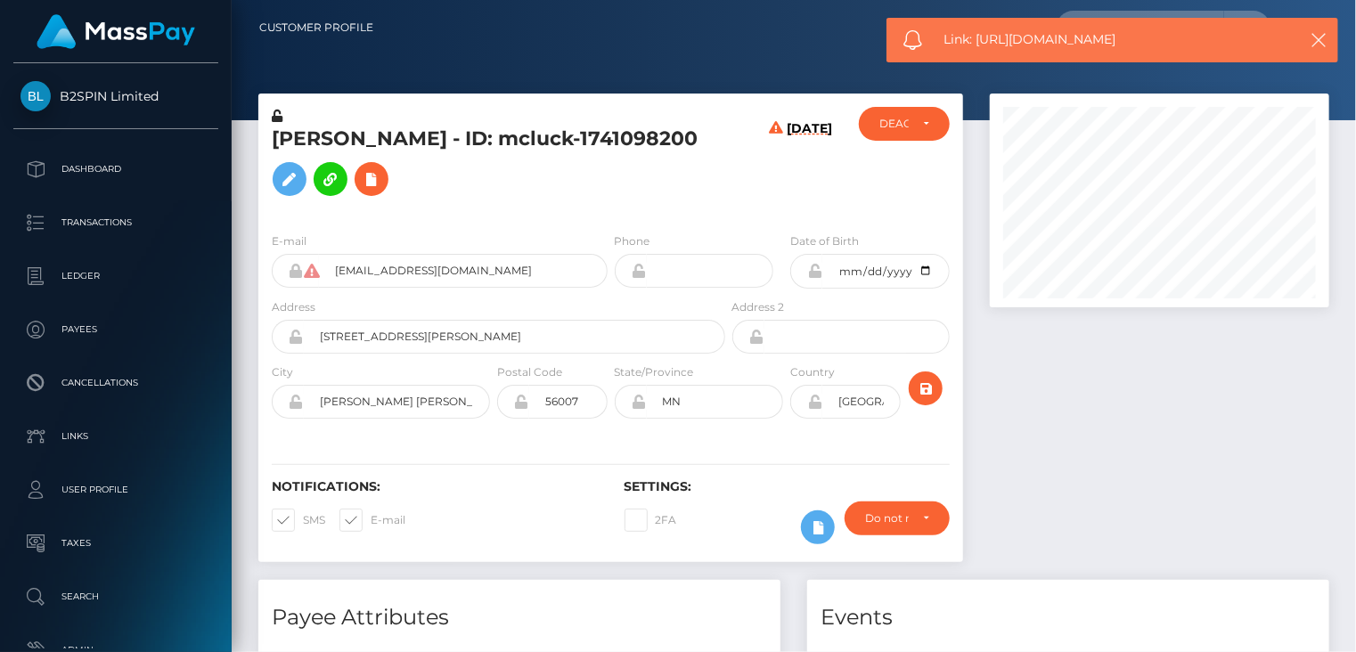
click at [1048, 35] on span "Link: [URL][DOMAIN_NAME]" at bounding box center [1111, 39] width 335 height 19
copy span "Link: [URL][DOMAIN_NAME]"
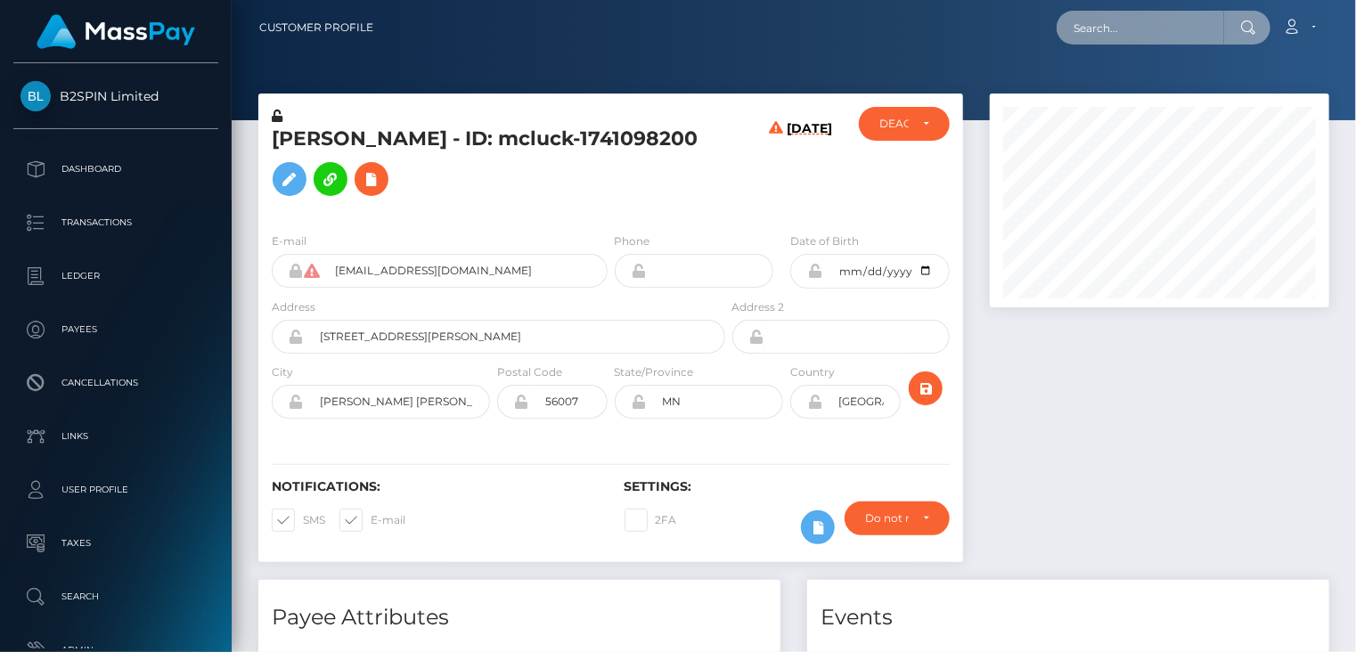
paste input "mcluck-2112829355"
type input "mcluck-2112829355"
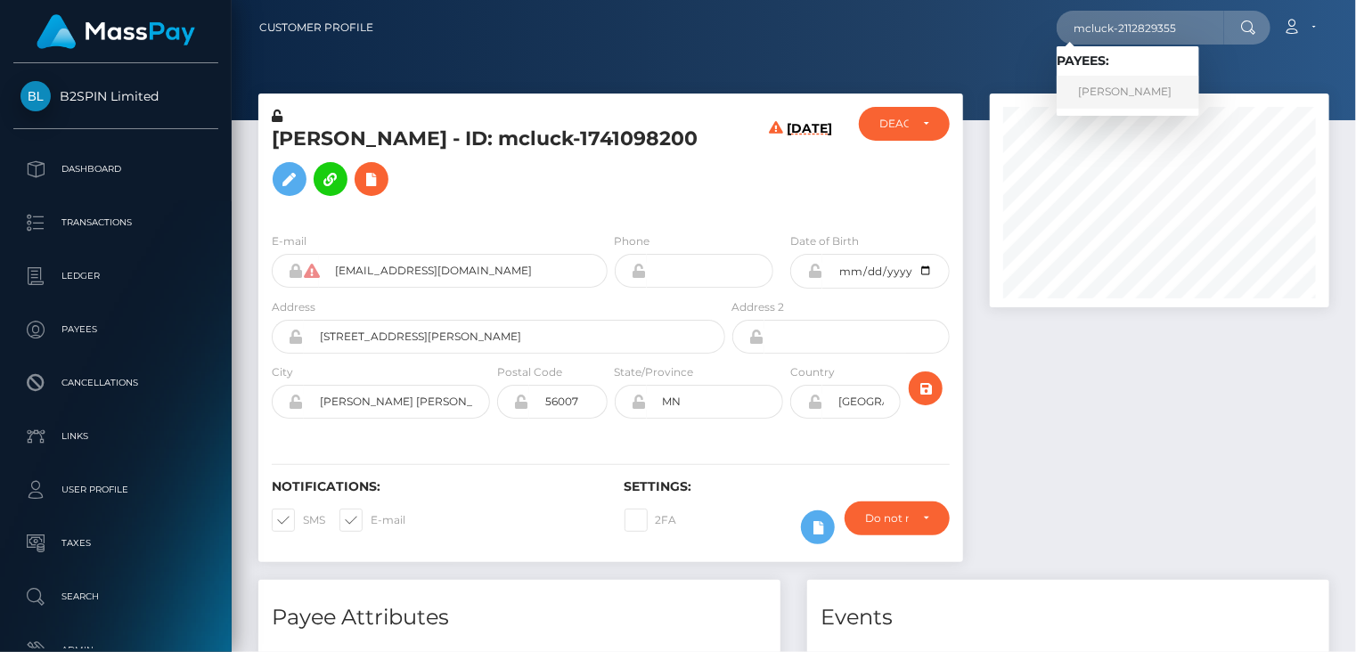
click at [1162, 85] on link "[PERSON_NAME]" at bounding box center [1127, 92] width 143 height 33
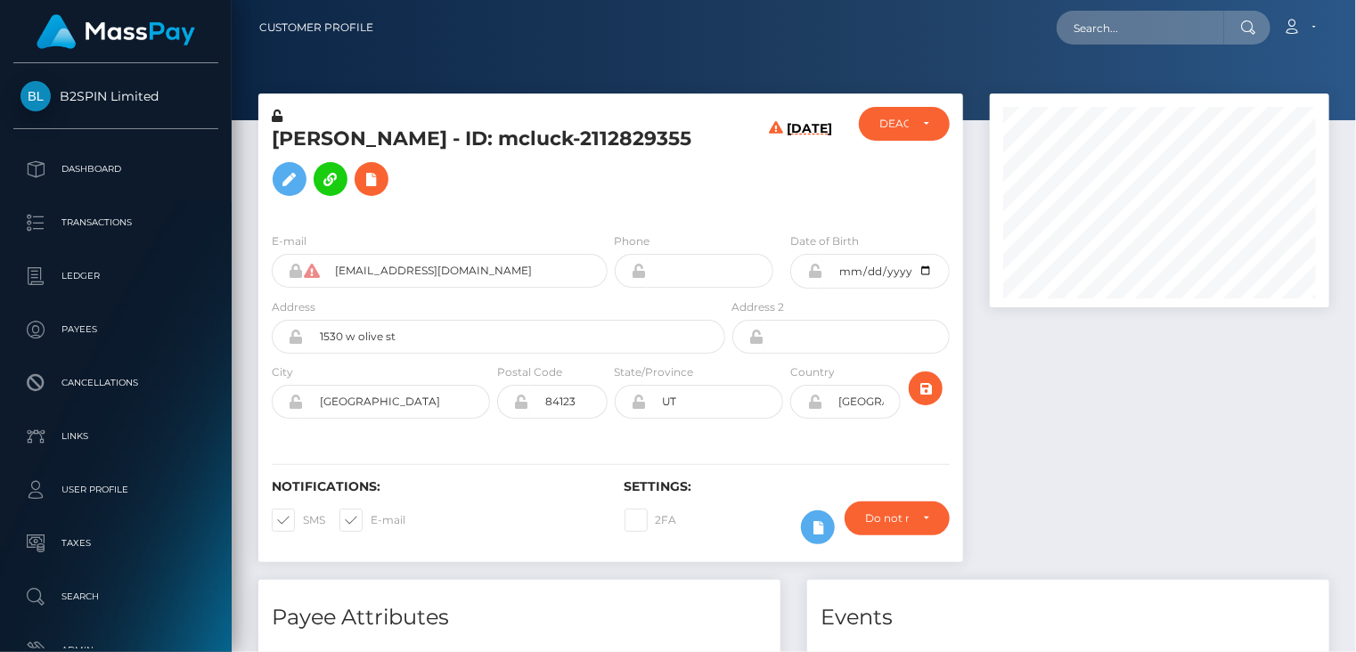
scroll to position [214, 338]
click at [382, 177] on icon at bounding box center [371, 179] width 21 height 22
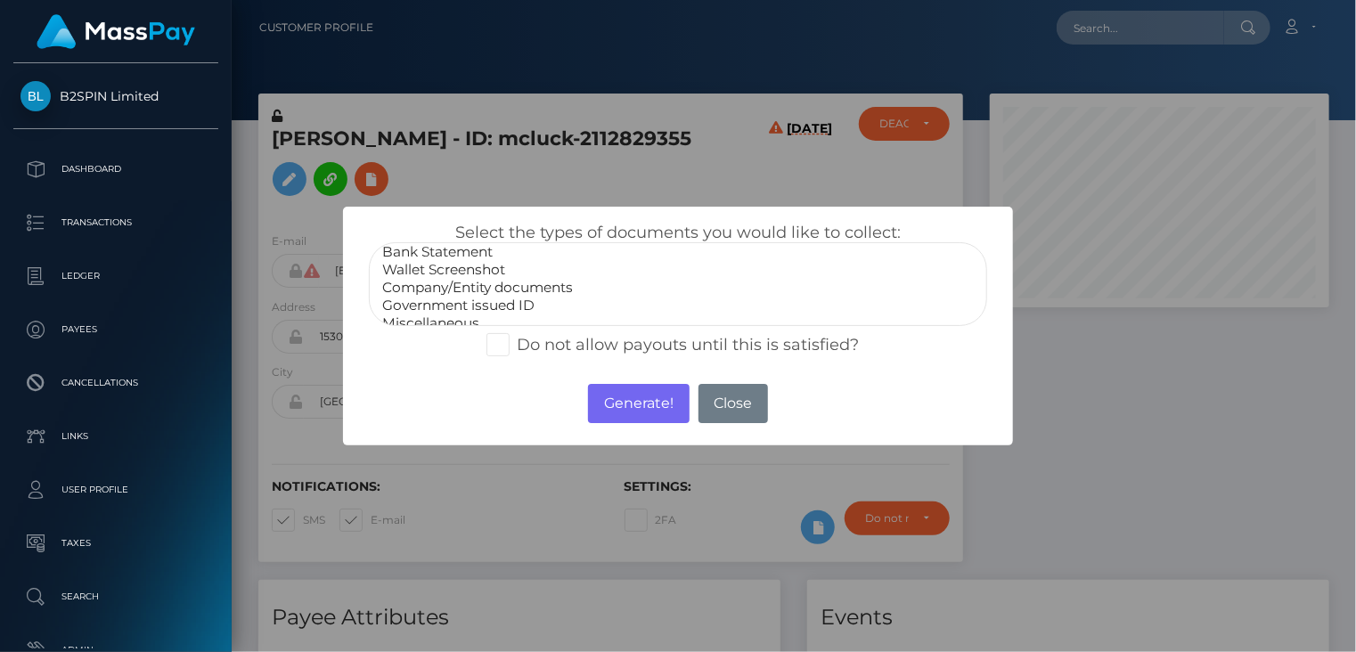
scroll to position [36, 0]
select select "Government issued ID"
click at [501, 292] on option "Government issued ID" at bounding box center [678, 293] width 596 height 18
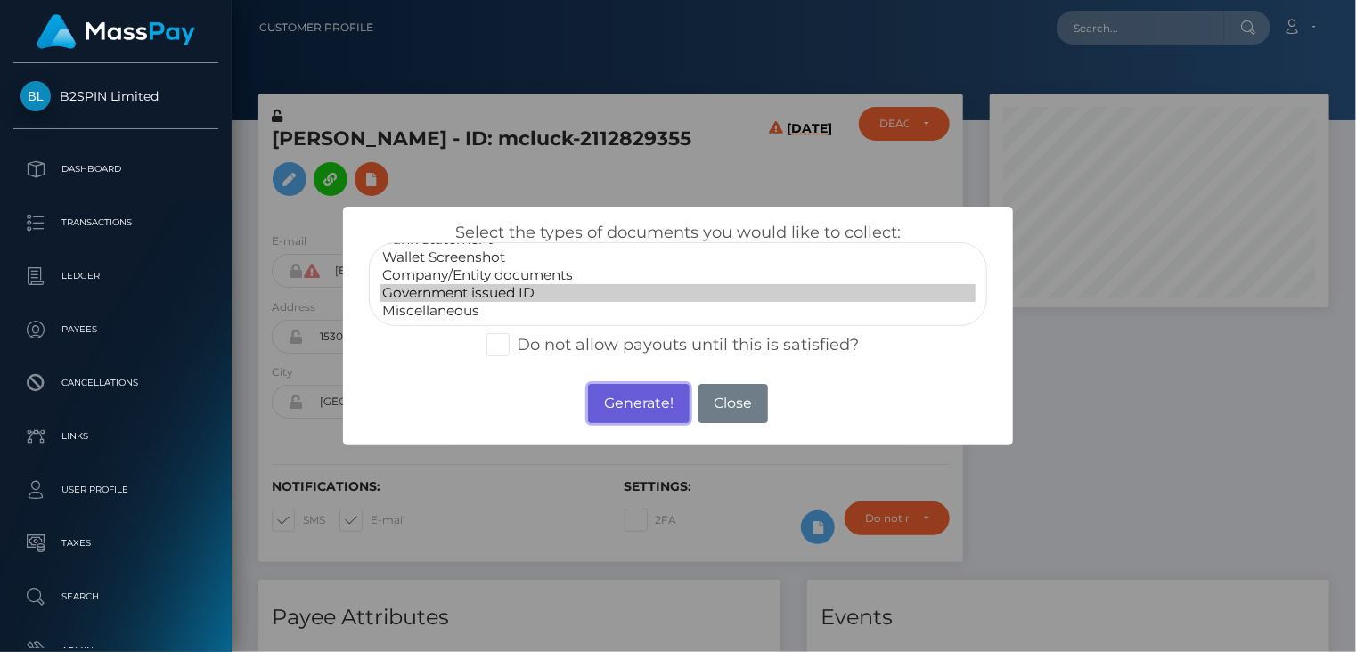
click at [665, 407] on button "Generate!" at bounding box center [638, 403] width 101 height 39
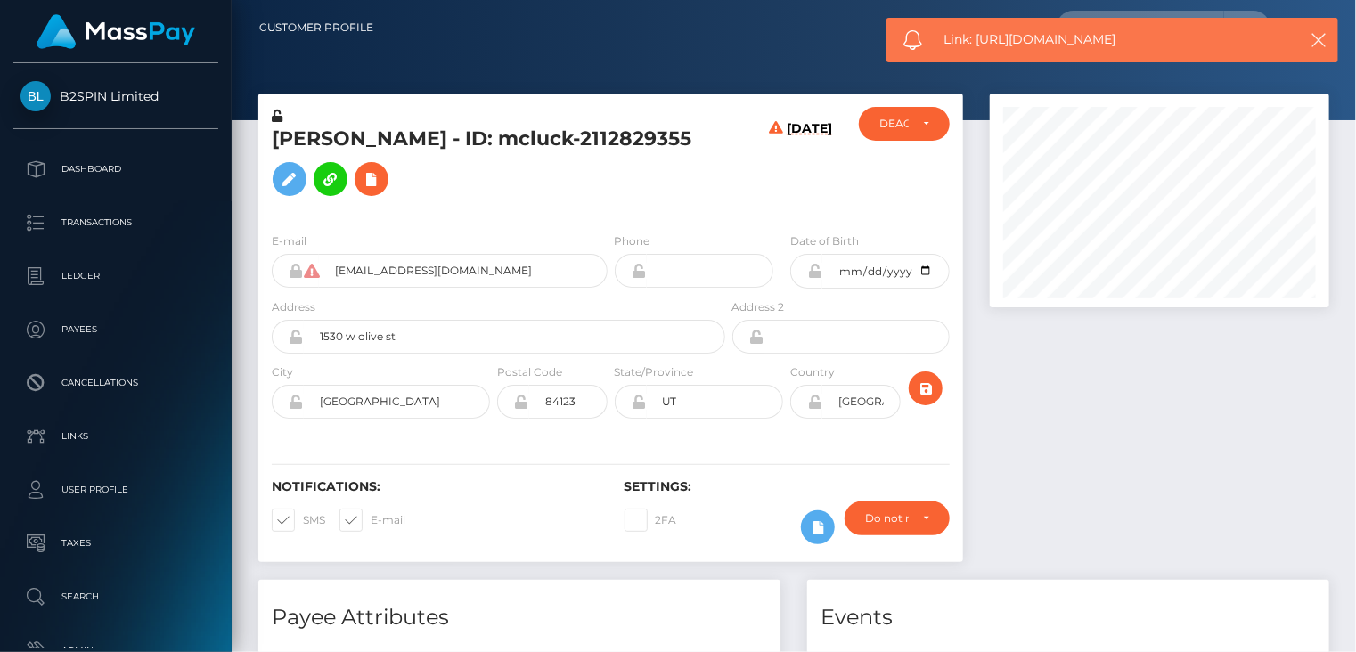
click at [1027, 37] on span "Link: https://l.maspay.io/JkSuY" at bounding box center [1111, 39] width 335 height 19
copy span "Link: https://l.maspay.io/JkSuY"
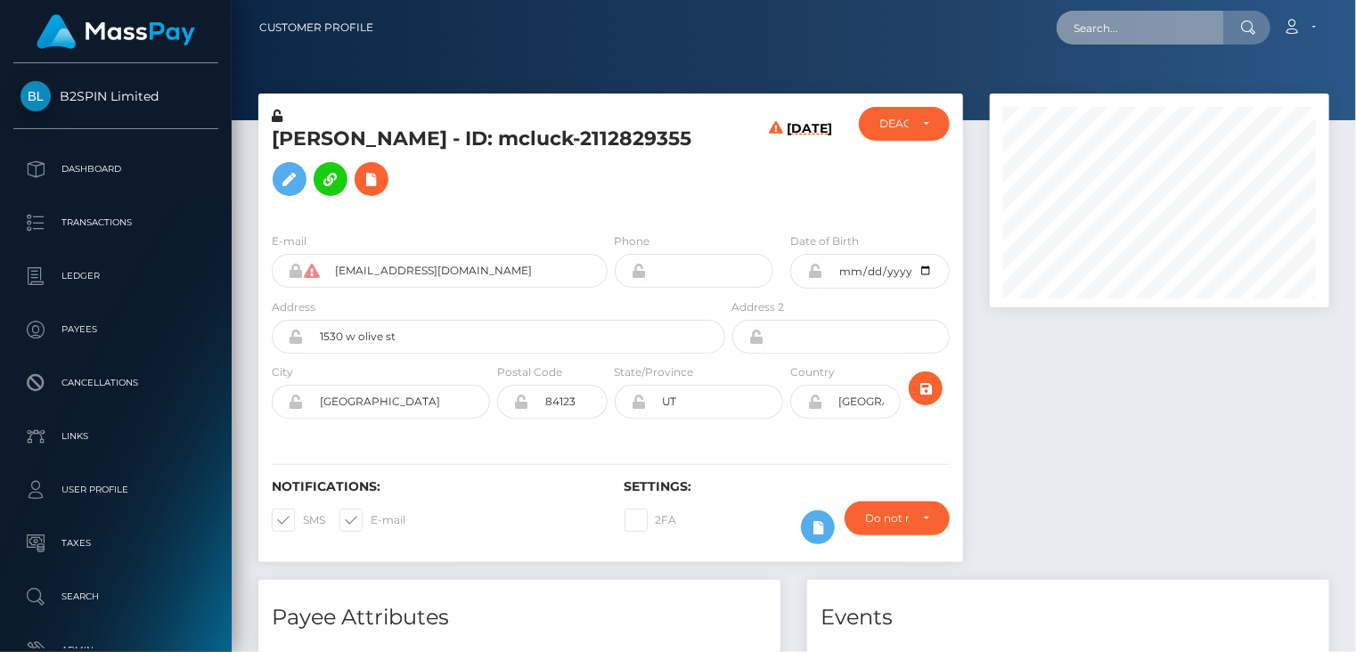
click at [1101, 33] on input "text" at bounding box center [1139, 28] width 167 height 34
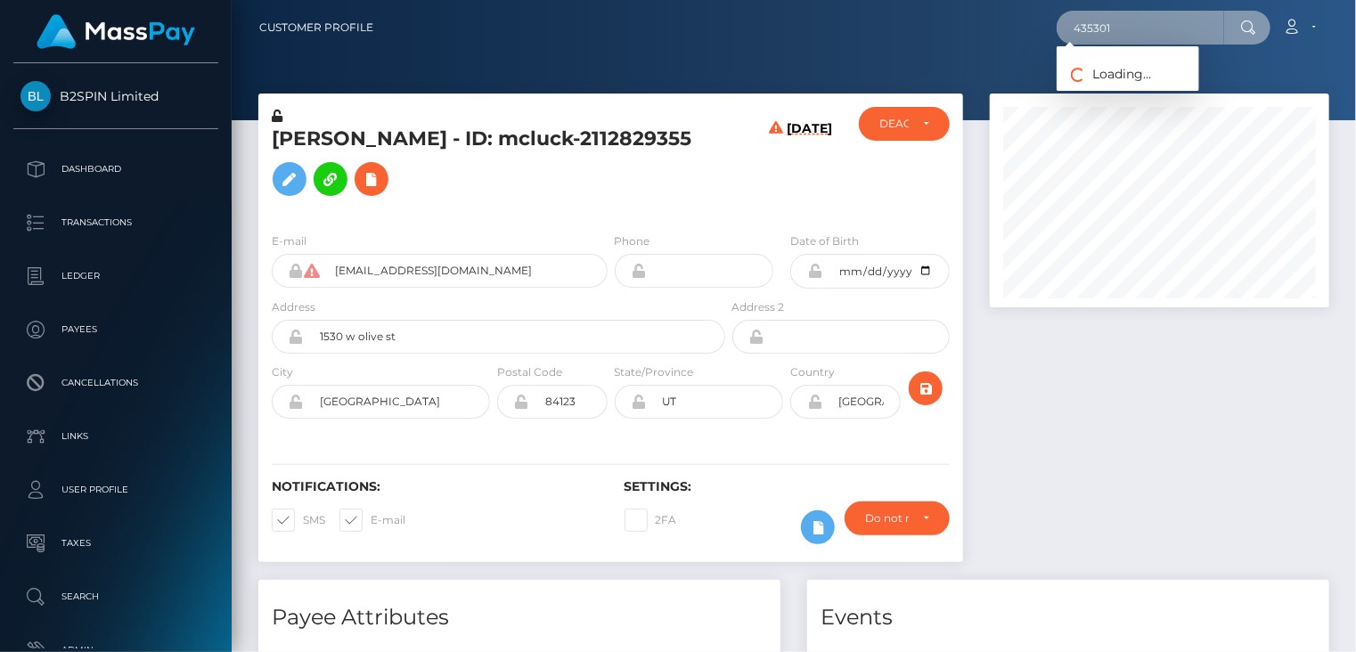
type input "435301"
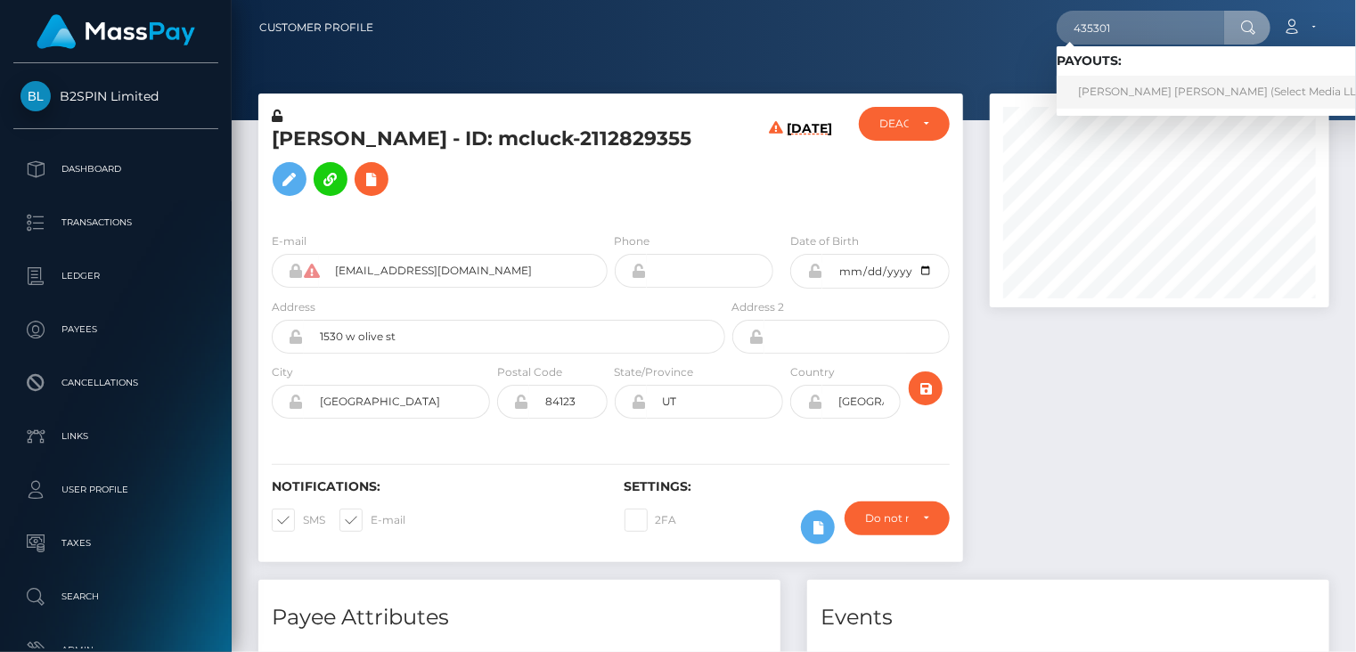
click at [1147, 90] on link "Jaymee null Vaughn (Select Media LLC - )" at bounding box center [1227, 92] width 342 height 33
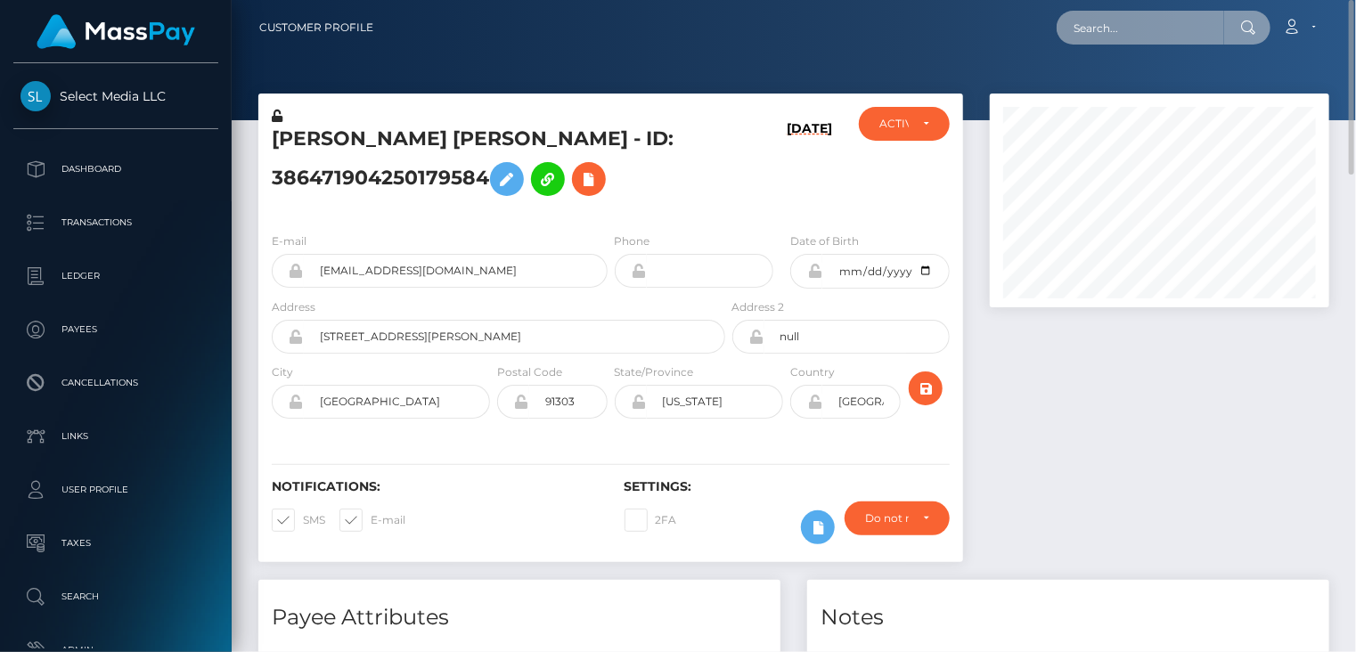
paste input "[EMAIL_ADDRESS][DOMAIN_NAME]"
type input "[EMAIL_ADDRESS][DOMAIN_NAME]"
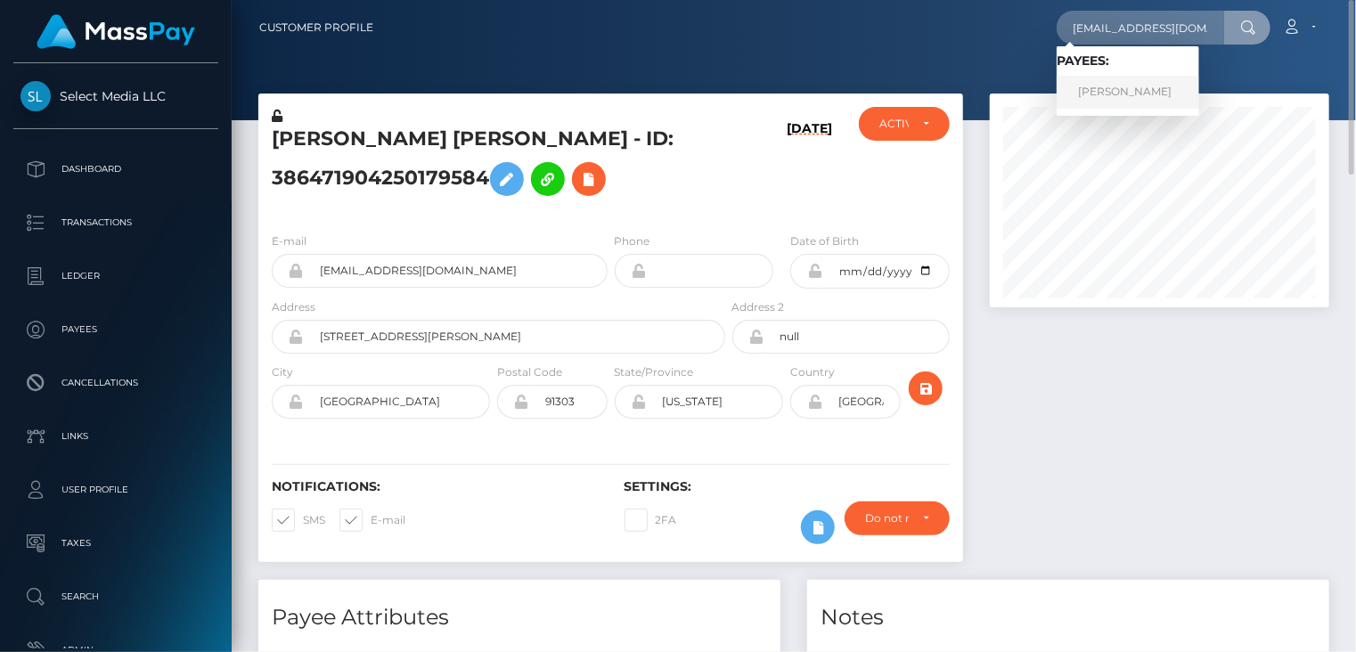
scroll to position [0, 0]
click at [1133, 94] on link "[PERSON_NAME]" at bounding box center [1127, 92] width 143 height 33
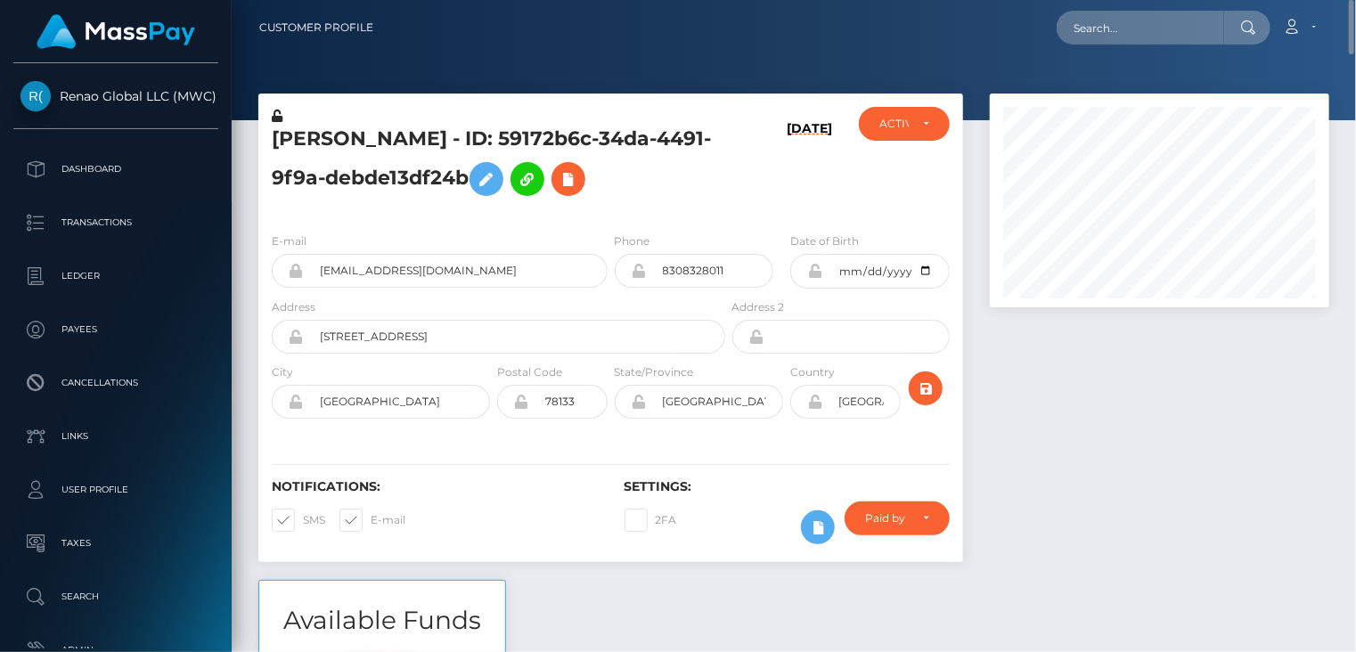
click at [380, 148] on h5 "[PERSON_NAME] - ID: 59172b6c-34da-4491-9f9a-debde13df24b" at bounding box center [494, 165] width 444 height 79
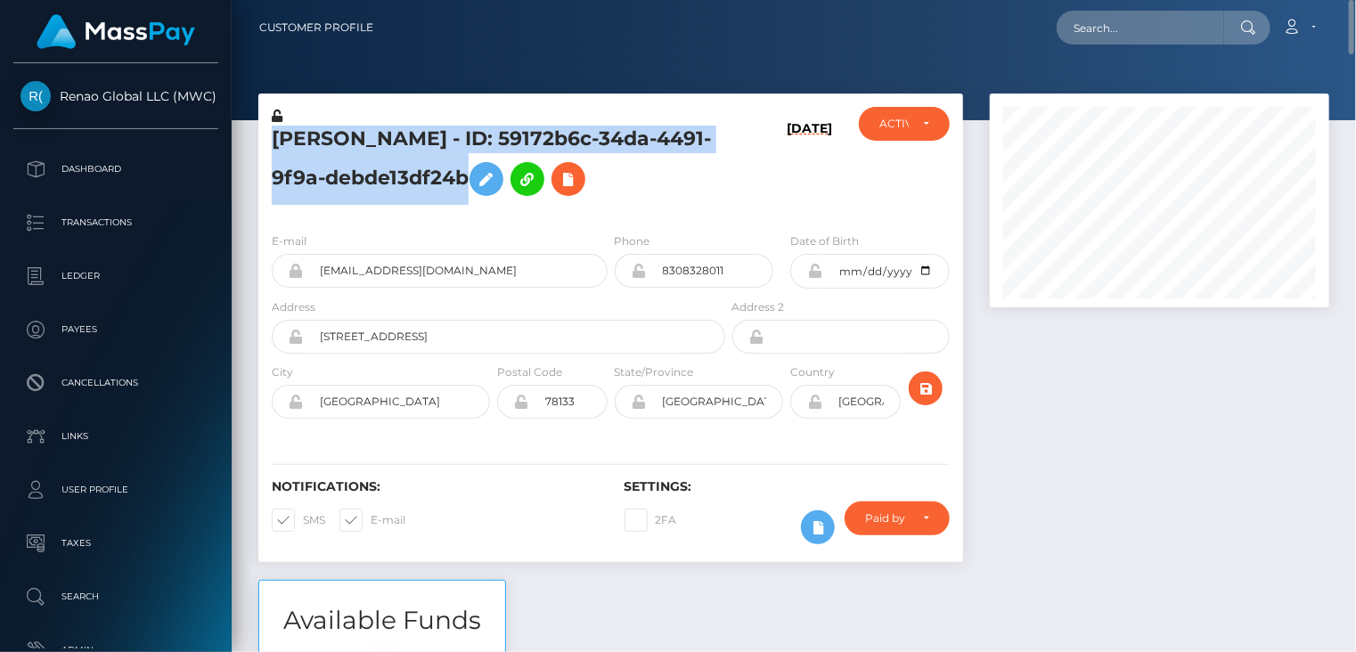
click at [380, 148] on h5 "[PERSON_NAME] - ID: 59172b6c-34da-4491-9f9a-debde13df24b" at bounding box center [494, 165] width 444 height 79
copy h5 "Jacki Smith - ID: 59172b6c-34da-4491-9f9a-debde13df24b"
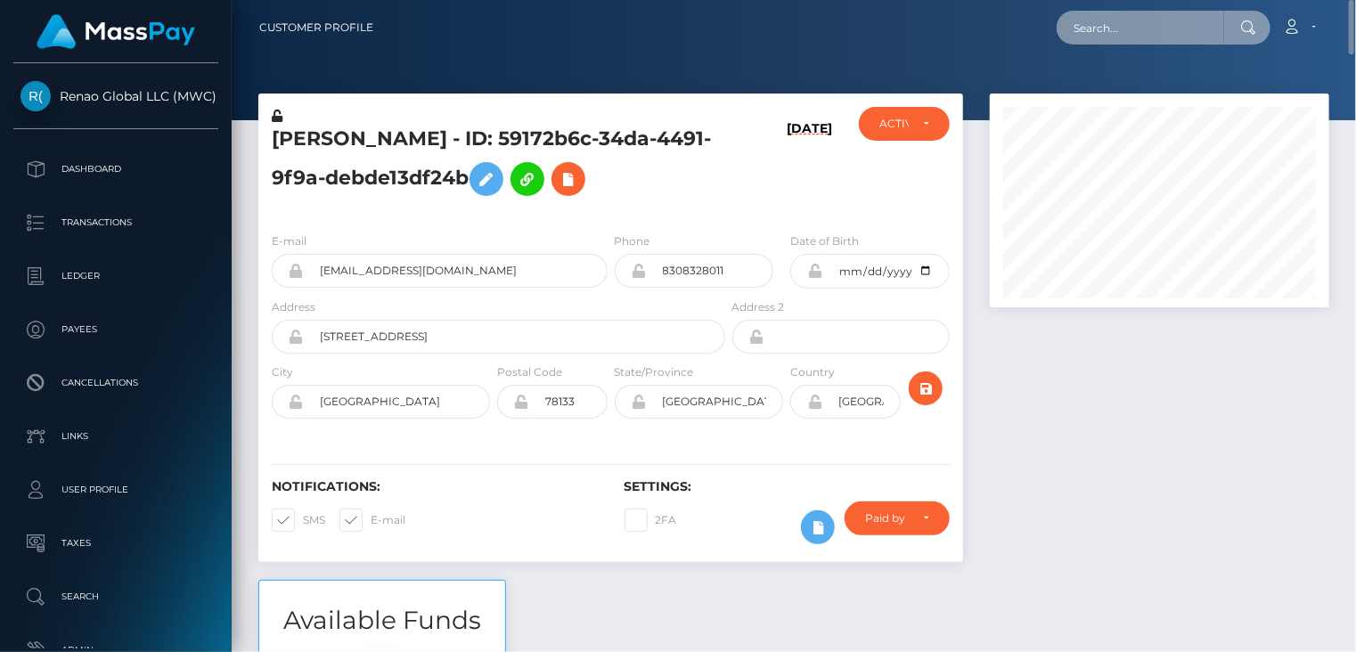
paste input "96567a1a-9337-11f0-bd85-0694aced620b"
type input "96567a1a-9337-11f0-bd85-0694aced620b"
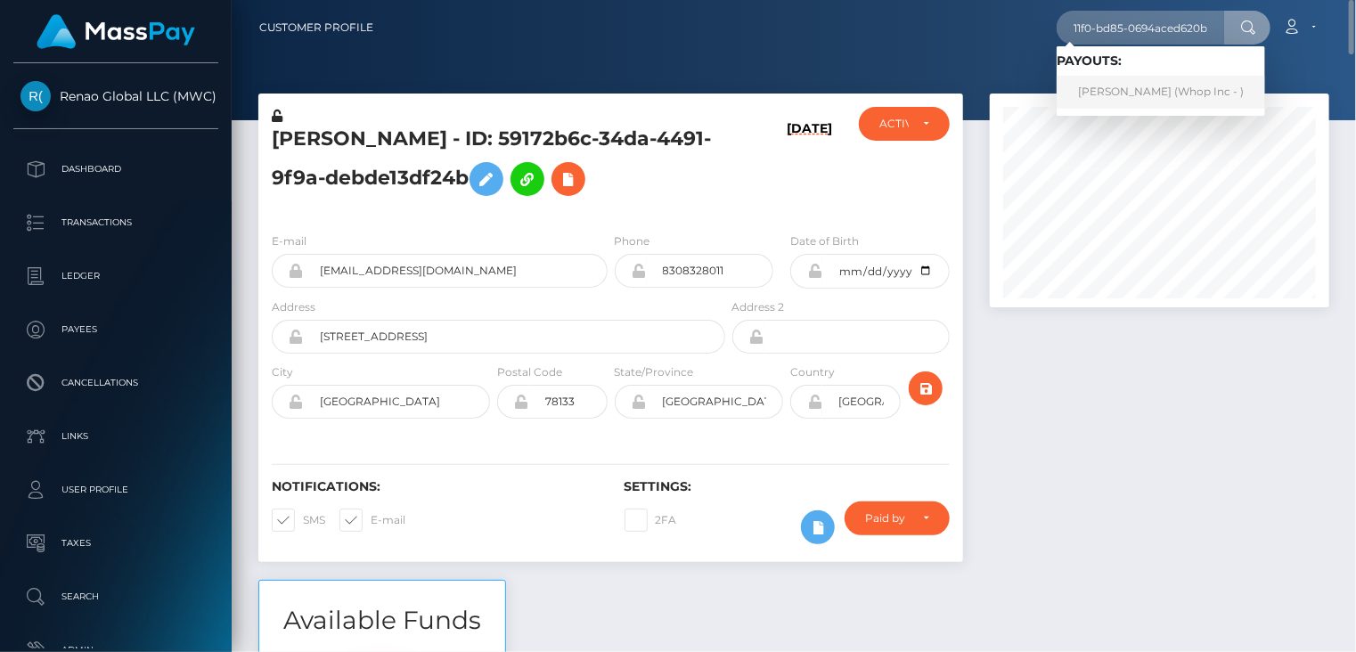
scroll to position [0, 0]
click at [1111, 90] on link "ДИМИТРИЈЕ ИЛИЋ (Whop Inc - )" at bounding box center [1160, 92] width 208 height 33
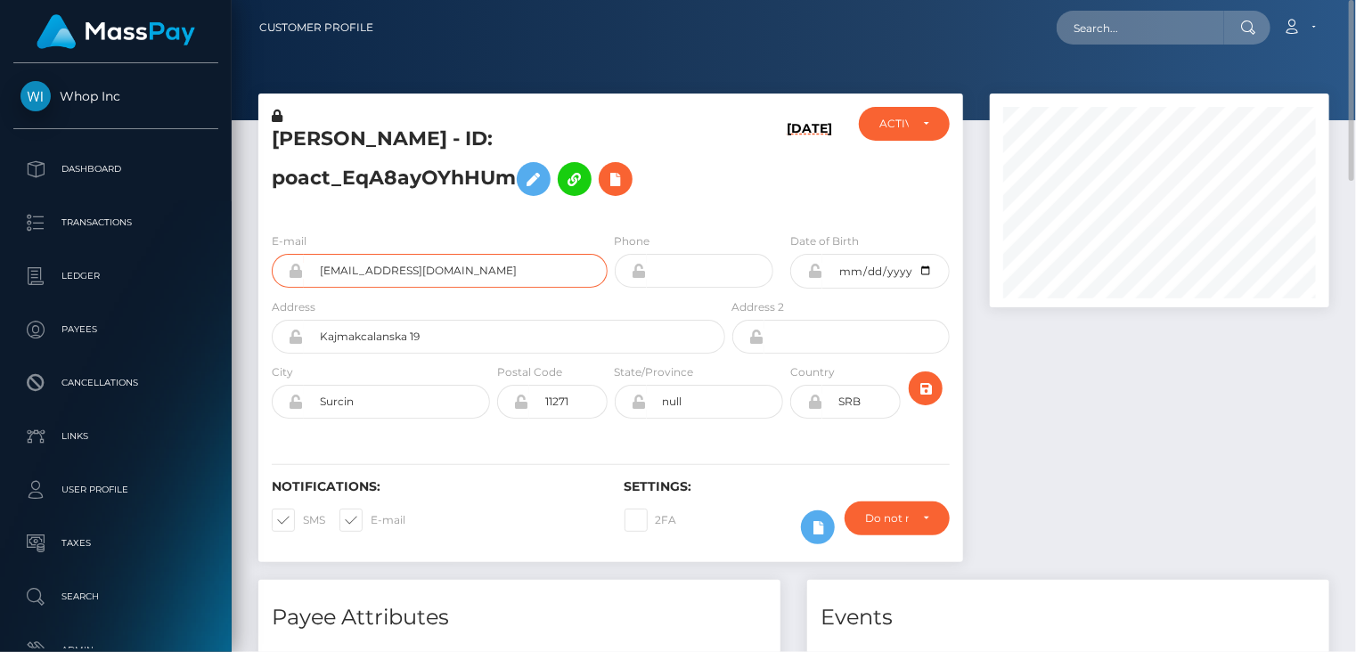
click at [365, 273] on input "o.draganilic+de73020c35@gmail.com" at bounding box center [456, 271] width 304 height 34
click at [420, 269] on input "o.draganilic+de73020c35@gmail.com" at bounding box center [456, 271] width 304 height 34
click at [420, 268] on input "o.draganilic+de73020c35@gmail.com" at bounding box center [456, 271] width 304 height 34
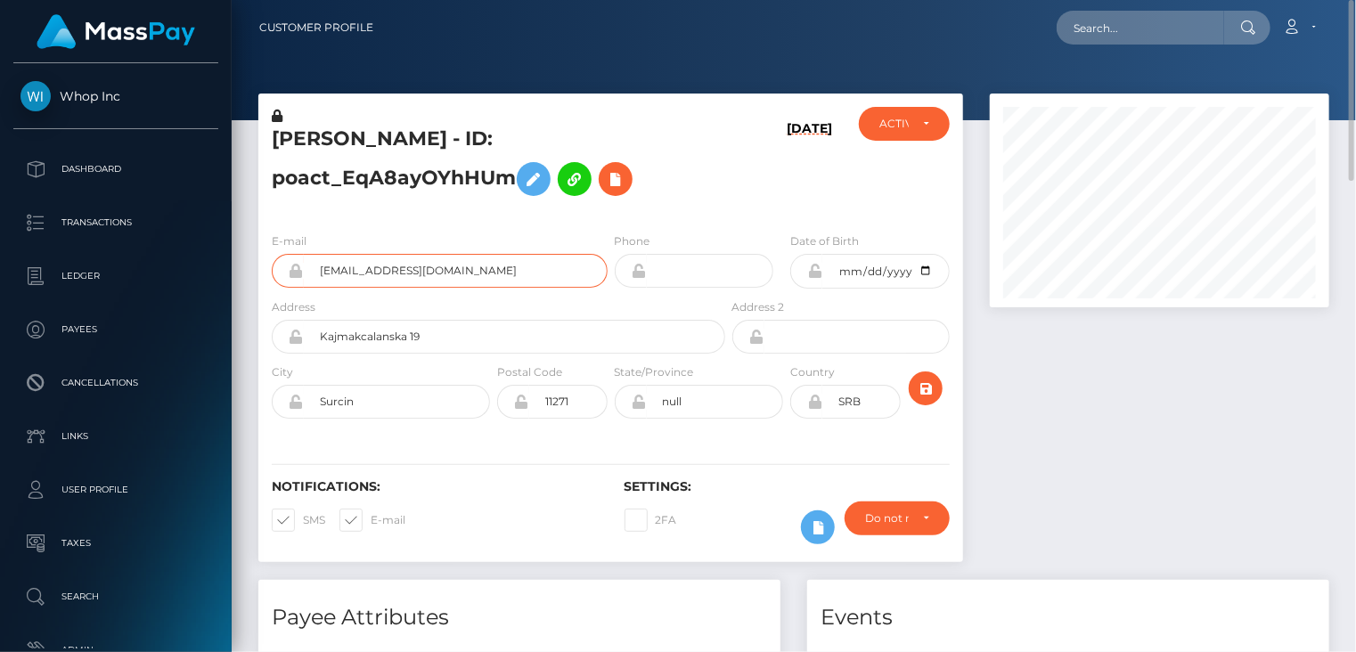
click at [420, 268] on input "o.draganilic+de73020c35@gmail.com" at bounding box center [456, 271] width 304 height 34
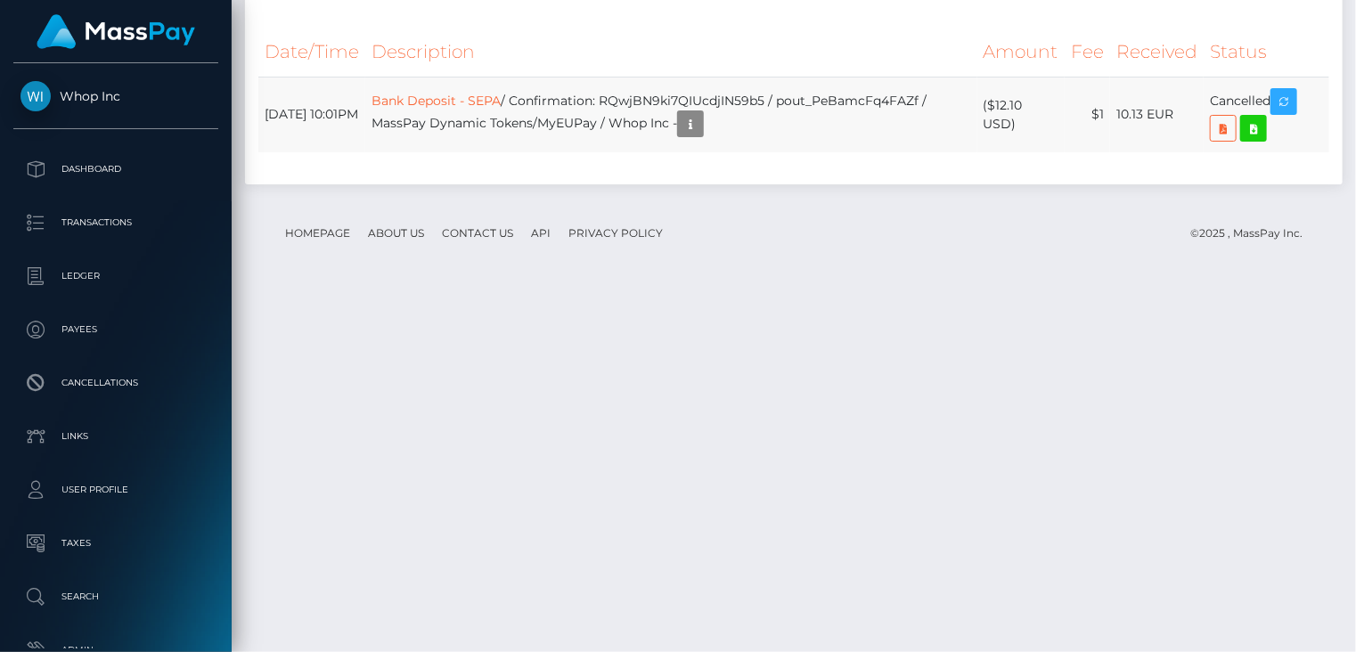
scroll to position [1691, 0]
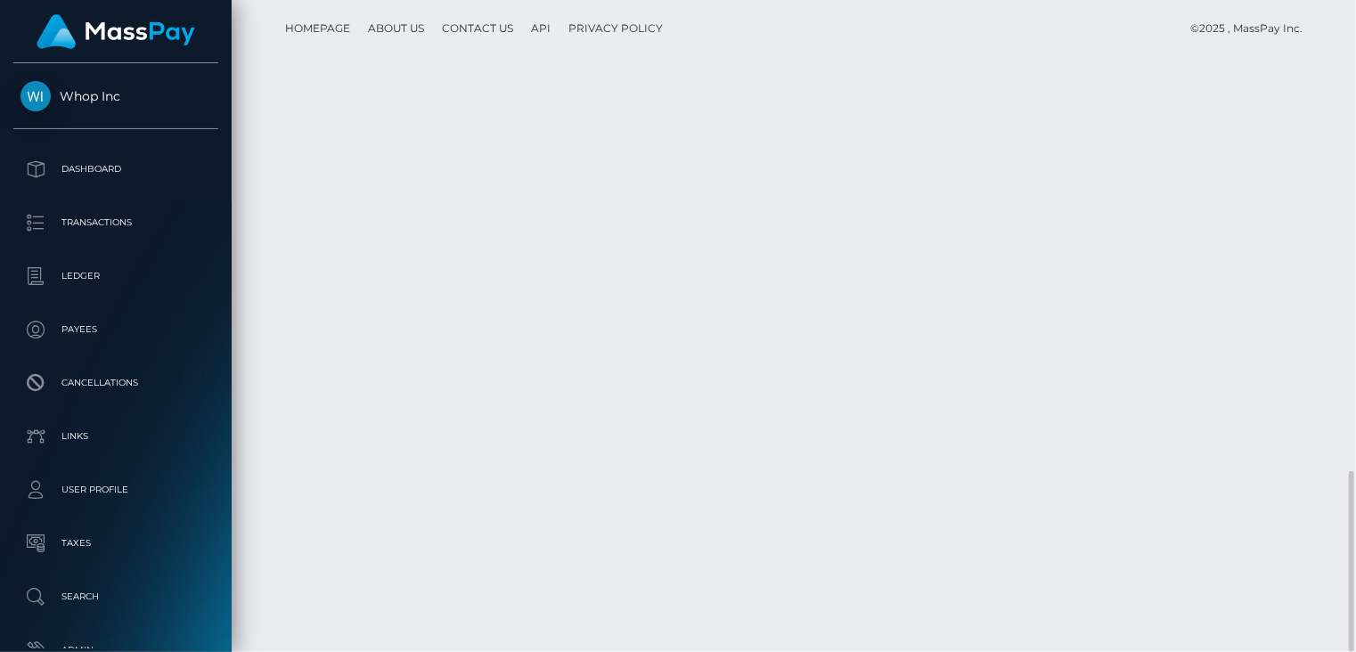
drag, startPoint x: 705, startPoint y: 464, endPoint x: 849, endPoint y: 507, distance: 150.5
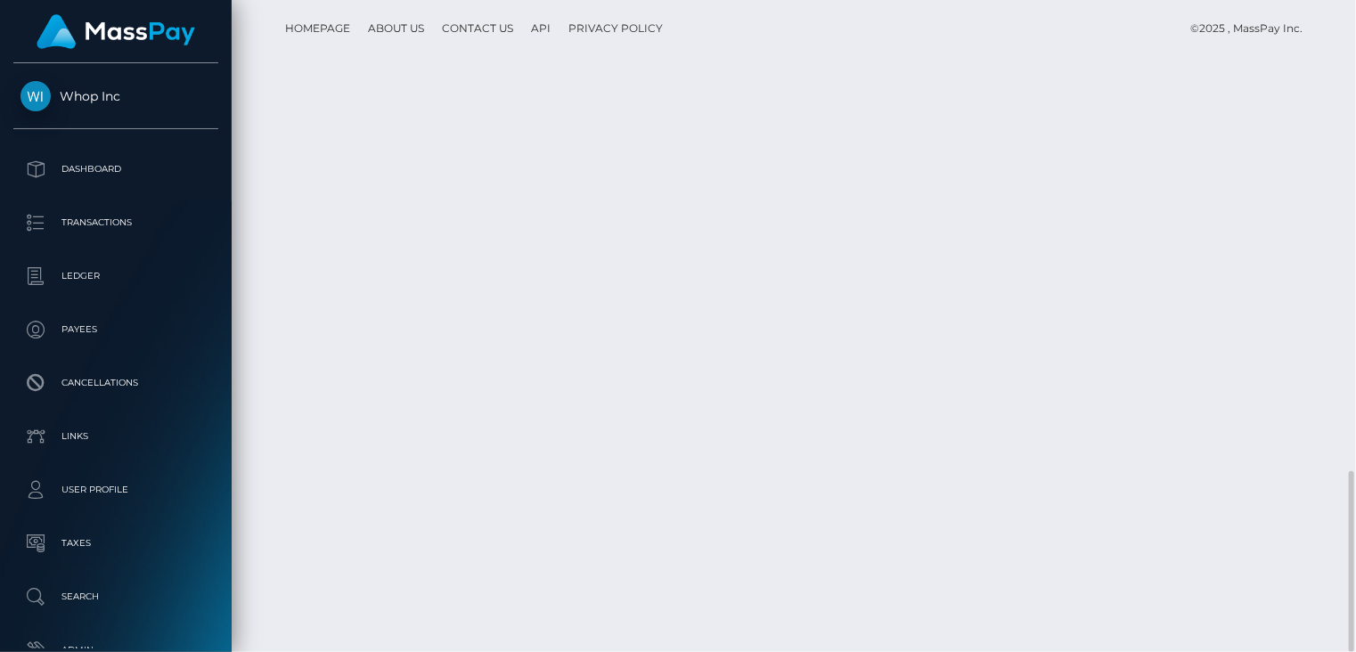
copy td "RQwjBN9ki7QIUcdjIN59b5"
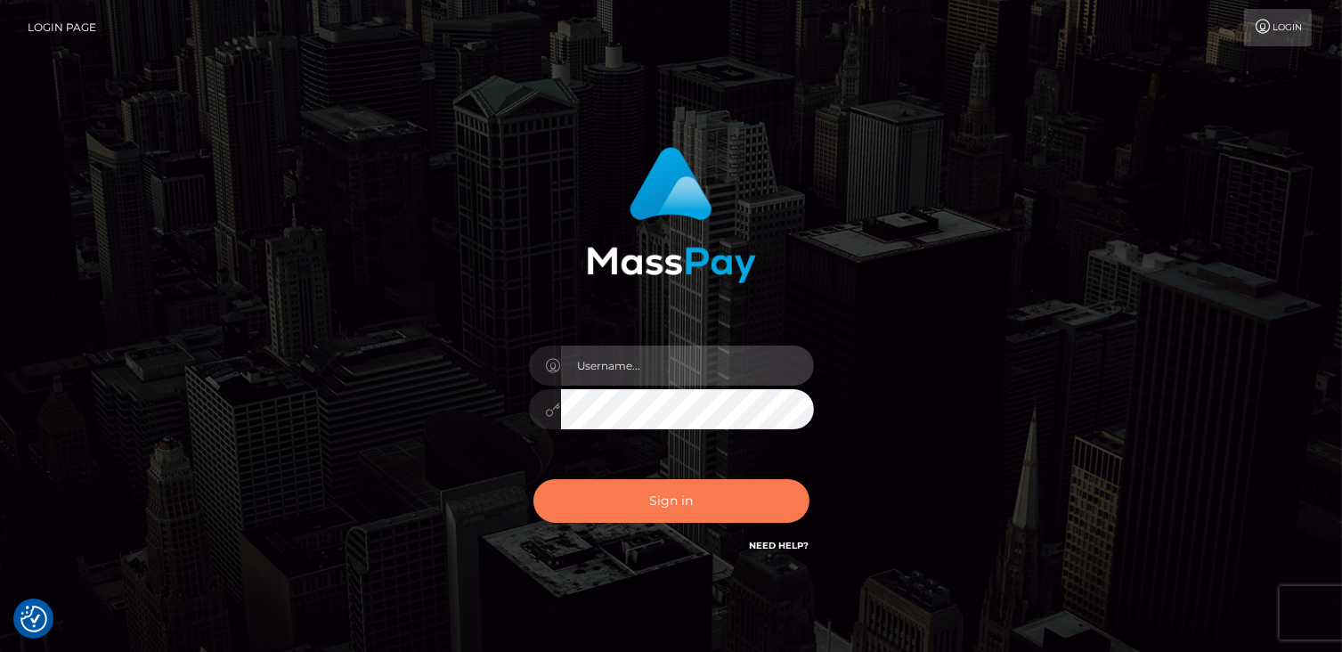
type input "catalinad"
click at [623, 504] on button "Sign in" at bounding box center [672, 501] width 276 height 44
type input "catalinad"
click at [651, 513] on button "Sign in" at bounding box center [672, 501] width 276 height 44
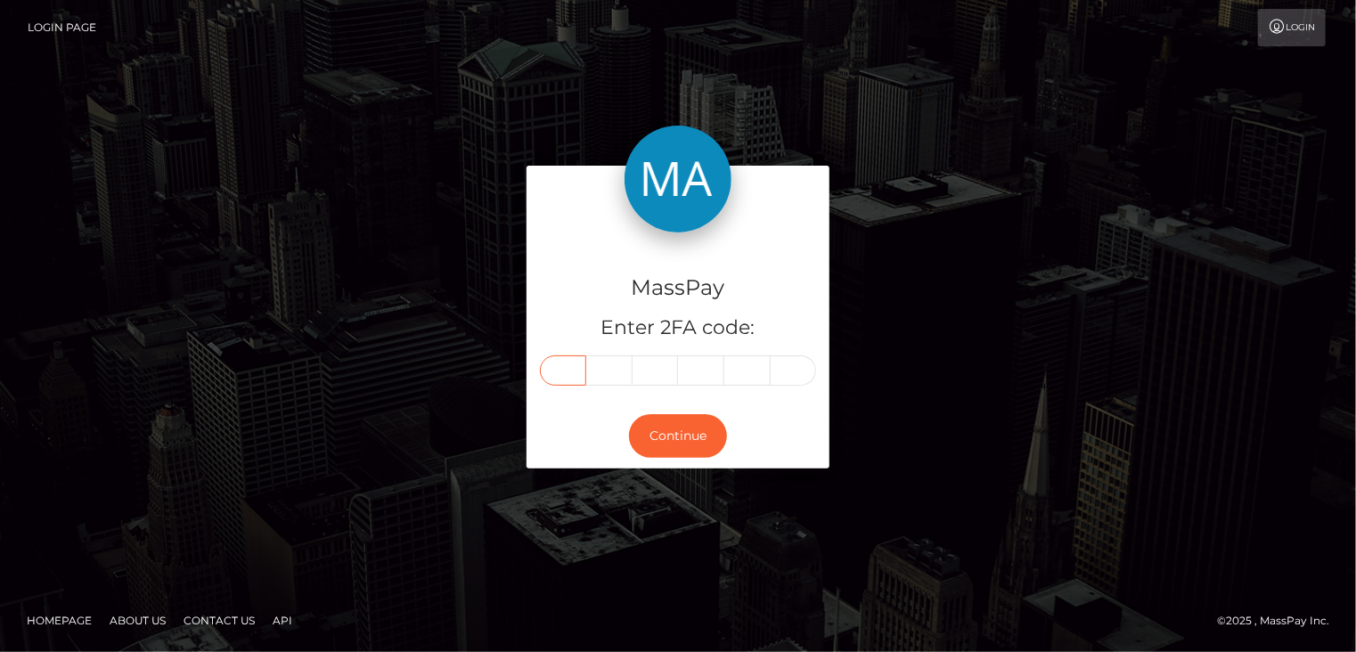
click at [568, 372] on input "text" at bounding box center [563, 370] width 46 height 30
type input "4"
type input "3"
type input "0"
type input "8"
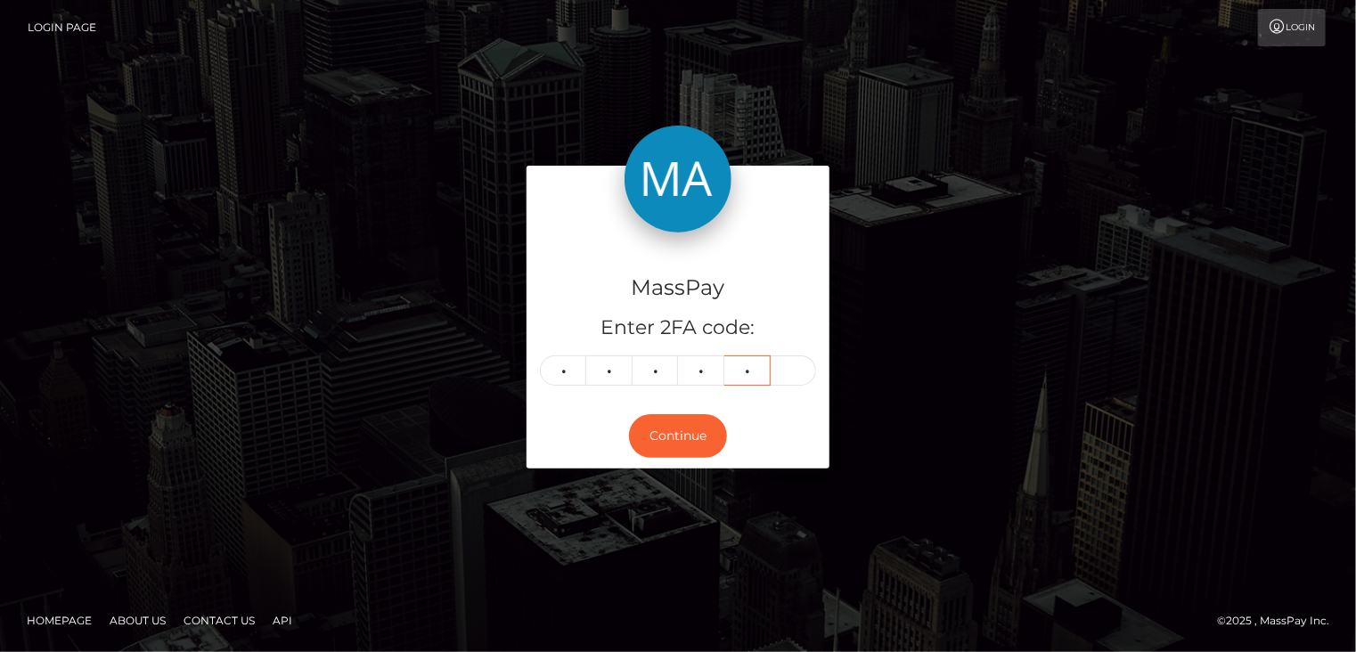
type input "9"
type input "1"
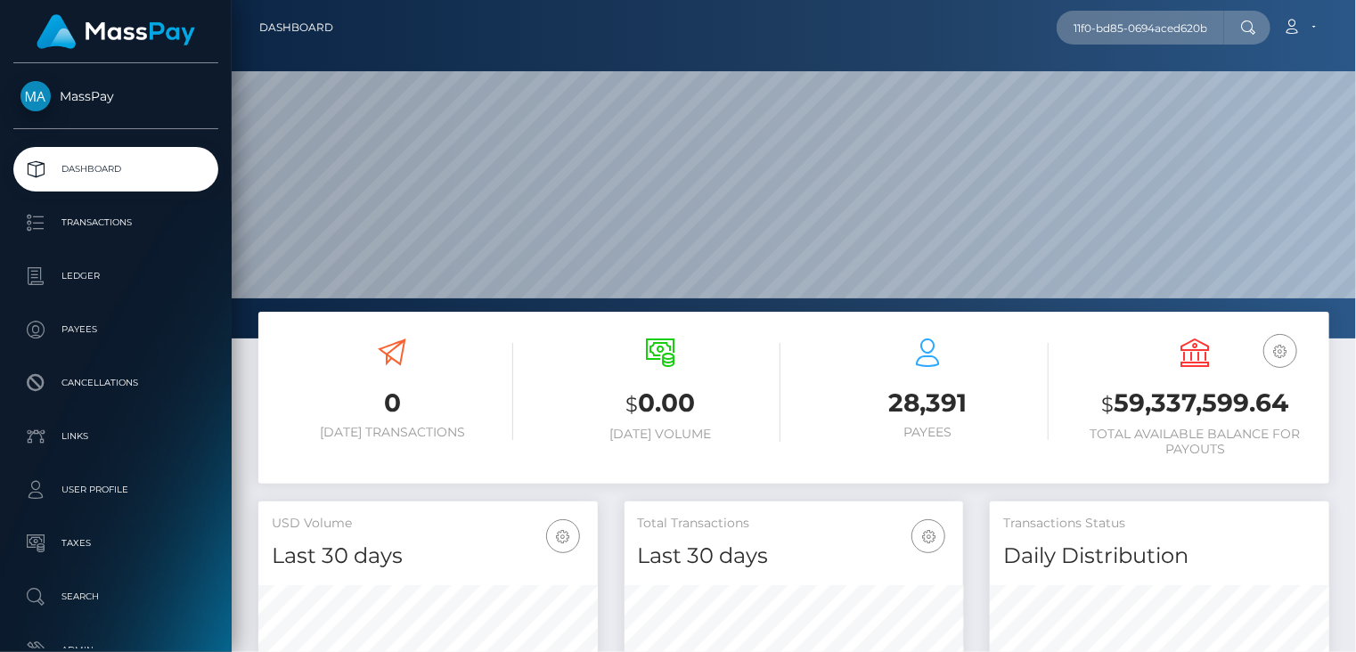
scroll to position [315, 338]
type input "96567a1a-9337-11f0-bd85-0694aced620b"
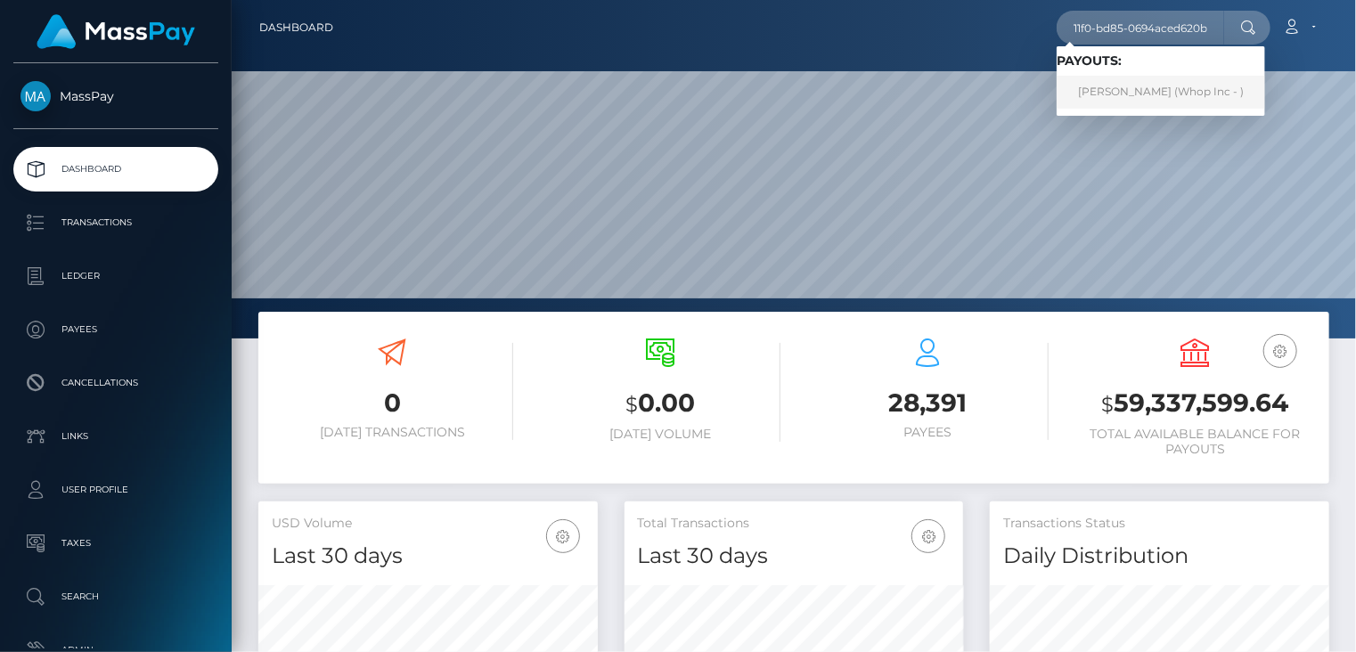
scroll to position [0, 0]
click at [1144, 96] on link "[PERSON_NAME] (Whop Inc - )" at bounding box center [1160, 92] width 208 height 33
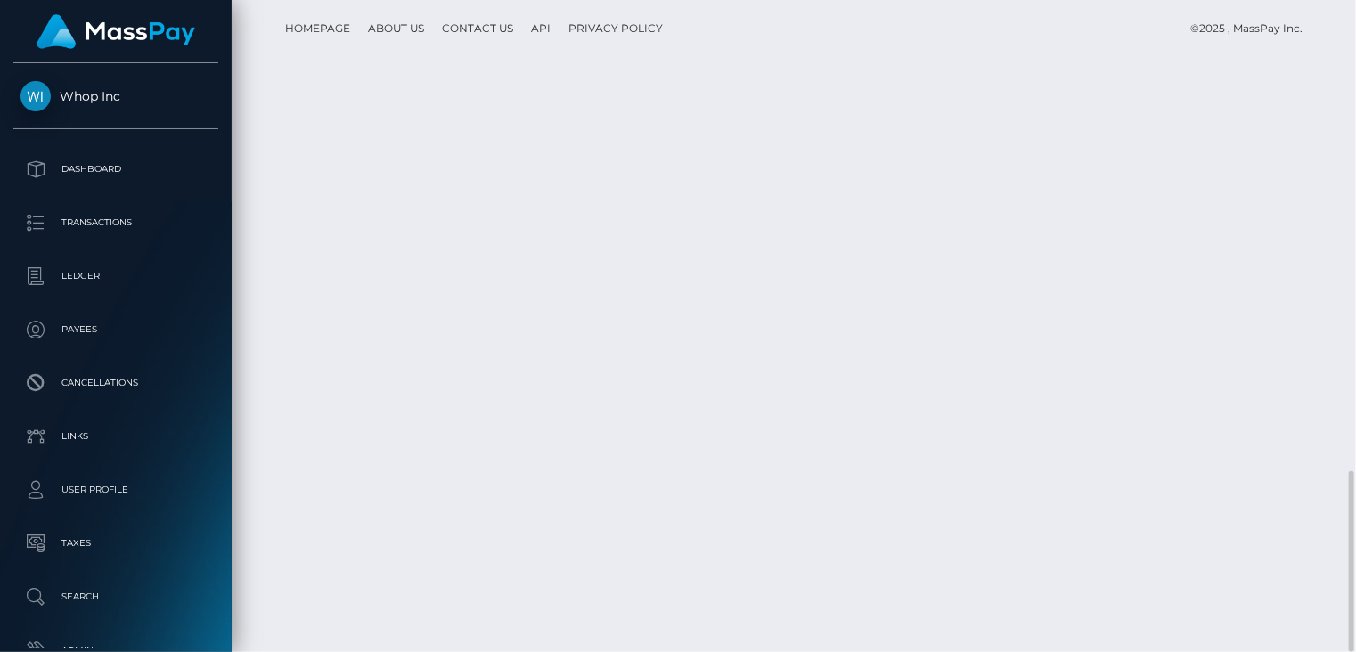
scroll to position [214, 338]
drag, startPoint x: 645, startPoint y: 462, endPoint x: 961, endPoint y: 461, distance: 316.2
copy td "RQwjBN9ki7QIUcdjIN59b5 / pout_PeBamcFq4FAZf"
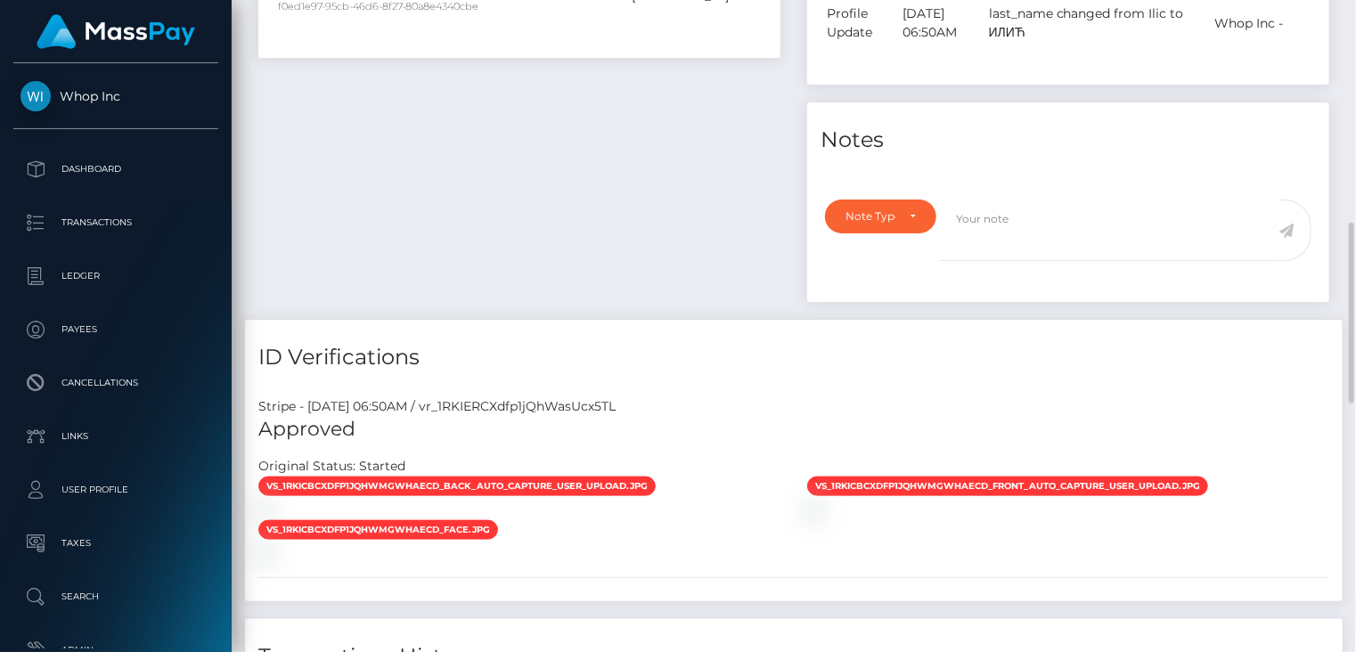
scroll to position [0, 0]
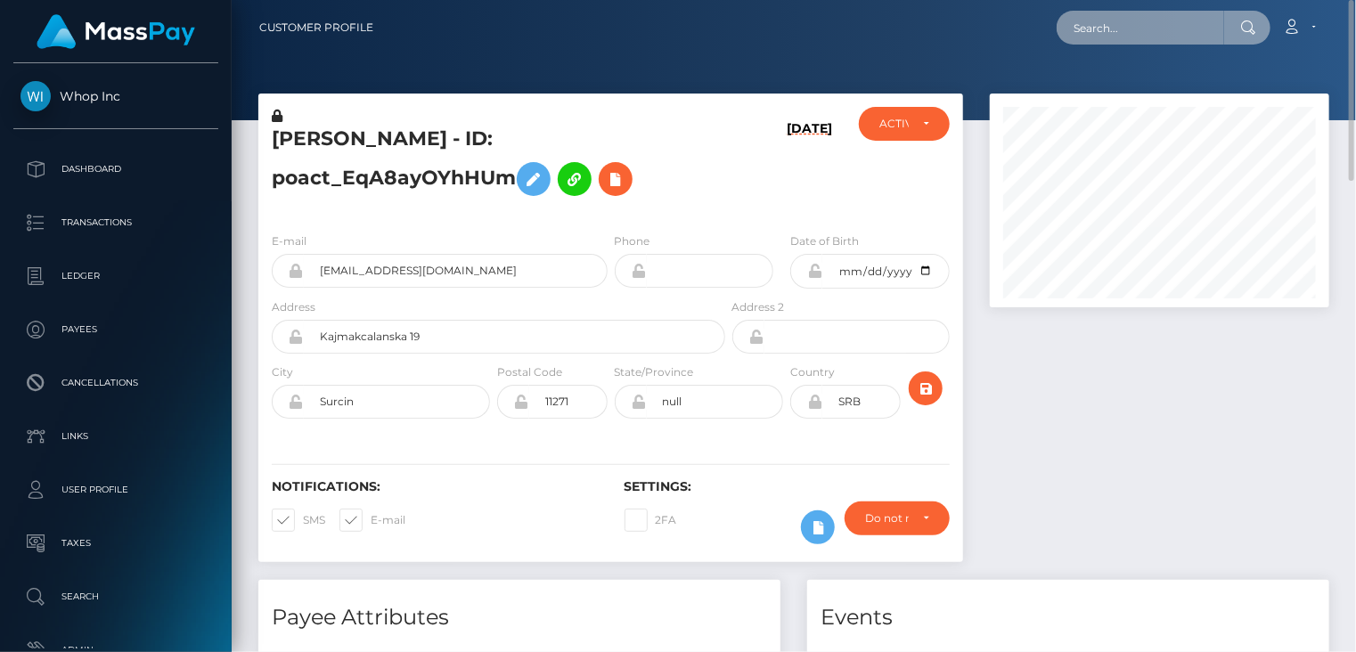
paste input "NDJY4H324MRyxwekC79NFls7ZGH3"
type input "NDJY4H324MRyxwekC79NFls7ZGH3"
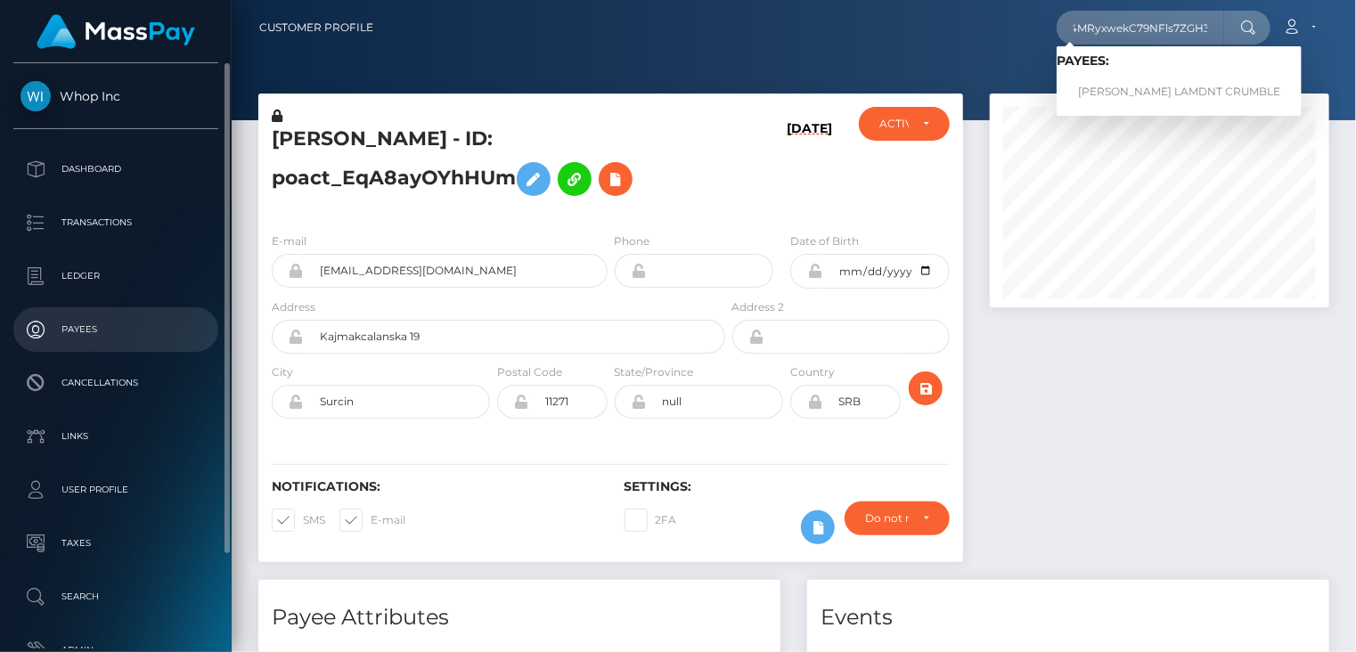
scroll to position [0, 0]
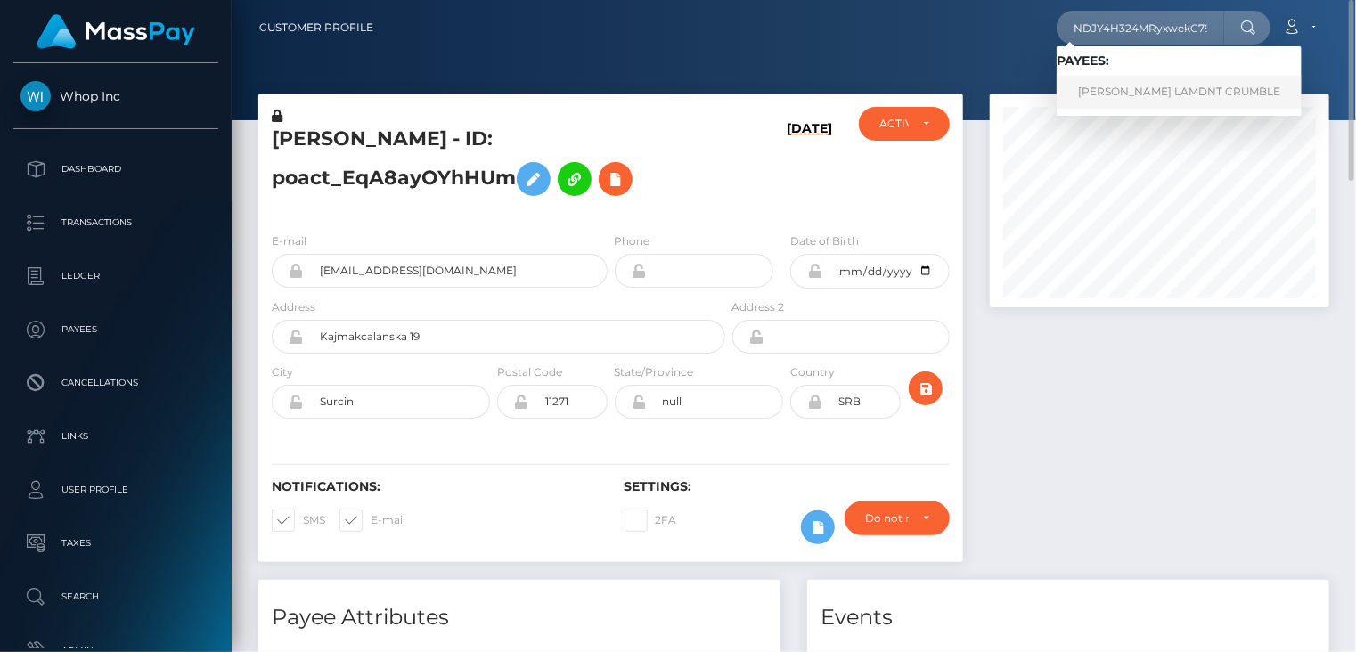
click at [1167, 91] on link "MIKIE COREY LAMDNT CRUMBLE" at bounding box center [1178, 92] width 245 height 33
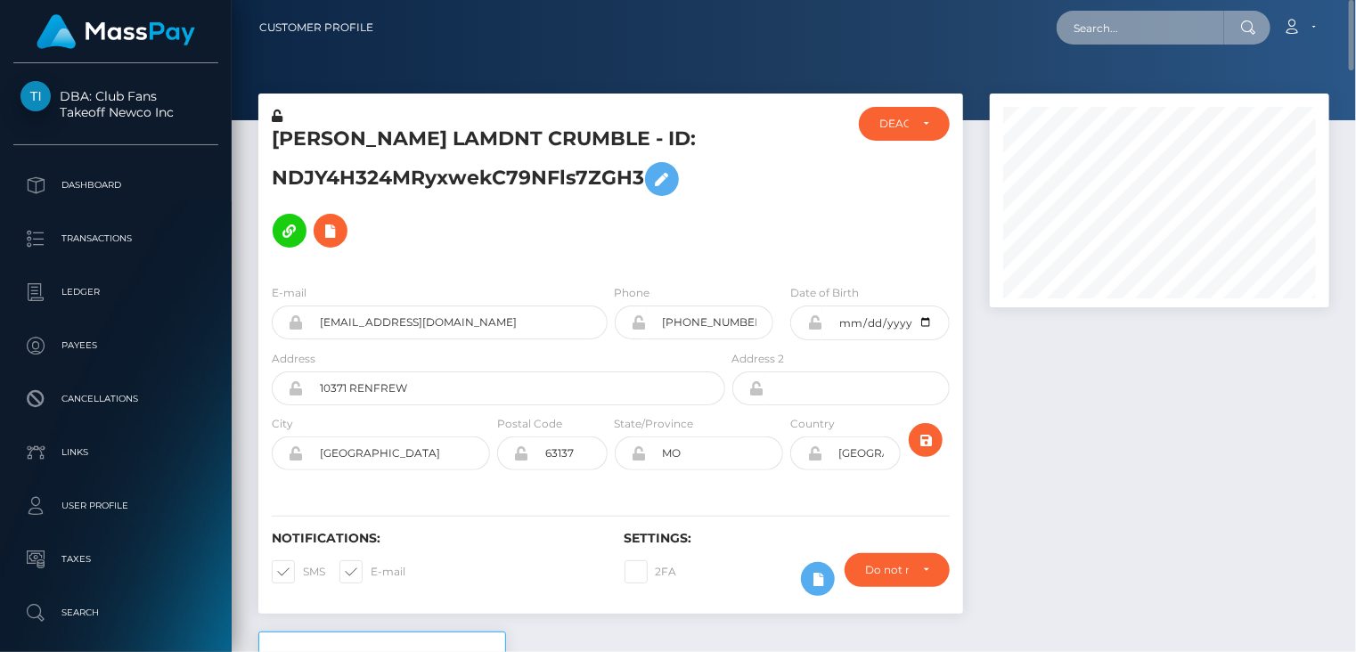
paste input "bb6a2a67-1494-4ec4-9834-b352015899f1"
type input "bb6a2a67-1494-4ec4-9834-b352015899f1"
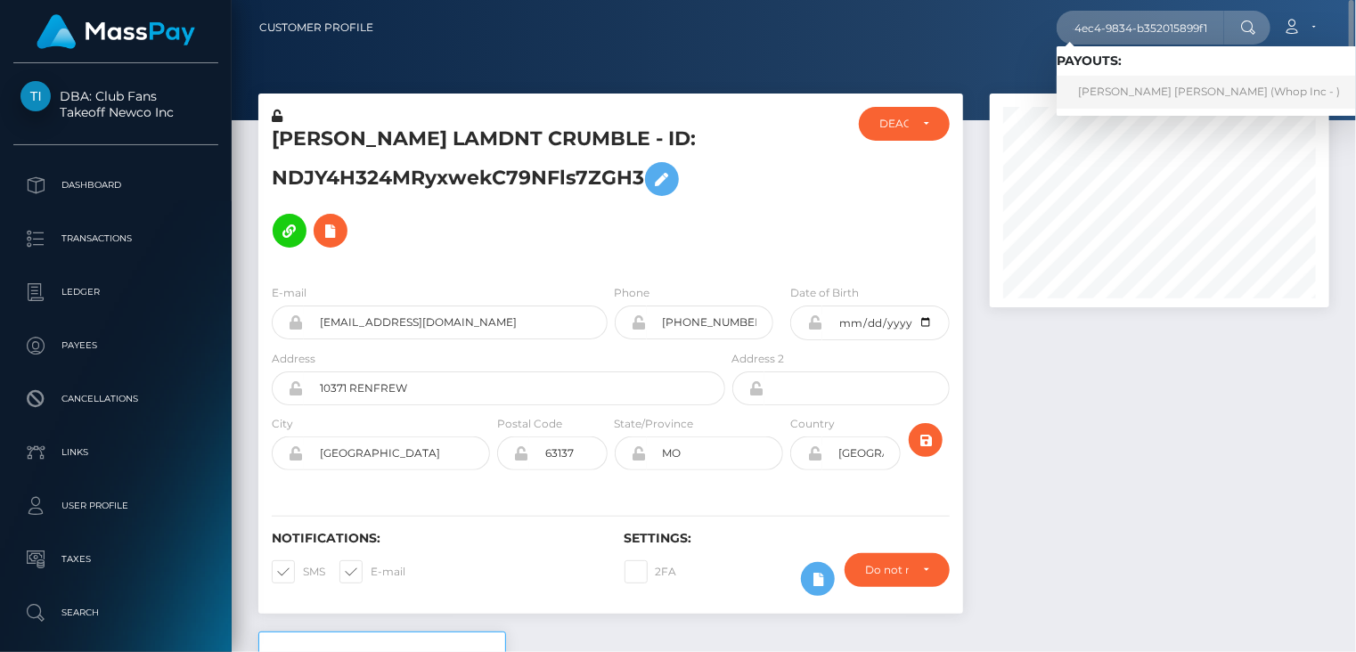
scroll to position [0, 0]
click at [1118, 94] on link "DANIEL ALEXIO PIMENTEL (Whop Inc - )" at bounding box center [1208, 92] width 305 height 33
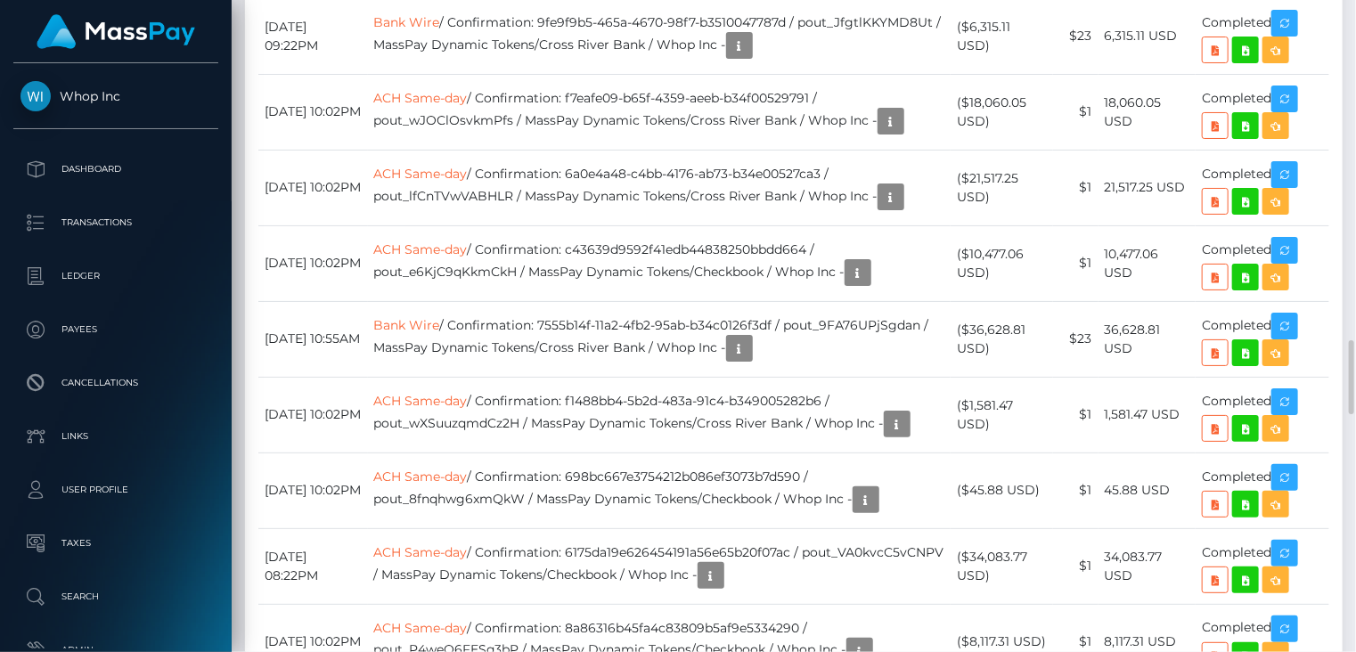
scroll to position [214, 338]
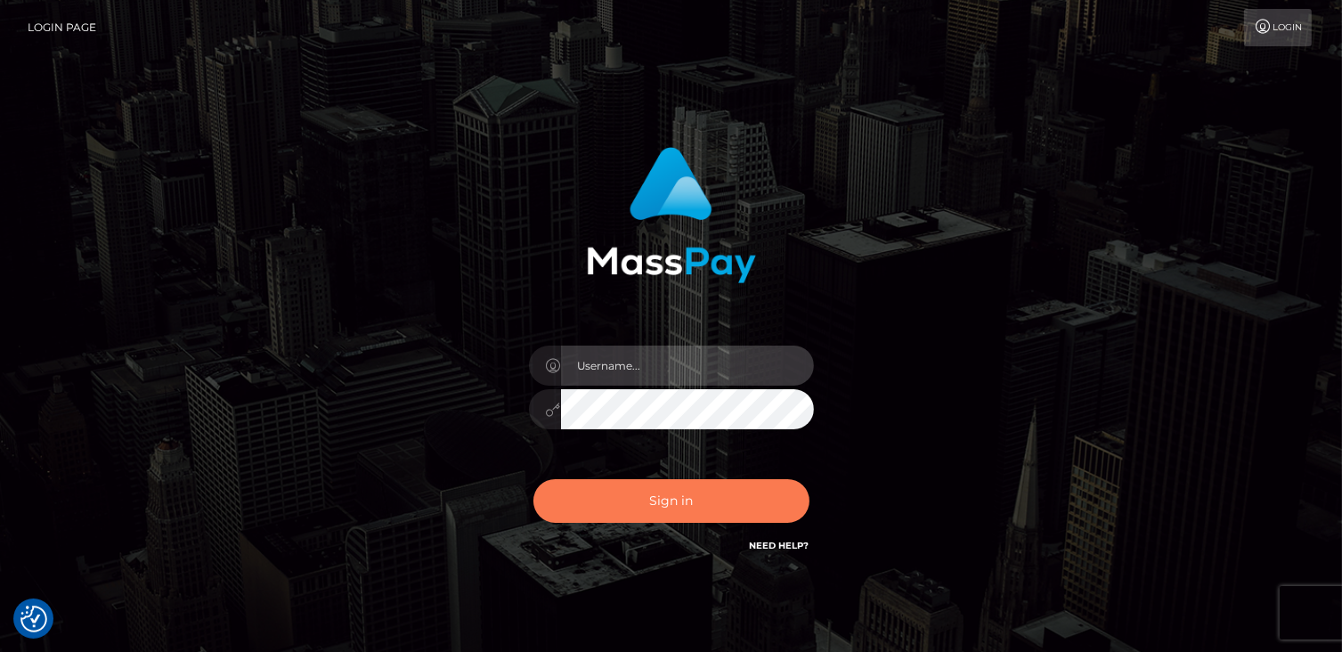
type input "catalinad"
click at [623, 491] on button "Sign in" at bounding box center [672, 501] width 276 height 44
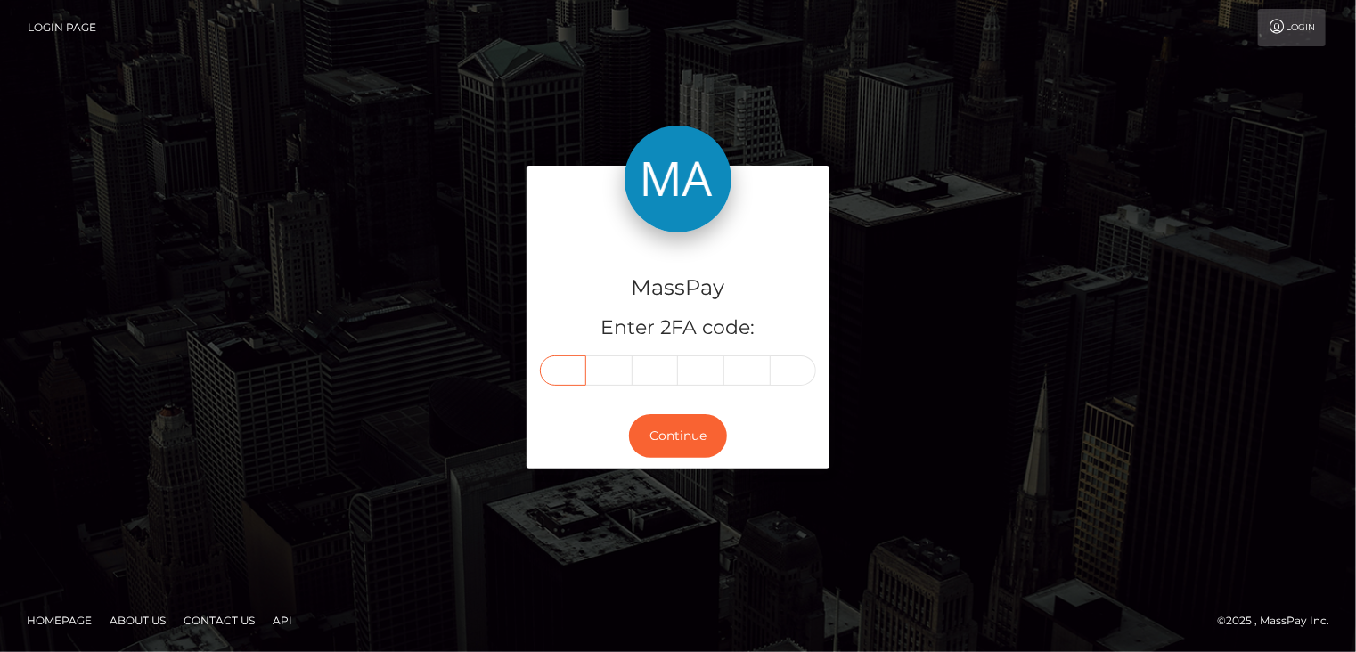
click at [567, 368] on input "text" at bounding box center [563, 370] width 46 height 30
type input "9"
type input "0"
type input "5"
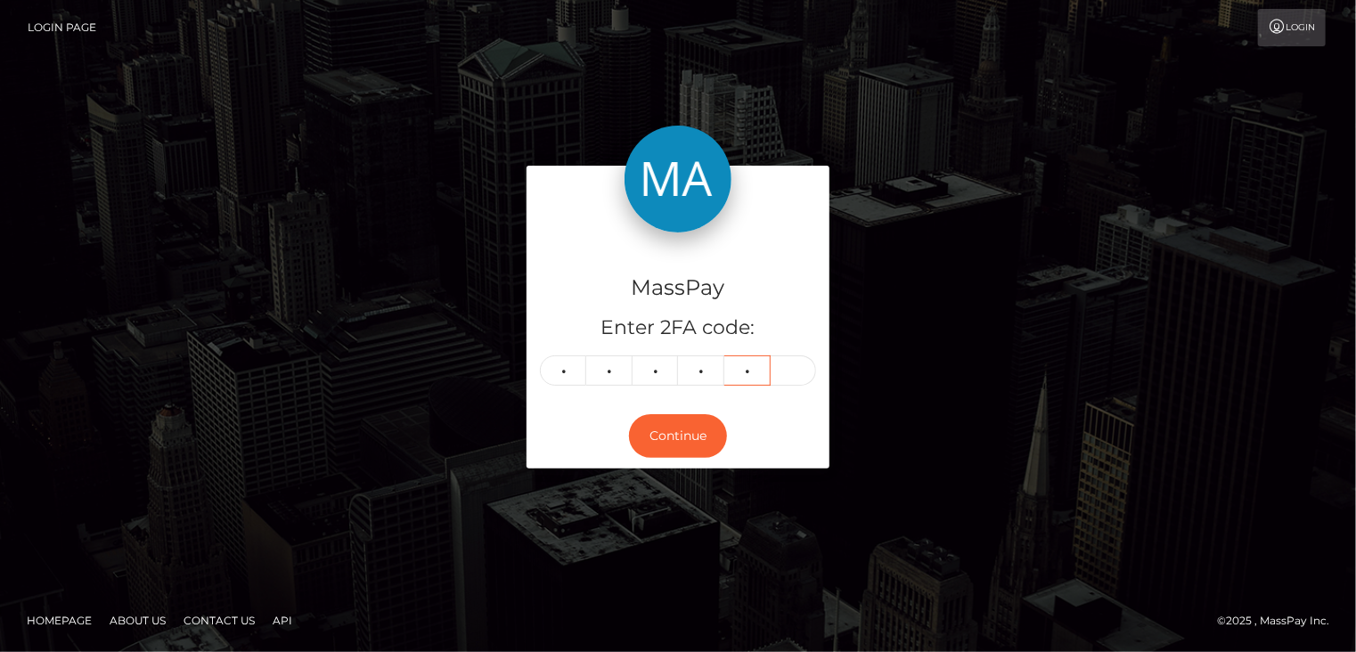
type input "2"
type input "8"
type input "0"
type input "3"
type input "7"
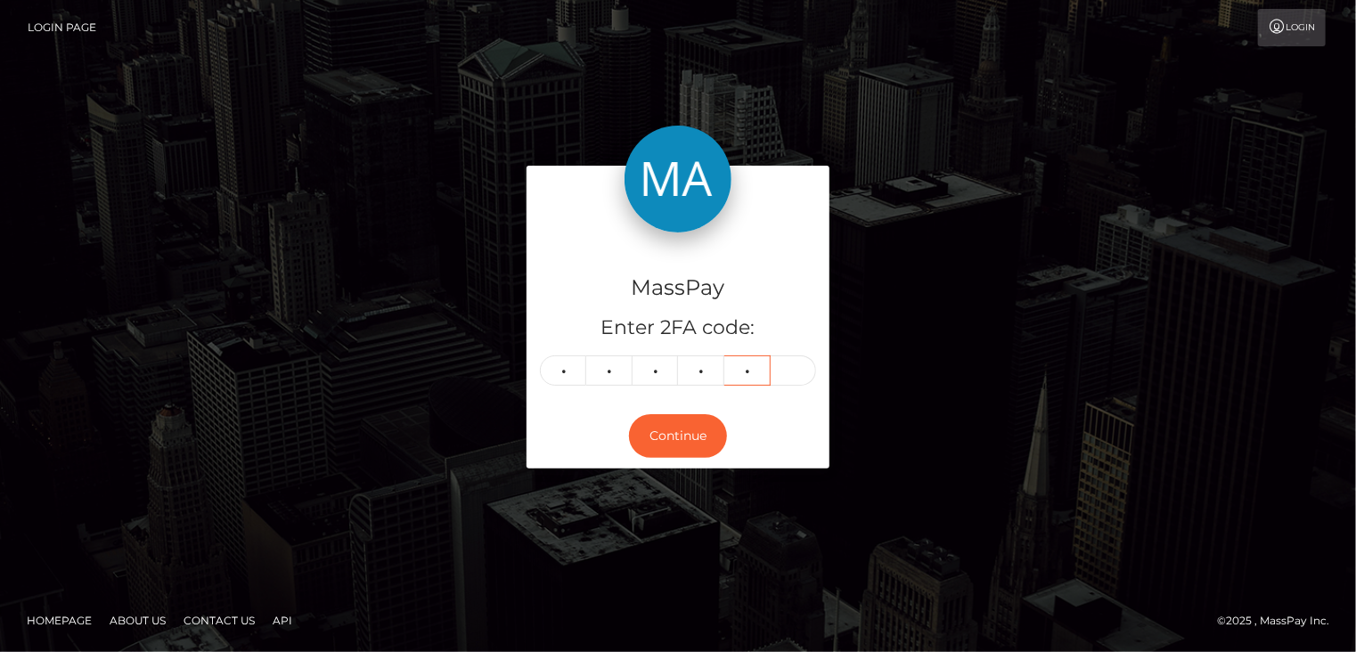
type input "4"
type input "8"
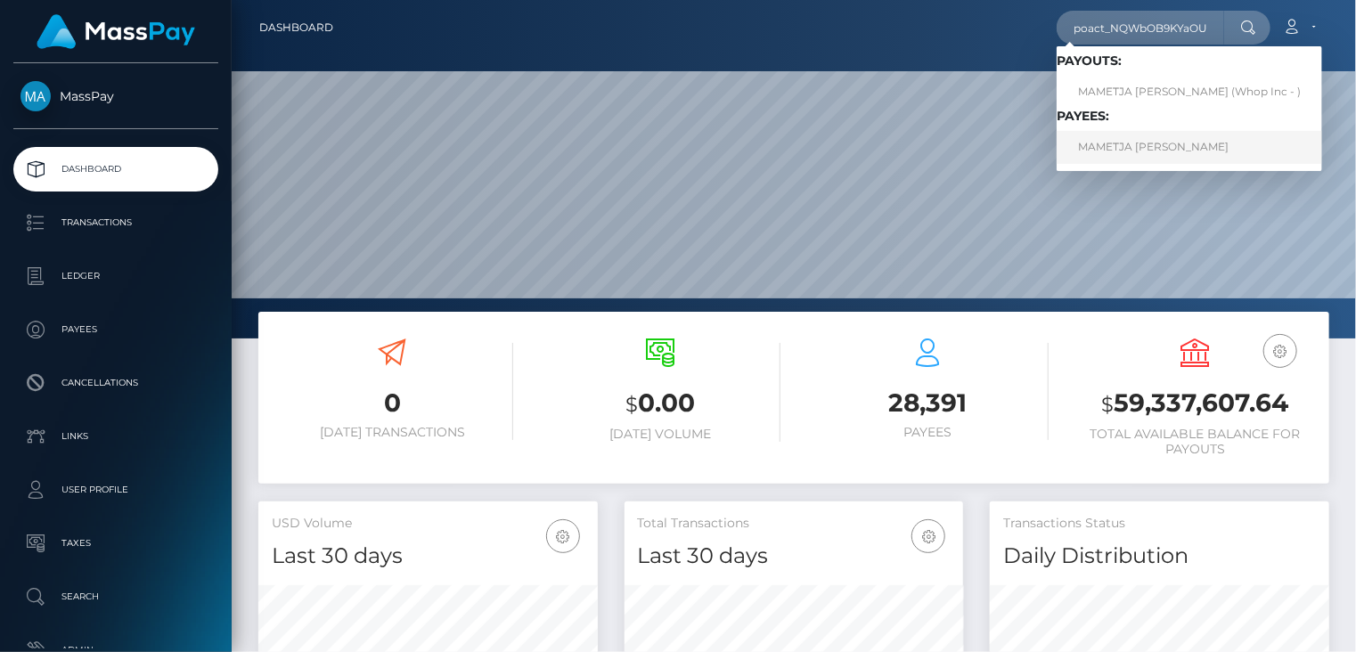
click at [1164, 145] on link "MAMETJA ISAAC SITHOLE" at bounding box center [1188, 147] width 265 height 33
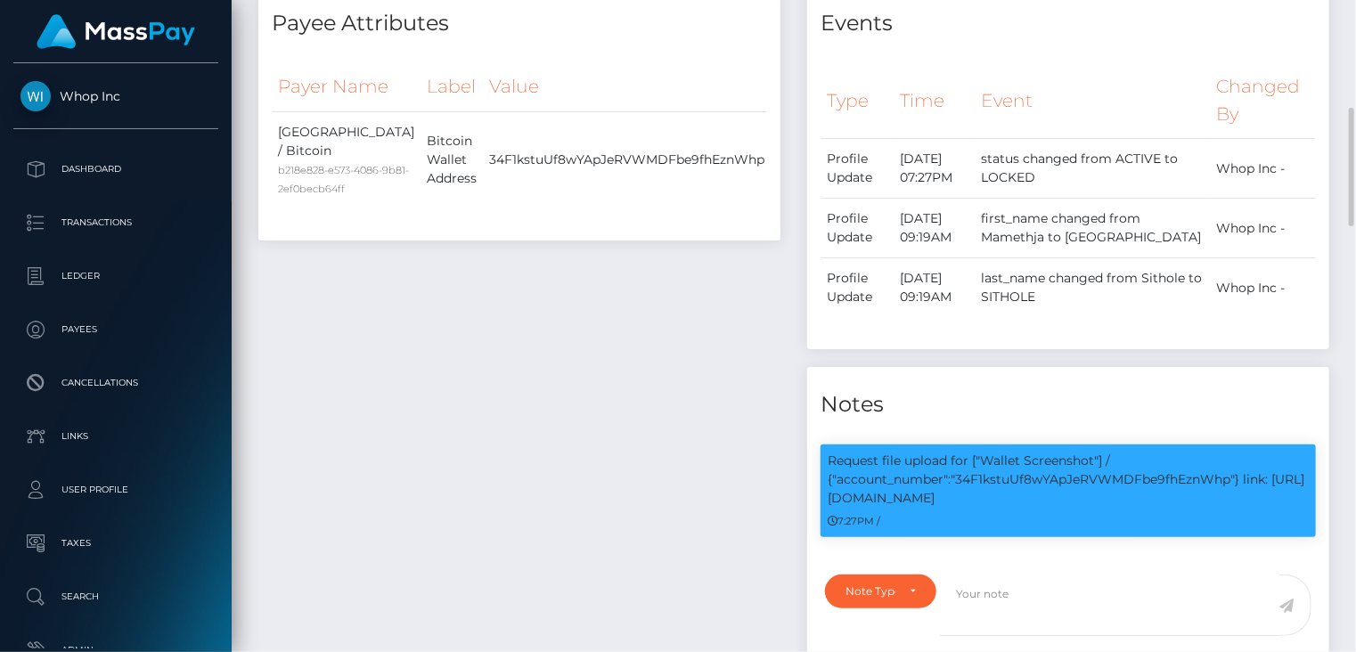
scroll to position [214, 338]
click at [1013, 483] on p "Request file upload for ["Wallet Screenshot"] / {"account_number":"34F1kstuUf8w…" at bounding box center [1067, 480] width 481 height 56
copy p "34F1kstuUf8wYApJeRVWMDFbe9fhEznWhp"
drag, startPoint x: 1250, startPoint y: 482, endPoint x: 1260, endPoint y: 488, distance: 12.4
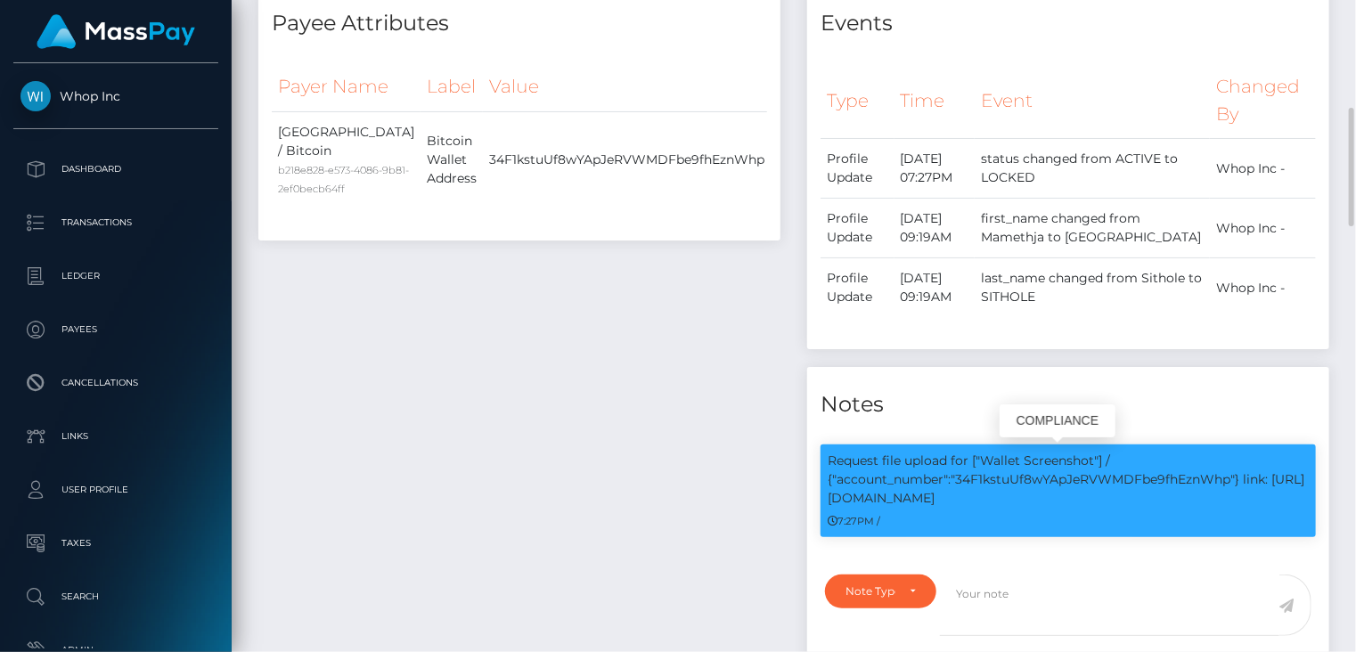
click at [1260, 488] on p "Request file upload for ["Wallet Screenshot"] / {"account_number":"34F1kstuUf8w…" at bounding box center [1067, 480] width 481 height 56
click at [1249, 478] on p "Request file upload for ["Wallet Screenshot"] / {"account_number":"34F1kstuUf8w…" at bounding box center [1067, 480] width 481 height 56
drag, startPoint x: 1244, startPoint y: 482, endPoint x: 1230, endPoint y: 502, distance: 25.0
click at [1230, 502] on p "Request file upload for ["Wallet Screenshot"] / {"account_number":"34F1kstuUf8w…" at bounding box center [1067, 480] width 481 height 56
copy p "link: [URL][DOMAIN_NAME]"
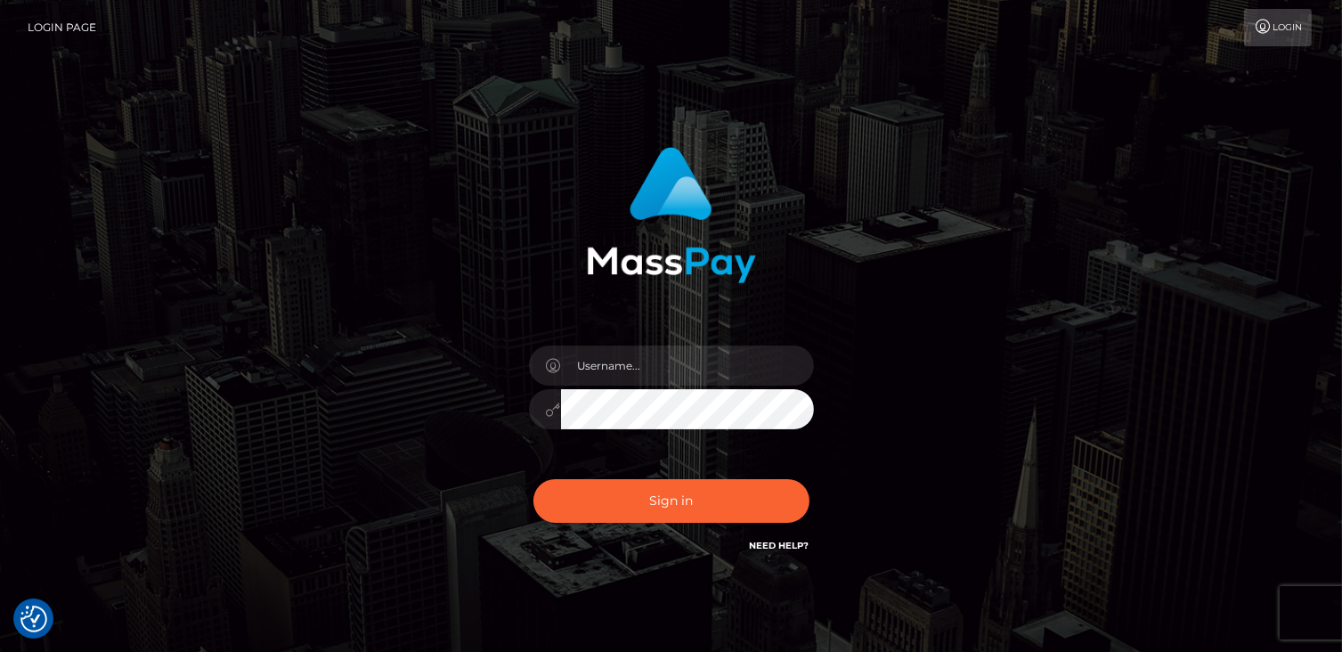
checkbox input "true"
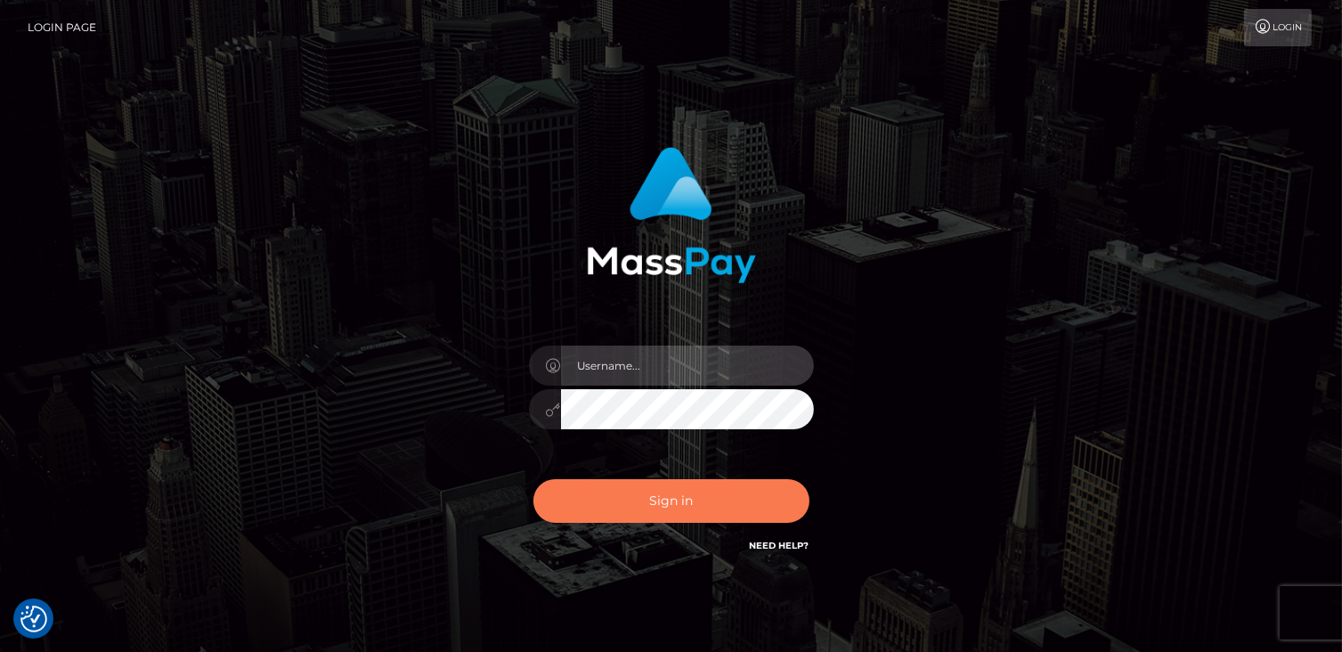
type input "catalinad"
click at [623, 494] on button "Sign in" at bounding box center [672, 501] width 276 height 44
type input "catalinad"
click at [691, 503] on button "Sign in" at bounding box center [672, 501] width 276 height 44
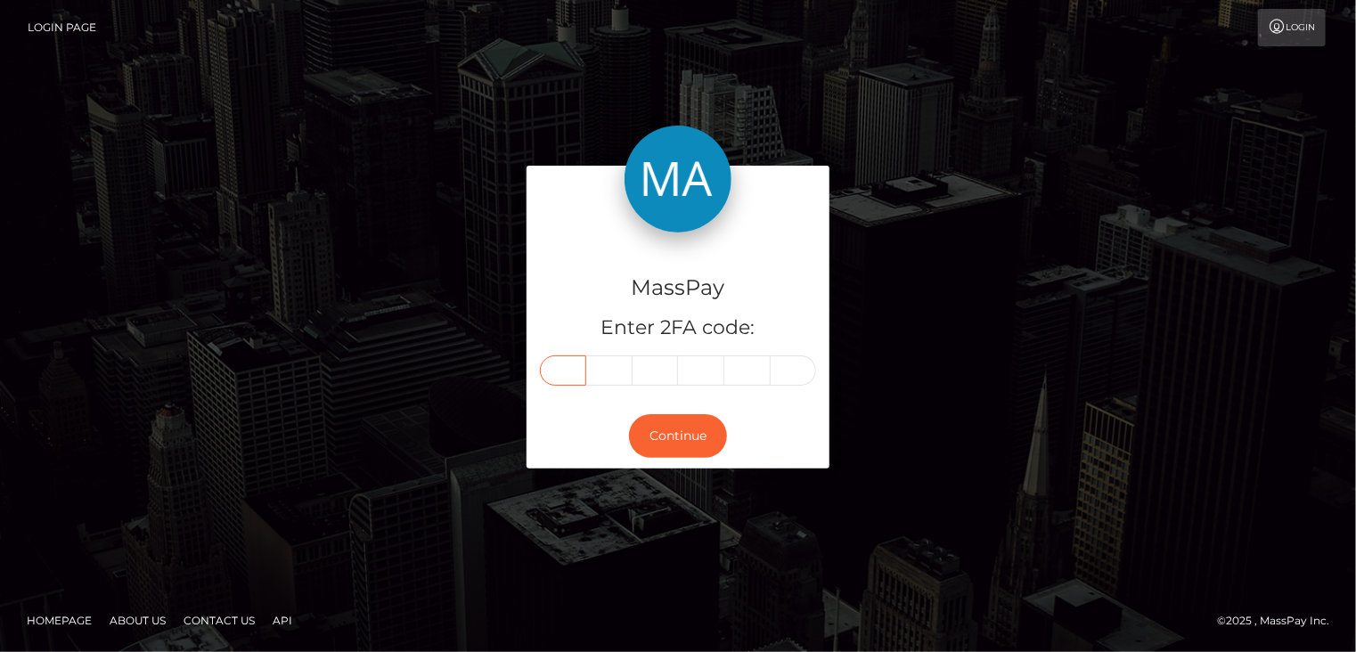
click at [572, 371] on input "text" at bounding box center [563, 370] width 46 height 30
type input "5"
type input "3"
type input "5"
type input "1"
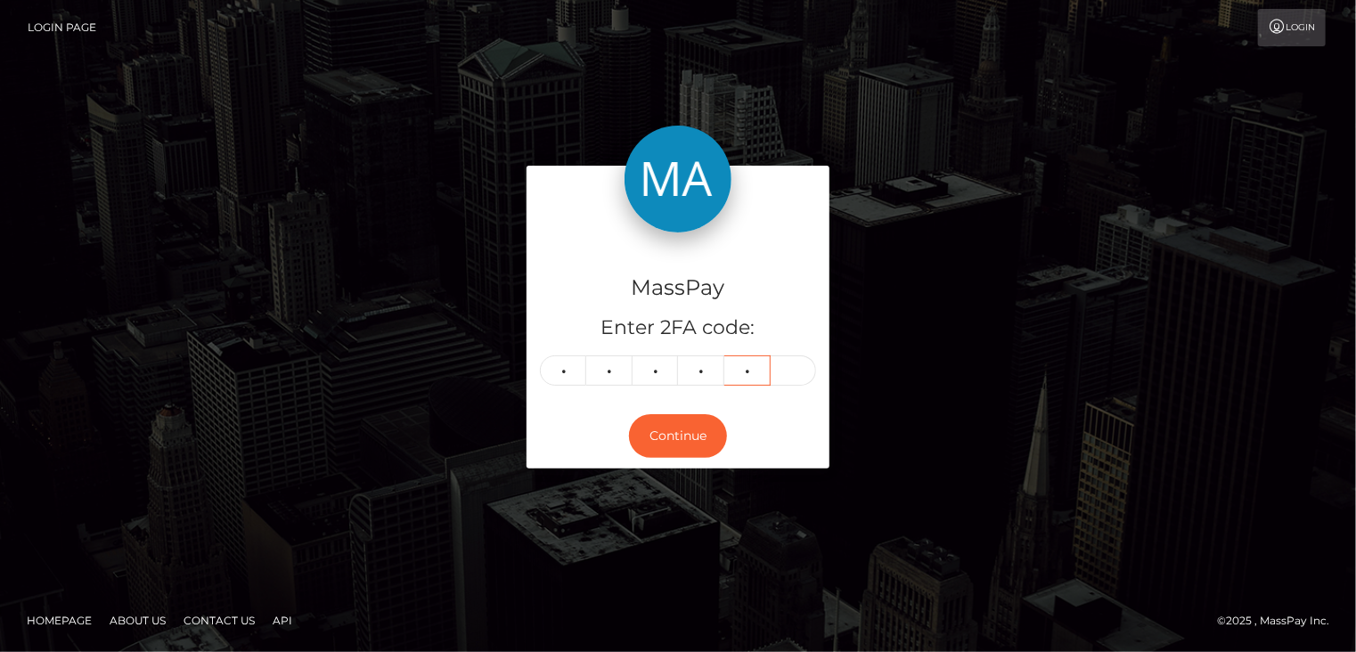
type input "7"
type input "3"
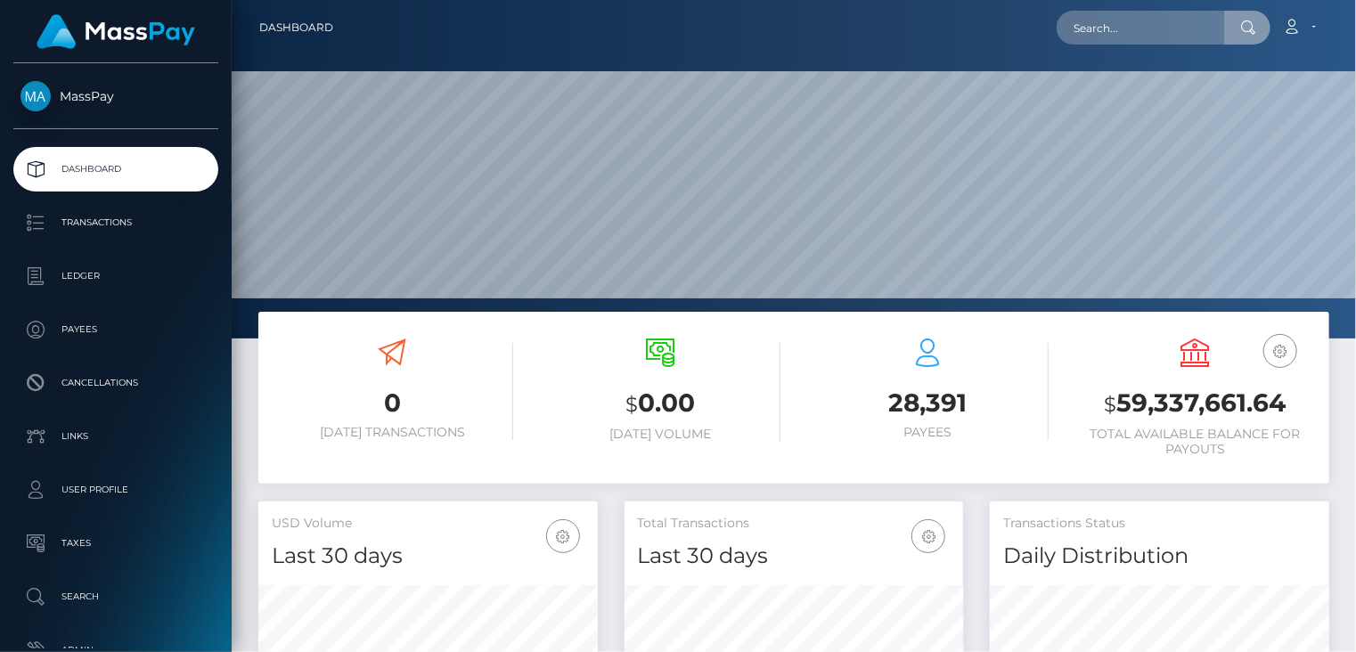
scroll to position [315, 338]
type input "poact_056ASlQrmuPU"
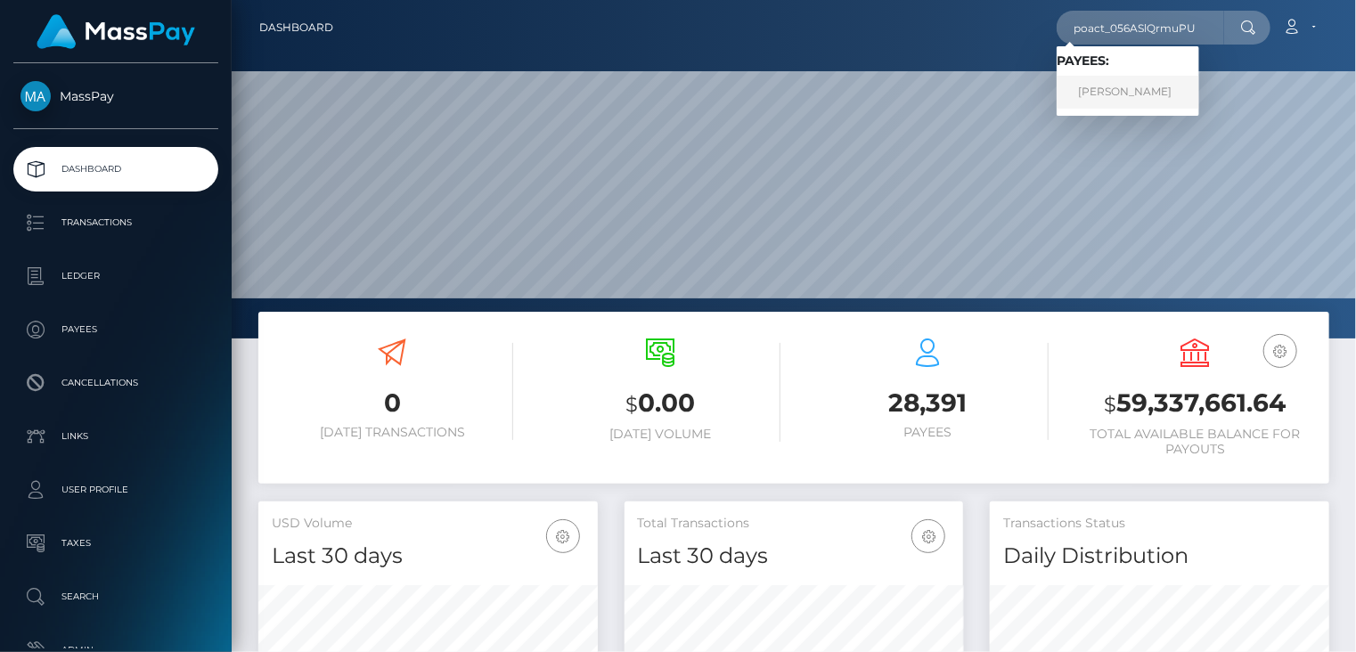
click at [1105, 100] on link "Oreoluwa Adesina" at bounding box center [1127, 92] width 143 height 33
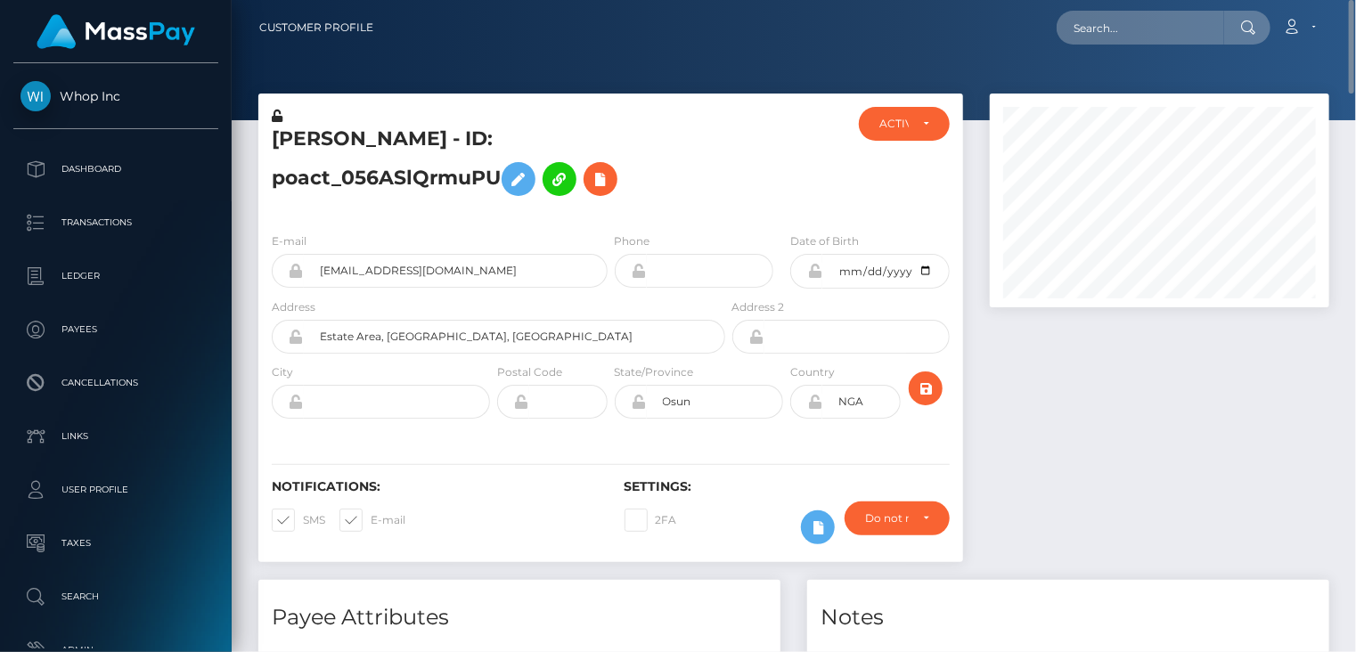
click at [403, 136] on h5 "Oreoluwa Adesina - ID: poact_056ASlQrmuPU" at bounding box center [494, 165] width 444 height 79
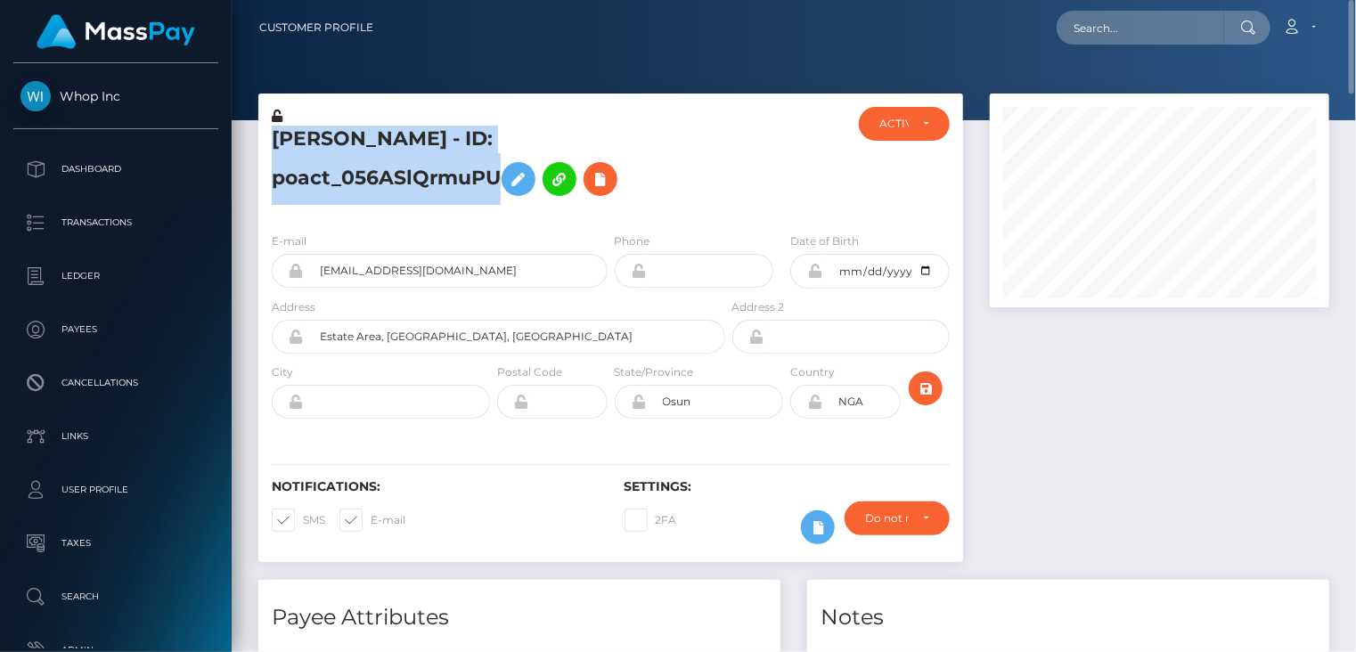
click at [403, 136] on h5 "Oreoluwa Adesina - ID: poact_056ASlQrmuPU" at bounding box center [494, 165] width 444 height 79
copy h5 "Oreoluwa Adesina - ID: poact_056ASlQrmuPU"
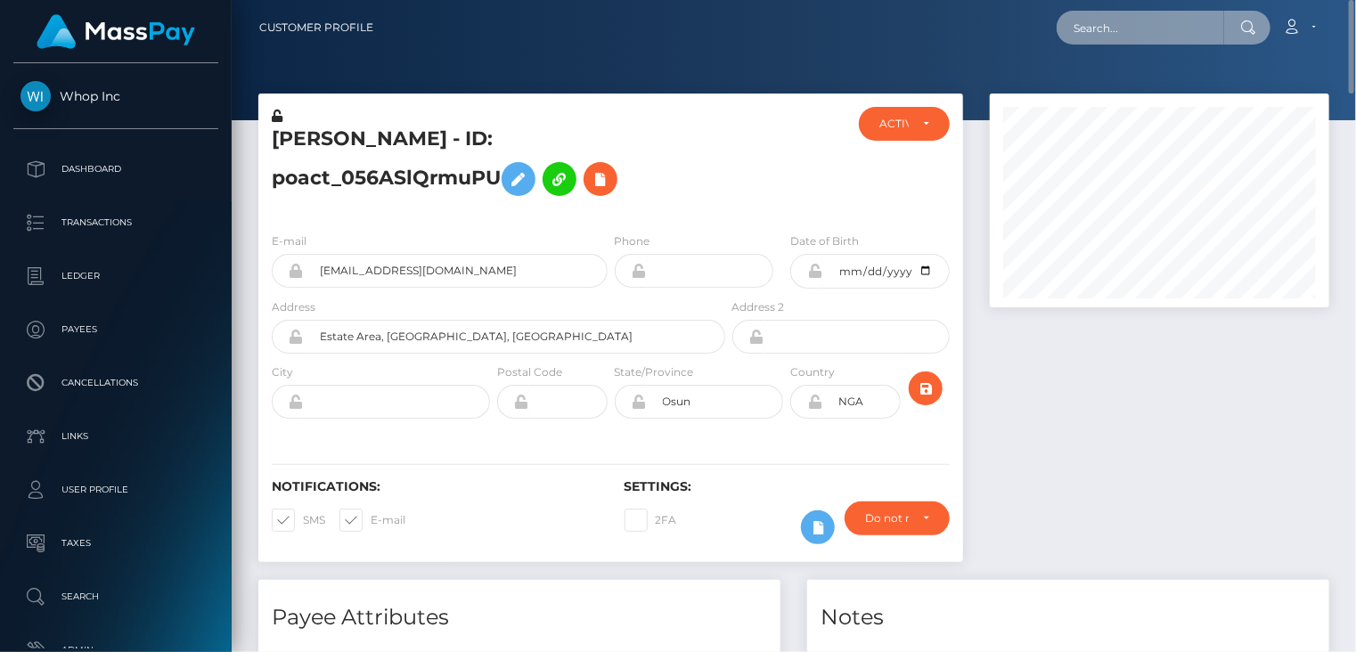
paste input "818983547011350530_2"
type input "818983547011350530_2"
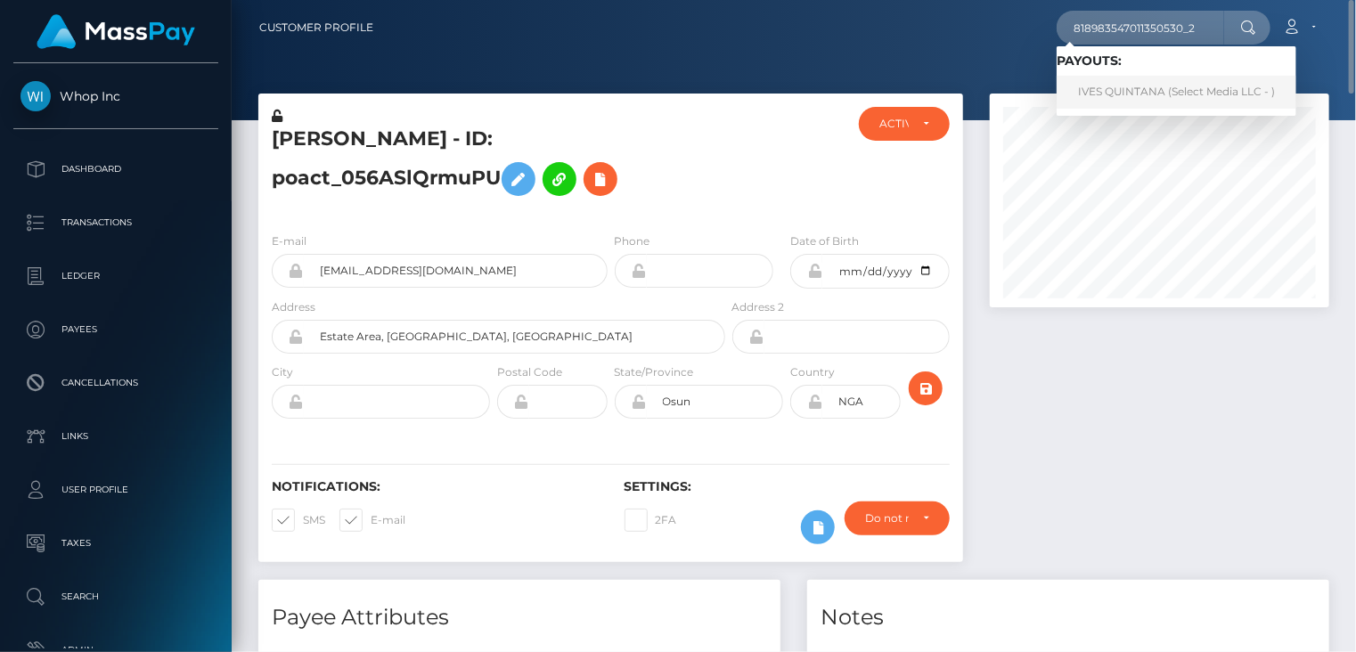
click at [1137, 91] on link "IVES QUINTANA (Select Media LLC - )" at bounding box center [1176, 92] width 240 height 33
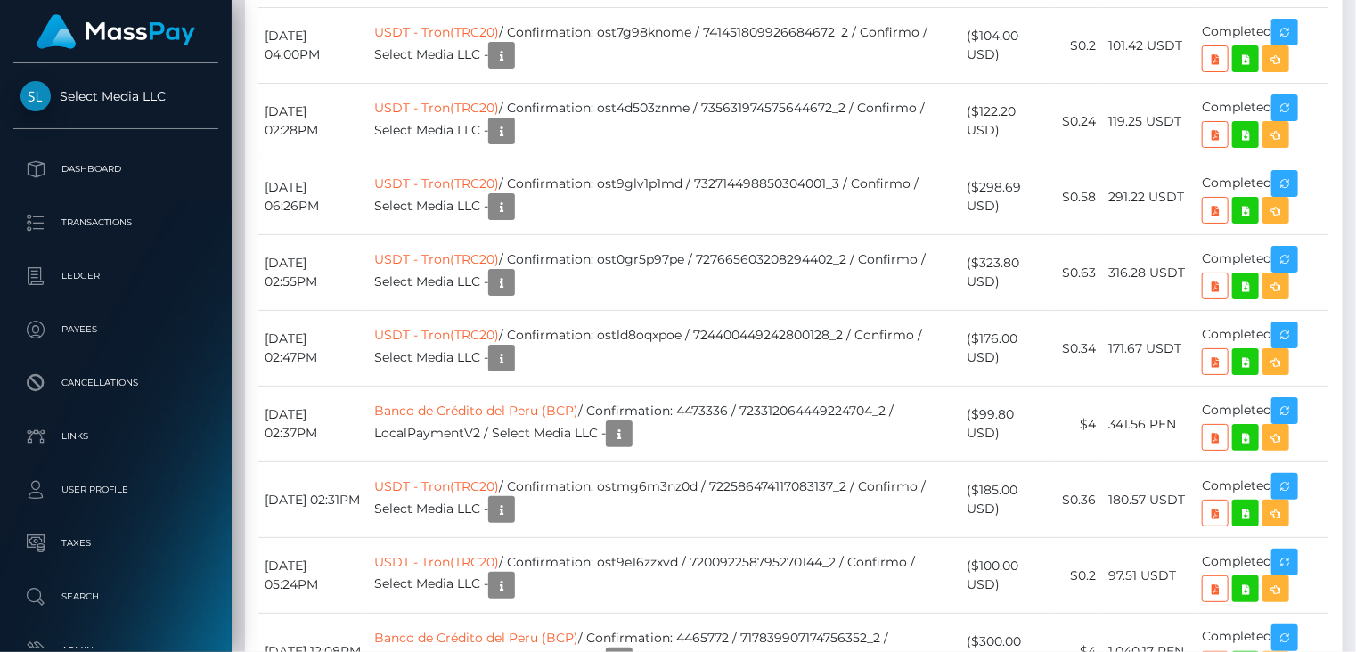
scroll to position [13072, 0]
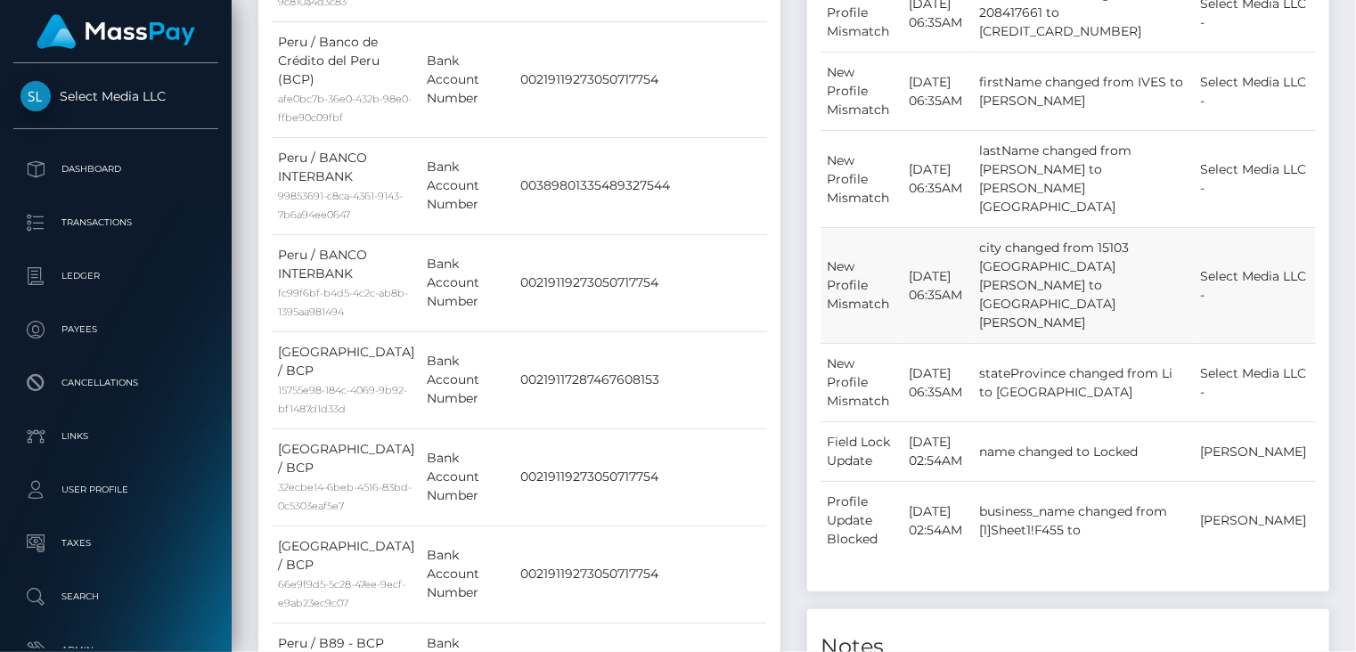
scroll to position [0, 0]
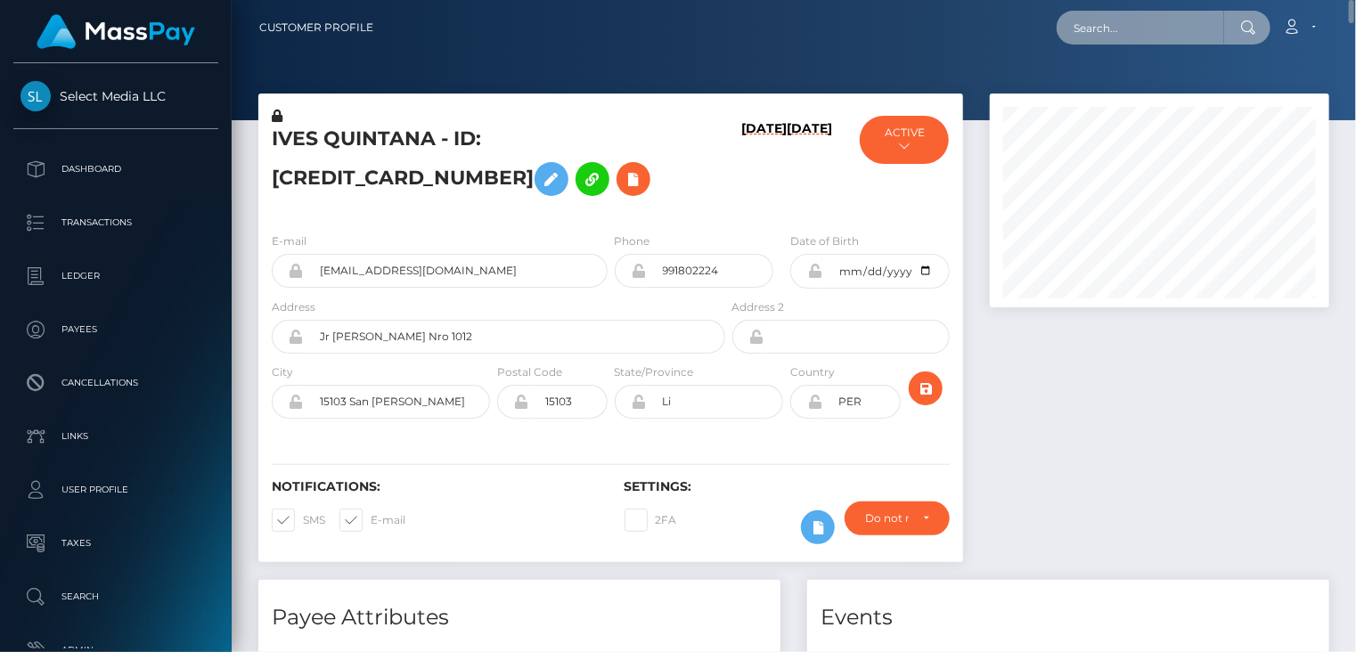
paste input "pout_SRfBHYSuQews6"
type input "pout_SRfBHYSuQews6"
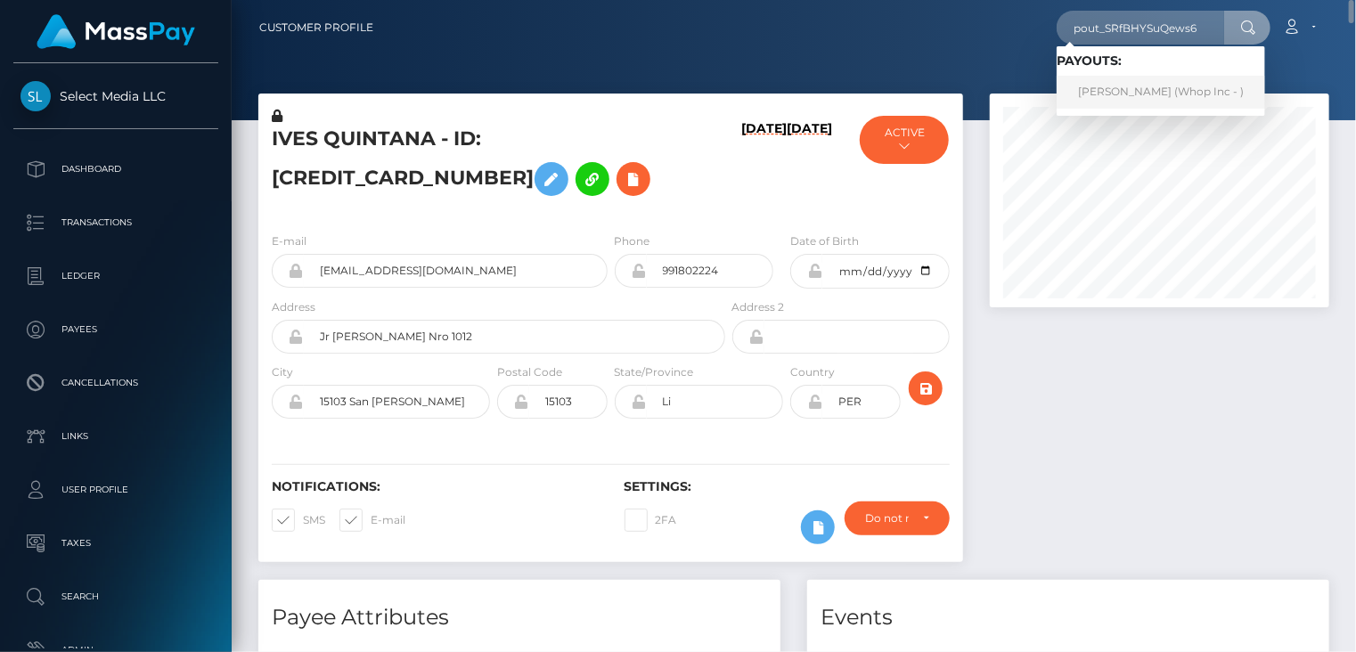
click at [1108, 93] on link "SOLANO CORRAL (Whop Inc - )" at bounding box center [1160, 92] width 208 height 33
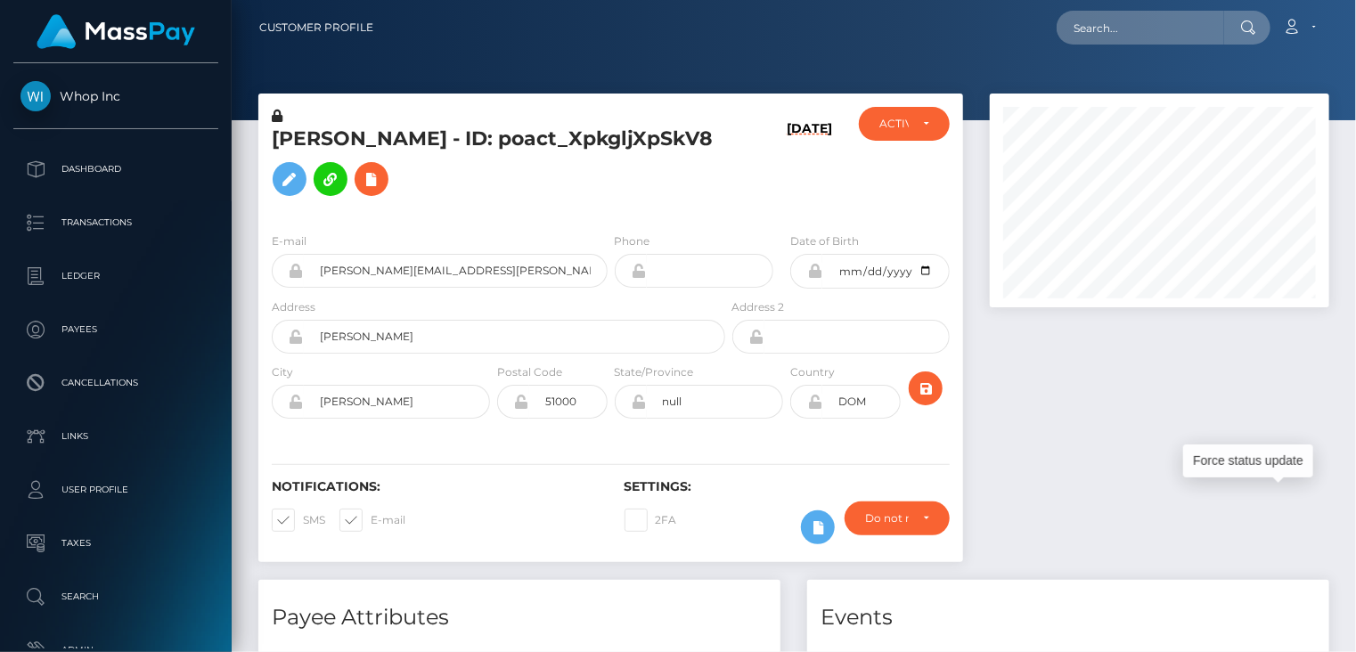
scroll to position [214, 338]
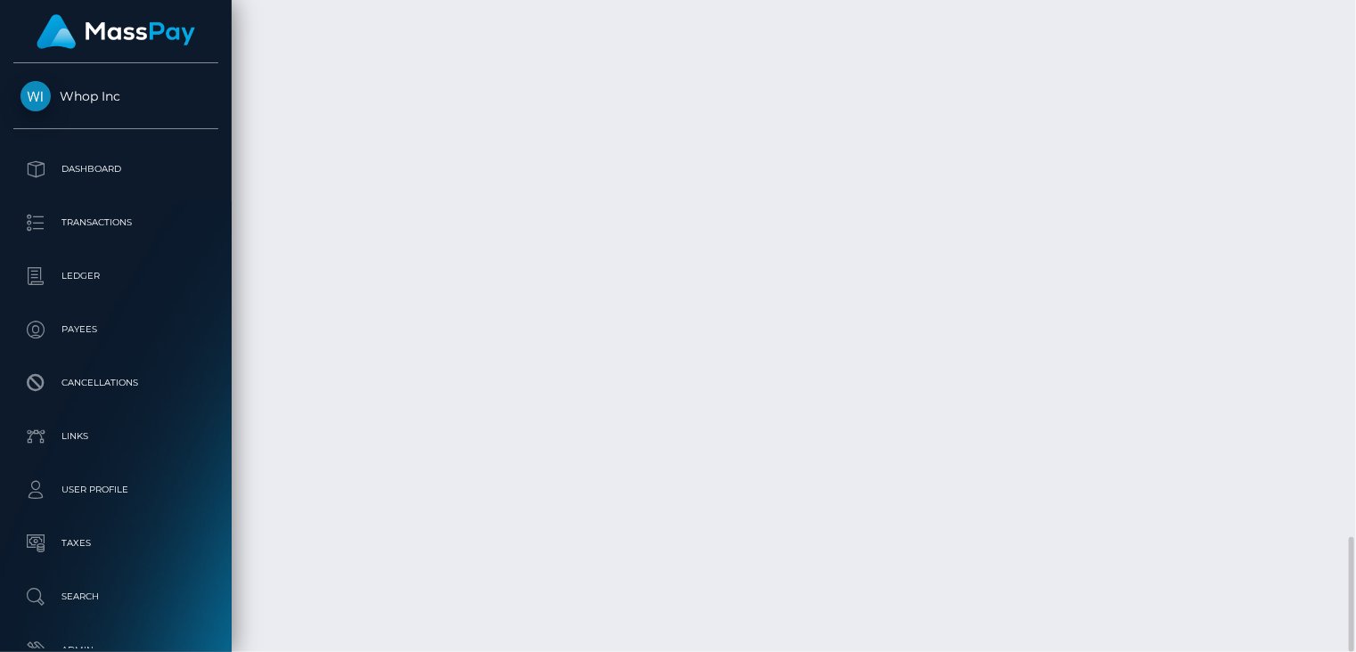
copy td "1335264066"
drag, startPoint x: 266, startPoint y: 499, endPoint x: 855, endPoint y: 512, distance: 588.9
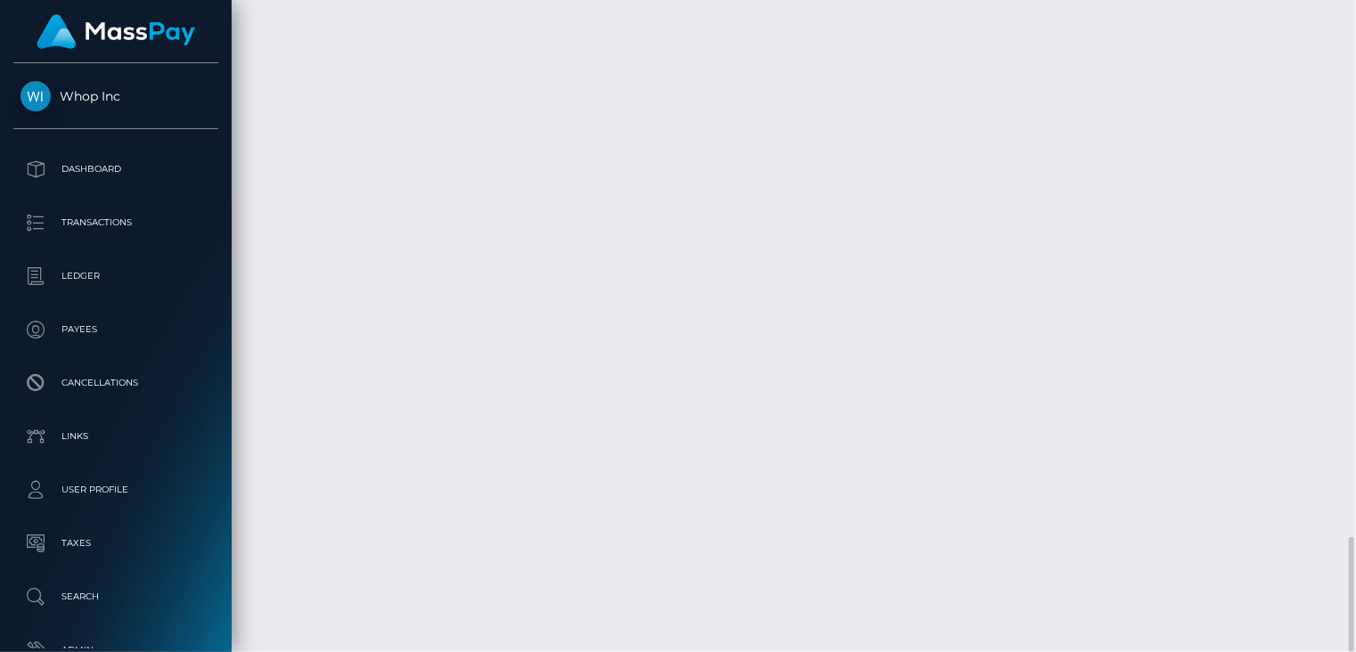
copy table "Date/Time Description Amount Fee Received Status"
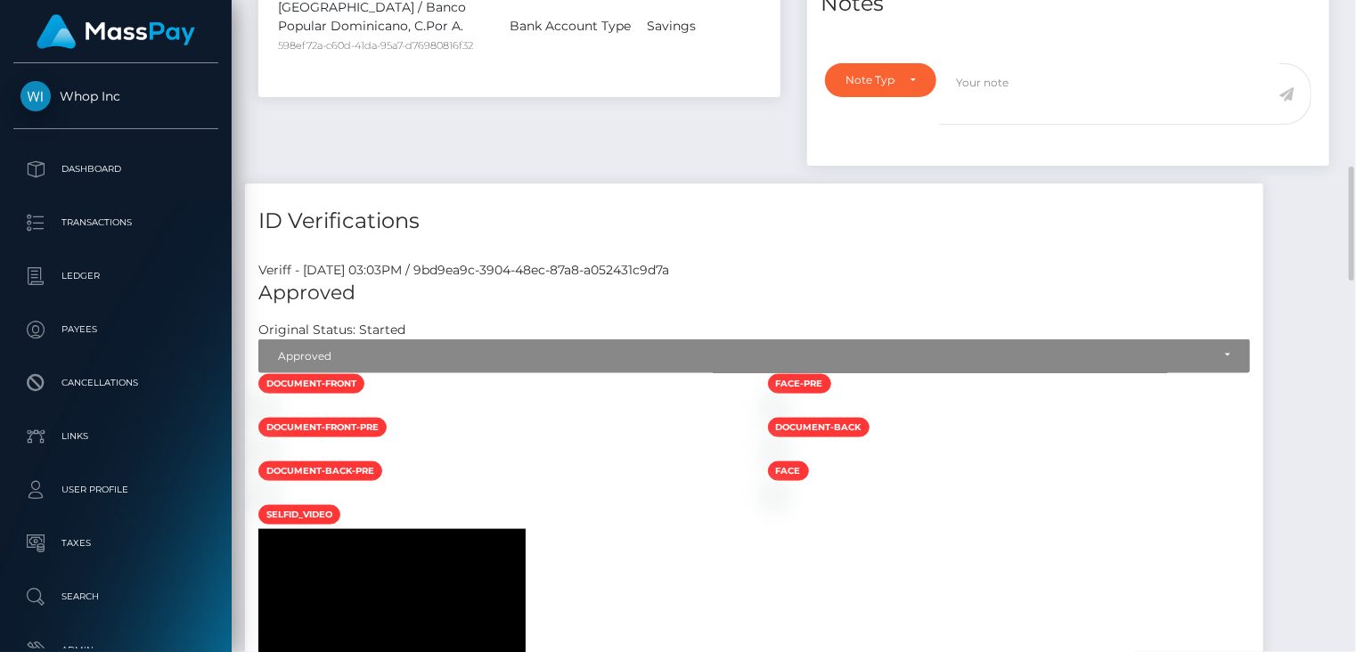
scroll to position [0, 0]
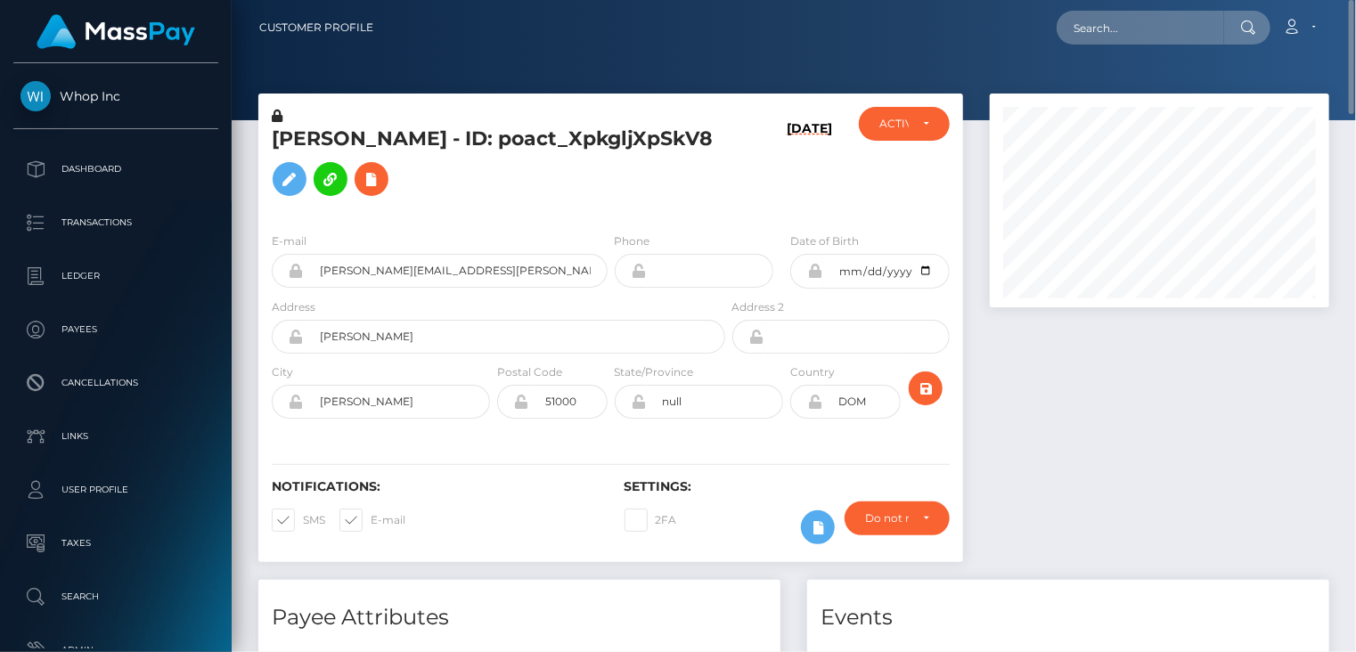
click at [363, 139] on h5 "SOLANO CORRAL - ID: poact_XpkgljXpSkV8" at bounding box center [494, 165] width 444 height 79
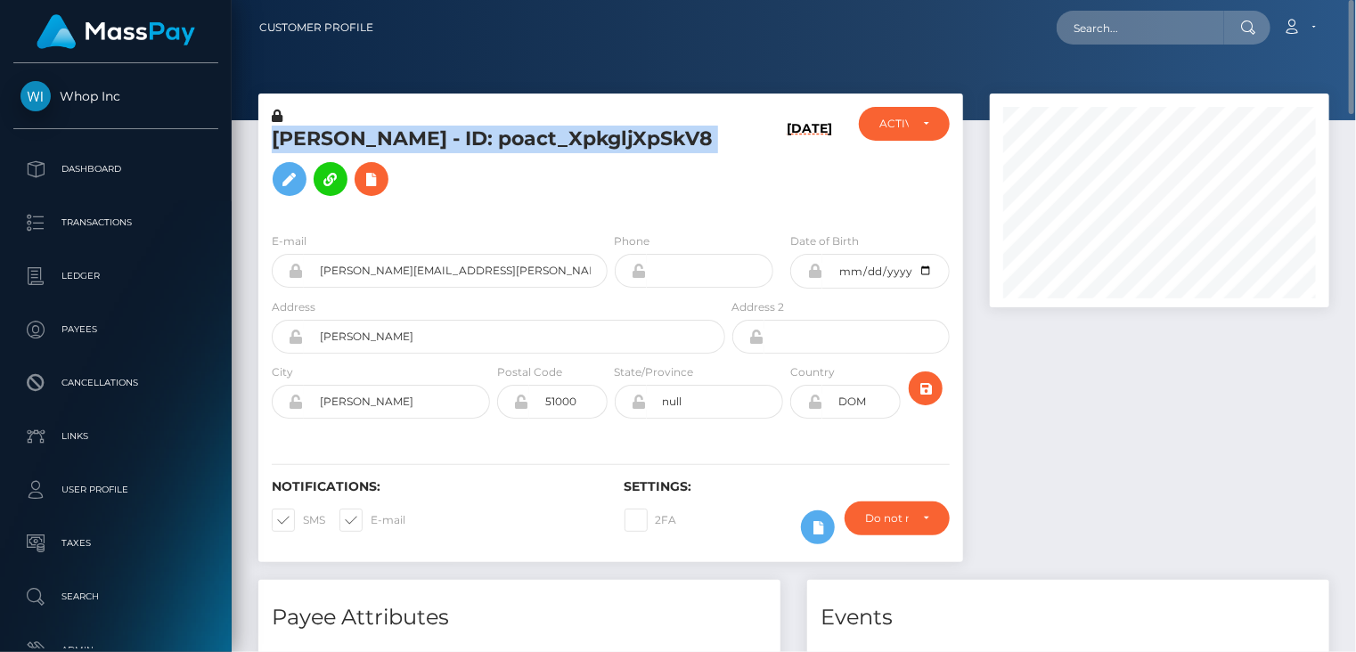
copy h5 "SOLANO CORRAL - ID: poact_XpkgljXpSkV8"
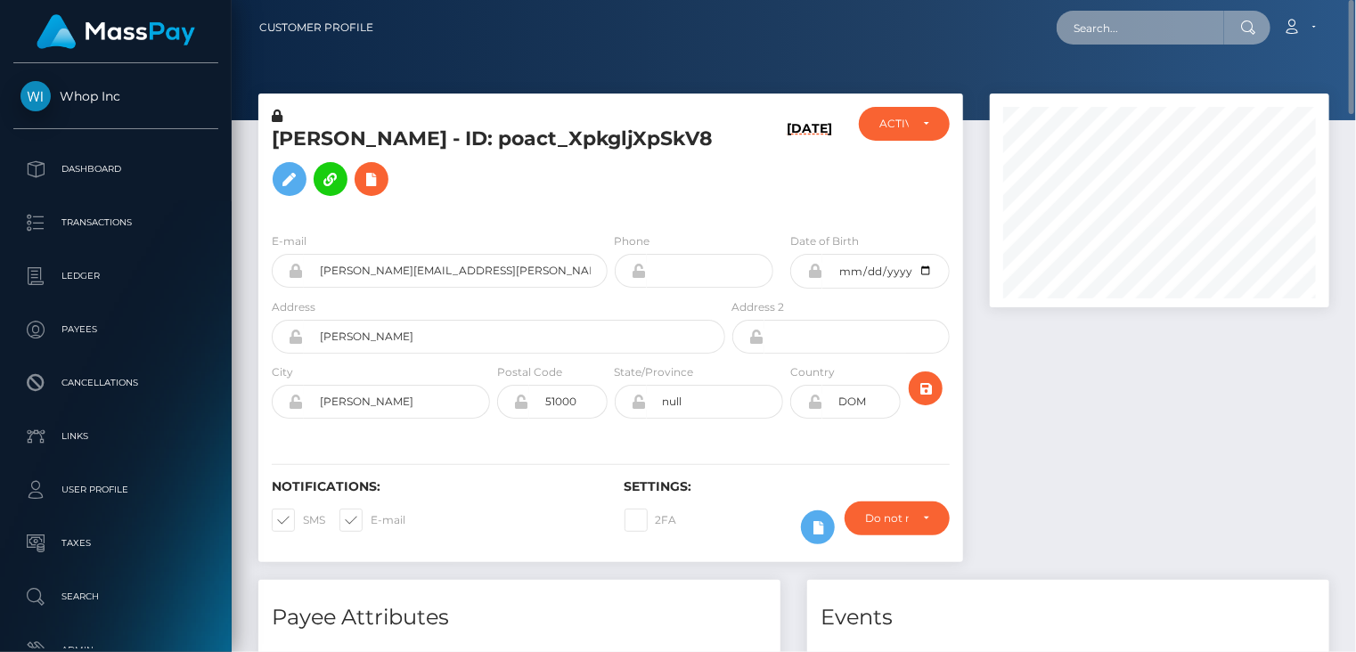
paste input "MSP168feba44ffe4b0"
type input "MSP168feba44ffe4b0"
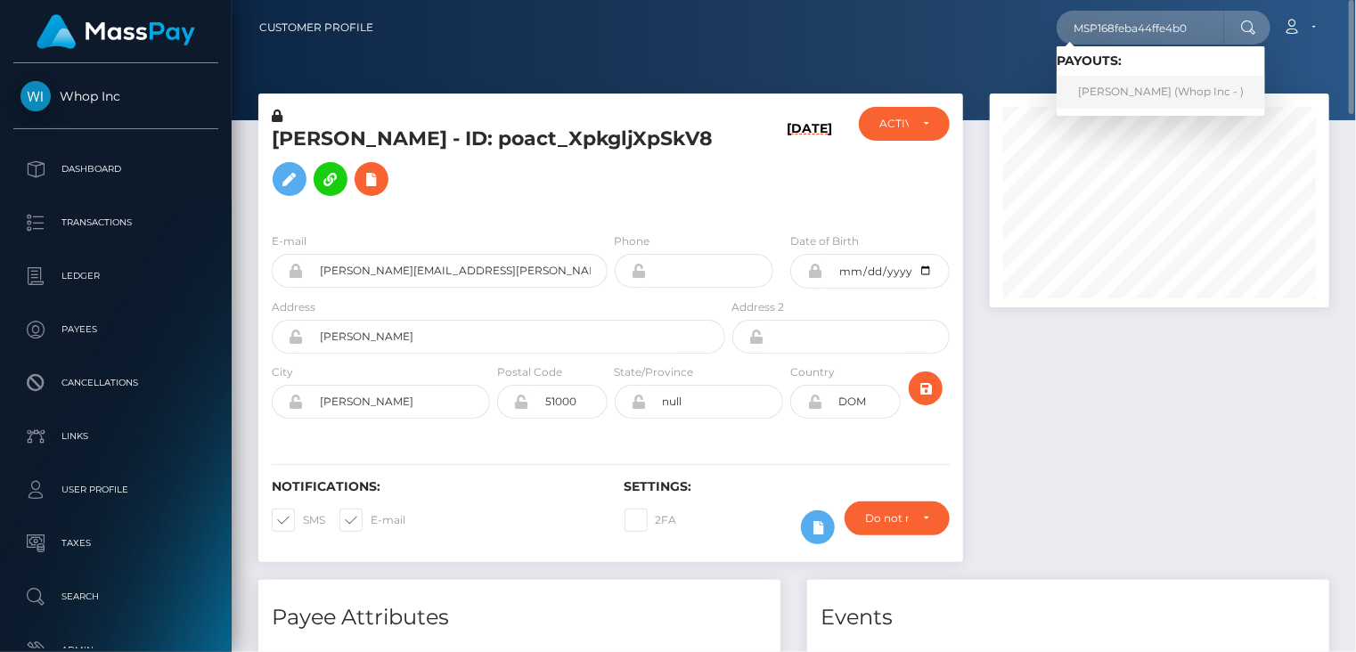
click at [1122, 92] on link "IMRAN ALI (Whop Inc - )" at bounding box center [1160, 92] width 208 height 33
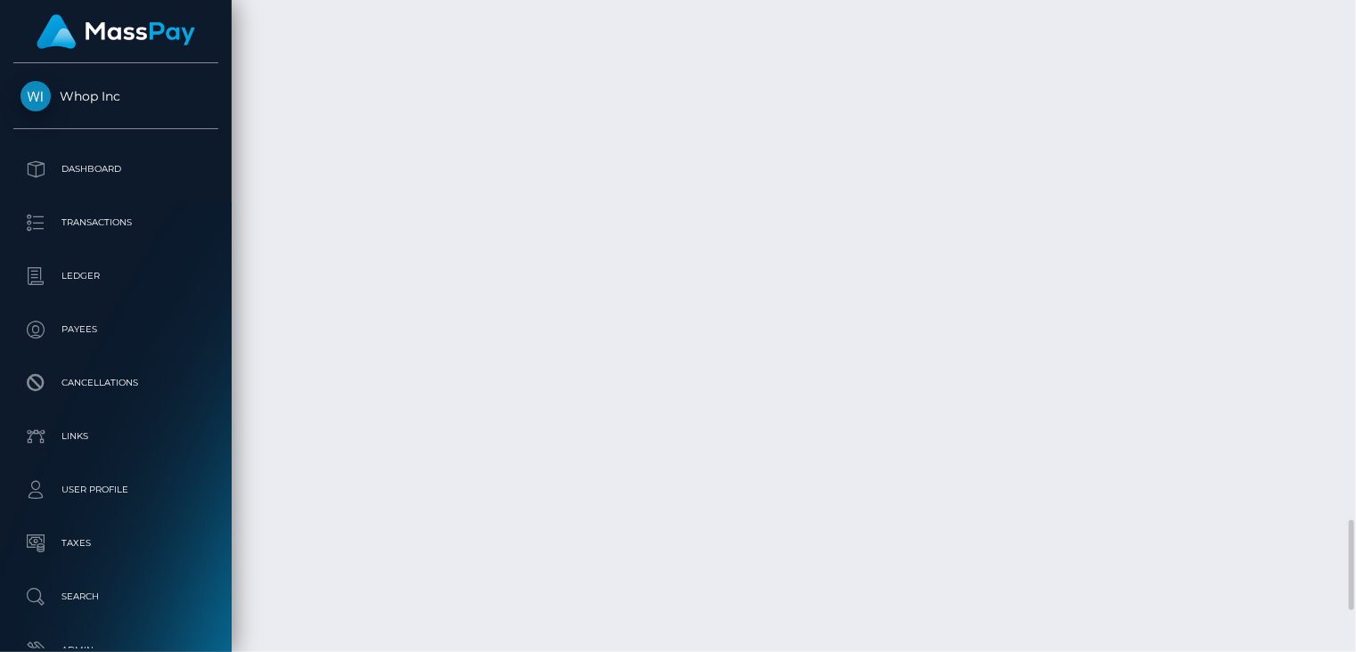
scroll to position [3766, 0]
drag, startPoint x: 670, startPoint y: 510, endPoint x: 558, endPoint y: 534, distance: 114.6
copy td "MSP168feba44ffe4b0 / pout_261Z9eo3dkWKO"
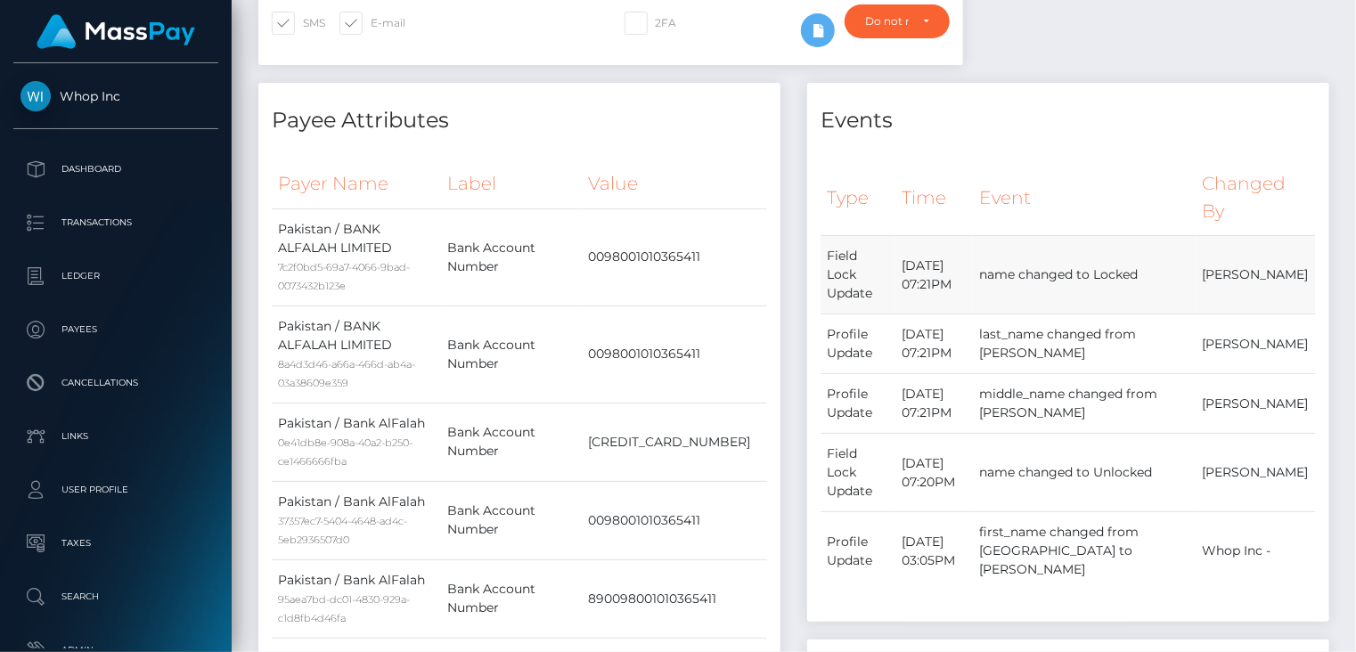
scroll to position [0, 0]
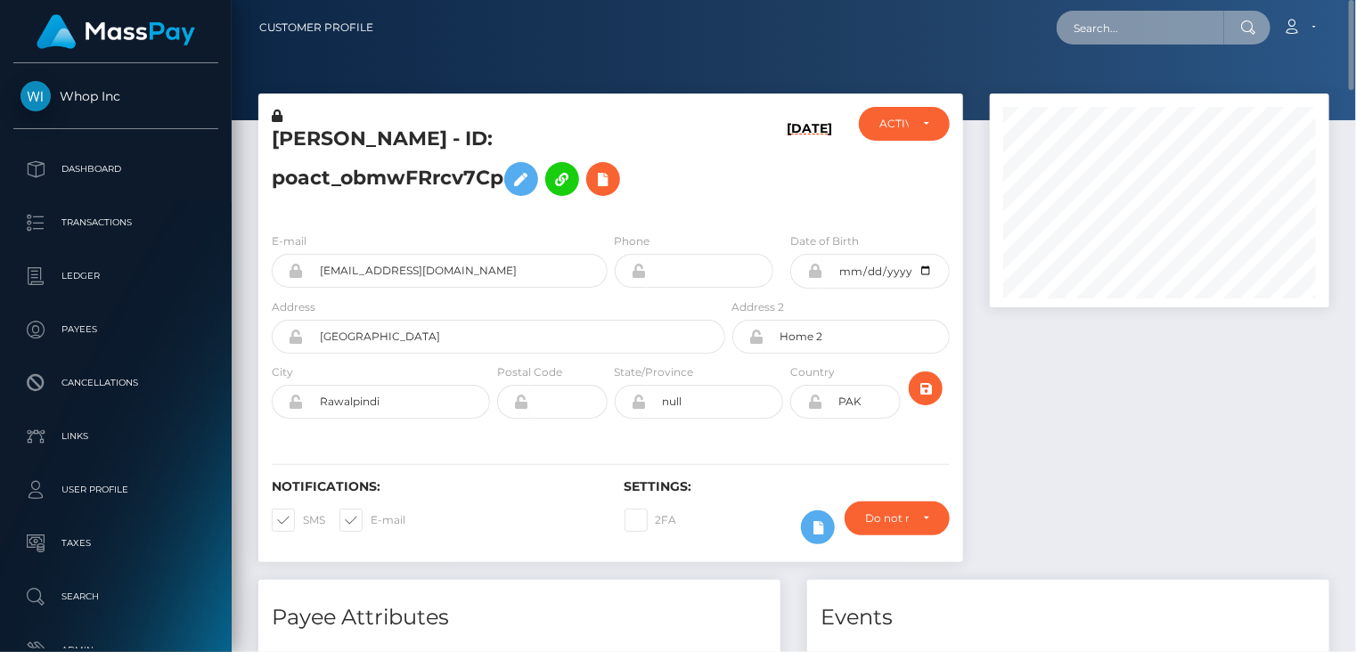
paste input "MSP853509691a5f6db"
type input "MSP853509691a5f6db"
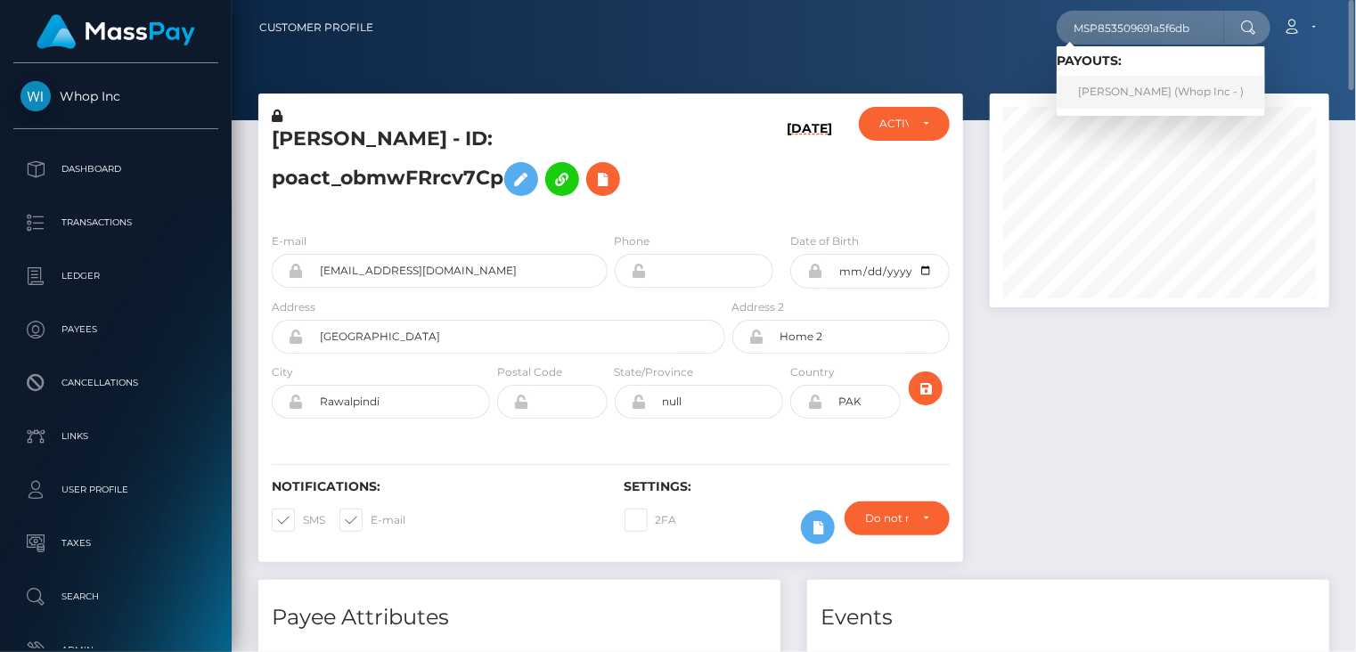
click at [1129, 84] on link "ABDUL WAHAAB MALIK (Whop Inc - )" at bounding box center [1160, 92] width 208 height 33
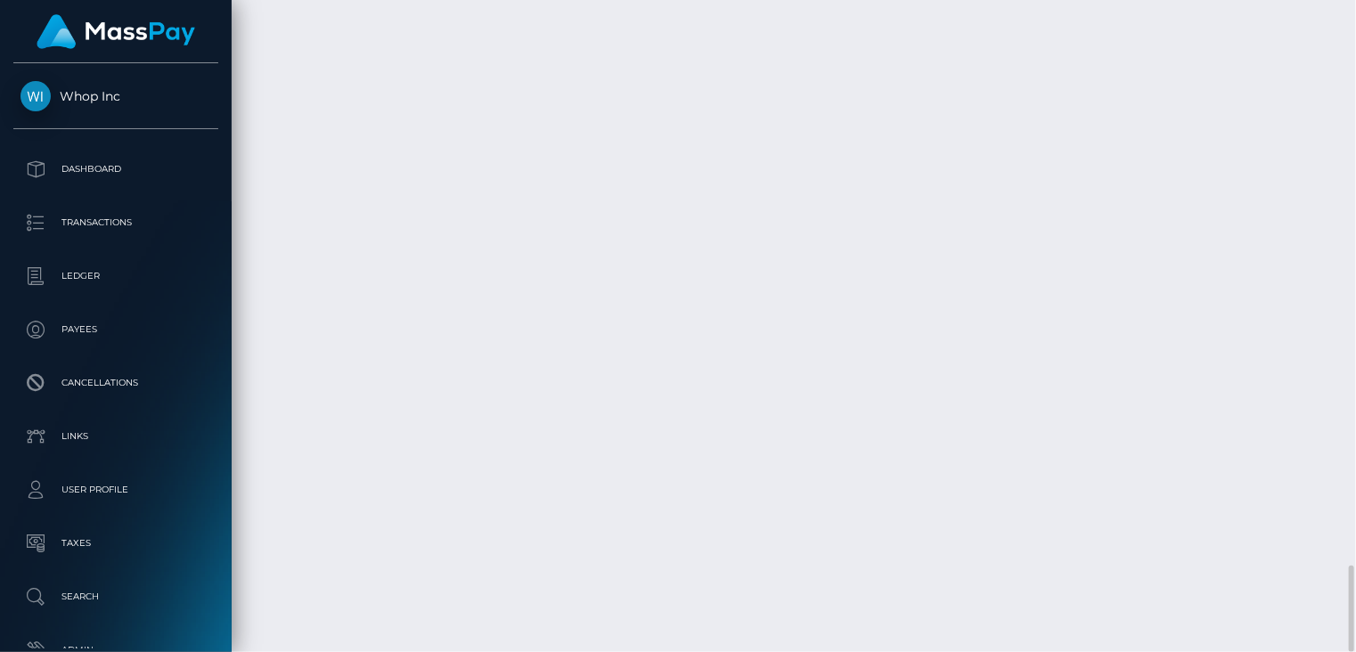
scroll to position [214, 338]
drag, startPoint x: 659, startPoint y: 298, endPoint x: 940, endPoint y: 306, distance: 280.7
copy td "MSP853509691a5f6db / pout_8rSOf95JP5YfU"
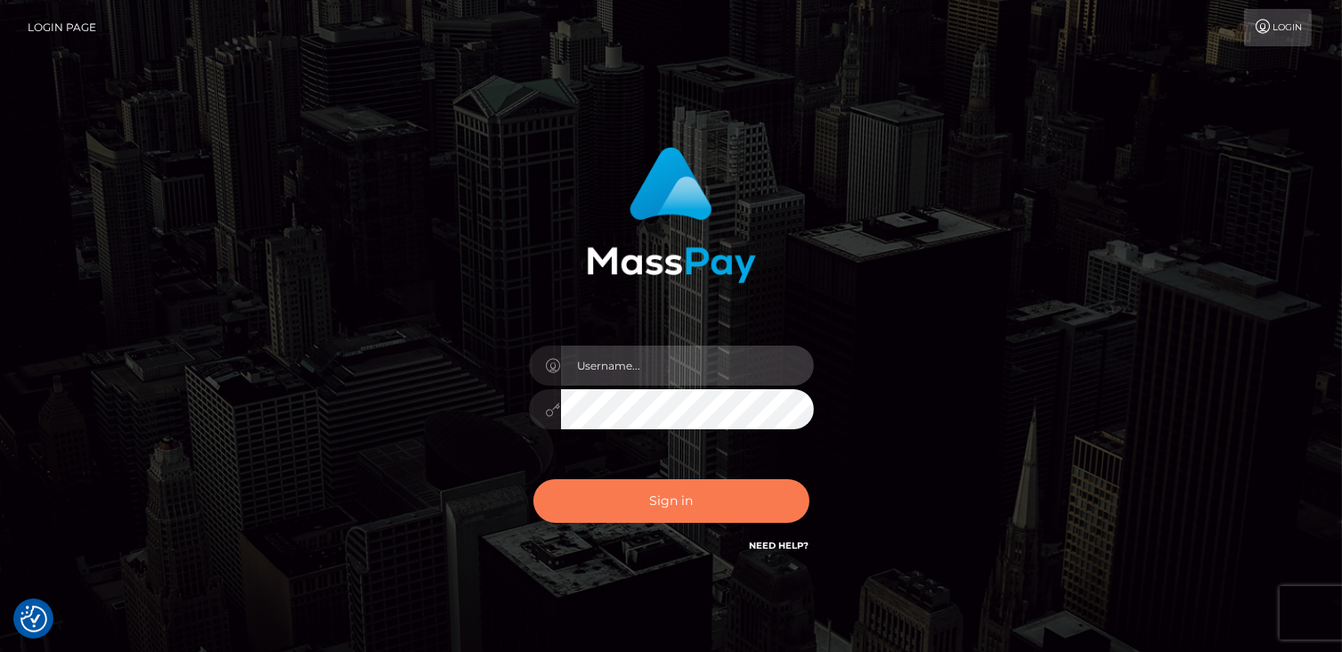
type input "catalinad"
click at [695, 503] on button "Sign in" at bounding box center [672, 501] width 276 height 44
type input "catalinad"
click at [694, 514] on button "Sign in" at bounding box center [672, 501] width 276 height 44
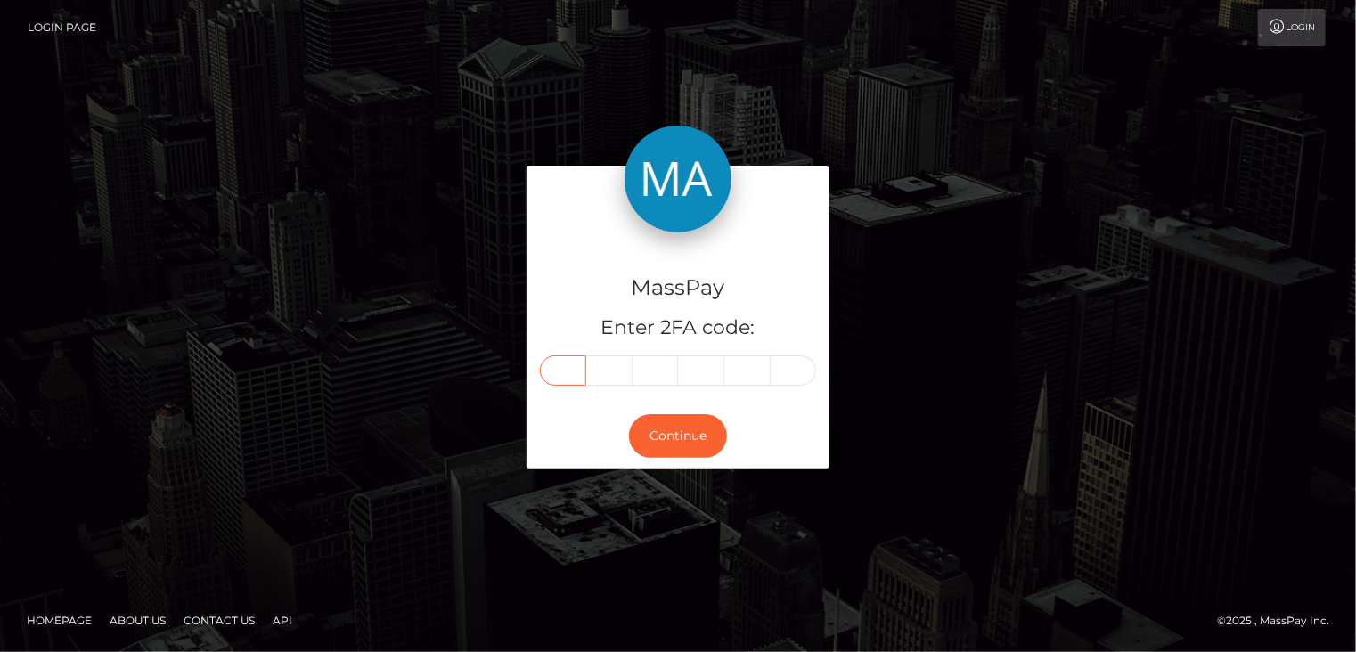
click at [574, 368] on input "text" at bounding box center [563, 370] width 46 height 30
type input "6"
type input "2"
type input "8"
type input "3"
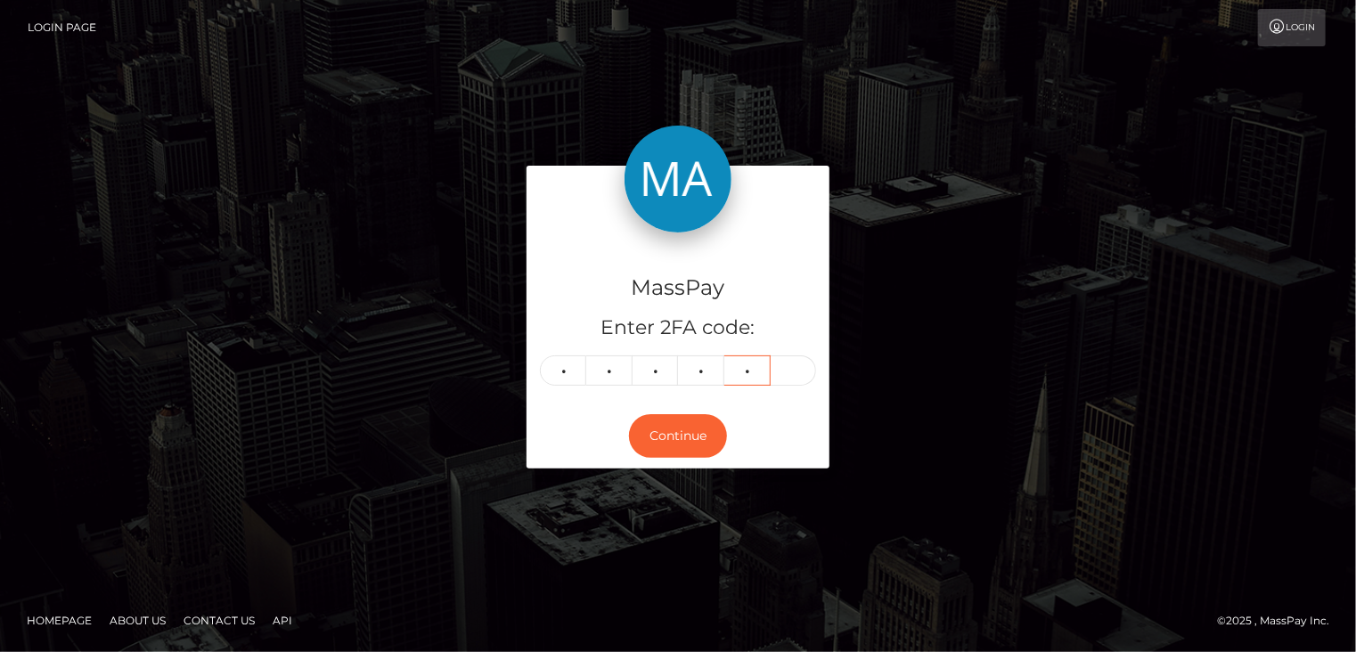
type input "9"
type input "6"
type input "1"
type input "0"
type input "2"
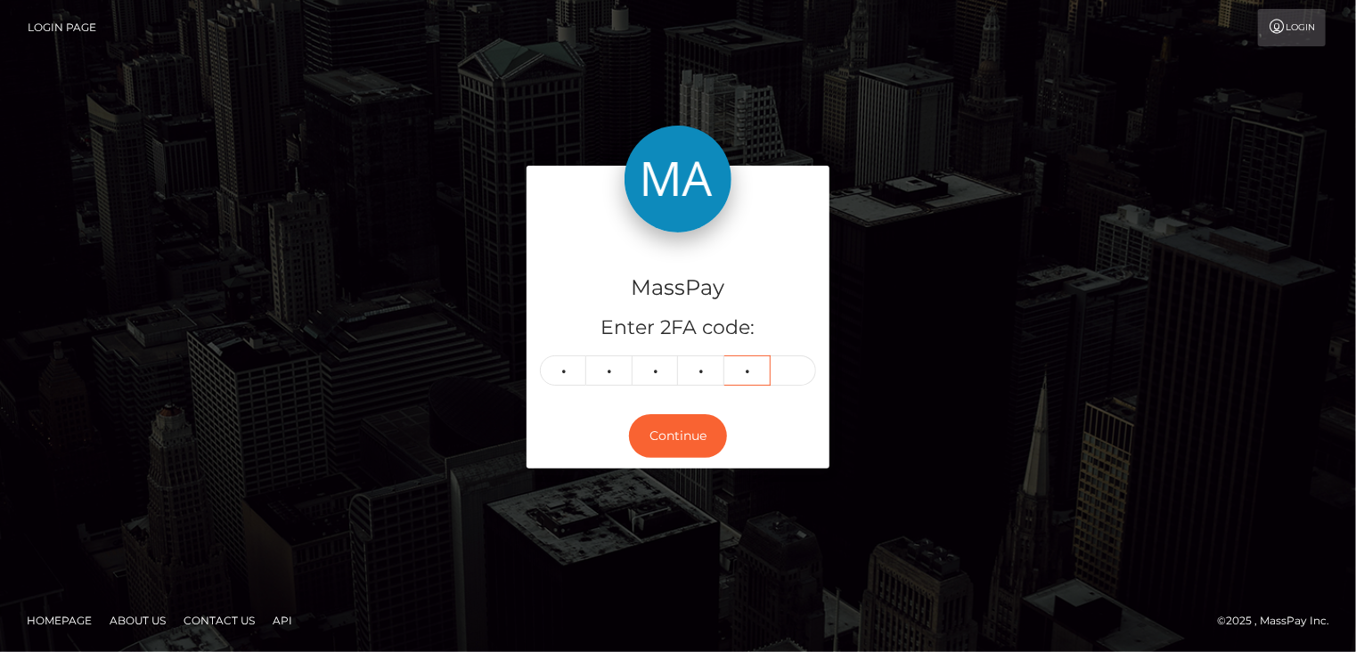
type input "8"
type input "4"
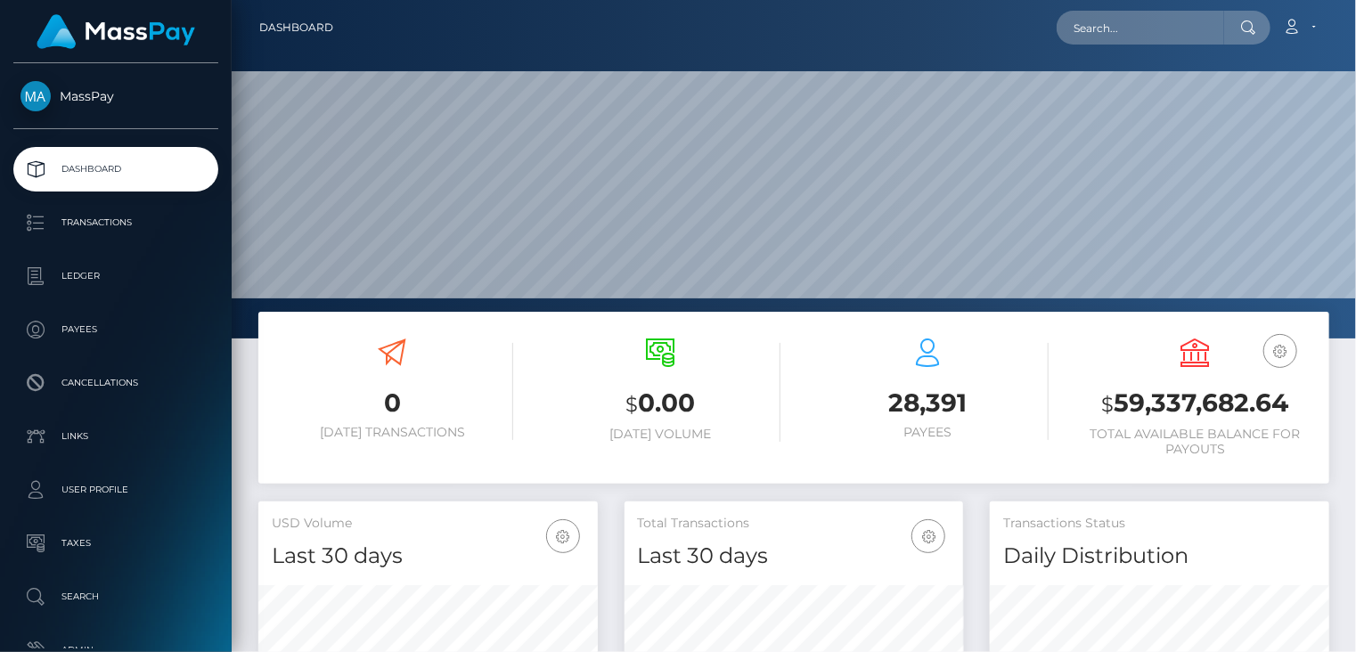
scroll to position [315, 338]
click at [1132, 22] on input "text" at bounding box center [1139, 28] width 167 height 34
paste input "[PERSON_NAME][EMAIL_ADDRESS][PERSON_NAME][DOMAIN_NAME]"
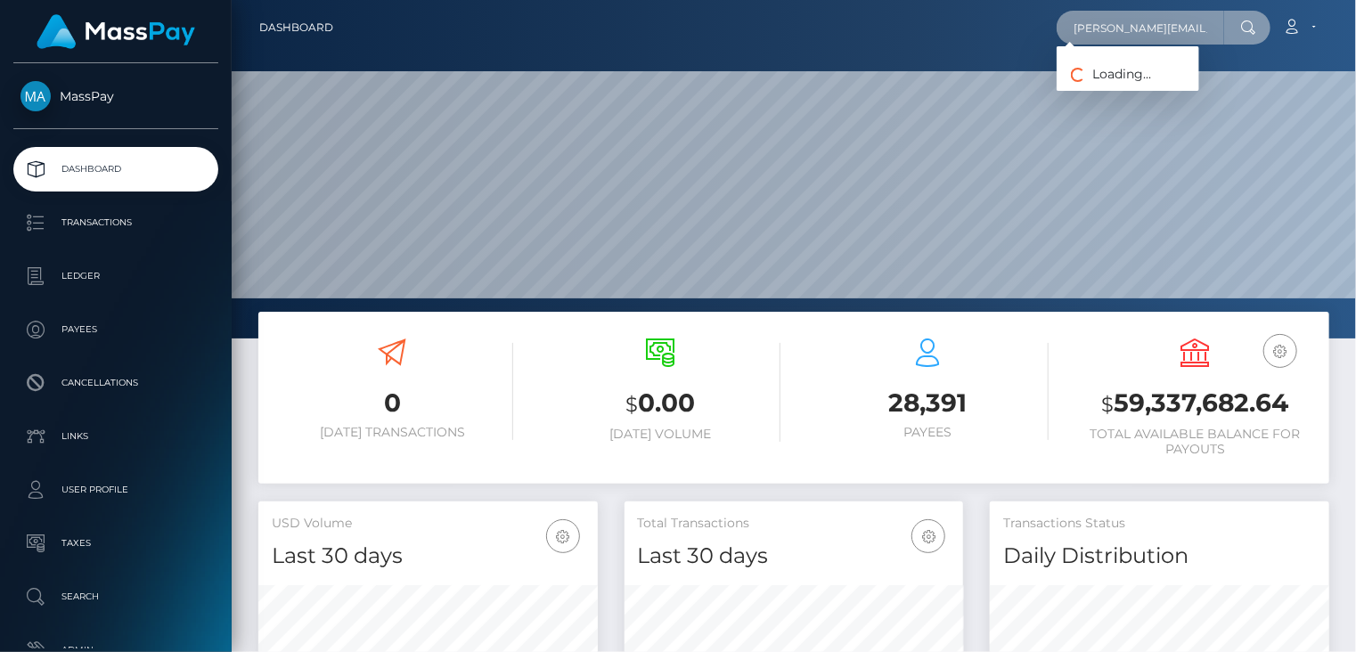
type input "[PERSON_NAME][EMAIL_ADDRESS][PERSON_NAME][DOMAIN_NAME]"
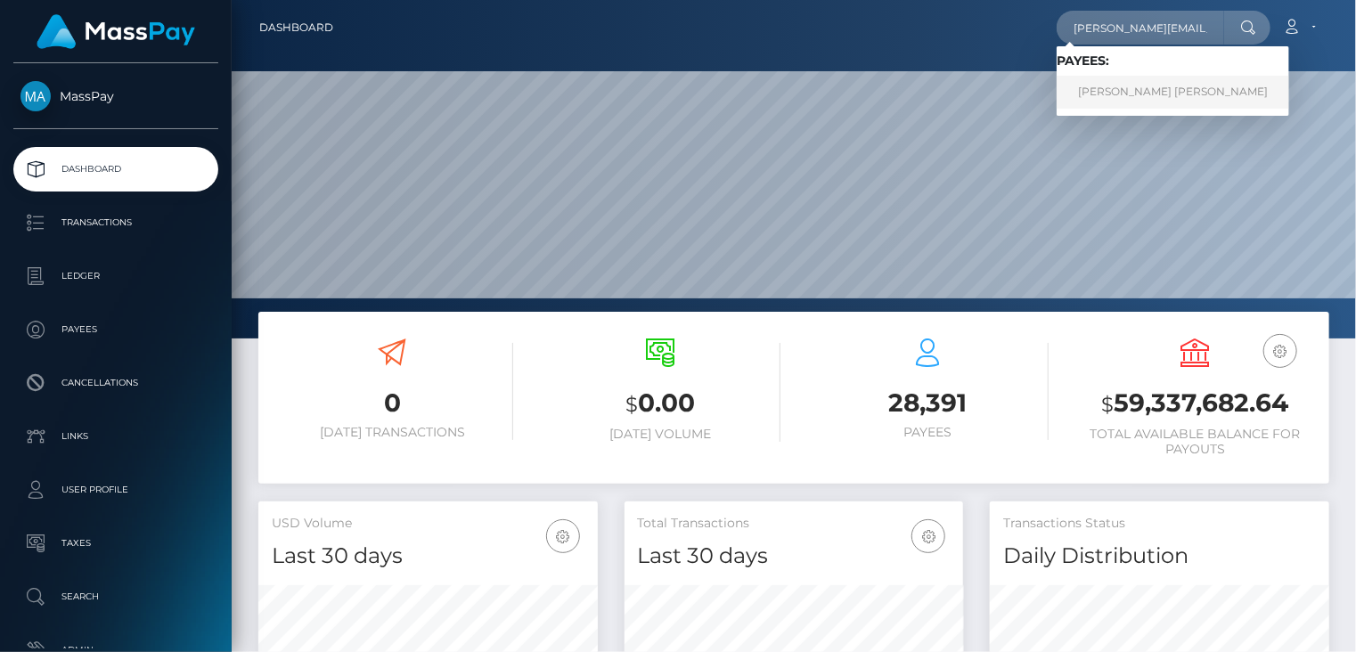
click at [1165, 90] on link "RYAN ROBERT CLOGG" at bounding box center [1172, 92] width 232 height 33
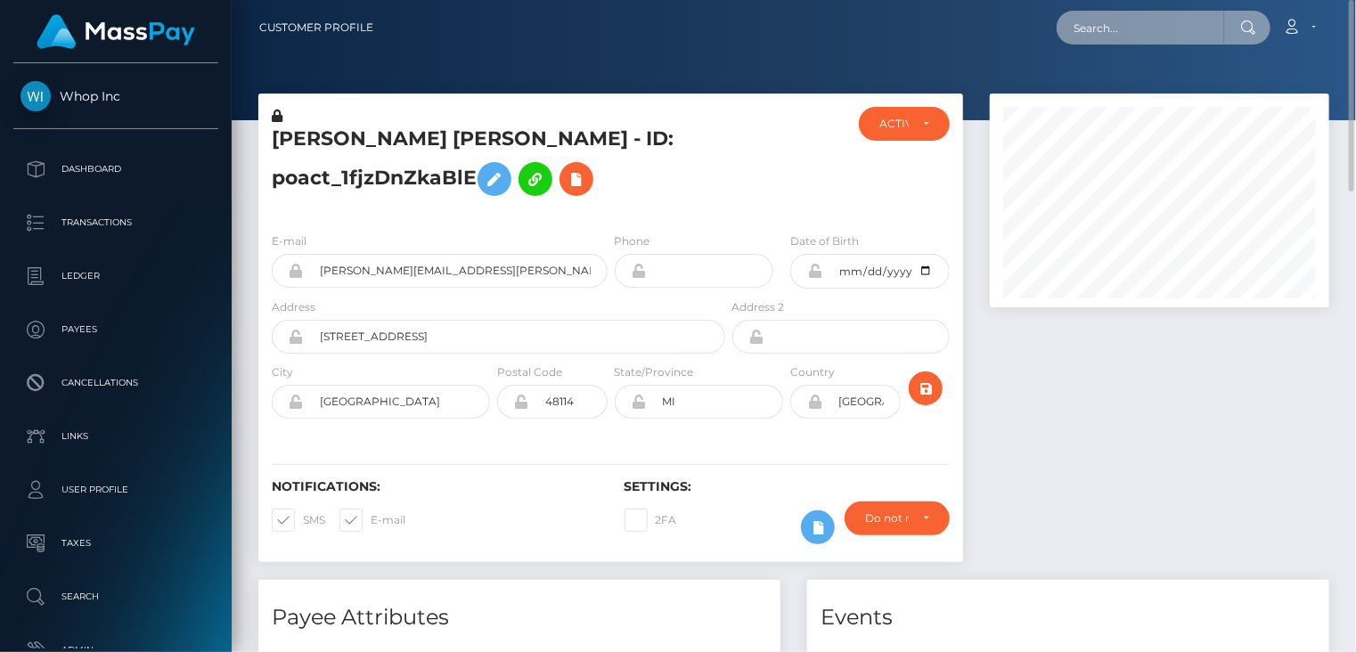
paste input "ryan.clogg+d9a8a3d539@gmail.com"
type input "ryan.clogg+d9a8a3d539@gmail.com"
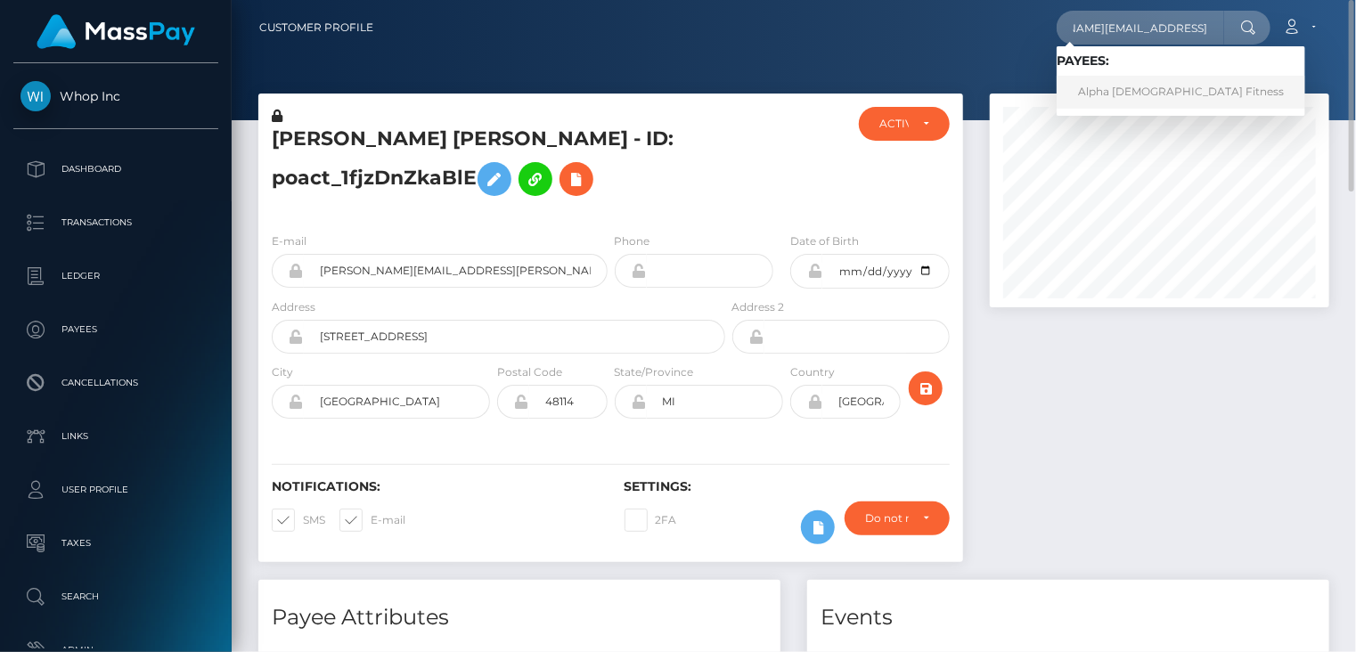
scroll to position [0, 0]
click at [1126, 97] on link "Alpha Female Fitness" at bounding box center [1180, 92] width 249 height 33
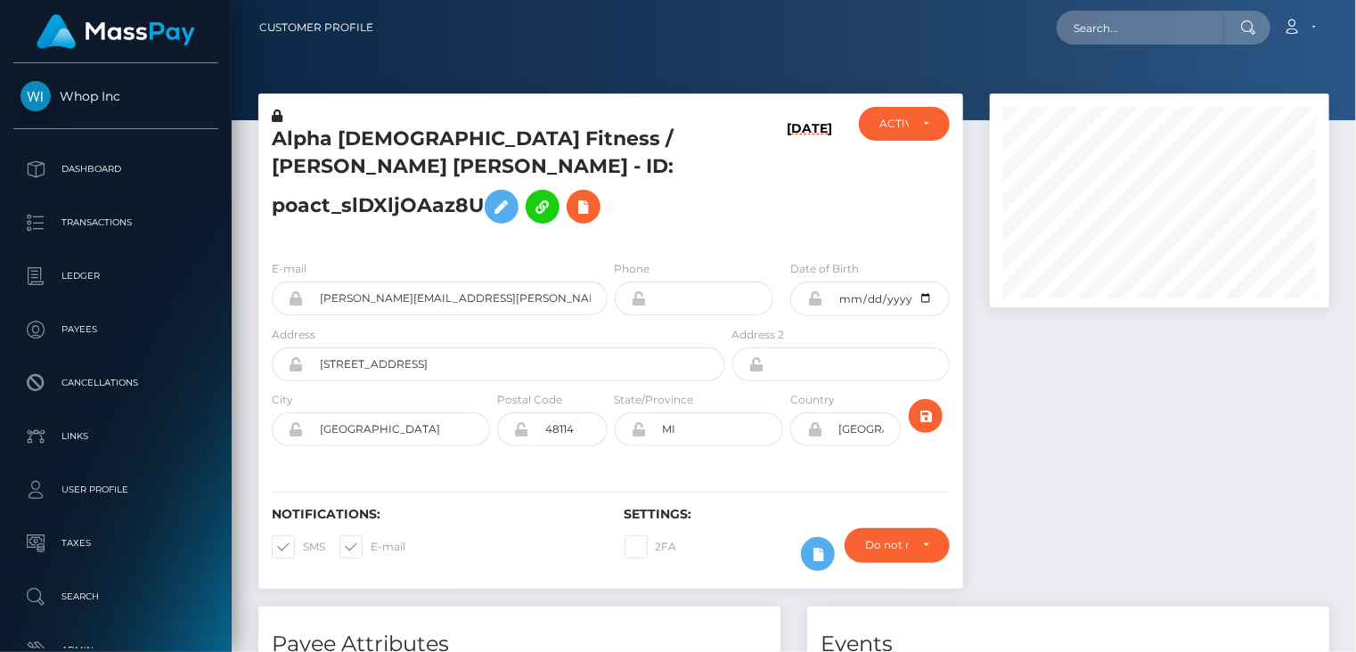
scroll to position [214, 338]
